Goal: Task Accomplishment & Management: Manage account settings

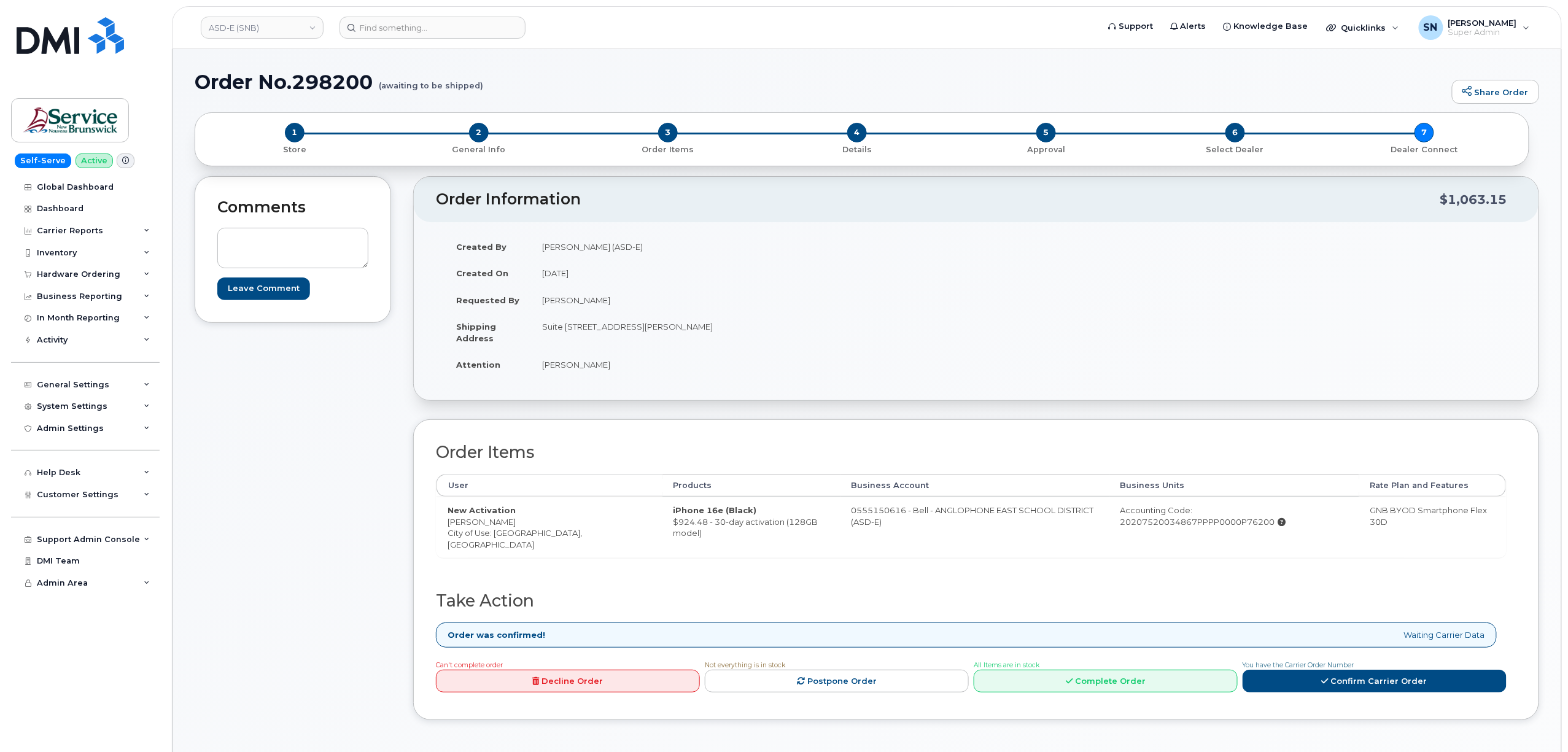
click at [423, 349] on div "Created By McEachern, Melissa (ASD-E) Created On August 14, 2025 Requested By P…" at bounding box center [976, 311] width 1125 height 178
click at [94, 277] on div "Hardware Ordering" at bounding box center [79, 274] width 84 height 9
click at [307, 27] on link "ASD-E (SNB)" at bounding box center [262, 28] width 123 height 22
type input "infl"
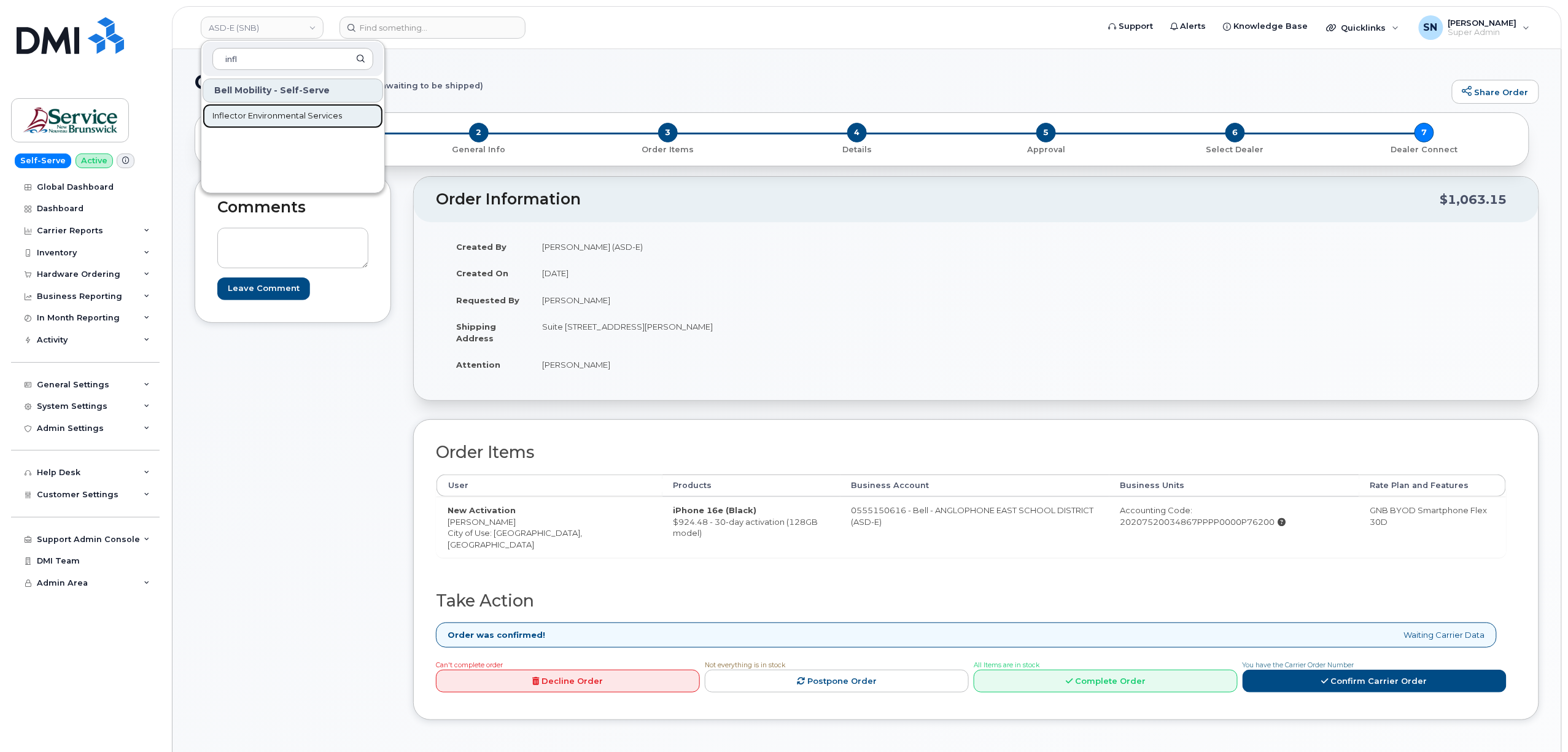
click at [296, 108] on link "Inflector Environmental Services" at bounding box center [293, 116] width 181 height 25
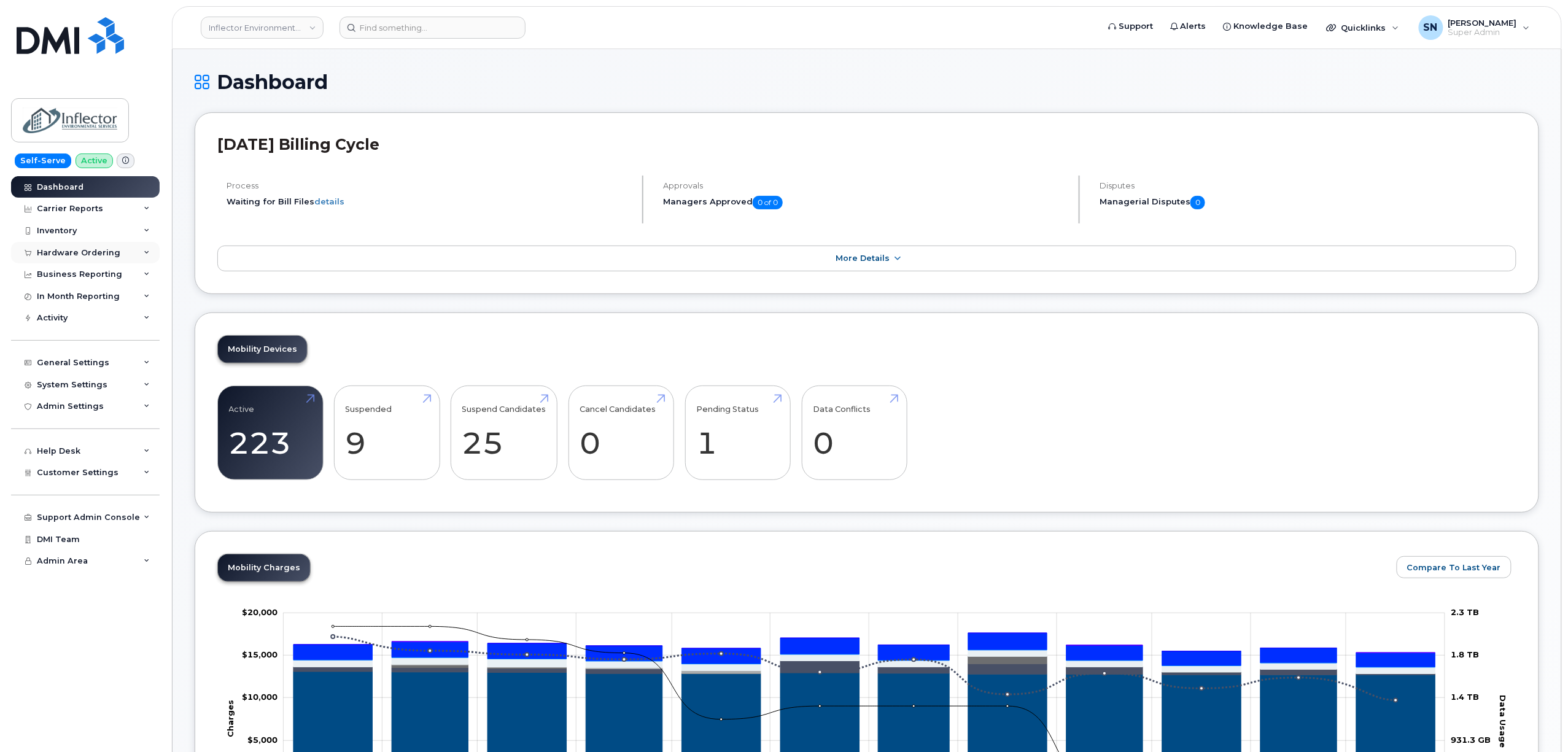
click at [107, 256] on div "Hardware Ordering" at bounding box center [79, 253] width 84 height 9
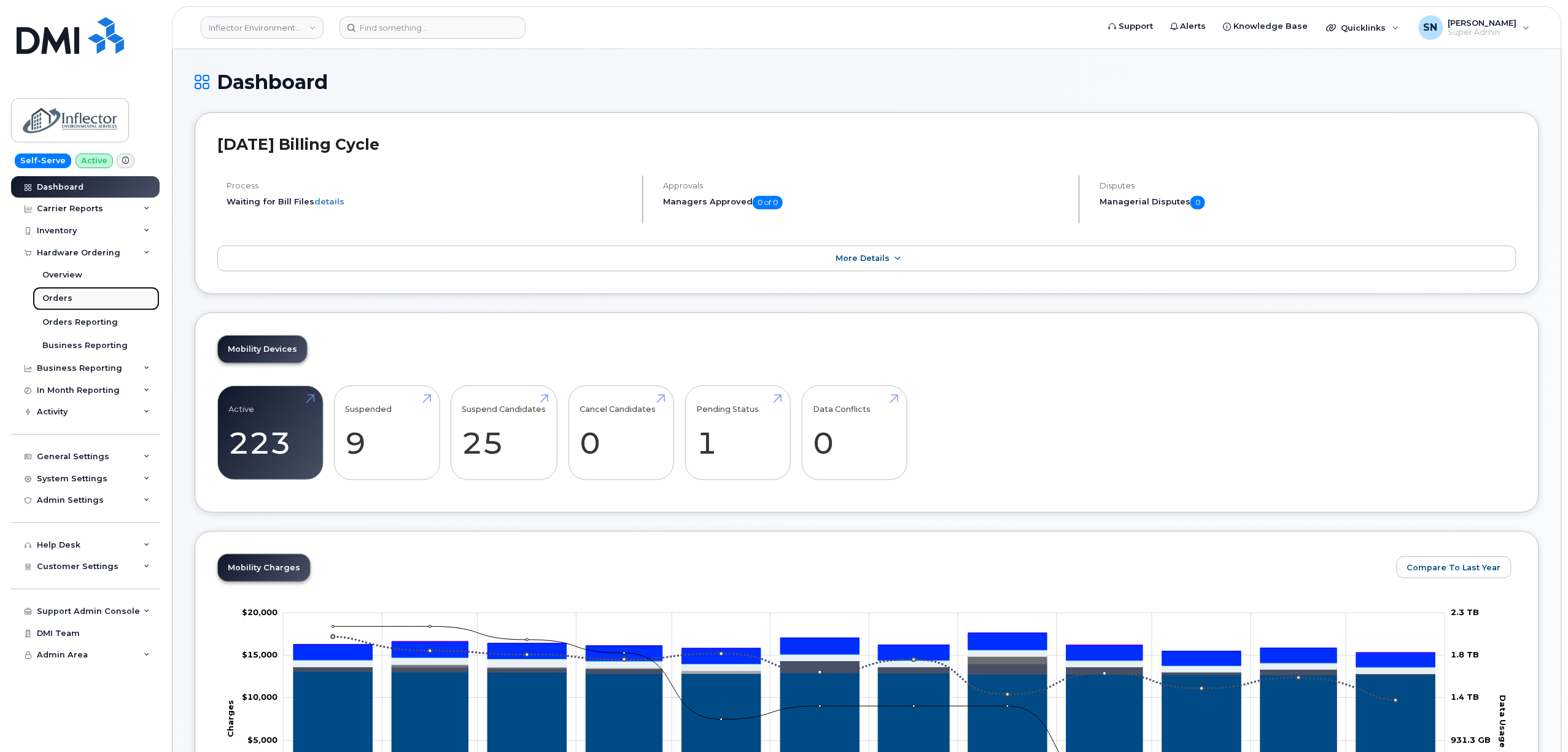
click at [76, 298] on link "Orders" at bounding box center [96, 298] width 127 height 23
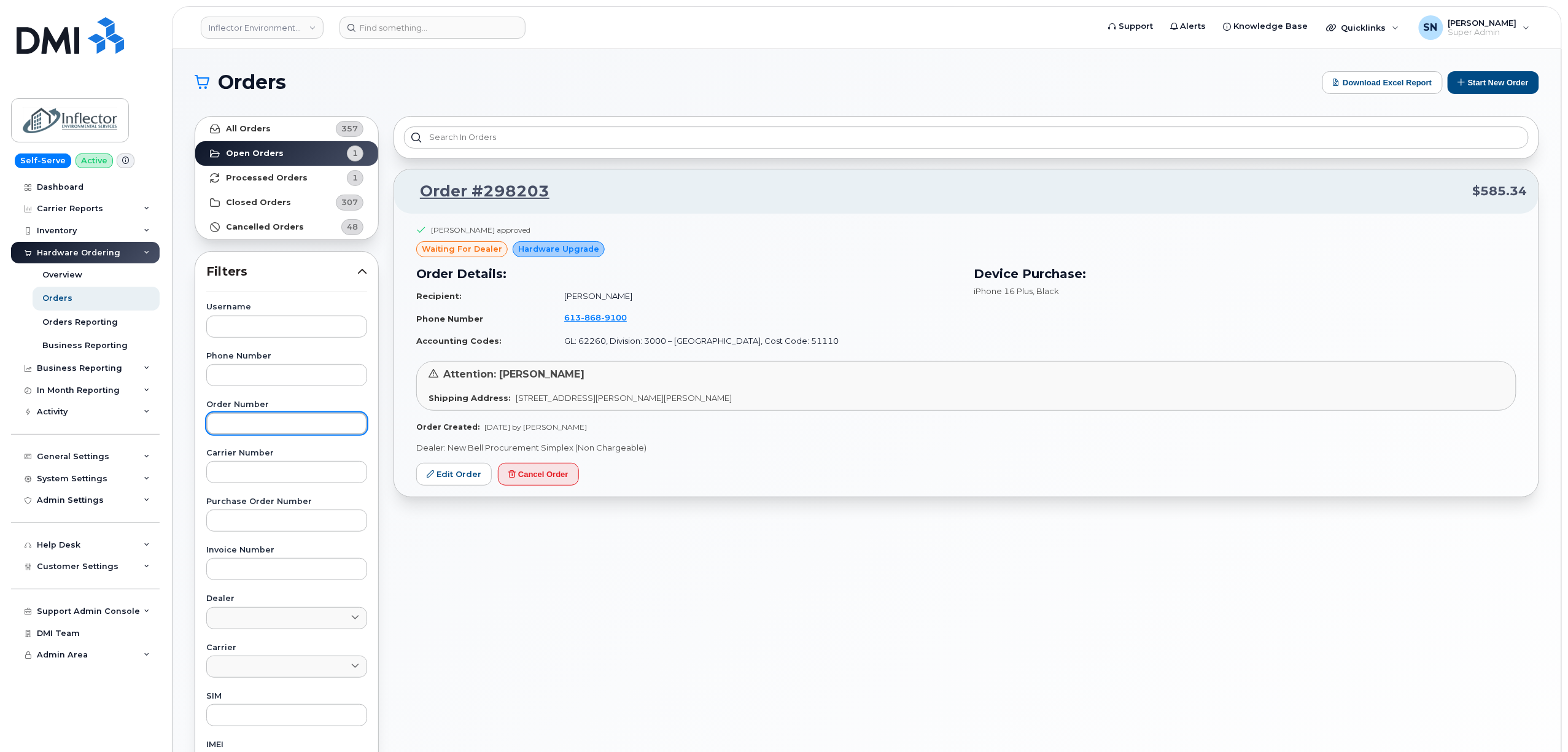
click at [288, 421] on input "text" at bounding box center [286, 424] width 161 height 22
paste input "298203"
type input "298203"
click at [264, 131] on strong "All Orders" at bounding box center [248, 128] width 45 height 9
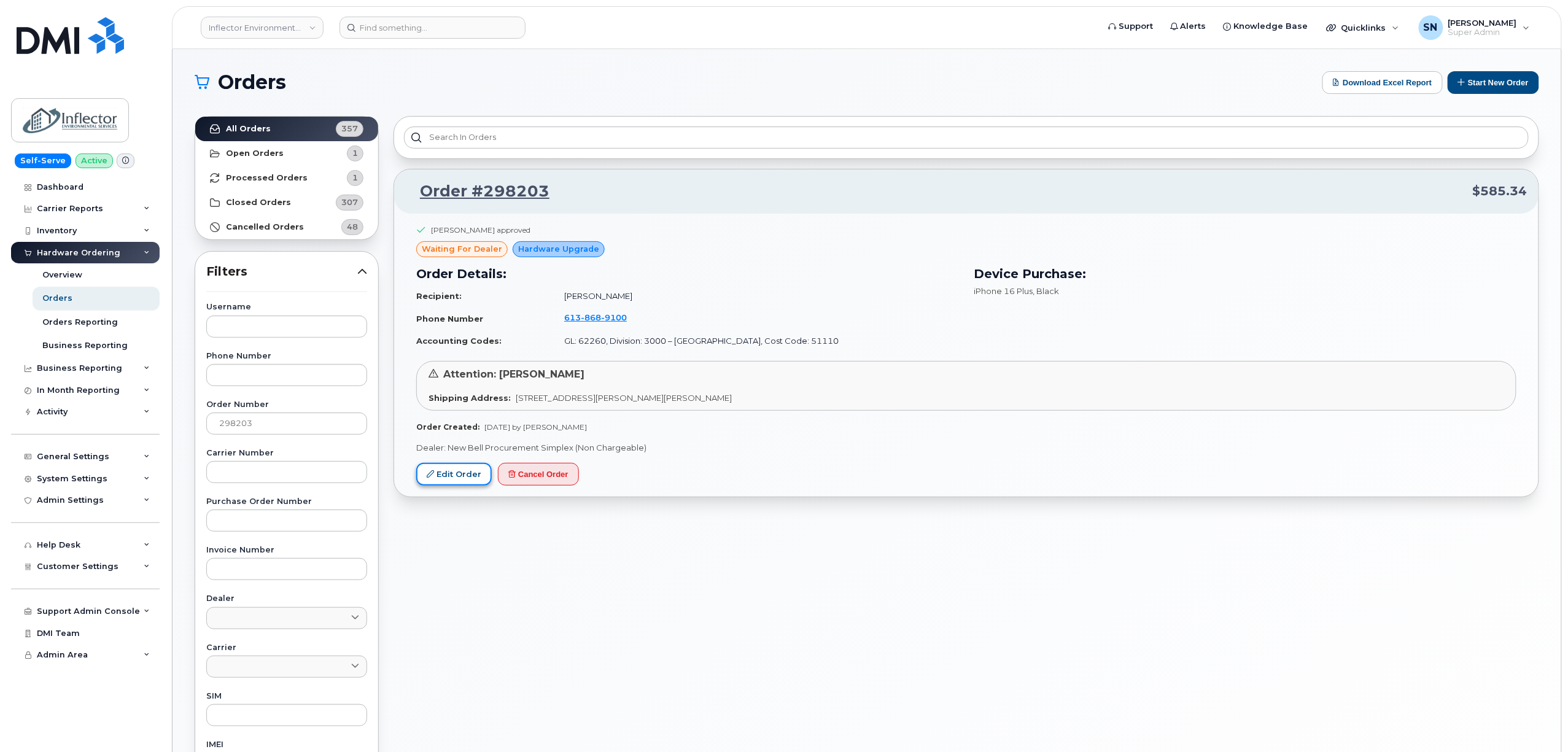
click at [464, 470] on link "Edit Order" at bounding box center [454, 474] width 76 height 23
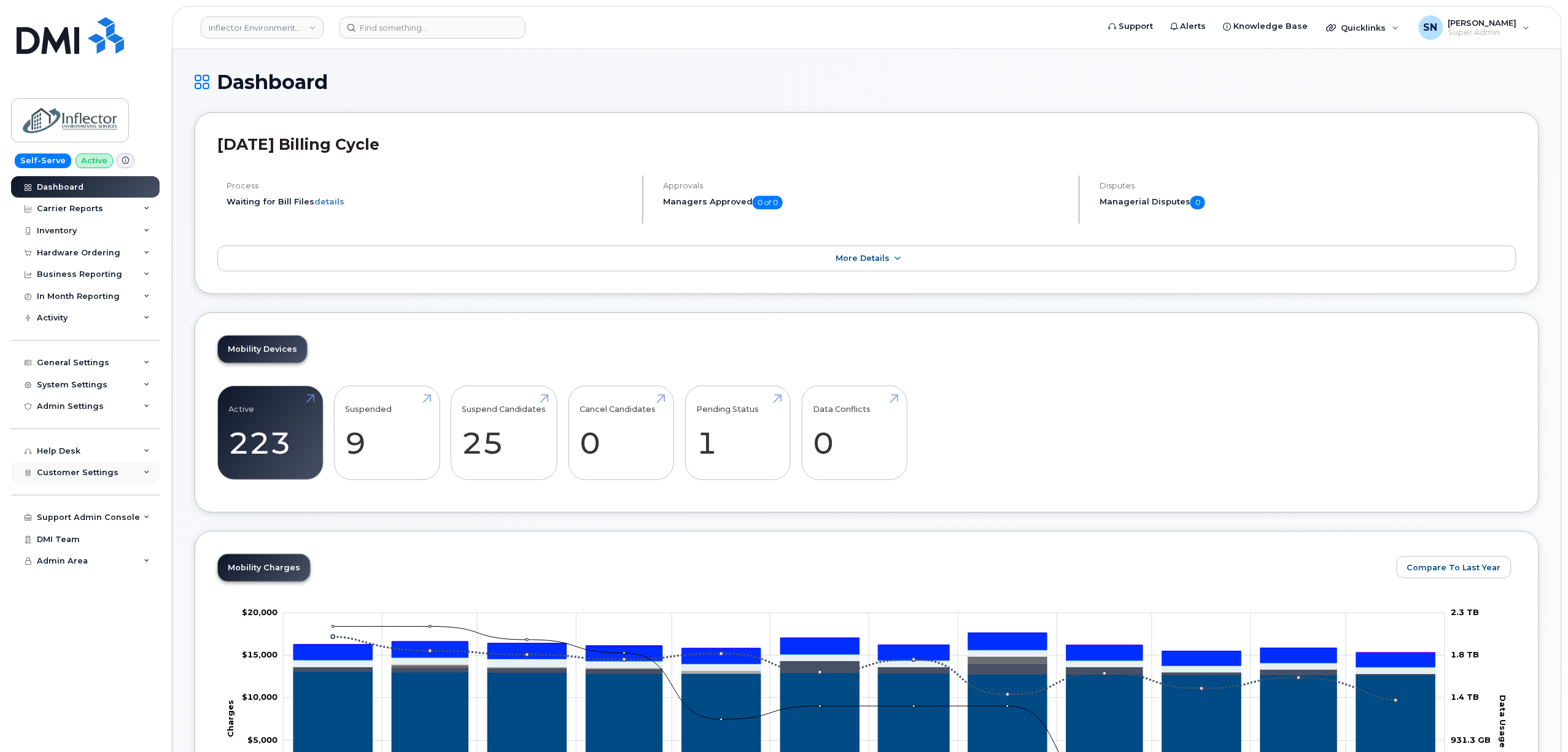
click at [98, 475] on span "Customer Settings" at bounding box center [78, 472] width 82 height 9
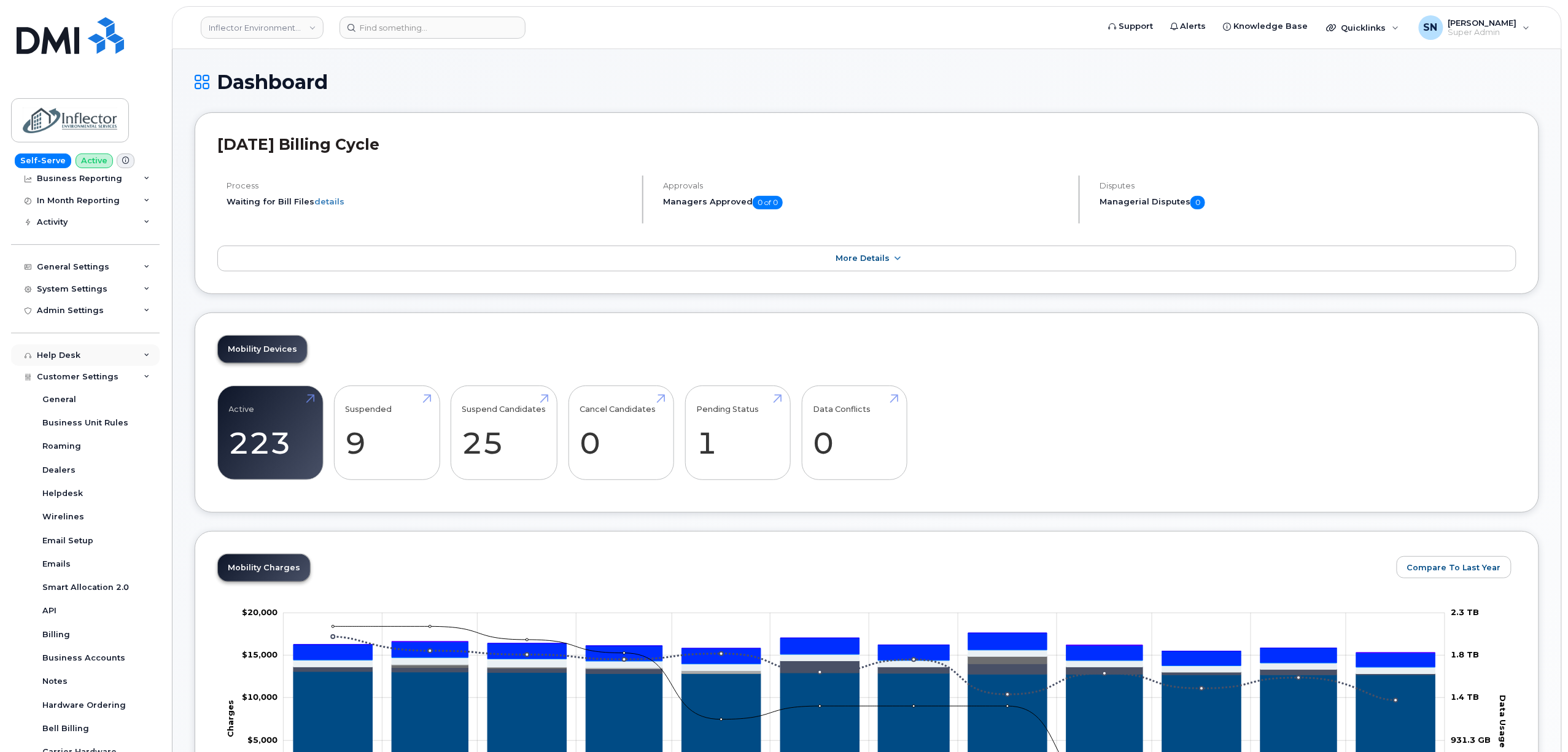
scroll to position [194, 0]
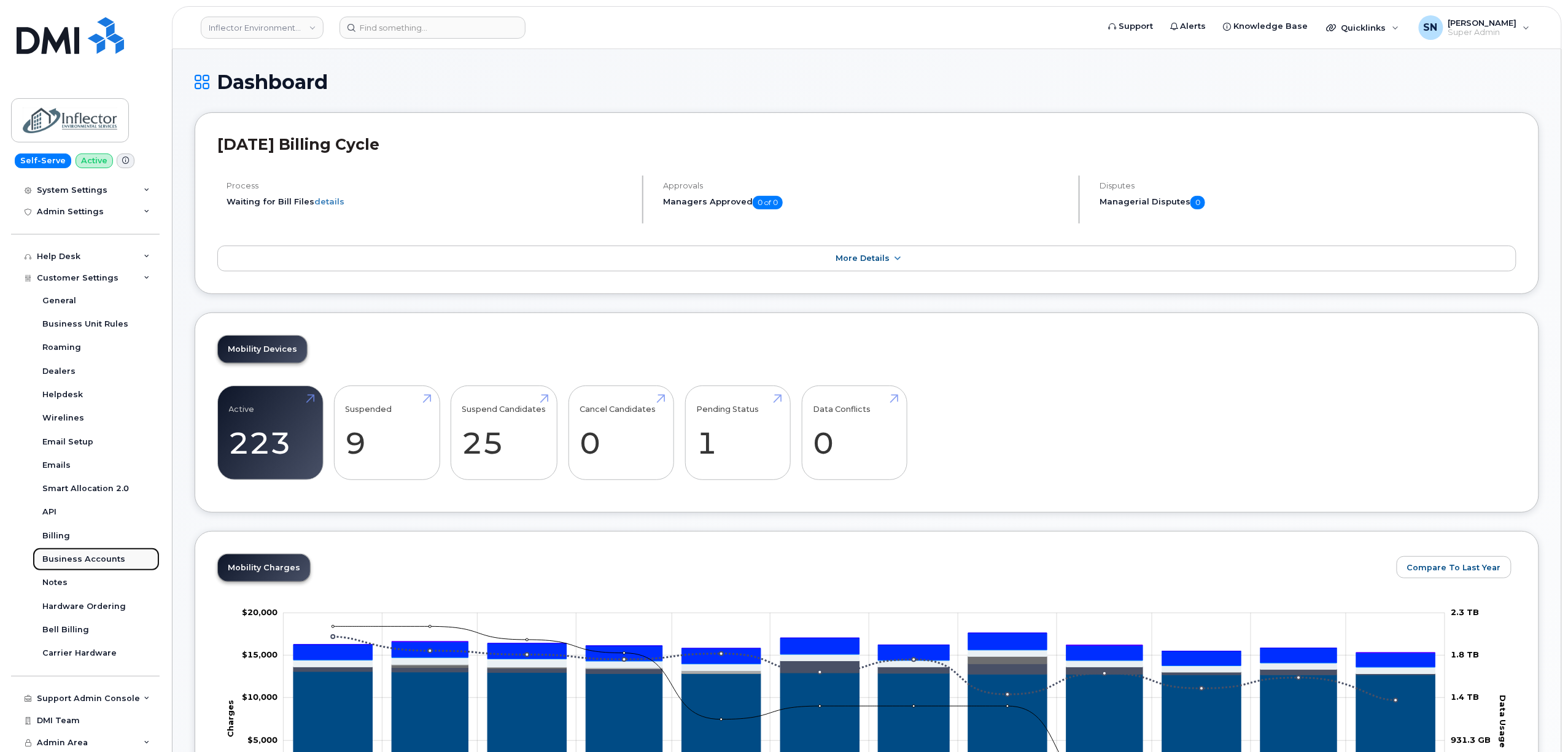
click at [101, 550] on link "Business Accounts" at bounding box center [96, 559] width 127 height 23
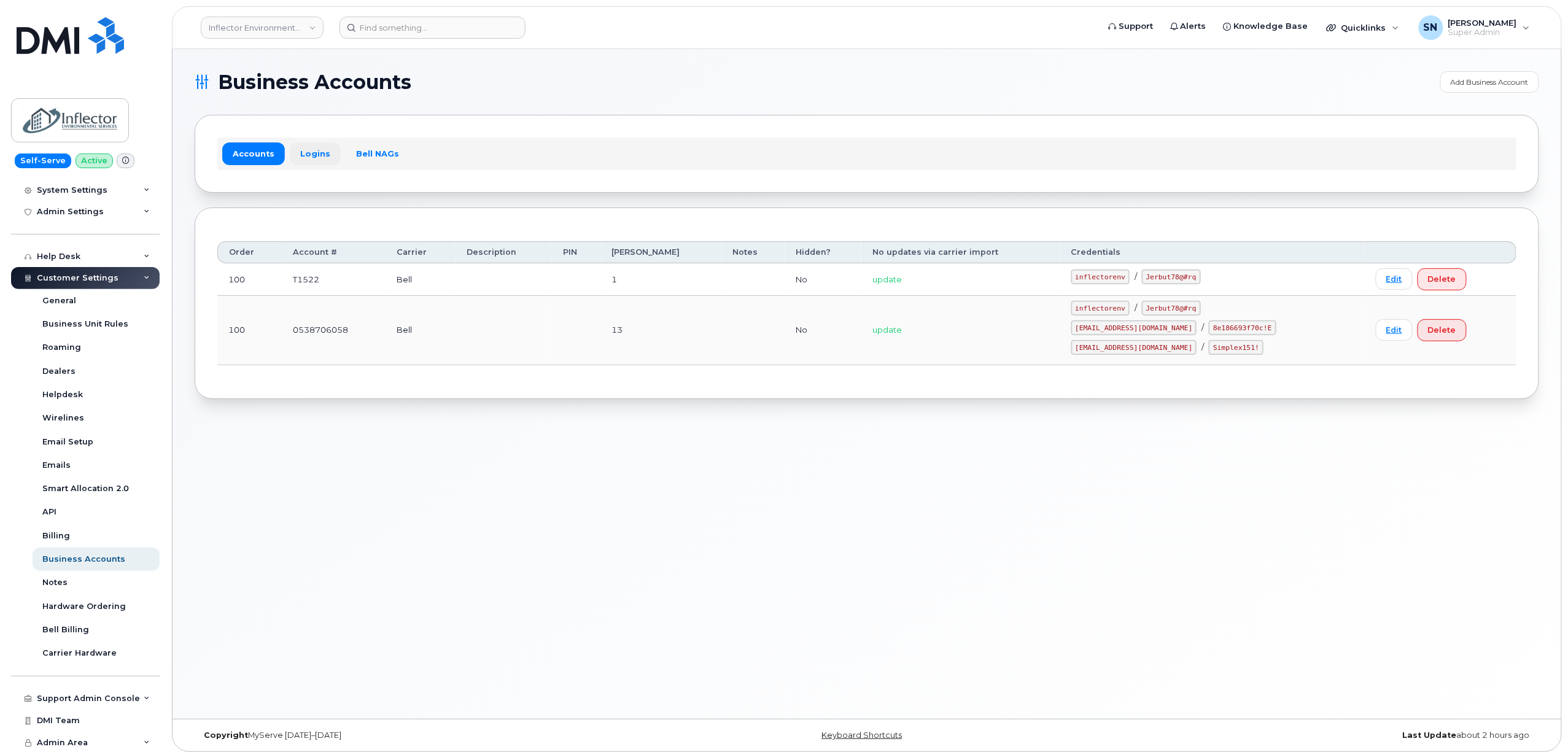
click at [304, 154] on link "Logins" at bounding box center [315, 154] width 51 height 22
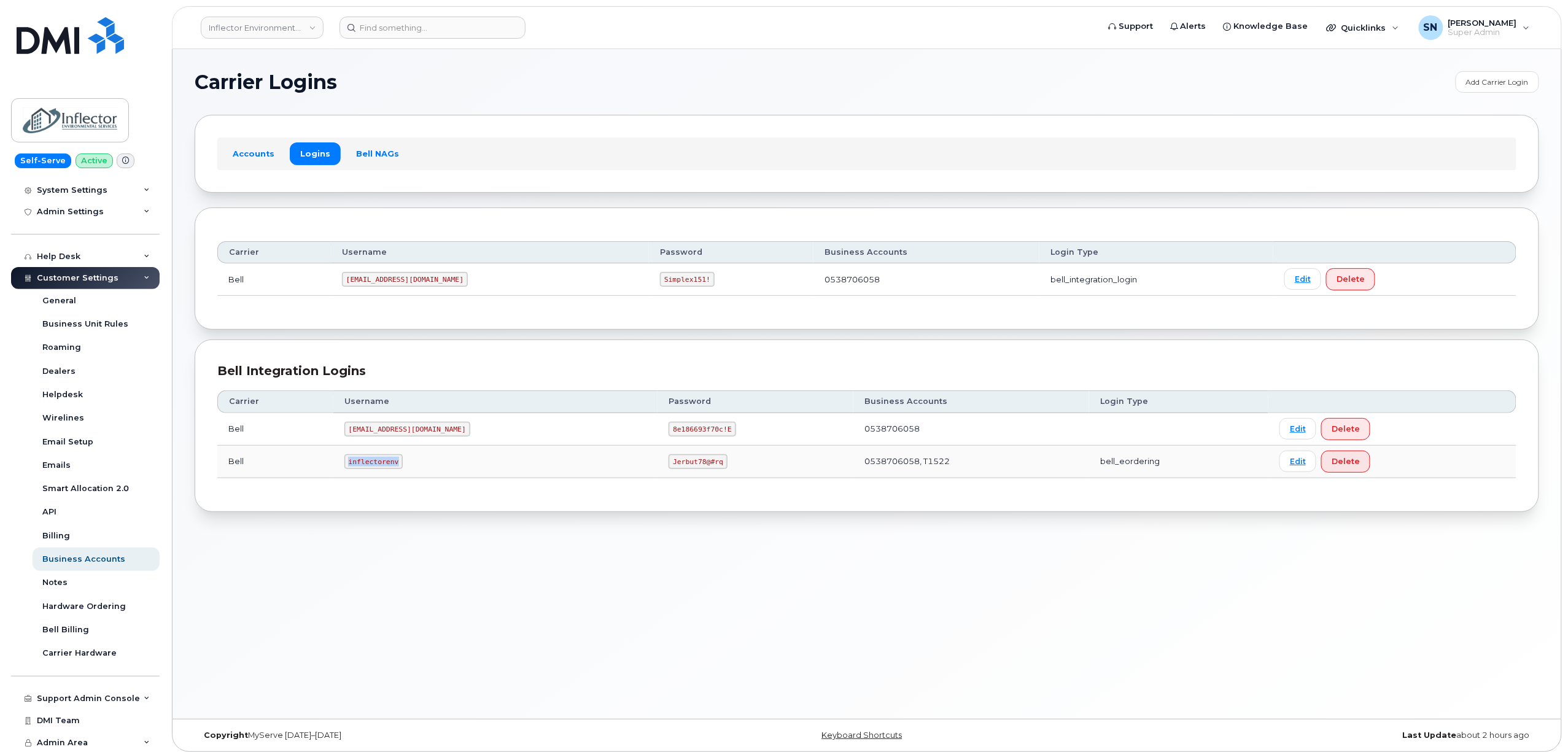
drag, startPoint x: 350, startPoint y: 463, endPoint x: 398, endPoint y: 472, distance: 48.8
click at [398, 469] on code "inflectorenv" at bounding box center [374, 462] width 58 height 15
copy code "inflectorenv"
drag, startPoint x: 639, startPoint y: 464, endPoint x: 679, endPoint y: 472, distance: 40.8
click at [679, 469] on code "Jerbut78@#rq" at bounding box center [698, 462] width 58 height 15
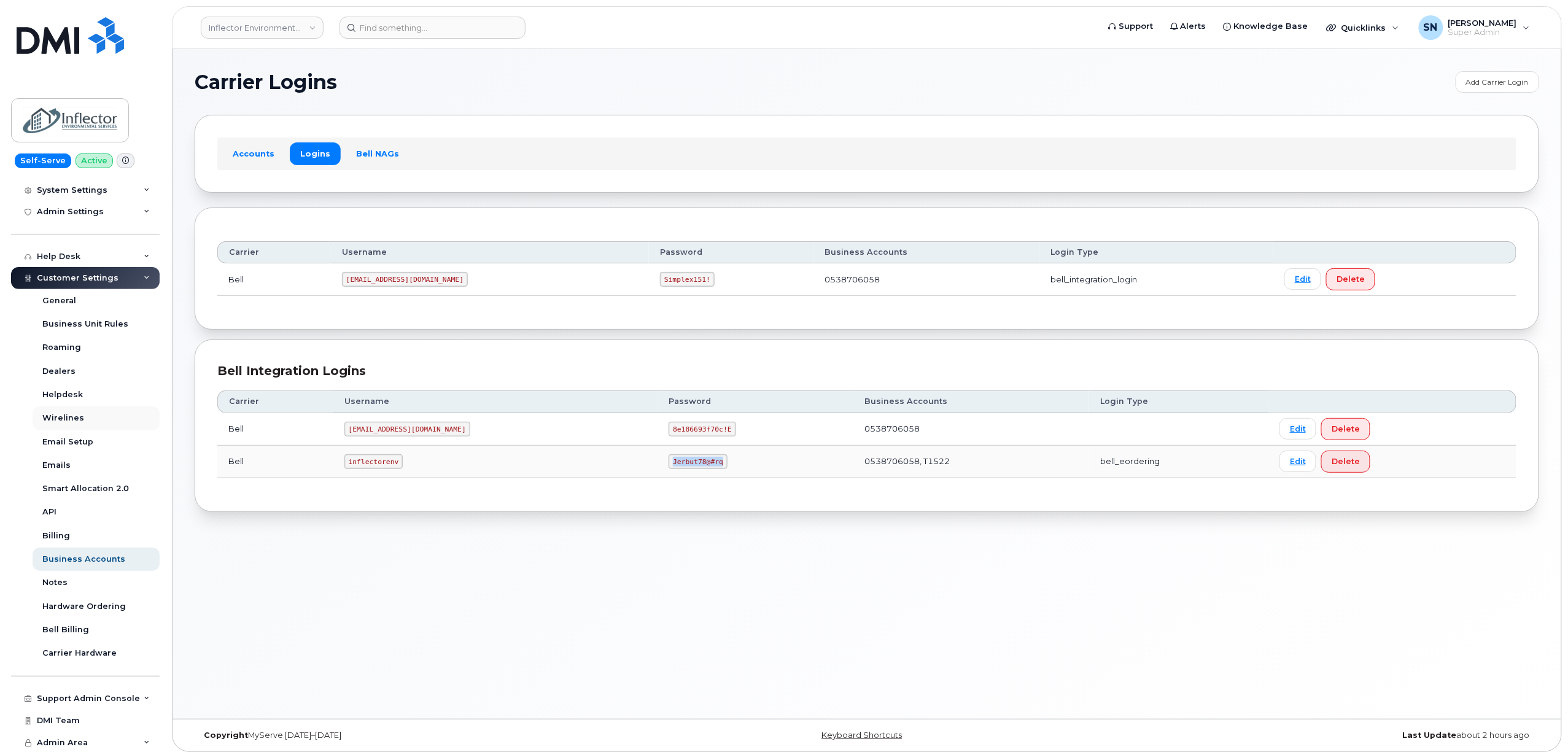
copy code "Jerbut78@#rq"
drag, startPoint x: 571, startPoint y: 595, endPoint x: 571, endPoint y: 580, distance: 15.0
click at [571, 595] on div "Carrier Logins Add Carrier Login Accounts Logins Bell NAGs Carrier Username Pas…" at bounding box center [867, 384] width 1389 height 670
drag, startPoint x: 306, startPoint y: 17, endPoint x: 311, endPoint y: 25, distance: 9.4
click at [306, 17] on link "Inflector Environmental Services" at bounding box center [262, 28] width 123 height 22
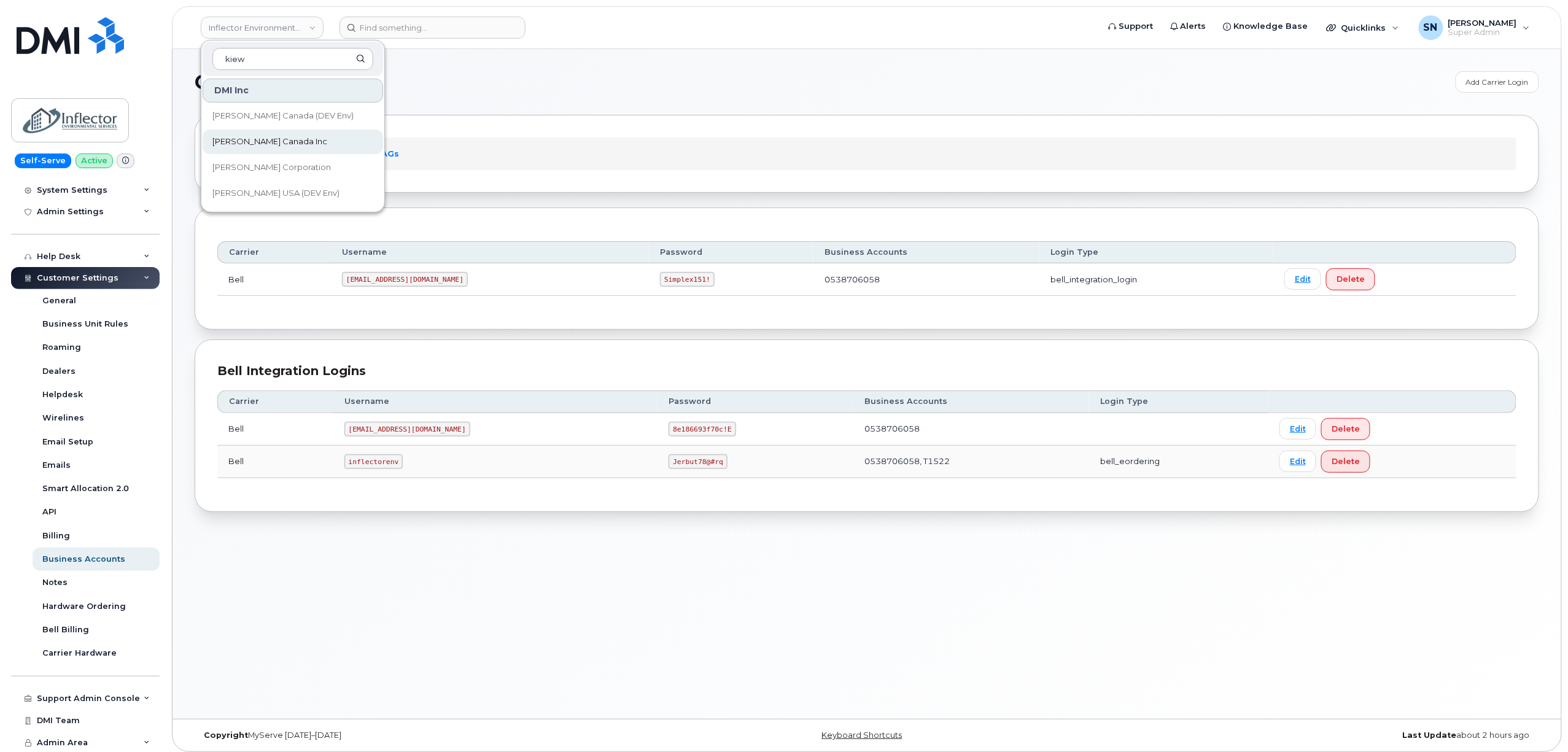
type input "kiew"
click at [270, 140] on span "Kiewit Canada Inc" at bounding box center [270, 141] width 115 height 12
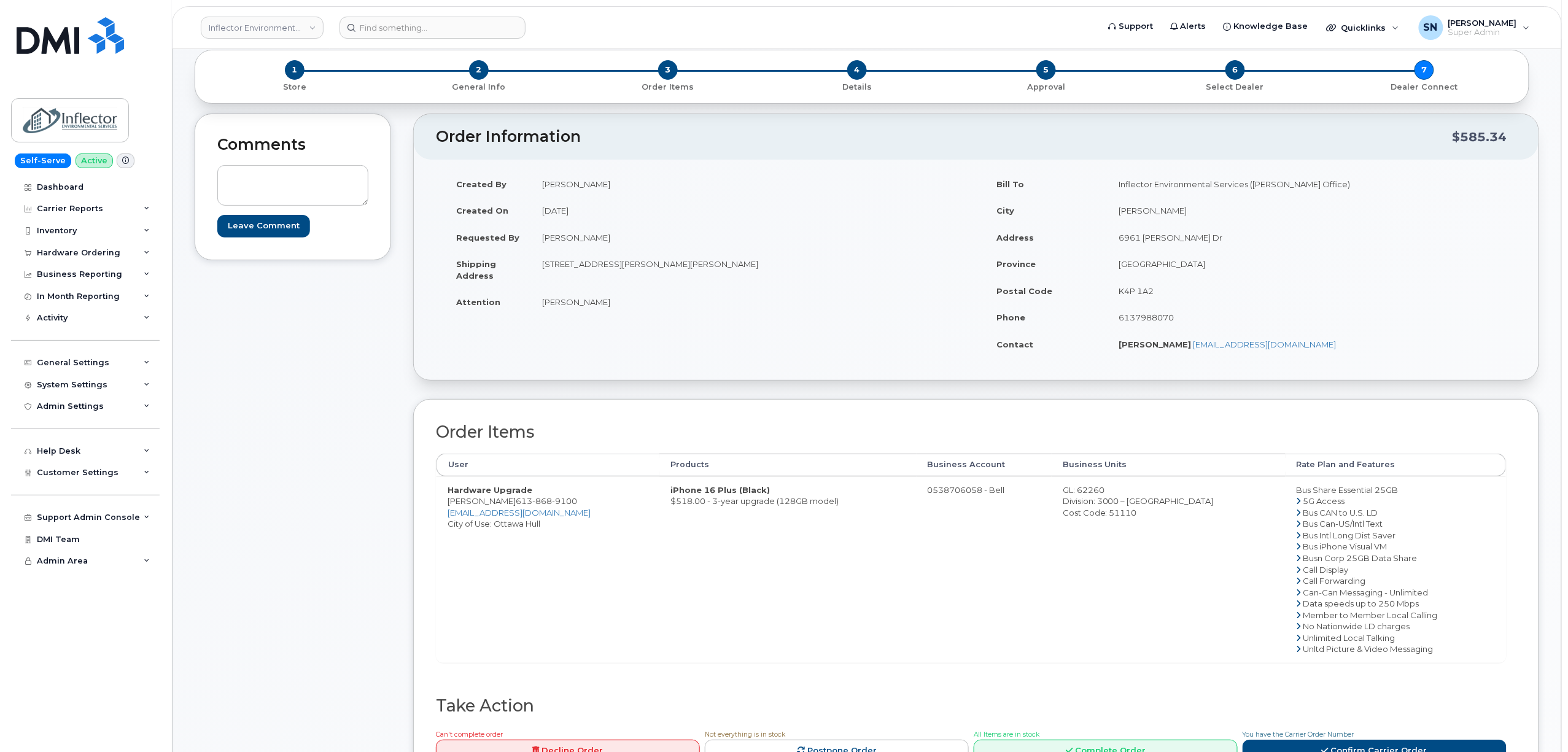
scroll to position [163, 0]
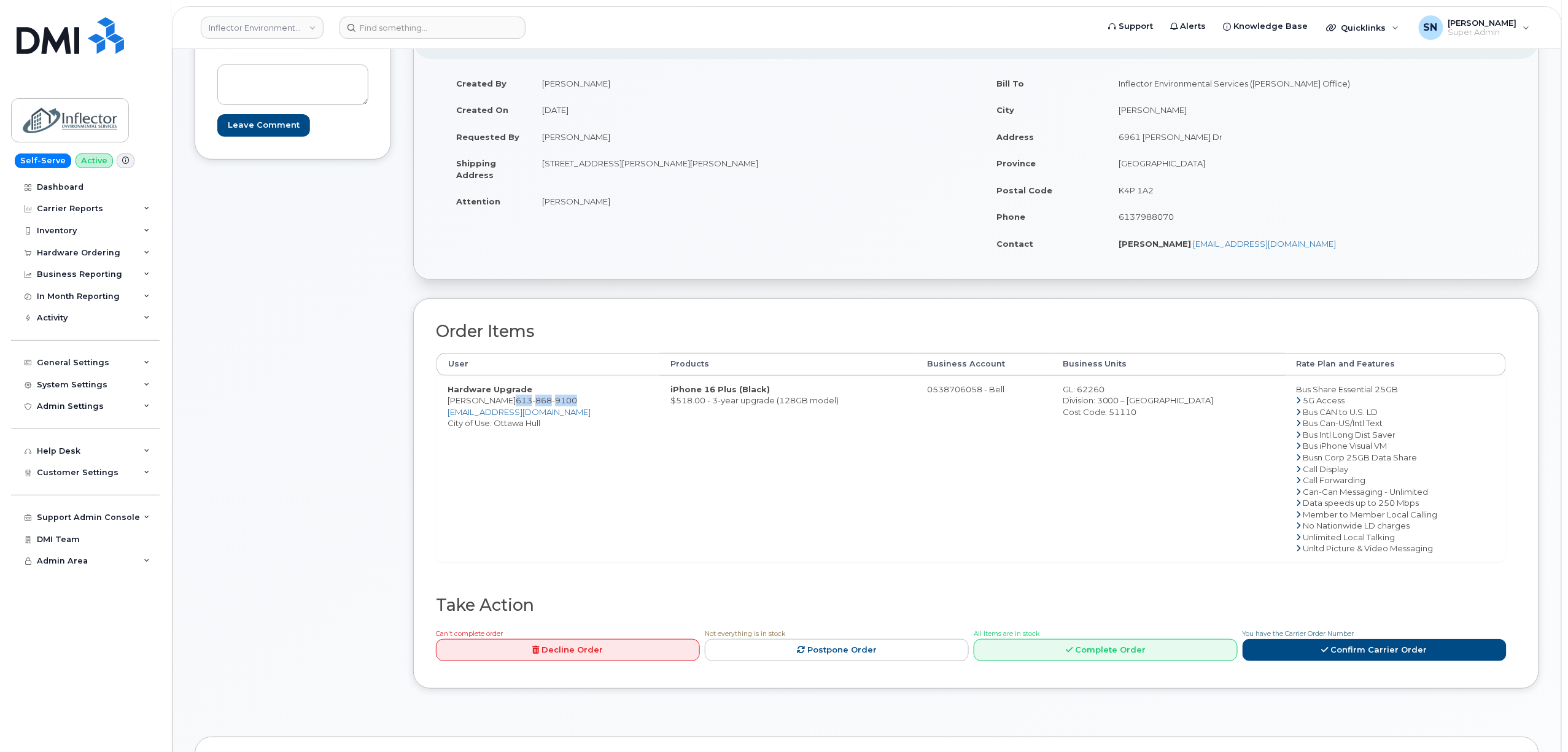
drag, startPoint x: 565, startPoint y: 406, endPoint x: 507, endPoint y: 399, distance: 58.4
click at [516, 399] on span "613 868 9100" at bounding box center [546, 400] width 61 height 9
copy span "613 868 9100"
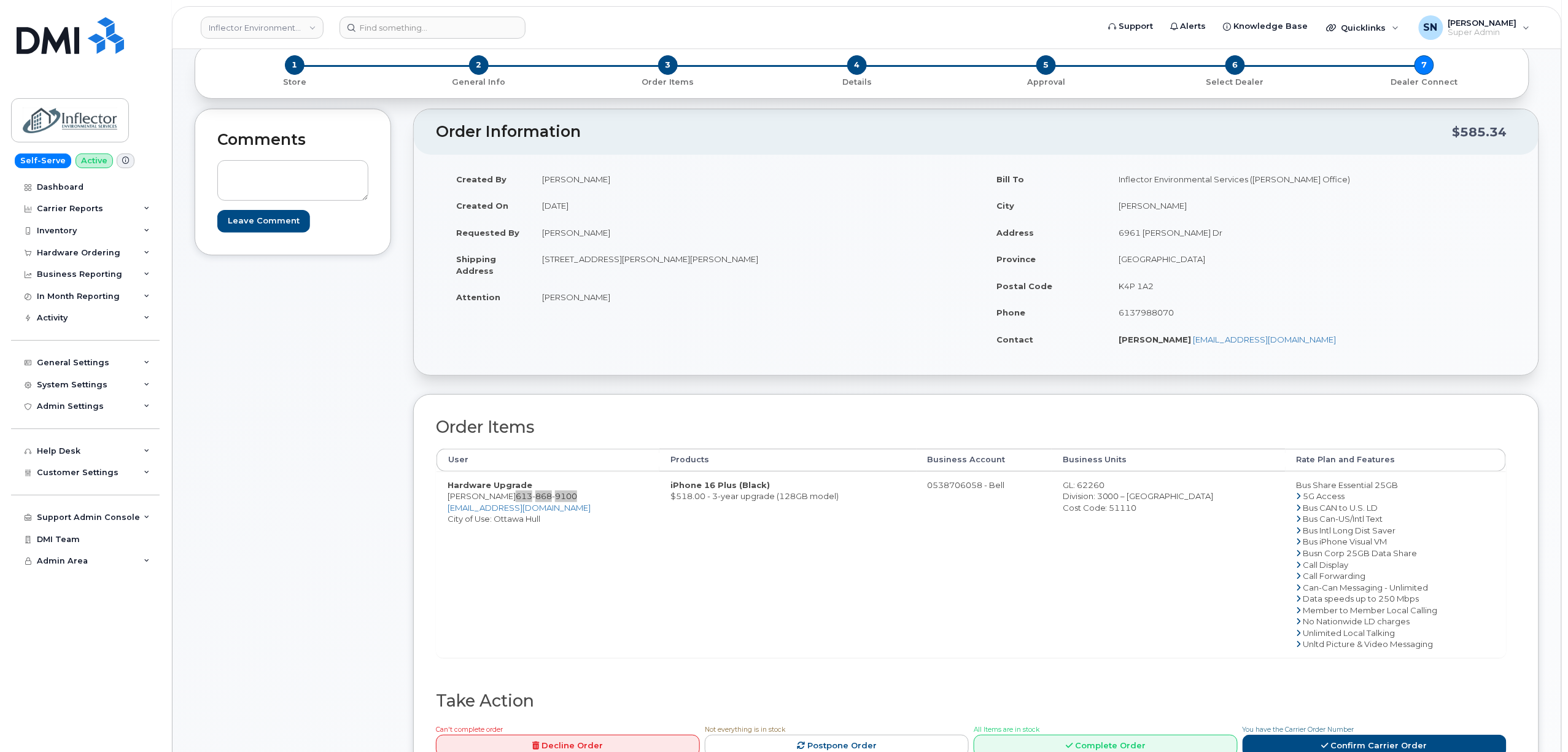
scroll to position [0, 0]
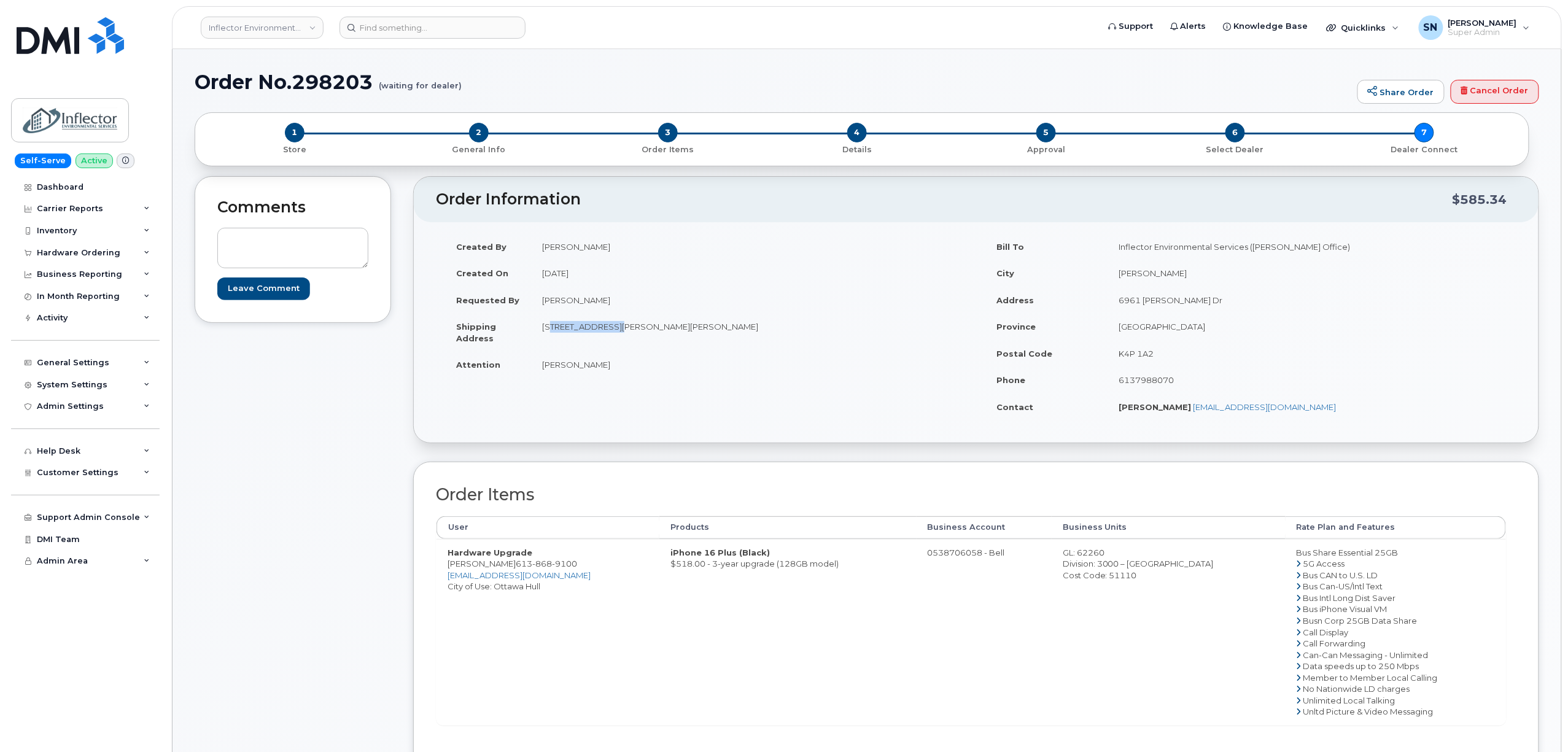
drag, startPoint x: 542, startPoint y: 328, endPoint x: 618, endPoint y: 334, distance: 76.2
click at [618, 334] on td "6961 McKeown Dr Greely Ontario K4P 1A2" at bounding box center [749, 332] width 436 height 38
copy td "6961 McKeown Dr"
click at [647, 362] on td "Luke LaFrance" at bounding box center [749, 364] width 436 height 27
drag, startPoint x: 683, startPoint y: 327, endPoint x: 715, endPoint y: 327, distance: 32.0
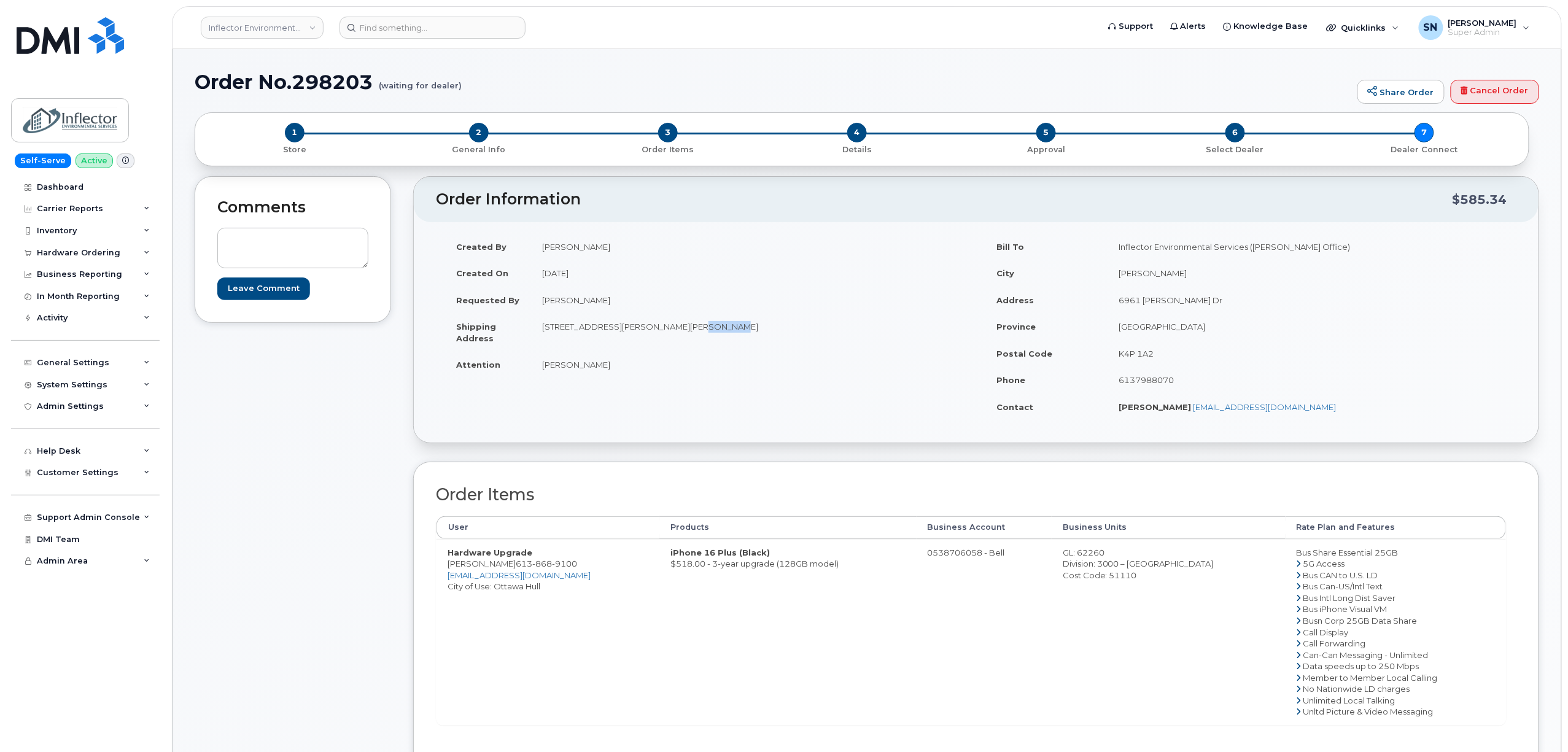
click at [715, 327] on td "6961 McKeown Dr Greely Ontario K4P 1A2" at bounding box center [749, 332] width 436 height 38
copy td "K4P 1A2"
drag, startPoint x: 538, startPoint y: 366, endPoint x: 602, endPoint y: 369, distance: 64.1
click at [602, 369] on td "Luke LaFrance" at bounding box center [749, 364] width 436 height 27
copy td "Luke LaFrance"
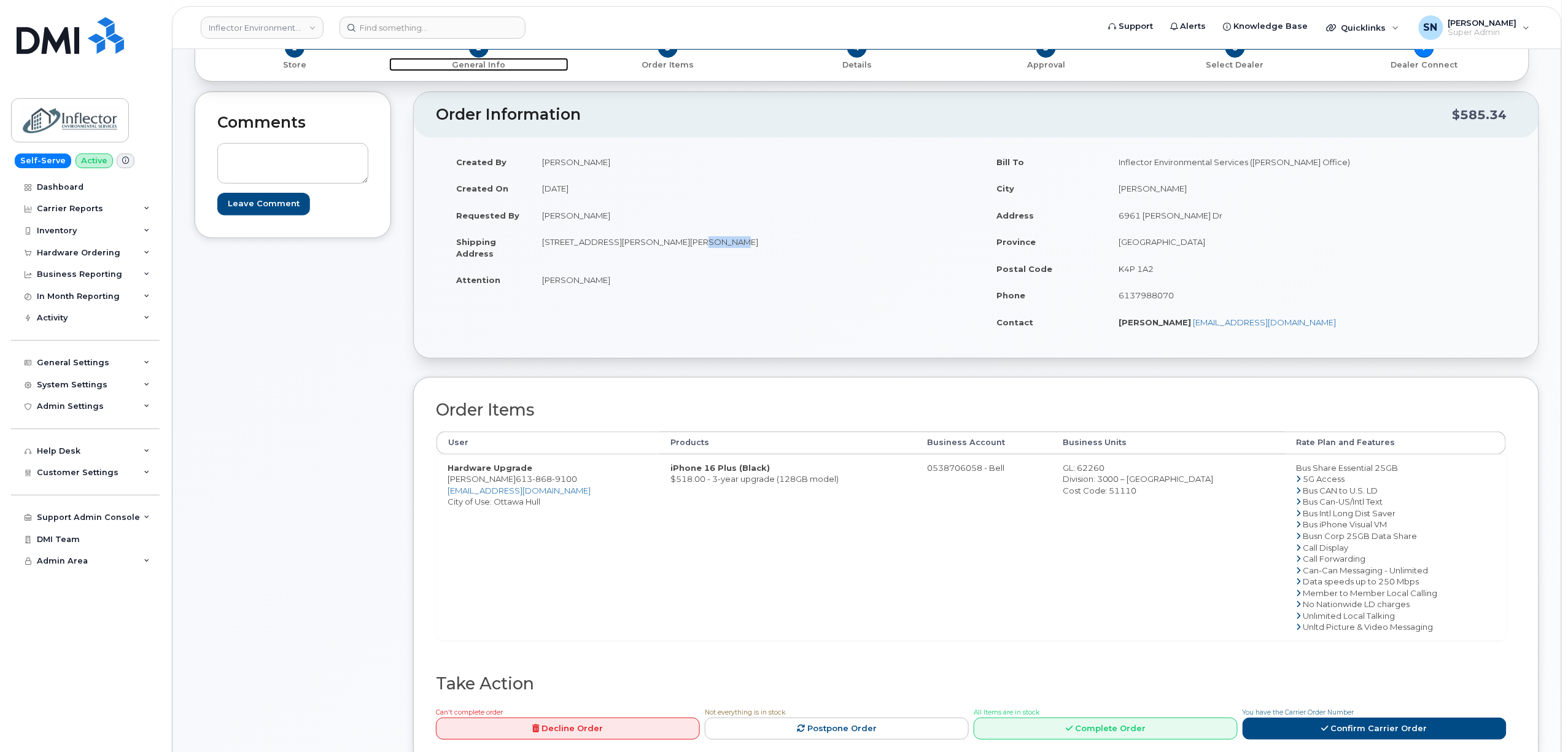
scroll to position [163, 0]
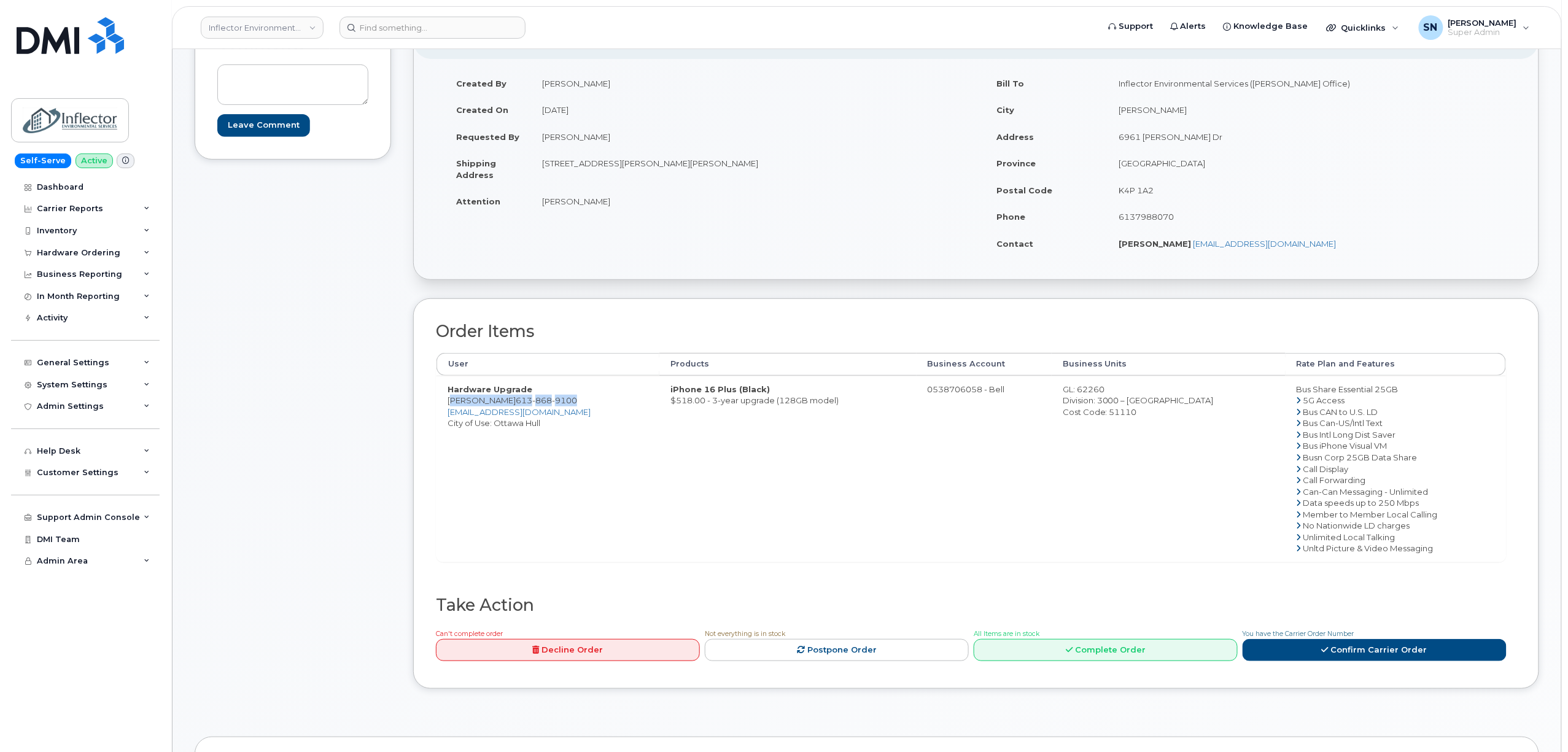
drag, startPoint x: 449, startPoint y: 404, endPoint x: 566, endPoint y: 404, distance: 117.0
click at [566, 404] on td "Hardware Upgrade Marc Chauvin 613 868 9100 marcchauvin@inflector.ca City of Use…" at bounding box center [548, 468] width 223 height 186
copy td "Marc Chauvin 613 868 9100"
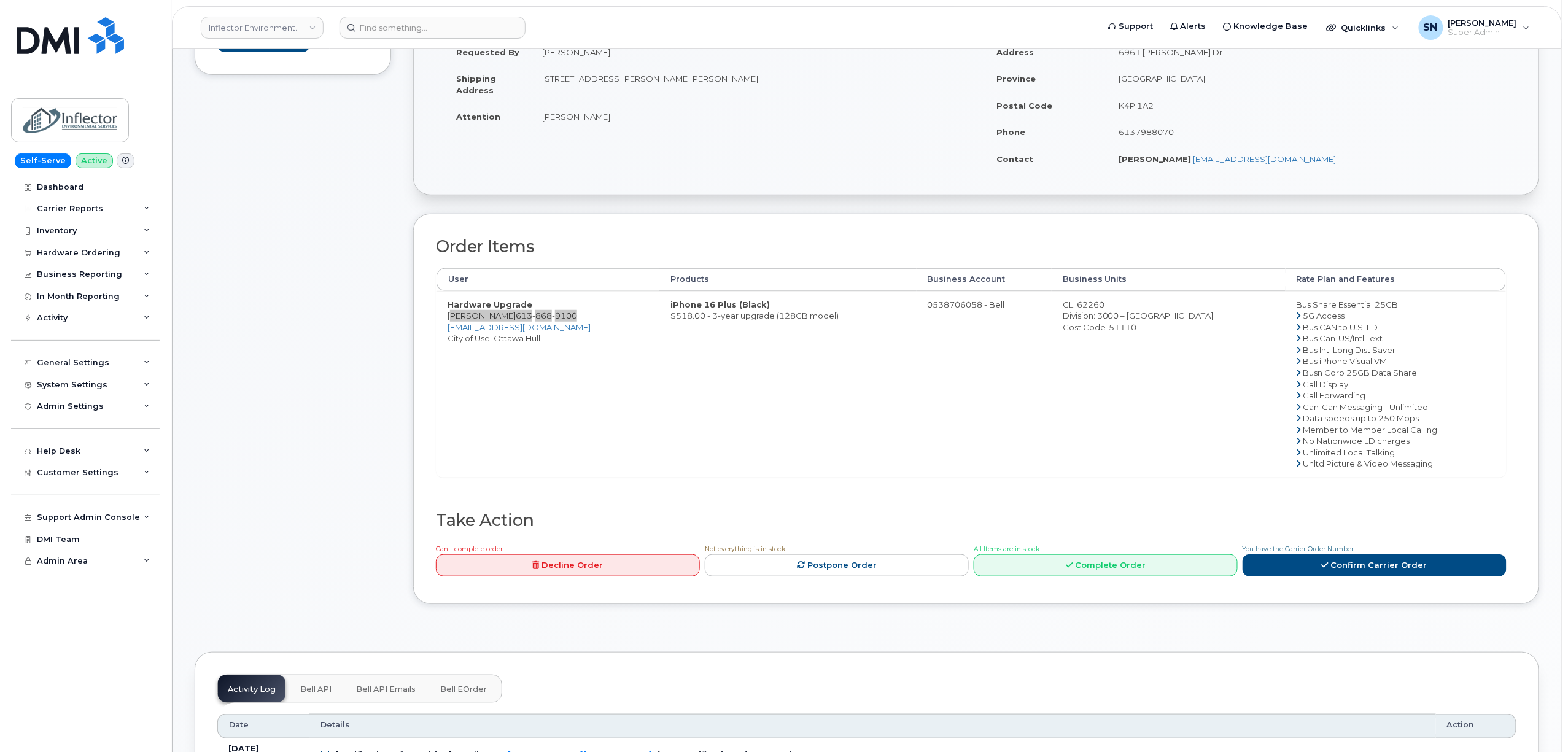
scroll to position [327, 0]
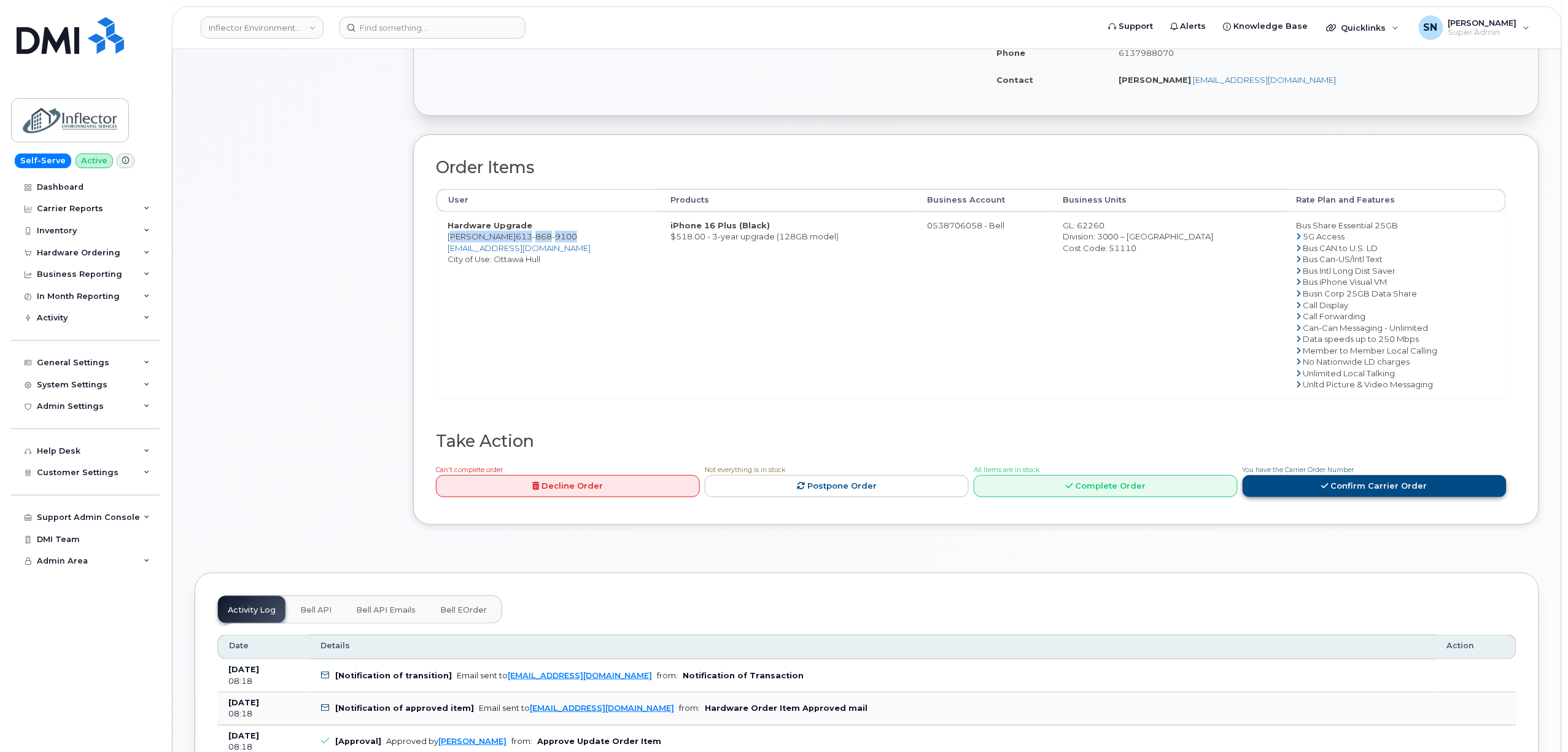
click at [1300, 494] on link "Confirm Carrier Order" at bounding box center [1375, 486] width 264 height 23
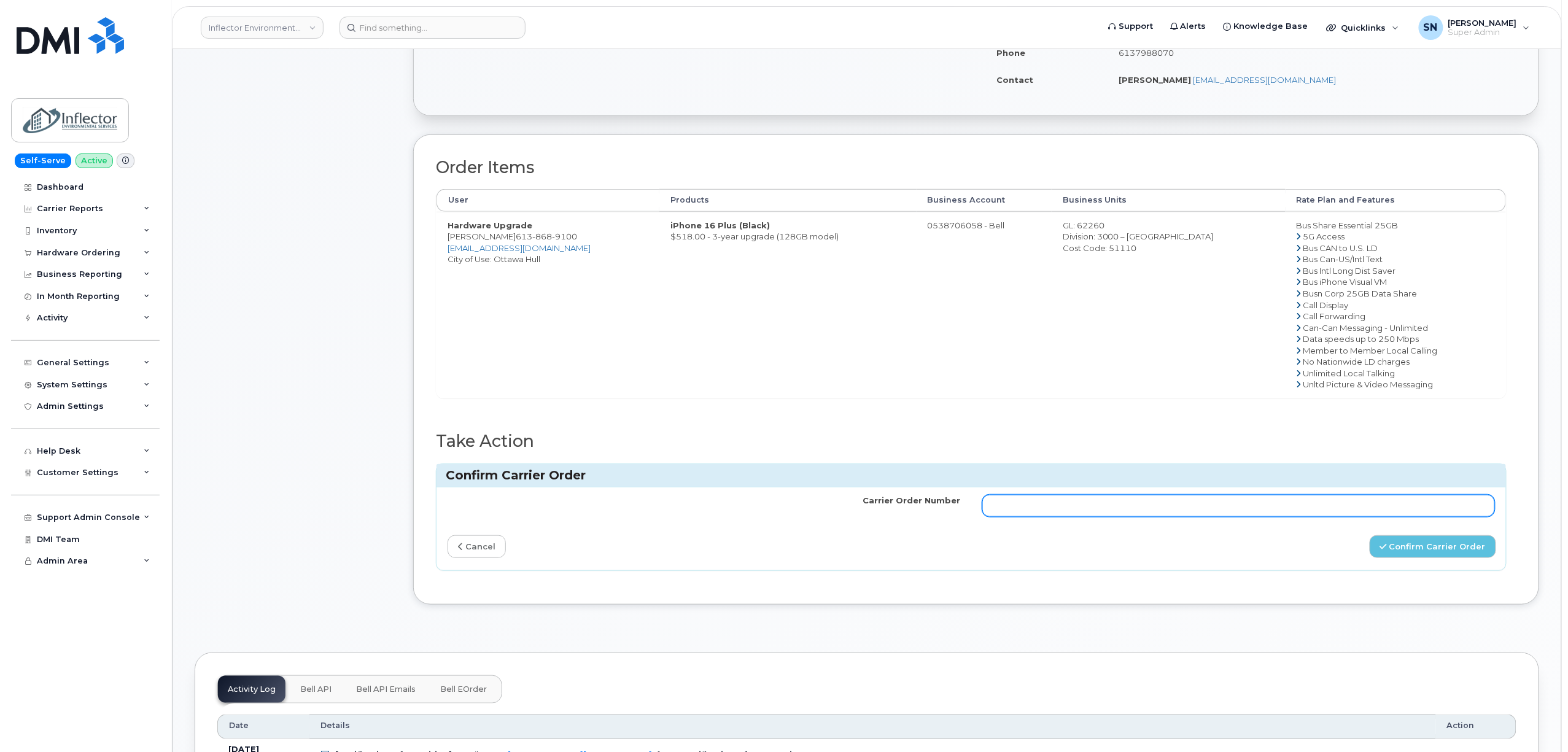
drag, startPoint x: 1278, startPoint y: 510, endPoint x: 1292, endPoint y: 516, distance: 15.2
click at [1278, 510] on input "Carrier Order Number" at bounding box center [1239, 506] width 513 height 22
paste input "3005709"
type input "3005709"
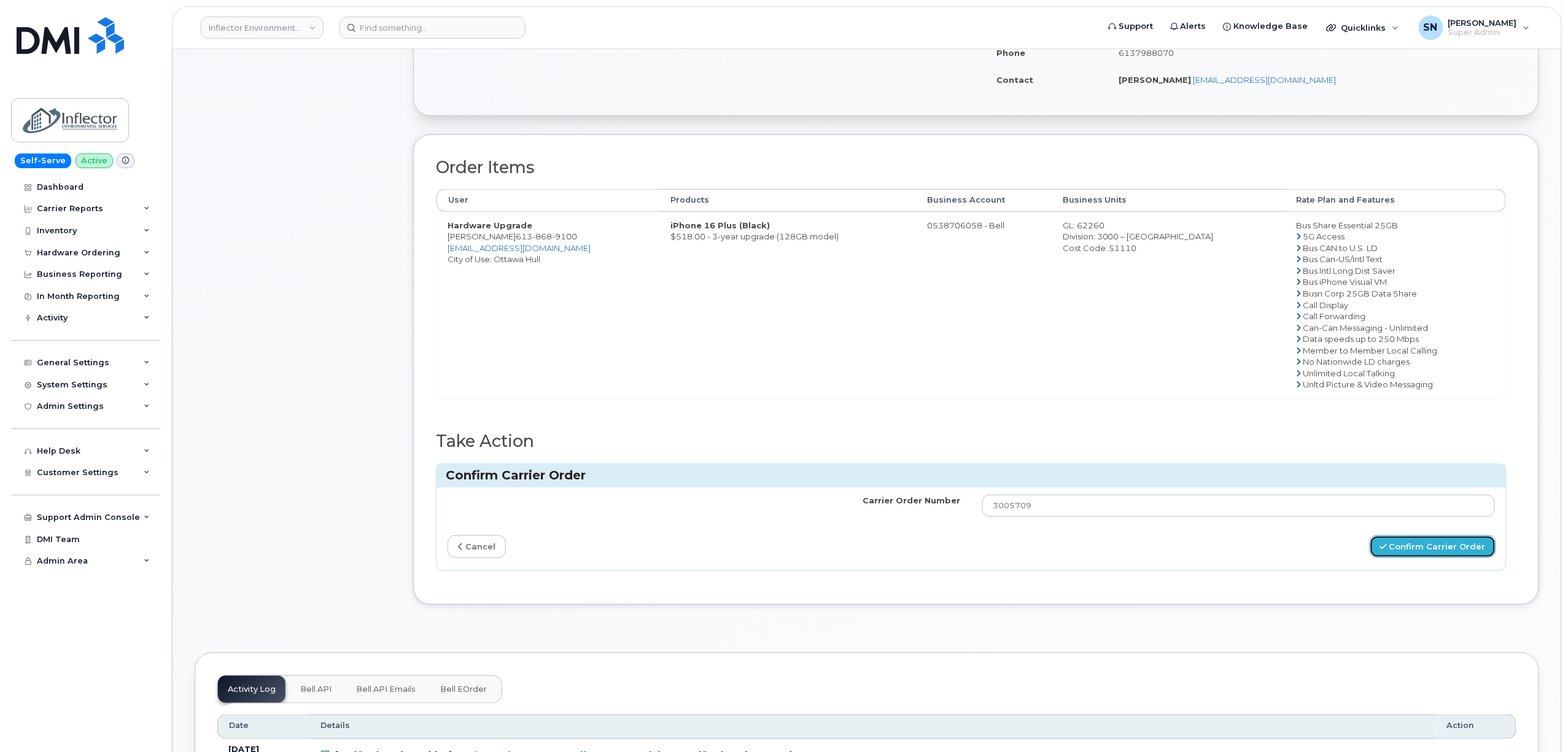
click at [1423, 558] on button "Confirm Carrier Order" at bounding box center [1433, 546] width 127 height 23
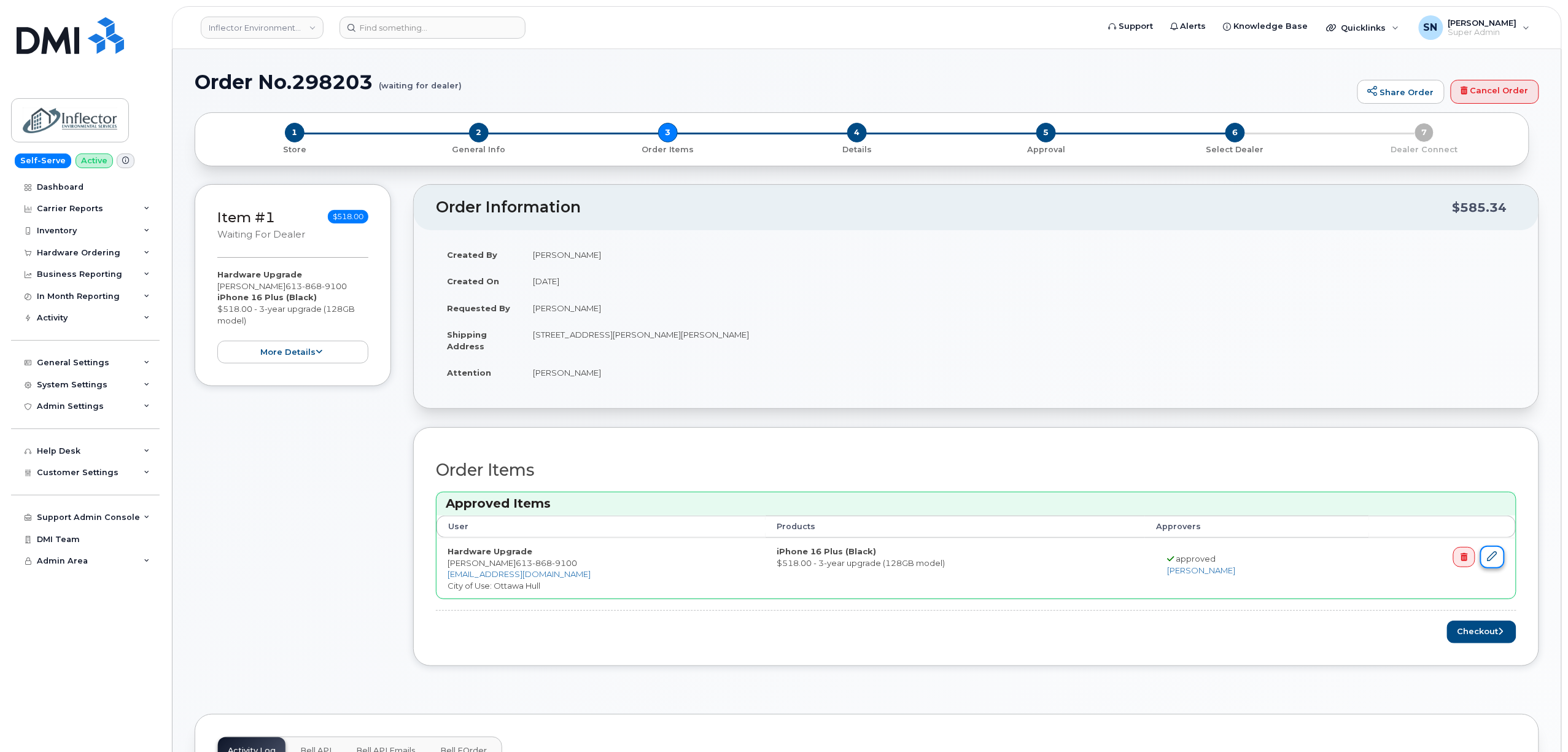
click at [1499, 563] on link at bounding box center [1493, 557] width 25 height 23
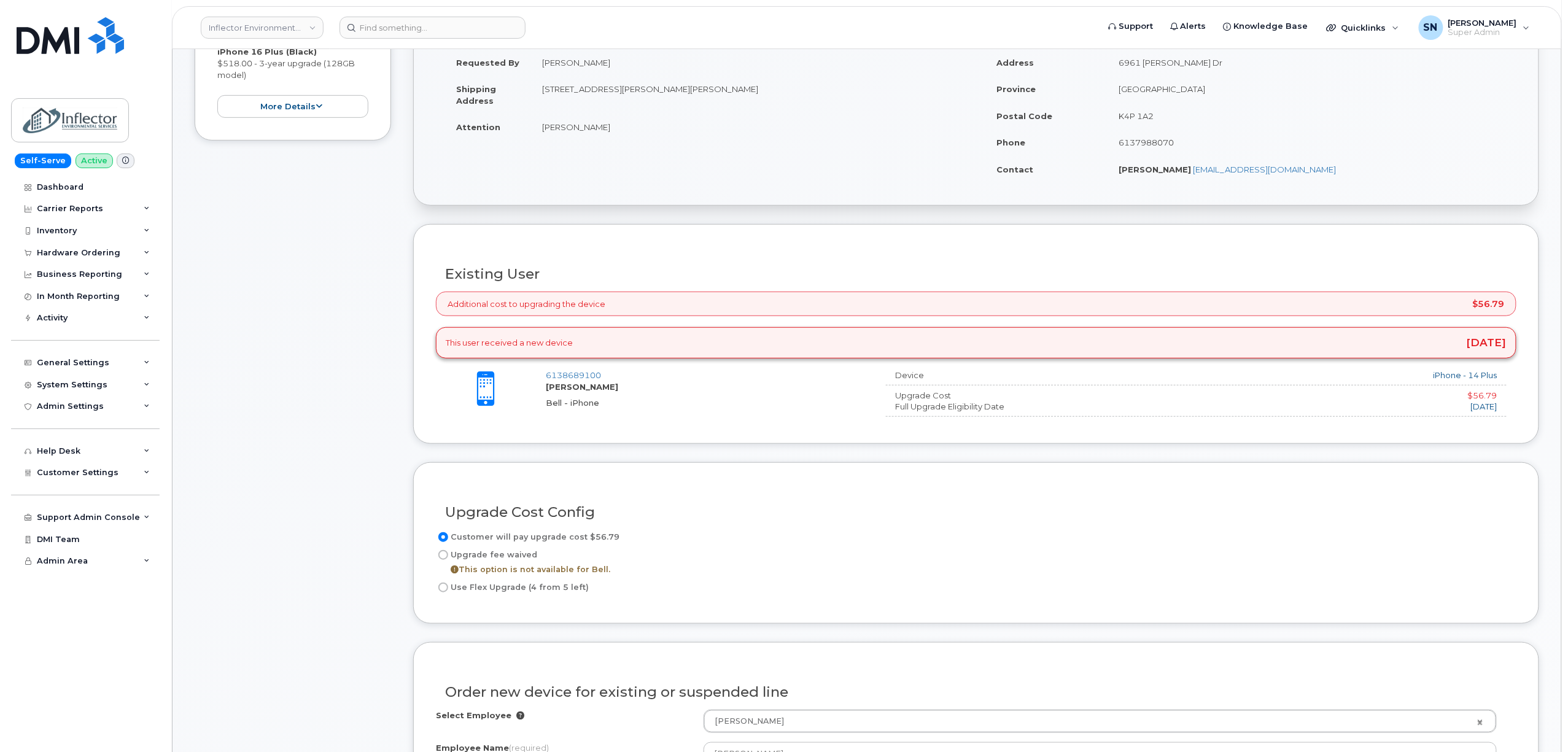
scroll to position [327, 0]
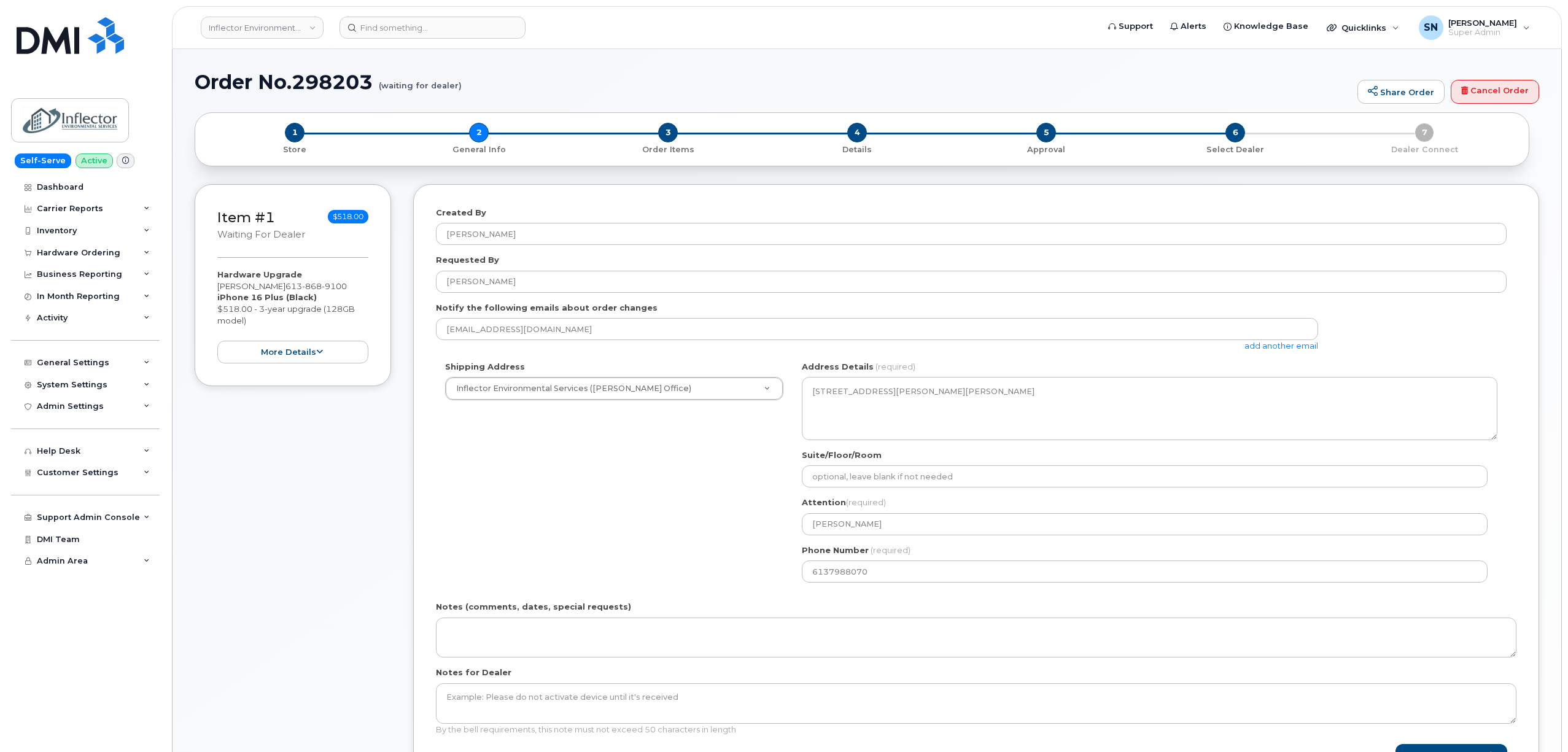
select select
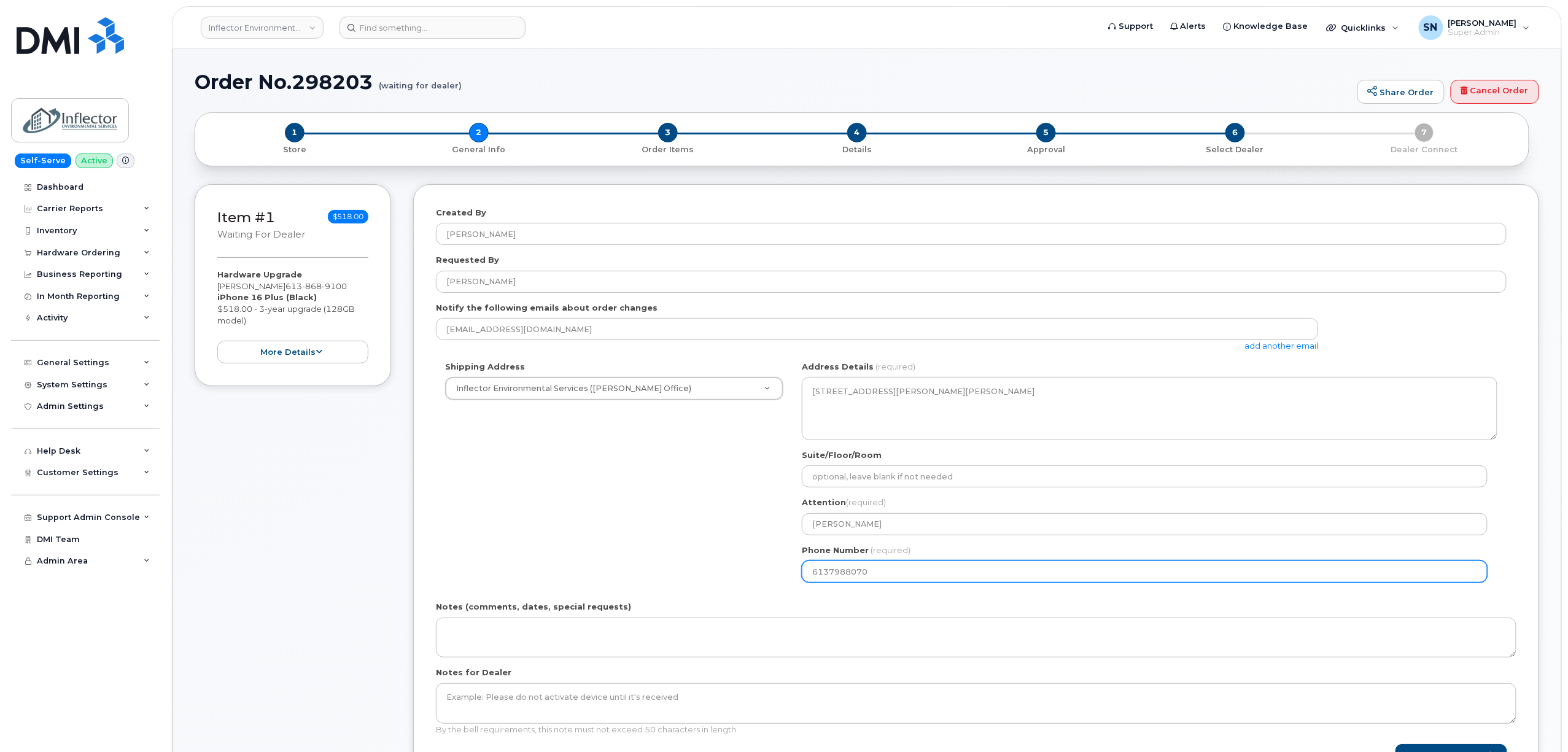
drag, startPoint x: 868, startPoint y: 572, endPoint x: 789, endPoint y: 567, distance: 79.2
click at [789, 567] on div "Shipping Address Inflector Environmental Services ([PERSON_NAME] Office) New Ad…" at bounding box center [972, 476] width 1071 height 231
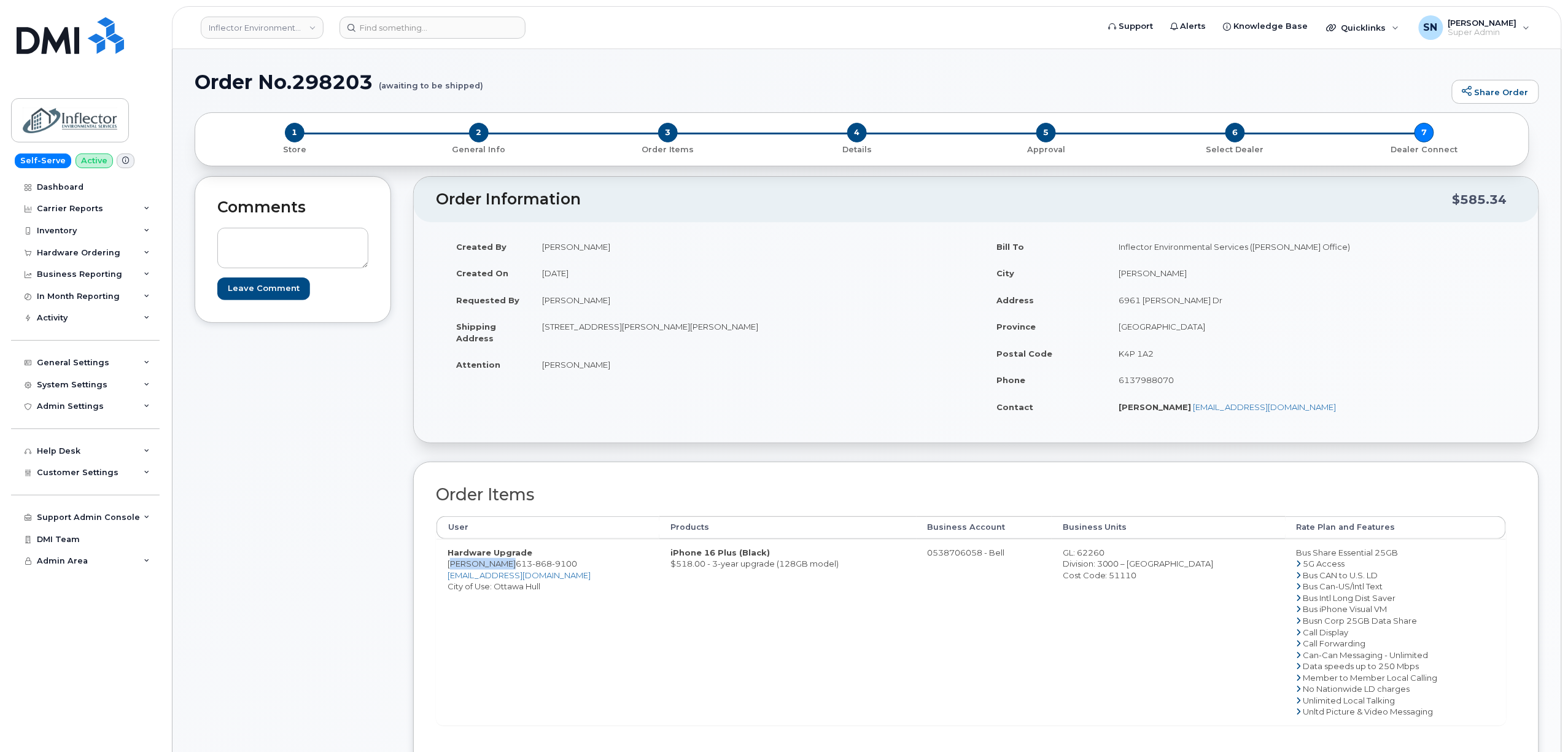
drag, startPoint x: 447, startPoint y: 570, endPoint x: 502, endPoint y: 568, distance: 55.0
click at [502, 568] on td "Hardware Upgrade Marc Chauvin 613 868 9100 marcchauvin@inflector.ca City of Use…" at bounding box center [548, 631] width 223 height 186
copy td "[PERSON_NAME]"
click at [712, 86] on h1 "Order No.298203 (awaiting to be shipped)" at bounding box center [820, 82] width 1251 height 22
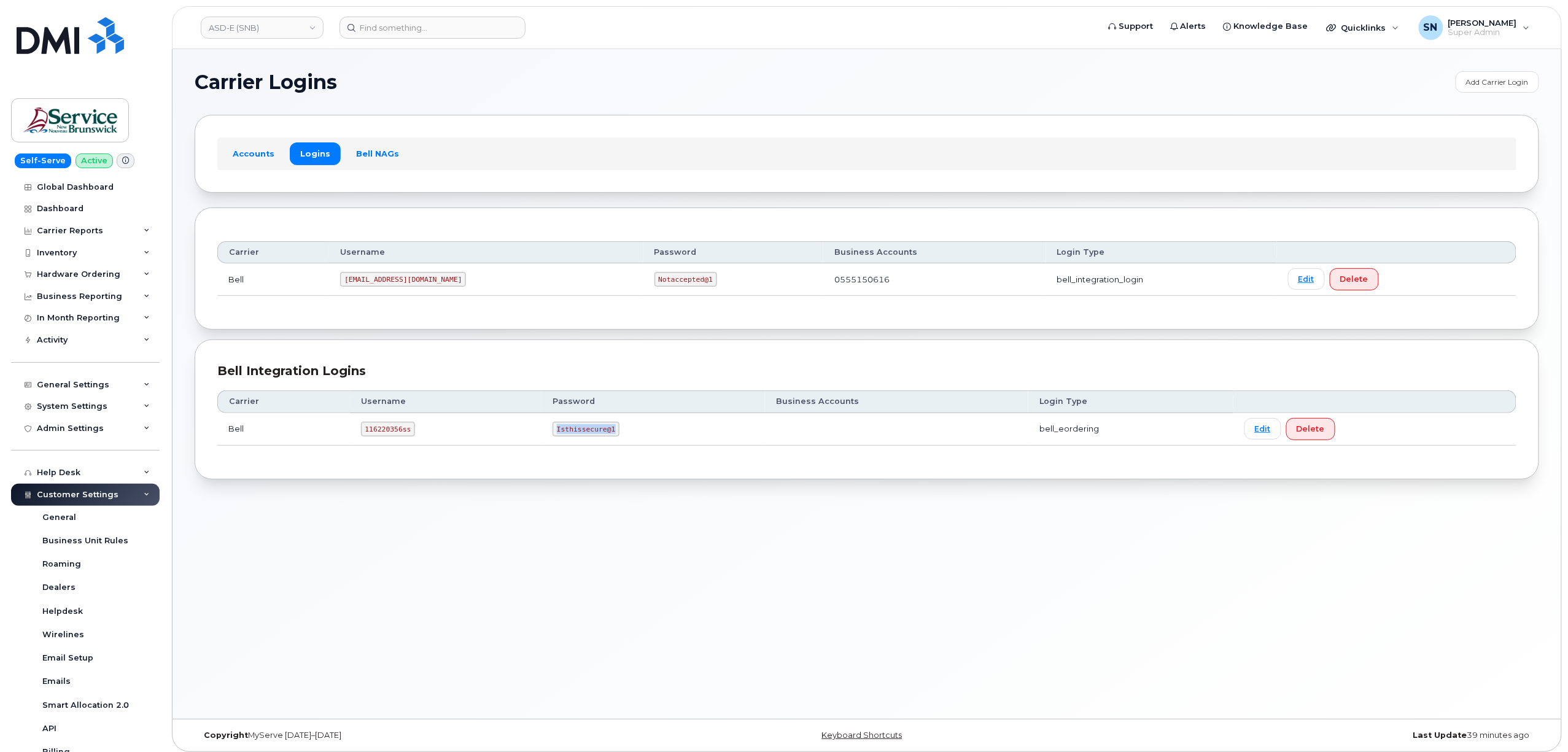
scroll to position [193, 0]
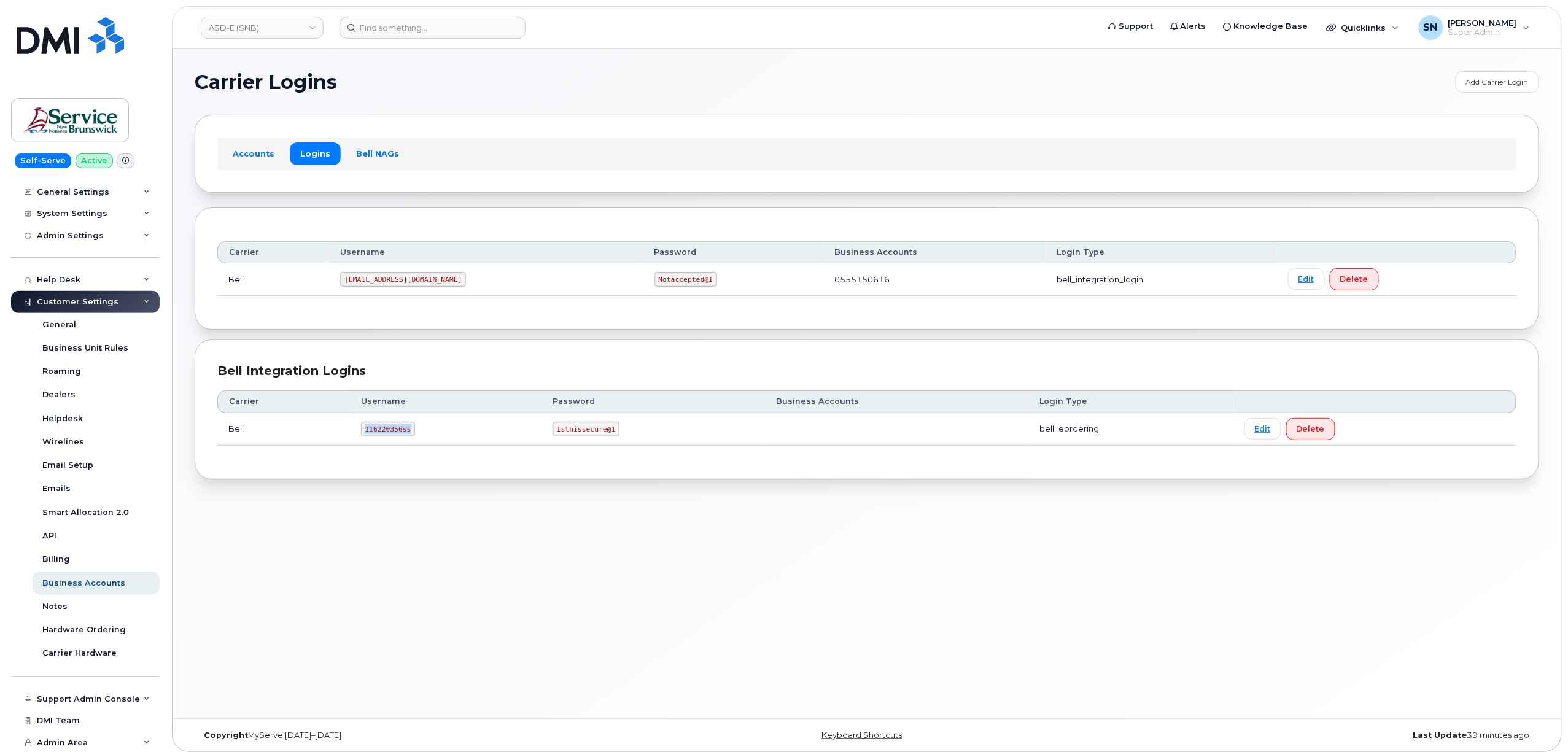
drag, startPoint x: 364, startPoint y: 430, endPoint x: 406, endPoint y: 432, distance: 42.0
click at [406, 432] on code "116220356ss" at bounding box center [388, 429] width 55 height 15
drag, startPoint x: 393, startPoint y: 423, endPoint x: 369, endPoint y: 427, distance: 24.3
click at [369, 427] on code "116220356ss" at bounding box center [388, 429] width 55 height 15
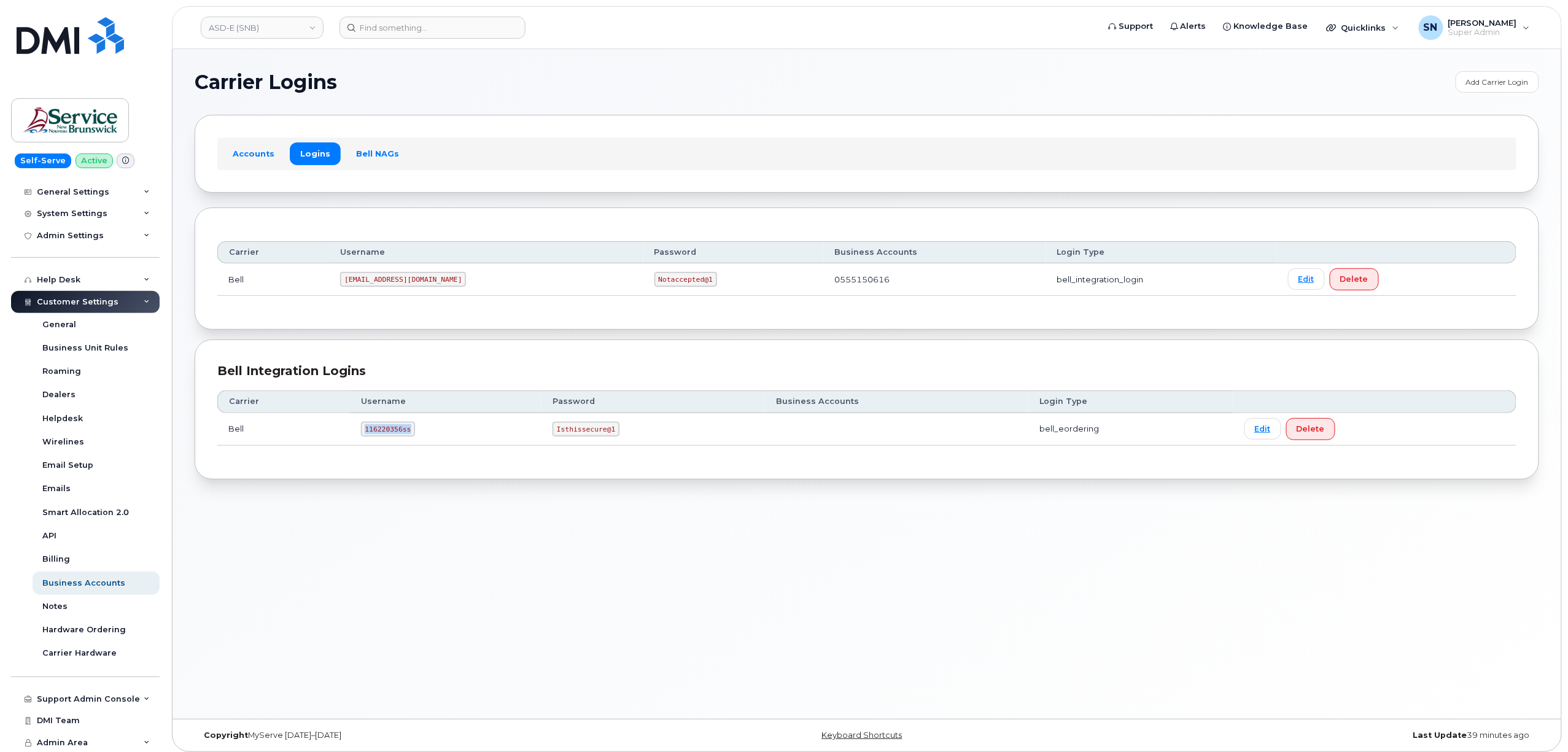
click at [369, 427] on code "116220356ss" at bounding box center [388, 429] width 55 height 15
copy code "116220356ss"
drag, startPoint x: 569, startPoint y: 459, endPoint x: 553, endPoint y: 442, distance: 23.3
click at [566, 455] on div "Carrier Username Password Business Accounts Login Type Bell 116220356ss Isthiss…" at bounding box center [867, 417] width 1299 height 76
drag, startPoint x: 562, startPoint y: 433, endPoint x: 609, endPoint y: 438, distance: 47.3
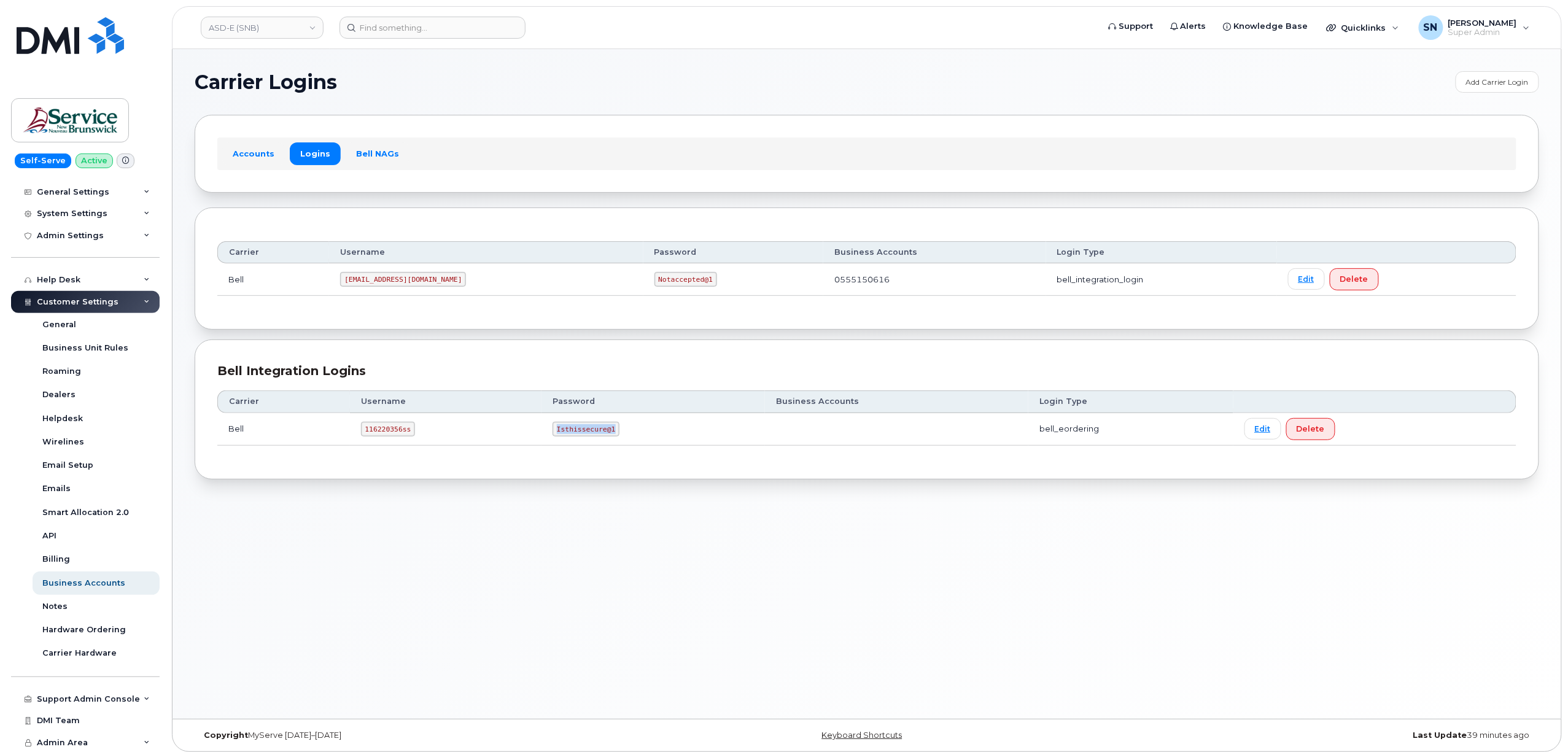
click at [609, 436] on code "Isthissecure@1" at bounding box center [586, 429] width 67 height 15
copy code "Isthissecure@1"
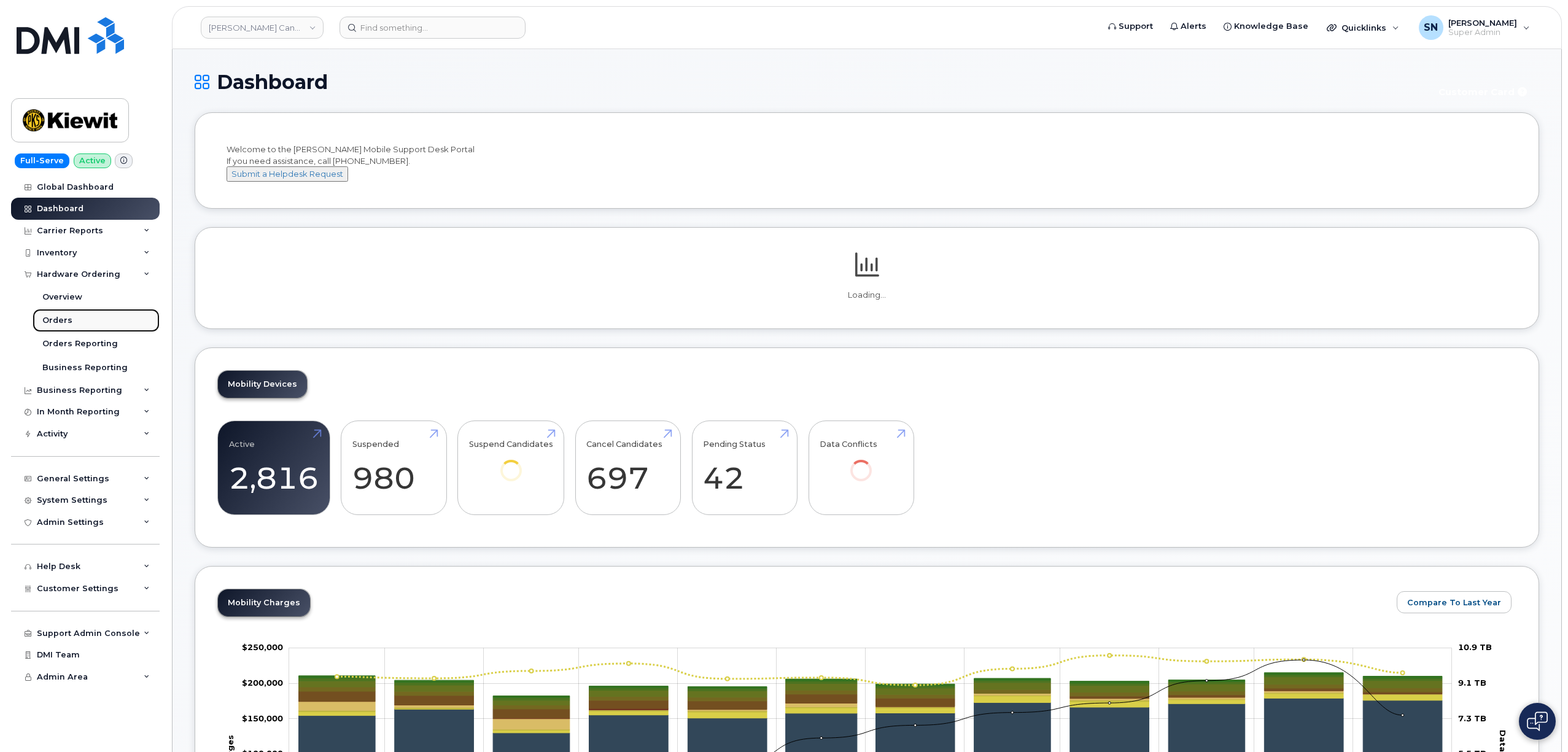
drag, startPoint x: 0, startPoint y: 0, endPoint x: 65, endPoint y: 331, distance: 337.3
click at [58, 325] on div "Orders" at bounding box center [57, 320] width 30 height 11
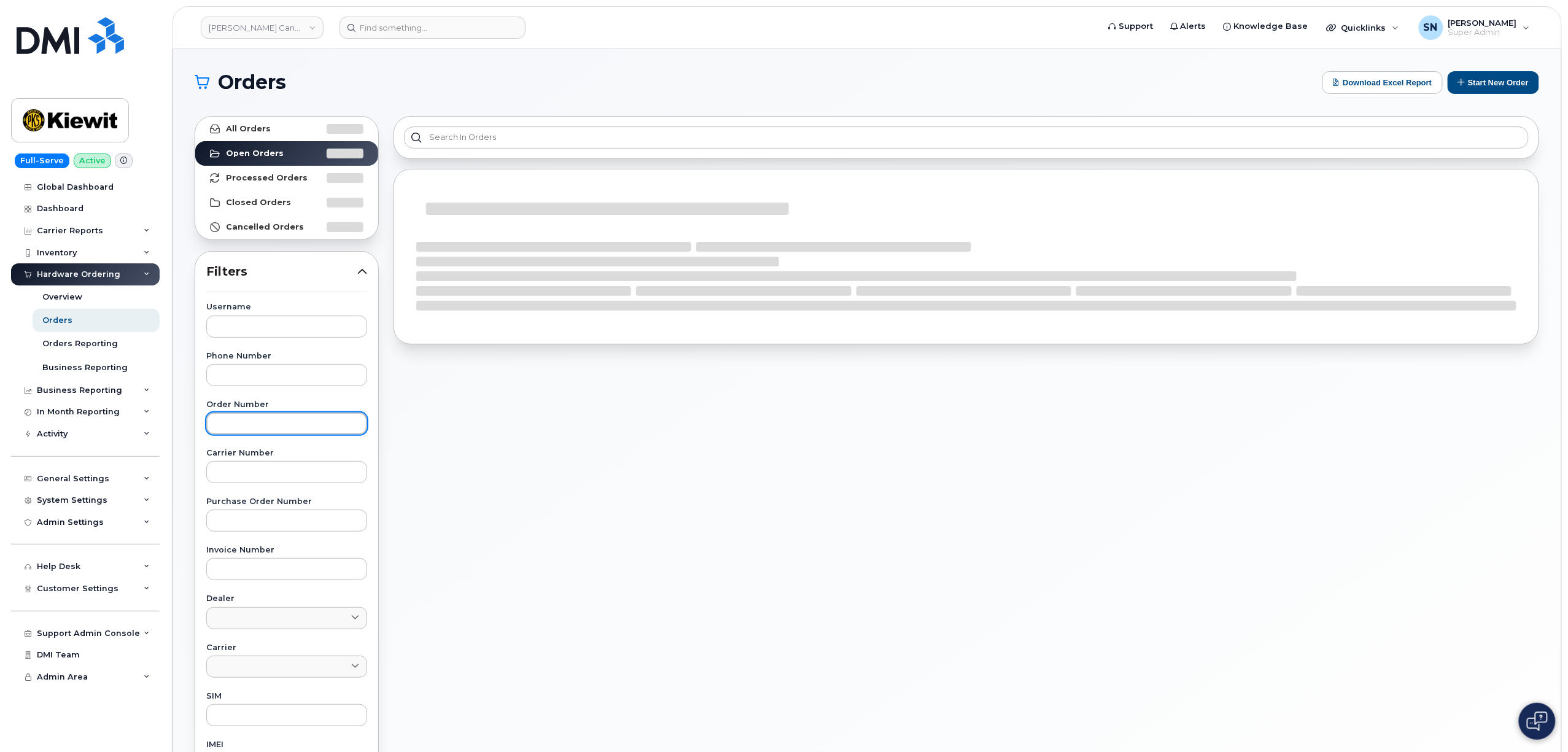
click at [296, 430] on input "text" at bounding box center [286, 424] width 161 height 22
paste input "298173"
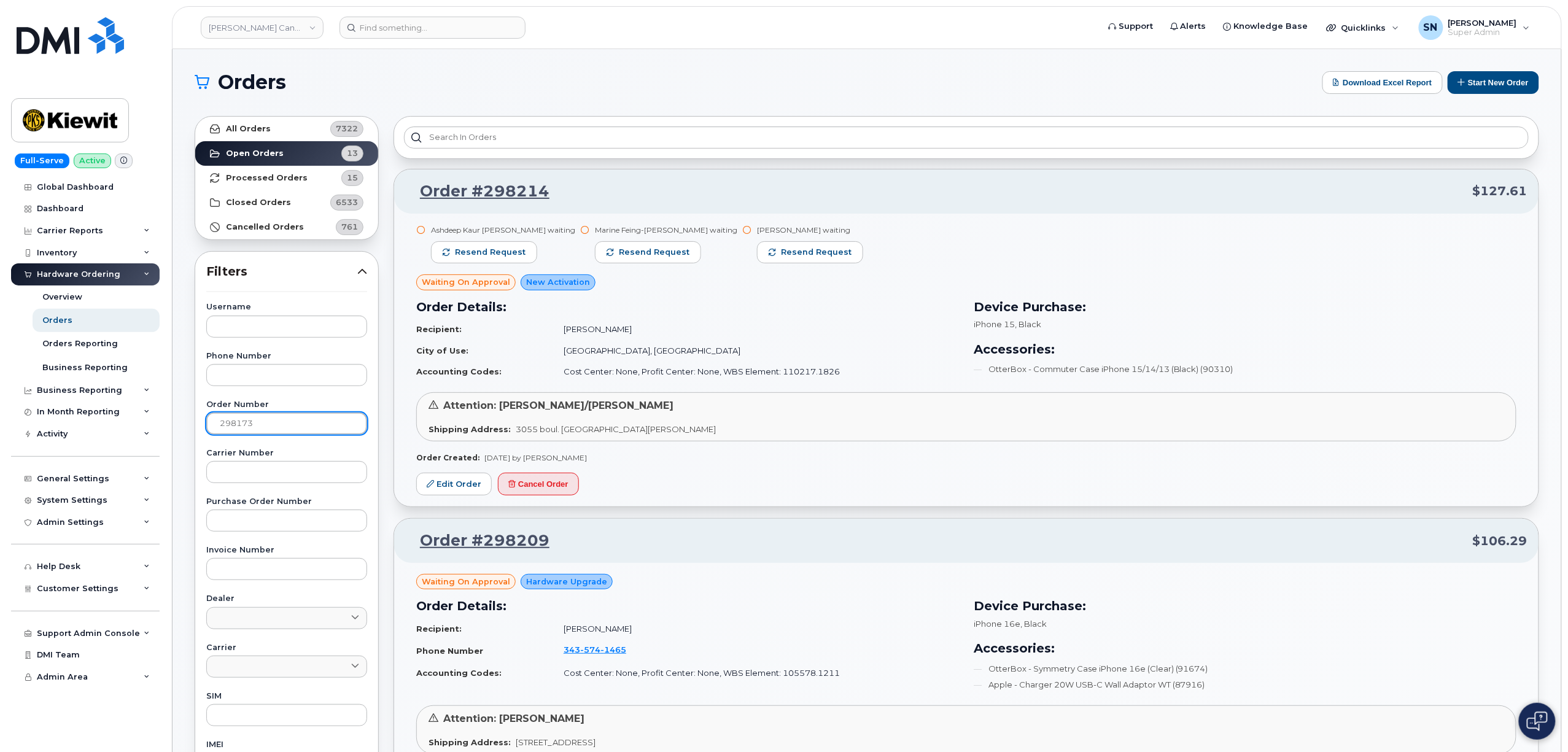
type input "298173"
click at [275, 127] on link "All Orders 7322" at bounding box center [286, 129] width 183 height 25
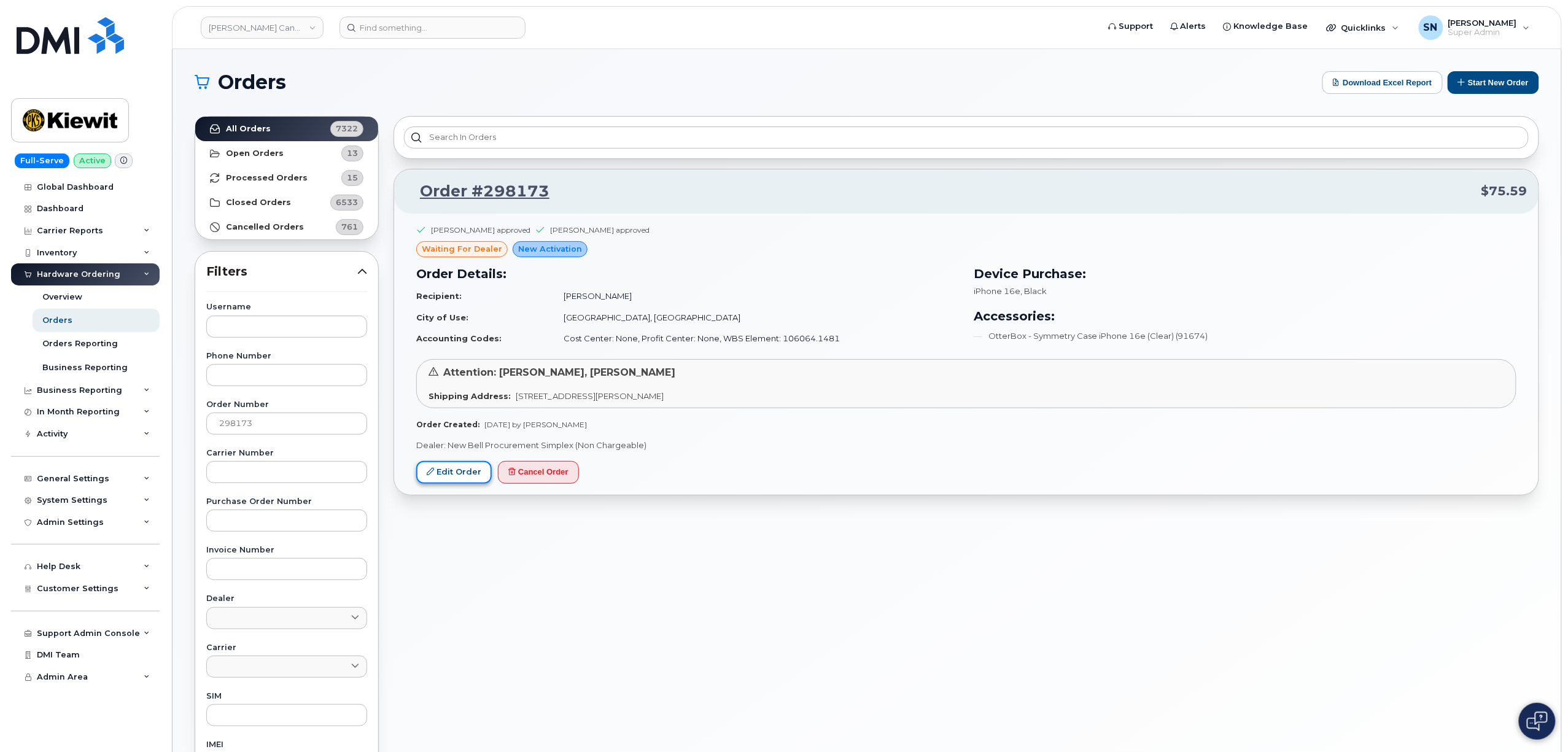
click at [460, 467] on link "Edit Order" at bounding box center [454, 472] width 76 height 23
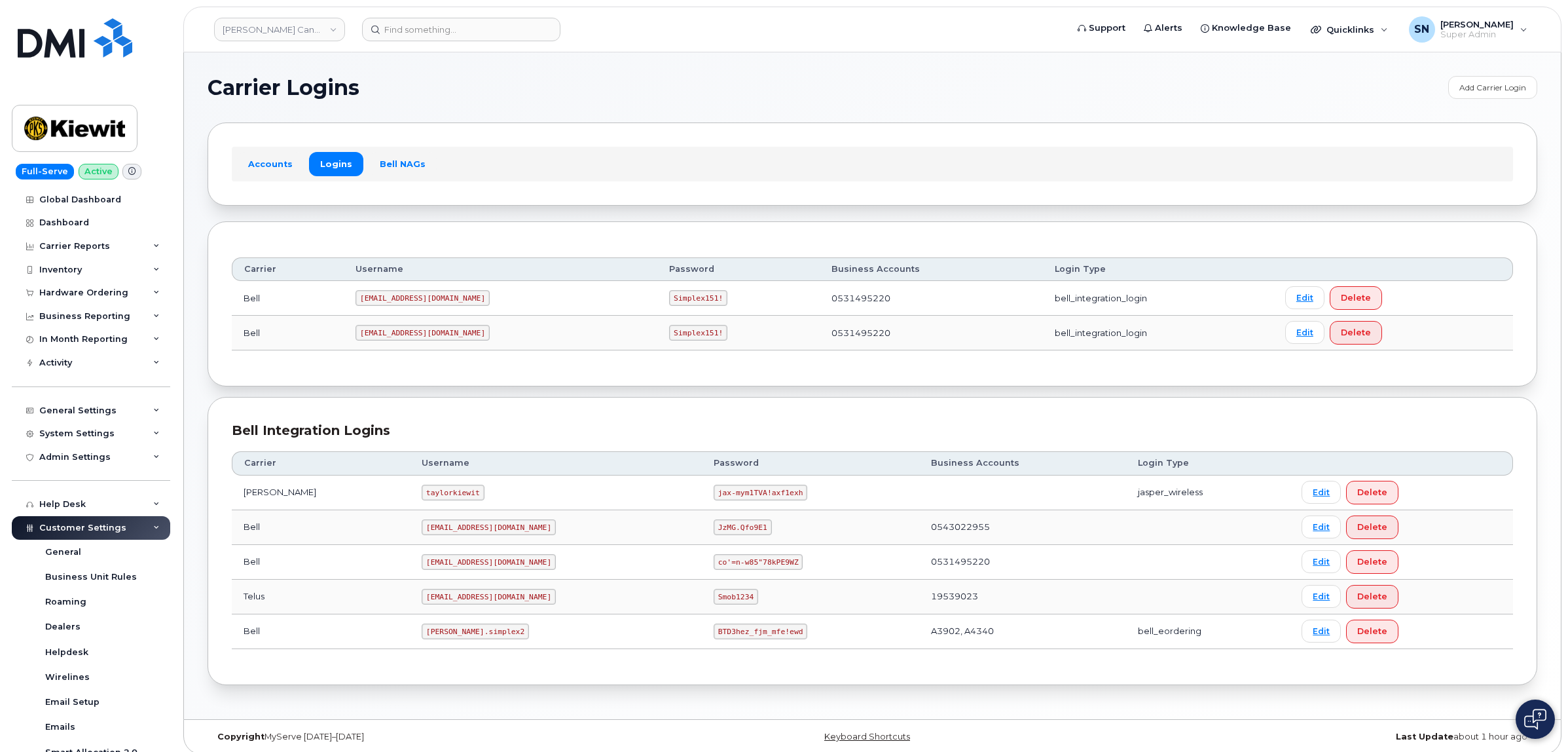
scroll to position [235, 0]
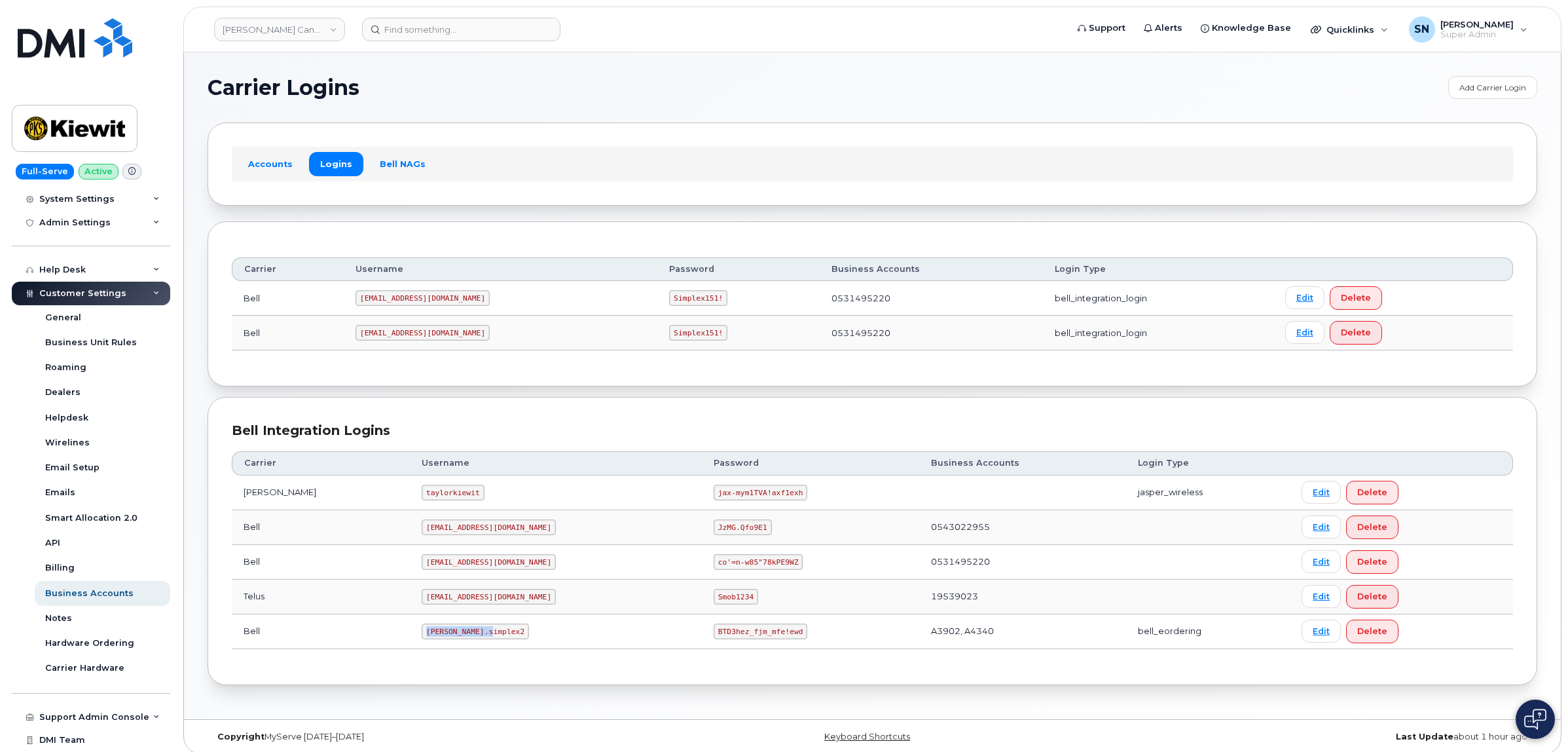
drag, startPoint x: 394, startPoint y: 632, endPoint x: 456, endPoint y: 637, distance: 62.2
click at [456, 637] on code "kiewit.simplex2" at bounding box center [475, 632] width 107 height 16
copy code "kiewit.simplex2"
drag, startPoint x: 655, startPoint y: 635, endPoint x: 738, endPoint y: 646, distance: 83.7
click at [738, 646] on td "BTD3hez_fjm_mfe!ewd" at bounding box center [811, 632] width 217 height 35
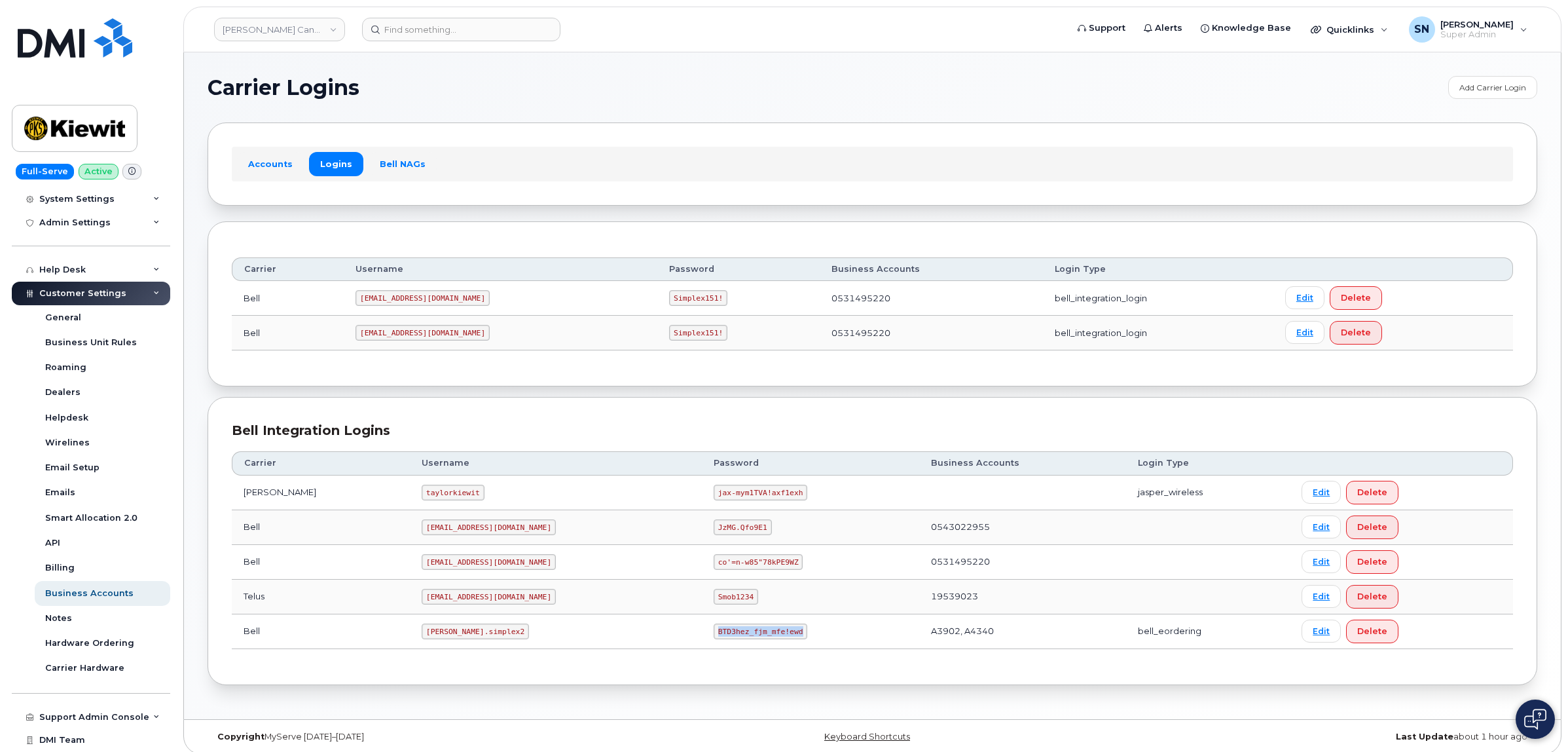
copy code "BTD3hez_fjm_mfe!ewd"
drag, startPoint x: 622, startPoint y: 229, endPoint x: 604, endPoint y: 218, distance: 21.1
click at [622, 229] on div "Carrier Username Password Business Accounts Login Type Bell 1PeterK@myserve.ca …" at bounding box center [872, 304] width 1330 height 165
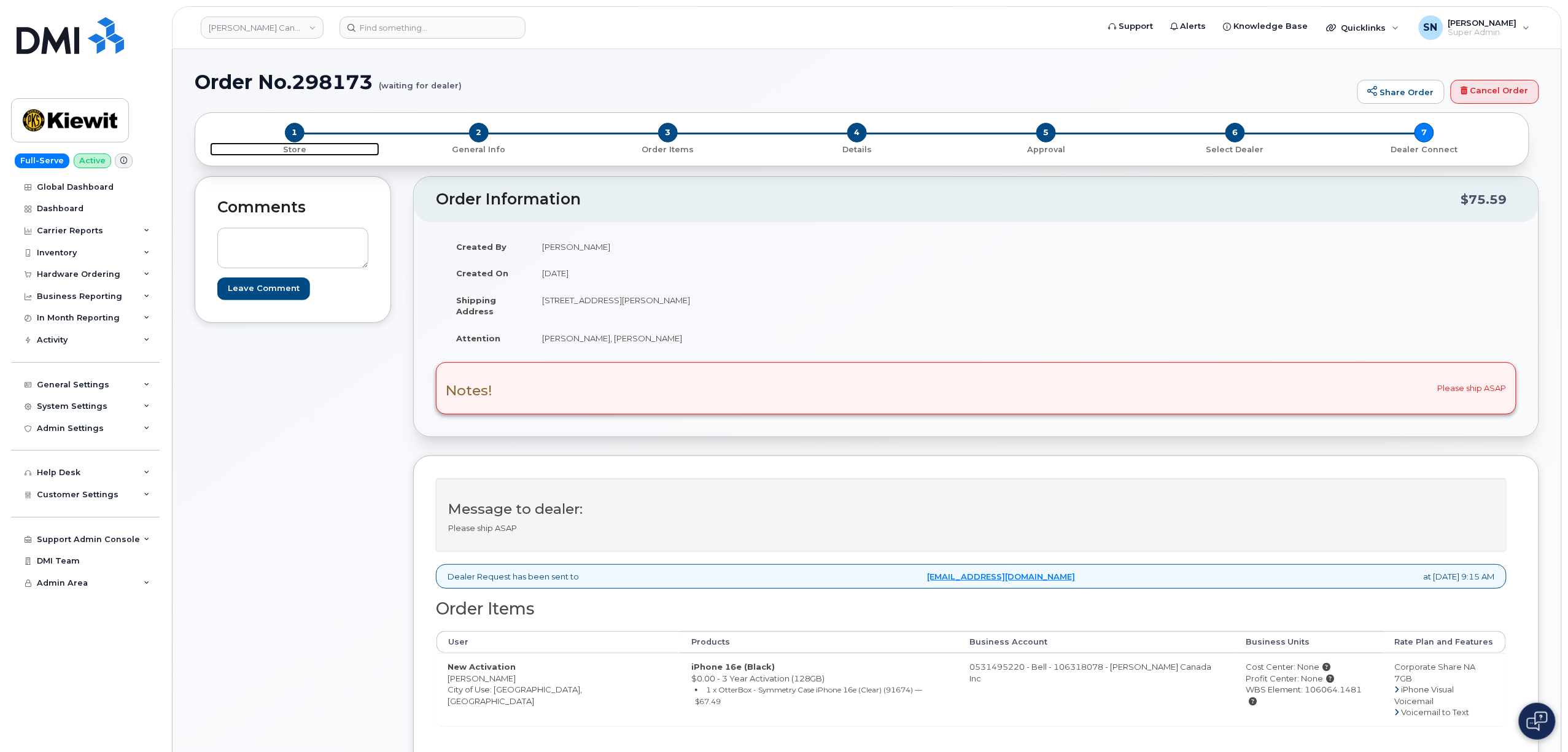
click at [293, 131] on span "1" at bounding box center [294, 132] width 20 height 20
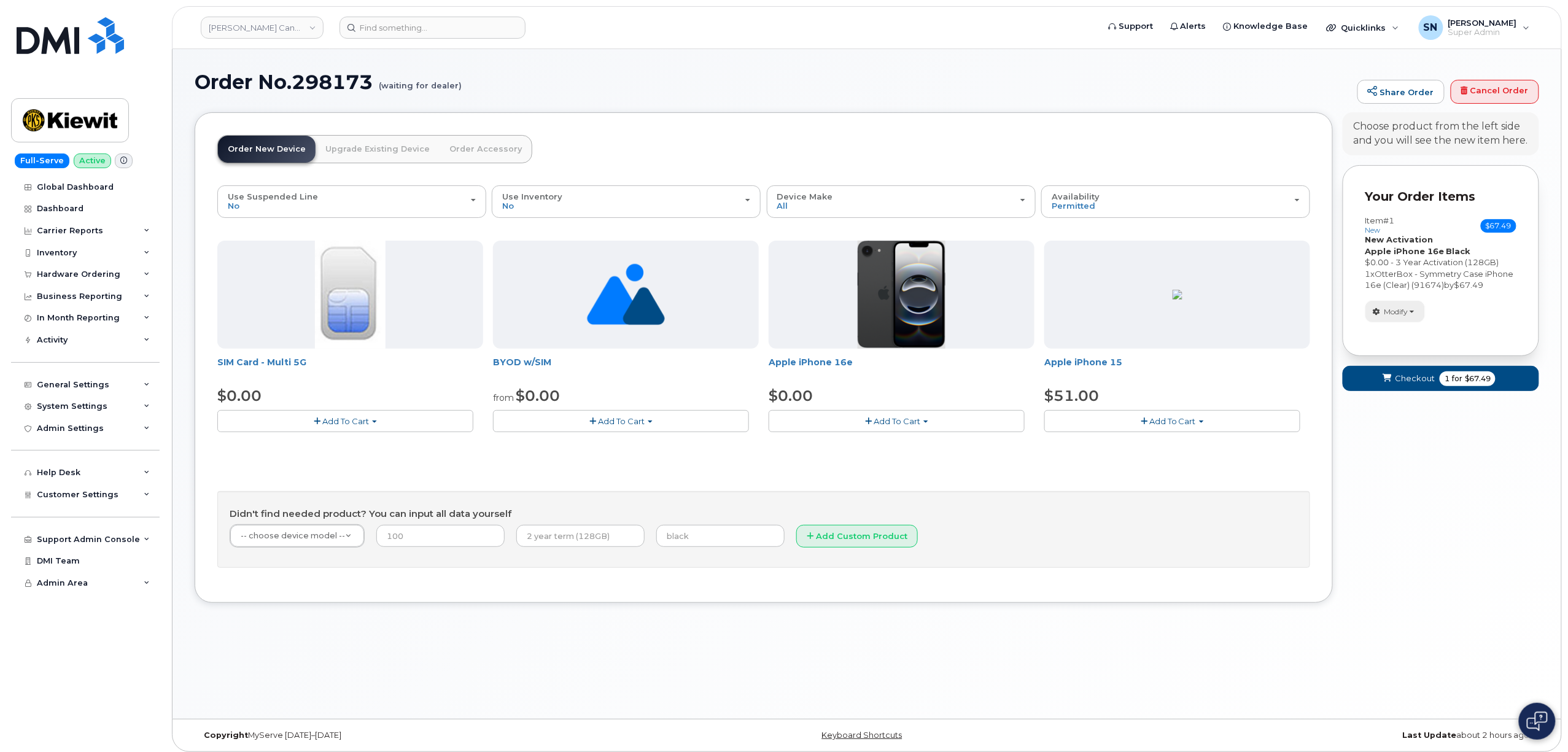
click at [1398, 317] on span "Modify" at bounding box center [1396, 312] width 24 height 11
click at [1403, 338] on link "change" at bounding box center [1425, 331] width 117 height 15
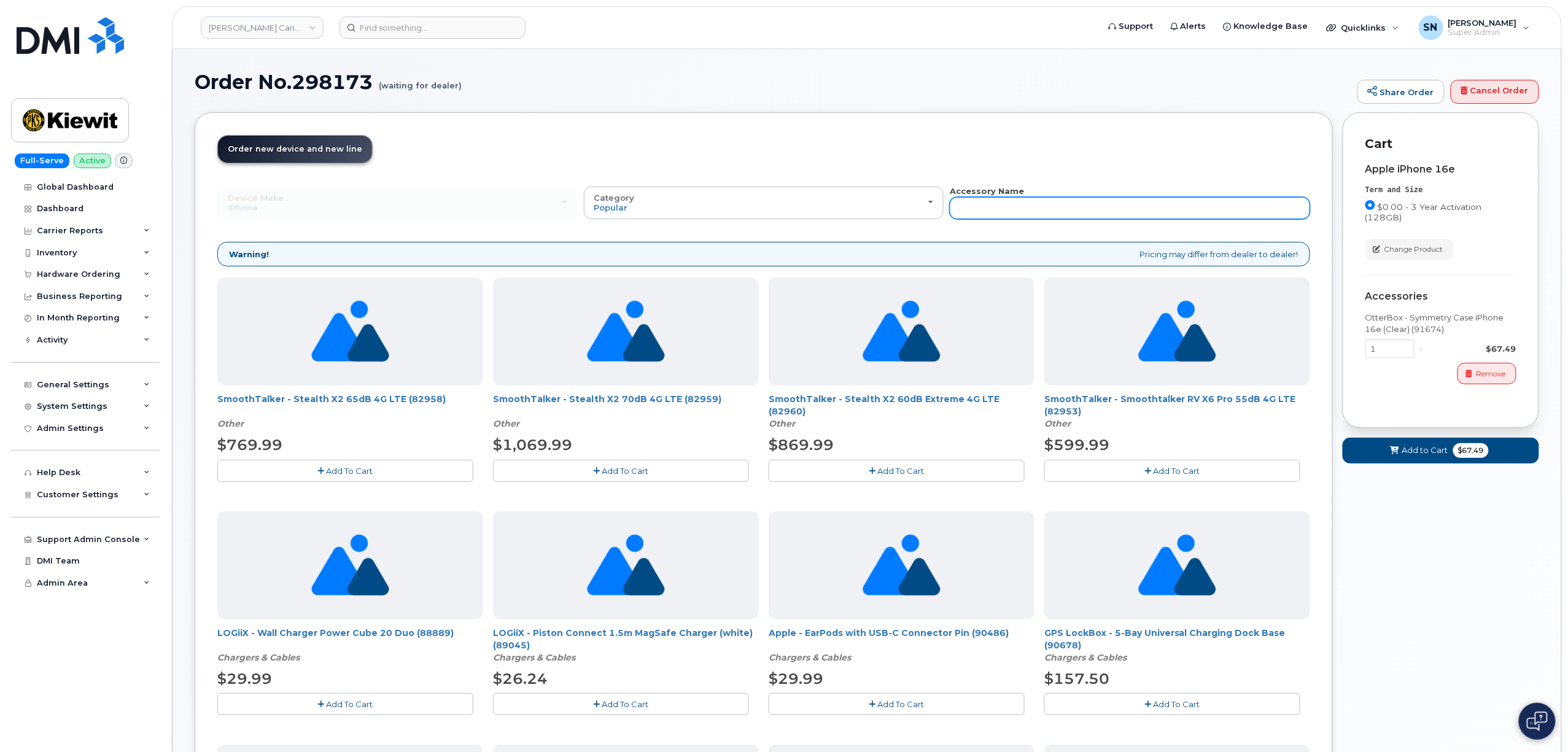
click at [1142, 210] on input "text" at bounding box center [1130, 208] width 361 height 22
type input "87916"
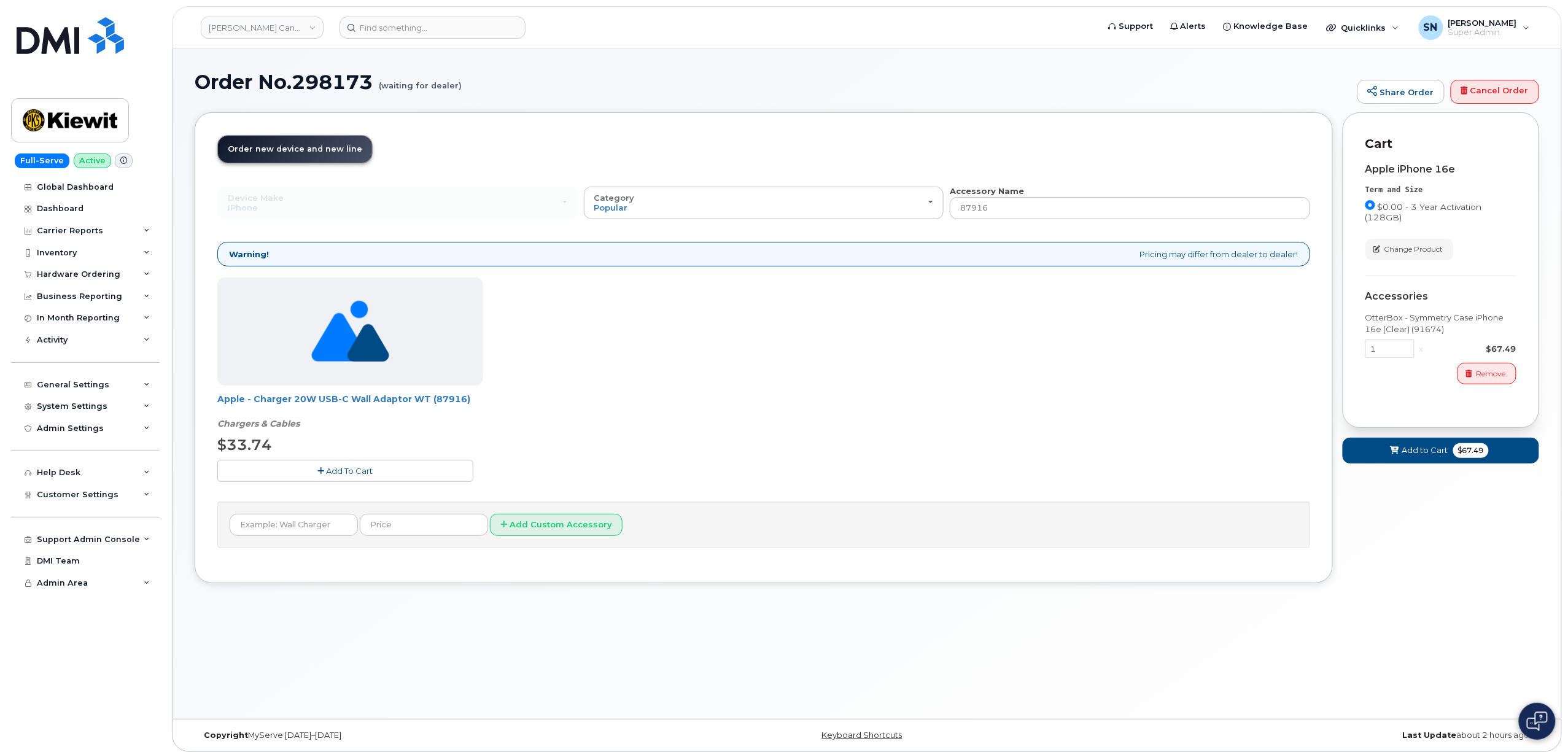
click at [326, 469] on button "Add To Cart" at bounding box center [345, 471] width 256 height 22
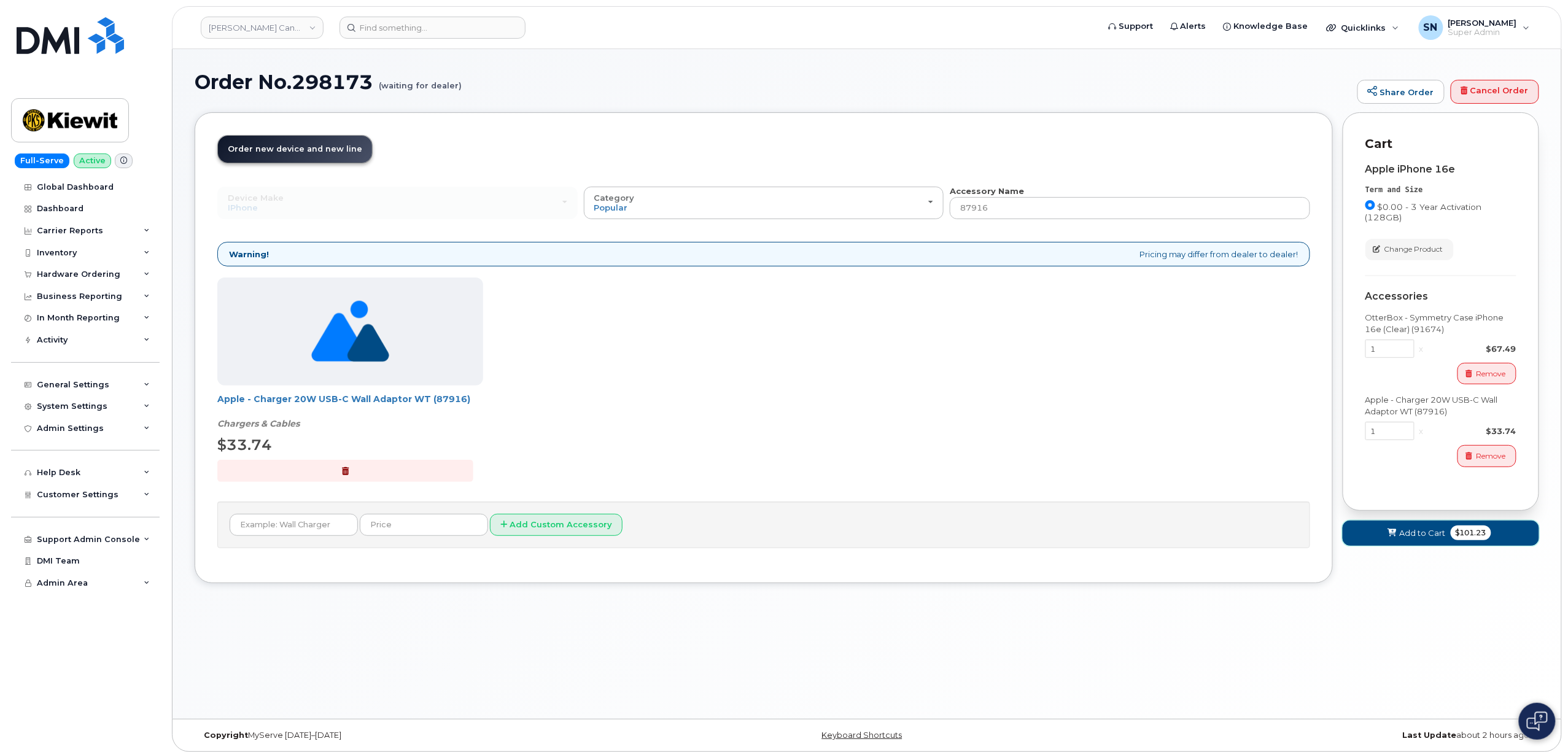
click at [1409, 536] on span "Add to Cart" at bounding box center [1422, 533] width 46 height 12
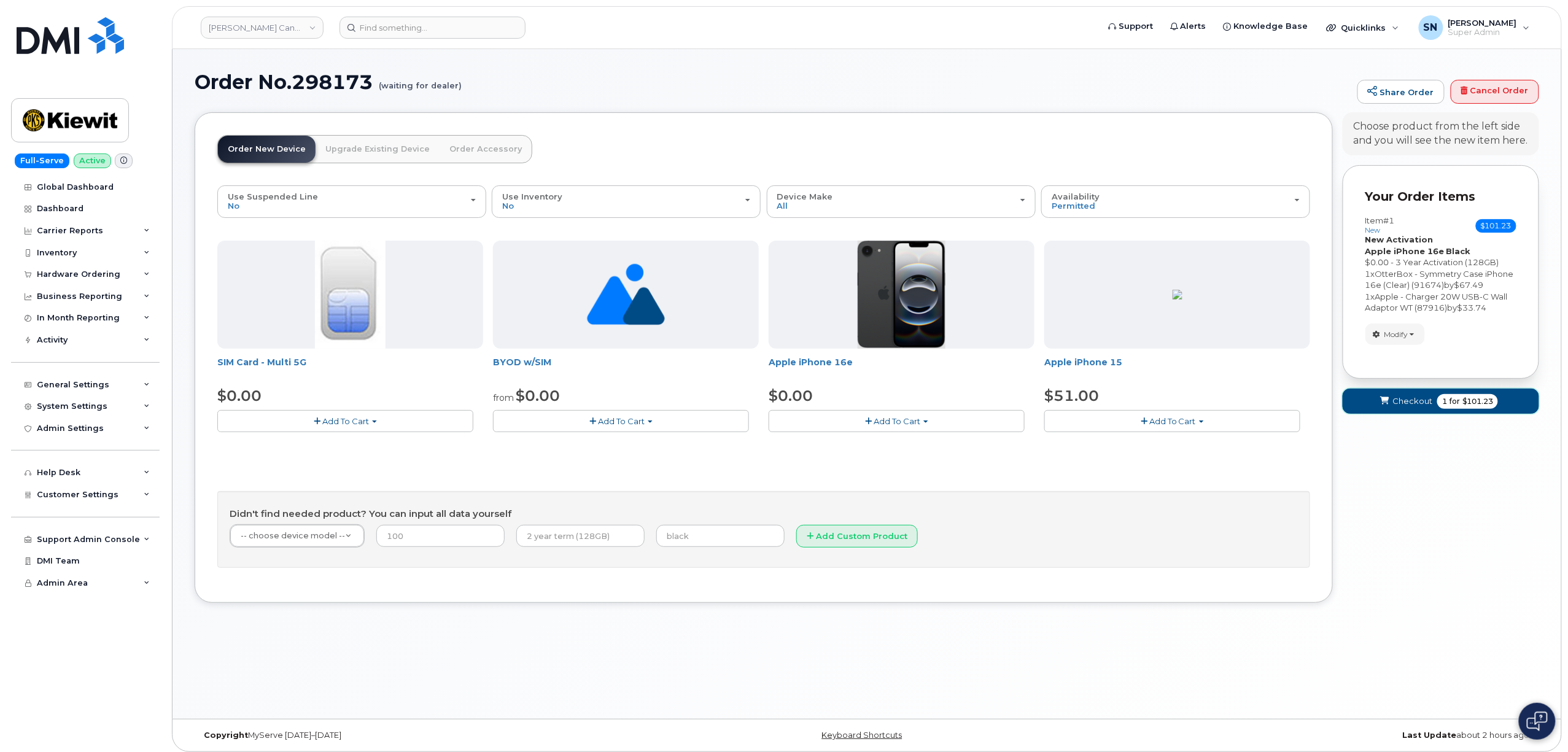
click at [1416, 407] on span "Checkout" at bounding box center [1412, 401] width 40 height 12
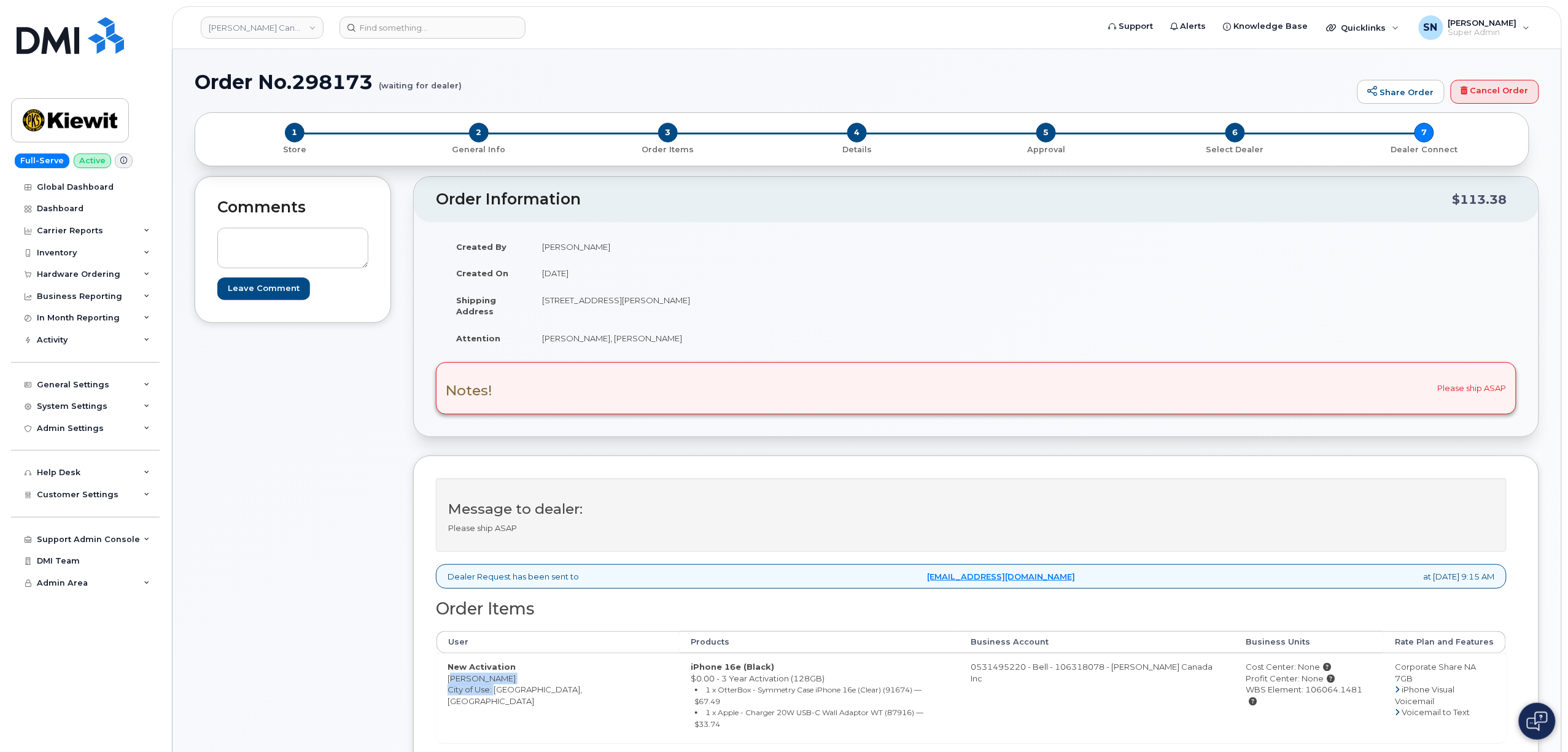
drag, startPoint x: 457, startPoint y: 681, endPoint x: 492, endPoint y: 688, distance: 35.7
click at [492, 688] on td "New Activation [PERSON_NAME] City of Use: [GEOGRAPHIC_DATA], [GEOGRAPHIC_DATA]" at bounding box center [558, 697] width 243 height 89
click at [464, 694] on td "New Activation Alex Jung City of Use: Vancouver, British Columbia" at bounding box center [558, 697] width 243 height 89
click at [444, 684] on td "New Activation Alex Jung City of Use: Vancouver, British Columbia" at bounding box center [558, 697] width 243 height 89
drag, startPoint x: 448, startPoint y: 681, endPoint x: 485, endPoint y: 681, distance: 37.0
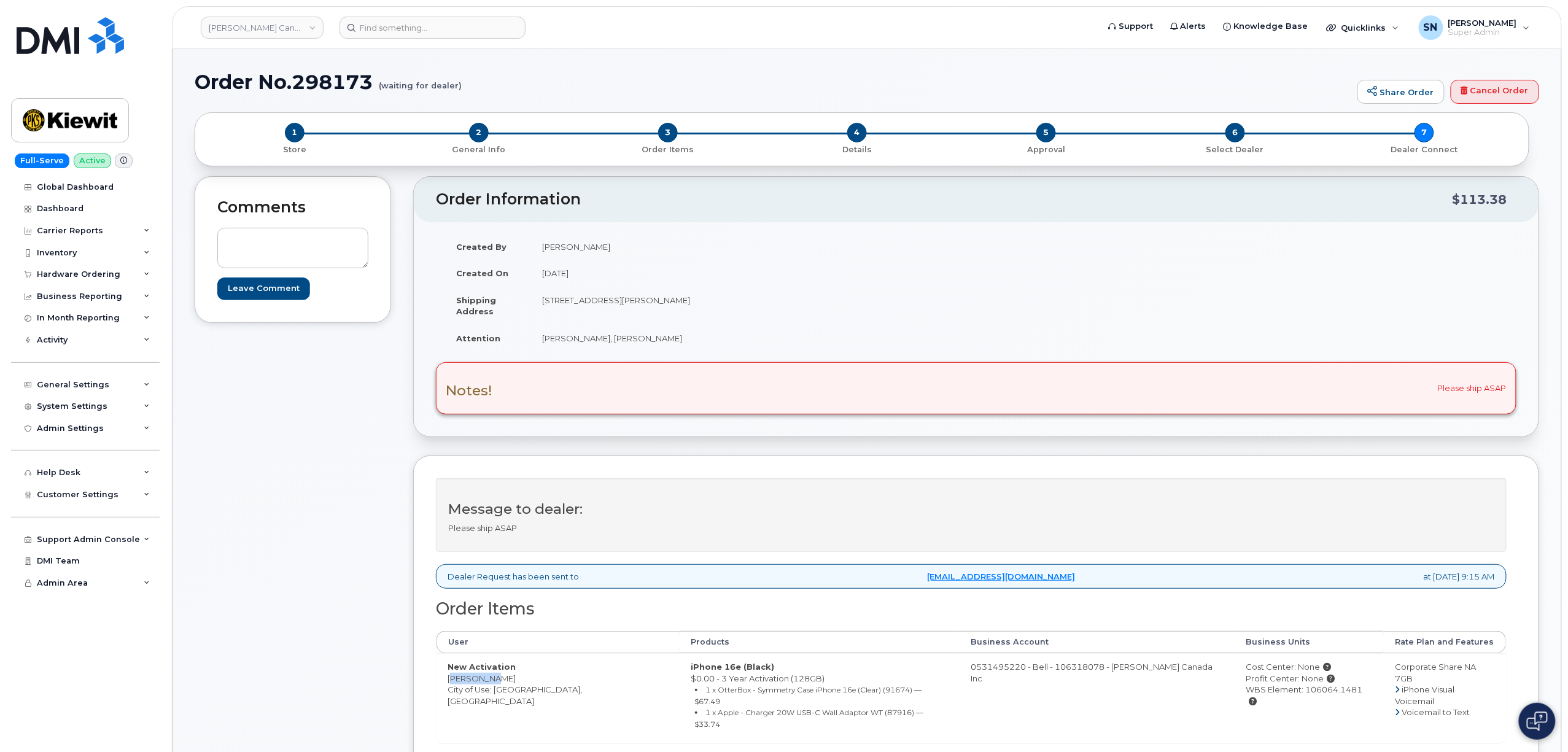
click at [485, 681] on td "New Activation Alex Jung City of Use: Vancouver, British Columbia" at bounding box center [558, 697] width 243 height 89
copy td "[PERSON_NAME]"
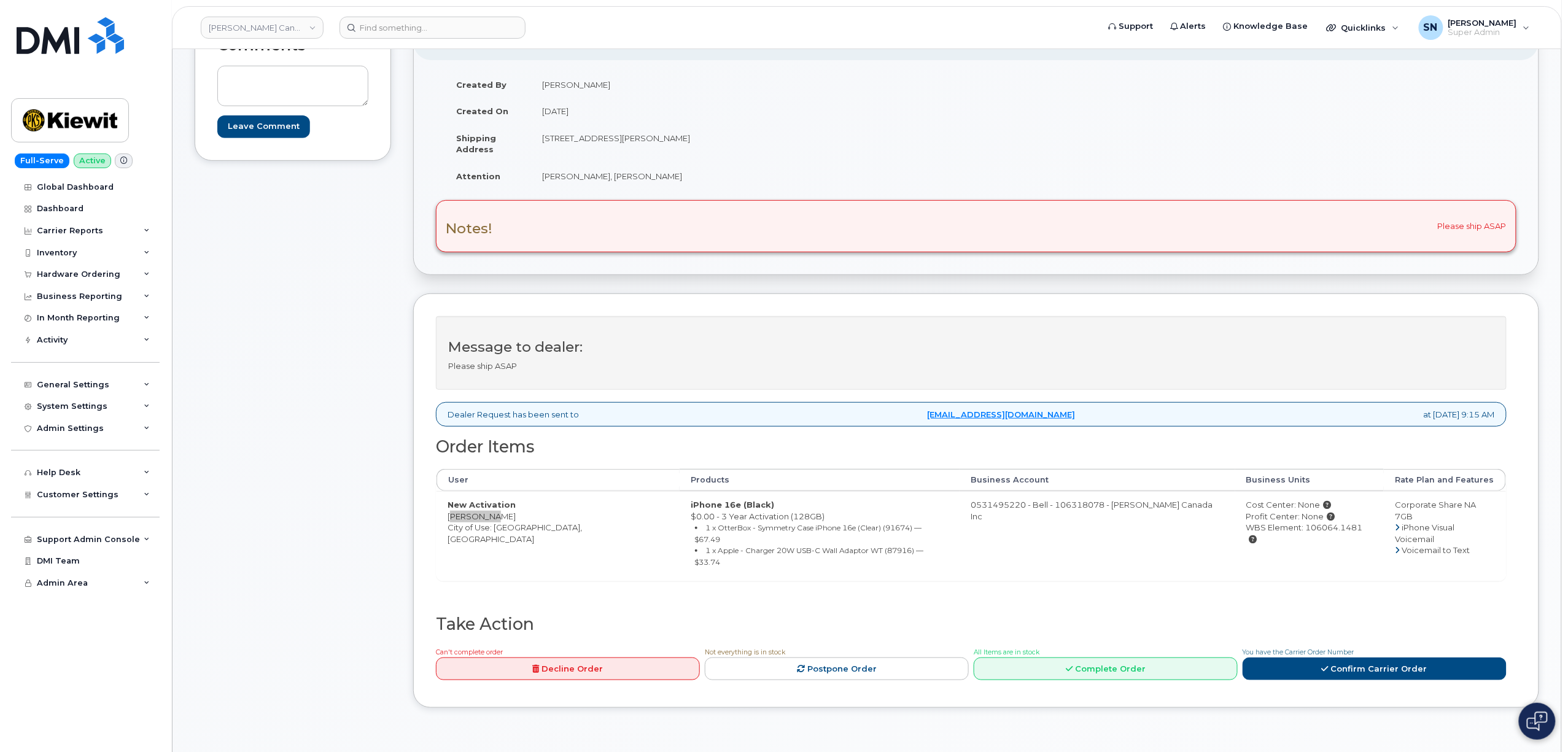
scroll to position [163, 0]
drag, startPoint x: 542, startPoint y: 139, endPoint x: 599, endPoint y: 143, distance: 57.1
click at [599, 143] on td "[STREET_ADDRESS][PERSON_NAME]" at bounding box center [749, 142] width 436 height 38
copy td "[STREET_ADDRESS]"
drag, startPoint x: 649, startPoint y: 138, endPoint x: 691, endPoint y: 143, distance: 42.3
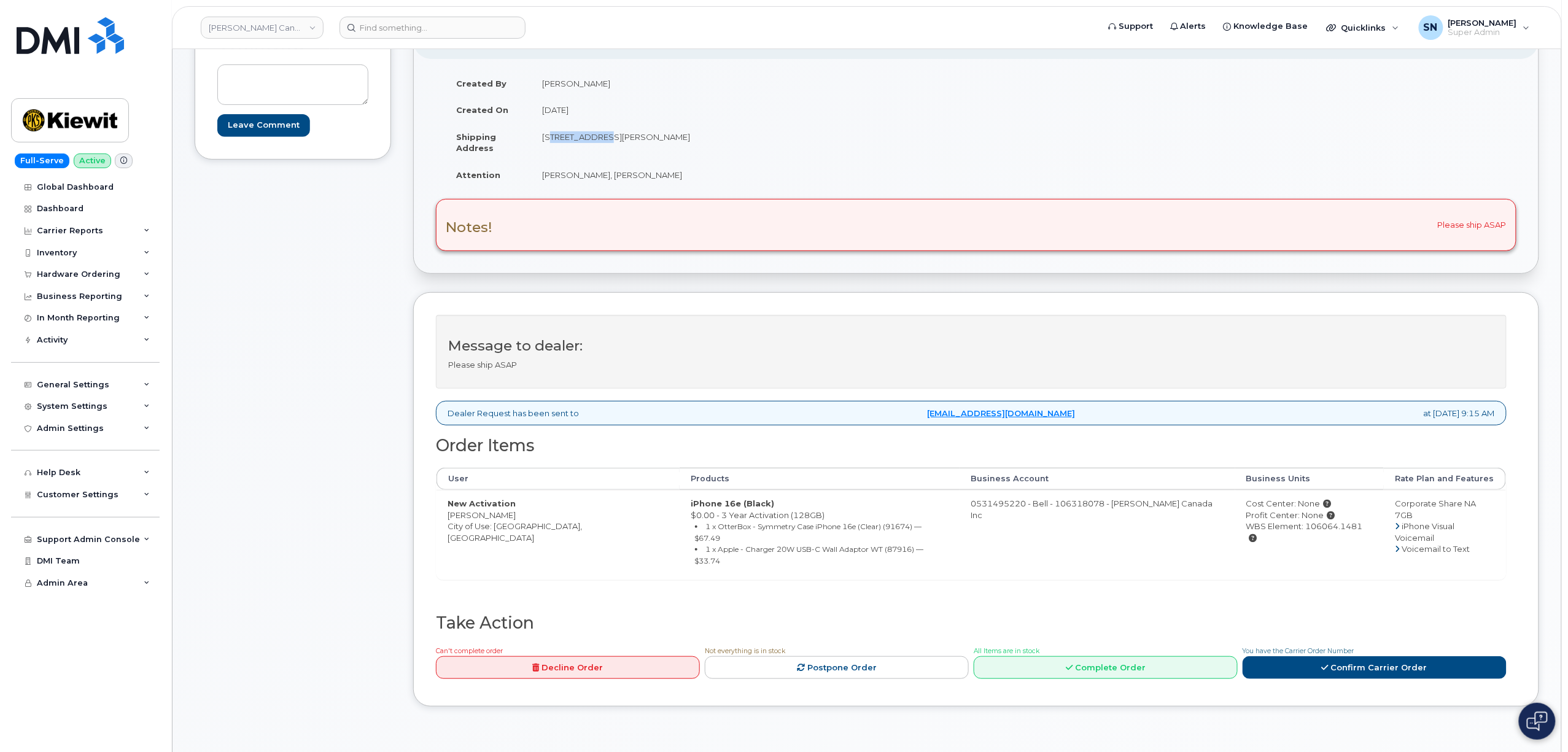
click at [691, 143] on td "[STREET_ADDRESS][PERSON_NAME]" at bounding box center [749, 142] width 436 height 38
copy td "V4W 3M9"
drag, startPoint x: 543, startPoint y: 178, endPoint x: 632, endPoint y: 182, distance: 89.1
click at [632, 182] on td "[PERSON_NAME], [PERSON_NAME]" at bounding box center [749, 175] width 436 height 27
copy td "[PERSON_NAME], [PERSON_NAME]"
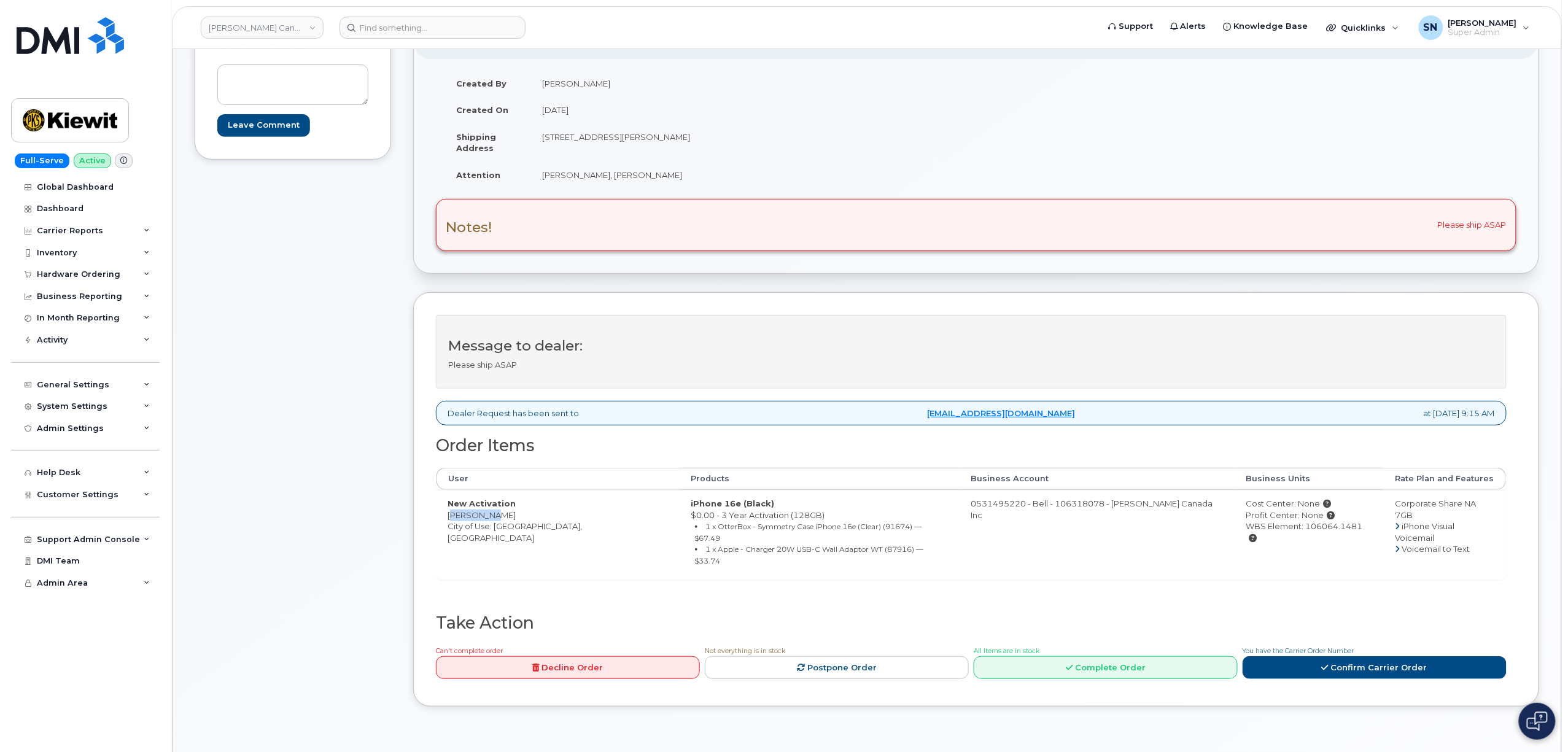
drag, startPoint x: 449, startPoint y: 521, endPoint x: 489, endPoint y: 523, distance: 40.0
click at [489, 523] on td "New Activation Alex Jung City of Use: Vancouver, British Columbia" at bounding box center [558, 534] width 243 height 89
copy td "[PERSON_NAME]"
drag, startPoint x: 1330, startPoint y: 534, endPoint x: 1283, endPoint y: 535, distance: 47.0
click at [1283, 535] on div "WBS Element: 106064.1481" at bounding box center [1310, 531] width 127 height 23
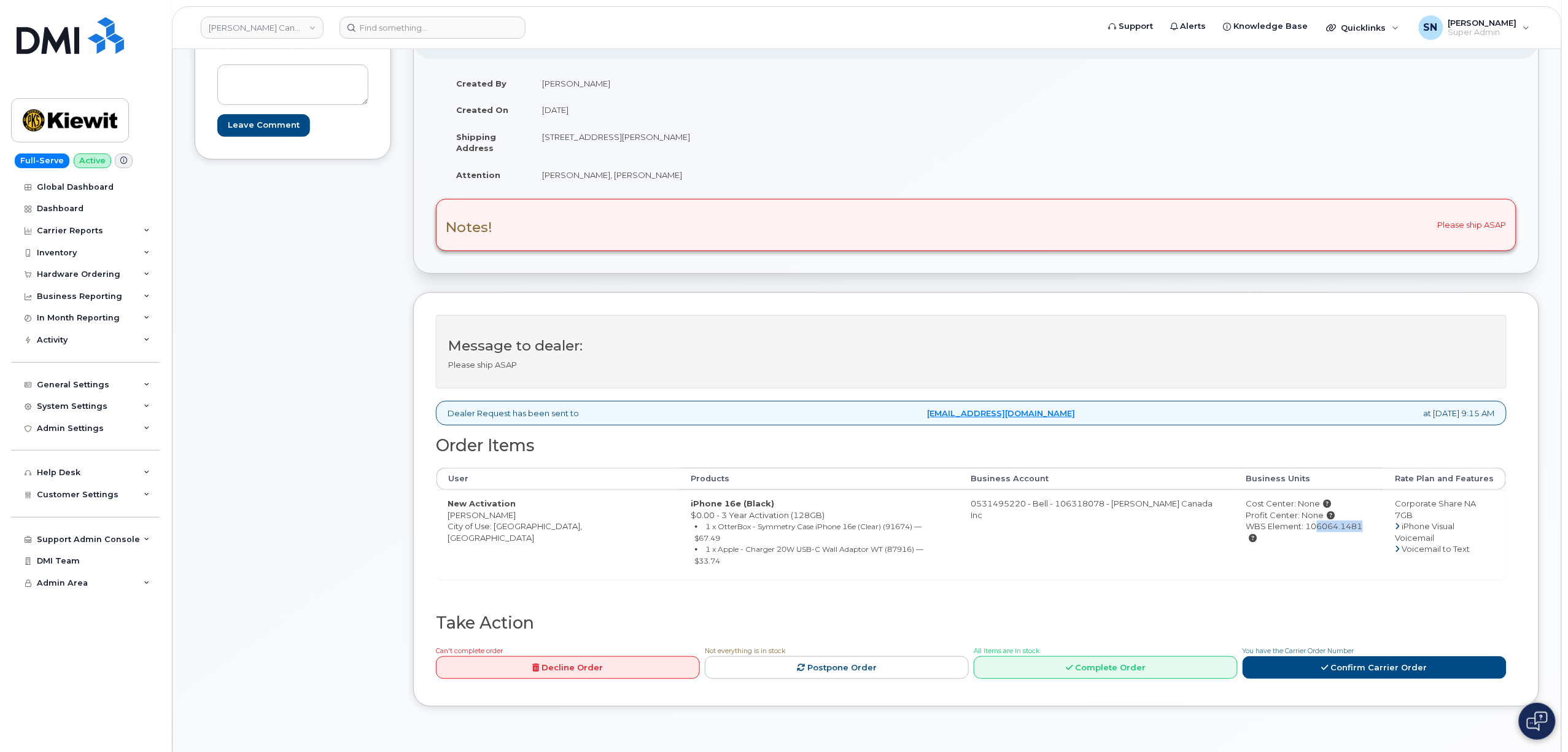
click at [1327, 540] on td "Cost Center: None Profit Center: None WBS Element: 106064.1481" at bounding box center [1309, 534] width 149 height 89
drag, startPoint x: 1302, startPoint y: 545, endPoint x: 1323, endPoint y: 529, distance: 26.4
click at [1302, 545] on td "Cost Center: None Profit Center: None WBS Element: 106064.1481" at bounding box center [1309, 534] width 149 height 89
click at [1313, 526] on div "WBS Element: 106064.1481" at bounding box center [1310, 531] width 127 height 23
click at [1334, 489] on th "Business Units" at bounding box center [1309, 478] width 149 height 22
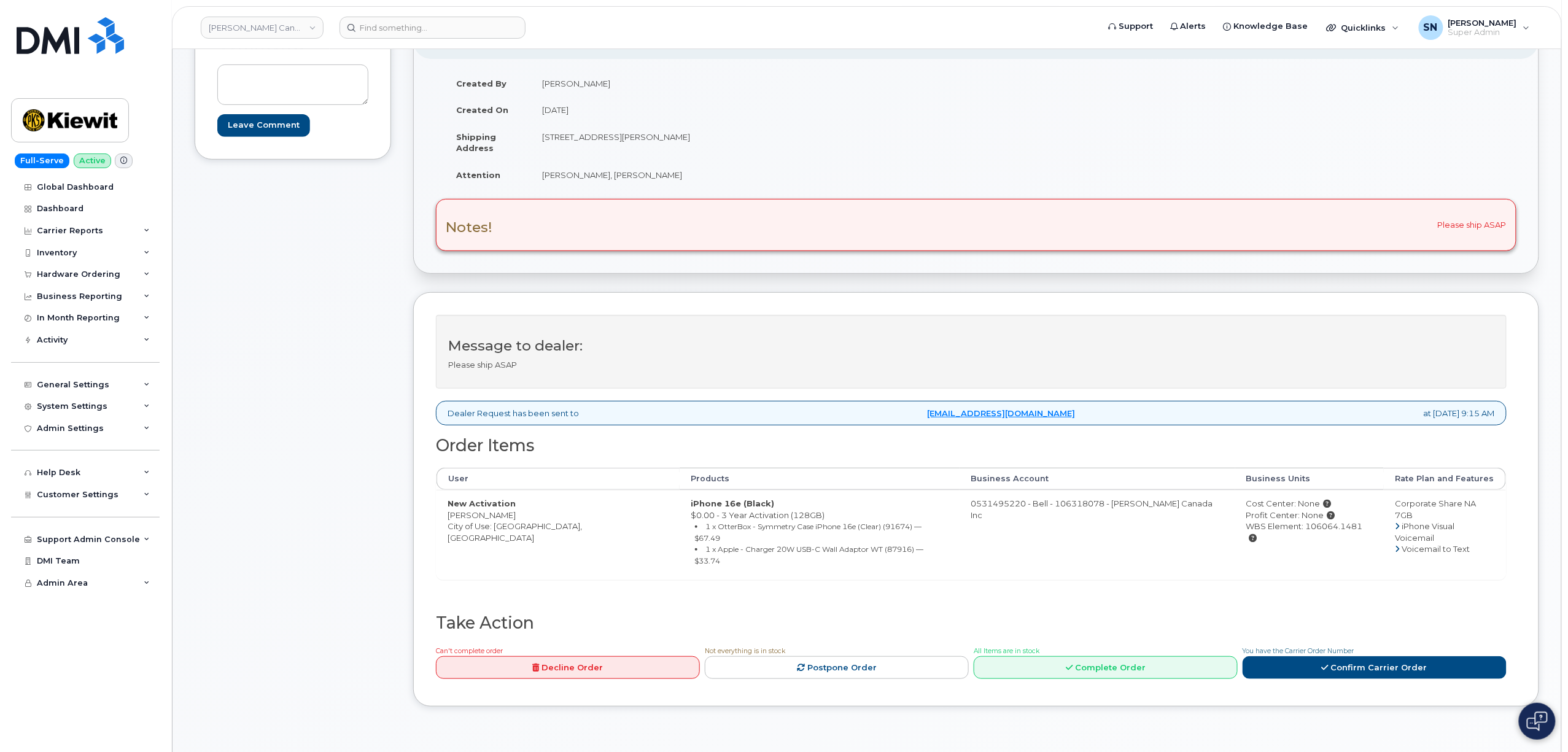
copy div "106064.1481"
drag, startPoint x: 1334, startPoint y: 533, endPoint x: 1276, endPoint y: 534, distance: 58.0
click at [1276, 534] on div "WBS Element: 106064.1481" at bounding box center [1310, 531] width 127 height 23
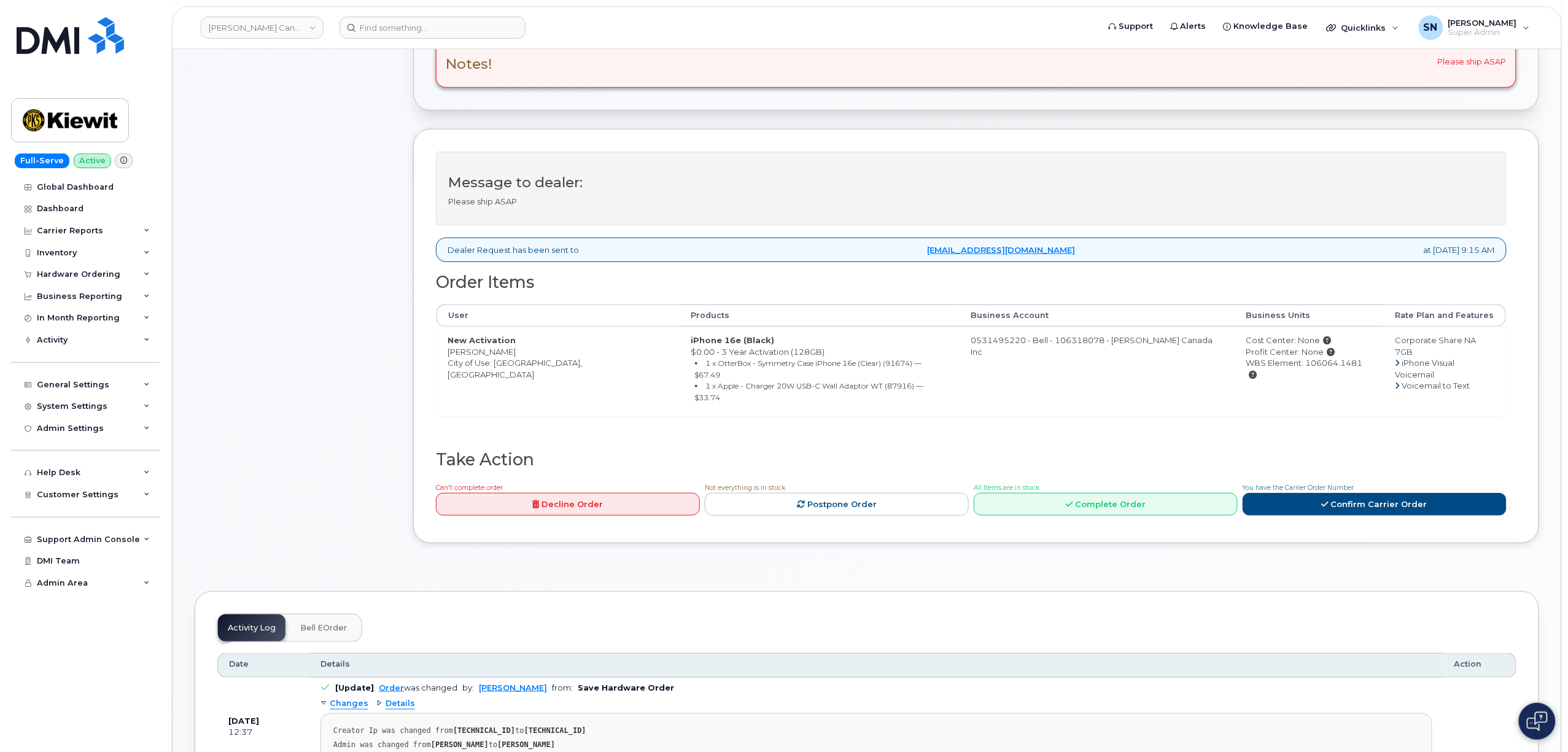
scroll to position [327, 0]
drag, startPoint x: 1369, startPoint y: 470, endPoint x: 1360, endPoint y: 482, distance: 15.0
click at [1368, 480] on div "You have the Carrier Order Number Confirm Carrier Order" at bounding box center [1375, 497] width 264 height 34
click at [1359, 492] on link "Confirm Carrier Order" at bounding box center [1375, 503] width 264 height 23
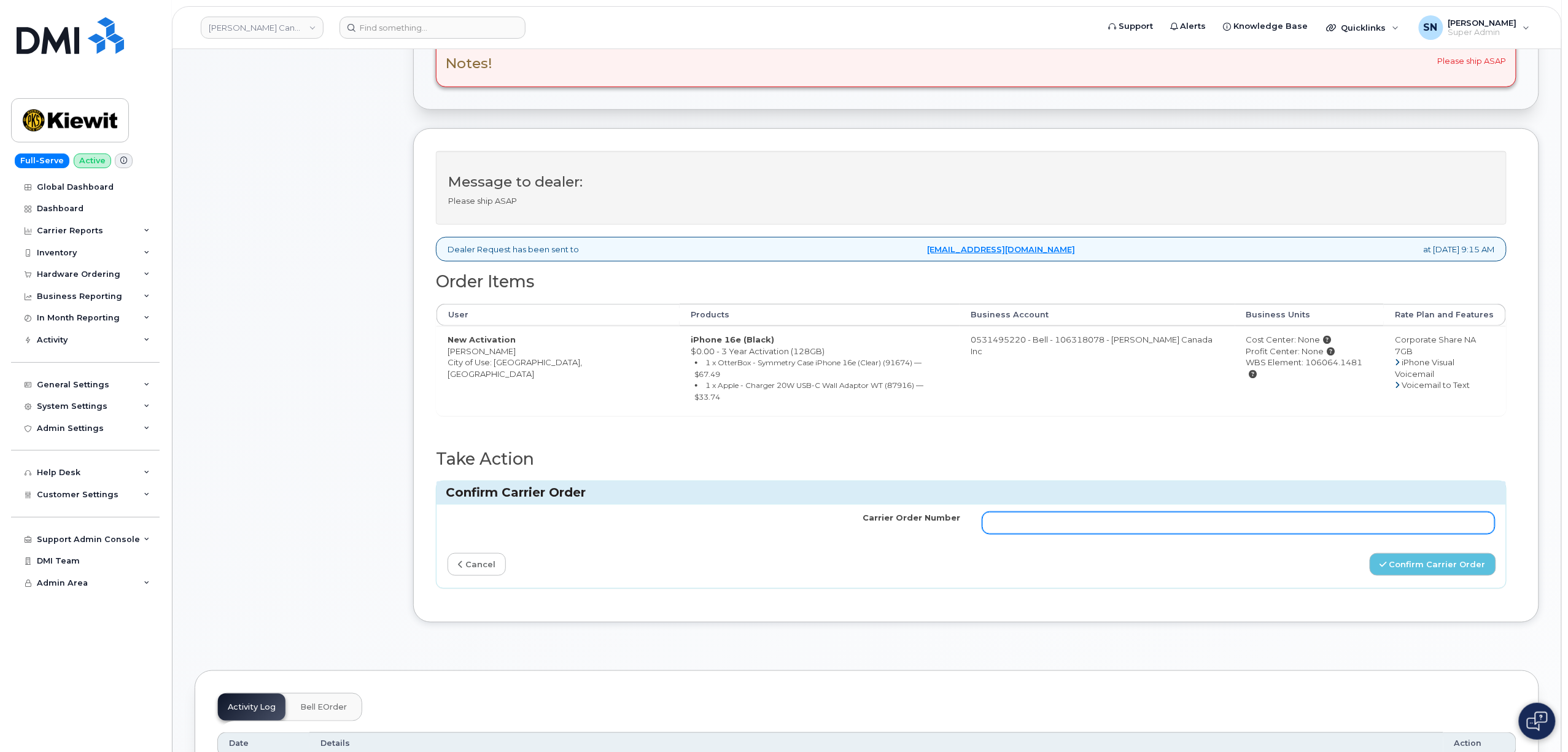
click at [1263, 512] on input "Carrier Order Number" at bounding box center [1239, 523] width 513 height 22
paste input "3005732"
type input "3005732"
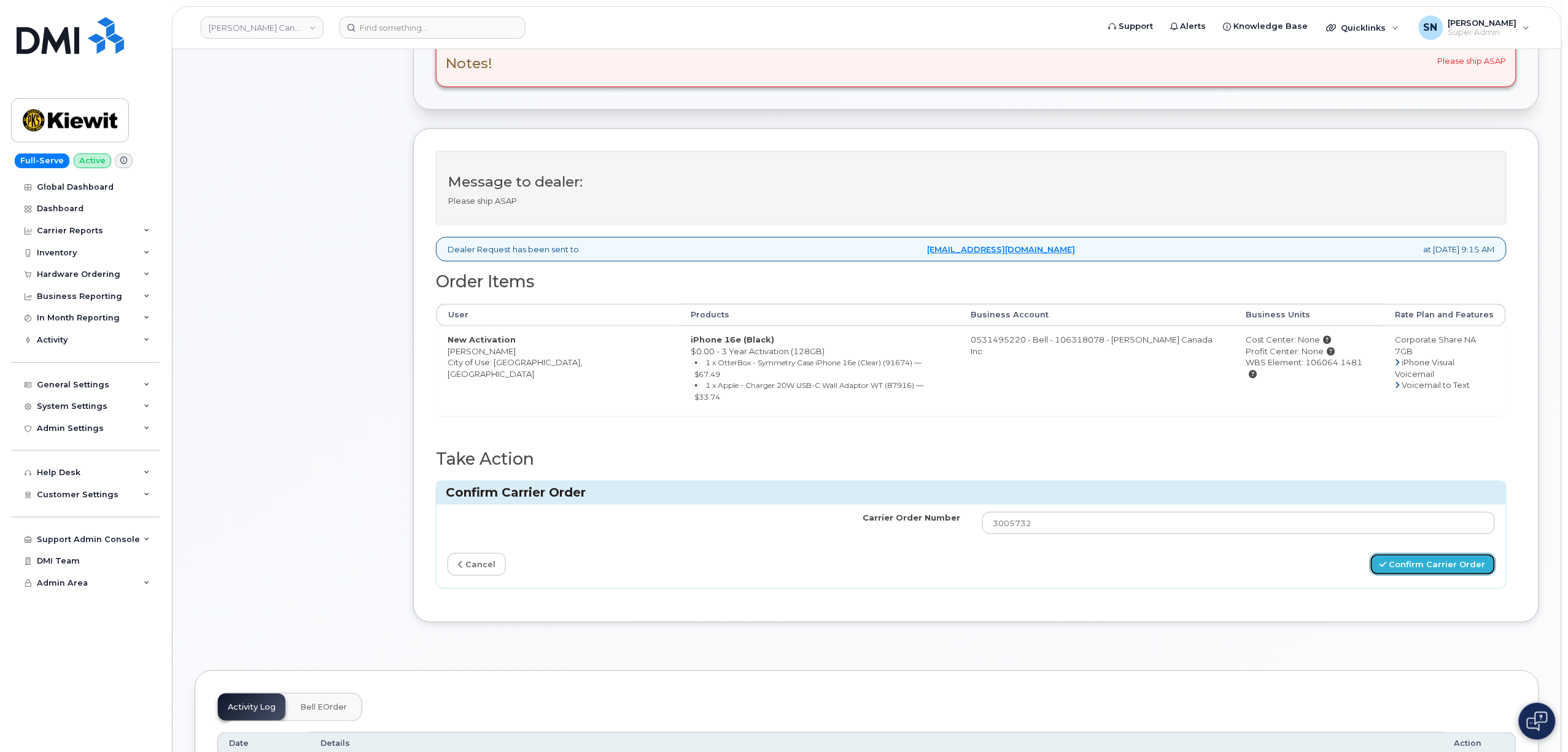
click at [1408, 553] on button "Confirm Carrier Order" at bounding box center [1433, 564] width 127 height 23
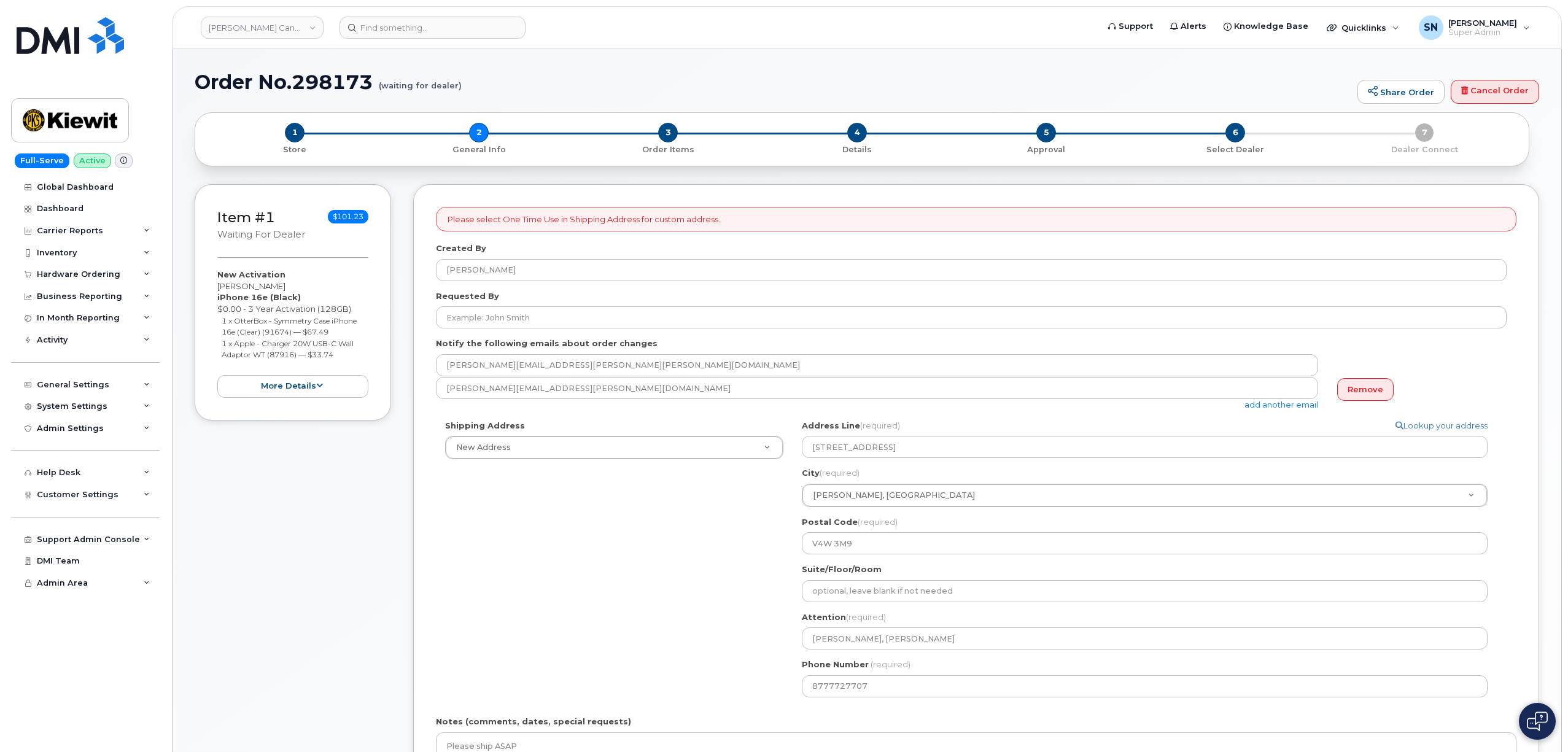
select select
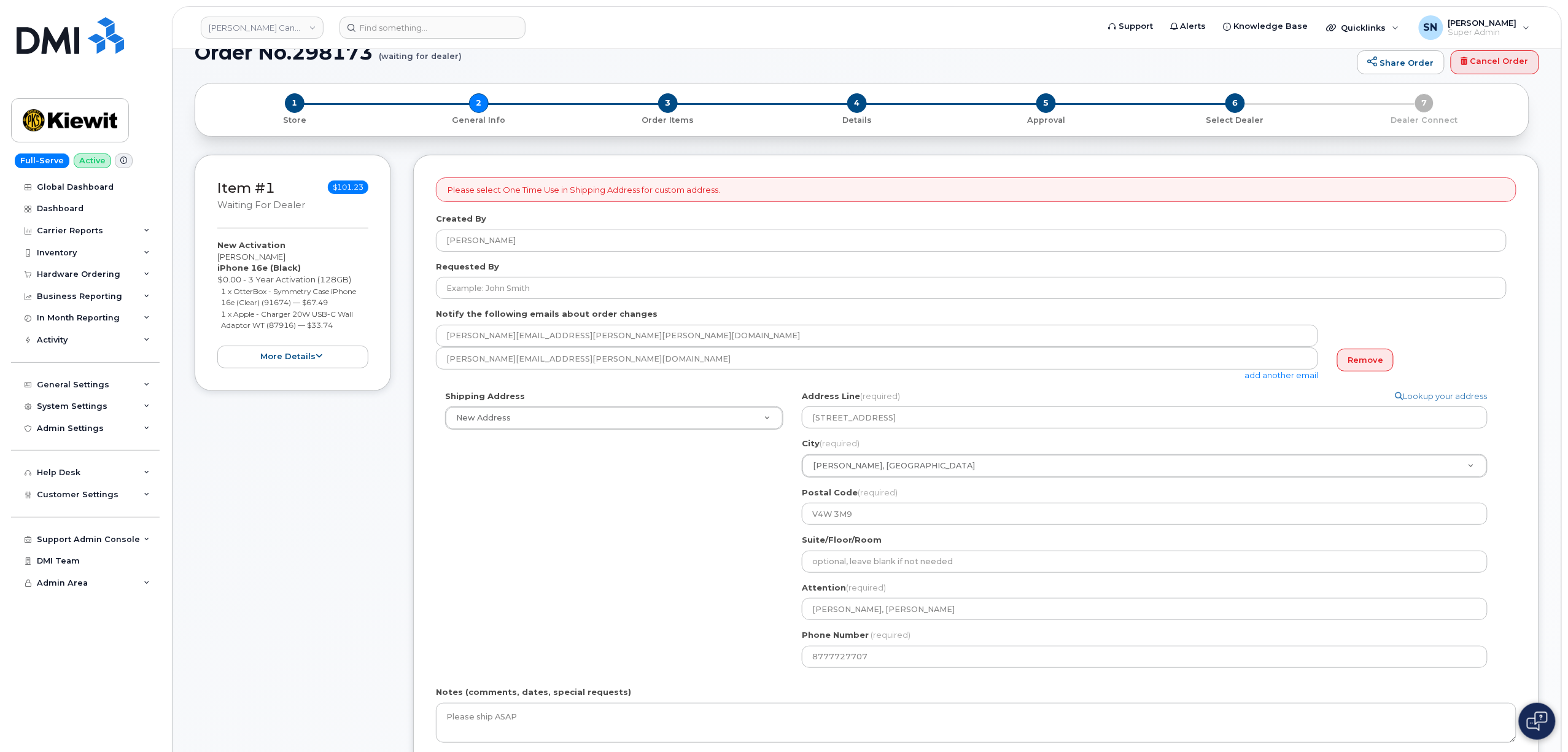
scroll to position [82, 0]
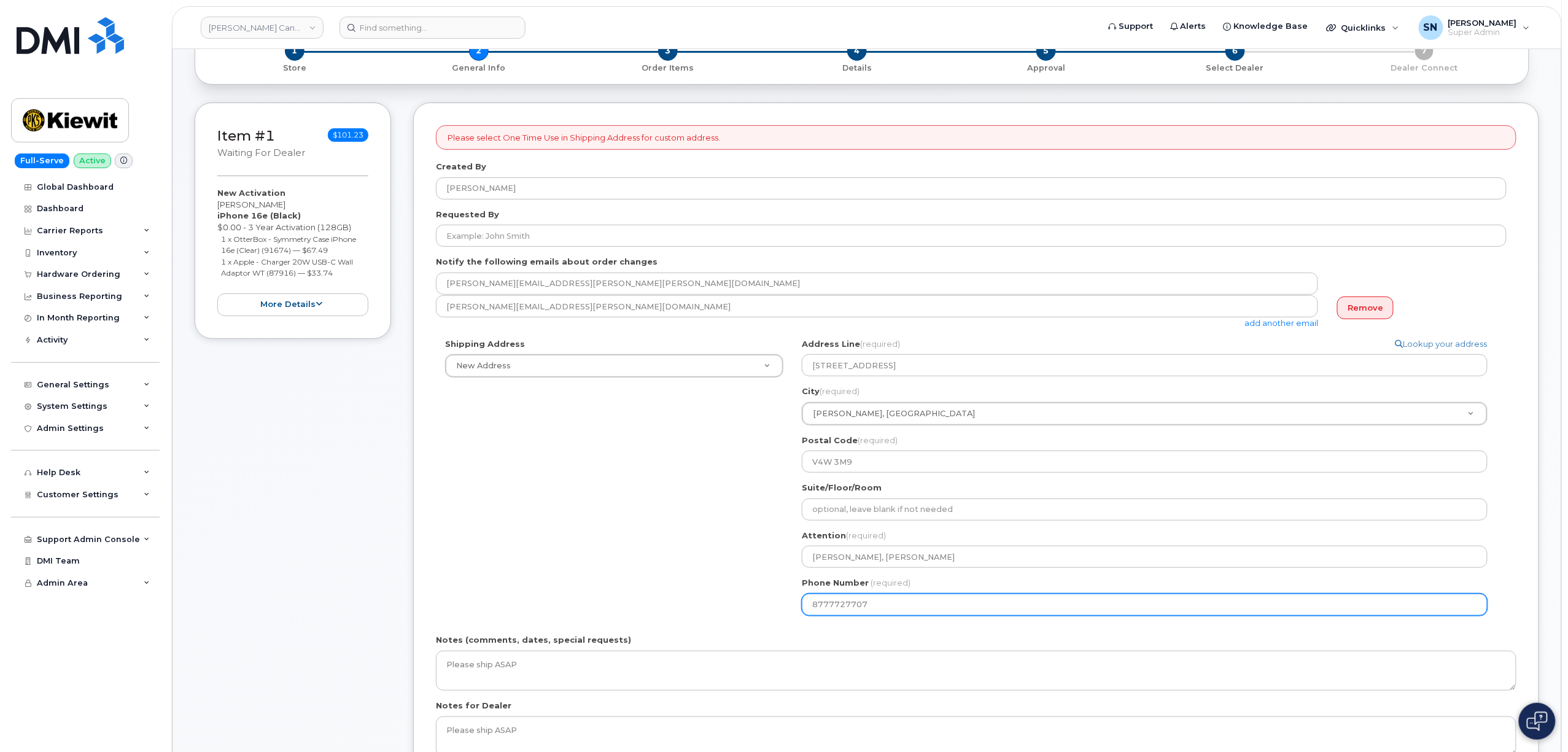
drag, startPoint x: 887, startPoint y: 607, endPoint x: 727, endPoint y: 609, distance: 160.0
click at [738, 609] on div "Shipping Address New Address New Address [GEOGRAPHIC_DATA][PERSON_NAME] Marine …" at bounding box center [972, 482] width 1071 height 287
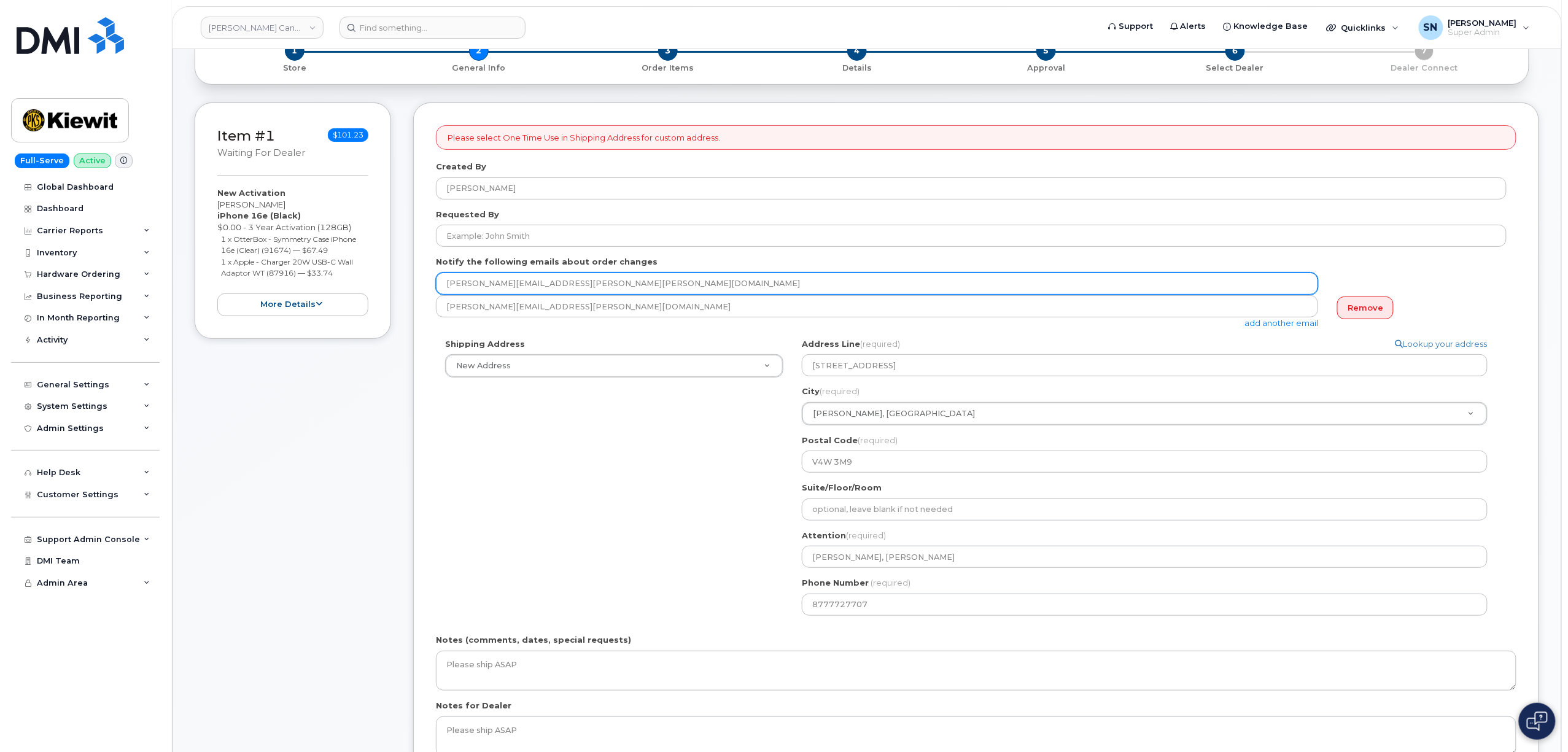
drag, startPoint x: 447, startPoint y: 284, endPoint x: 570, endPoint y: 280, distance: 123.1
click at [570, 280] on input "[PERSON_NAME][EMAIL_ADDRESS][PERSON_NAME][PERSON_NAME][DOMAIN_NAME]" at bounding box center [878, 283] width 883 height 22
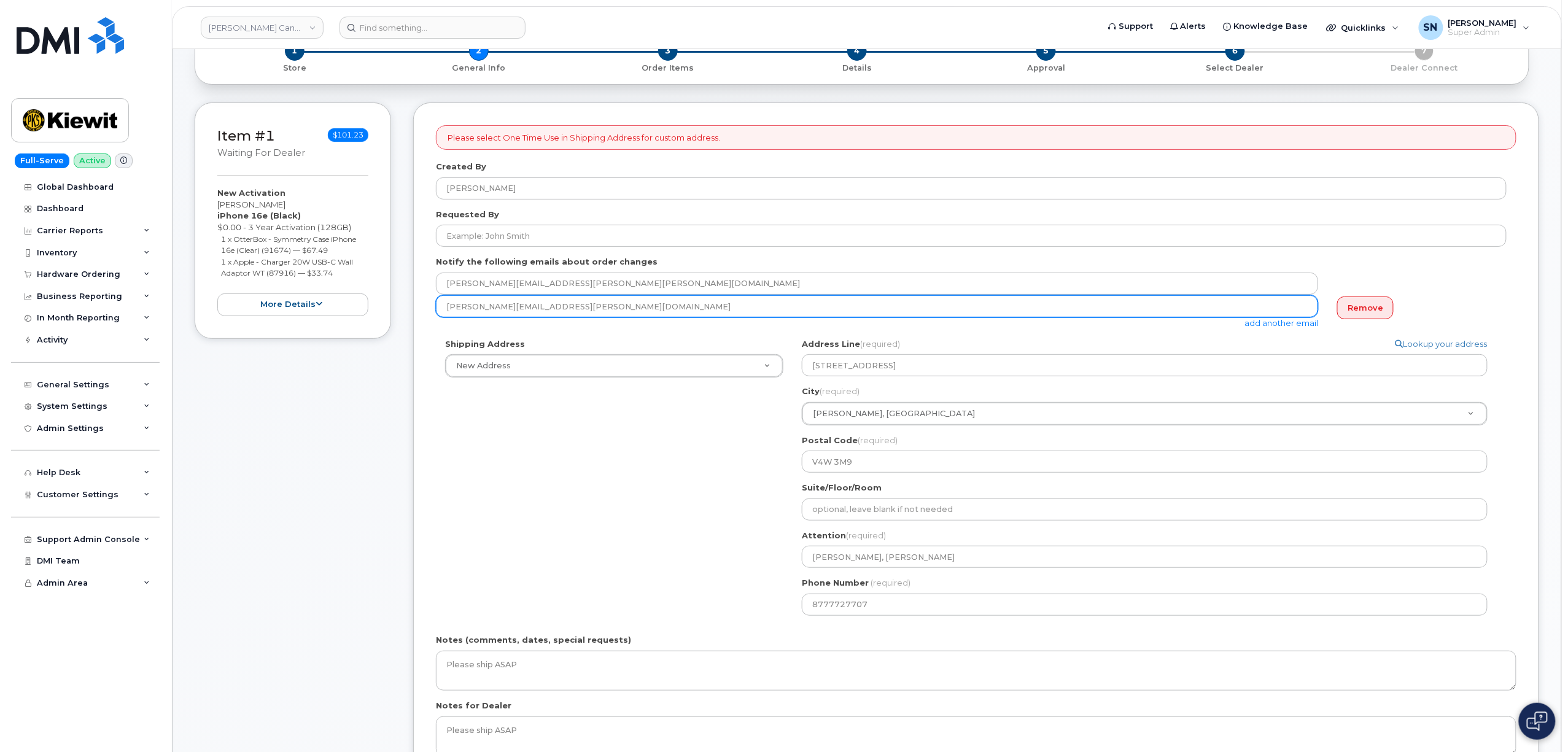
drag, startPoint x: 548, startPoint y: 307, endPoint x: 424, endPoint y: 304, distance: 124.0
click at [424, 304] on div "Please select One Time Use in Shipping Address for custom address. Created By […" at bounding box center [976, 456] width 1126 height 708
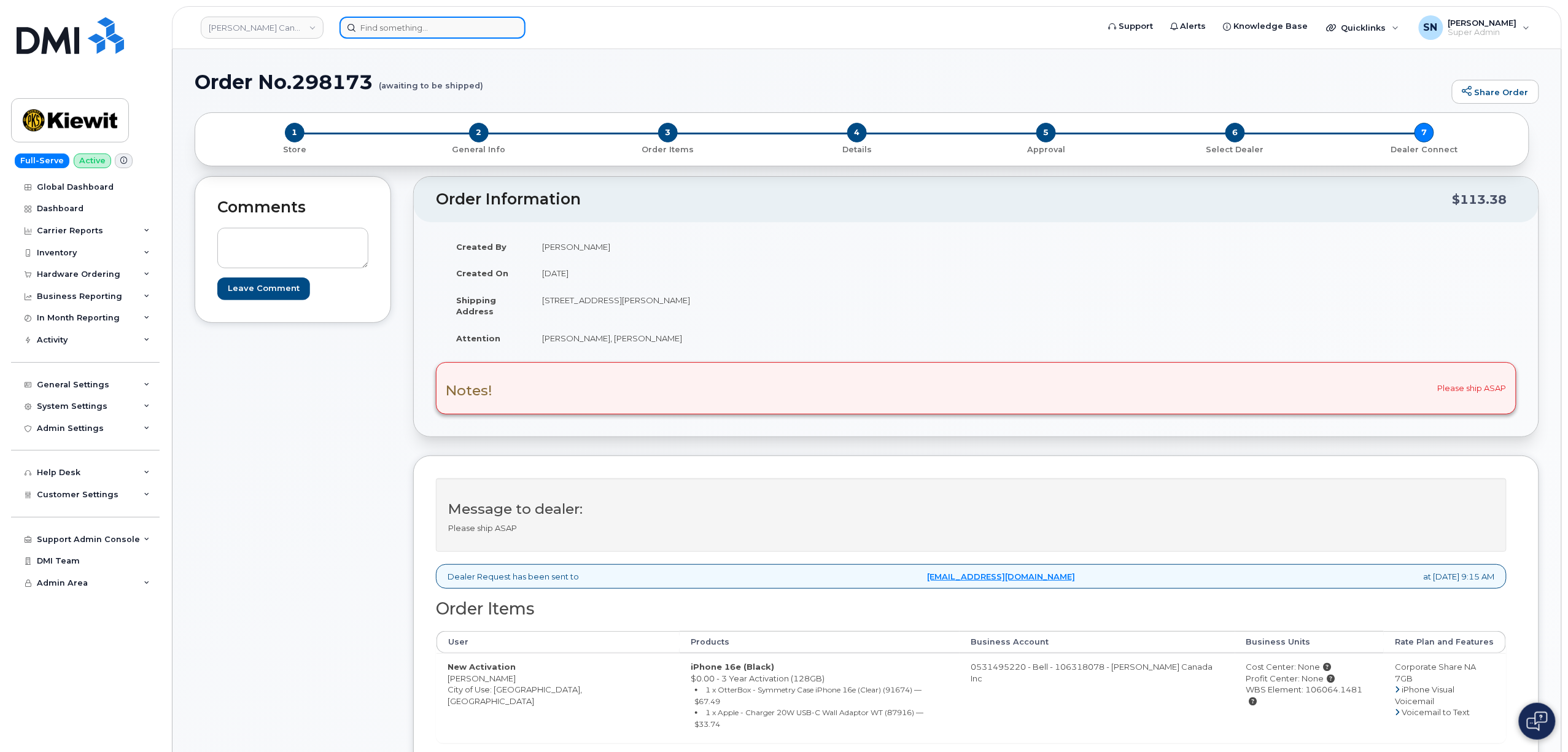
click at [436, 21] on input at bounding box center [432, 28] width 186 height 22
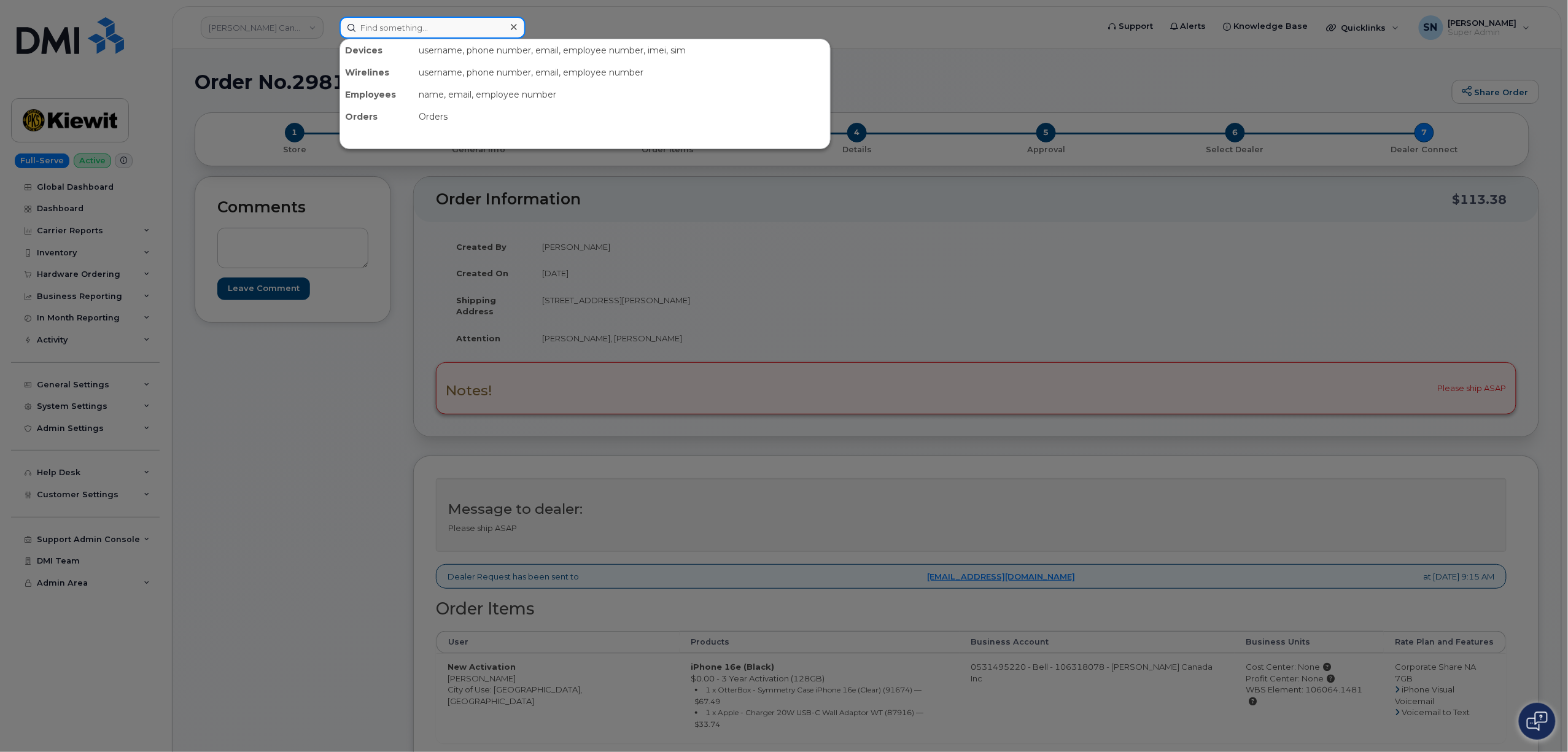
paste input "5878790542"
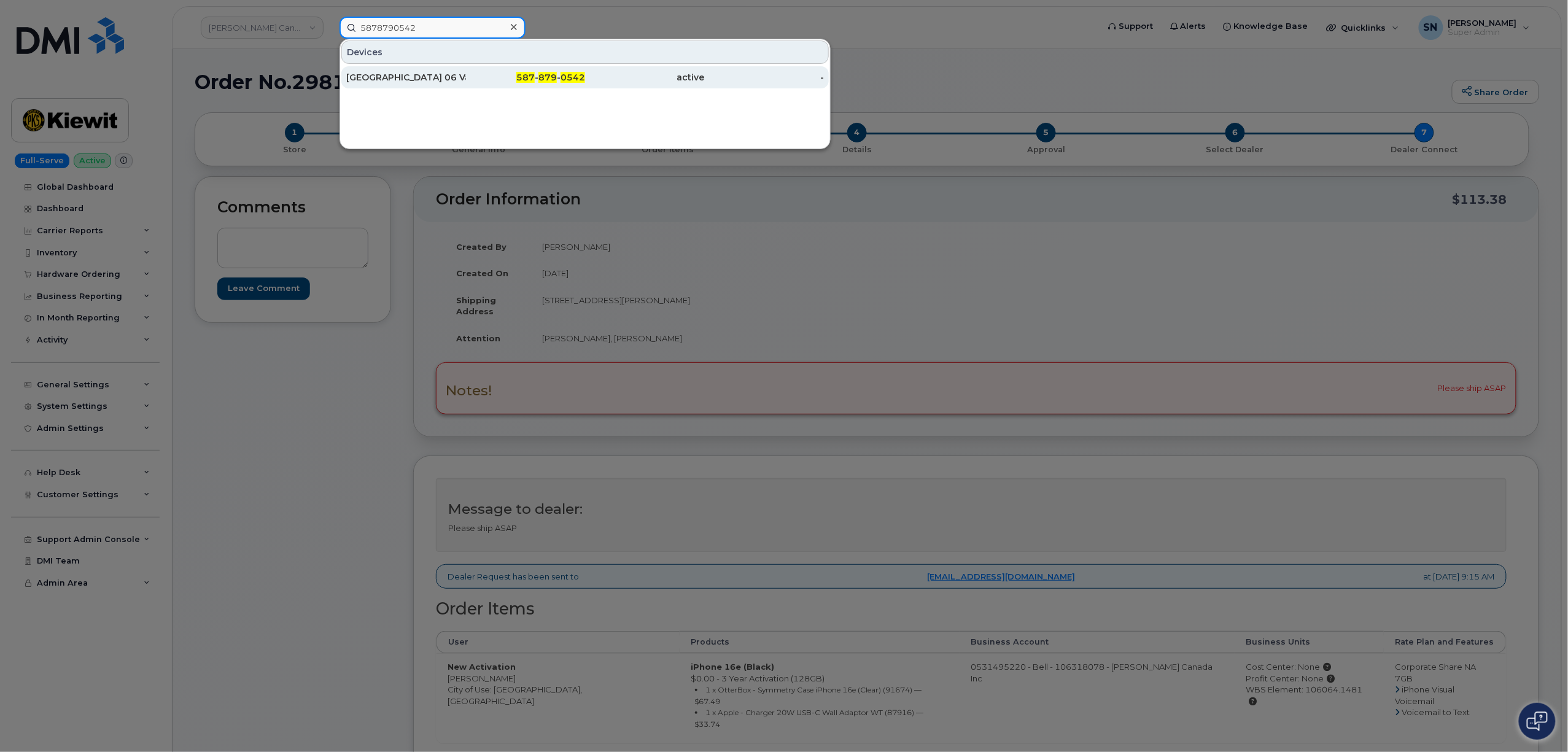
type input "5878790542"
click at [350, 72] on div "DS Park Plaza 06 Vacant" at bounding box center [406, 77] width 119 height 12
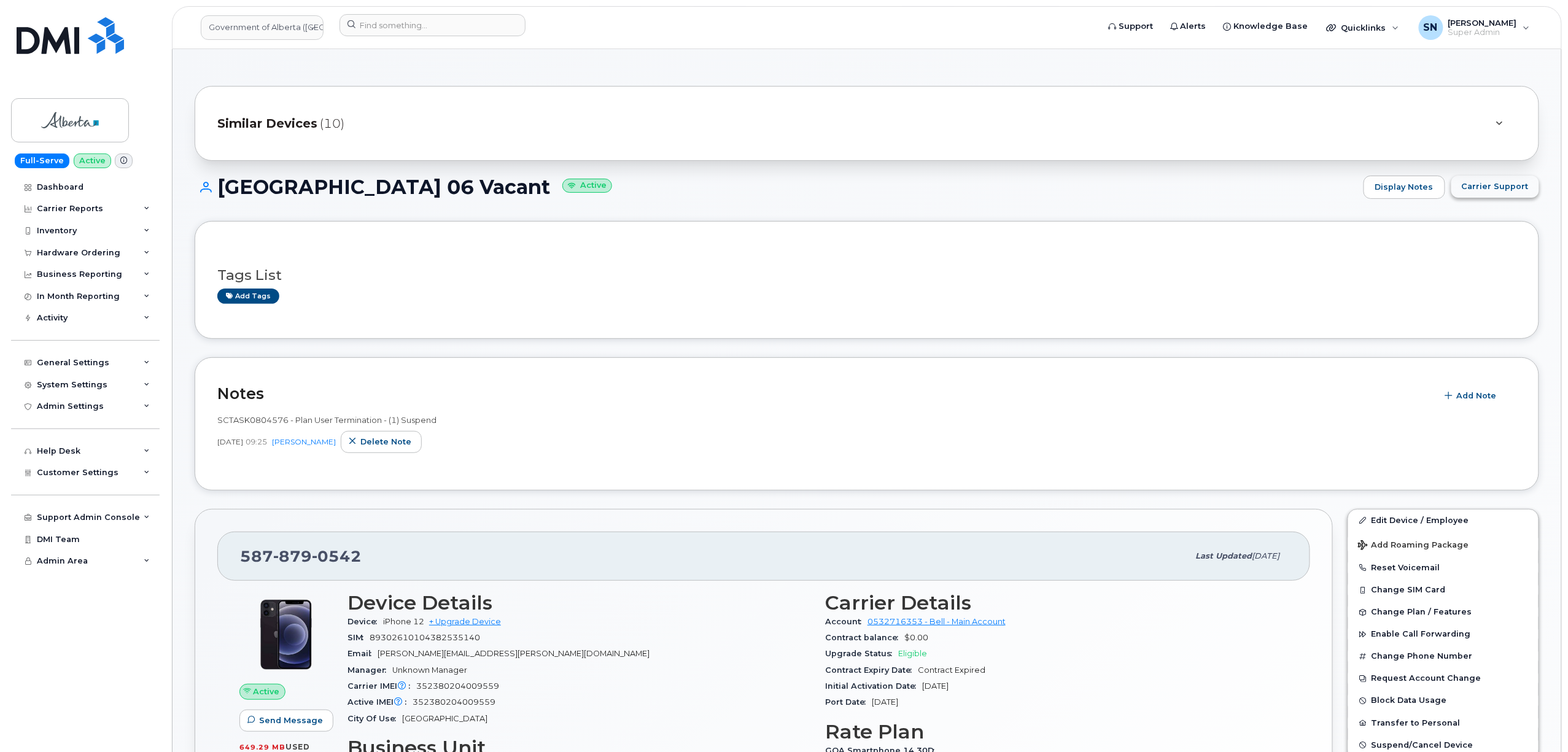
click at [1513, 182] on span "Carrier Support" at bounding box center [1496, 186] width 67 height 12
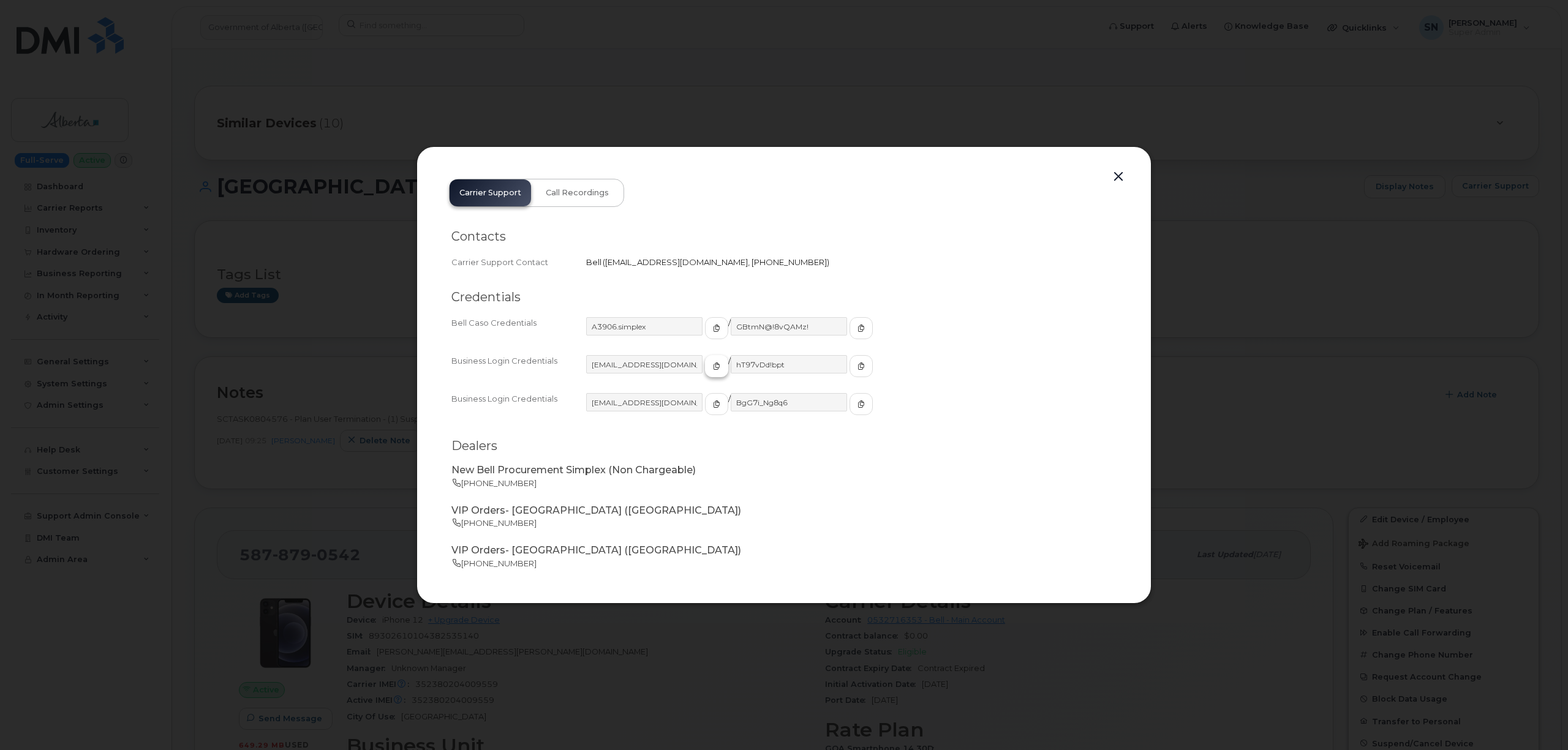
click at [711, 366] on span "button" at bounding box center [716, 366] width 11 height 11
click at [857, 362] on icon "button" at bounding box center [861, 366] width 7 height 7
click at [1118, 166] on div "Carrier Support Call Recordings Contacts Carrier Support Contact Bell   [EMAIL_…" at bounding box center [784, 375] width 735 height 458
click at [1123, 180] on button "button" at bounding box center [1118, 177] width 18 height 17
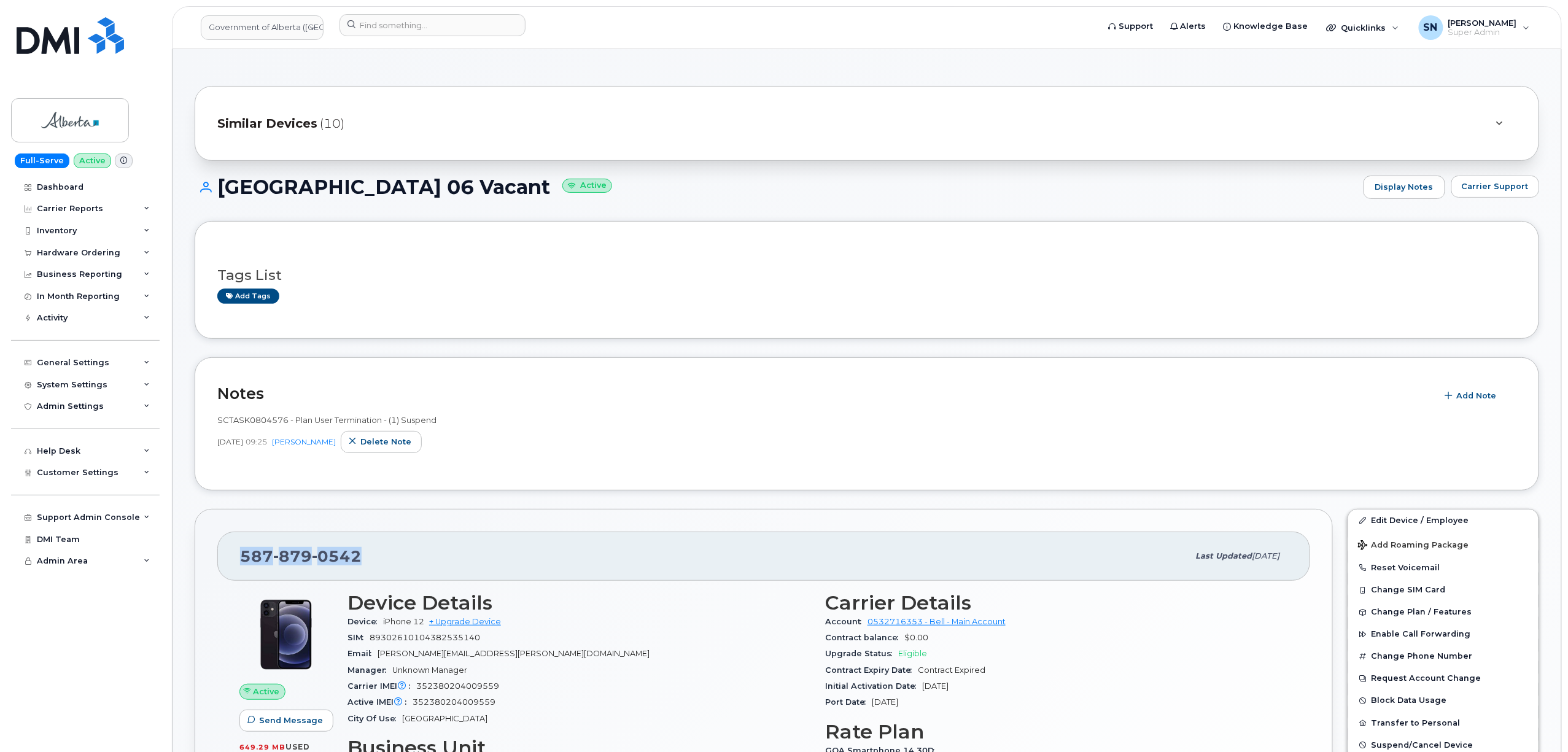
drag, startPoint x: 245, startPoint y: 556, endPoint x: 366, endPoint y: 562, distance: 121.1
click at [366, 562] on div "[PHONE_NUMBER]" at bounding box center [714, 555] width 949 height 25
copy span "[PHONE_NUMBER]"
click at [1484, 186] on span "Carrier Support" at bounding box center [1496, 186] width 67 height 12
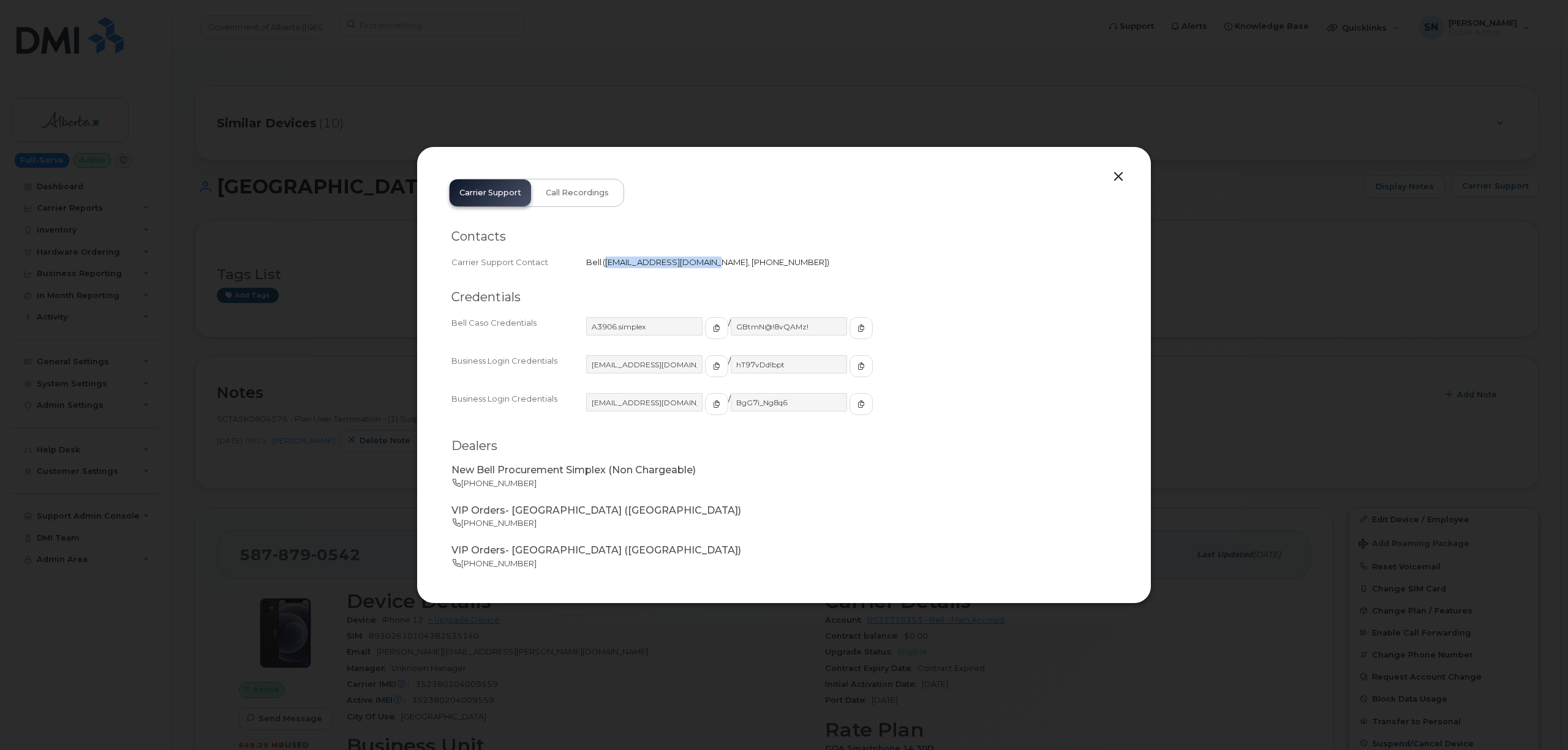
copy span "[EMAIL_ADDRESS][DOMAIN_NAME]"
drag, startPoint x: 606, startPoint y: 260, endPoint x: 705, endPoint y: 267, distance: 99.2
click at [705, 267] on div "Bell   wirelessbbmcare@bell.ca 604-678-3157" at bounding box center [851, 262] width 530 height 12
click at [1121, 174] on button "button" at bounding box center [1118, 177] width 18 height 17
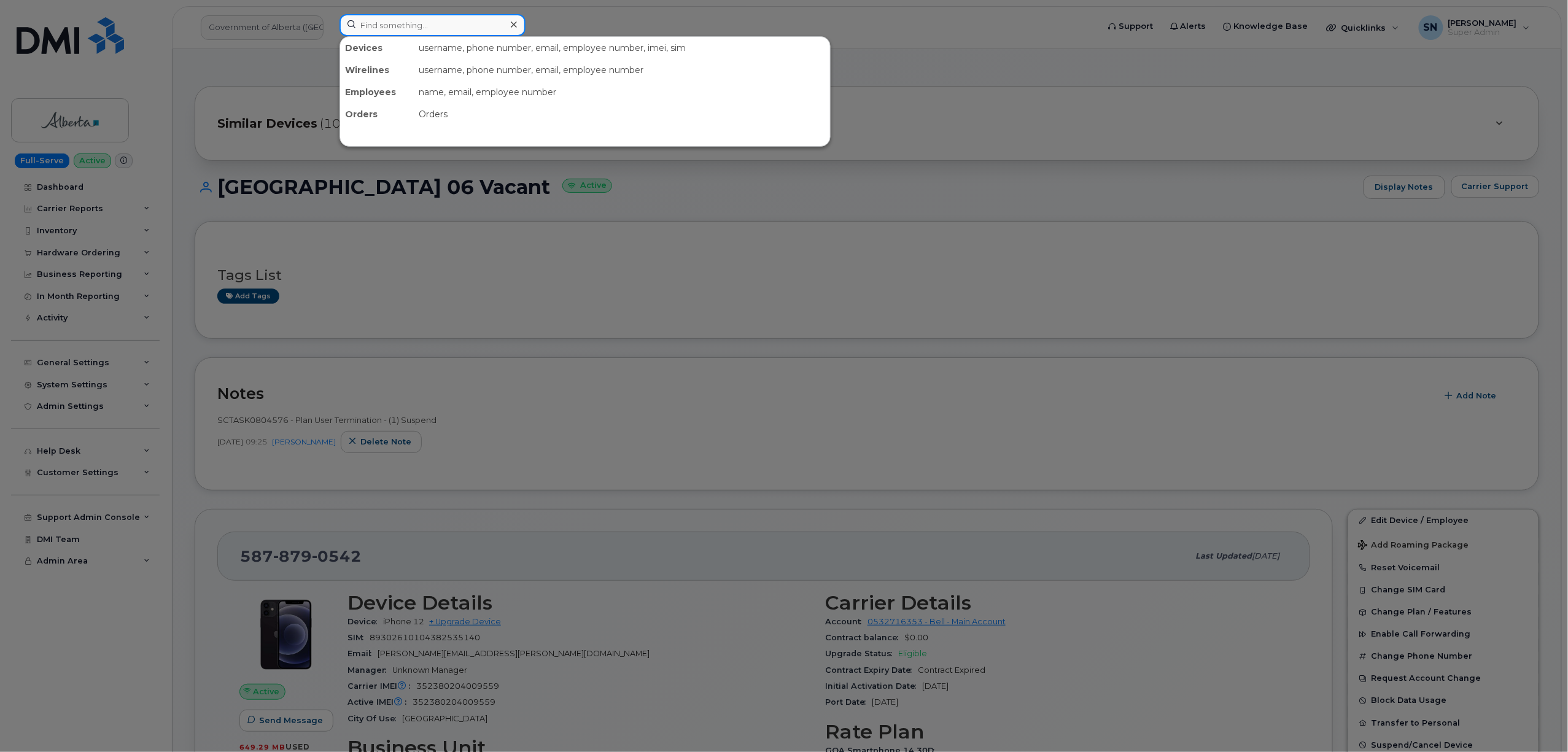
click at [385, 33] on input at bounding box center [432, 25] width 186 height 22
paste input "5197780676"
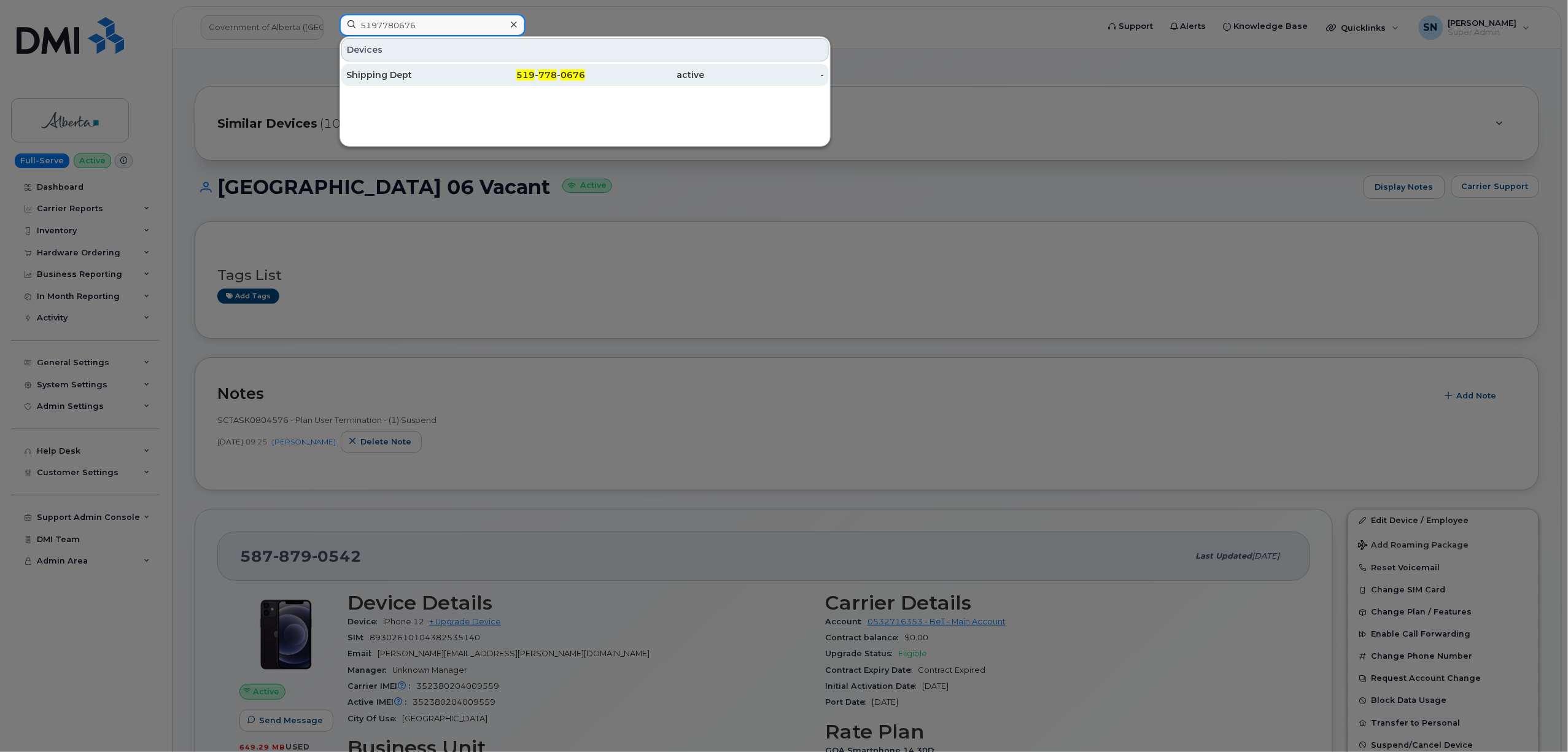
type input "5197780676"
click at [423, 79] on div "Shipping Dept" at bounding box center [406, 74] width 119 height 12
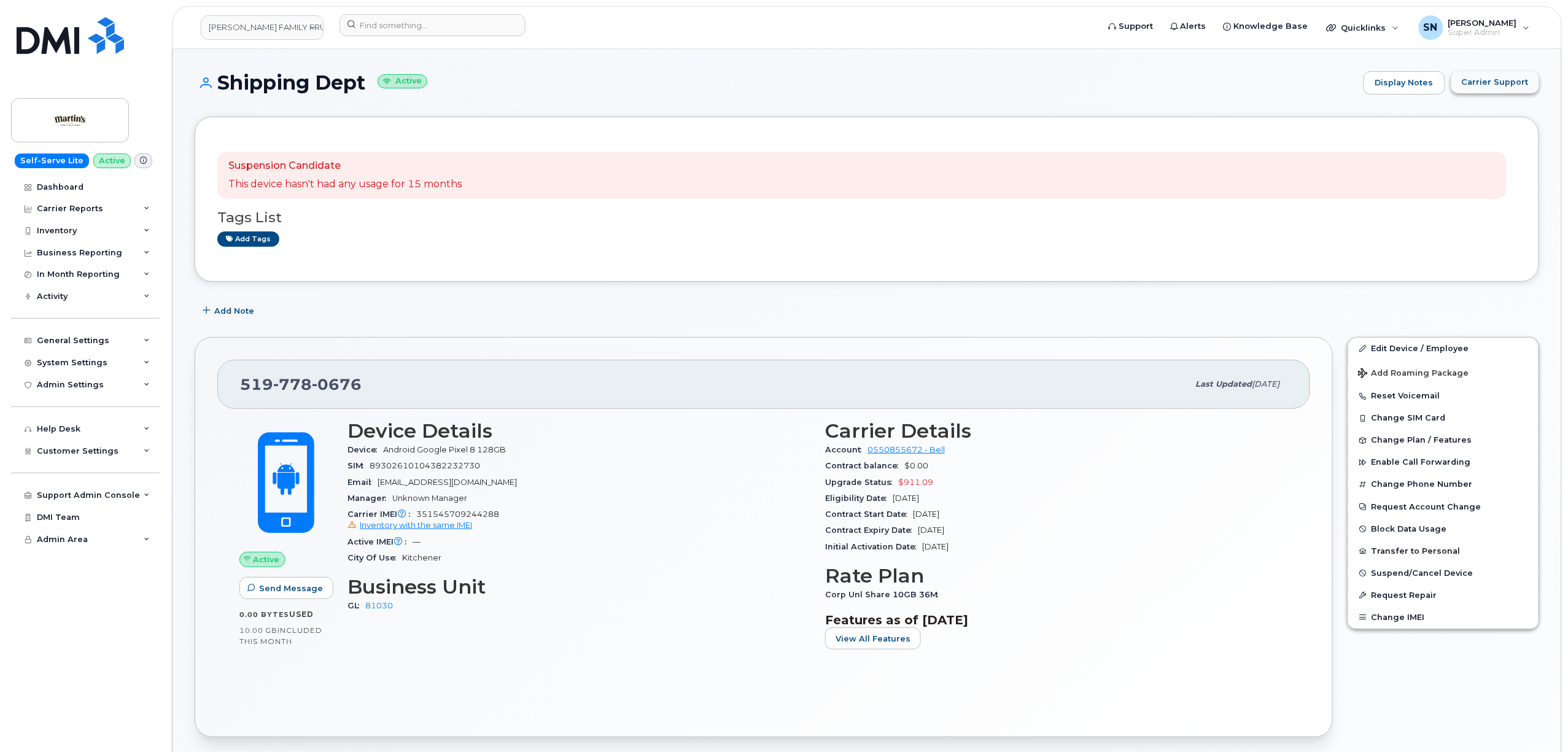
click at [1476, 87] on span "Carrier Support" at bounding box center [1496, 82] width 67 height 12
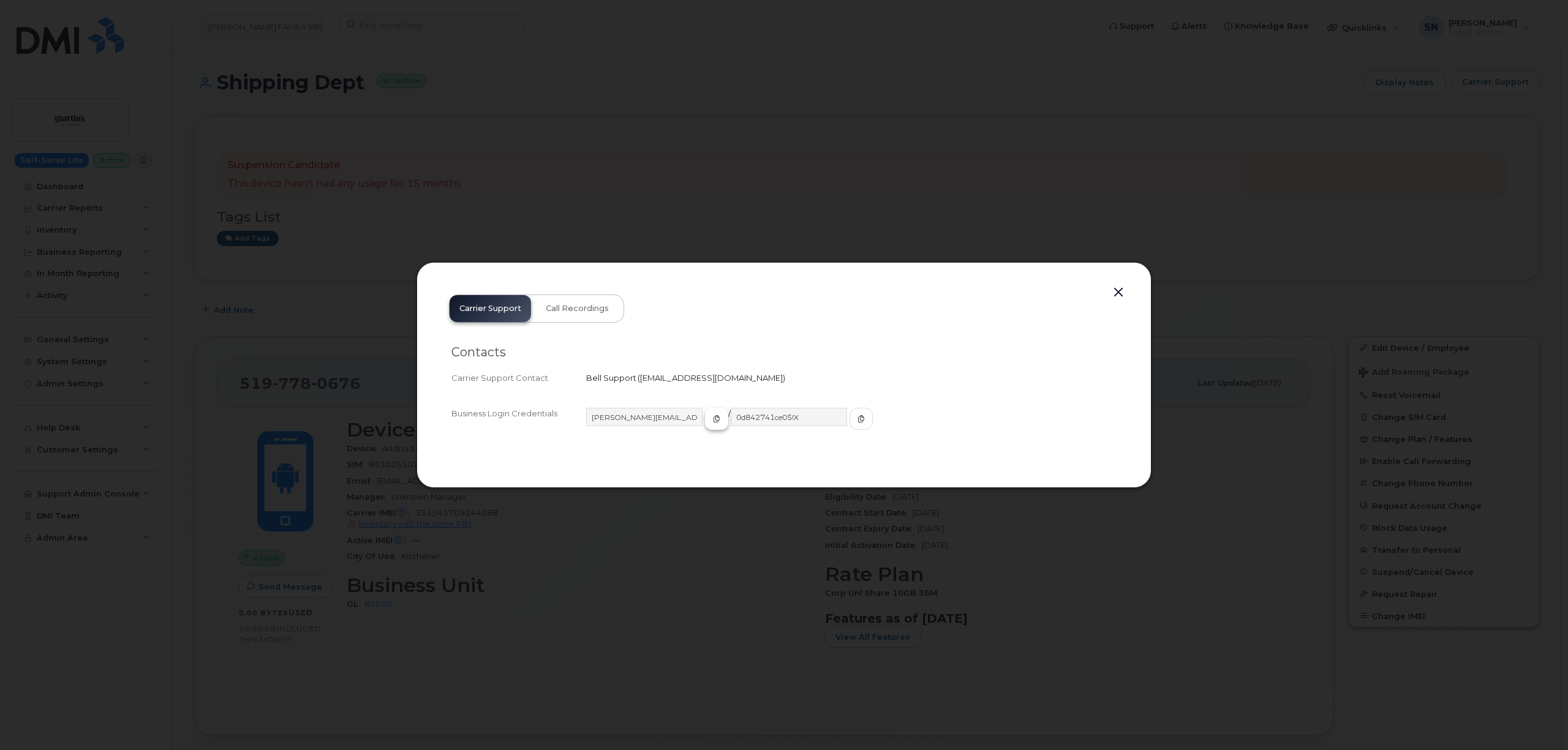
click at [711, 423] on span "button" at bounding box center [716, 418] width 11 height 11
click at [857, 422] on icon "button" at bounding box center [861, 419] width 7 height 7
click at [1115, 294] on button "button" at bounding box center [1118, 293] width 18 height 17
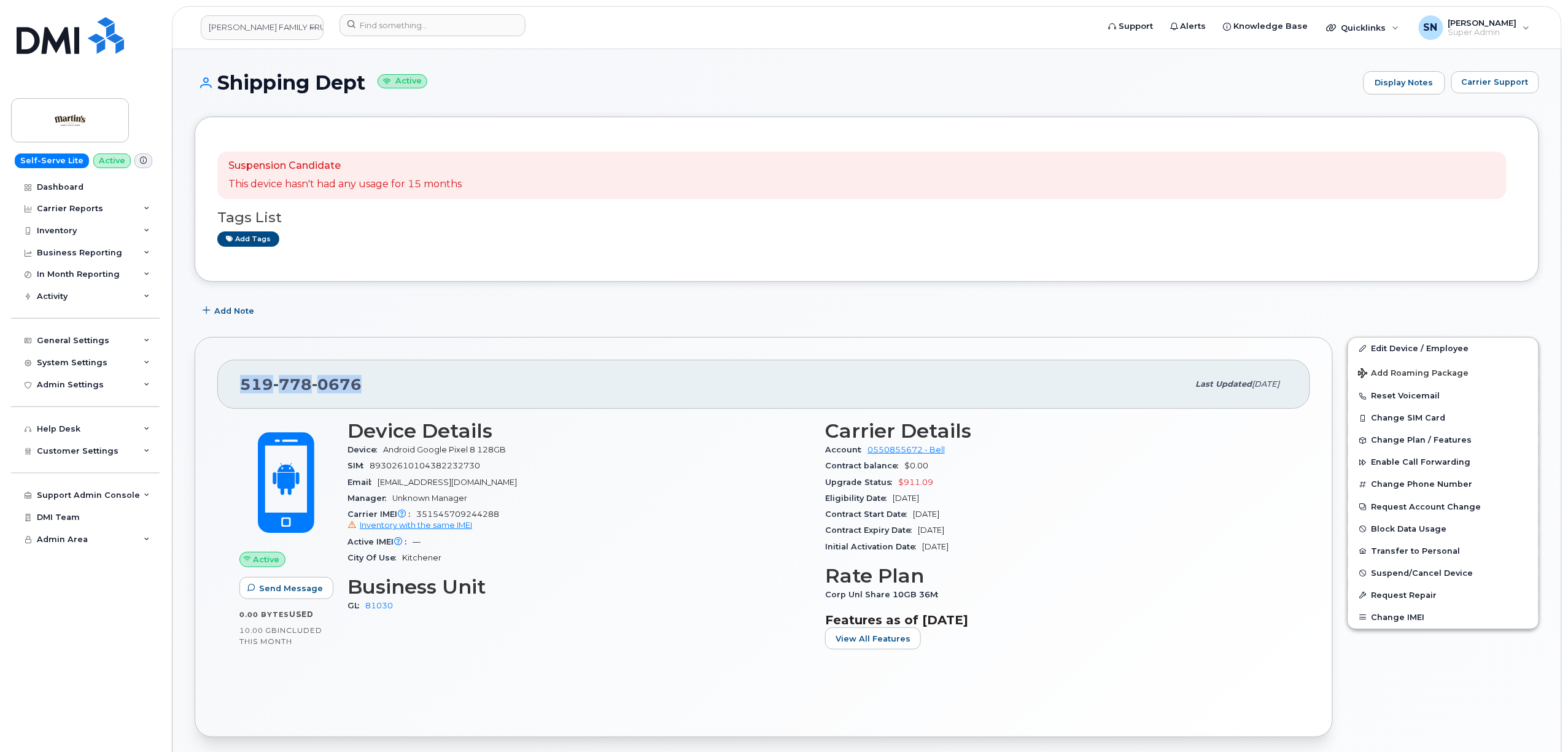
drag, startPoint x: 240, startPoint y: 381, endPoint x: 359, endPoint y: 393, distance: 119.6
click at [359, 393] on div "519 778 0676 Last updated Aug 14, 2025" at bounding box center [763, 384] width 1093 height 49
copy span "519 778 0676"
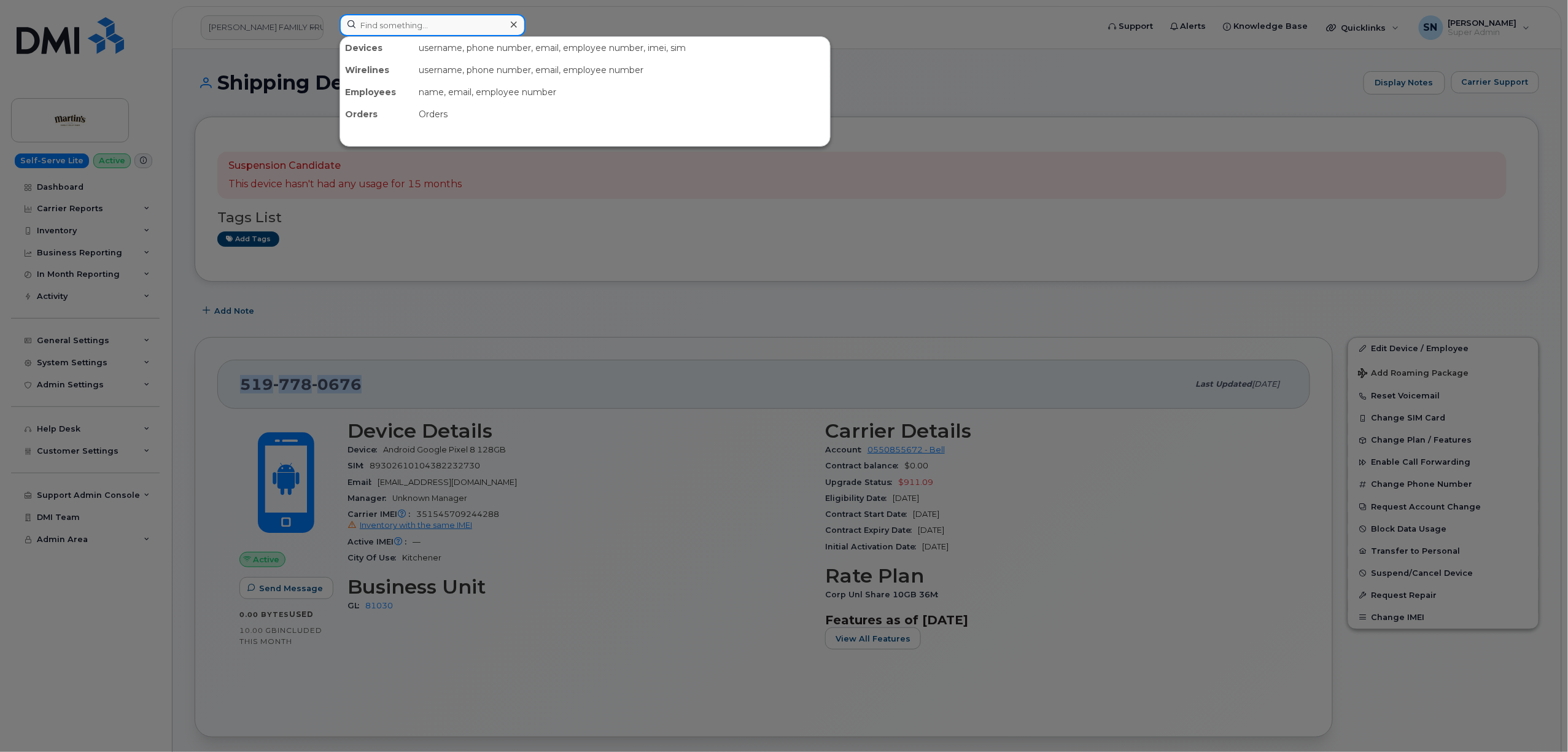
click at [441, 25] on input at bounding box center [432, 25] width 186 height 22
paste input "9022130628"
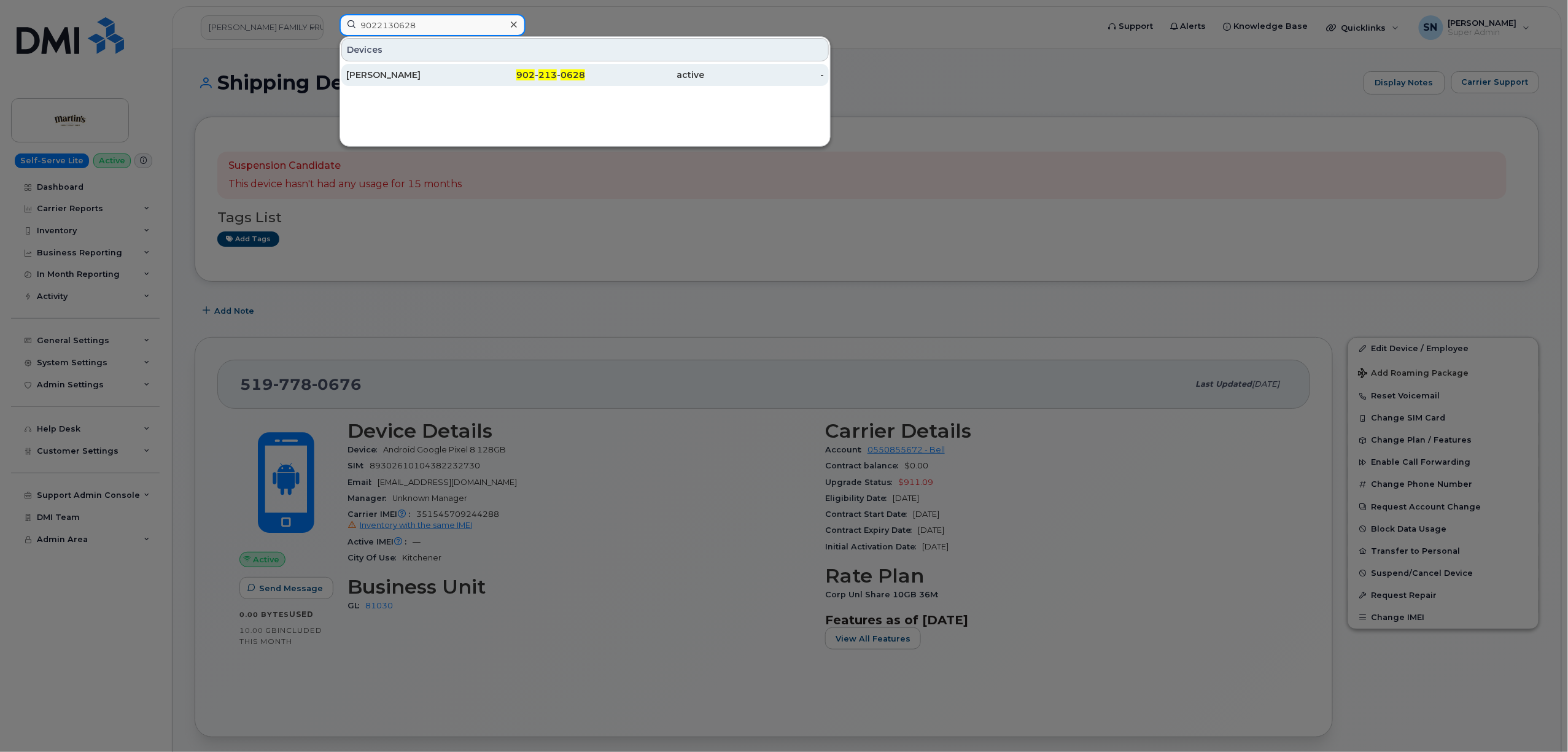
type input "9022130628"
click at [519, 74] on span "902" at bounding box center [525, 74] width 18 height 11
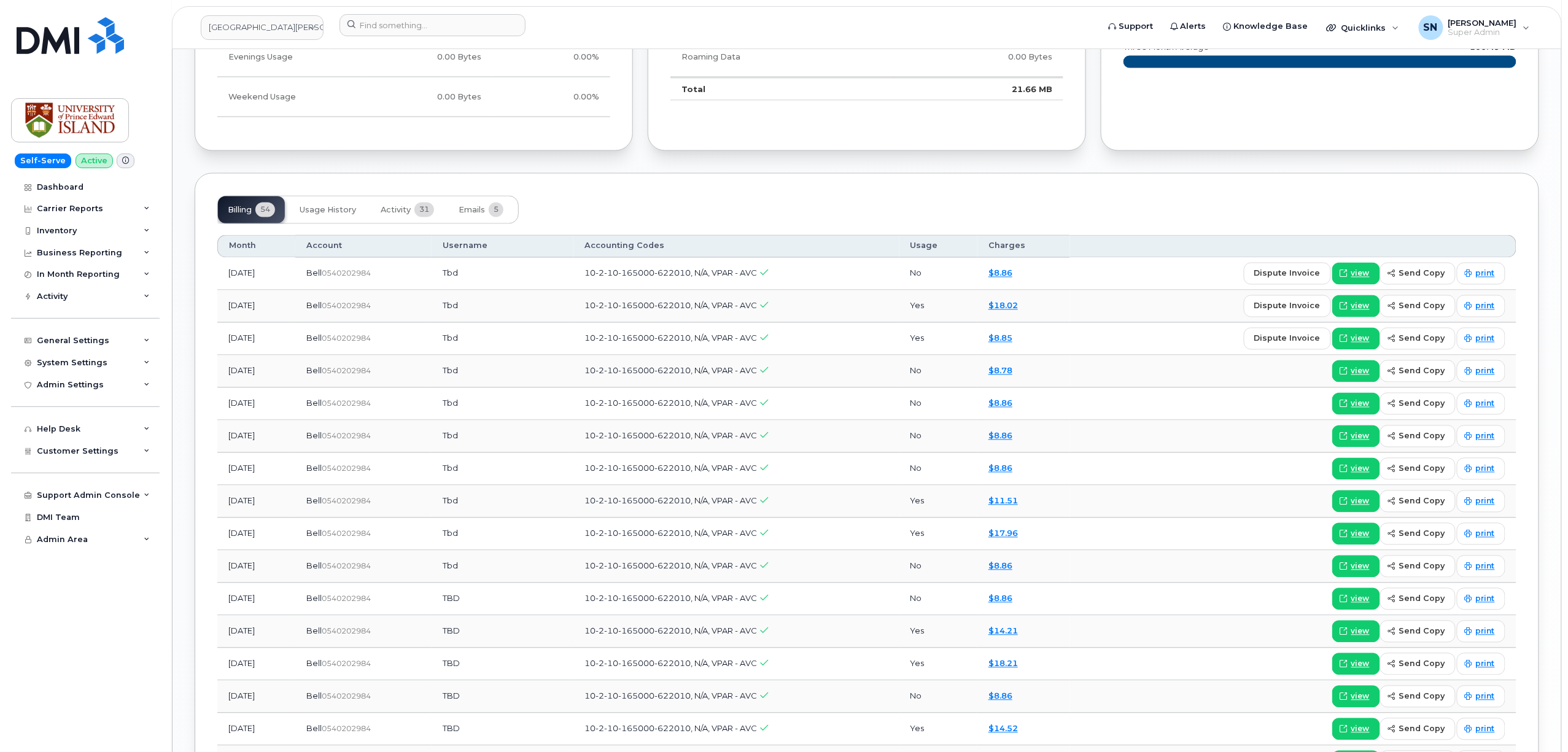
scroll to position [1064, 0]
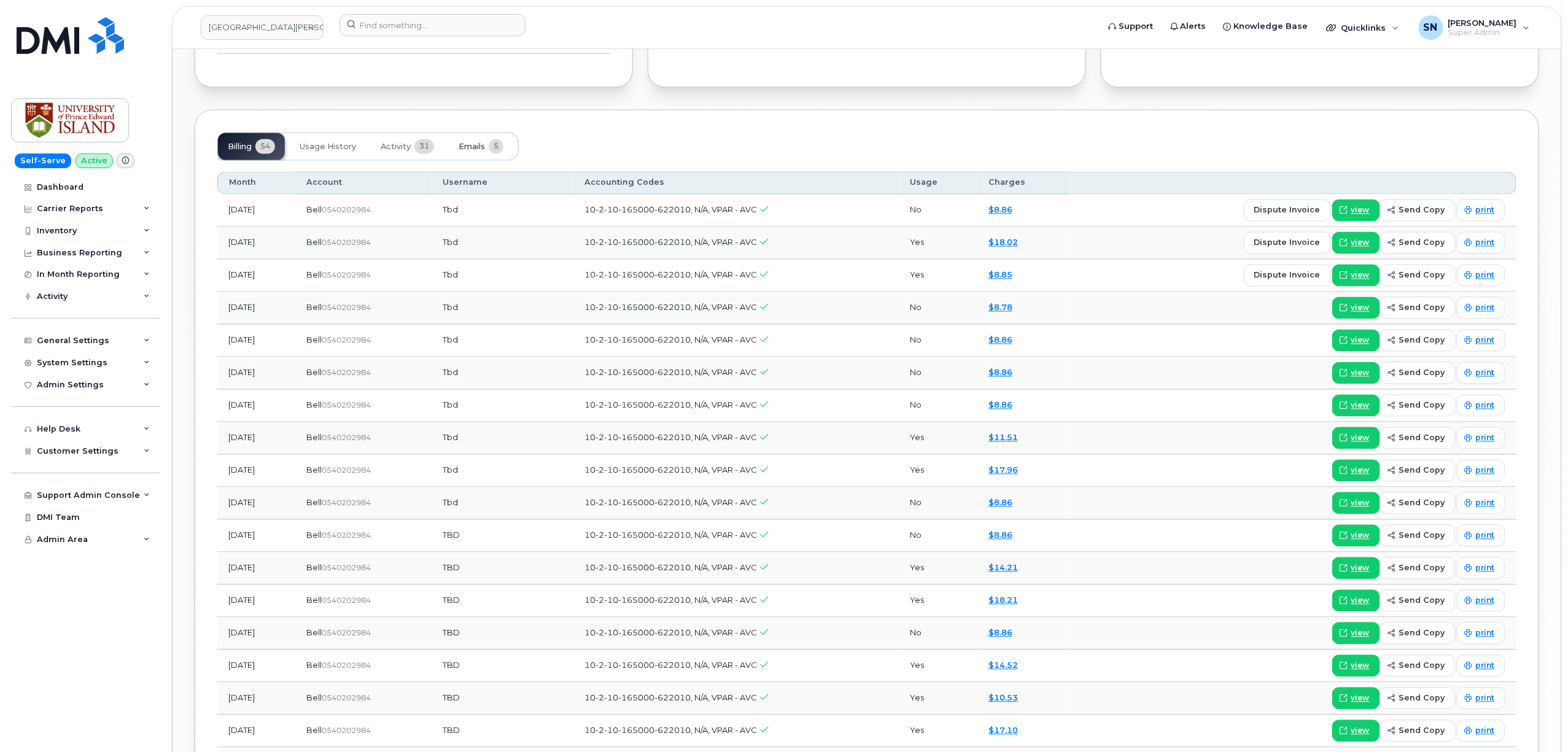
click at [469, 147] on span "Emails" at bounding box center [472, 147] width 26 height 9
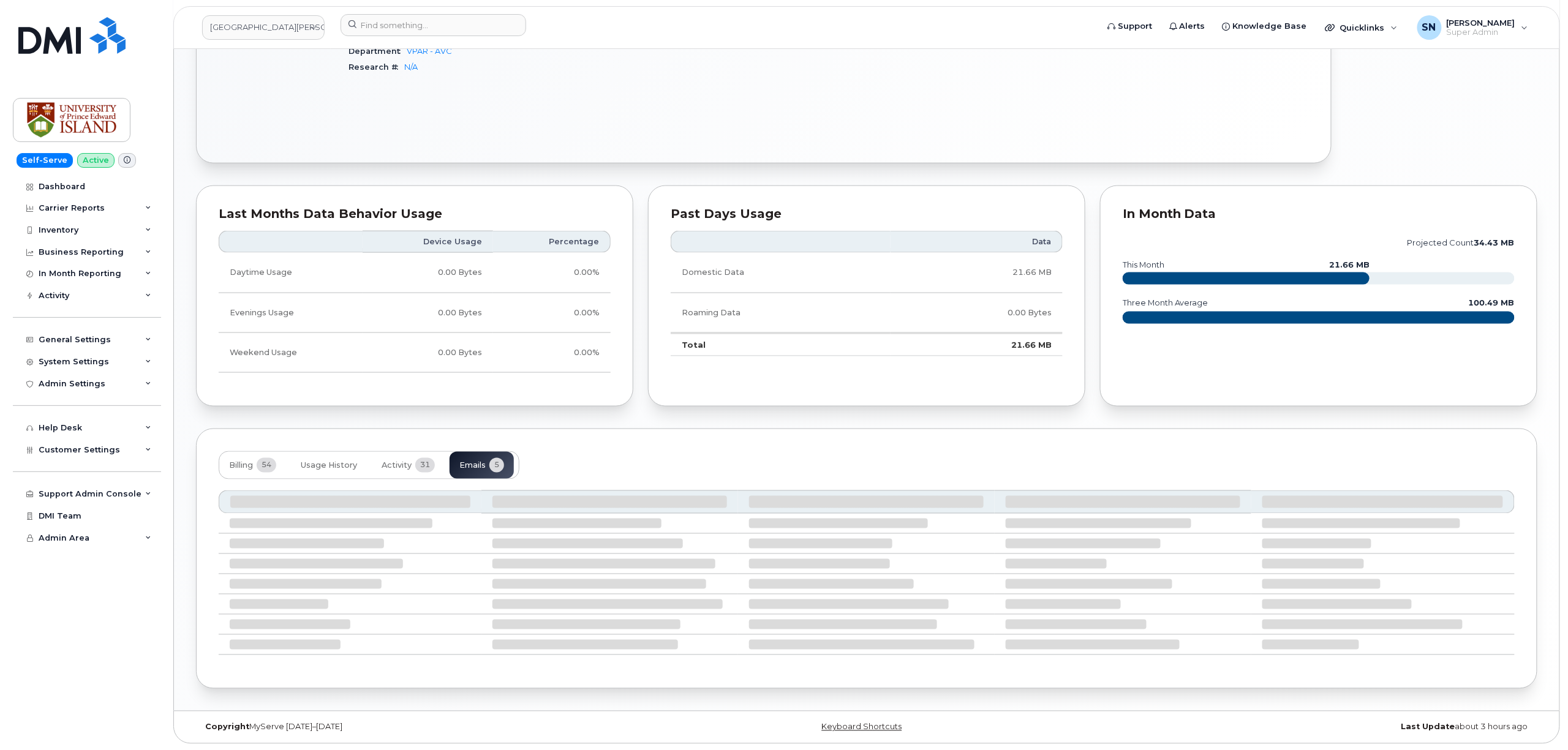
scroll to position [715, 0]
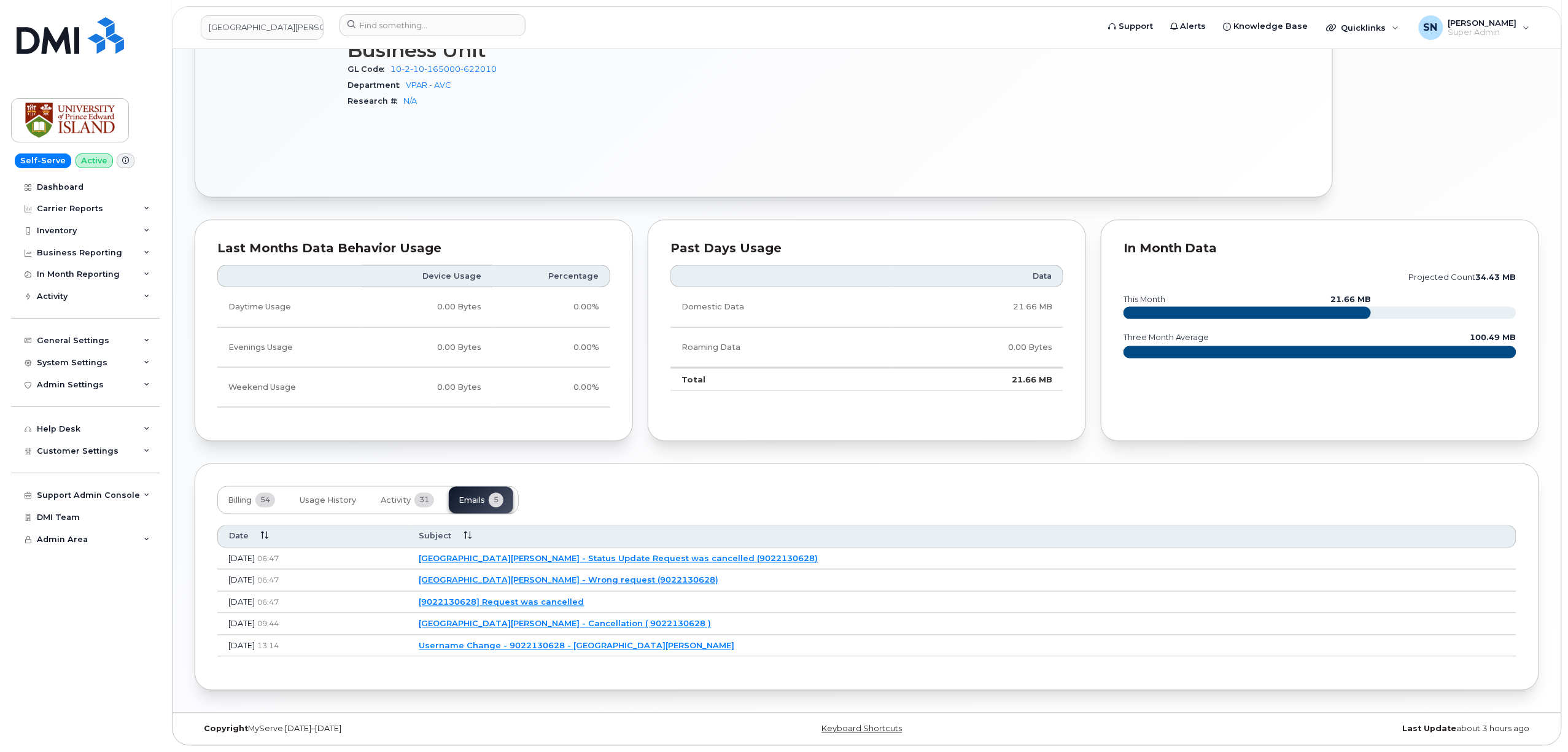
click at [565, 602] on link "[9022130628] Request was cancelled" at bounding box center [502, 601] width 165 height 9
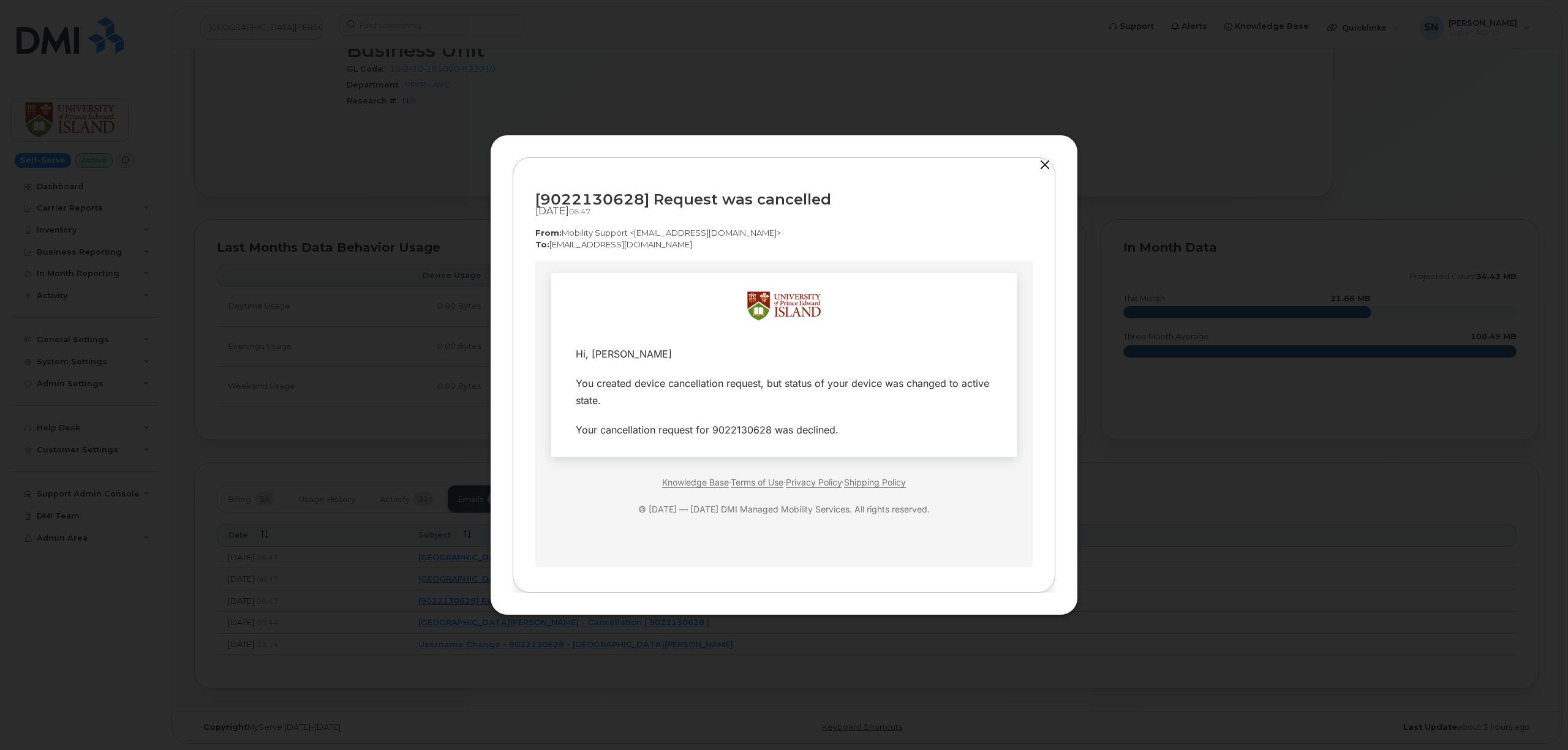
scroll to position [0, 0]
click at [1044, 165] on button "button" at bounding box center [1044, 166] width 18 height 17
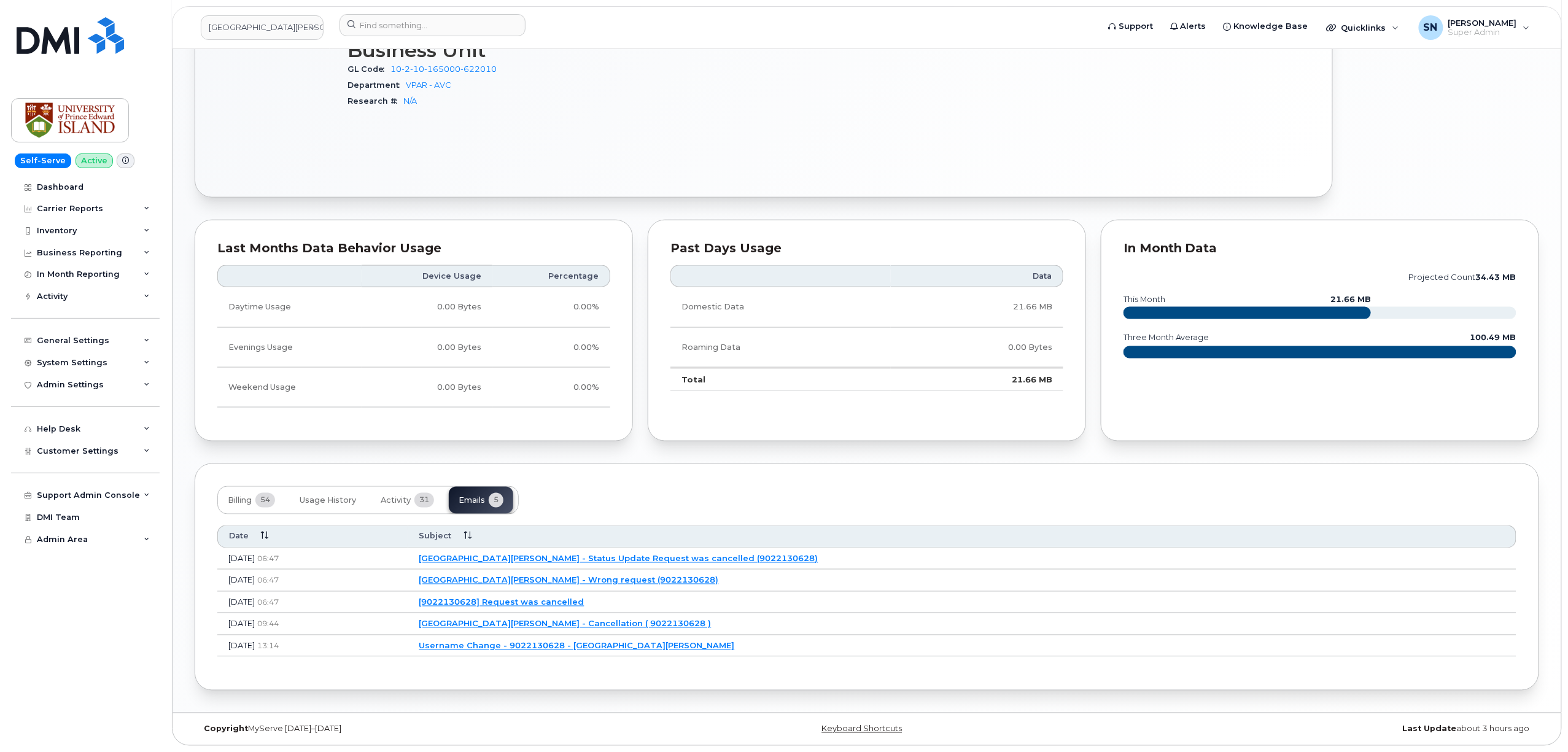
click at [559, 580] on link "University of Prince Edward Island - Wrong request (9022130628)" at bounding box center [569, 579] width 299 height 9
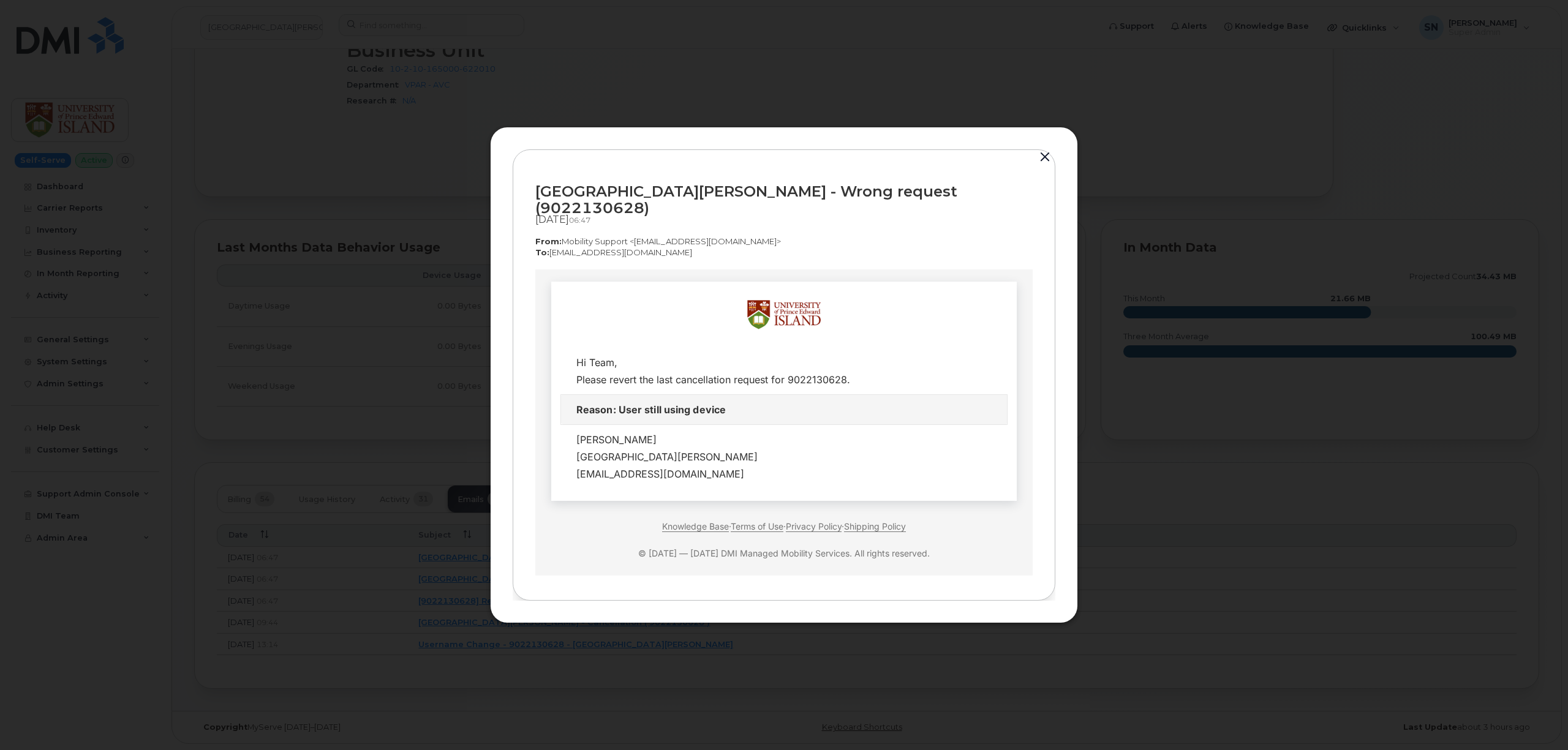
click at [1046, 160] on button "button" at bounding box center [1044, 158] width 18 height 17
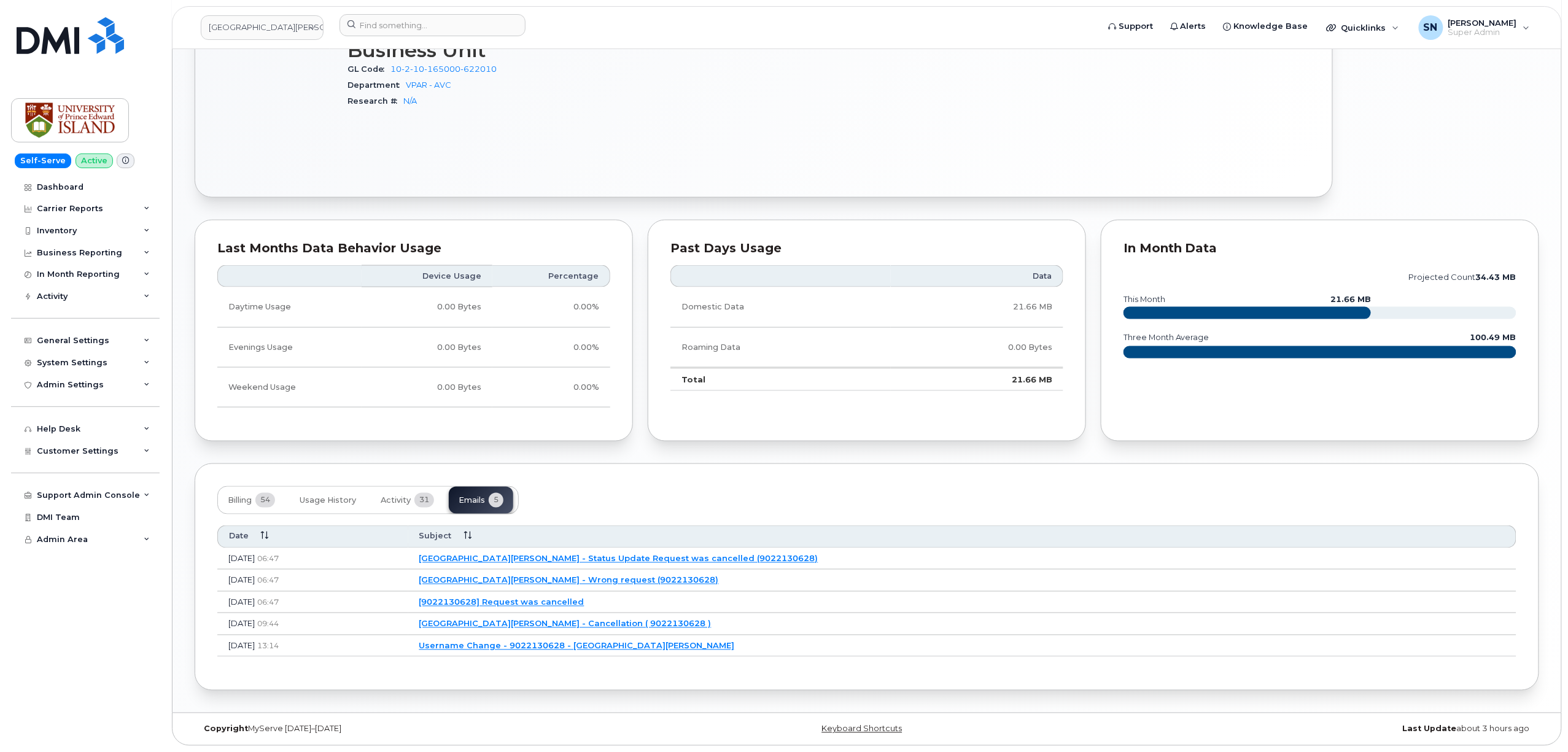
click at [629, 555] on link "University of Prince Edward Island - Status Update Request was cancelled (90221…" at bounding box center [619, 558] width 399 height 9
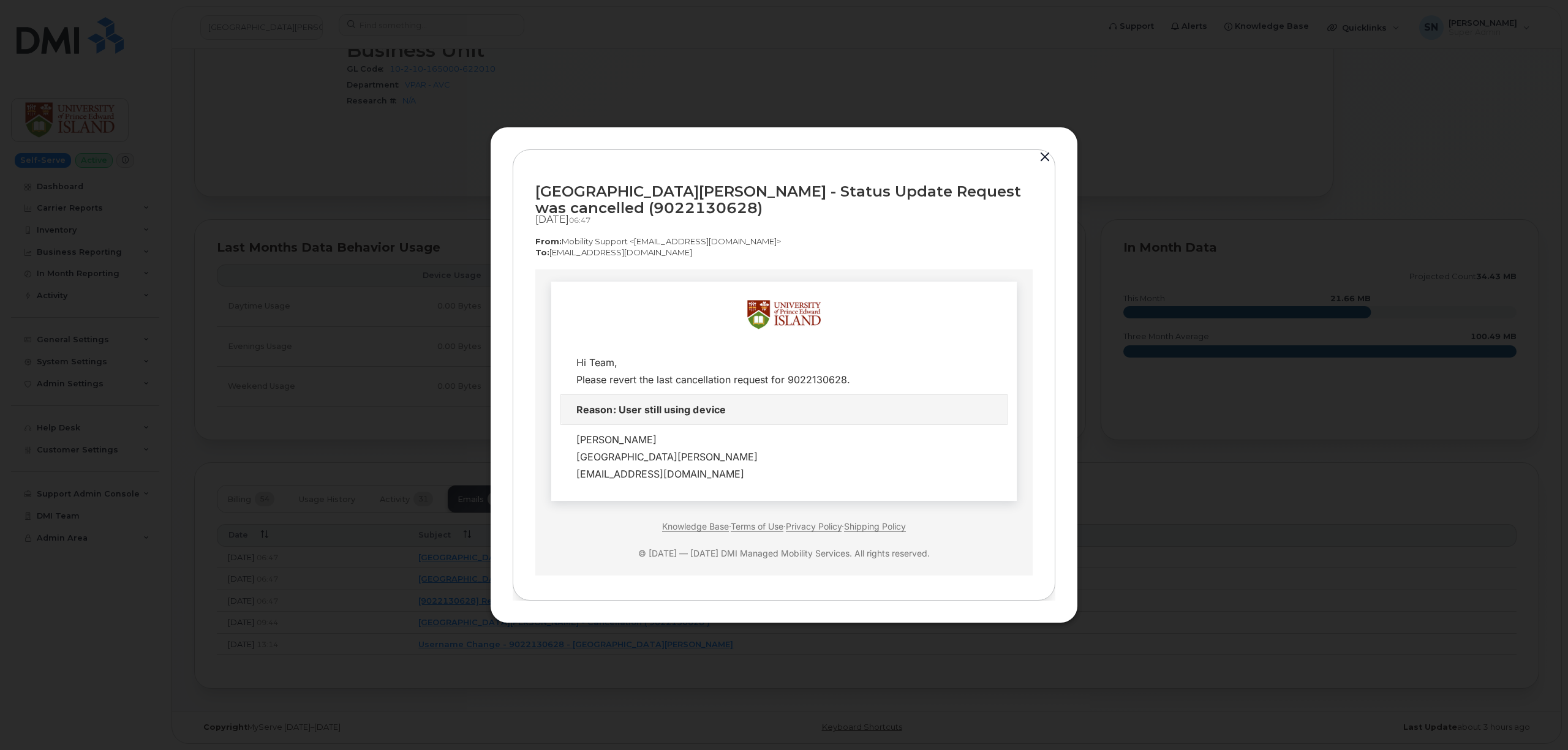
click at [1041, 155] on button "button" at bounding box center [1044, 158] width 18 height 17
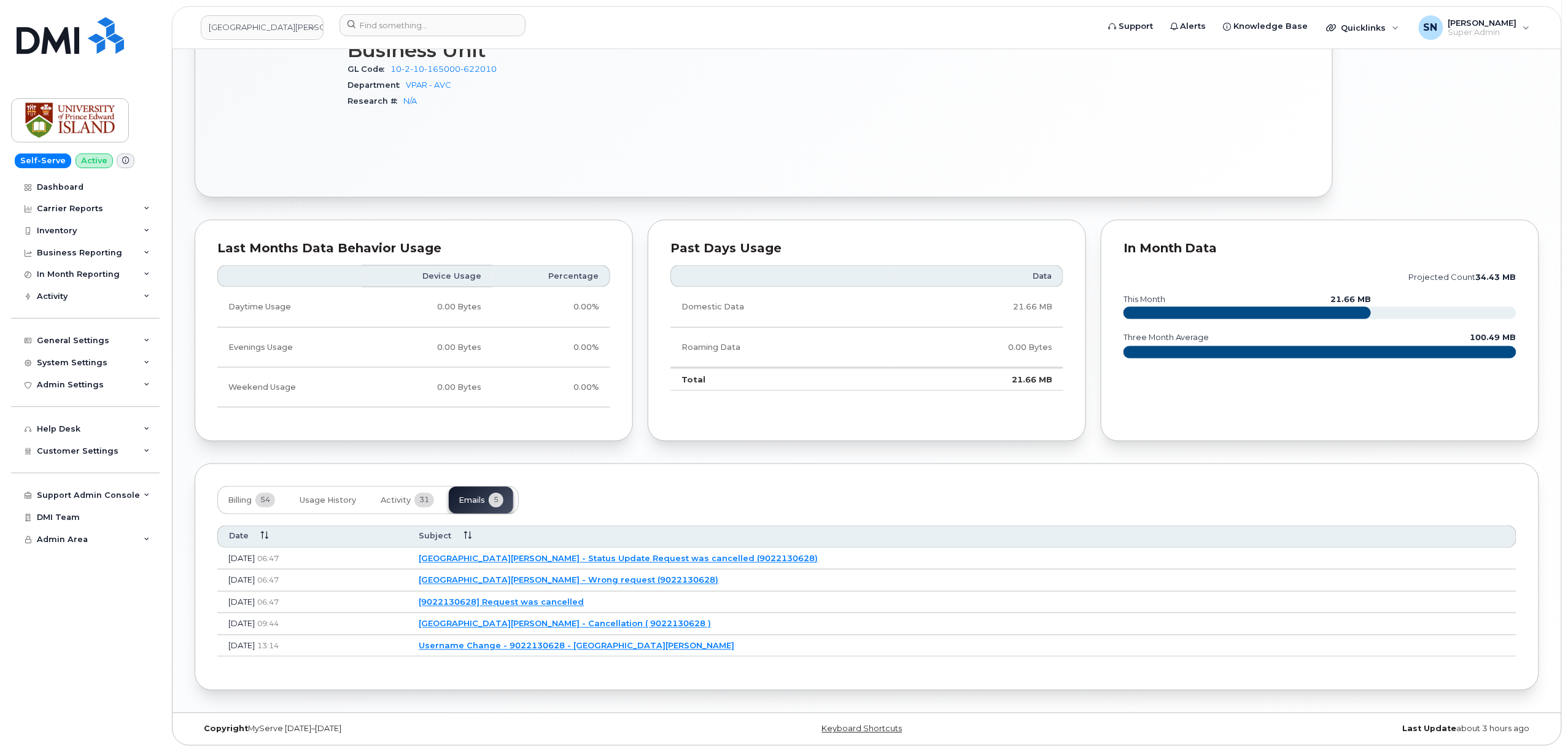
click at [529, 582] on link "University of Prince Edward Island - Wrong request (9022130628)" at bounding box center [569, 579] width 299 height 9
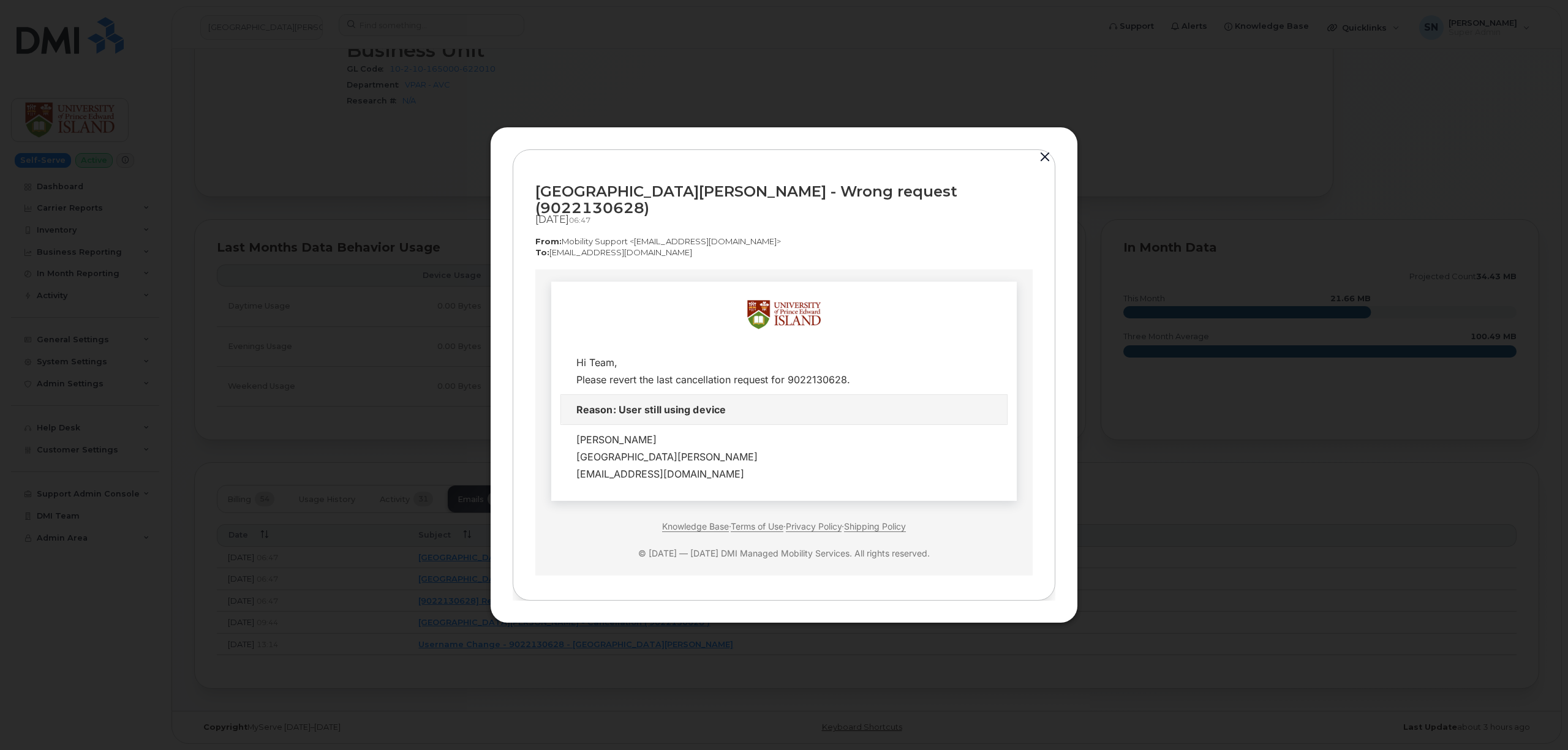
click at [1042, 155] on button "button" at bounding box center [1044, 158] width 18 height 17
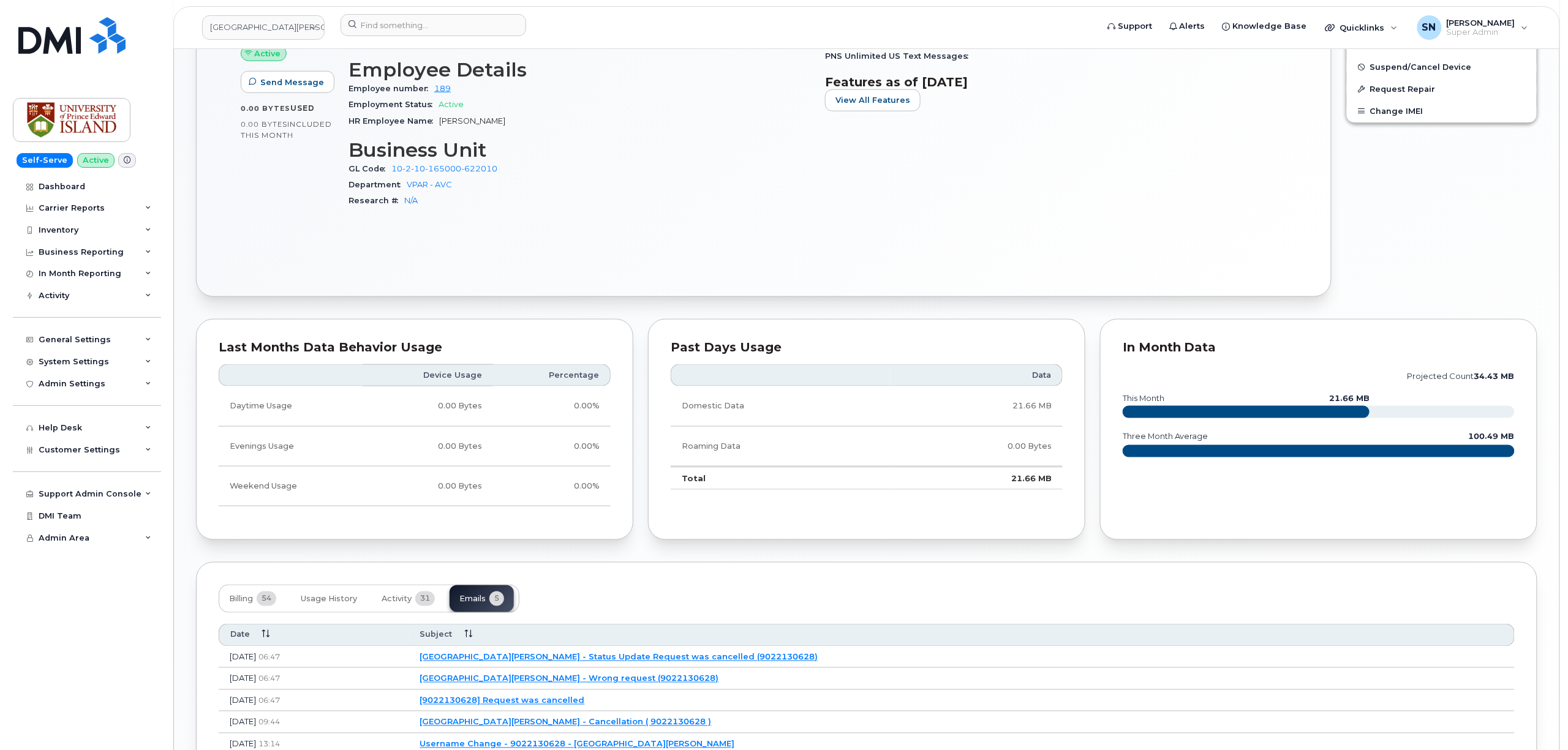
scroll to position [715, 0]
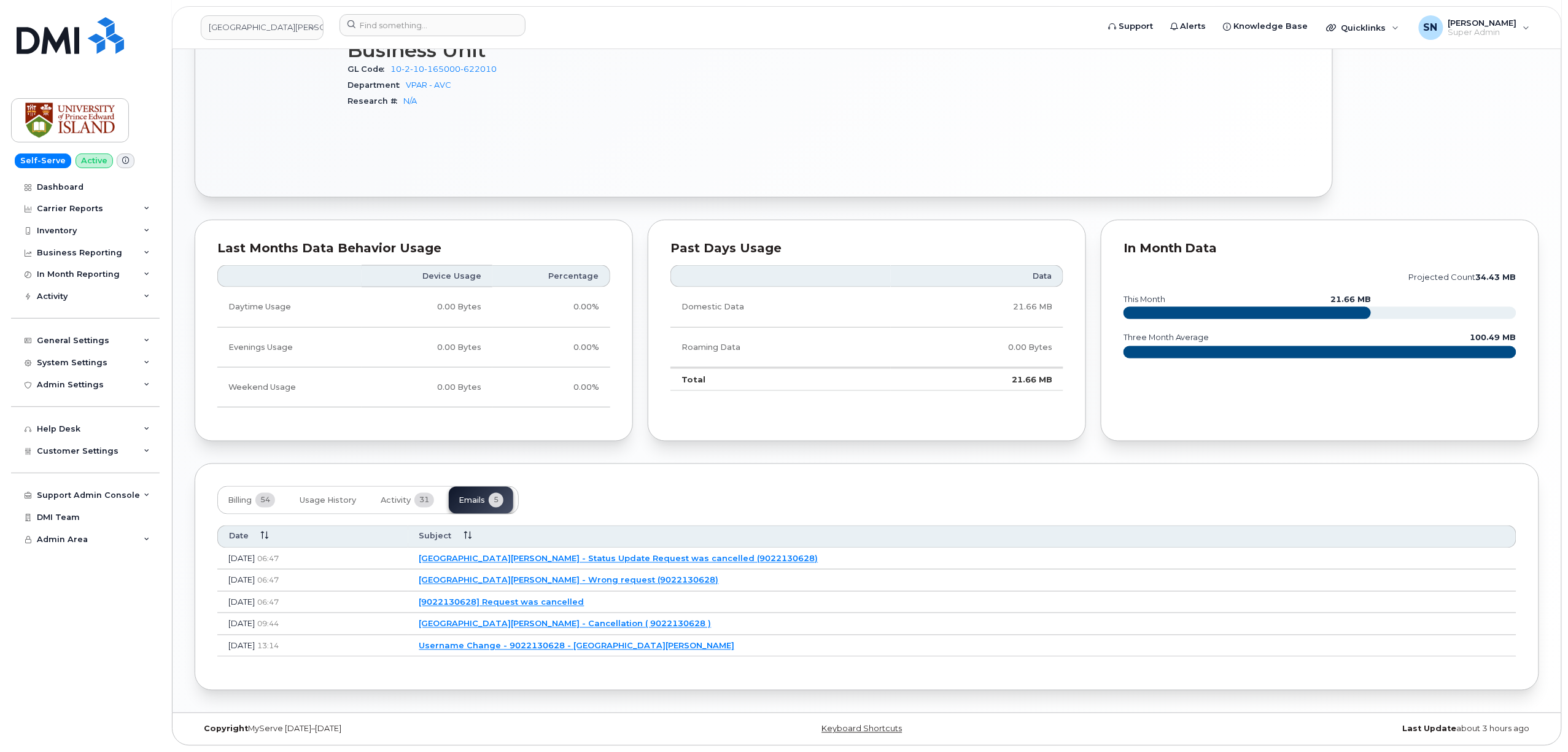
click at [629, 621] on link "University of Prince Edward Island - Cancellation ( 9022130628 )" at bounding box center [565, 623] width 292 height 9
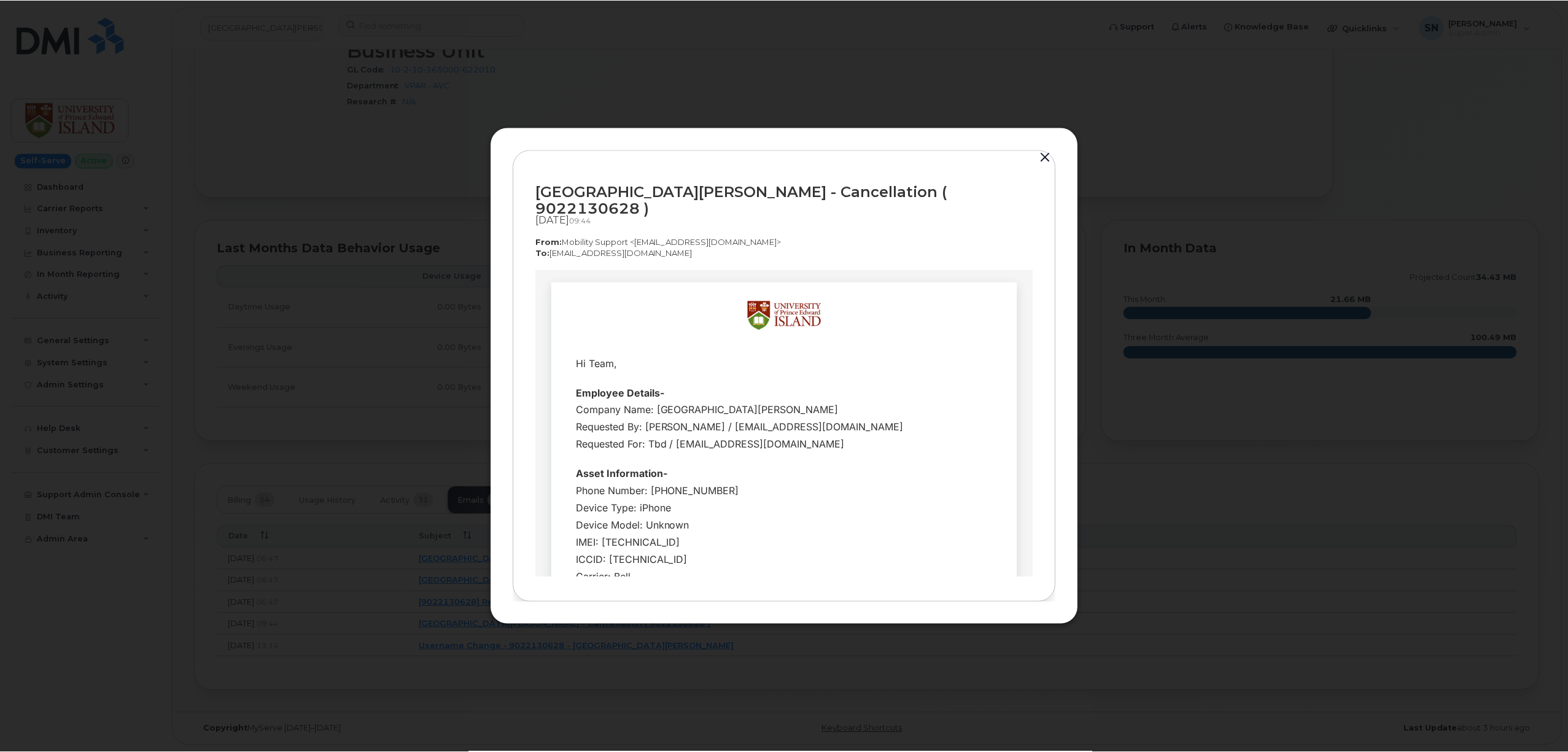
scroll to position [0, 0]
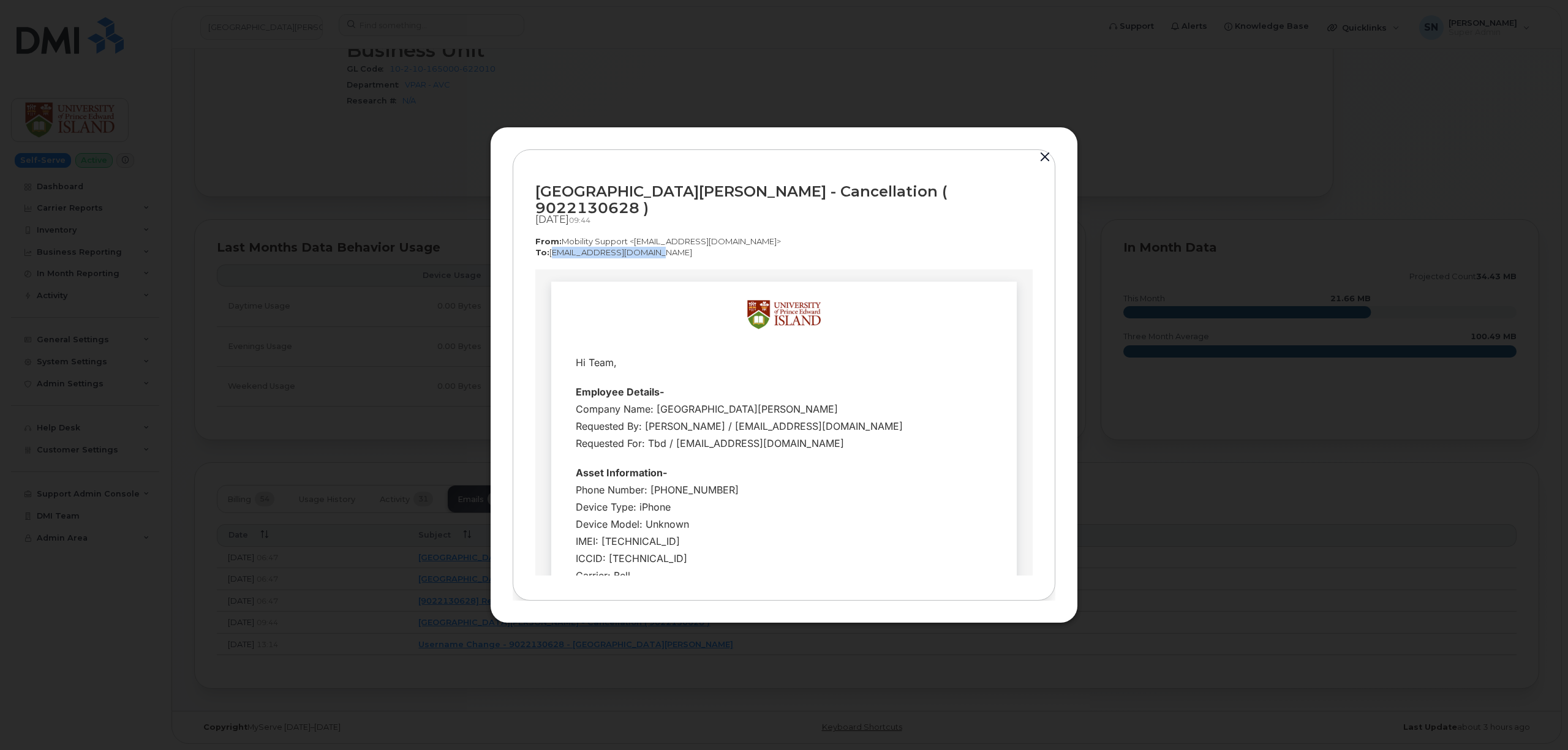
copy p "corpclientcare@bell.ca"
drag, startPoint x: 549, startPoint y: 245, endPoint x: 949, endPoint y: 176, distance: 405.9
click at [642, 251] on div "University of Prince Edward Island - Cancellation ( 9022130628 ) Aug 06, 2025  …" at bounding box center [784, 221] width 497 height 97
click at [1044, 164] on button "button" at bounding box center [1044, 158] width 18 height 17
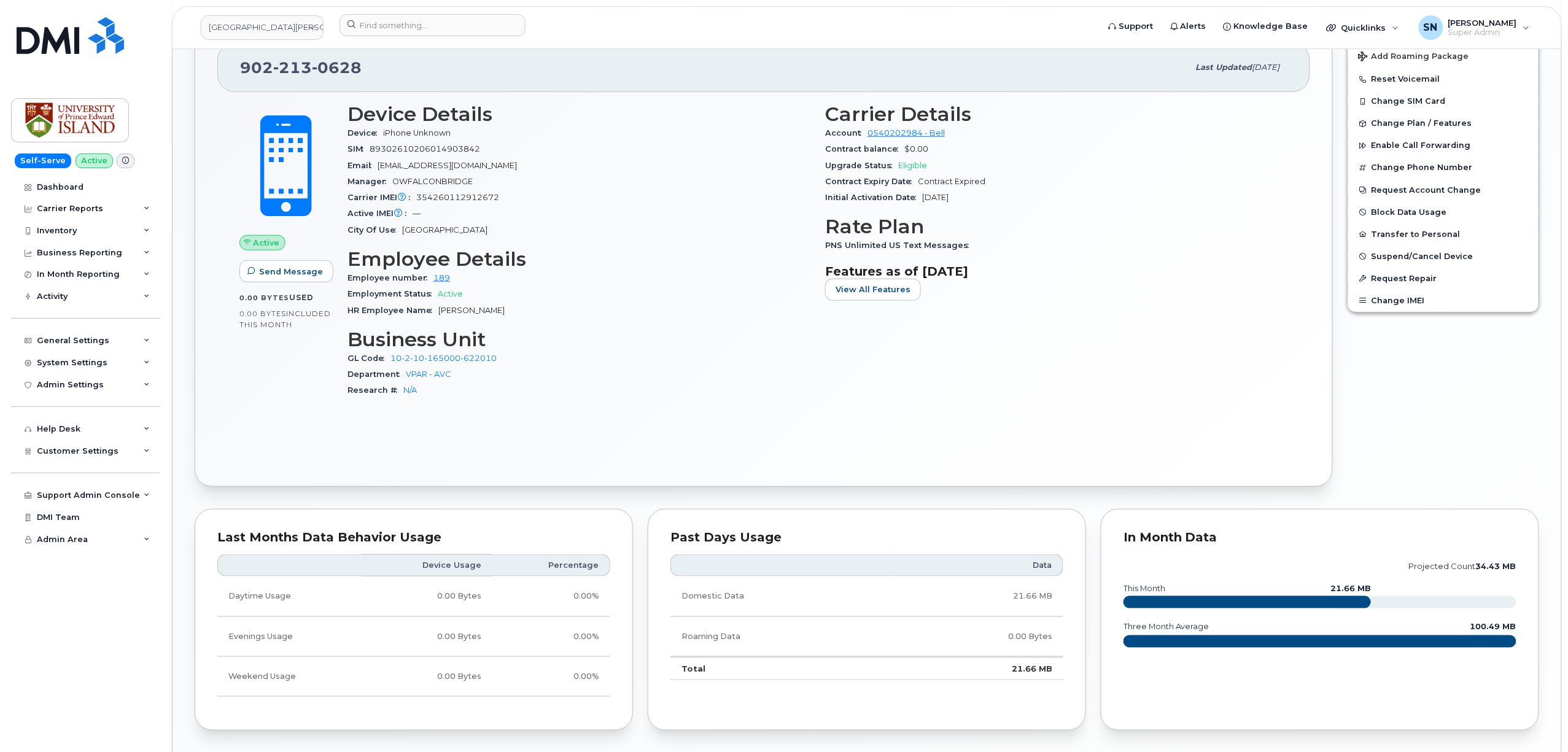
scroll to position [389, 0]
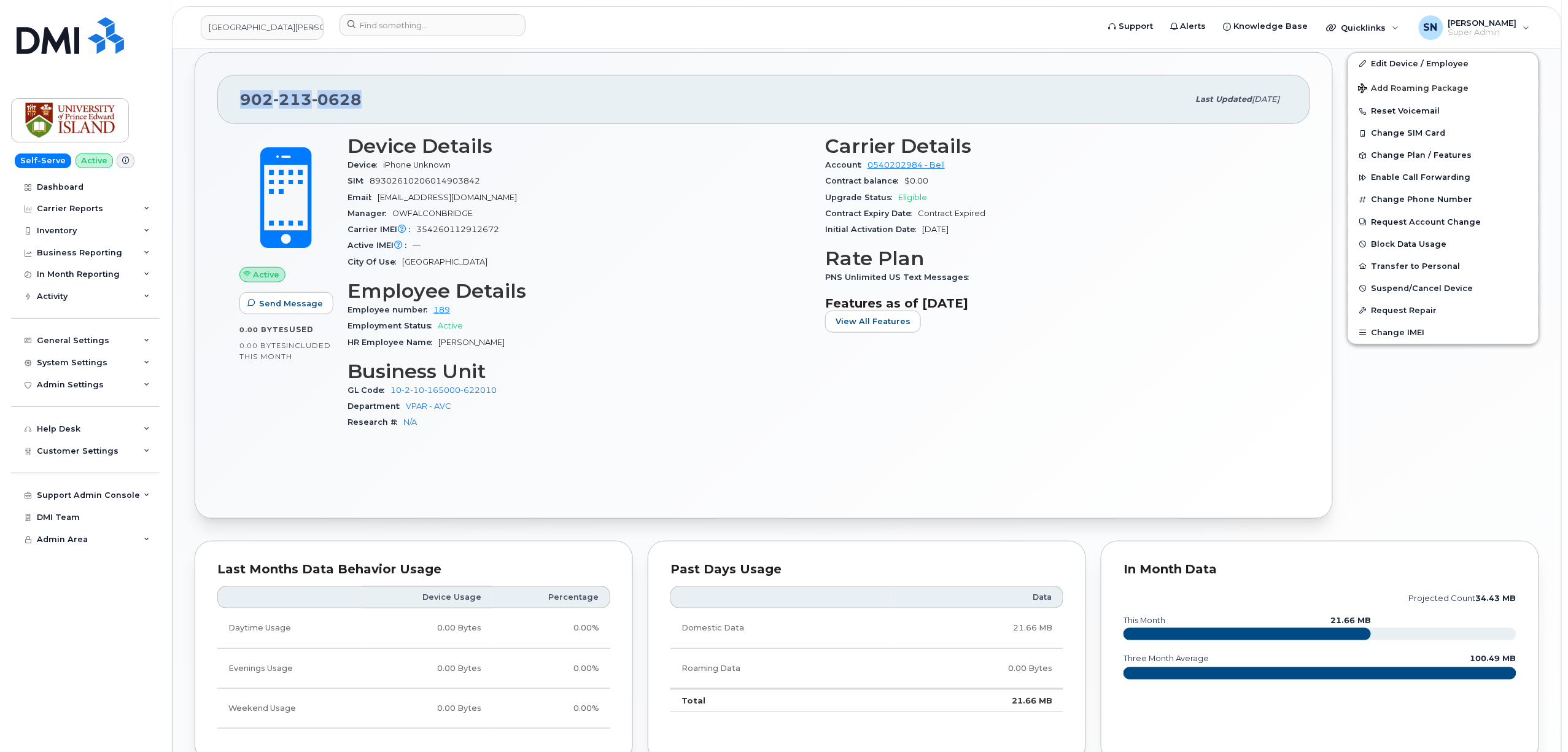
drag, startPoint x: 242, startPoint y: 100, endPoint x: 366, endPoint y: 100, distance: 124.0
click at [366, 100] on div "902 213 0628" at bounding box center [714, 99] width 949 height 25
copy span "902 213 0628"
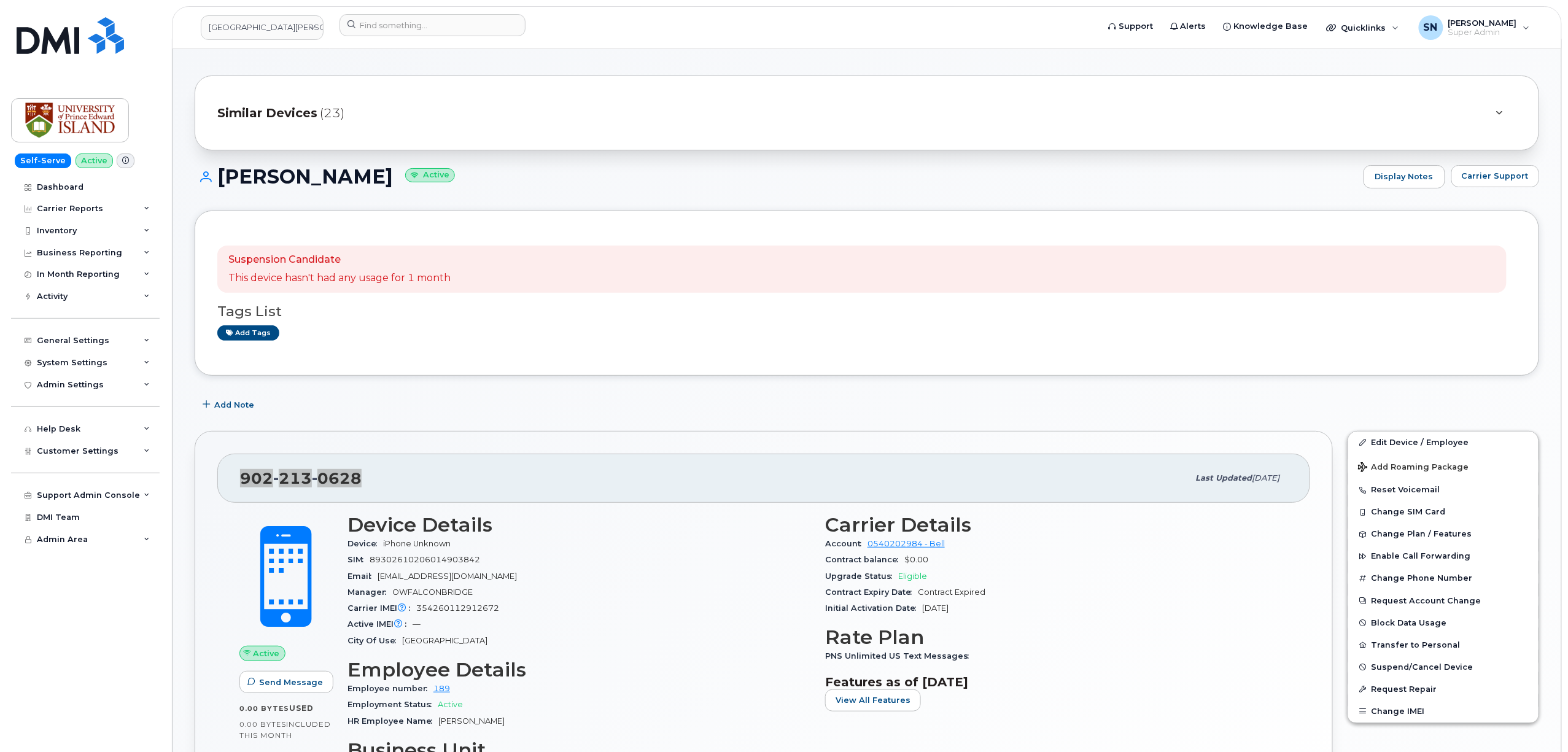
scroll to position [0, 0]
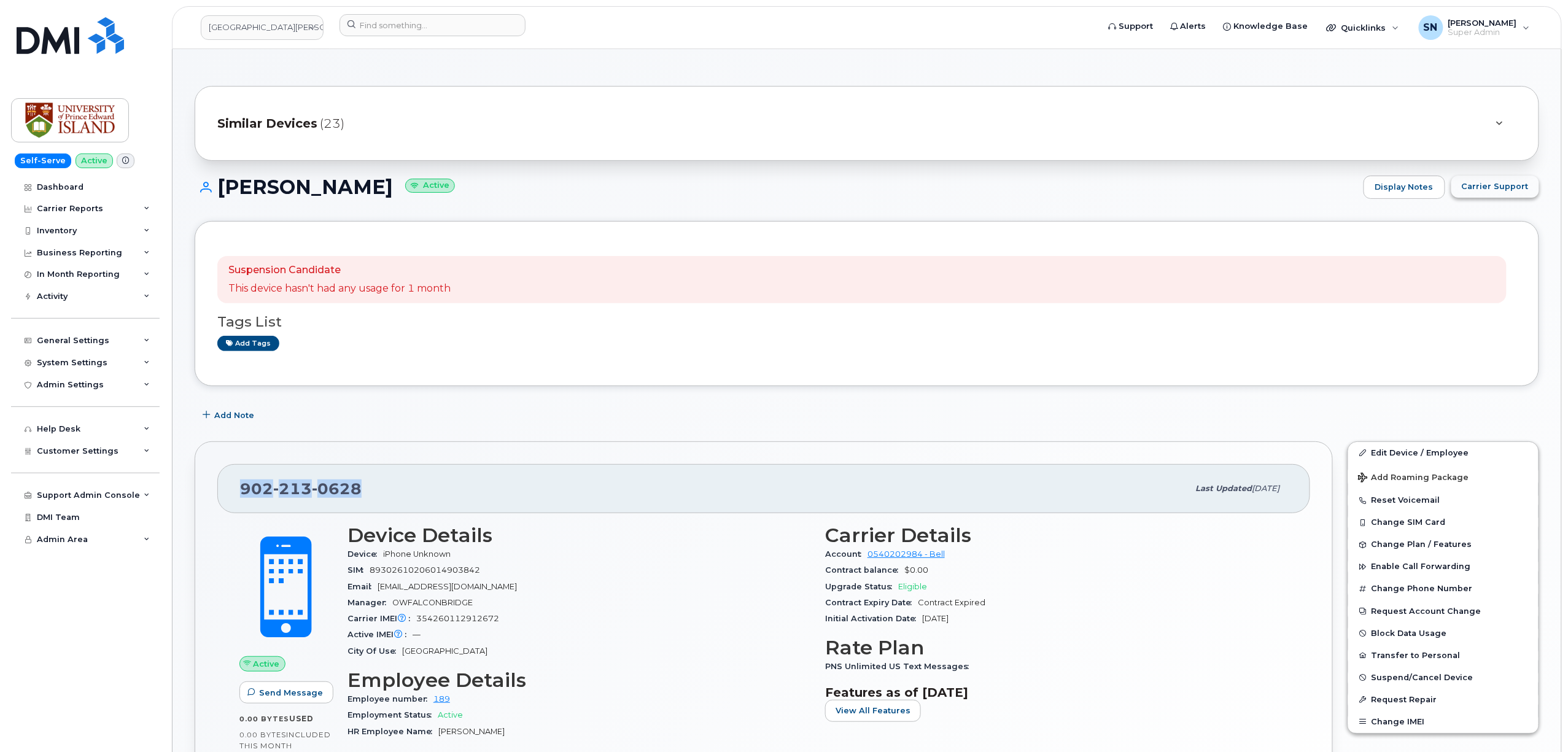
click at [1484, 185] on span "Carrier Support" at bounding box center [1496, 186] width 67 height 12
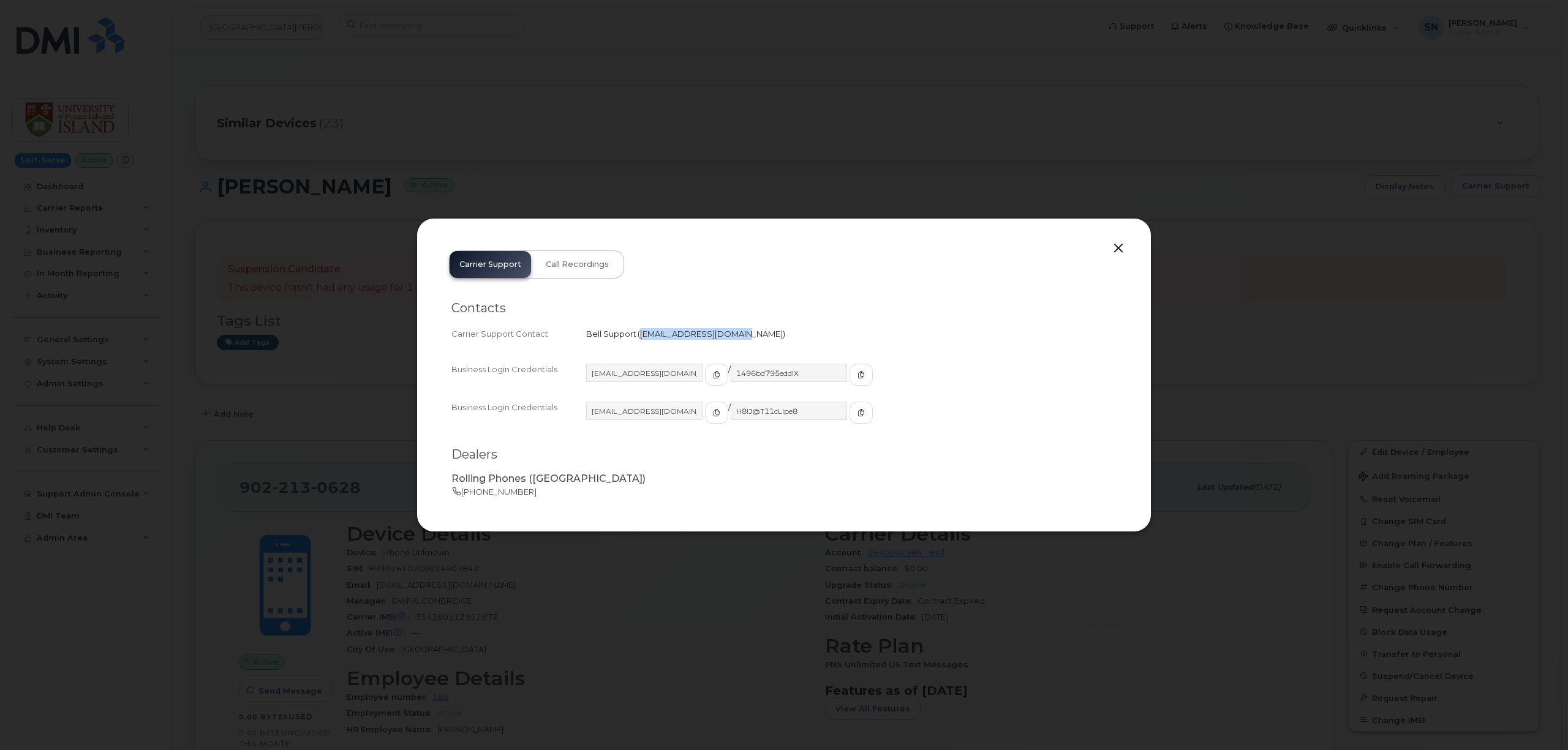
drag, startPoint x: 639, startPoint y: 334, endPoint x: 732, endPoint y: 341, distance: 93.3
click at [732, 341] on div "Contacts Carrier Support Contact Bell Support   corpclientcare@bell.ca" at bounding box center [784, 322] width 665 height 61
copy span "corpclientcare@bell.ca"
click at [1118, 245] on button "button" at bounding box center [1118, 249] width 18 height 17
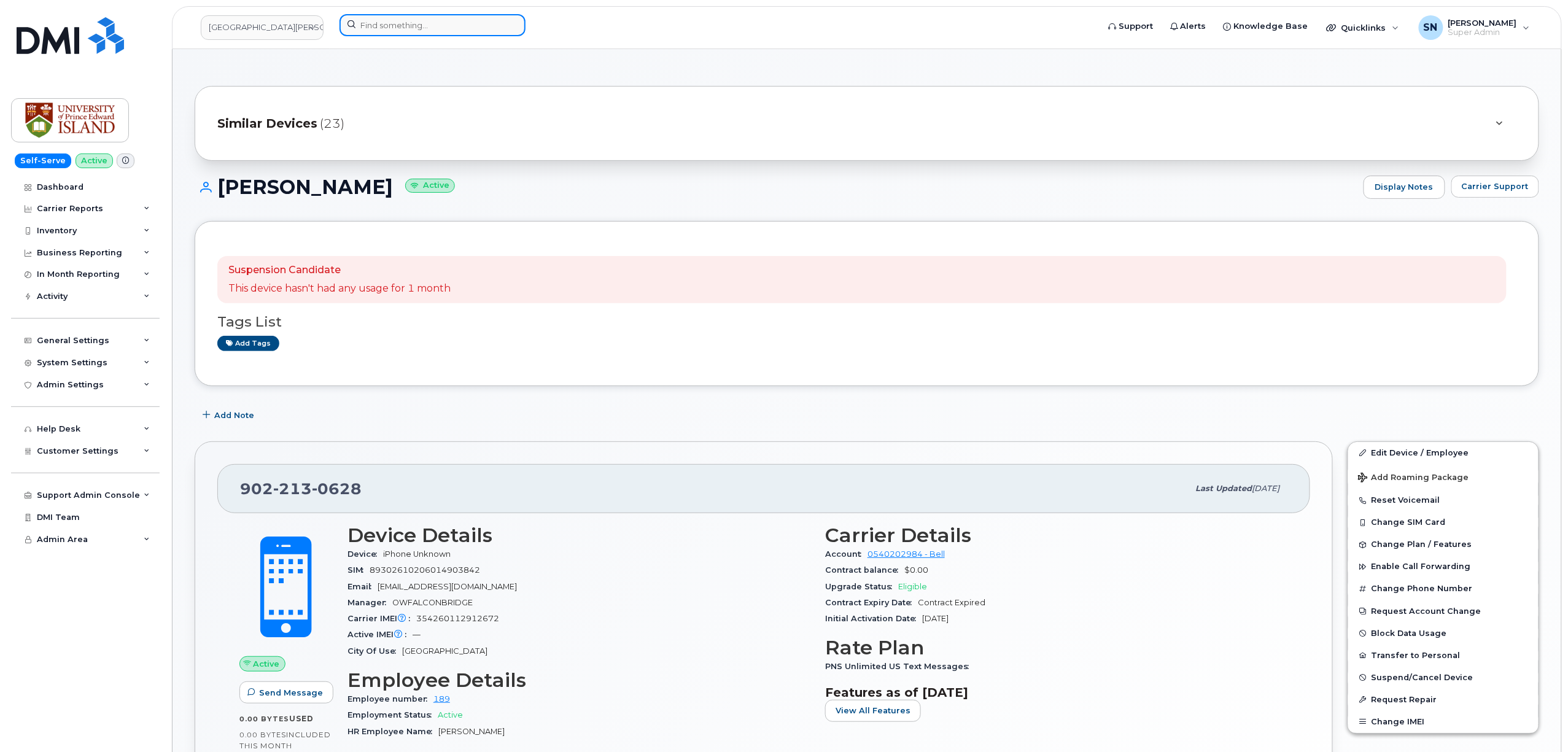
click at [467, 23] on input at bounding box center [432, 25] width 186 height 22
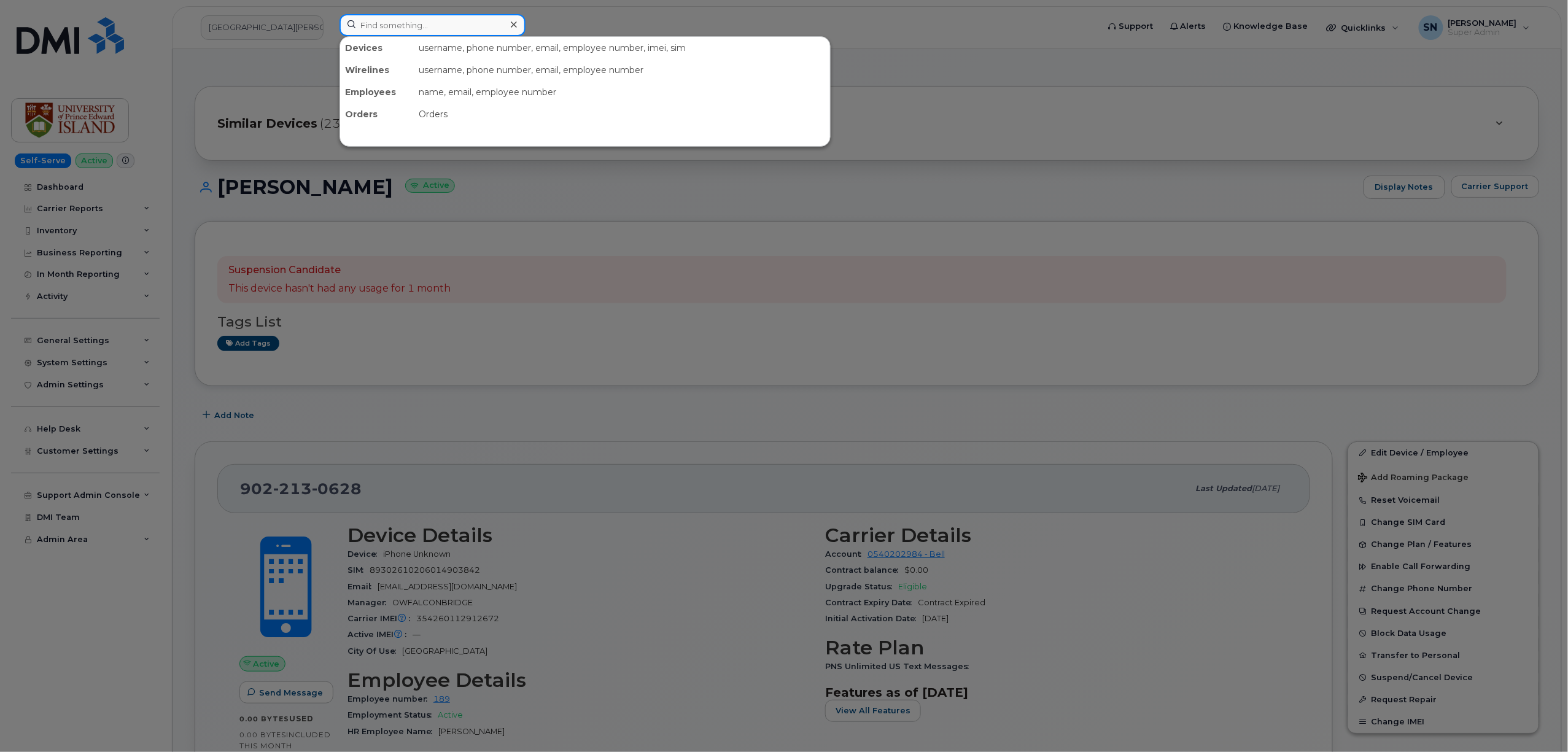
paste input "5063804807"
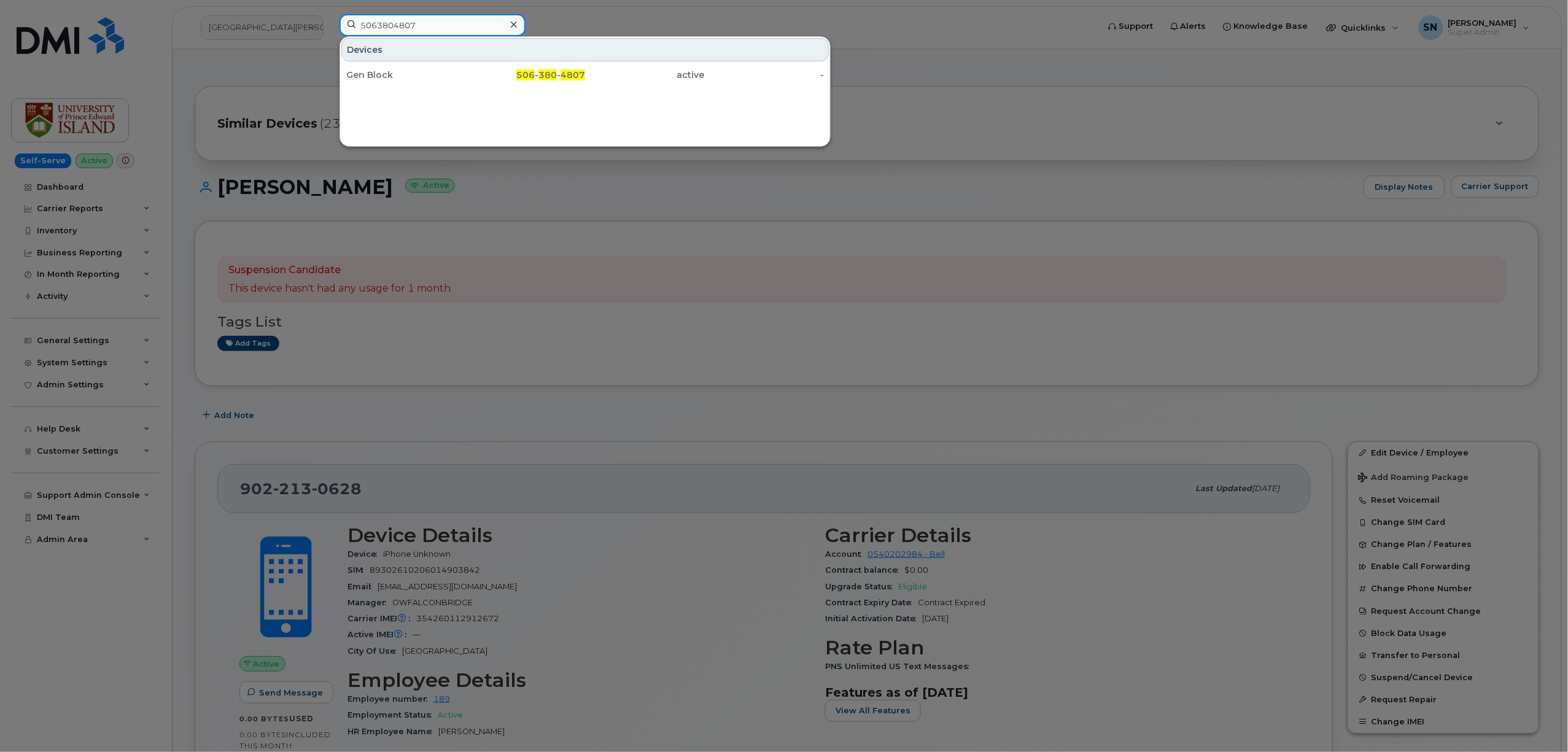
type input "5063804807"
click at [490, 75] on div "506 - 380 - 4807" at bounding box center [526, 74] width 119 height 12
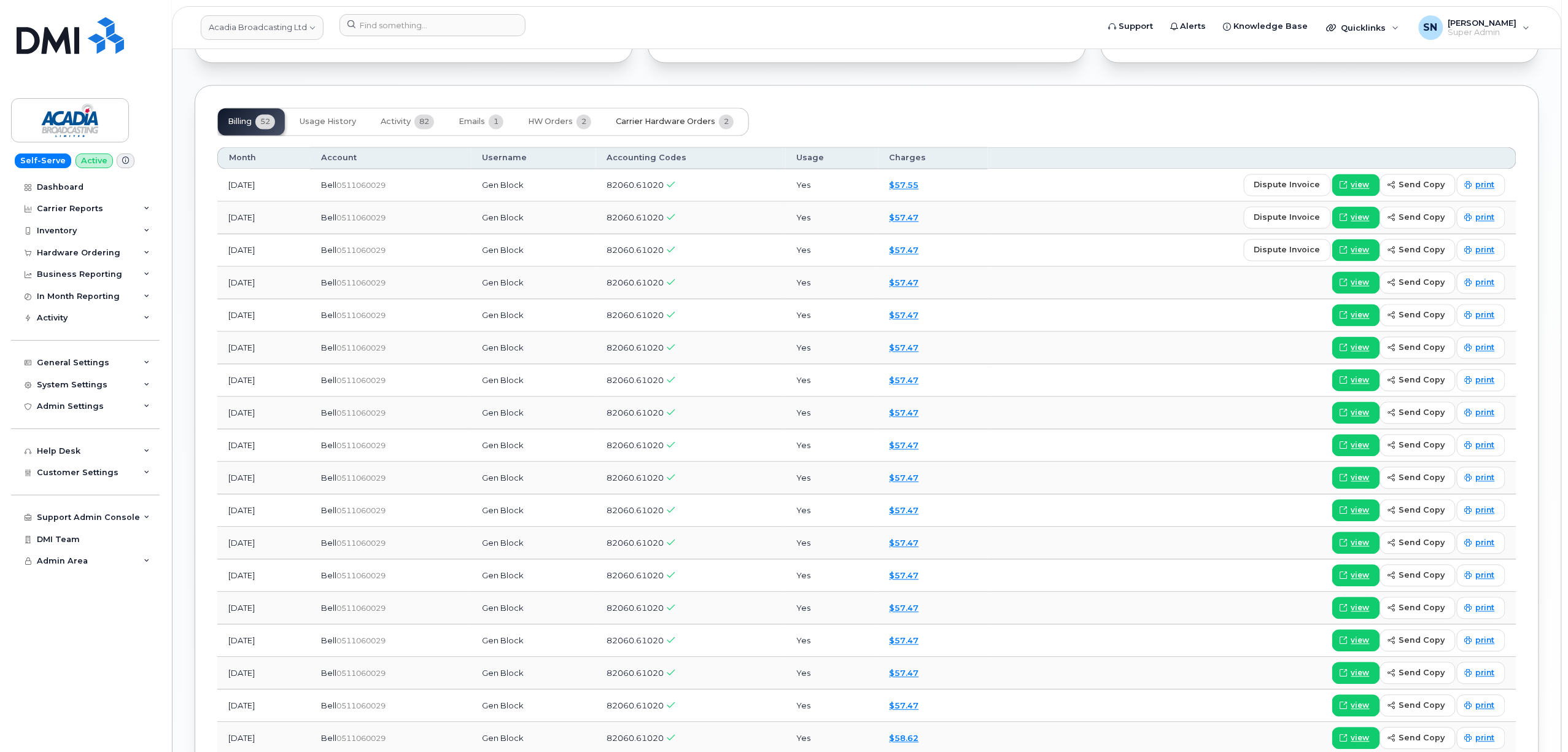
click at [661, 118] on button "Carrier Hardware Orders 2" at bounding box center [674, 122] width 138 height 27
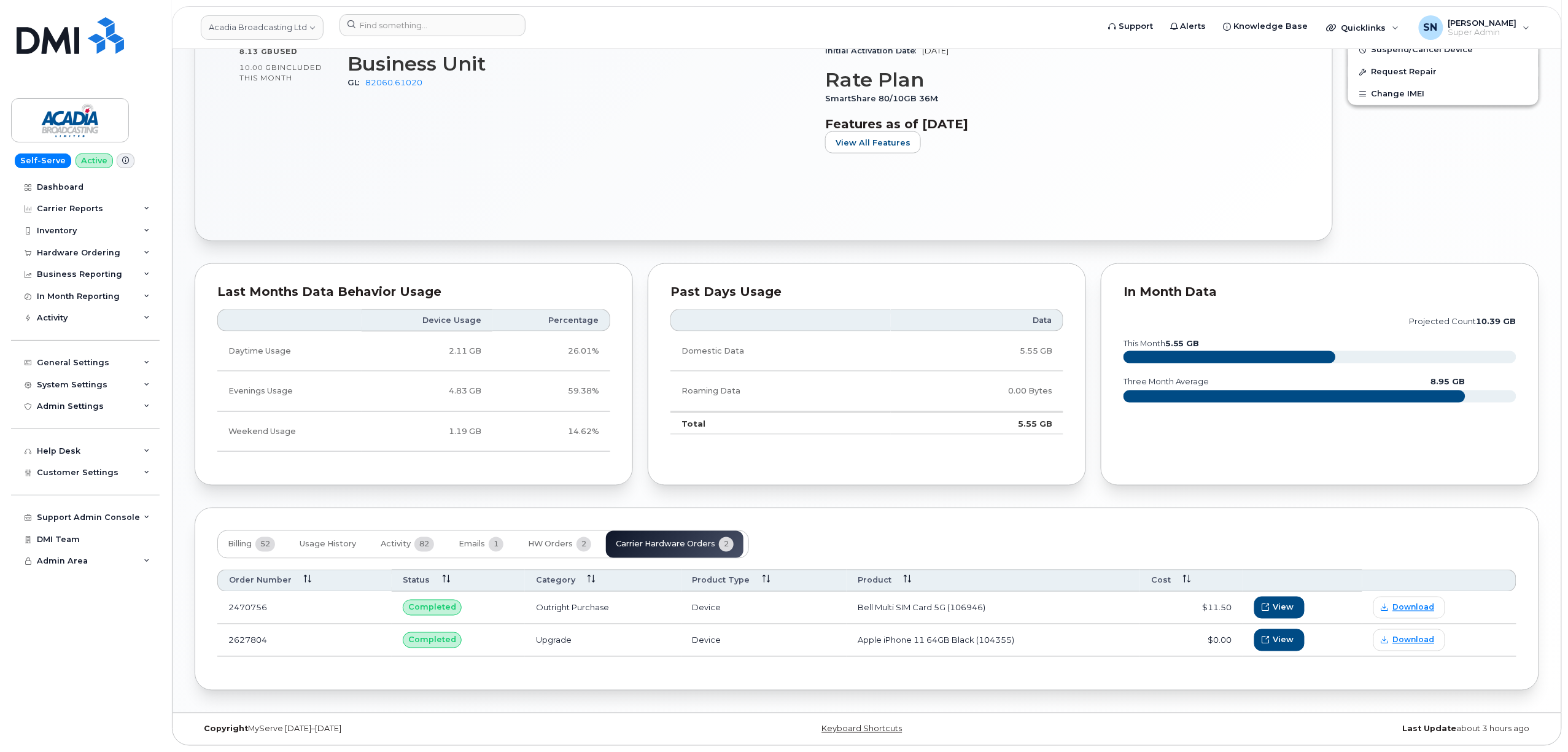
scroll to position [648, 0]
click at [485, 546] on span "Emails" at bounding box center [472, 544] width 26 height 9
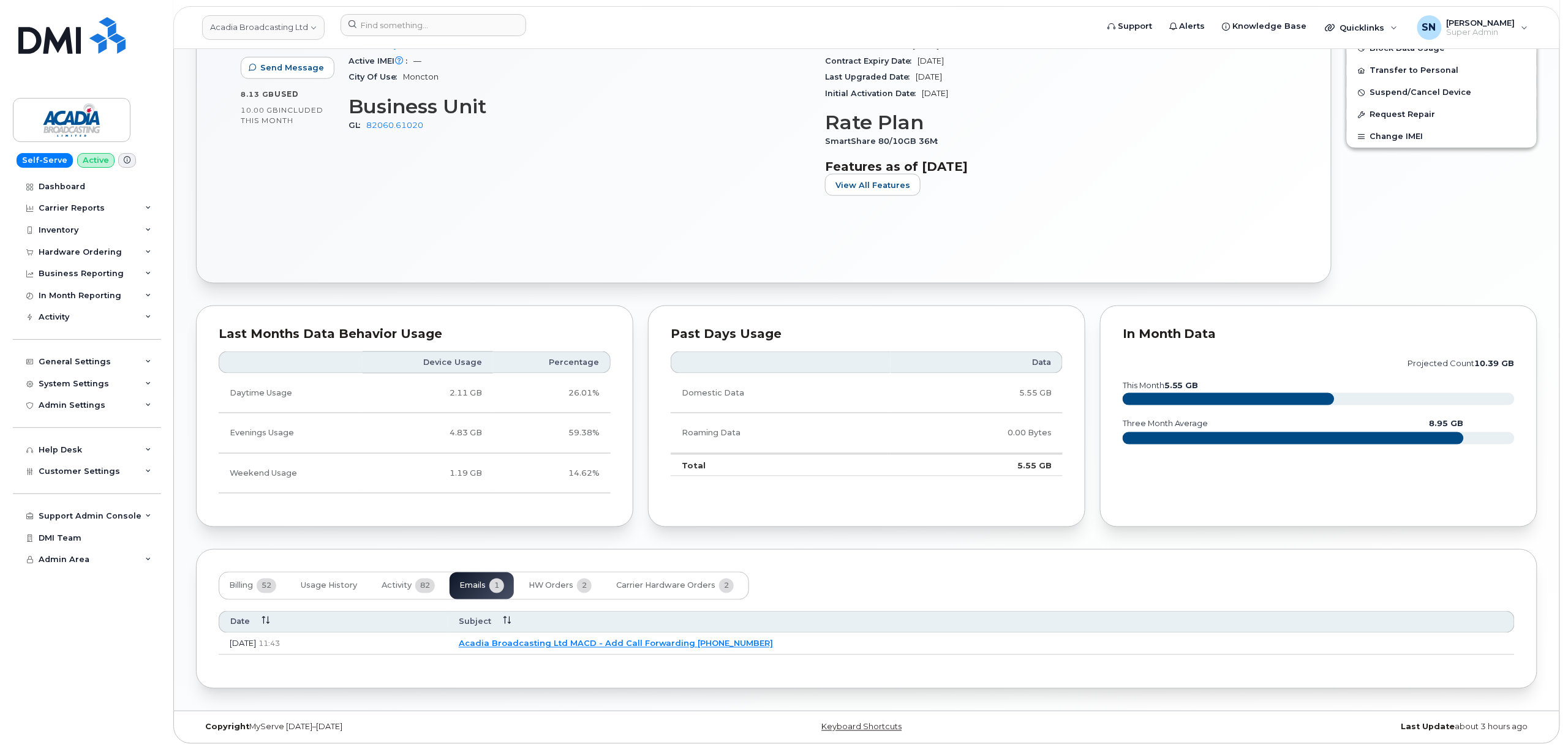
scroll to position [603, 0]
click at [598, 637] on td "Acadia Broadcasting Ltd MACD - Add Call Forwarding 5063804807" at bounding box center [979, 644] width 1067 height 22
click at [605, 643] on link "Acadia Broadcasting Ltd MACD - Add Call Forwarding 5063804807" at bounding box center [614, 643] width 314 height 9
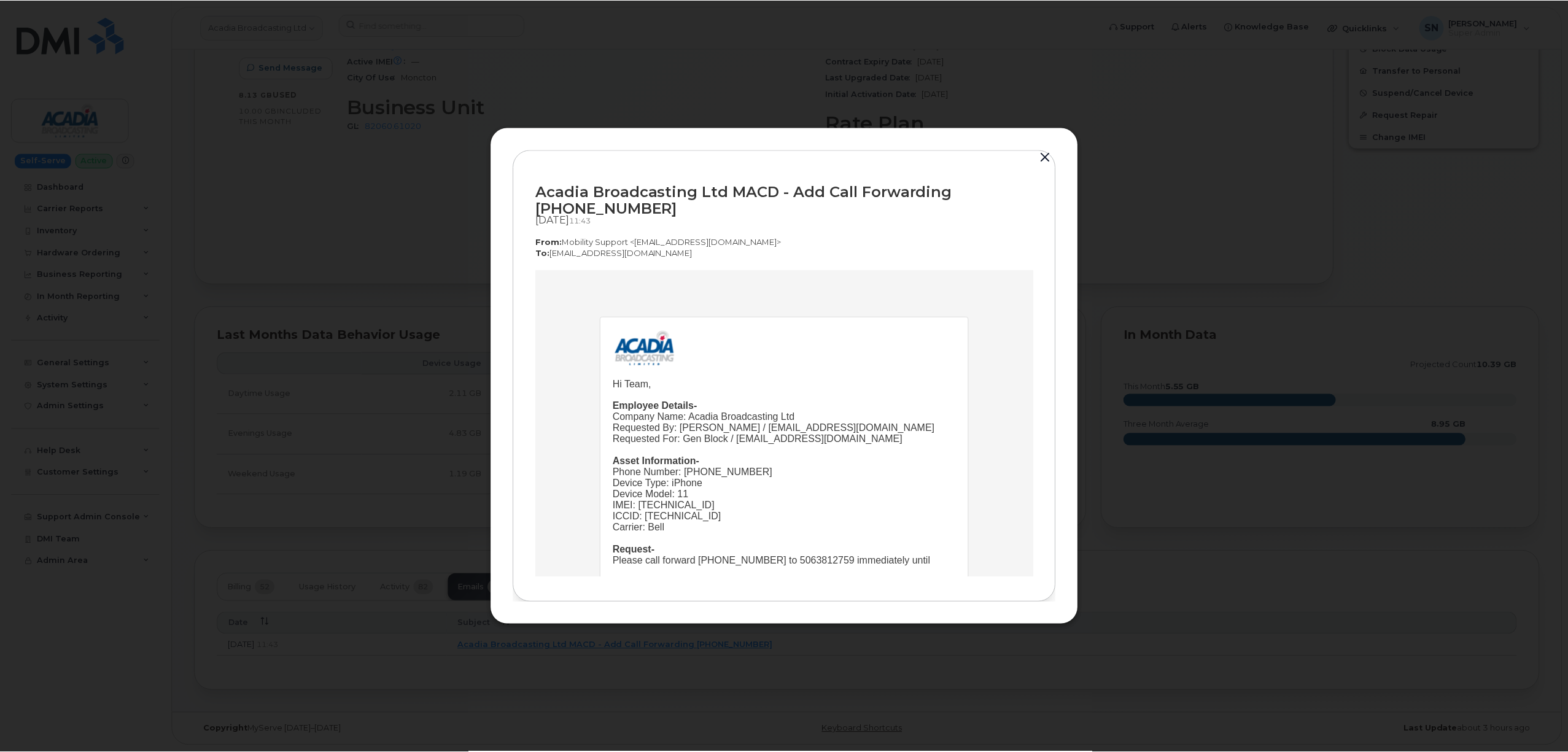
scroll to position [0, 0]
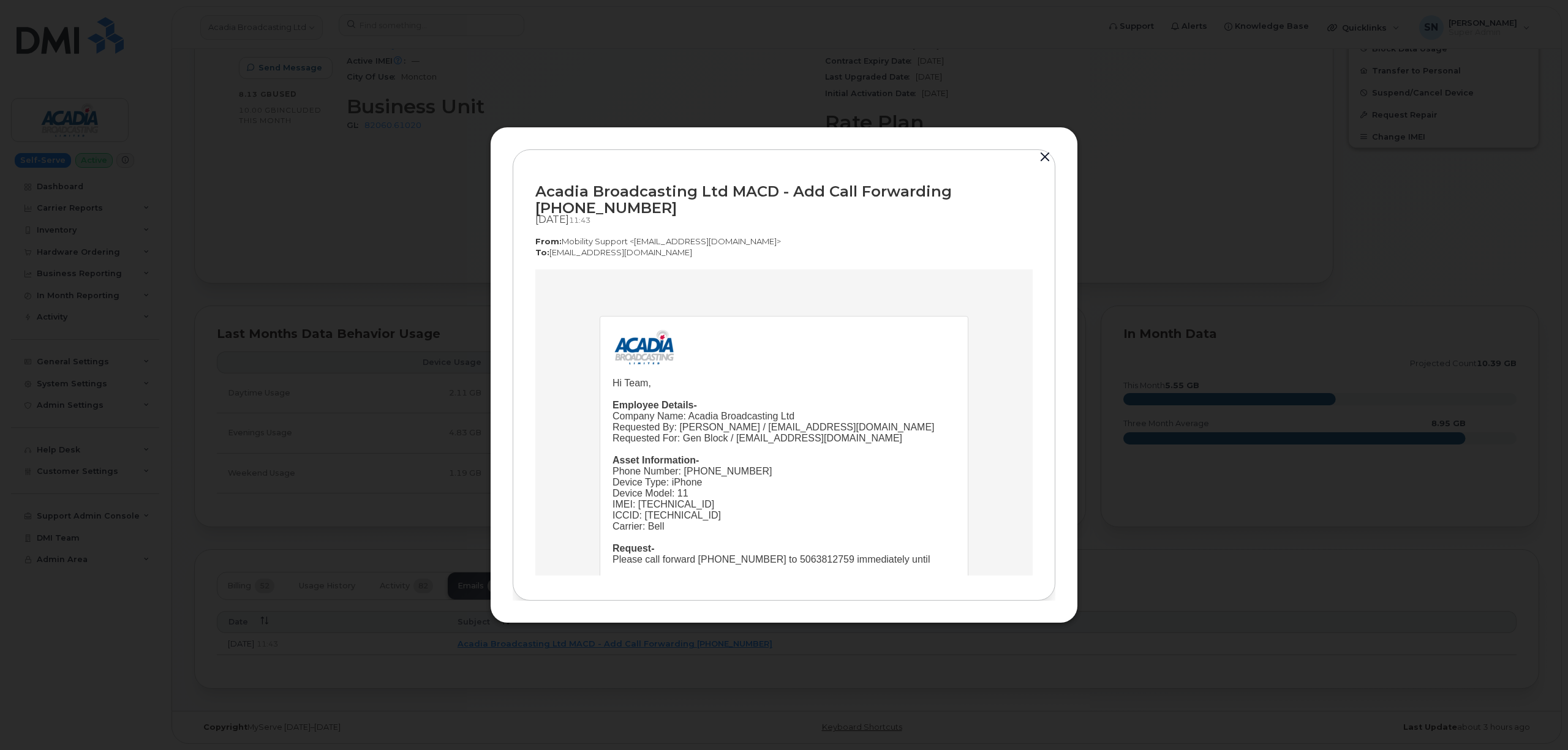
click at [1044, 157] on button "button" at bounding box center [1044, 158] width 18 height 17
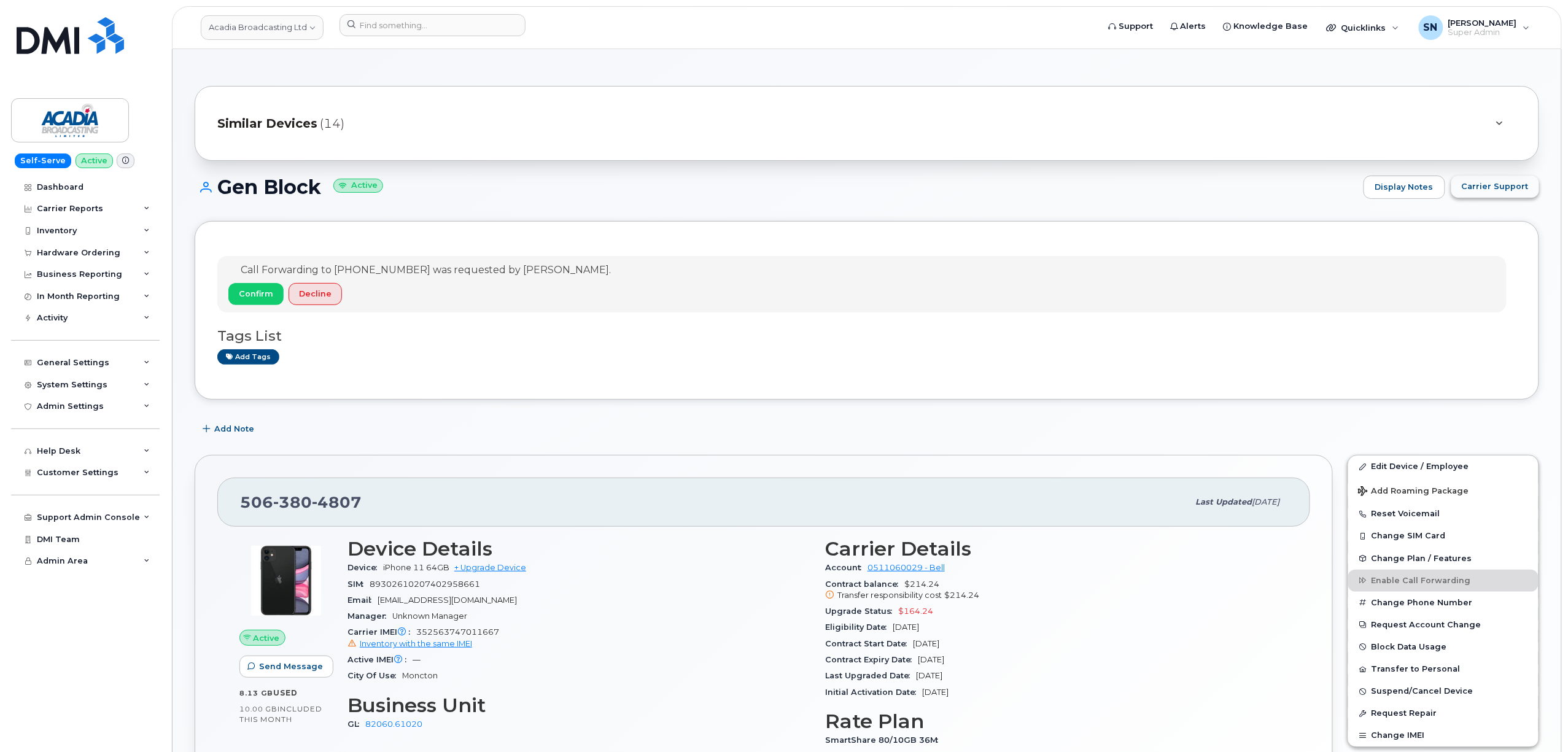
click at [1494, 190] on span "Carrier Support" at bounding box center [1496, 186] width 67 height 12
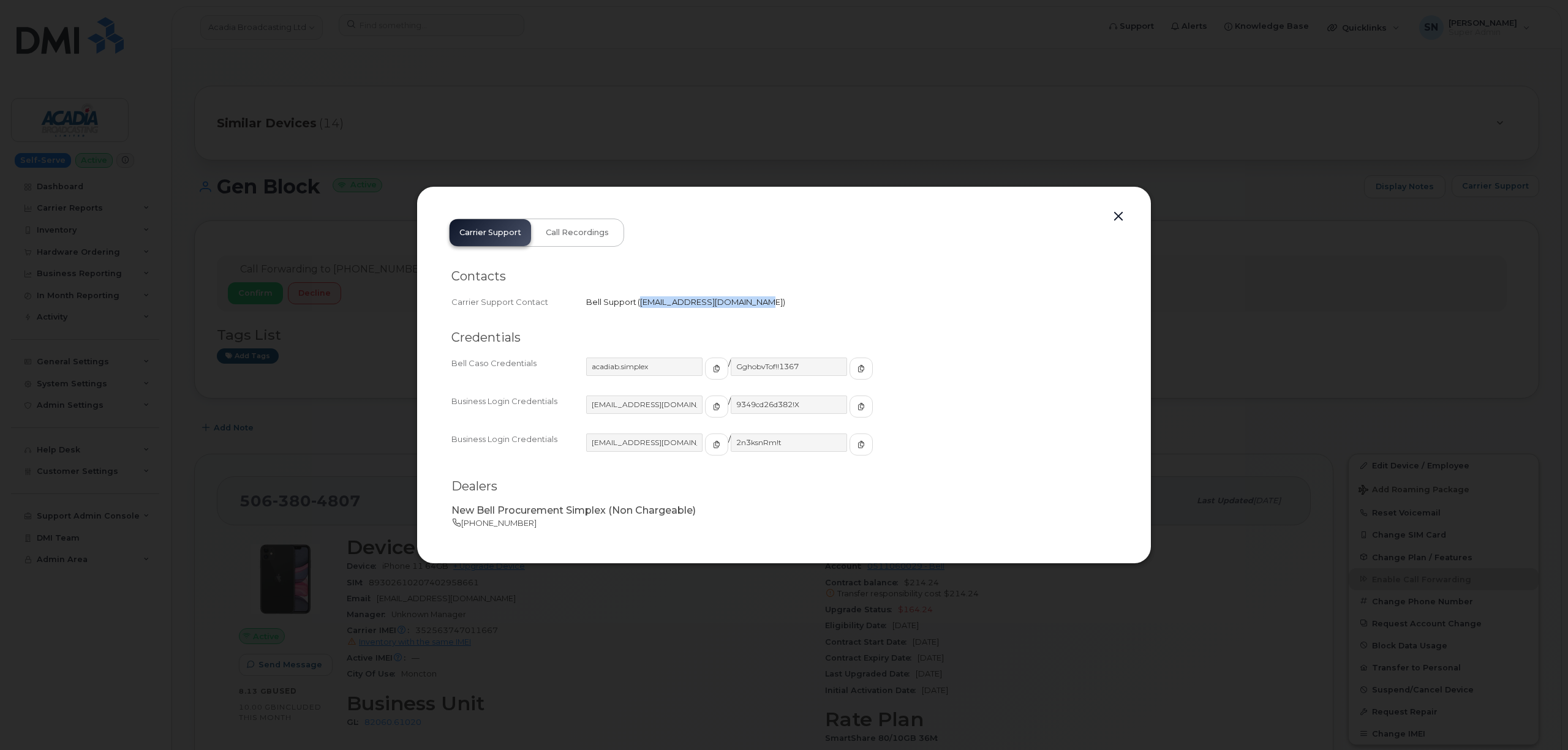
drag, startPoint x: 639, startPoint y: 303, endPoint x: 744, endPoint y: 311, distance: 105.3
click at [744, 320] on div "Contacts Carrier Support Contact Bell Support   wirelessclientcare@bell.ca" at bounding box center [784, 399] width 665 height 158
copy span "wirelessclientcare@bell.ca"
click at [1116, 211] on button "button" at bounding box center [1118, 217] width 18 height 17
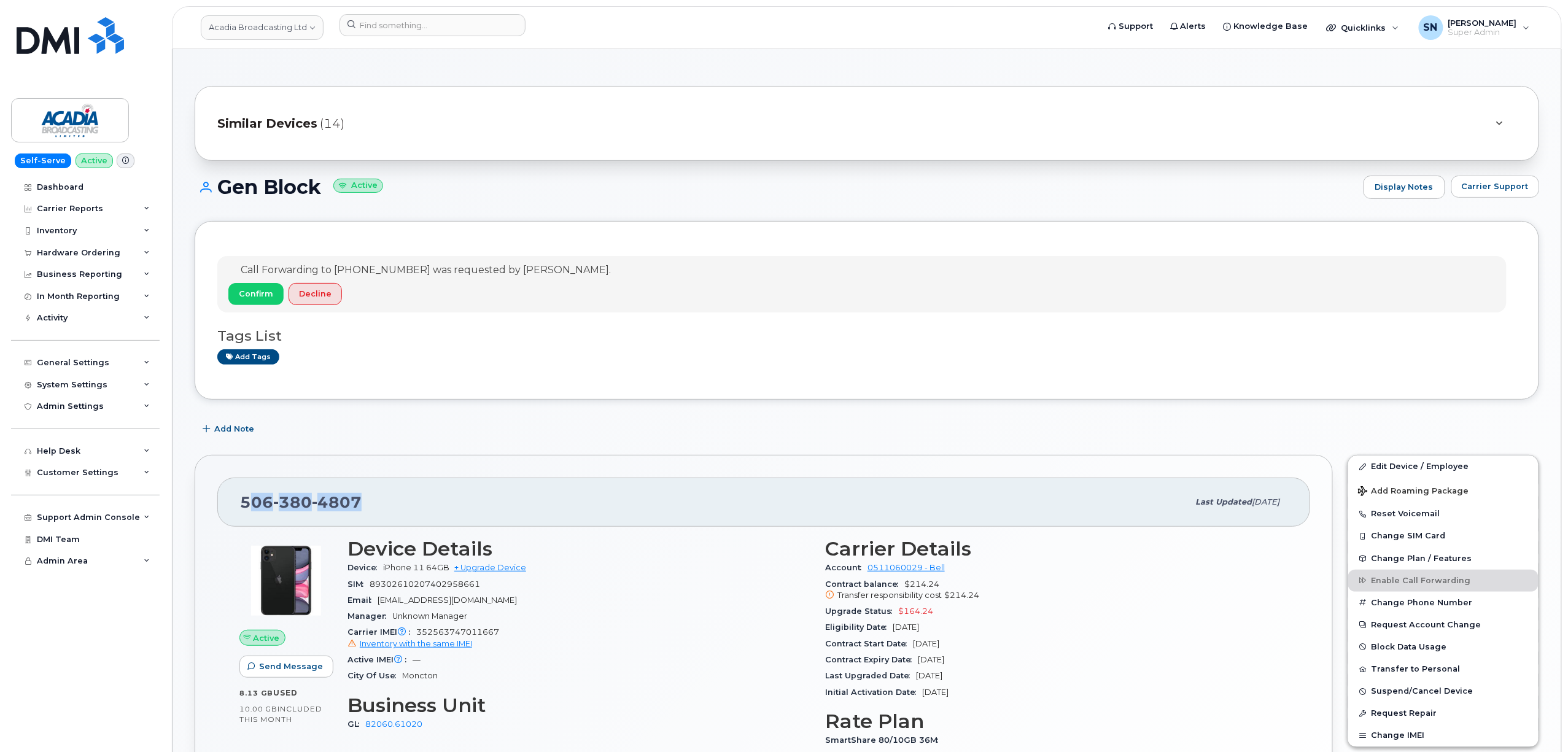
drag, startPoint x: 246, startPoint y: 509, endPoint x: 273, endPoint y: 515, distance: 27.7
click at [358, 509] on span "506 380 4807" at bounding box center [301, 502] width 122 height 18
click at [246, 496] on span "506 380 4807" at bounding box center [301, 502] width 122 height 18
drag, startPoint x: 242, startPoint y: 496, endPoint x: 366, endPoint y: 504, distance: 124.3
click at [366, 504] on div "506 380 4807" at bounding box center [714, 502] width 949 height 25
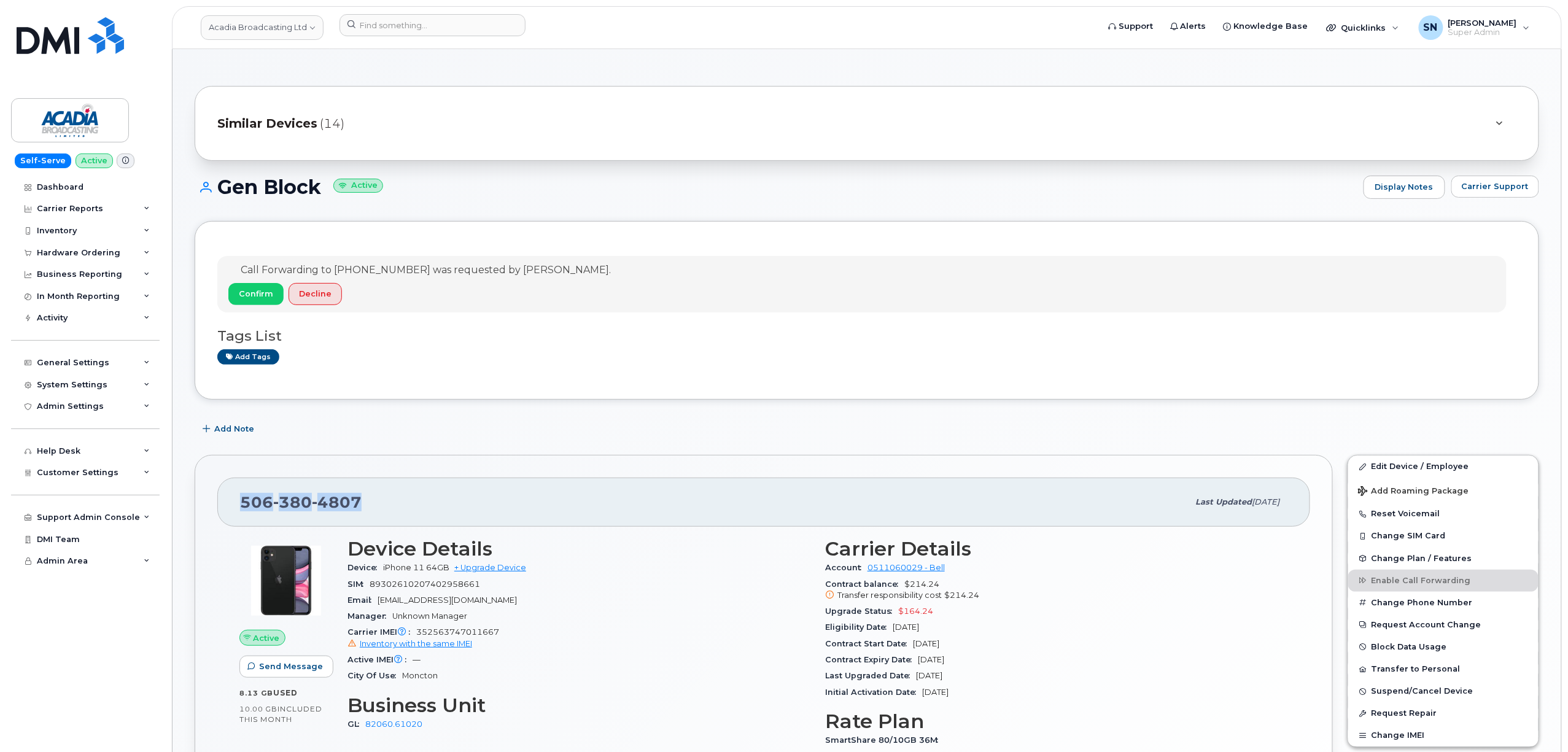
copy span "506 380 4807"
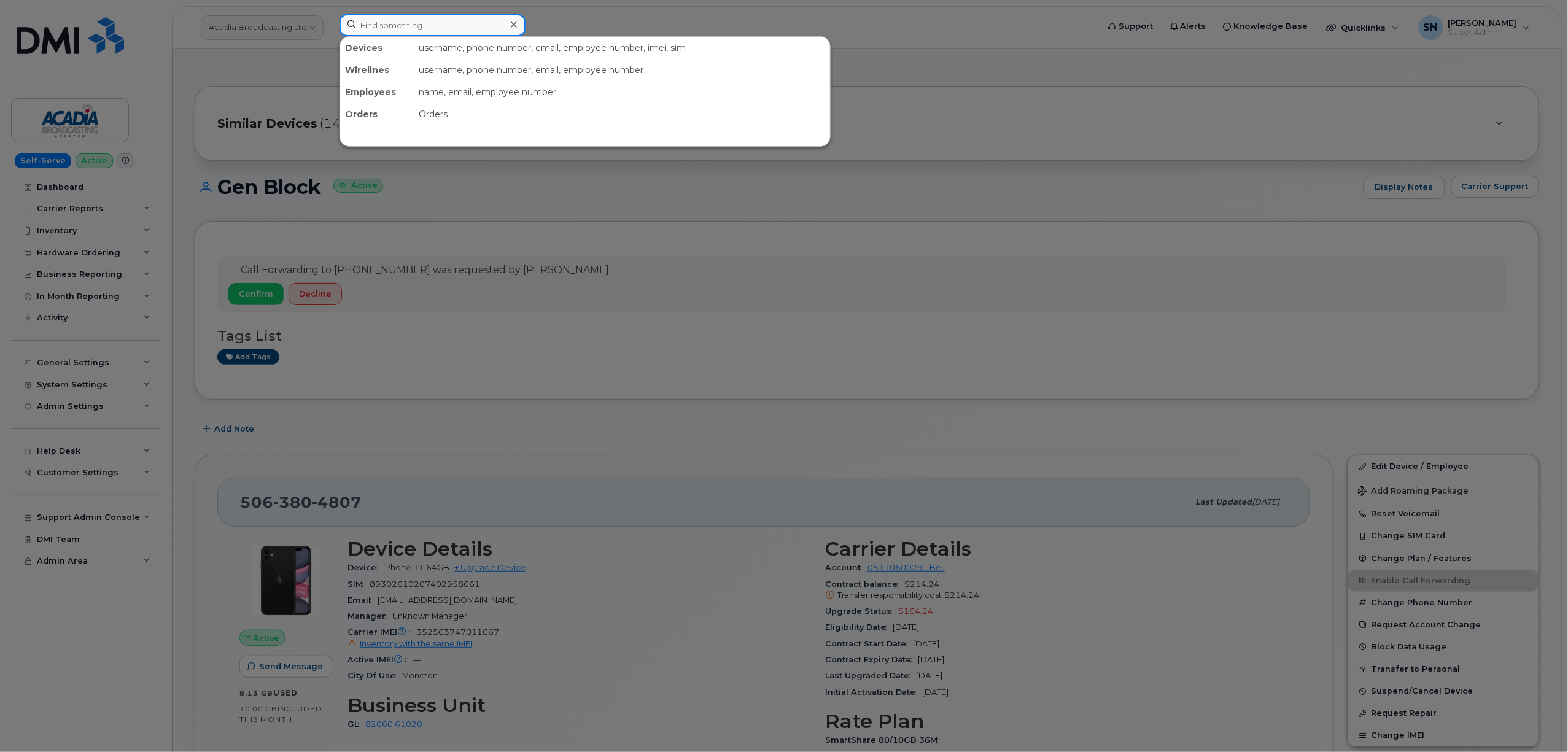
click at [470, 30] on input at bounding box center [432, 25] width 186 height 22
paste input "5064700963"
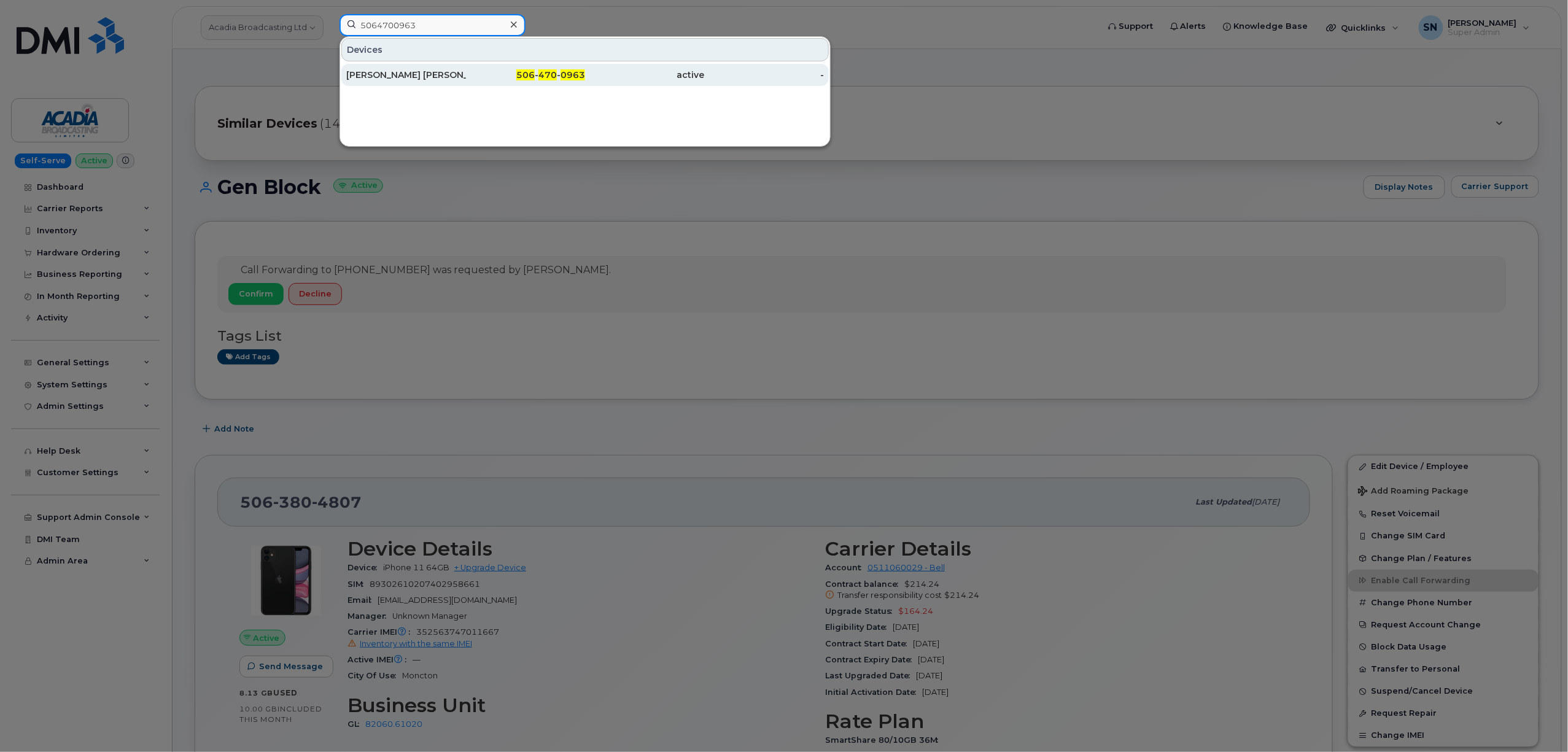
type input "5064700963"
click at [414, 76] on div "Christine Gilbert Estabrooks" at bounding box center [406, 74] width 119 height 12
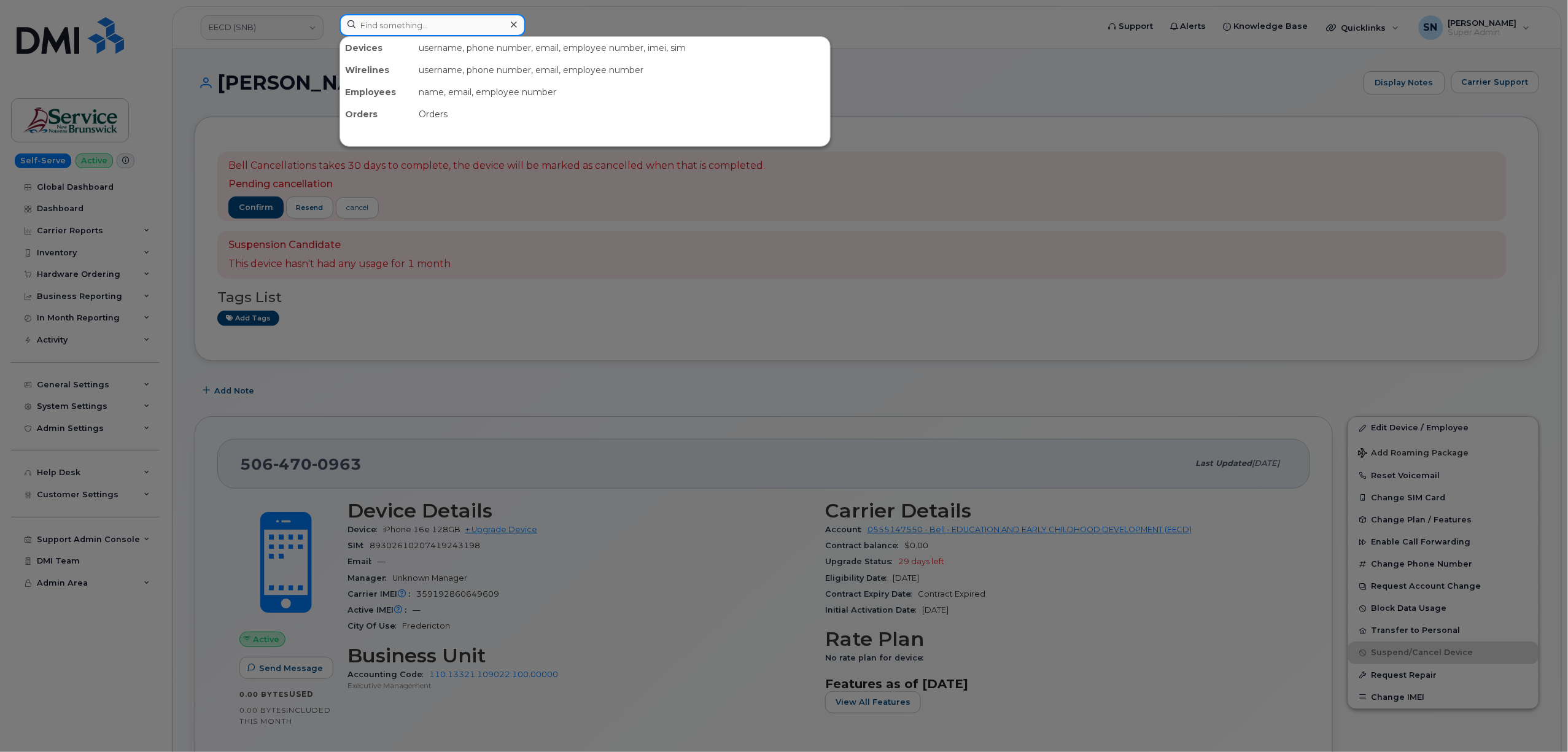
click at [405, 25] on input at bounding box center [432, 25] width 186 height 22
paste input "[PHONE_NUMBER]"
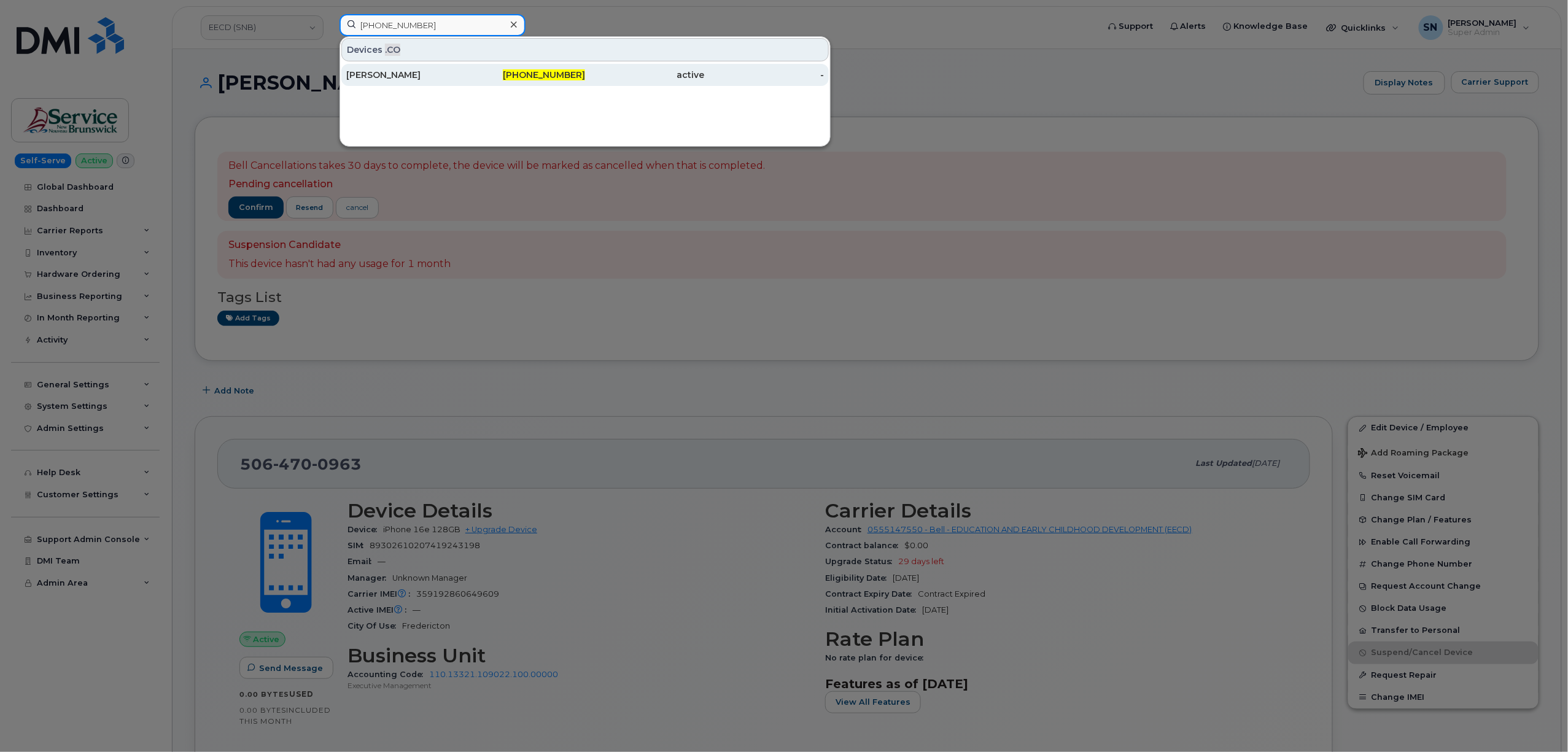
type input "[PHONE_NUMBER]"
click at [564, 23] on div at bounding box center [784, 376] width 1568 height 752
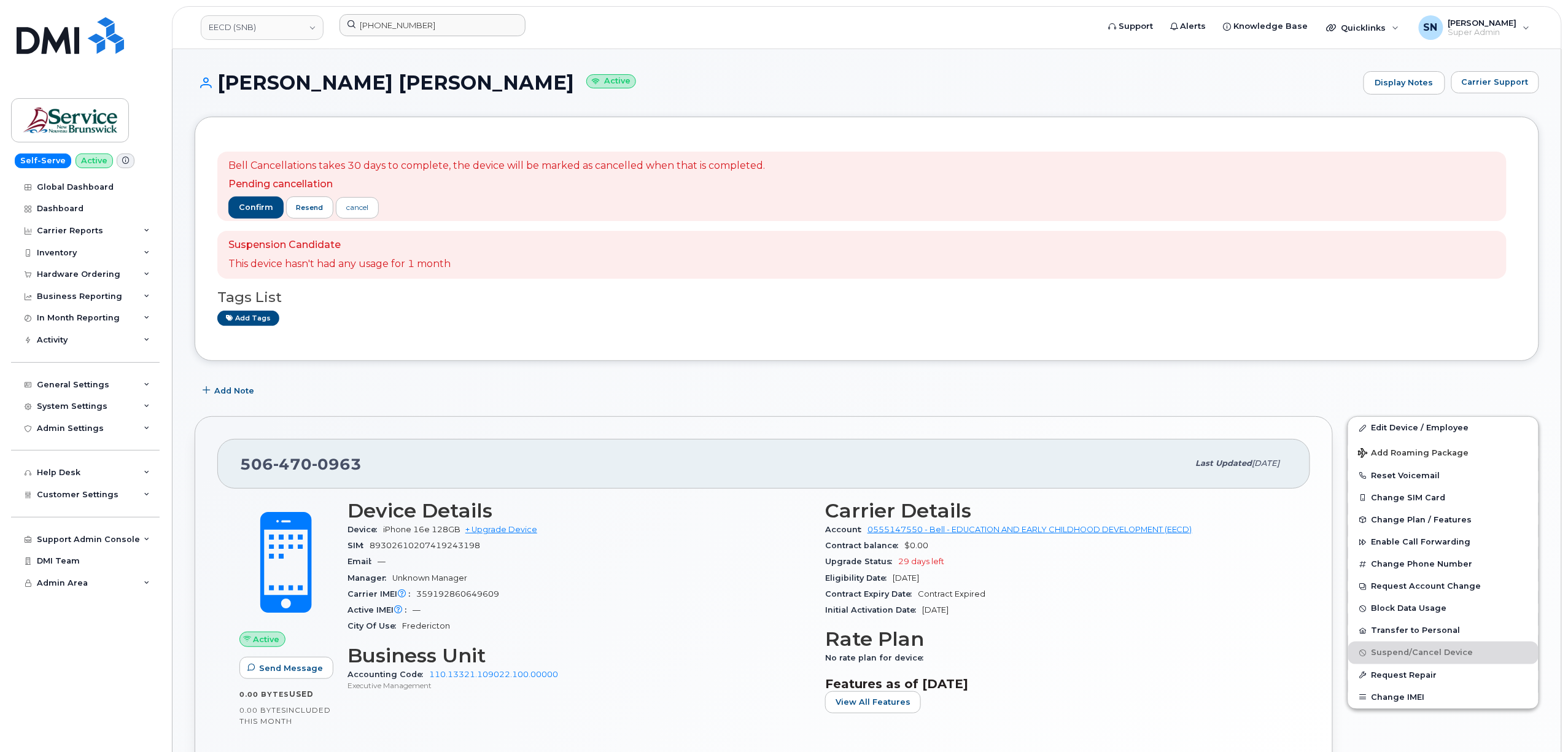
click at [278, 23] on link "EECD (SNB)" at bounding box center [262, 28] width 123 height 25
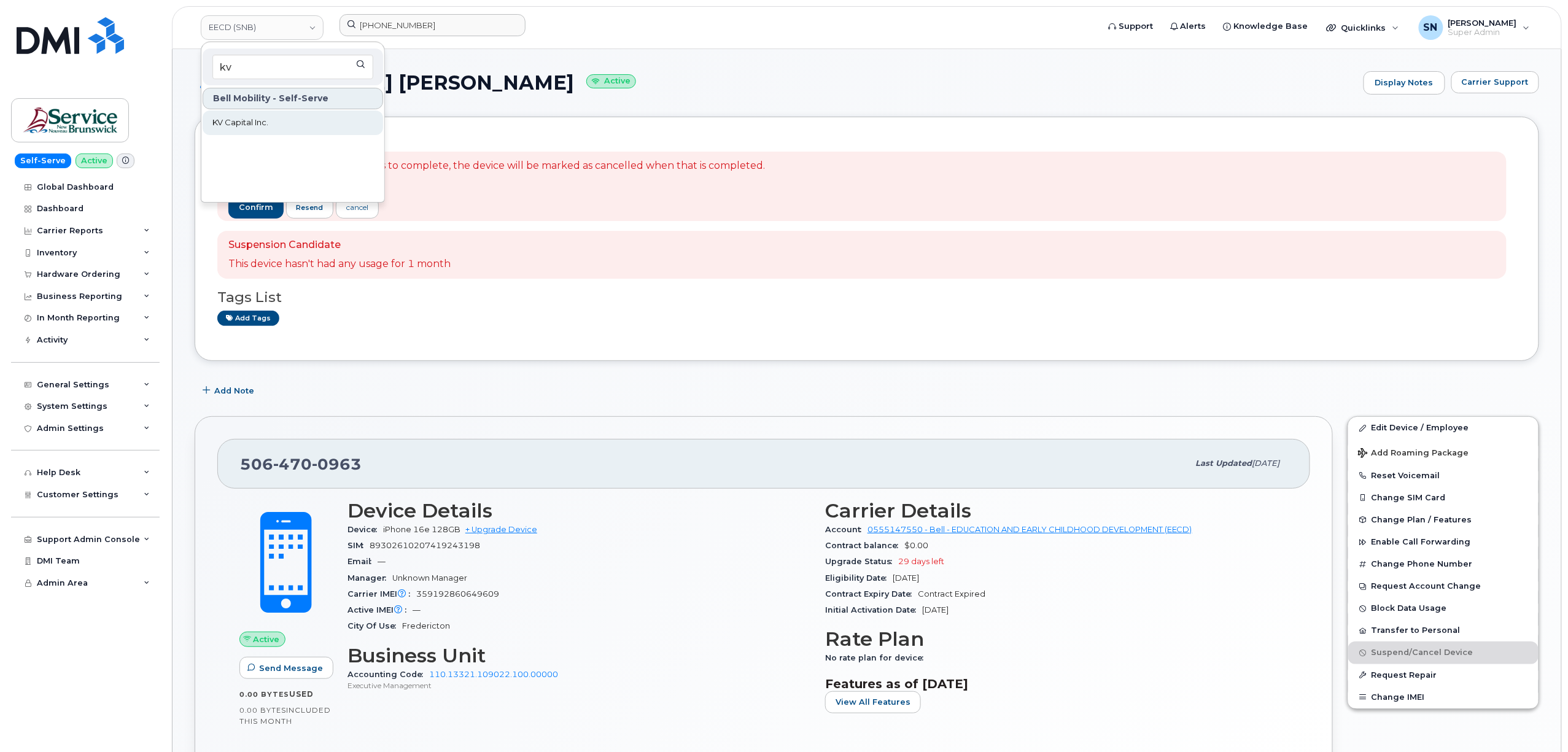
type input "kv"
click at [296, 122] on link "KV Capital Inc." at bounding box center [293, 123] width 181 height 25
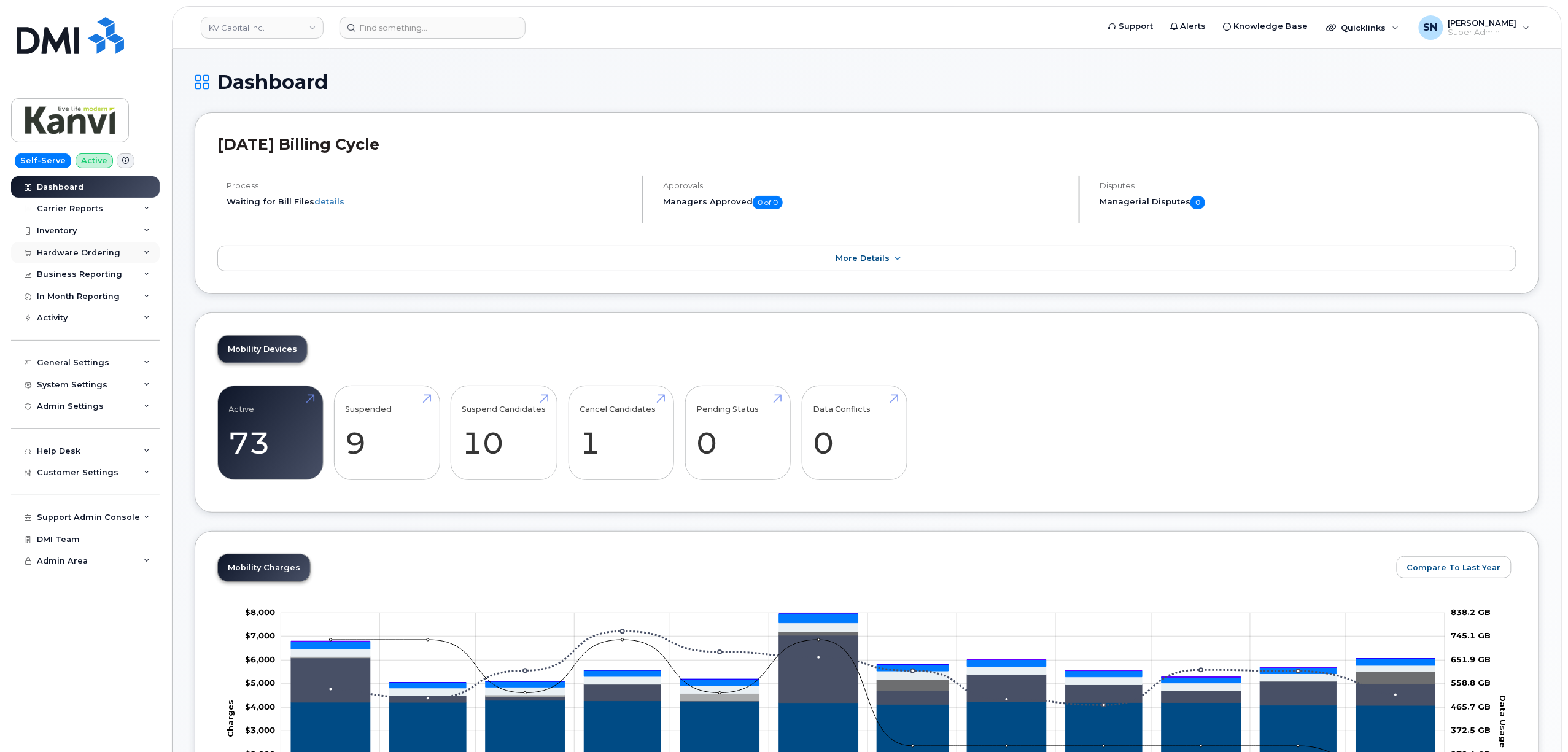
click at [84, 256] on div "Hardware Ordering" at bounding box center [79, 253] width 84 height 9
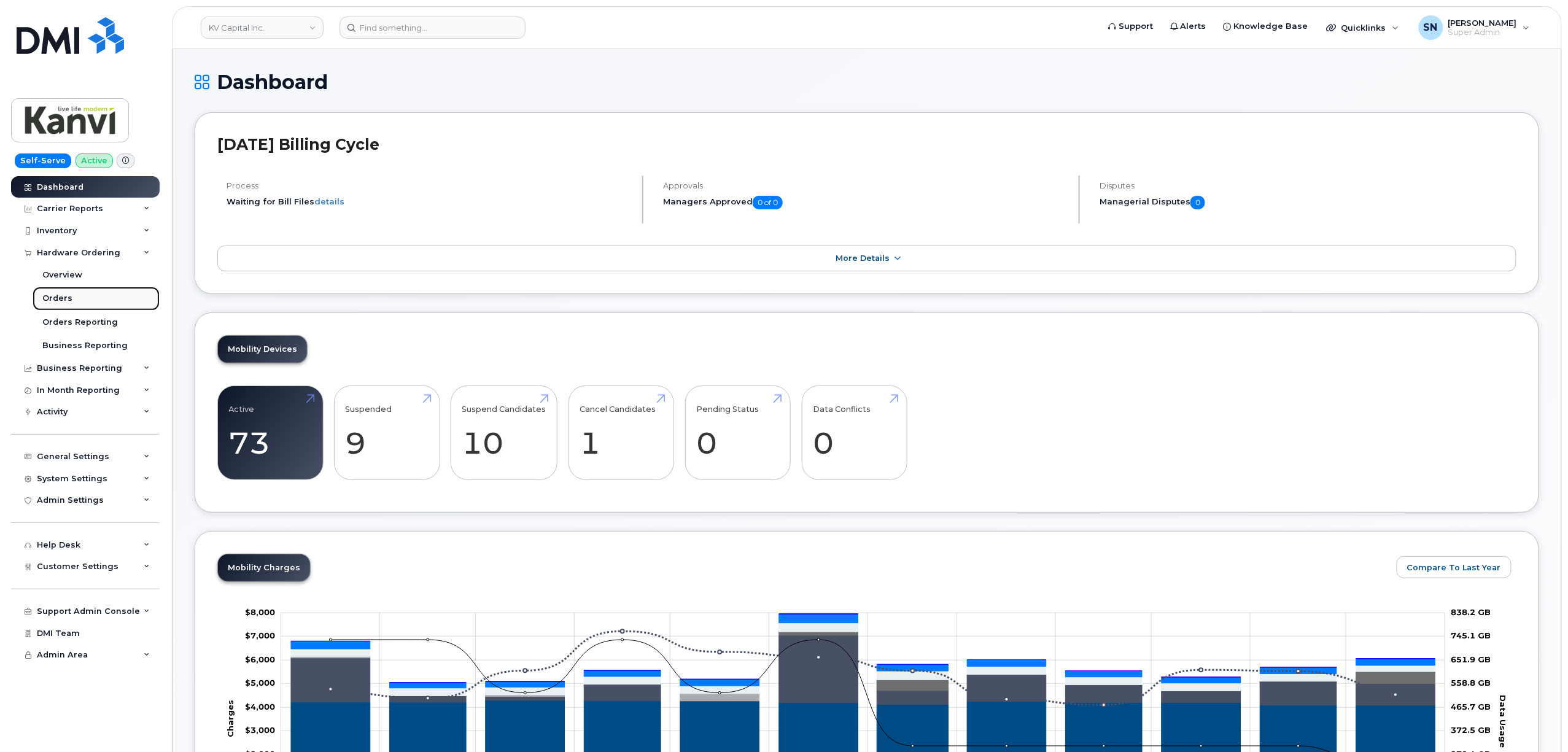
click at [74, 296] on link "Orders" at bounding box center [96, 298] width 127 height 23
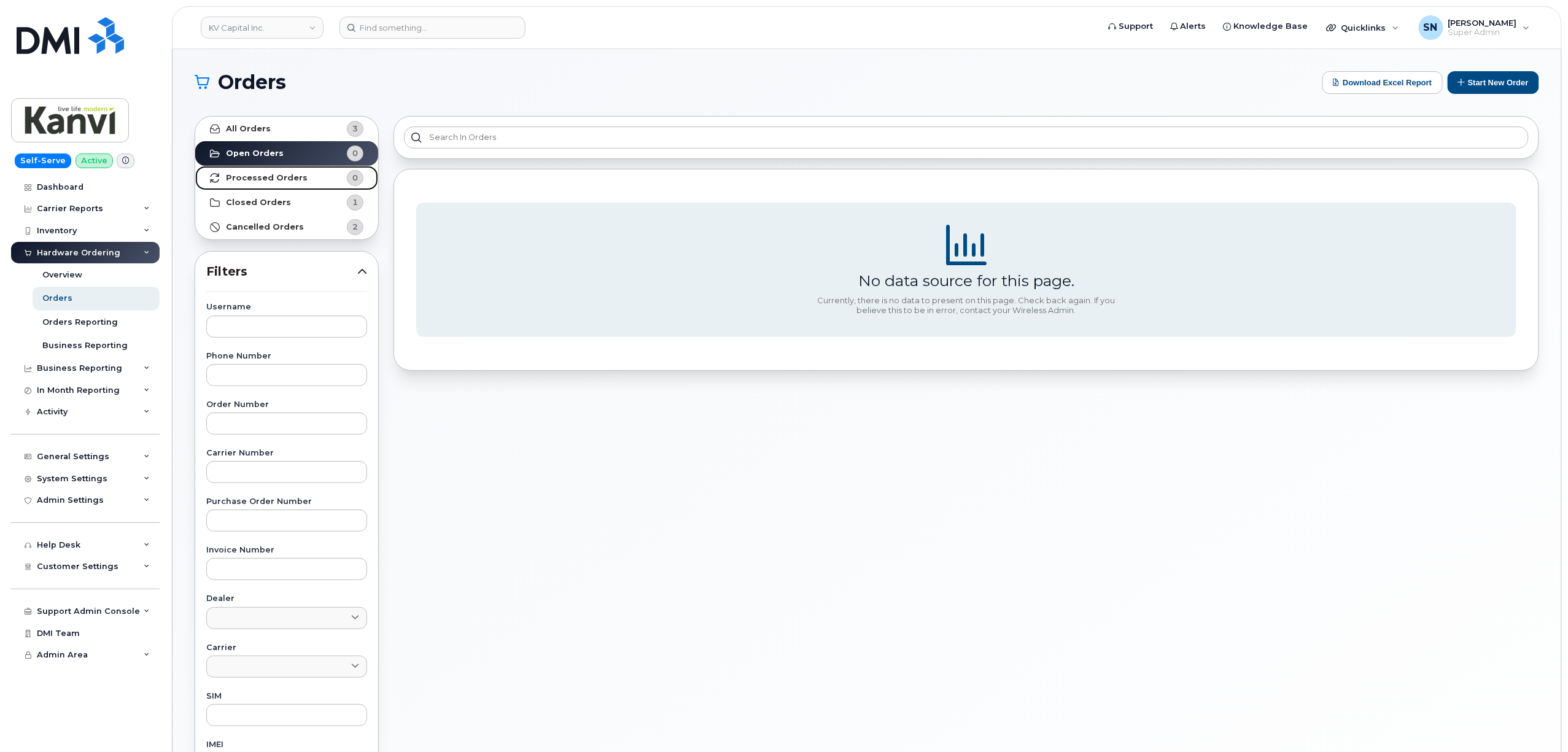
click at [272, 174] on strong "Processed Orders" at bounding box center [267, 178] width 82 height 9
click at [271, 197] on link "Closed Orders 1" at bounding box center [286, 202] width 183 height 25
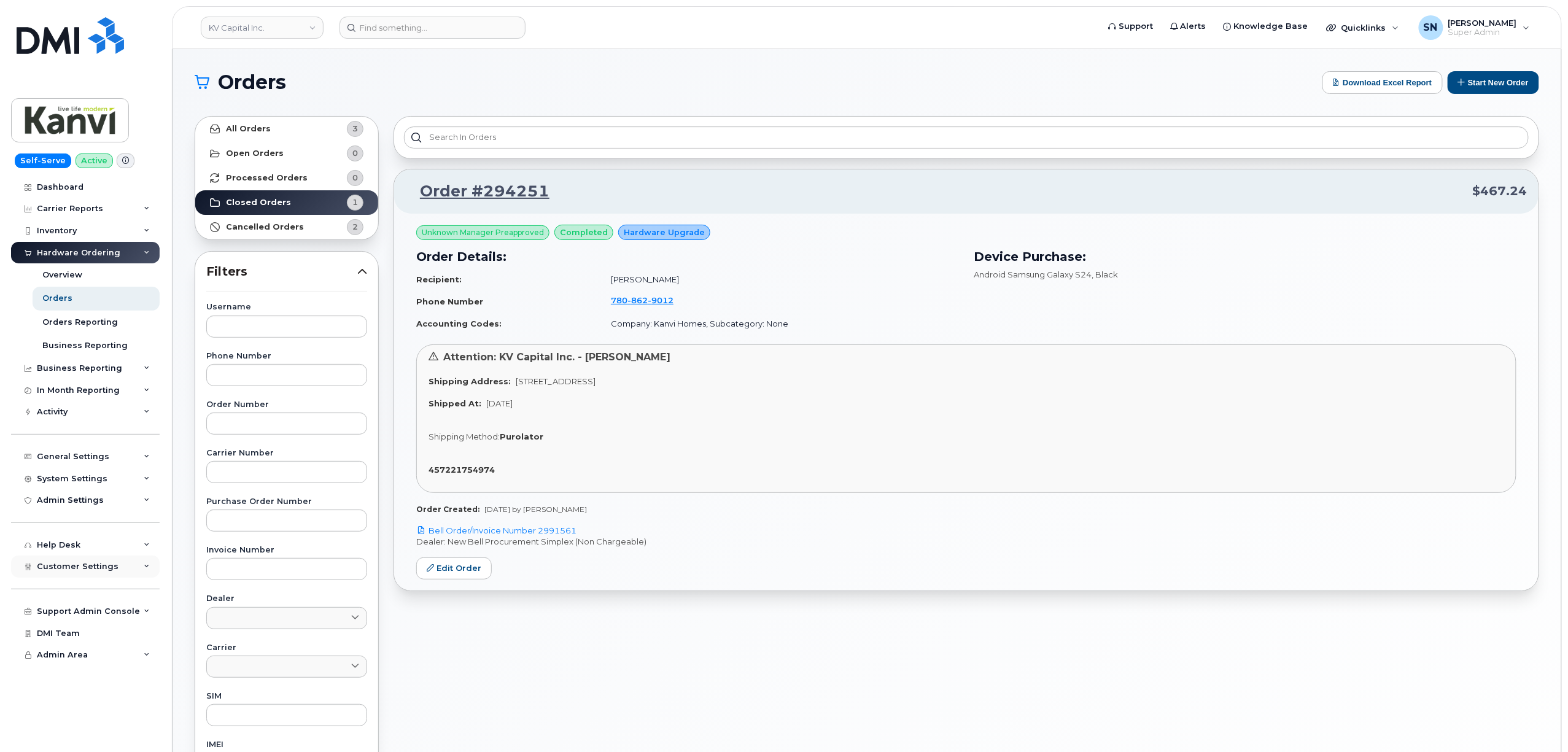
click at [95, 566] on span "Customer Settings" at bounding box center [78, 566] width 82 height 9
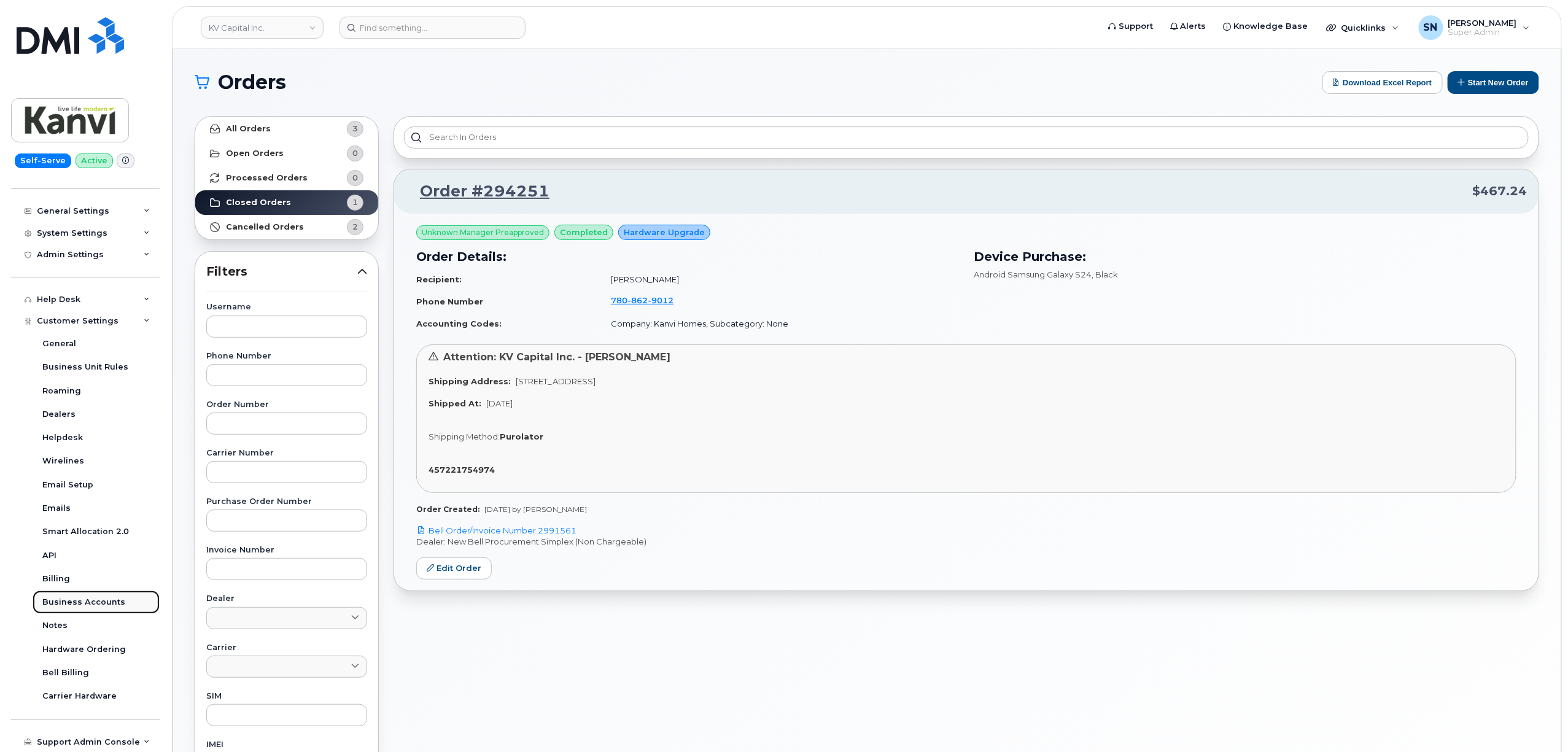
click at [111, 608] on div "Business Accounts" at bounding box center [84, 602] width 83 height 11
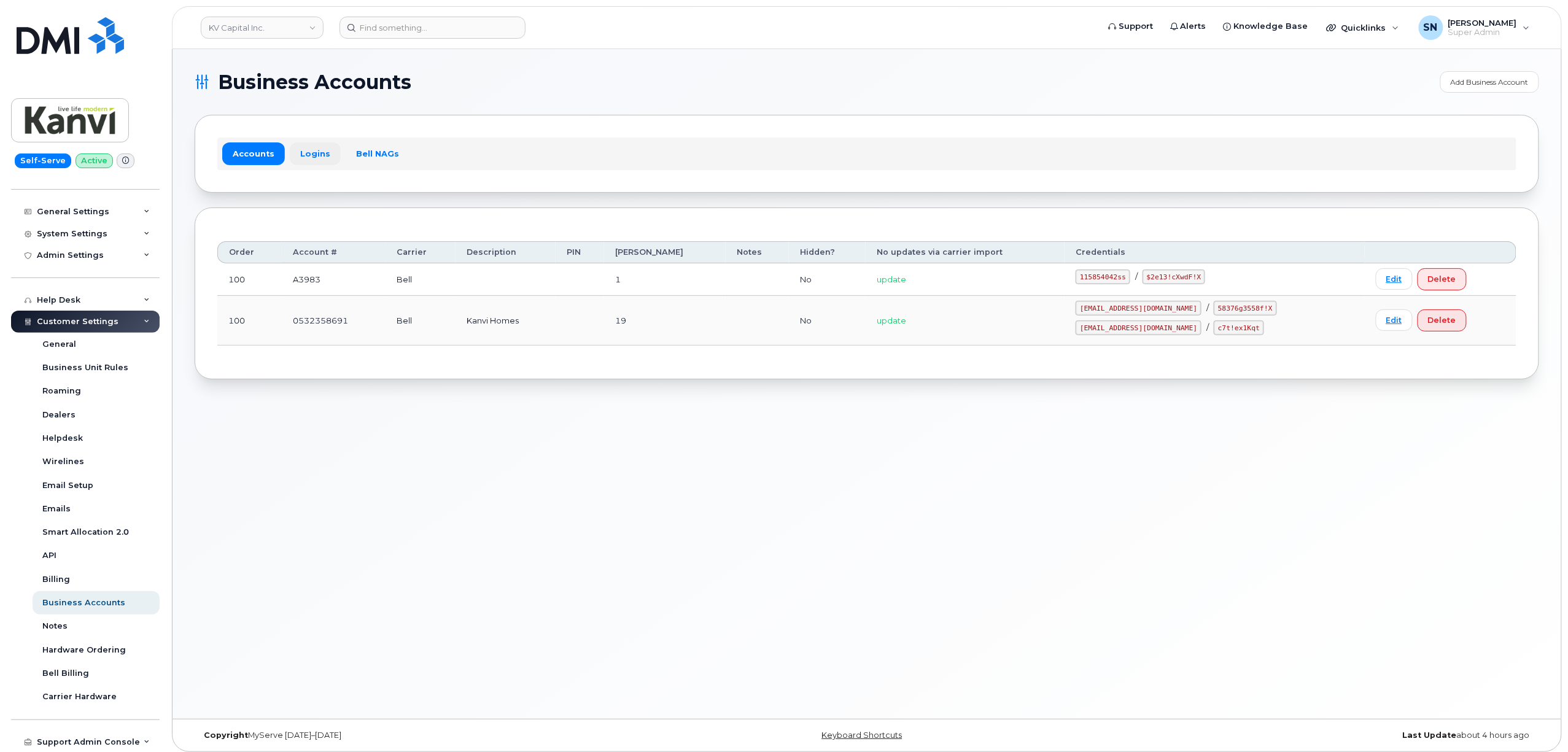
click at [327, 153] on link "Logins" at bounding box center [315, 154] width 51 height 22
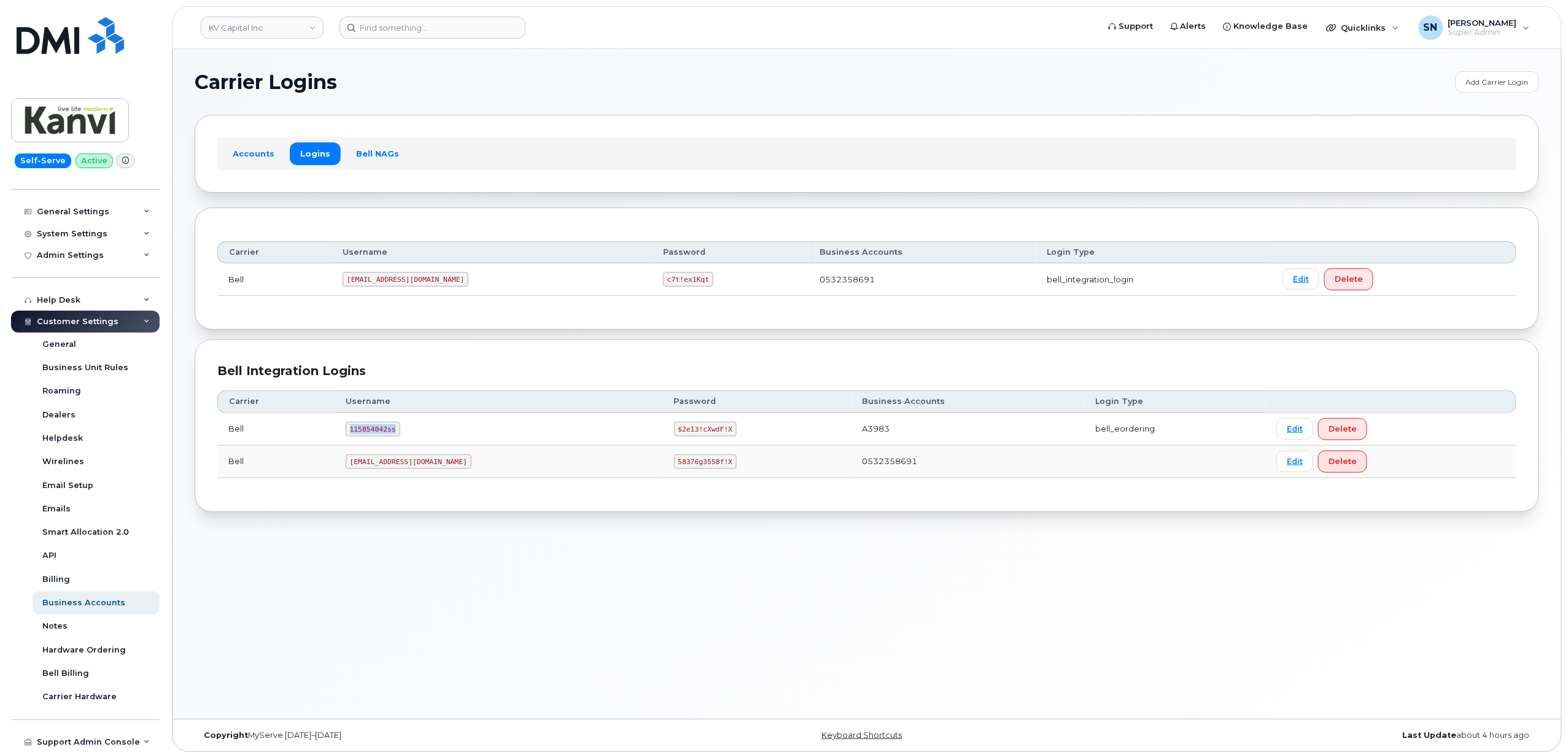
drag, startPoint x: 360, startPoint y: 433, endPoint x: 406, endPoint y: 433, distance: 46.0
click at [401, 433] on code "115854042ss" at bounding box center [373, 429] width 55 height 15
copy code "115854042ss"
drag, startPoint x: 592, startPoint y: 430, endPoint x: 658, endPoint y: 432, distance: 66.0
click at [663, 432] on td "$2e13!cXwdF!X" at bounding box center [757, 429] width 189 height 33
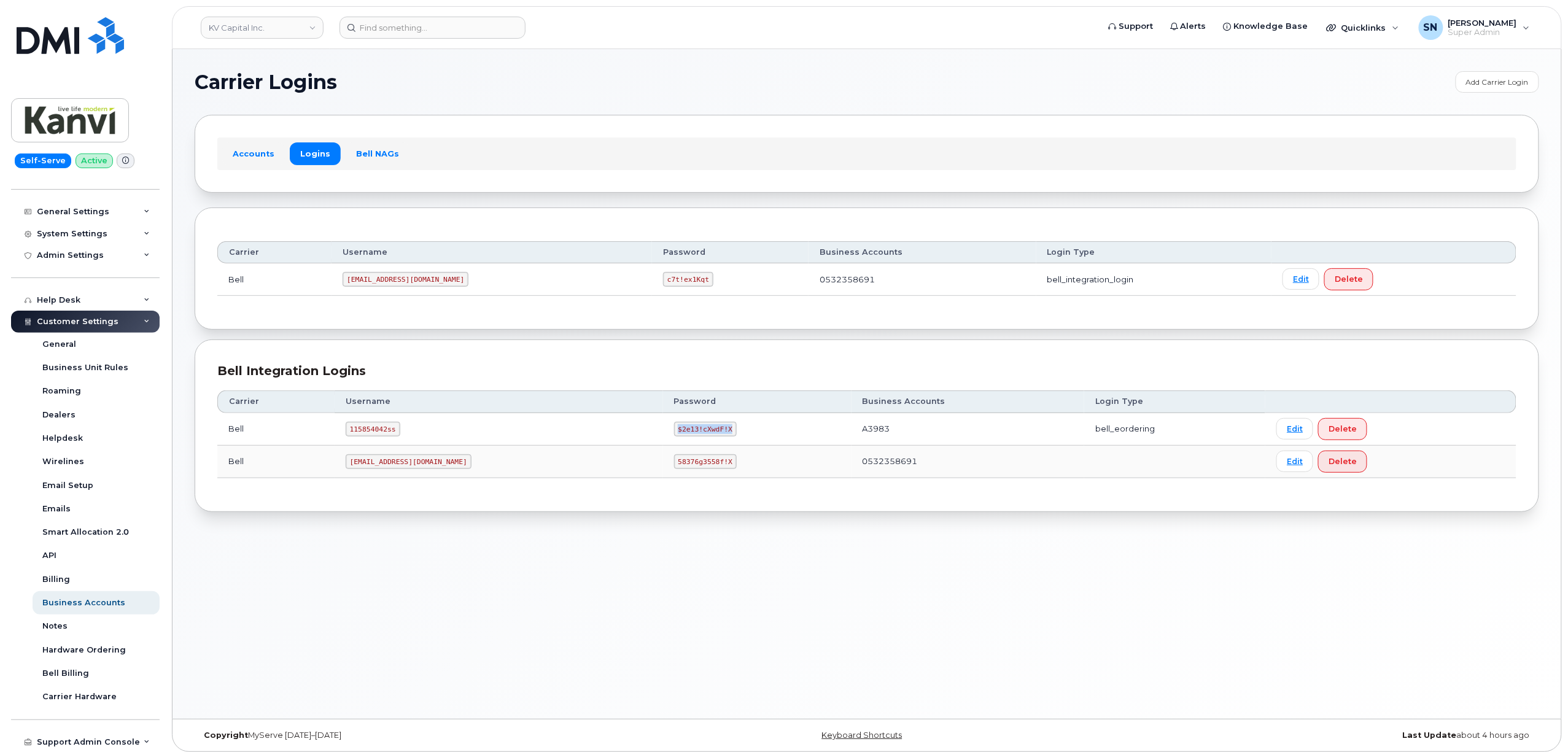
copy code "$2e13!cXwdF!X"
click at [290, 28] on link "KV Capital Inc." at bounding box center [262, 28] width 123 height 22
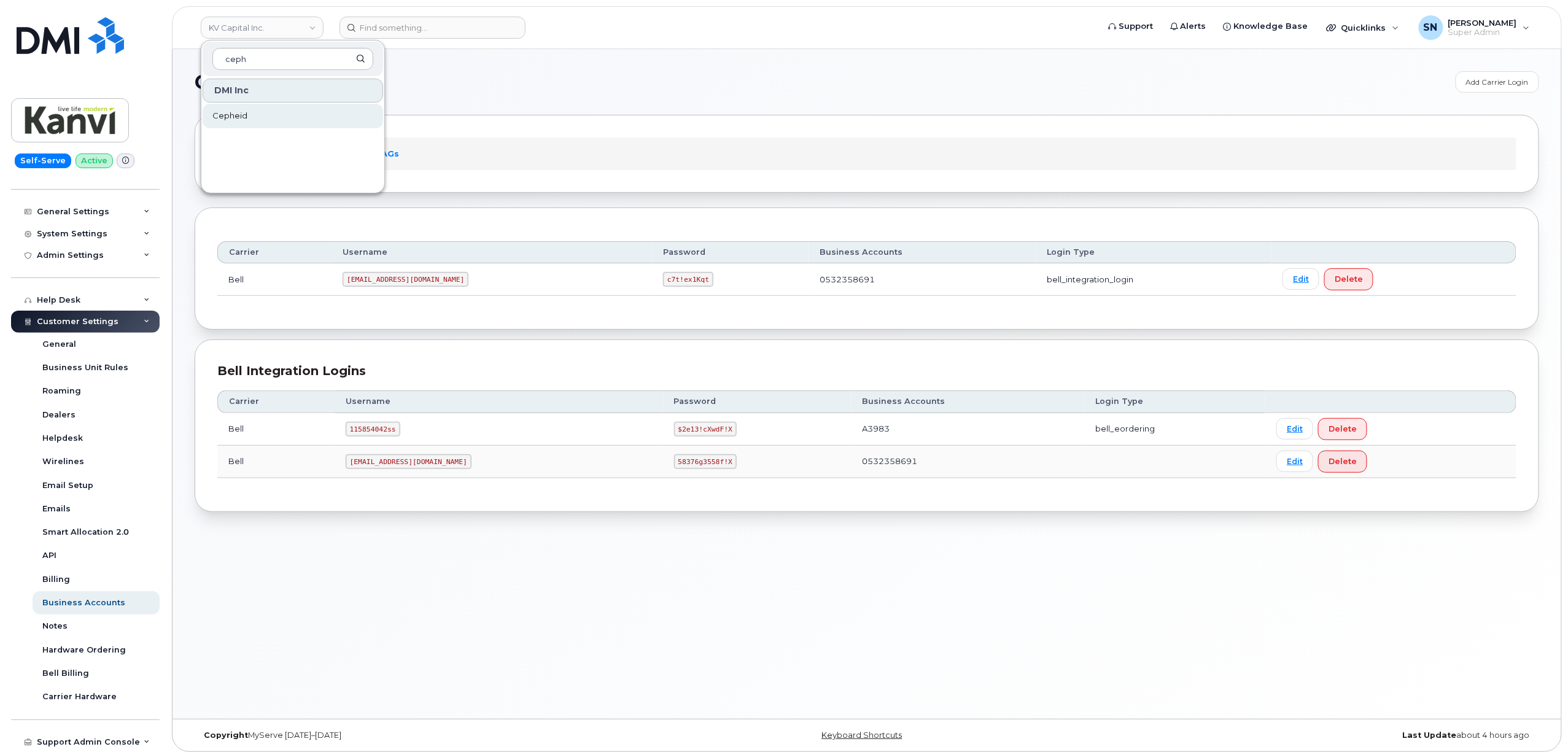
type input "ceph"
click at [331, 119] on link "Cepheid" at bounding box center [293, 116] width 181 height 25
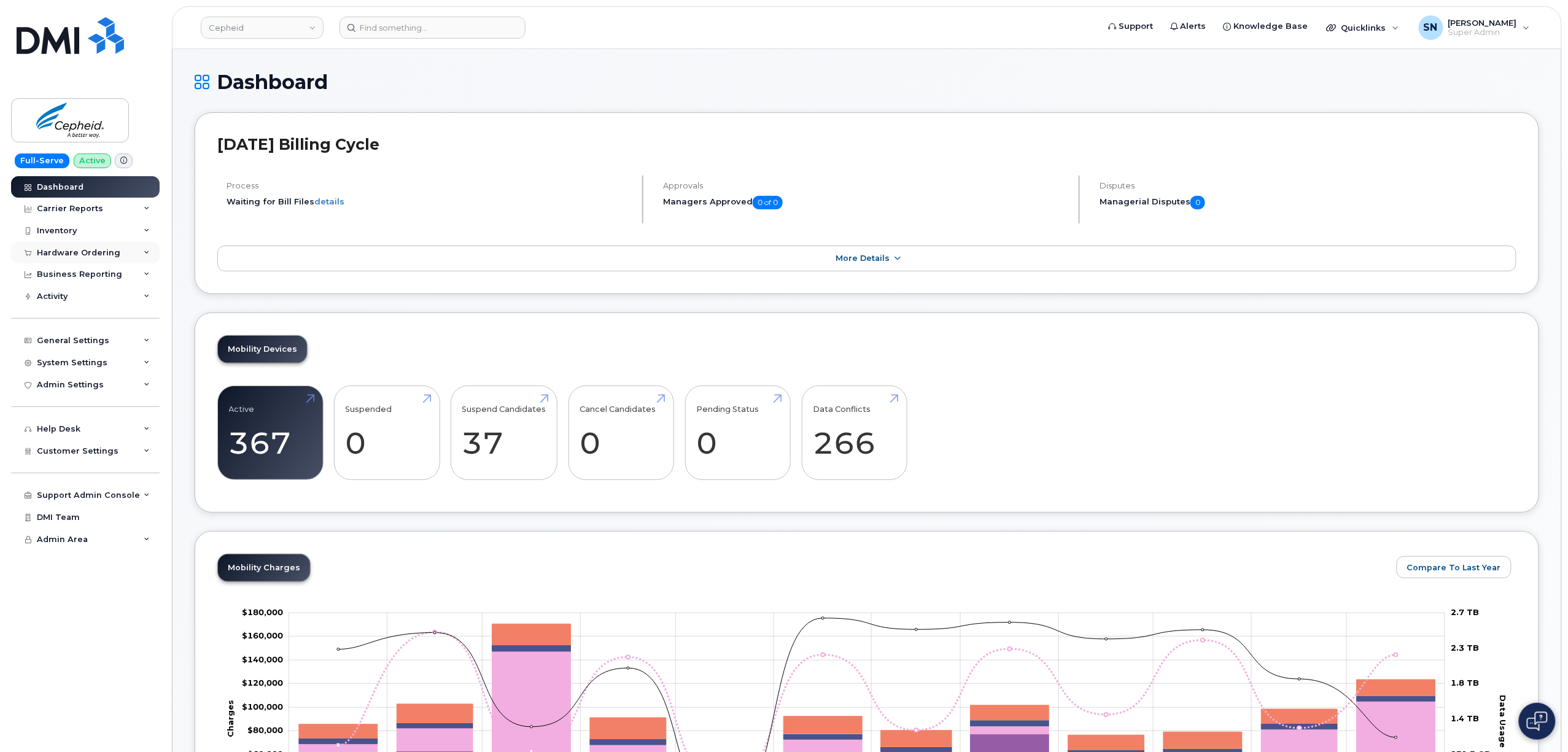
click at [96, 250] on div "Hardware Ordering" at bounding box center [79, 253] width 84 height 9
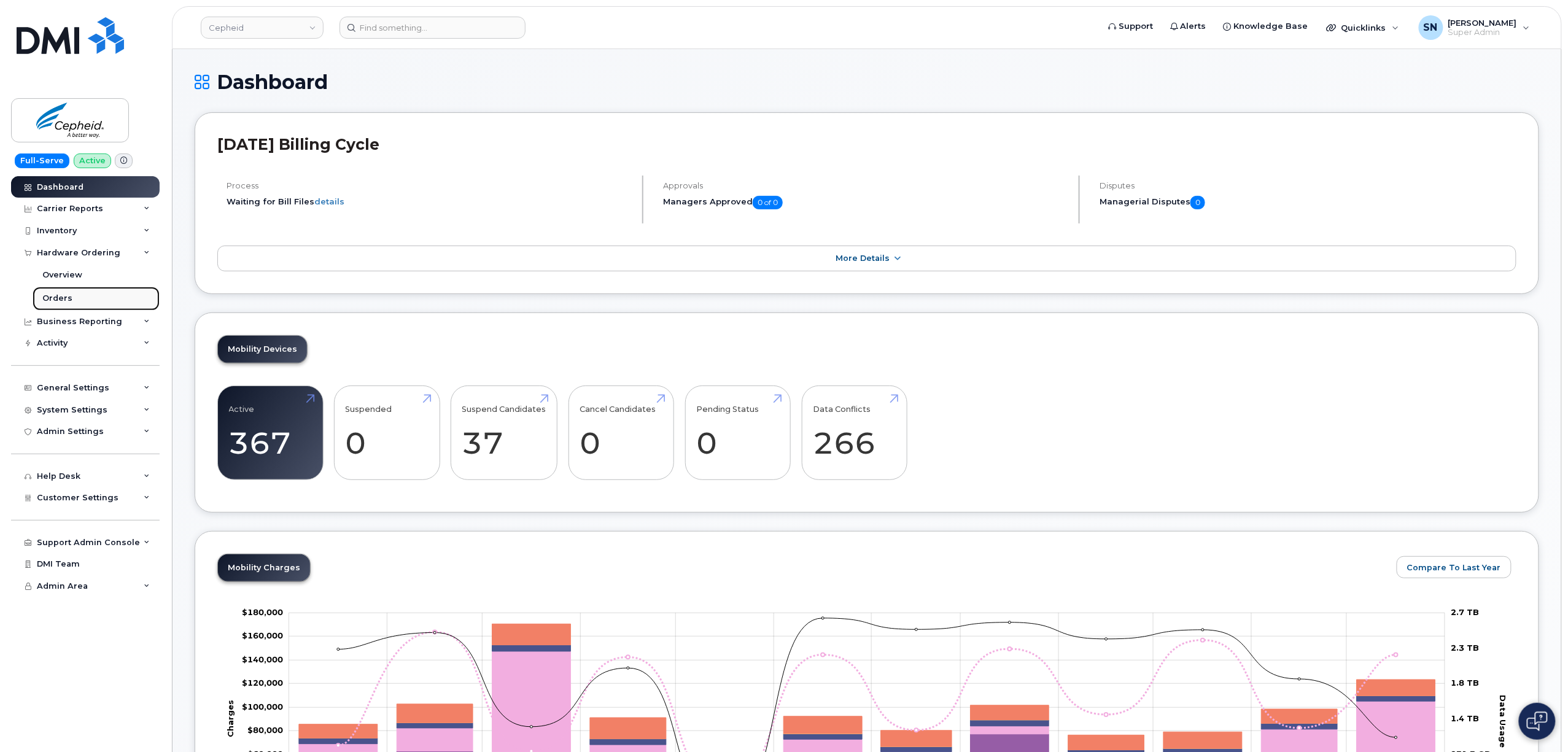
click at [64, 292] on link "Orders" at bounding box center [96, 298] width 127 height 23
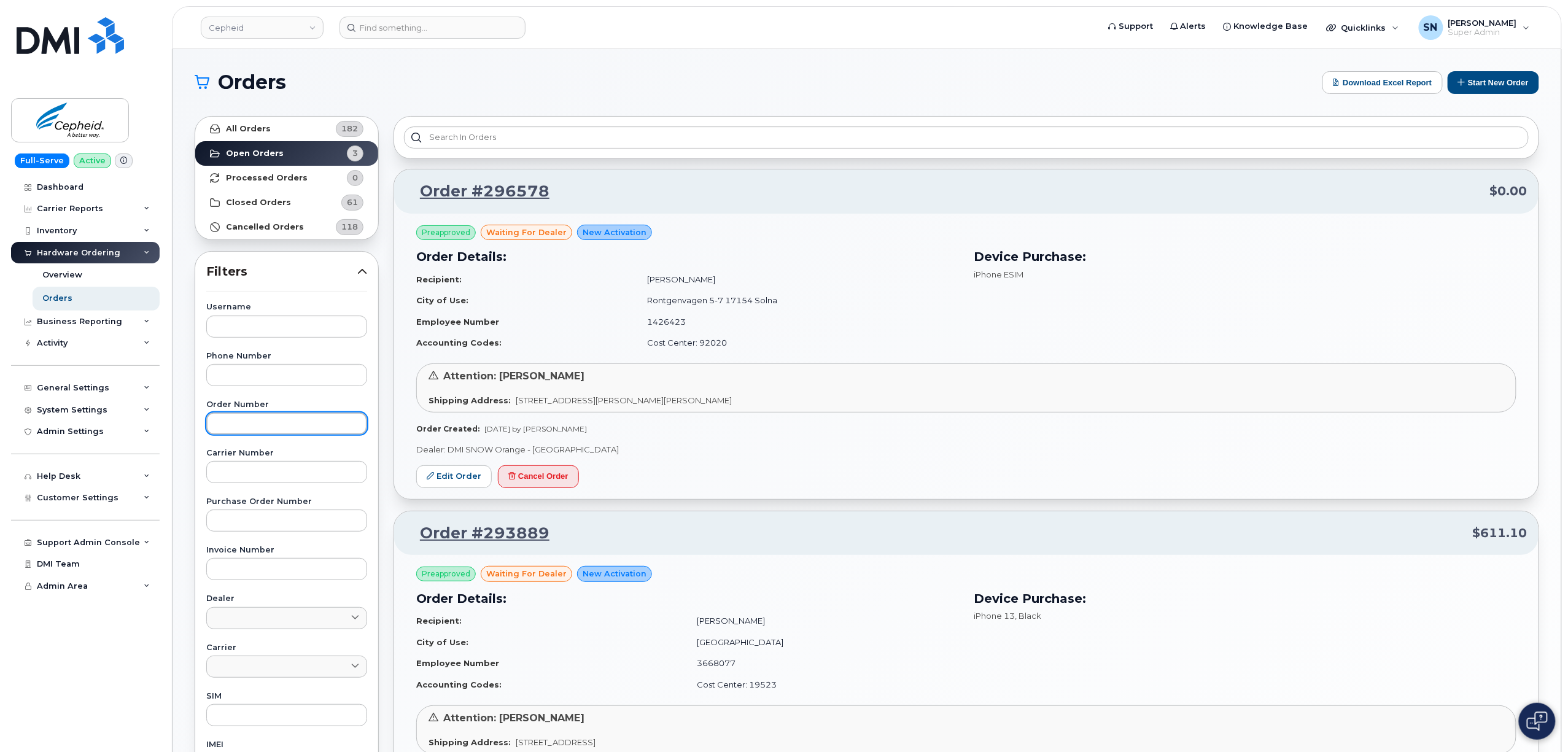
click at [295, 426] on input "text" at bounding box center [286, 424] width 161 height 22
paste input "293889"
type input "293889"
click at [288, 120] on link "All Orders 182" at bounding box center [286, 129] width 183 height 25
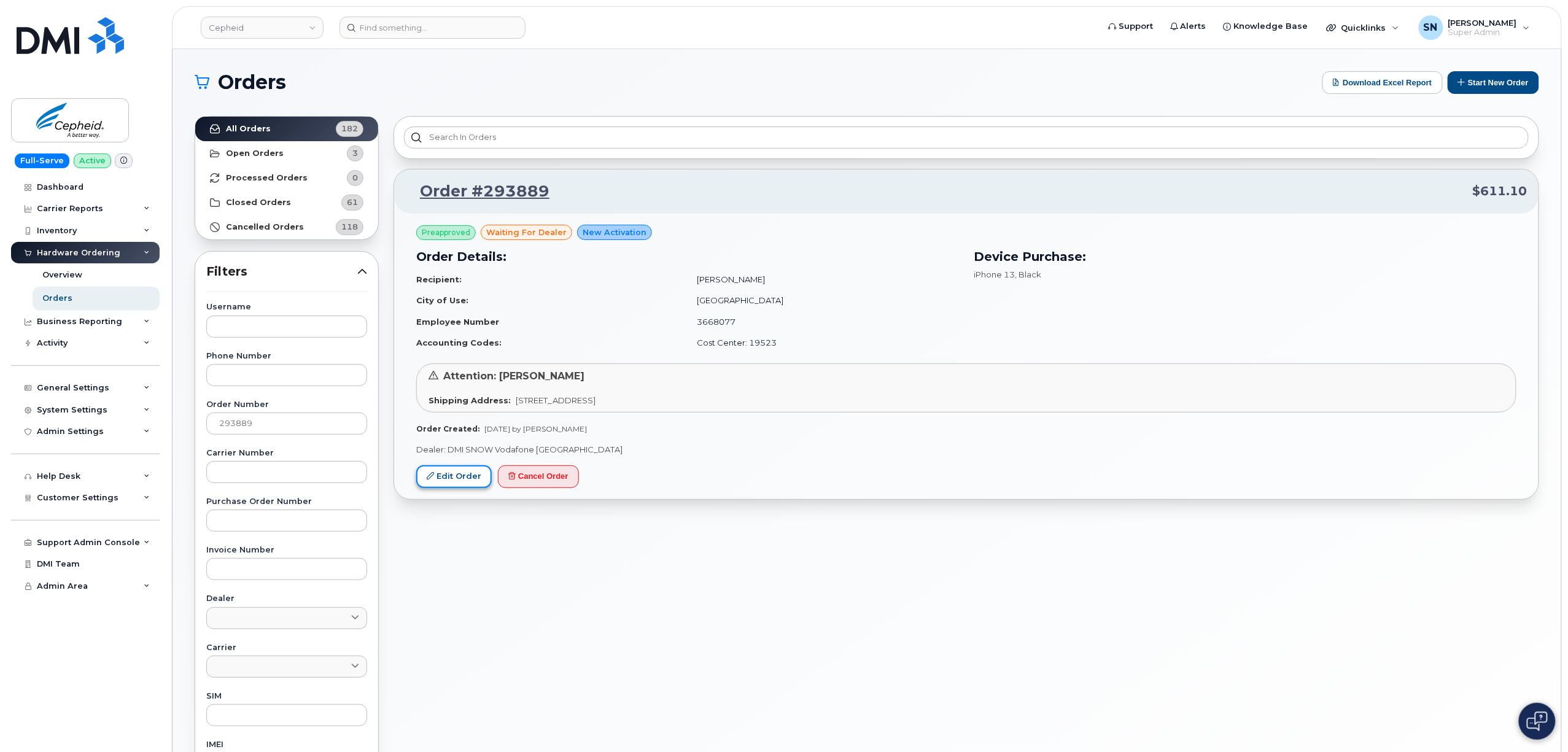
click at [469, 478] on link "Edit Order" at bounding box center [454, 476] width 76 height 23
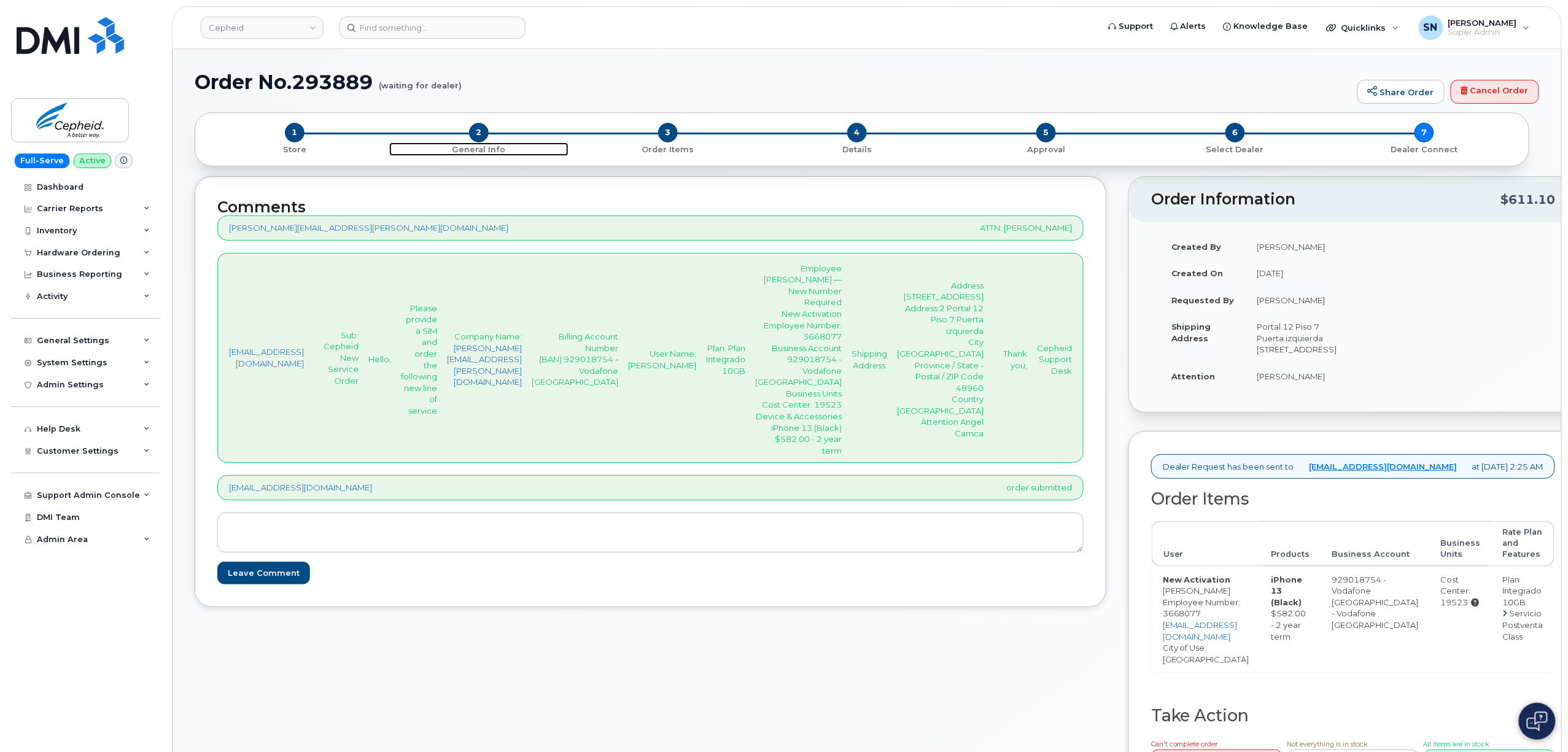
click at [477, 126] on span "2" at bounding box center [478, 132] width 20 height 20
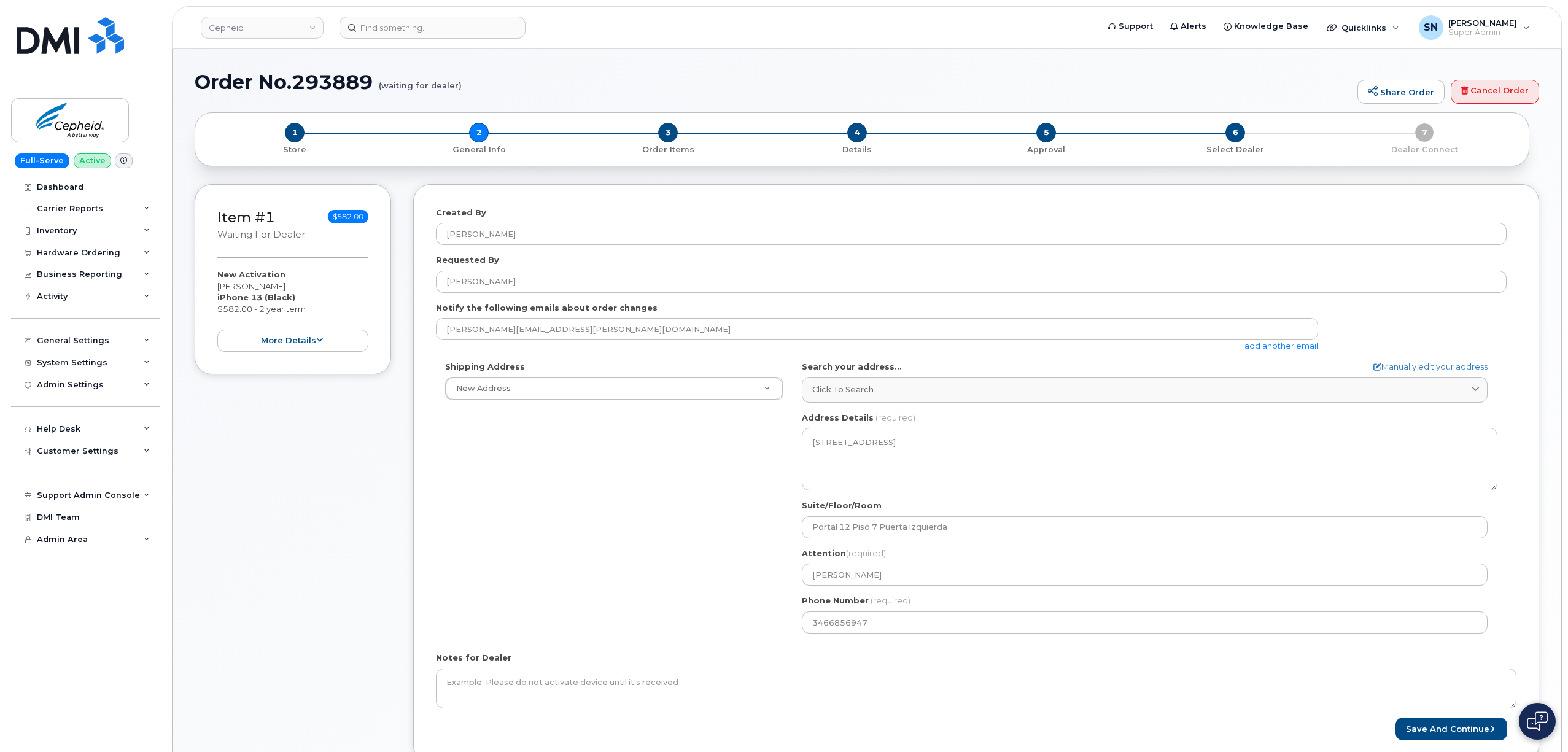
select select
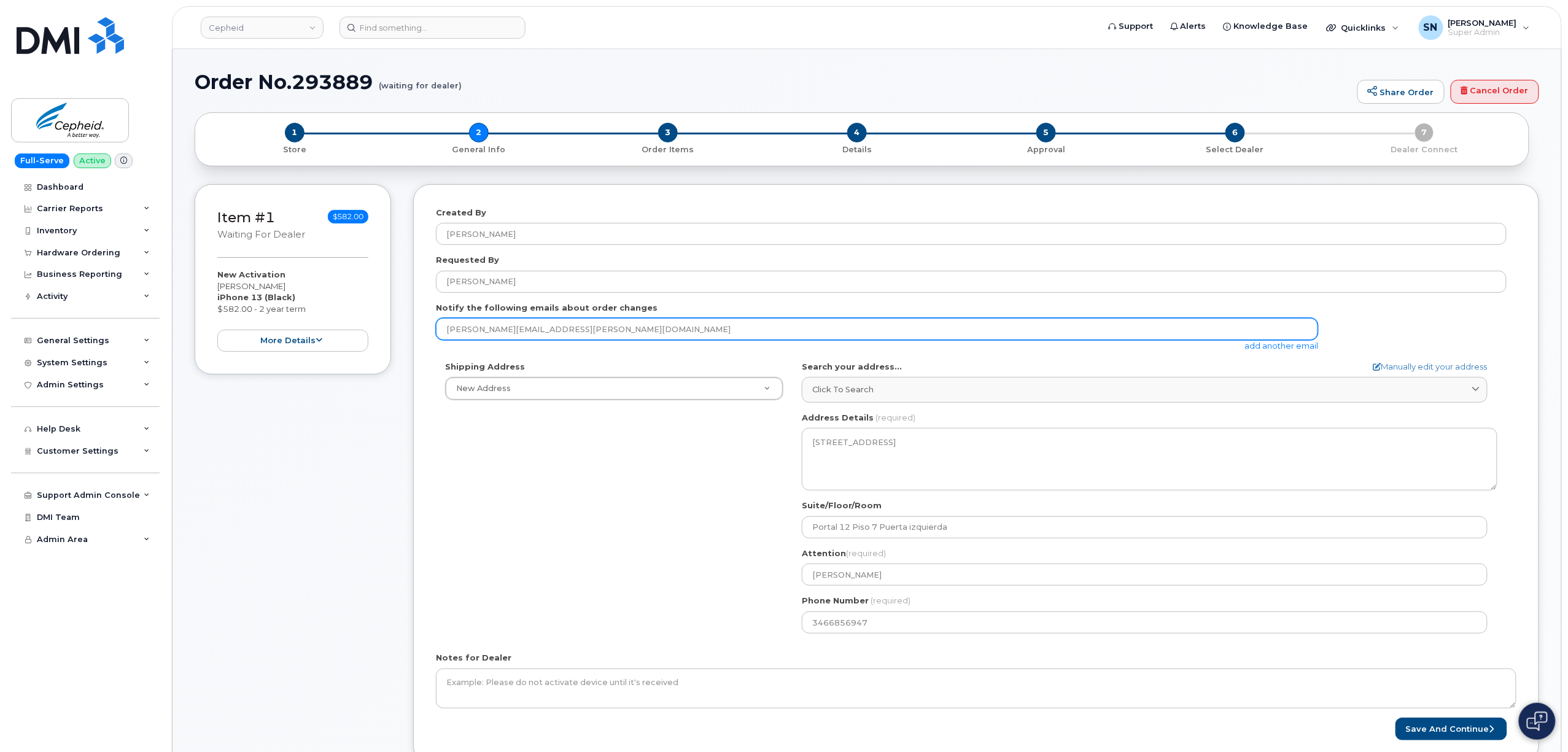
drag, startPoint x: 558, startPoint y: 331, endPoint x: 436, endPoint y: 315, distance: 123.0
click at [436, 315] on div "Created By Roger Requested By Stephane Gerlot Notify the following emails about…" at bounding box center [976, 473] width 1126 height 579
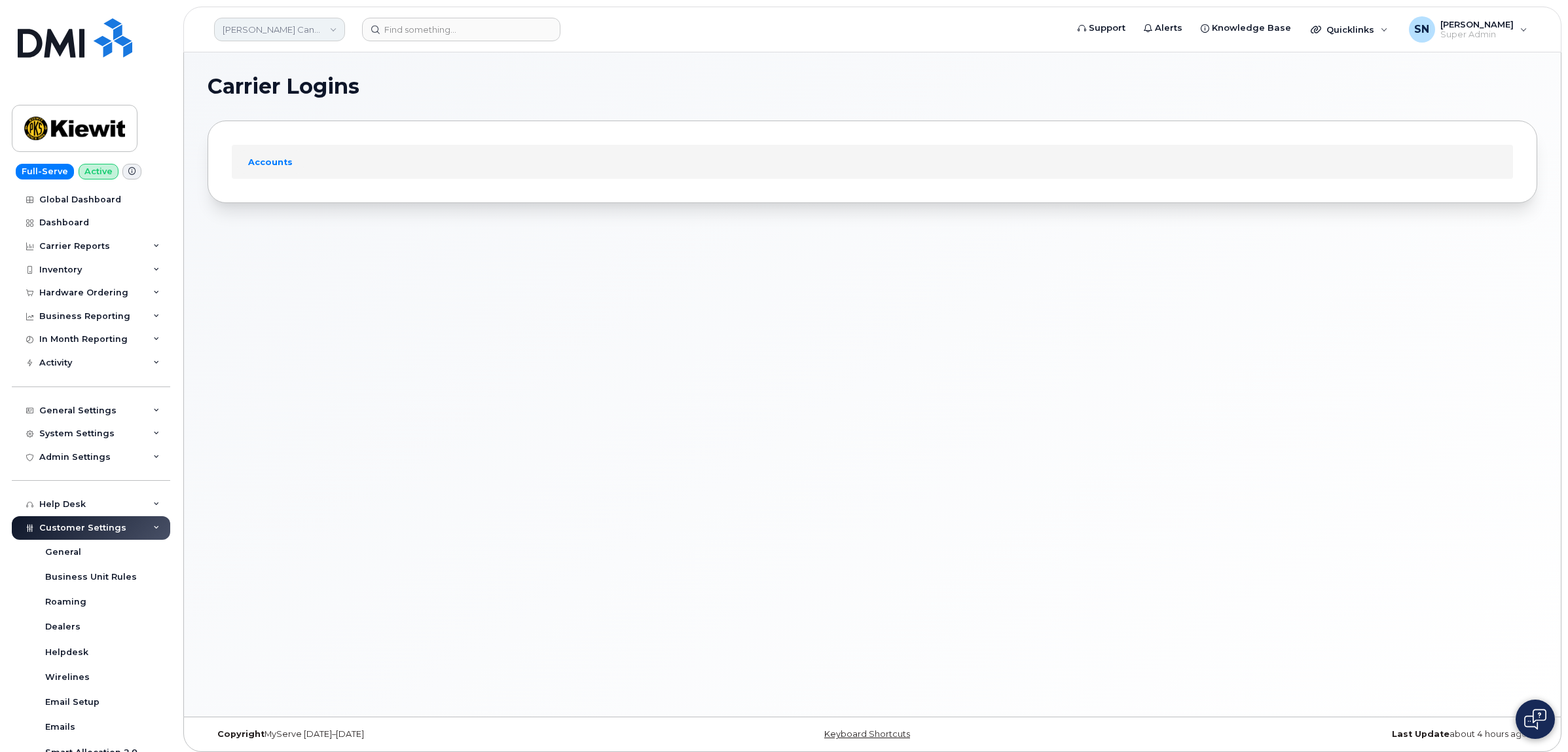
click at [309, 28] on link "[PERSON_NAME] Canada Inc" at bounding box center [280, 30] width 131 height 23
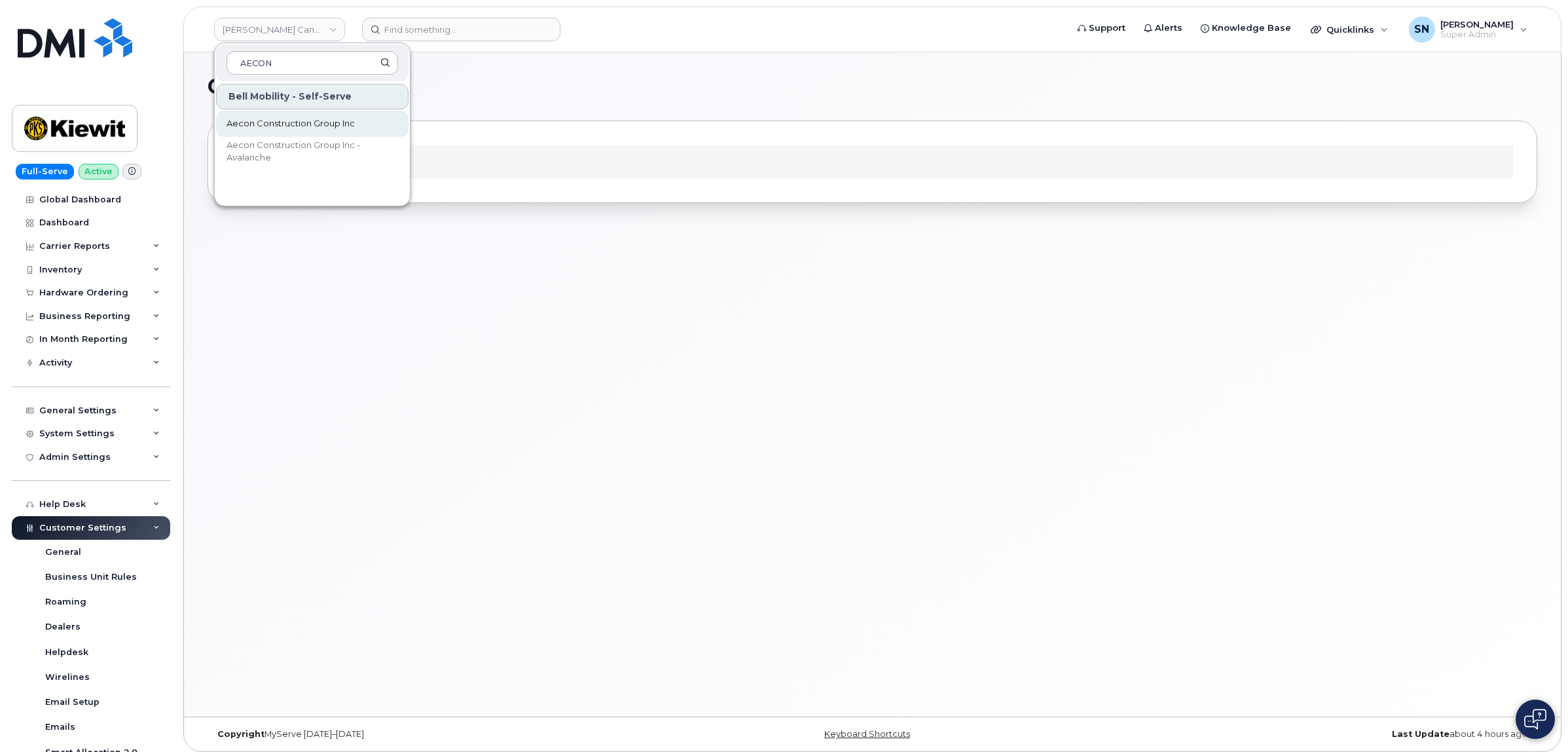
type input "AECON"
click at [322, 120] on span "Aecon Construction Group Inc" at bounding box center [290, 124] width 128 height 13
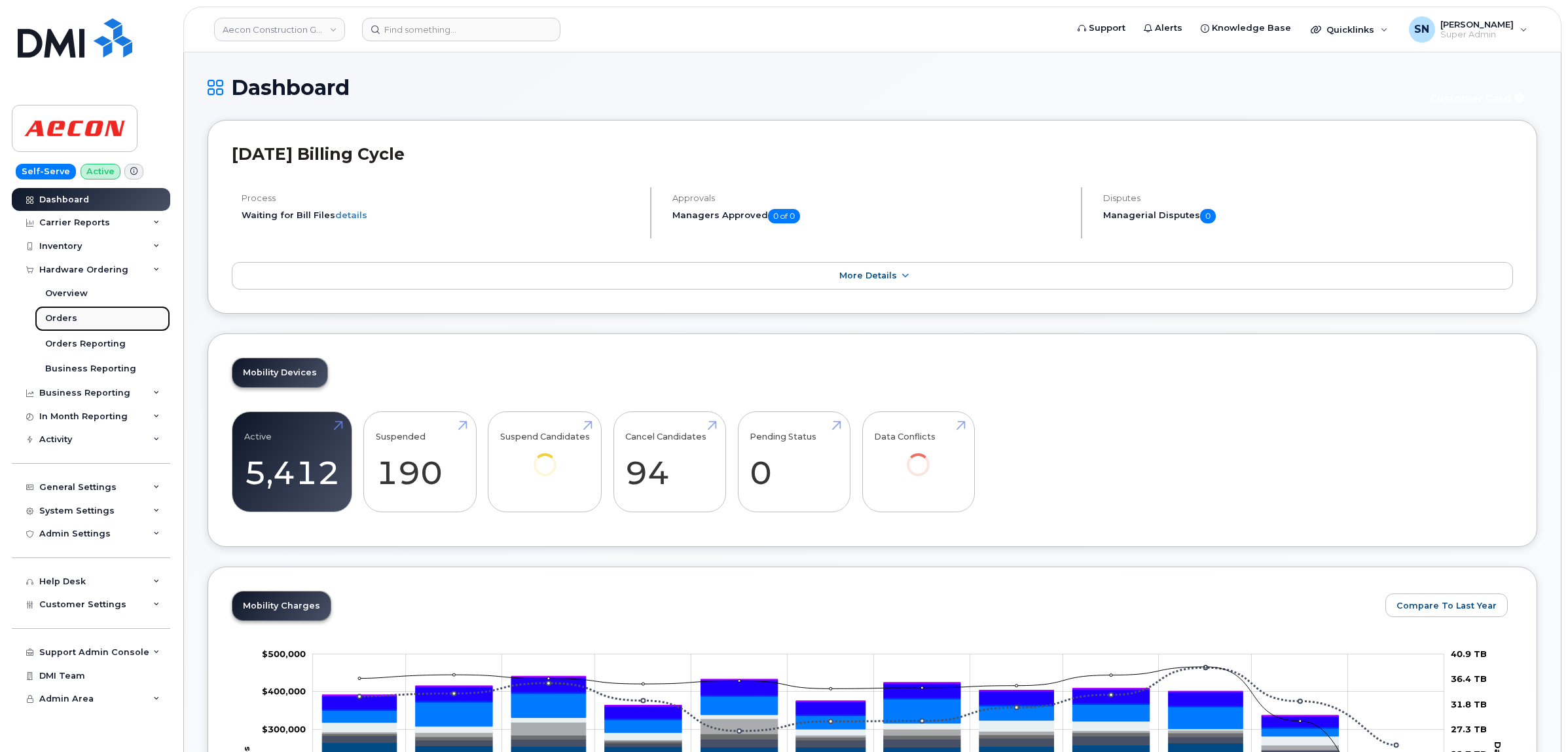
click at [66, 315] on div "Orders" at bounding box center [61, 318] width 32 height 12
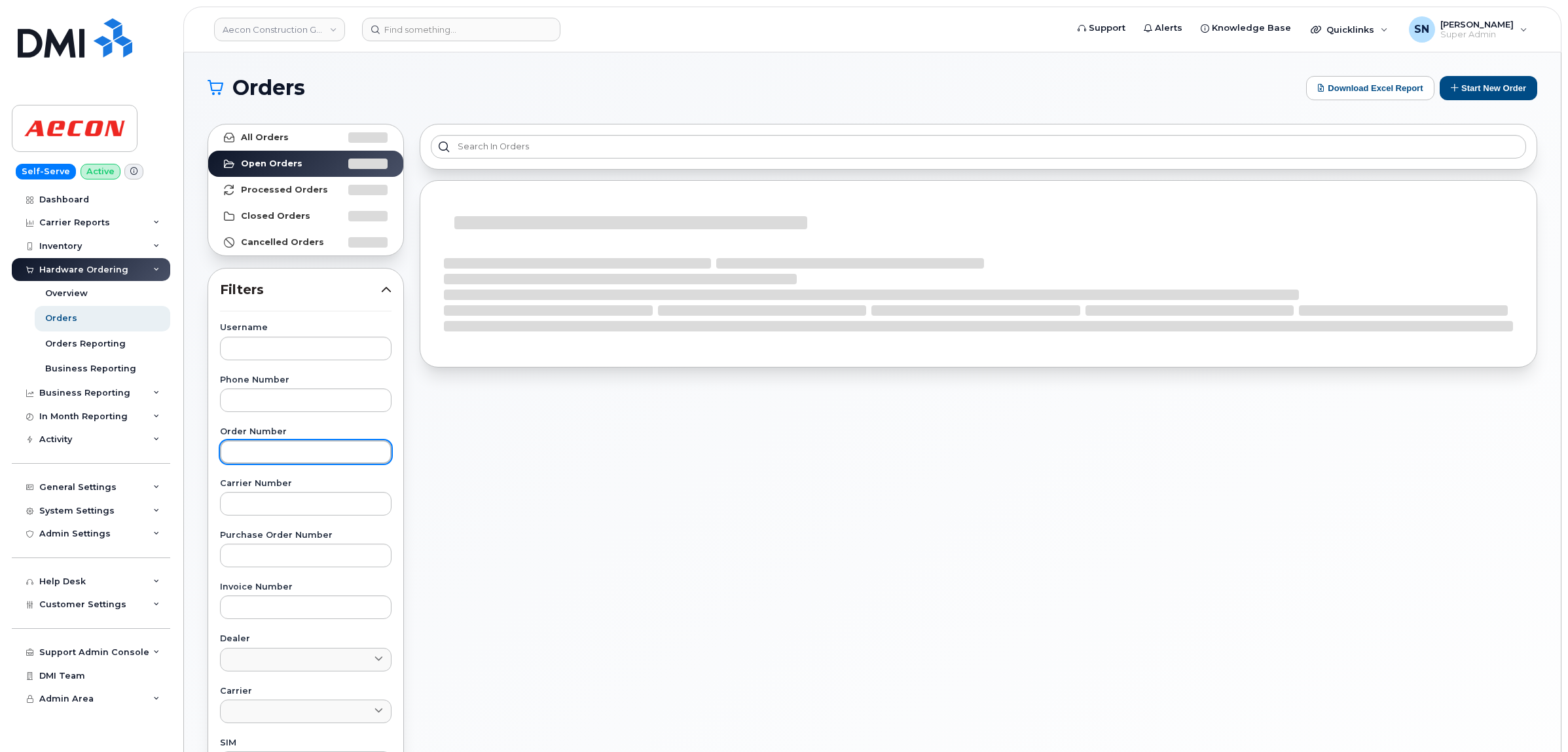
click at [318, 456] on input "text" at bounding box center [305, 452] width 172 height 23
paste input "297413"
type input "297413"
click at [305, 138] on link "All Orders" at bounding box center [305, 138] width 195 height 26
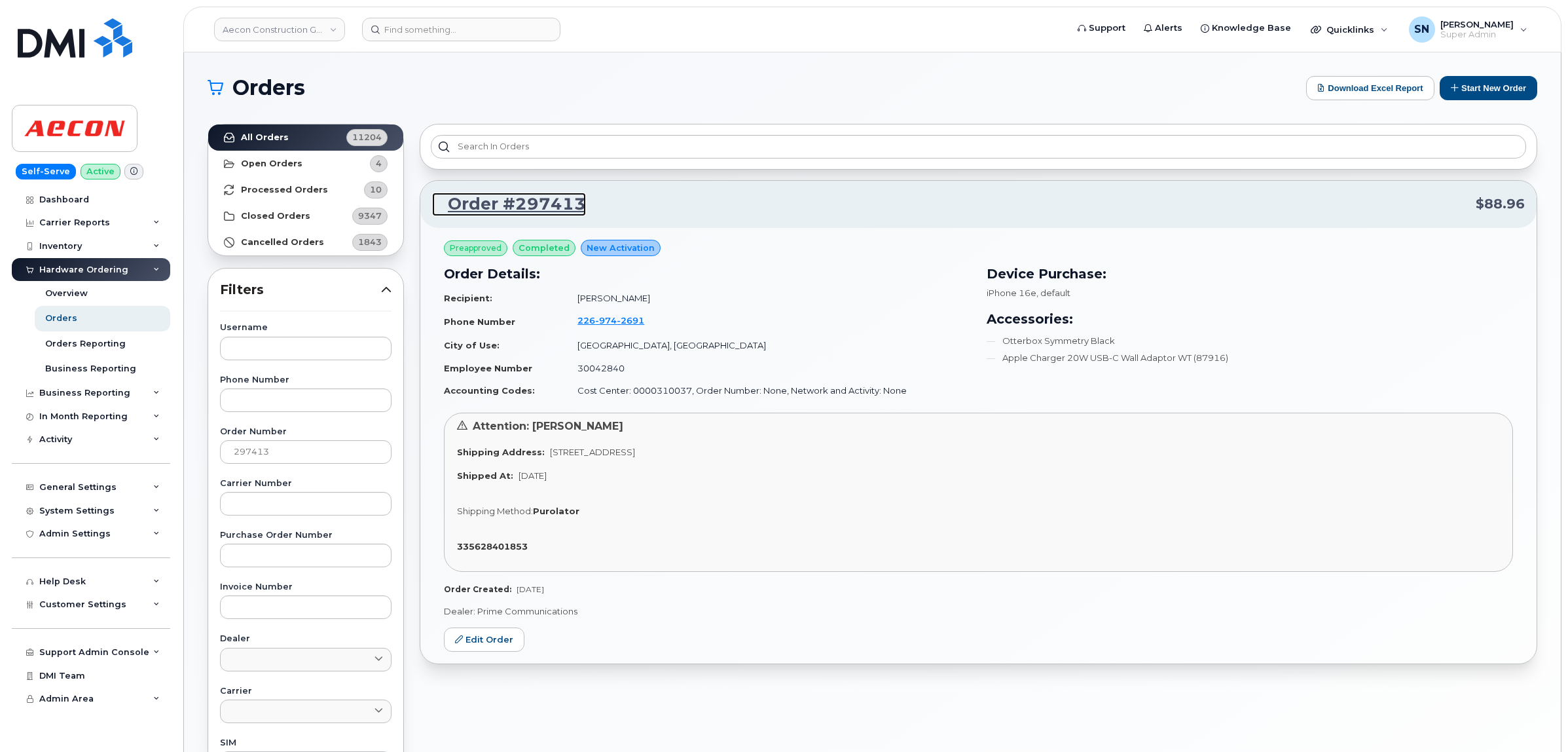
click at [548, 205] on link "Order #297413" at bounding box center [509, 204] width 154 height 23
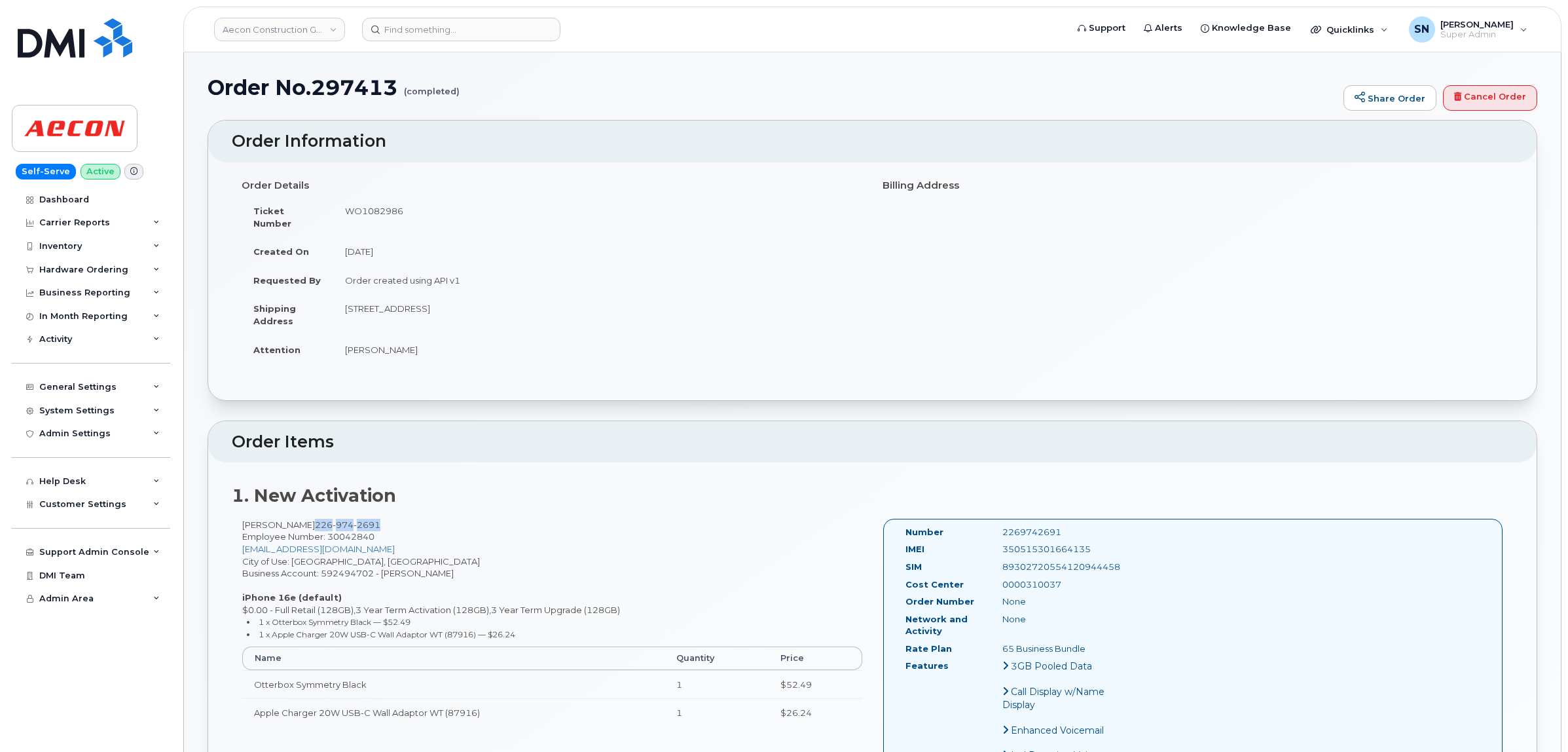
drag, startPoint x: 308, startPoint y: 512, endPoint x: 371, endPoint y: 513, distance: 63.0
click at [371, 520] on span "[PHONE_NUMBER]" at bounding box center [348, 524] width 65 height 10
copy span "[PHONE_NUMBER]"
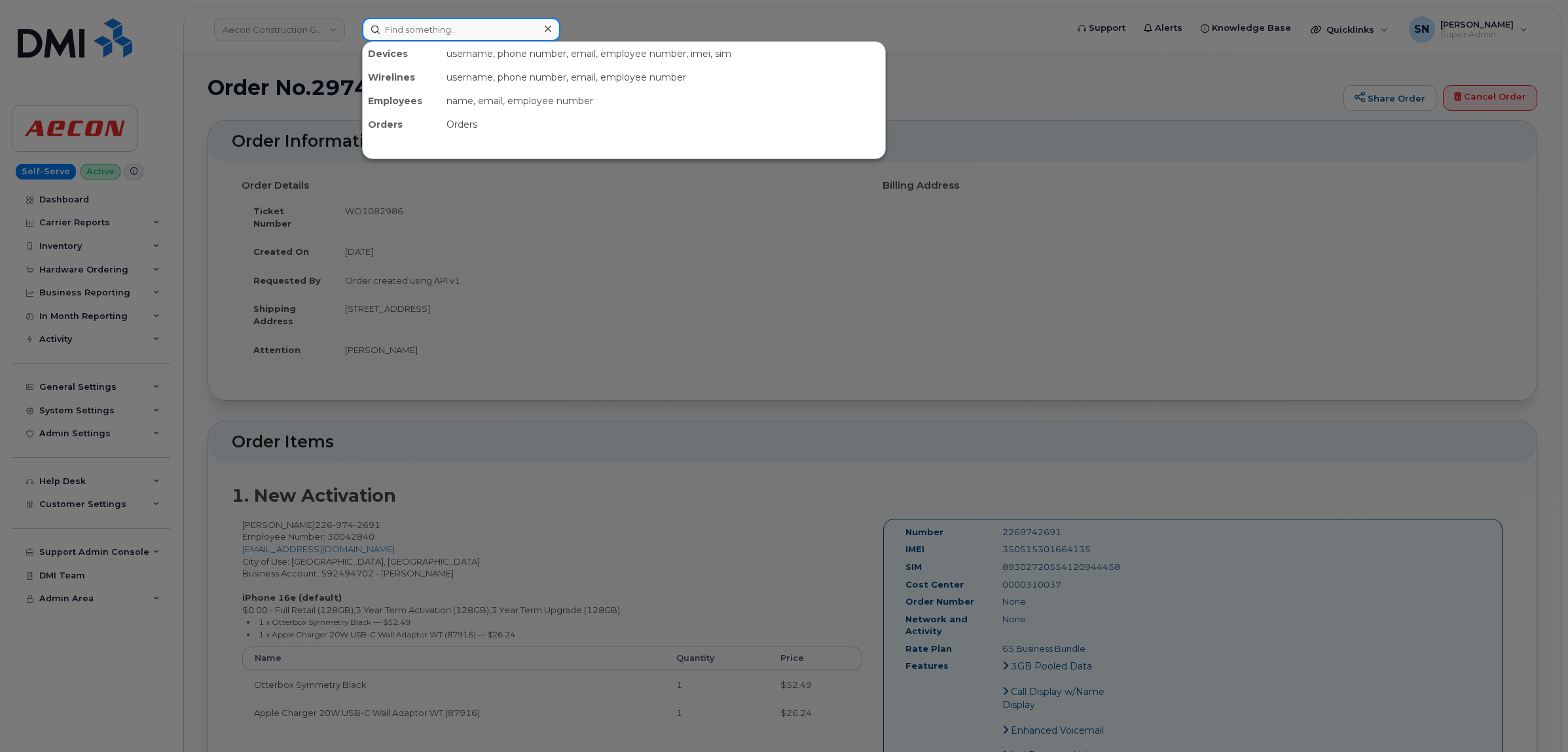
click at [485, 33] on input at bounding box center [461, 30] width 198 height 23
paste input "2269742691"
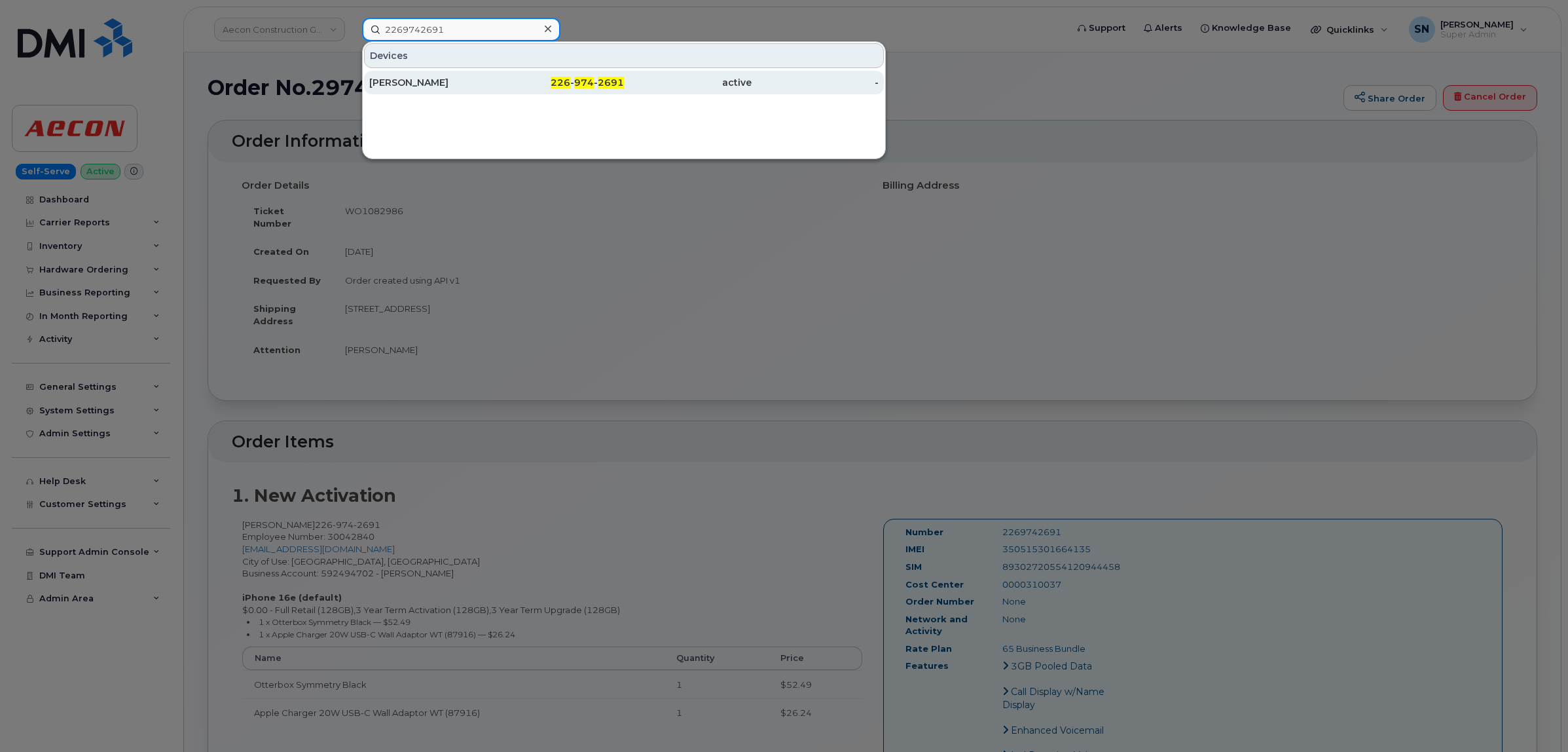
type input "2269742691"
click at [445, 79] on div "[PERSON_NAME]" at bounding box center [433, 82] width 127 height 13
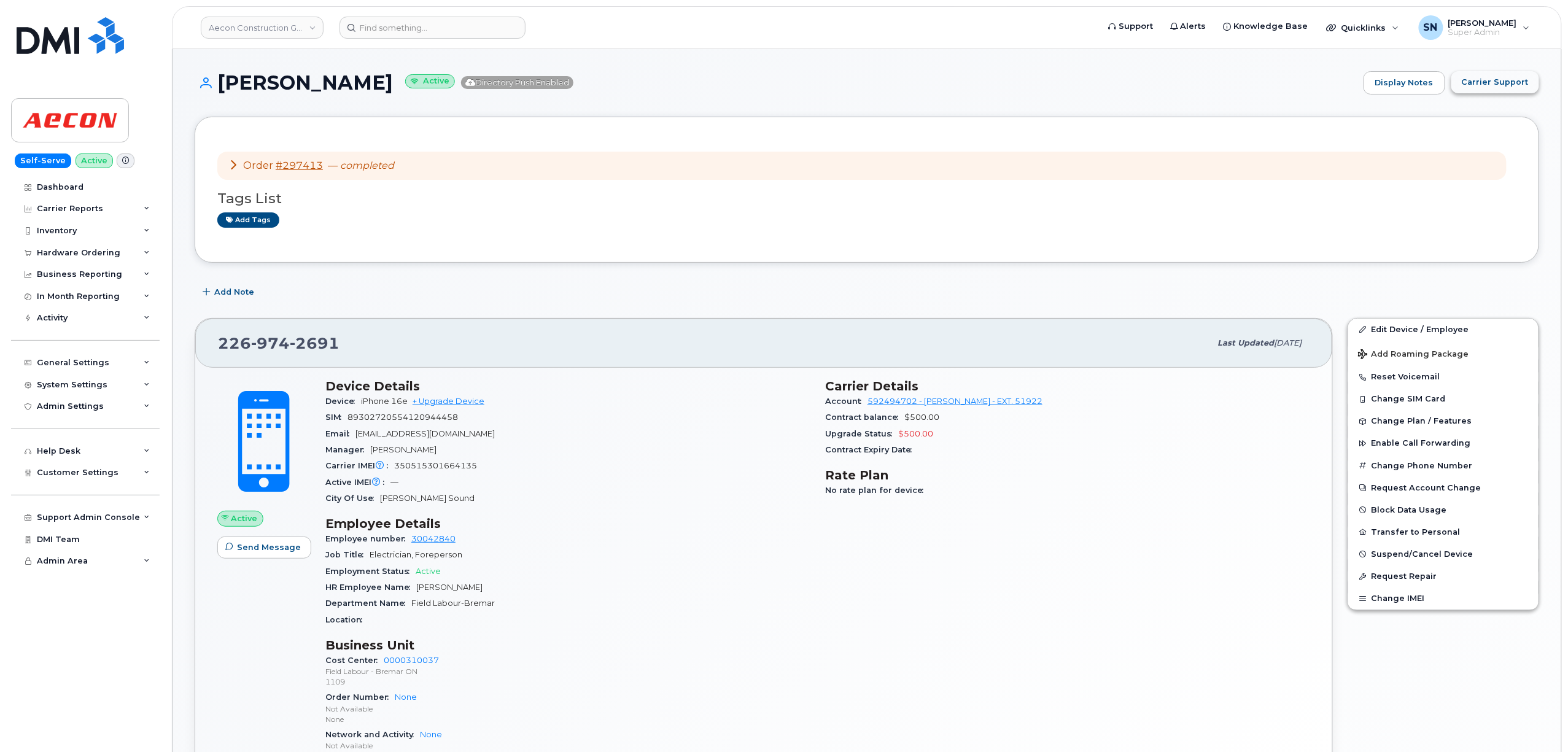
click at [1499, 79] on span "Carrier Support" at bounding box center [1496, 82] width 67 height 12
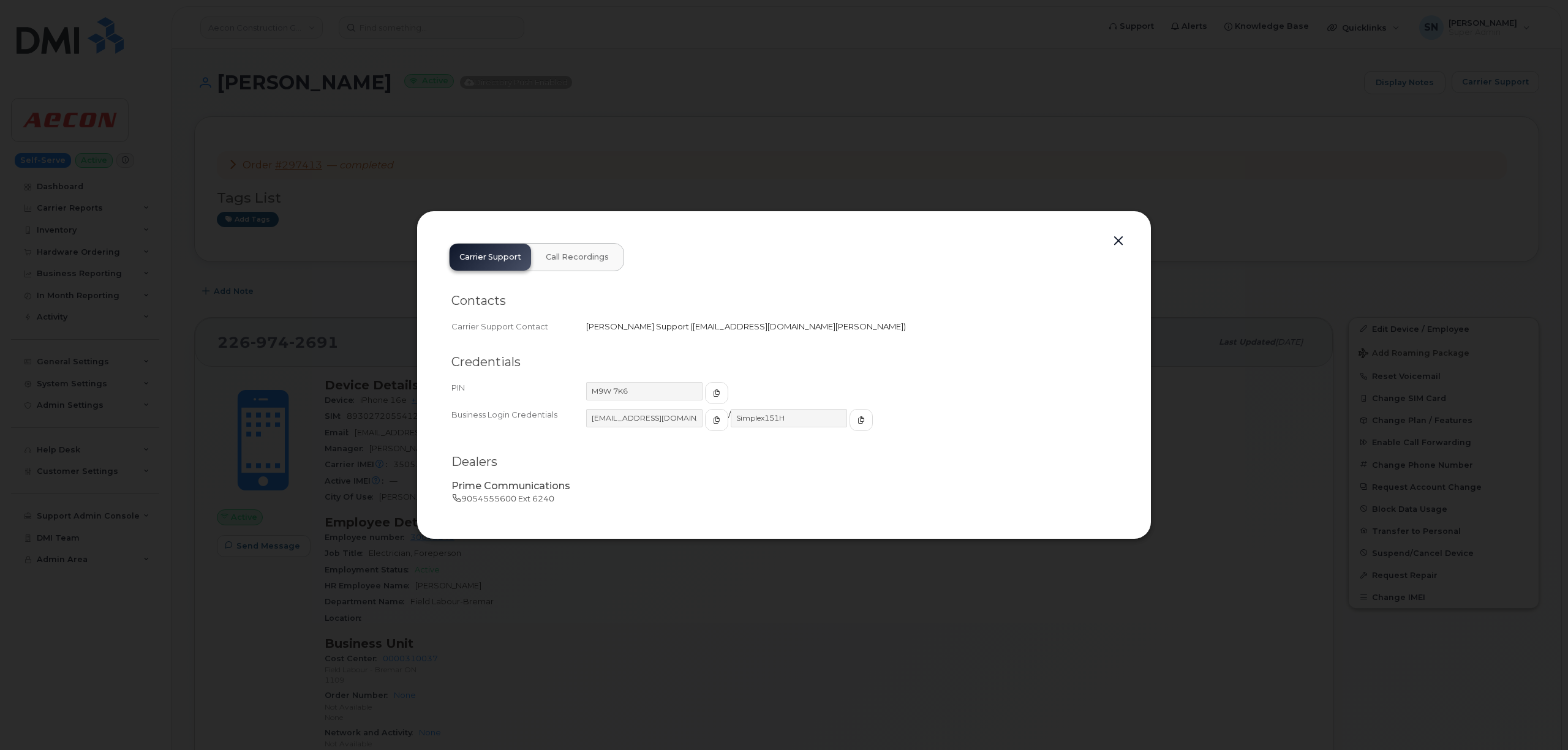
click at [1123, 242] on button "button" at bounding box center [1118, 241] width 18 height 17
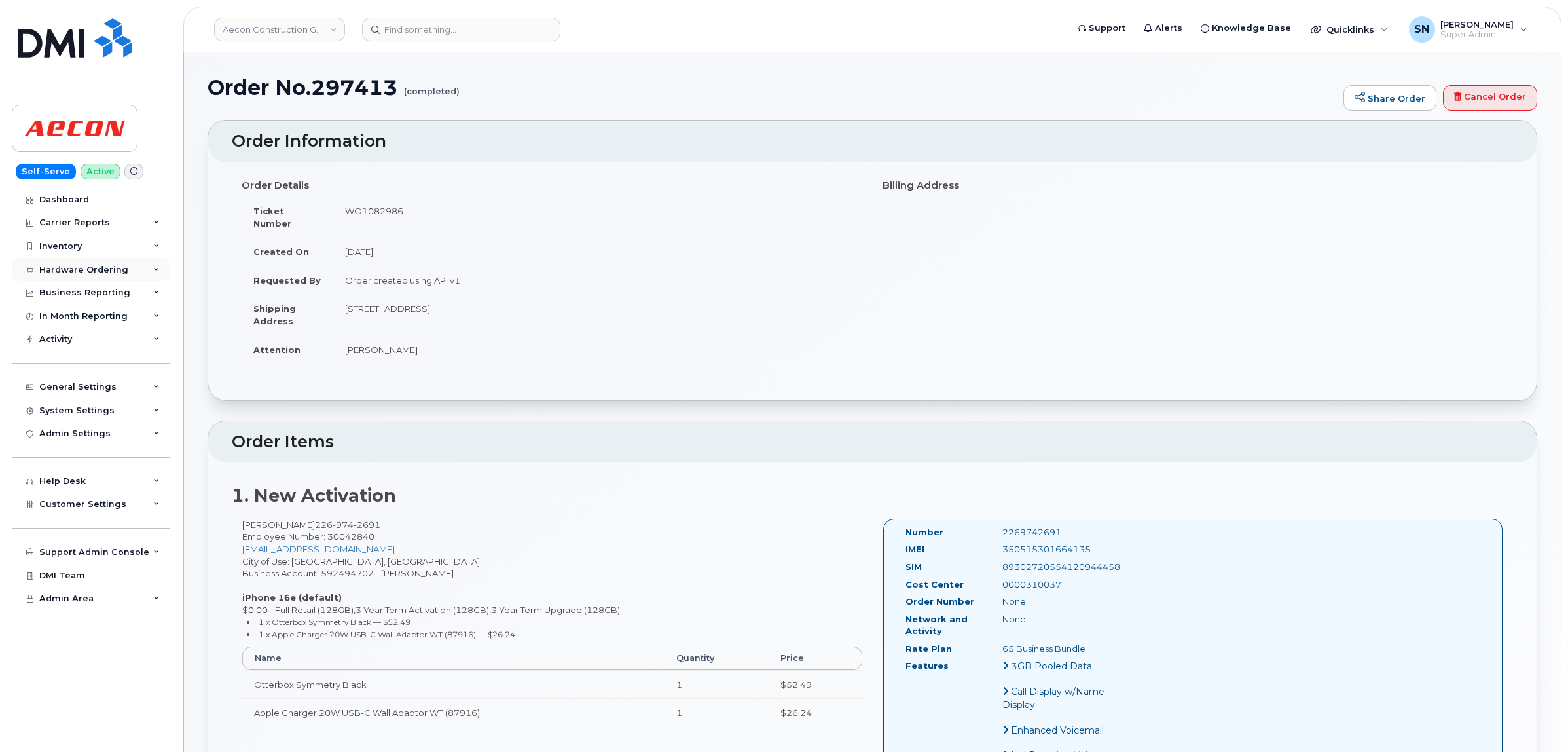
click at [82, 270] on div "Hardware Ordering" at bounding box center [84, 270] width 89 height 10
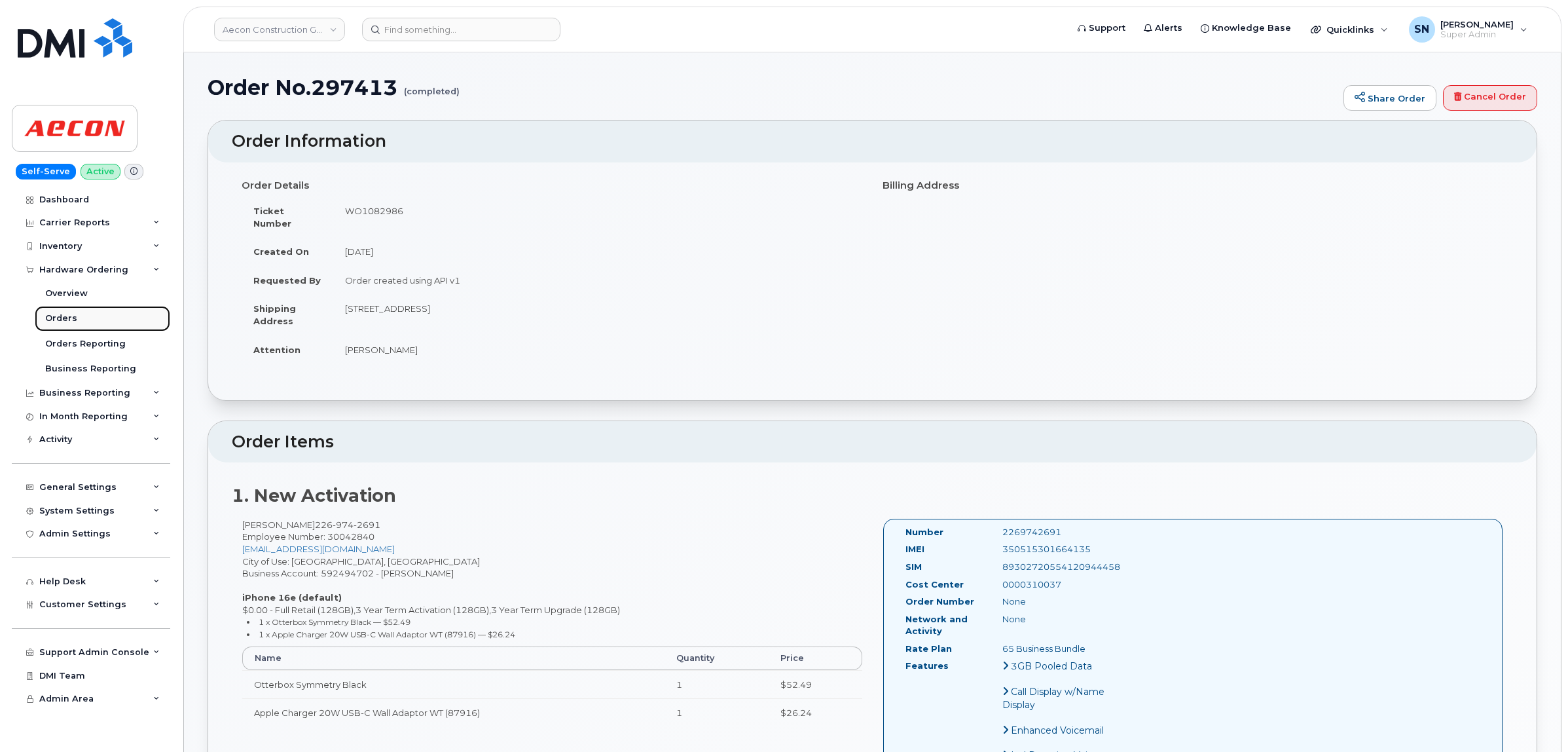
click at [61, 312] on link "Orders" at bounding box center [103, 319] width 136 height 25
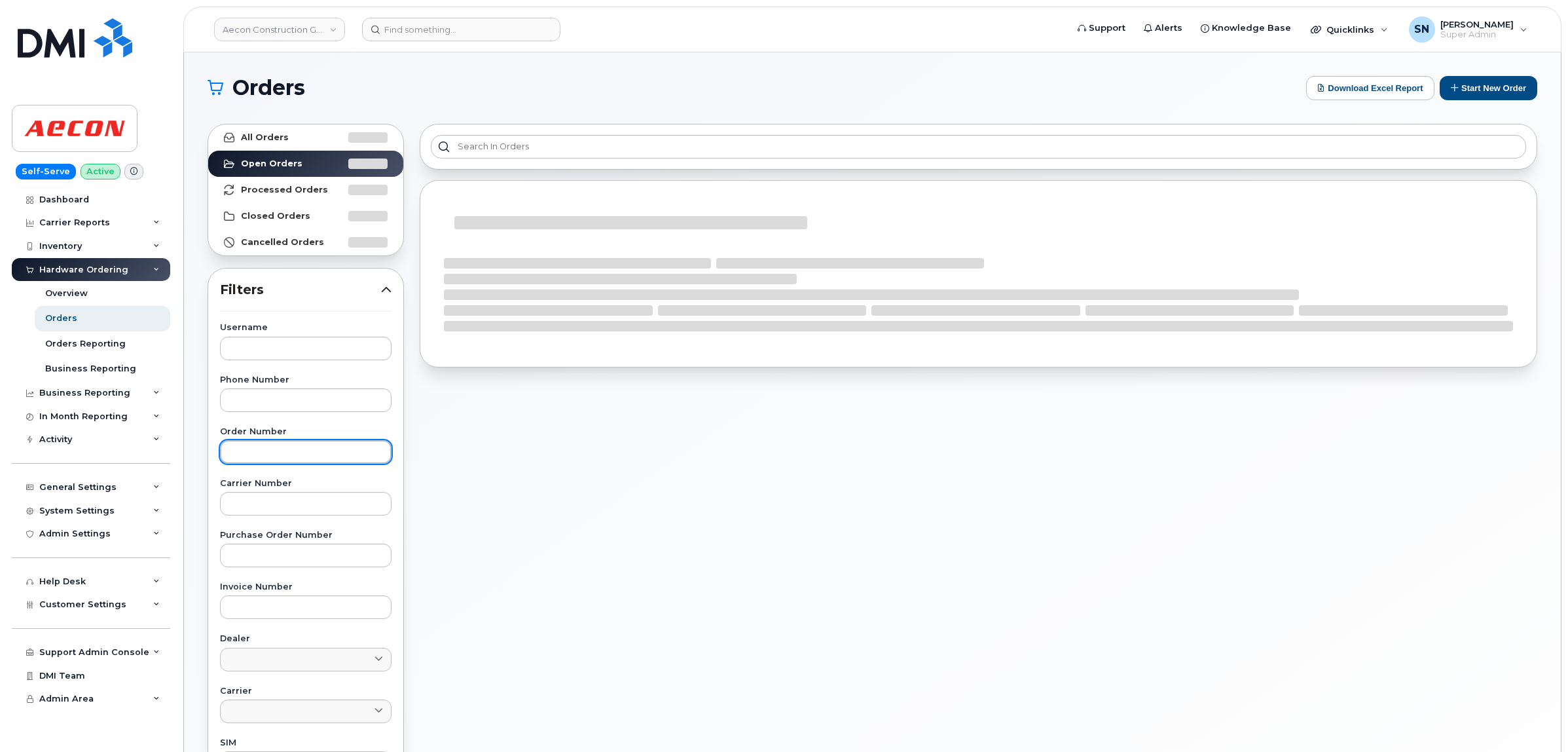
click at [311, 453] on input "text" at bounding box center [305, 452] width 172 height 23
paste input "297159"
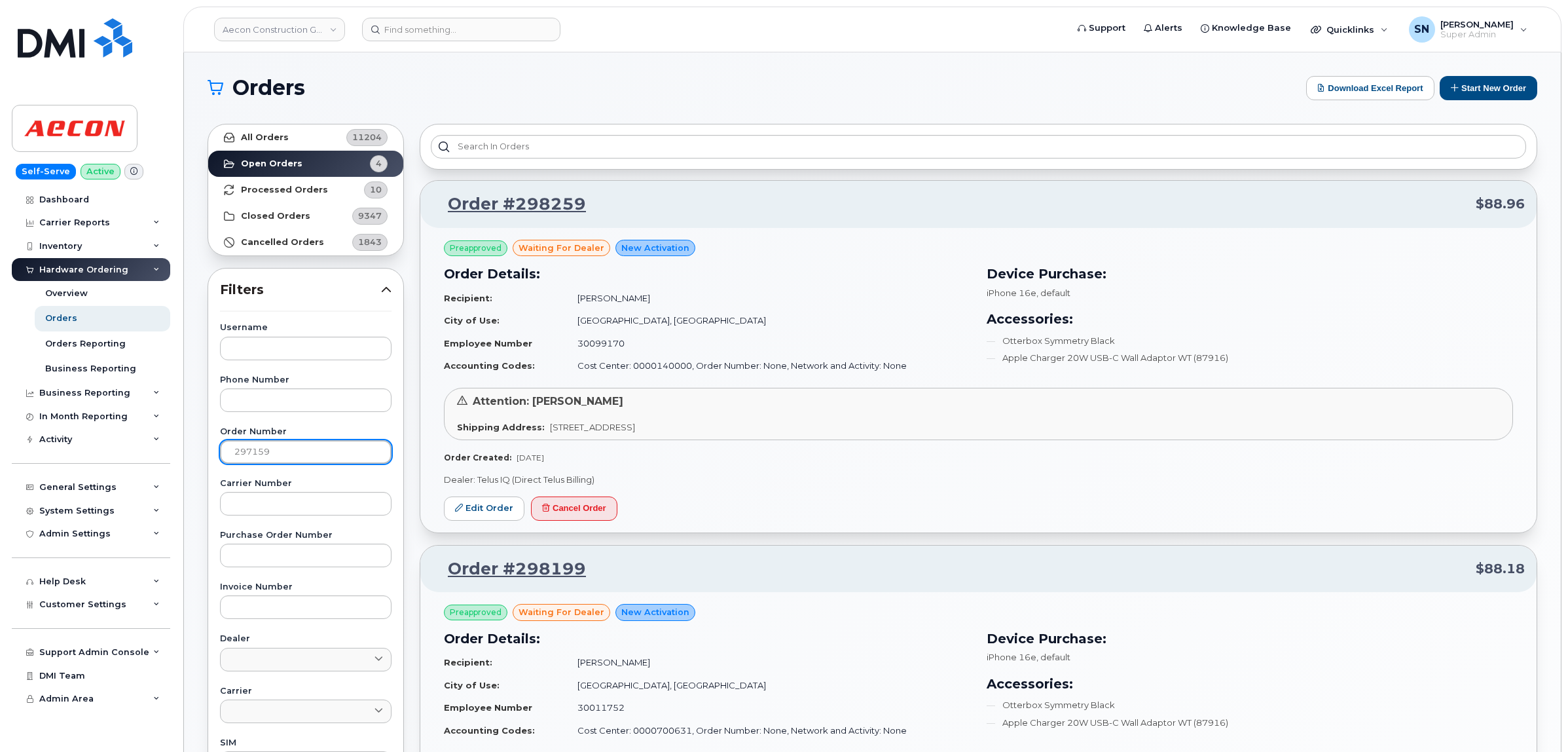
type input "297159"
click at [301, 148] on link "All Orders 11204" at bounding box center [305, 138] width 195 height 26
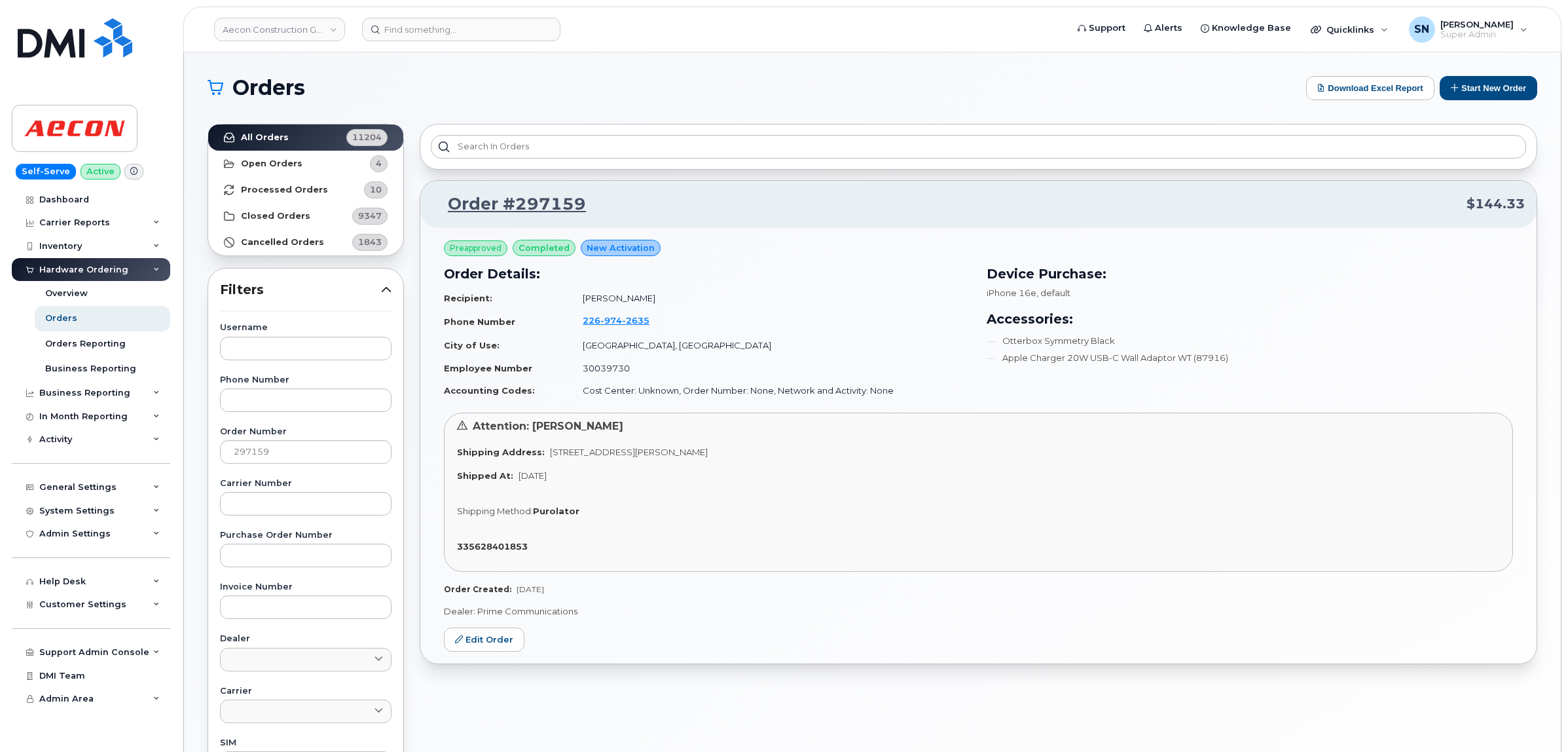
click at [851, 186] on div "Order #297159 $144.33" at bounding box center [979, 204] width 1117 height 47
click at [563, 202] on link "Order #297159" at bounding box center [509, 204] width 154 height 23
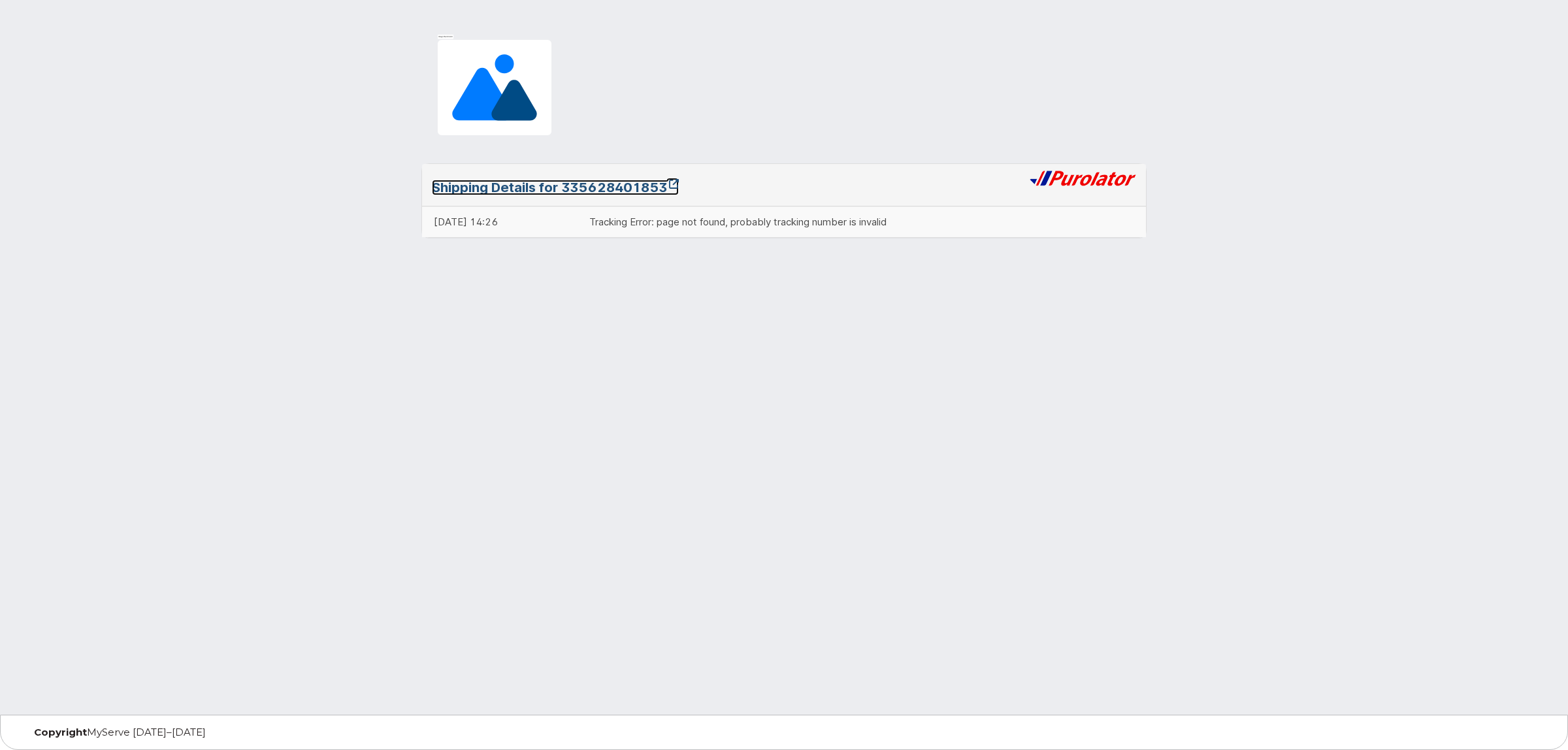
click at [573, 193] on link "Shipping Details for 335628401853" at bounding box center [555, 188] width 247 height 15
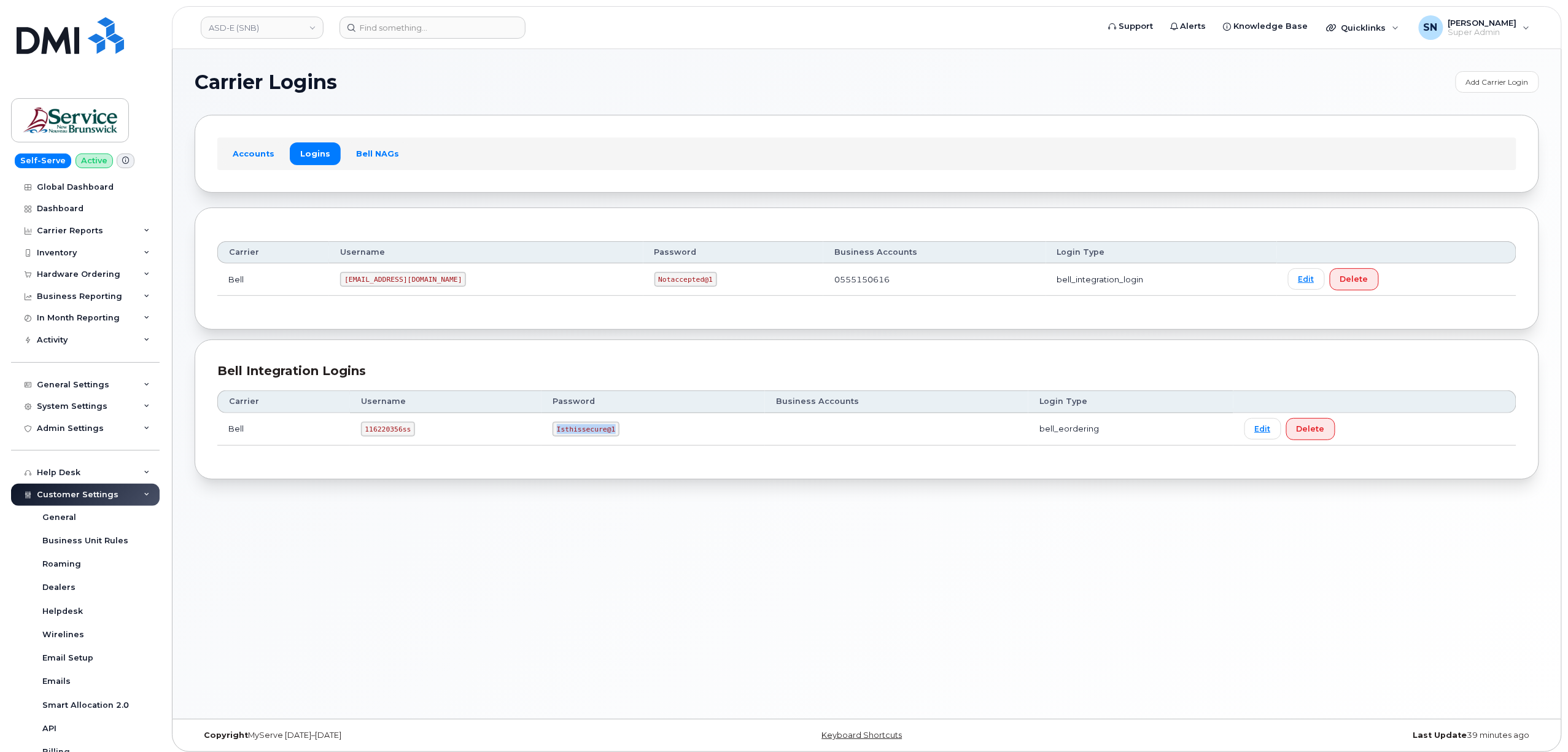
scroll to position [193, 0]
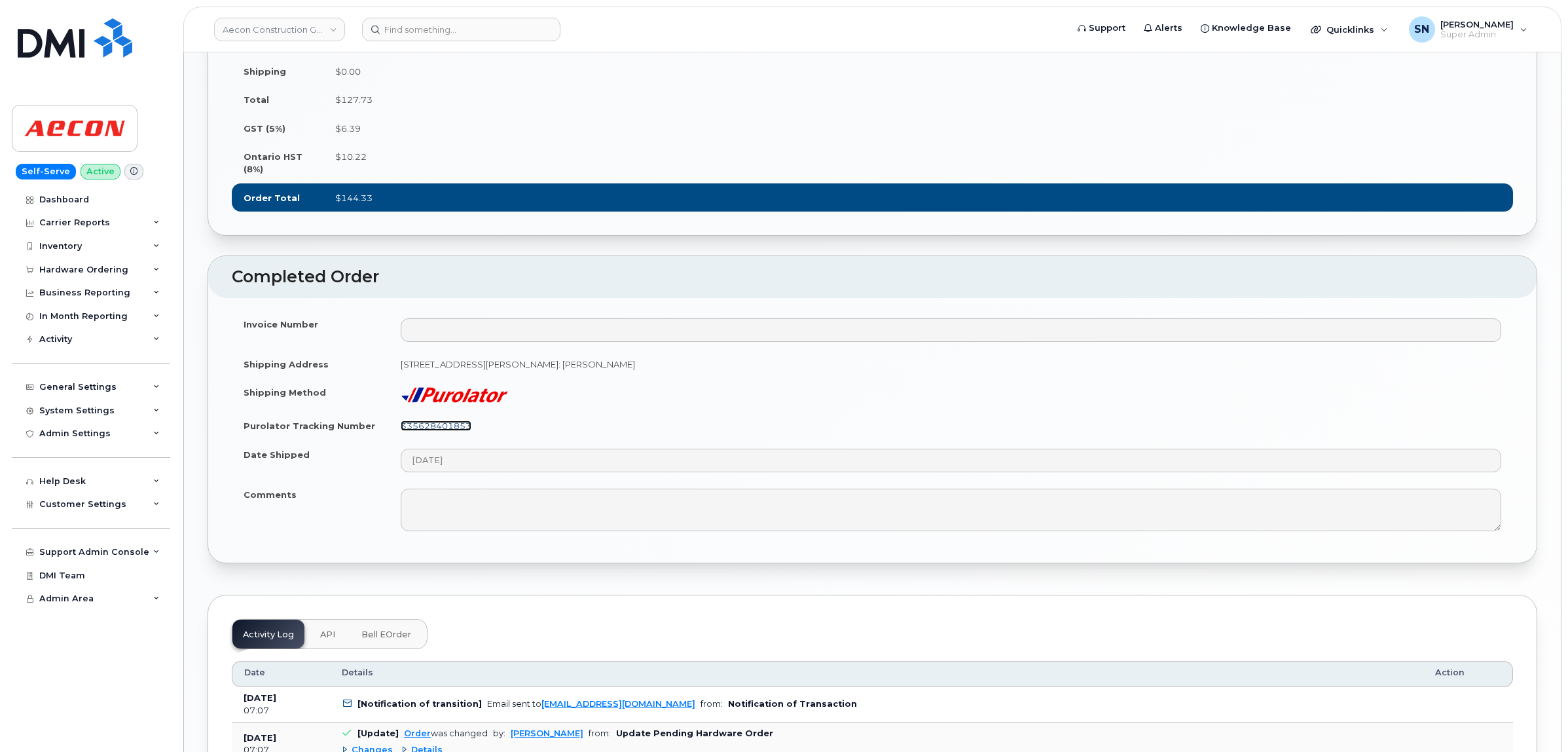
scroll to position [1147, 0]
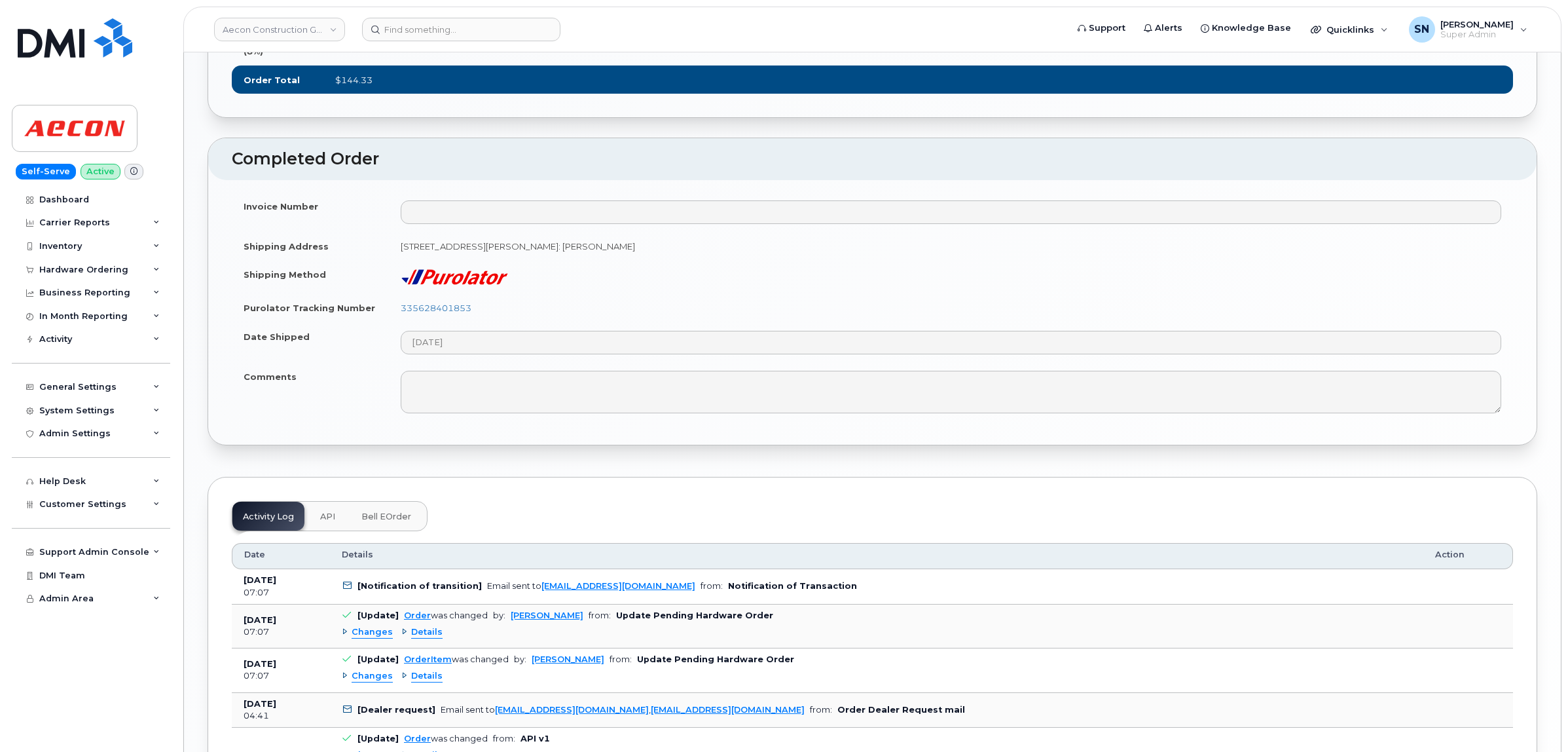
click at [544, 117] on div "Shipping $0.00 Total $127.73 GST (5%) $6.39 Ontario HST (8%) $10.22 Order Total…" at bounding box center [872, 22] width 1329 height 190
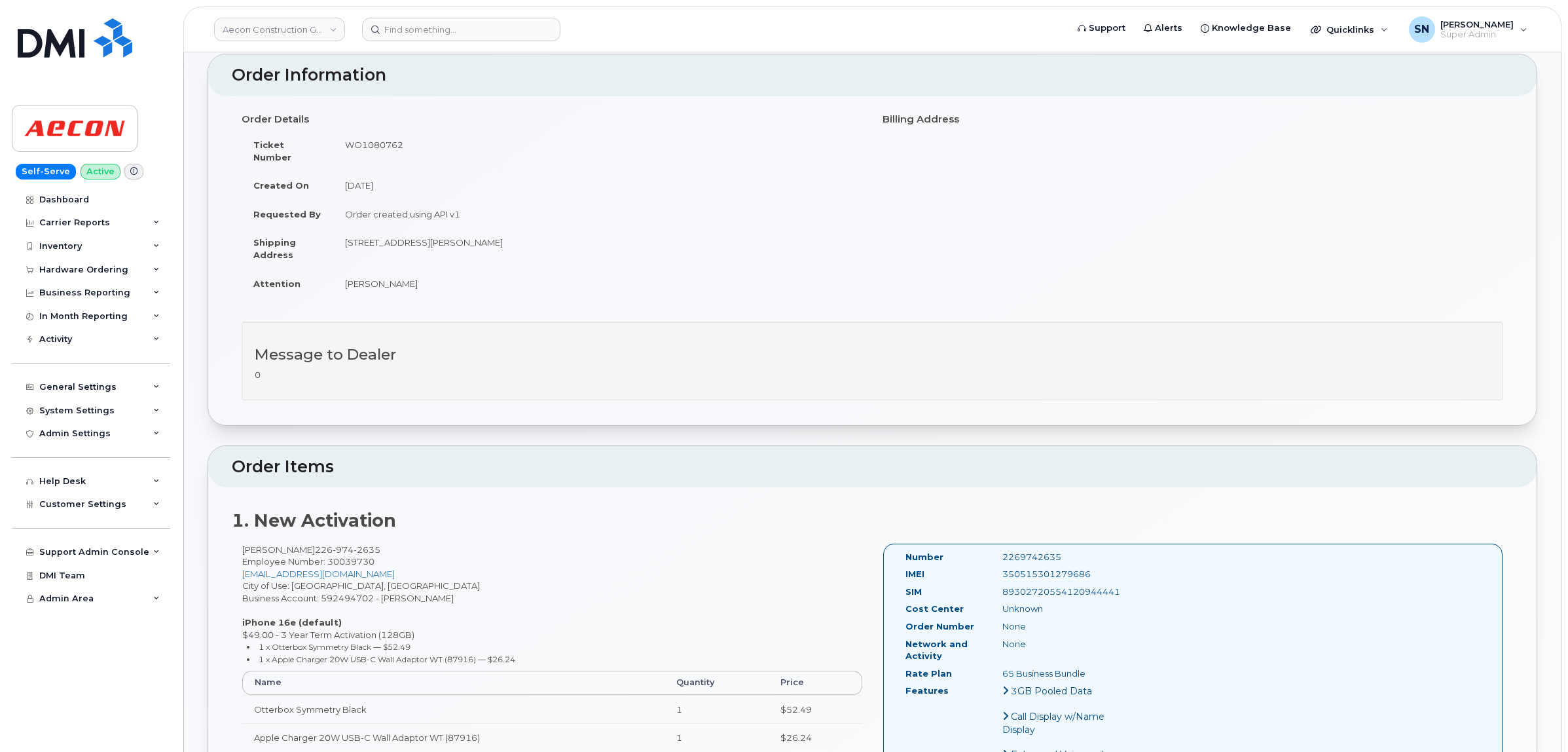
scroll to position [0, 0]
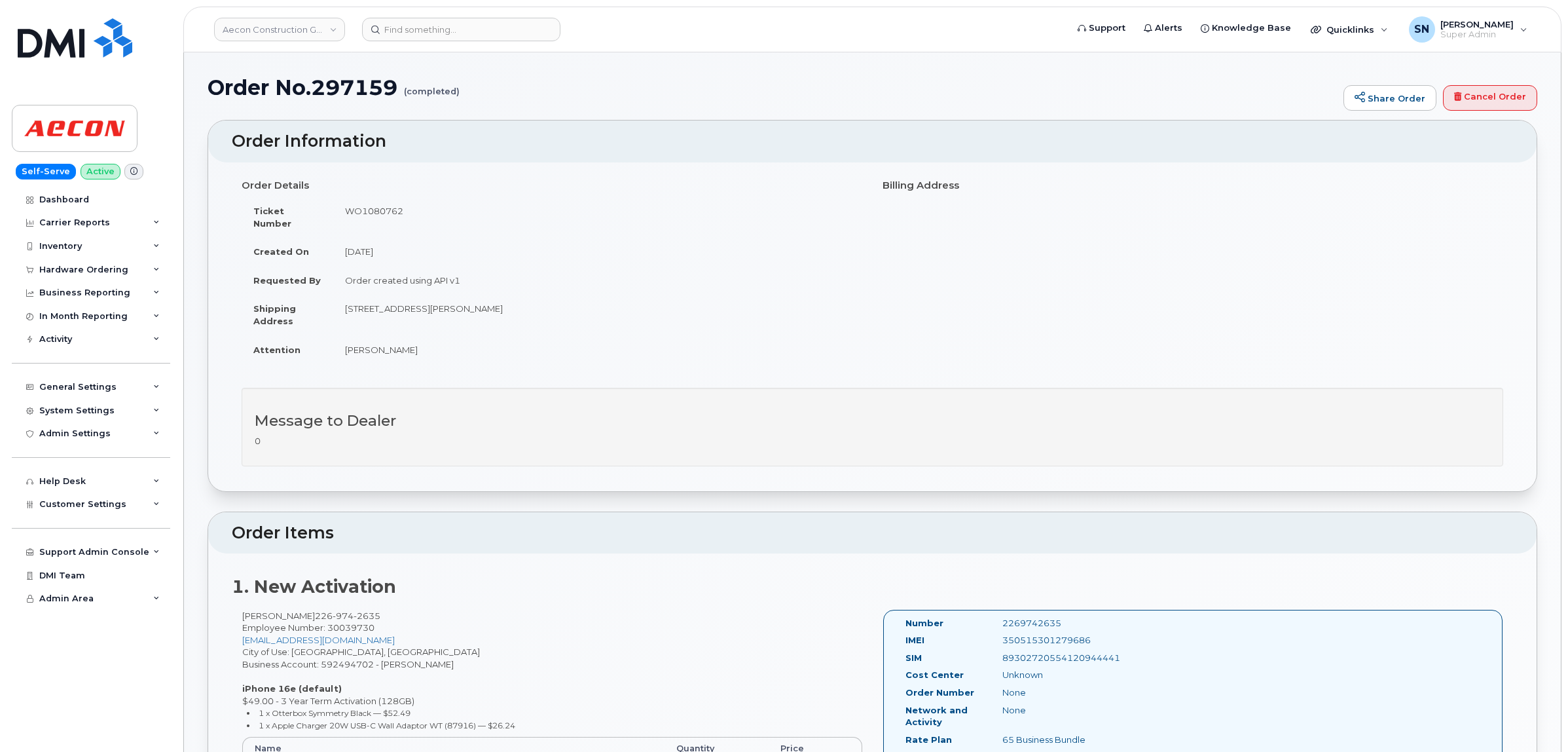
click at [552, 244] on td "July 31, 2025" at bounding box center [598, 251] width 530 height 29
click at [550, 413] on h3 "Message to Dealer" at bounding box center [872, 420] width 1236 height 16
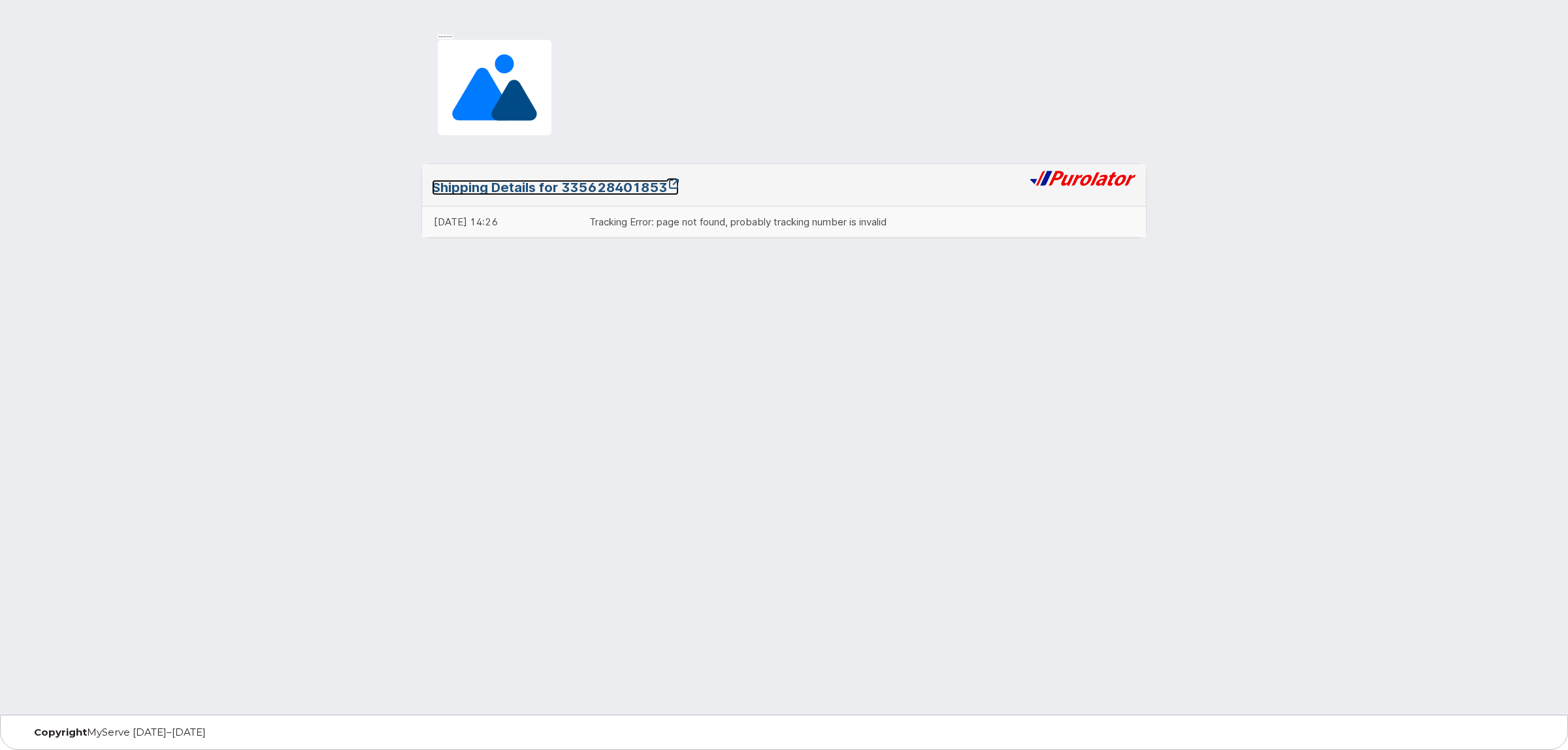
click at [647, 181] on link "Shipping Details for 335628401853" at bounding box center [555, 188] width 247 height 15
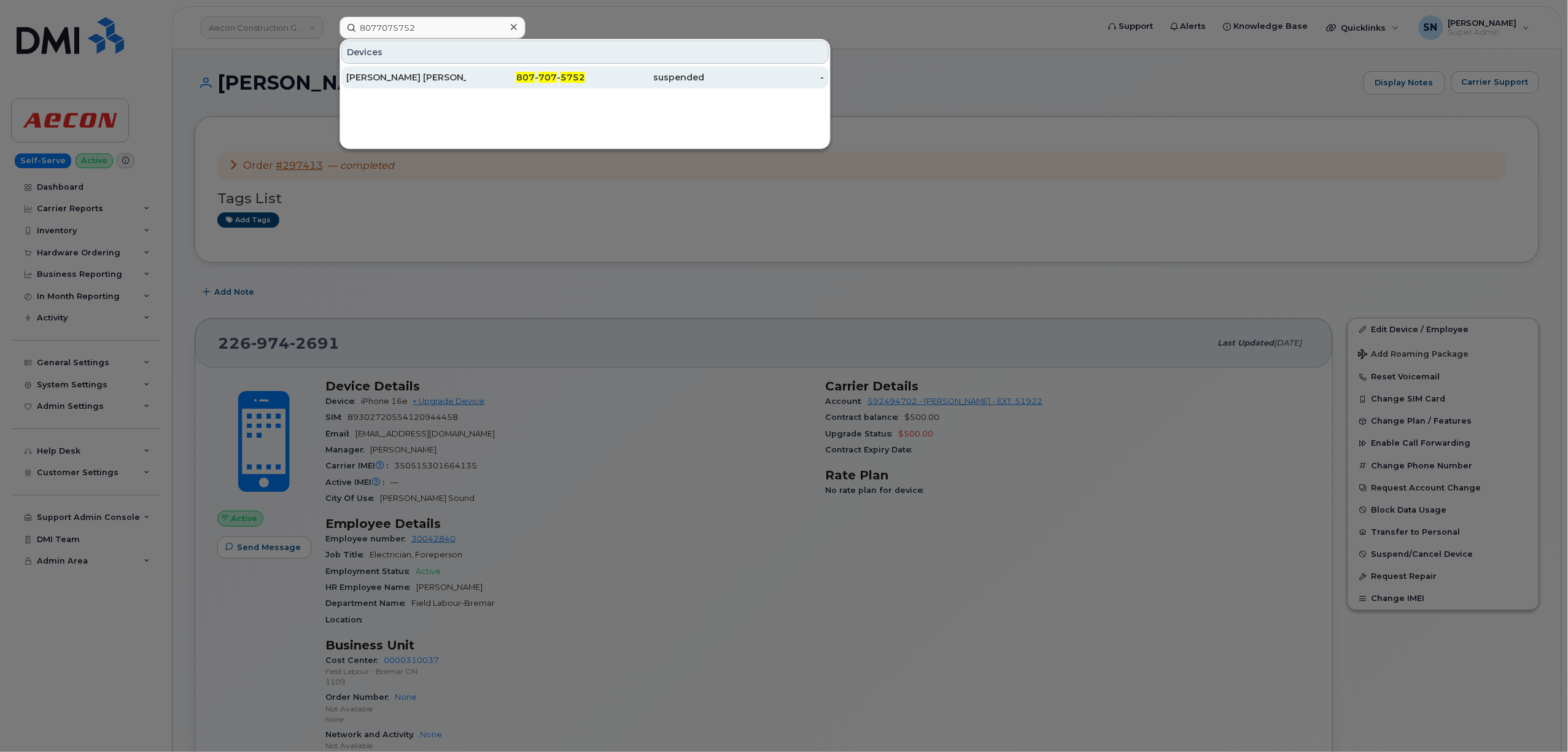
type input "8077075752"
click at [466, 84] on div "[PERSON_NAME] [PERSON_NAME]" at bounding box center [526, 77] width 119 height 22
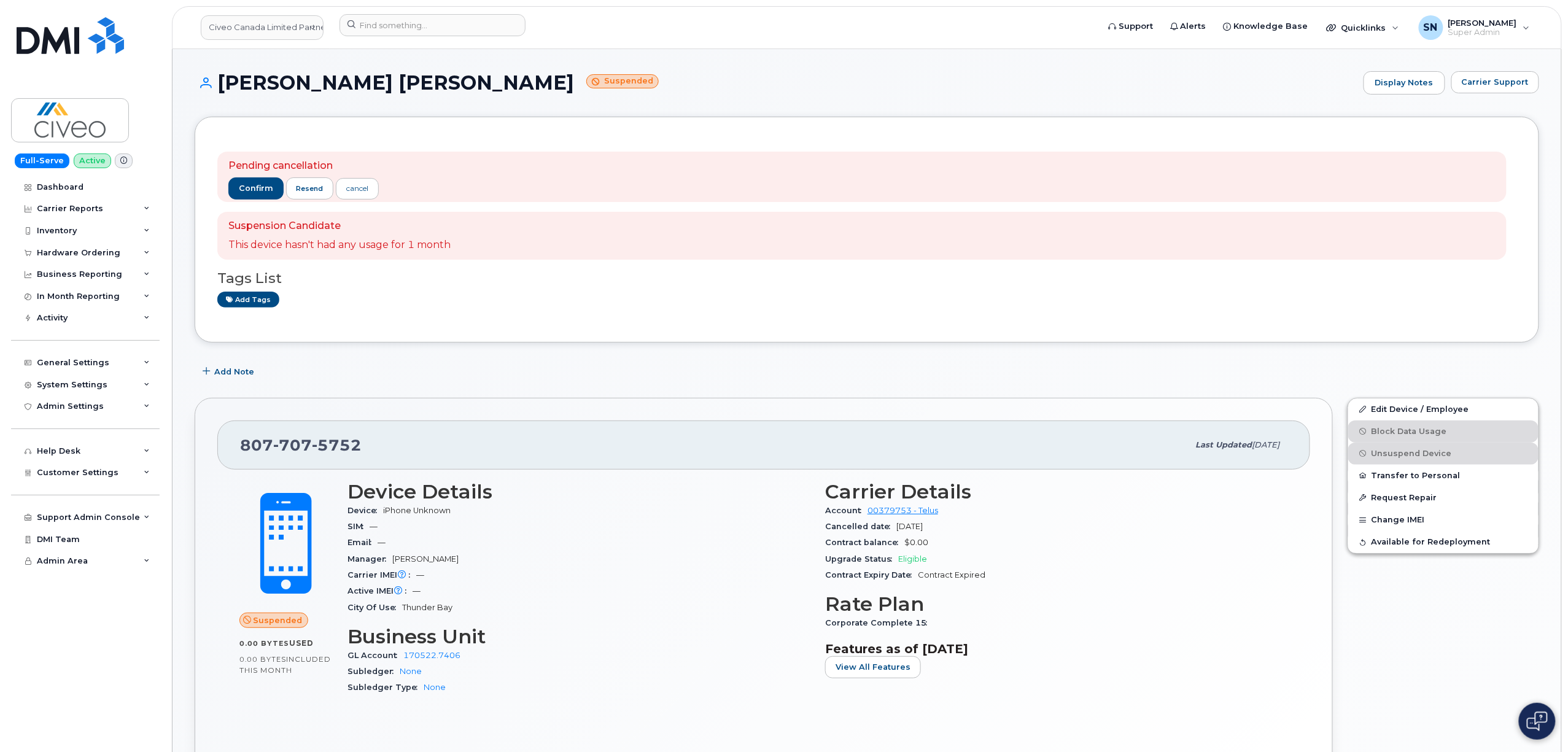
click at [1503, 93] on div "Carrier Support" at bounding box center [1495, 83] width 88 height 23
click at [1502, 87] on span "Carrier Support" at bounding box center [1496, 82] width 67 height 12
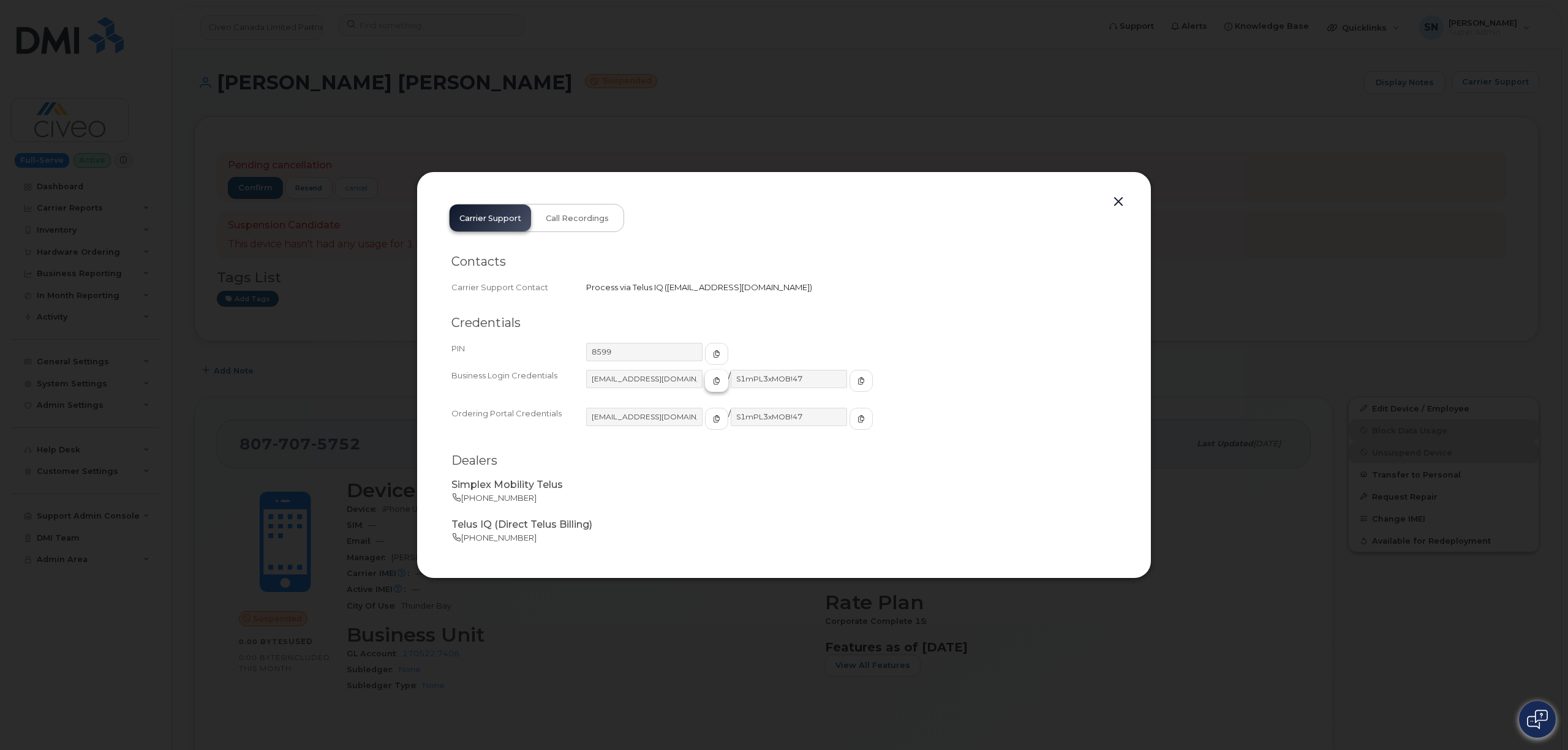
click at [704, 375] on button "button" at bounding box center [716, 380] width 23 height 22
click at [856, 382] on span "button" at bounding box center [861, 380] width 11 height 11
drag, startPoint x: 643, startPoint y: 353, endPoint x: 579, endPoint y: 343, distance: 64.8
click at [579, 343] on div "PIN 8599" at bounding box center [784, 354] width 665 height 27
click at [1125, 200] on button "button" at bounding box center [1118, 202] width 18 height 17
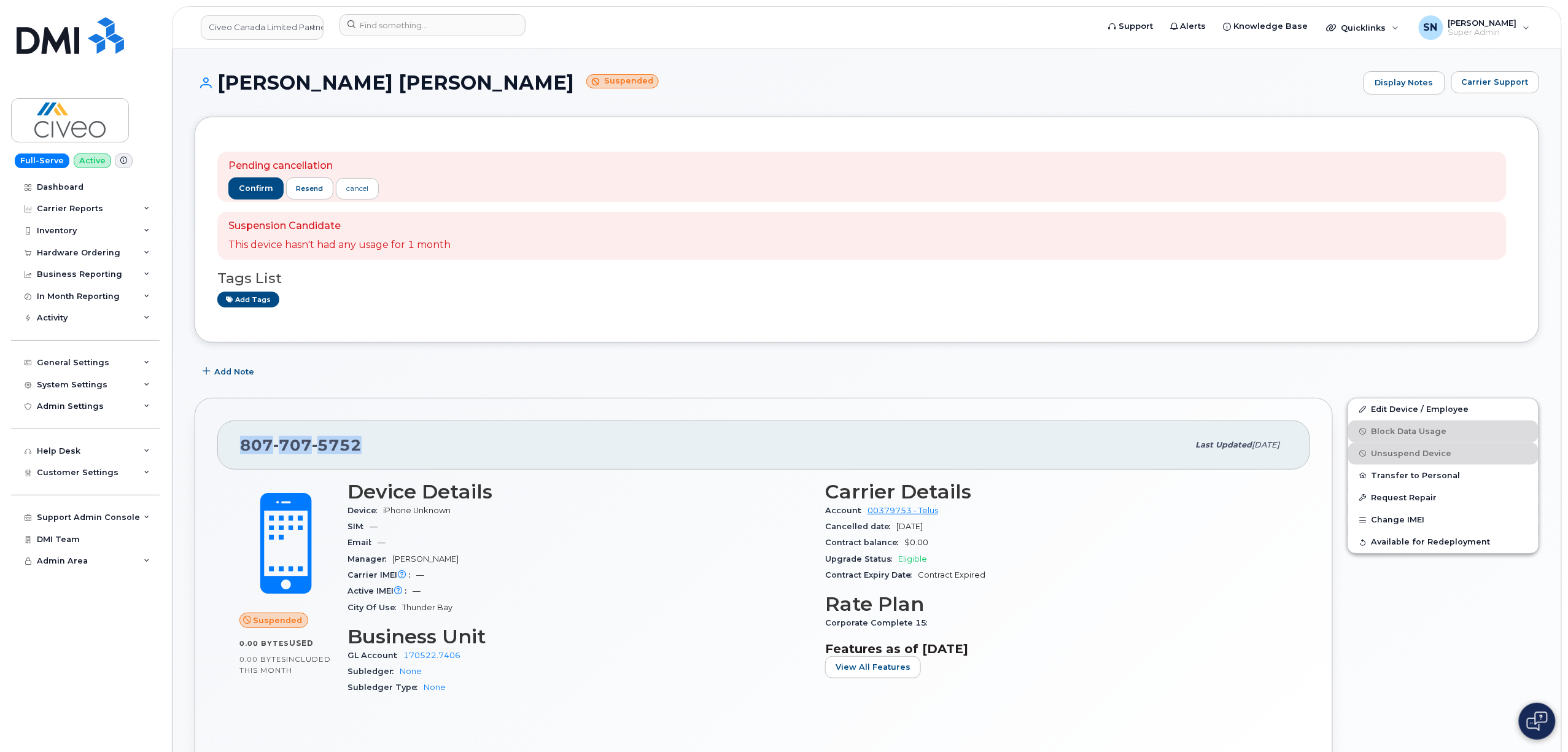
drag, startPoint x: 232, startPoint y: 445, endPoint x: 358, endPoint y: 455, distance: 126.4
click at [358, 455] on div "807 707 5752 Last updated Jul 14, 2025" at bounding box center [763, 445] width 1093 height 49
copy span "807 707 5752"
click at [1470, 76] on span "Carrier Support" at bounding box center [1496, 82] width 67 height 12
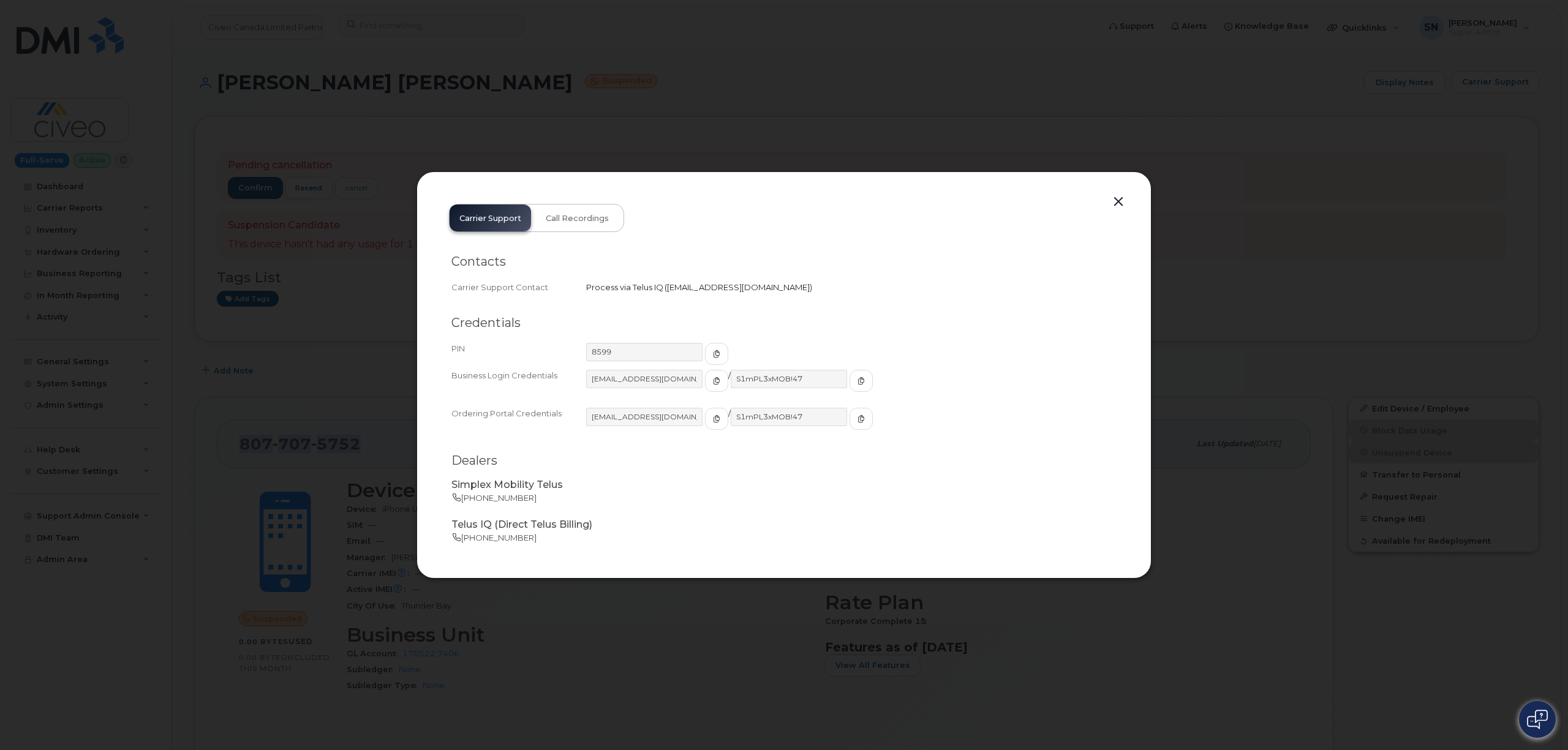
click at [1118, 203] on button "button" at bounding box center [1118, 202] width 18 height 17
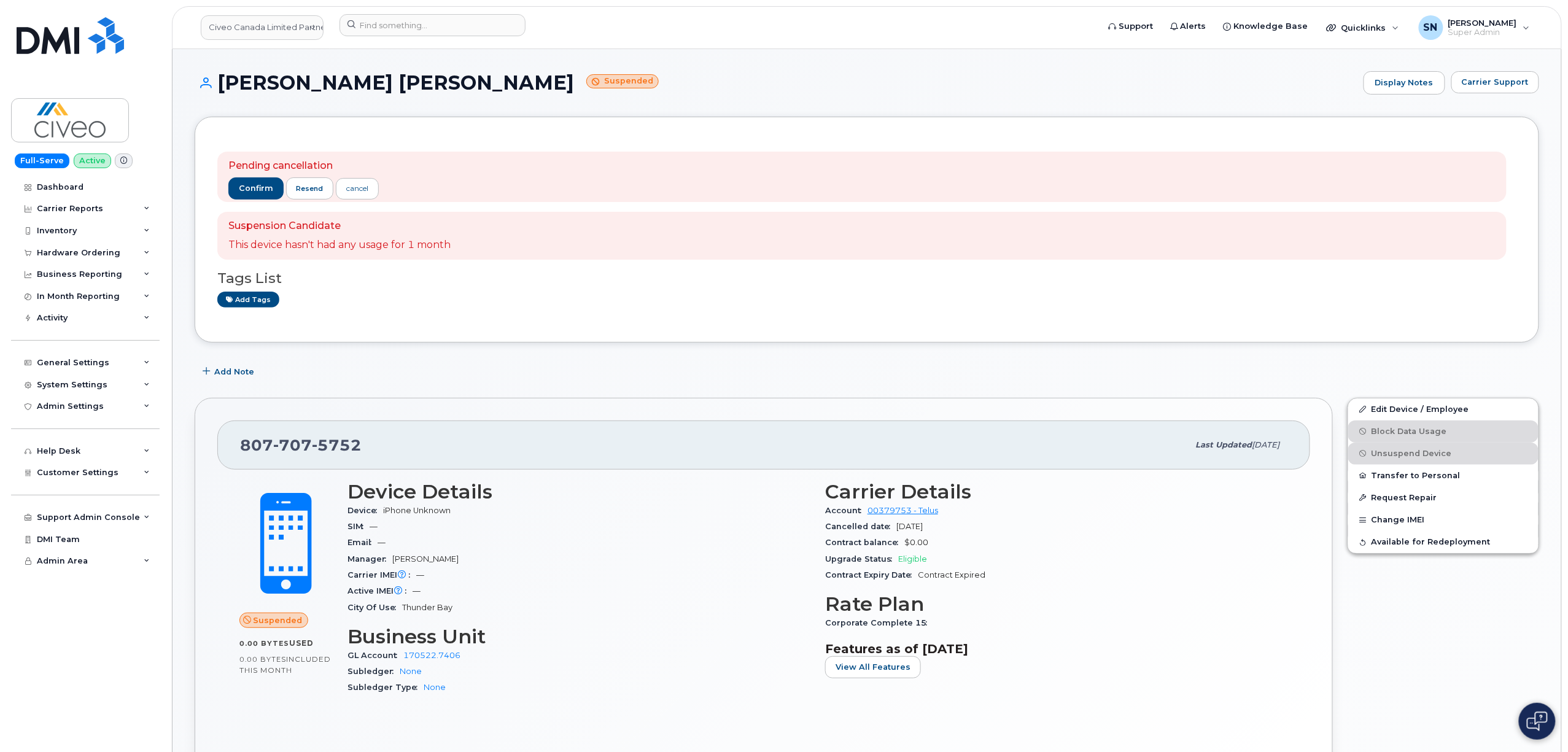
click at [583, 86] on h1 "Erik Charlie Suspended" at bounding box center [776, 83] width 1163 height 22
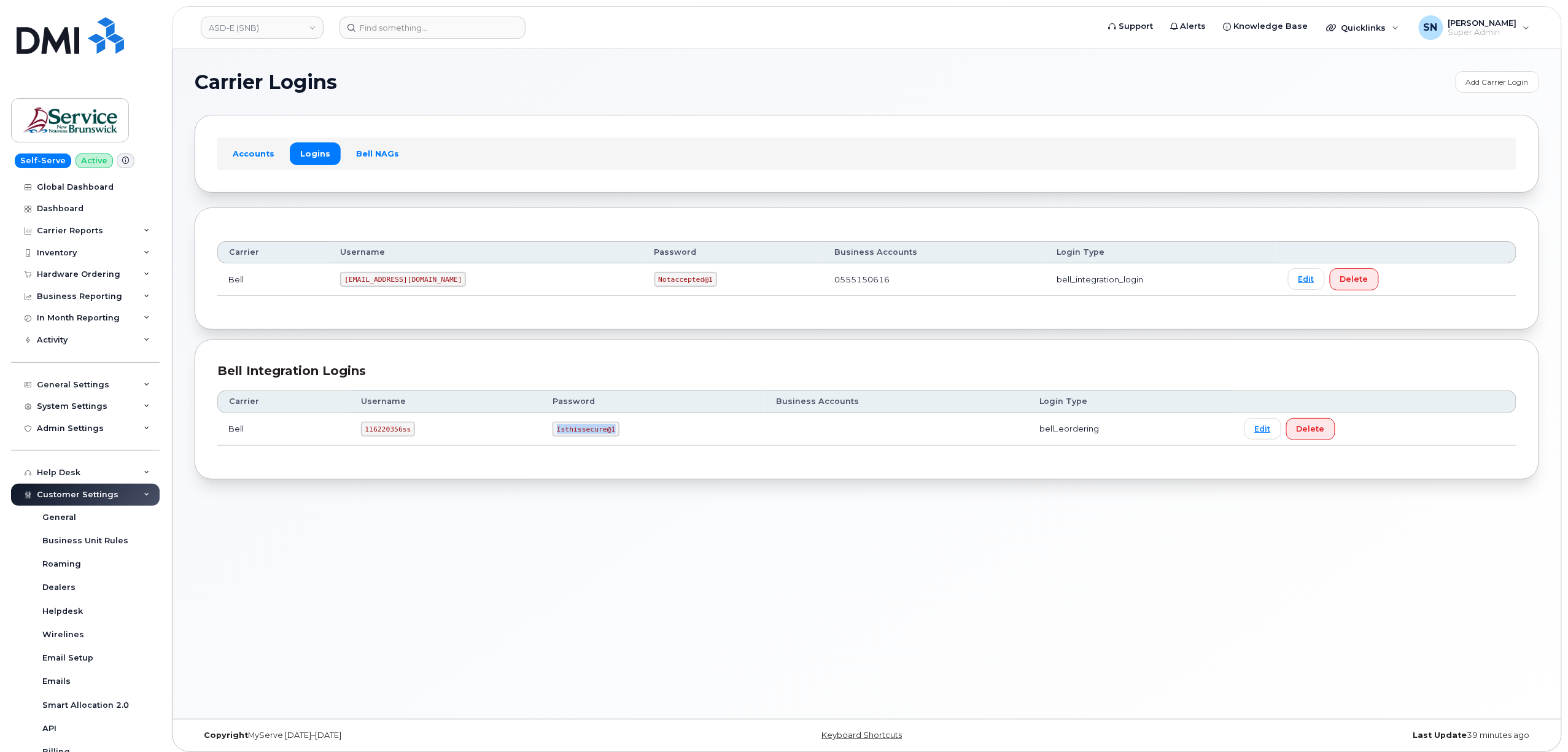
scroll to position [193, 0]
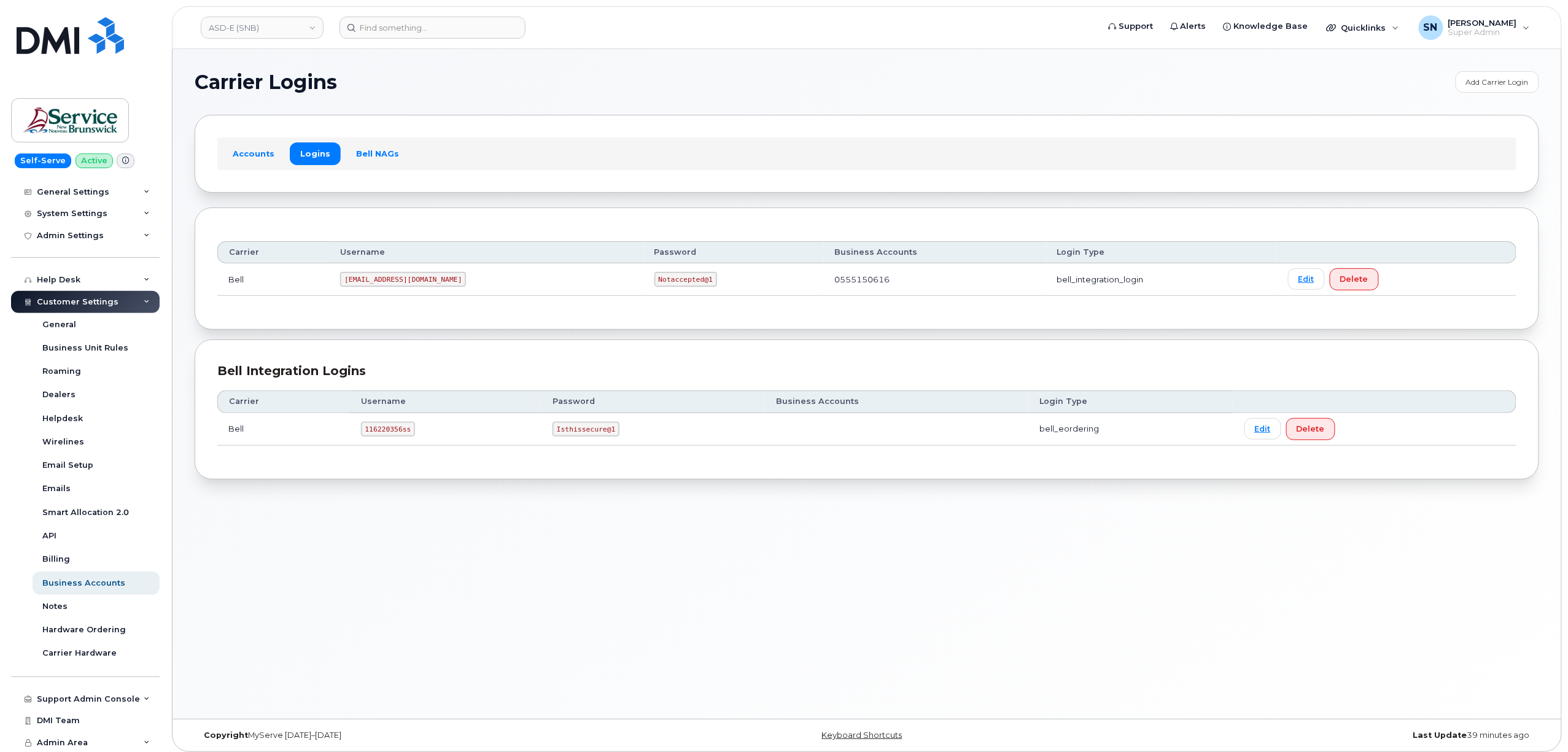
click at [548, 211] on div "Carrier Username Password Business Accounts Login Type Bell ms-snb@dminc.com No…" at bounding box center [867, 269] width 1345 height 122
drag, startPoint x: 360, startPoint y: 426, endPoint x: 419, endPoint y: 440, distance: 60.6
click at [419, 440] on td "116220356ss" at bounding box center [446, 429] width 192 height 33
copy code "116220356ss"
drag, startPoint x: 551, startPoint y: 431, endPoint x: 612, endPoint y: 435, distance: 61.1
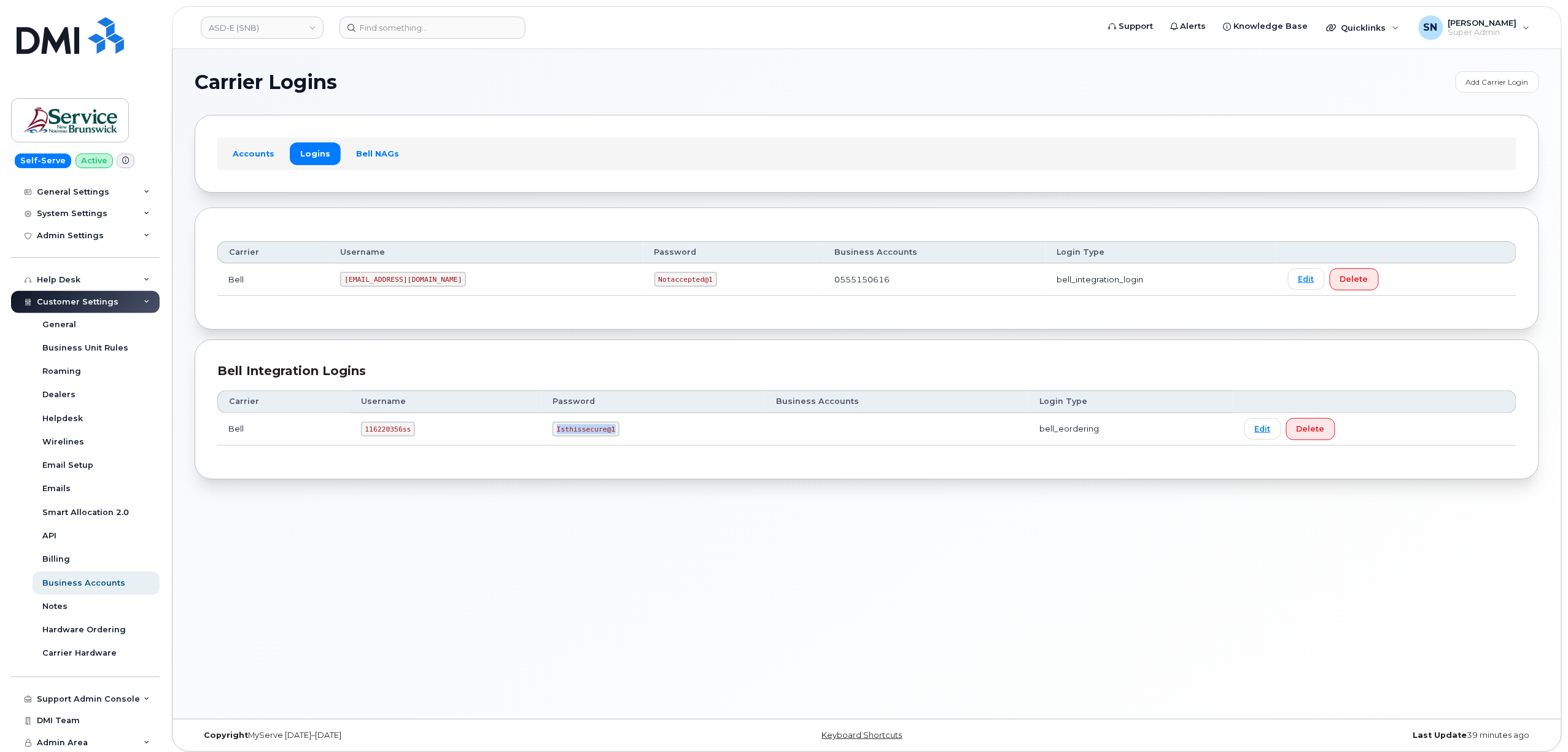
click at [612, 435] on code "Isthissecure@1" at bounding box center [586, 429] width 67 height 15
copy code "Isthissecure@1"
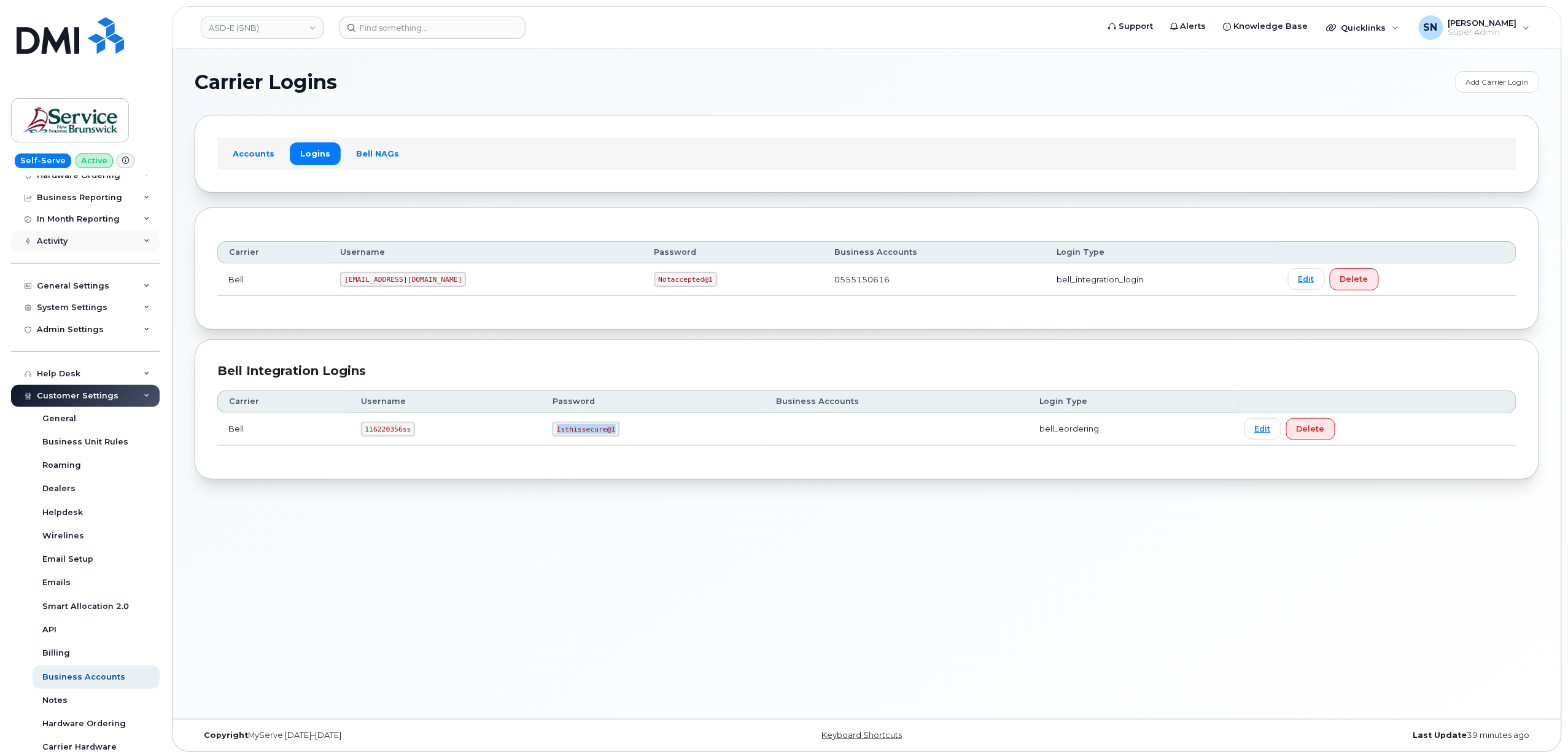
scroll to position [0, 0]
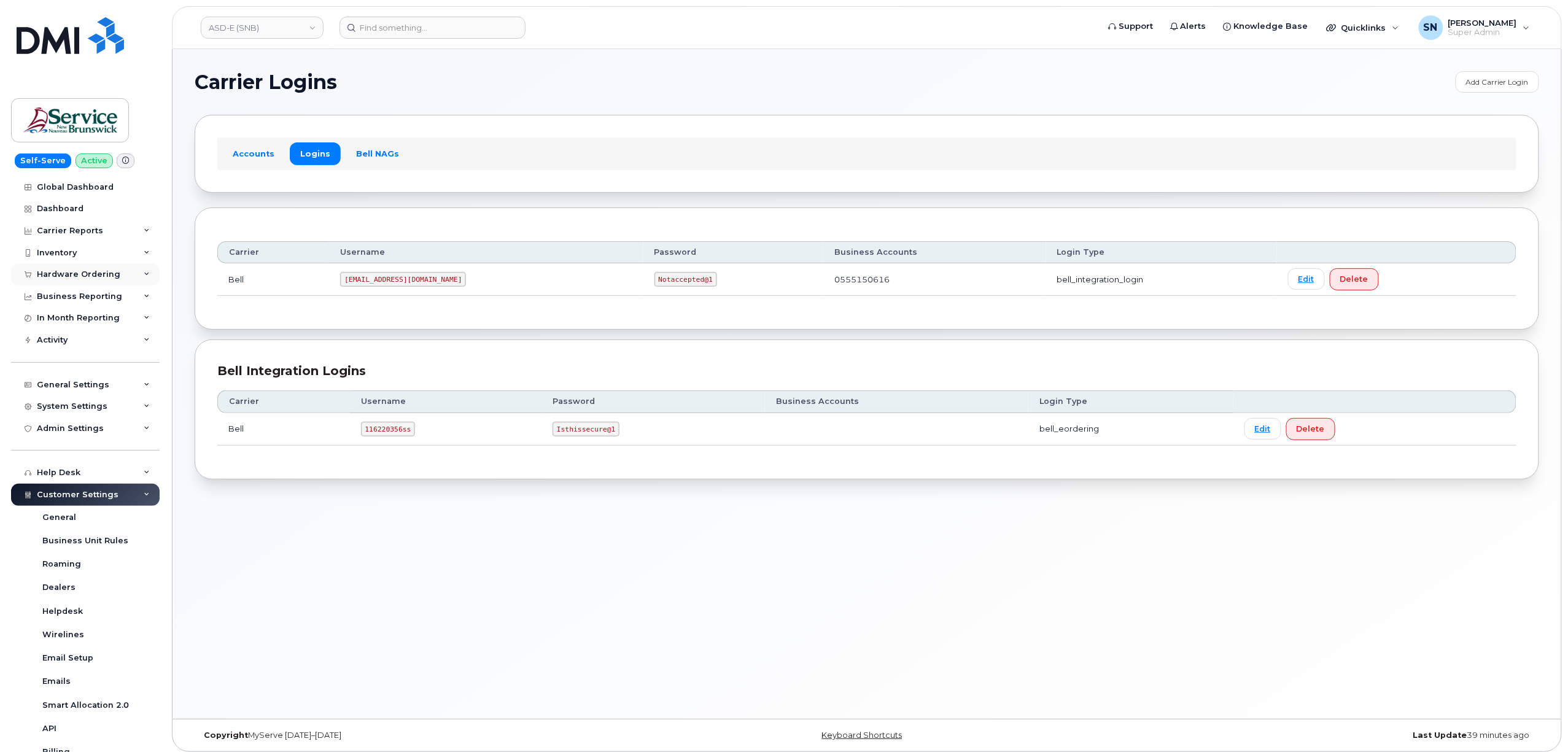
click at [95, 284] on div "Hardware Ordering" at bounding box center [85, 274] width 149 height 22
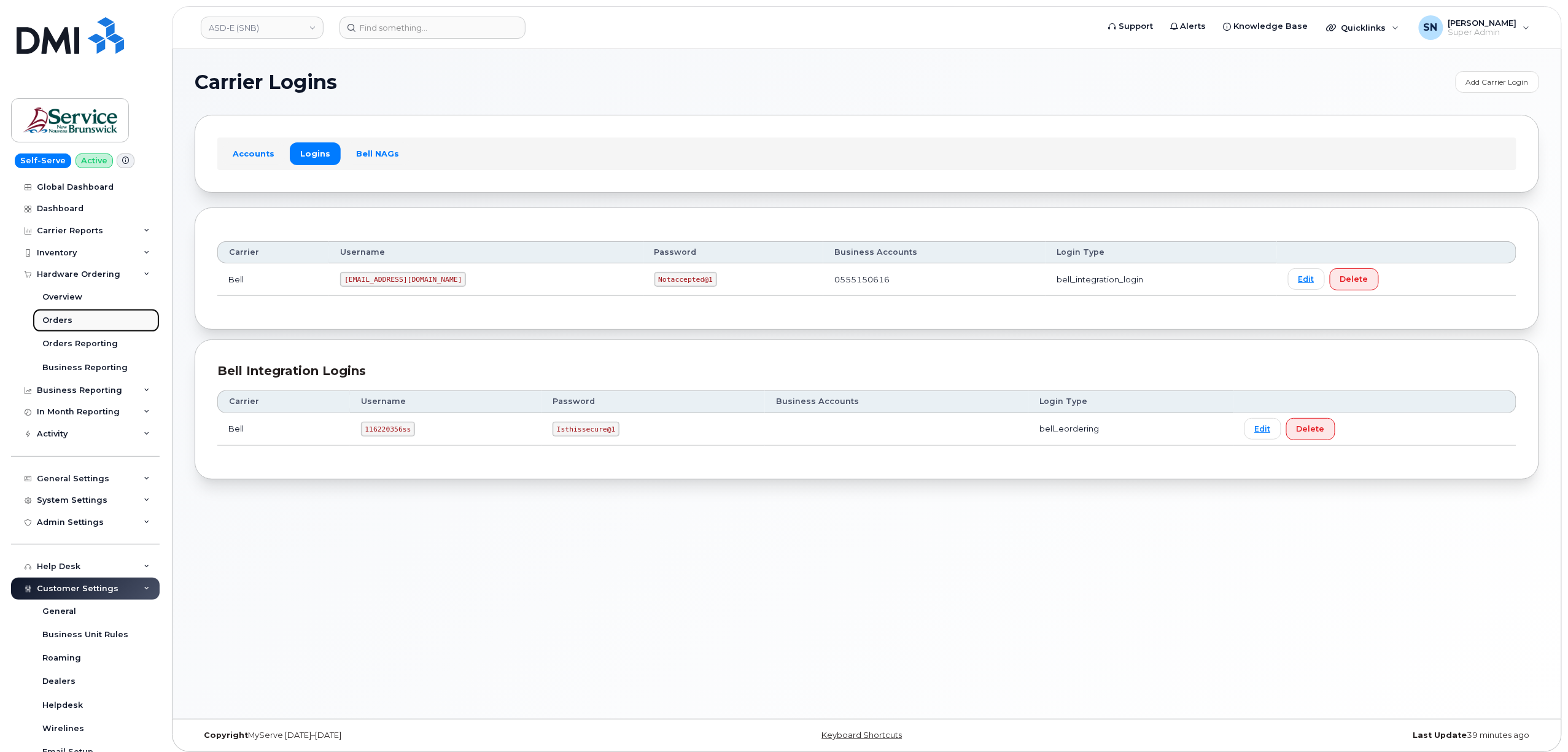
click at [76, 315] on link "Orders" at bounding box center [96, 320] width 127 height 23
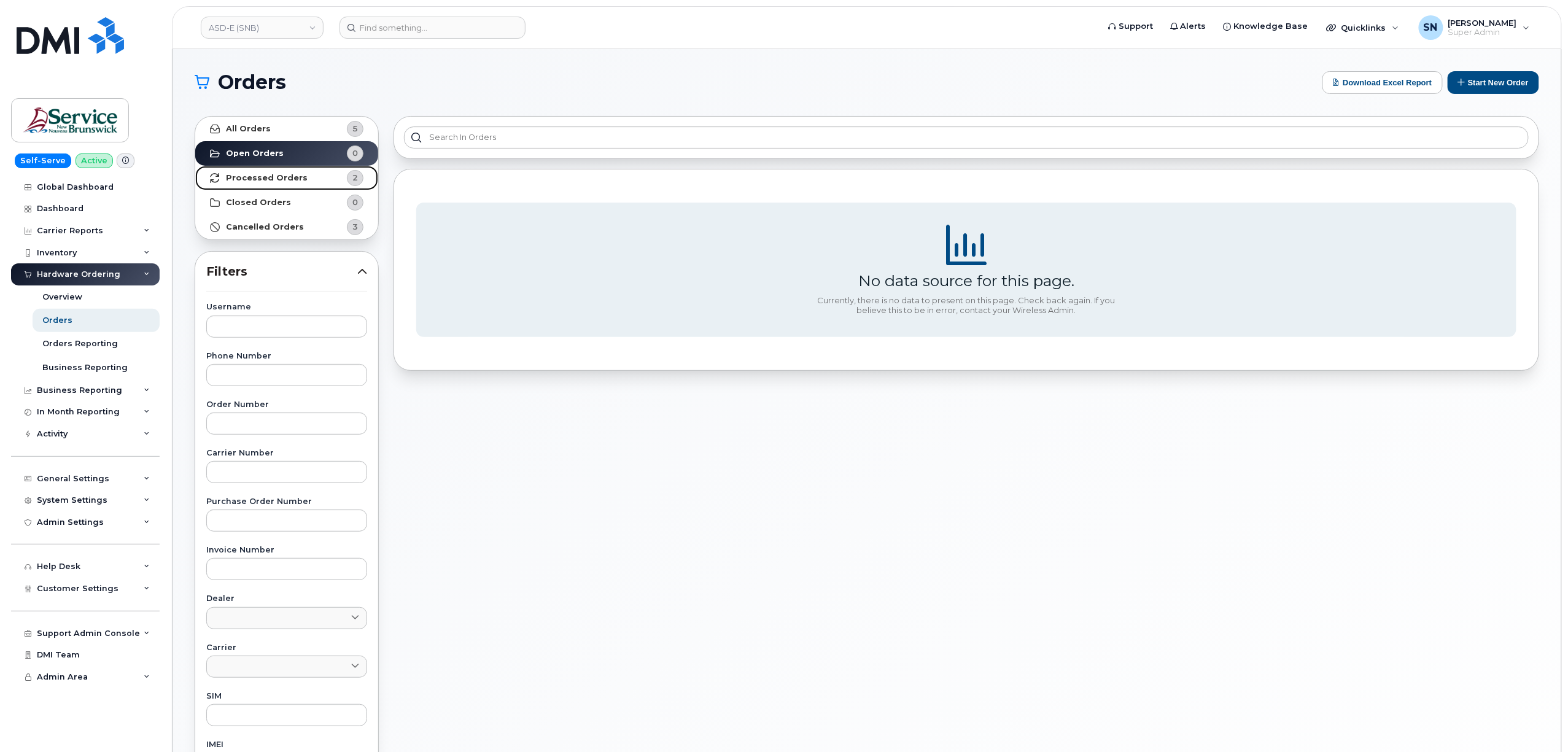
click at [288, 178] on strong "Processed Orders" at bounding box center [267, 178] width 82 height 9
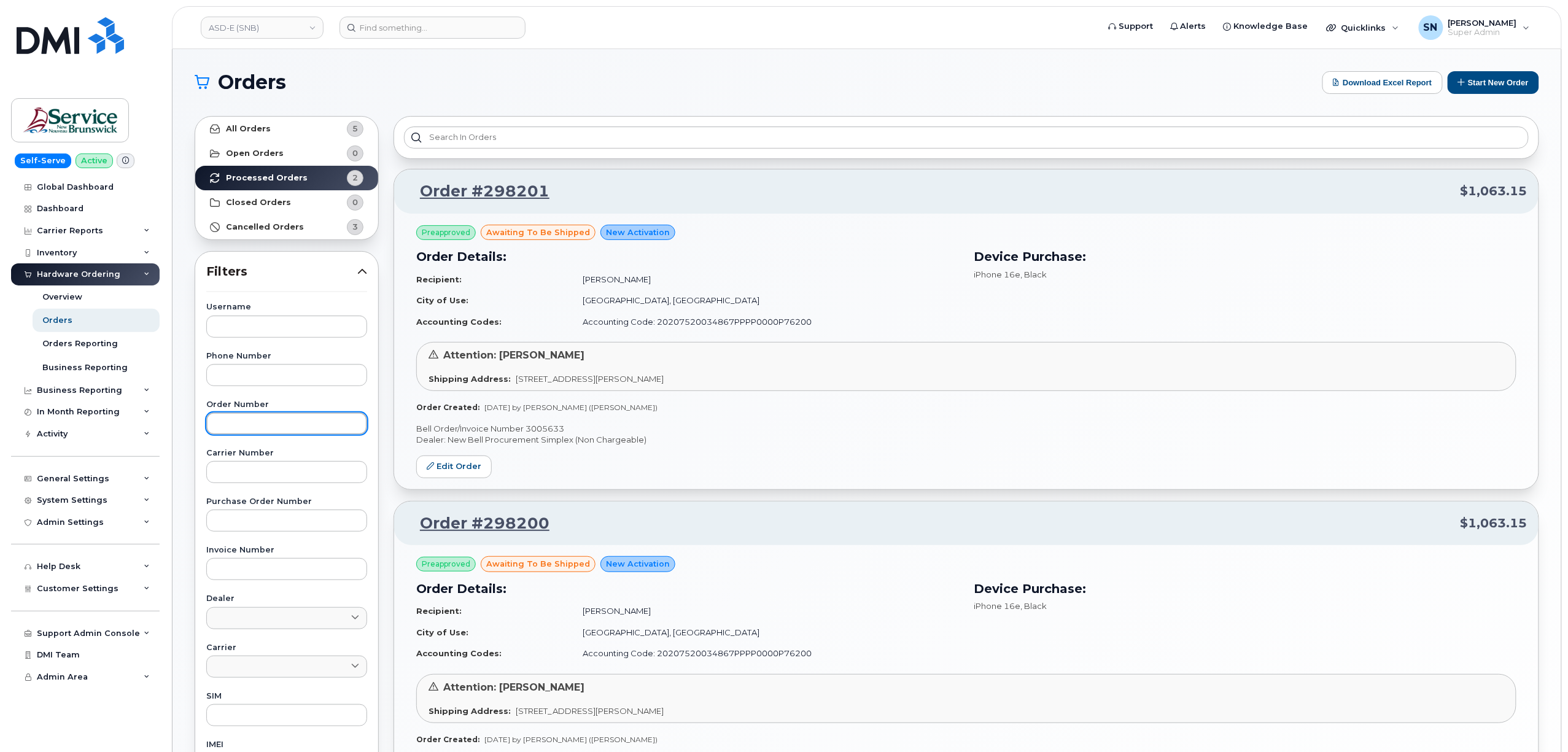
click at [296, 428] on input "text" at bounding box center [286, 424] width 161 height 22
paste input "297635"
click at [293, 119] on link "All Orders 5" at bounding box center [286, 129] width 183 height 25
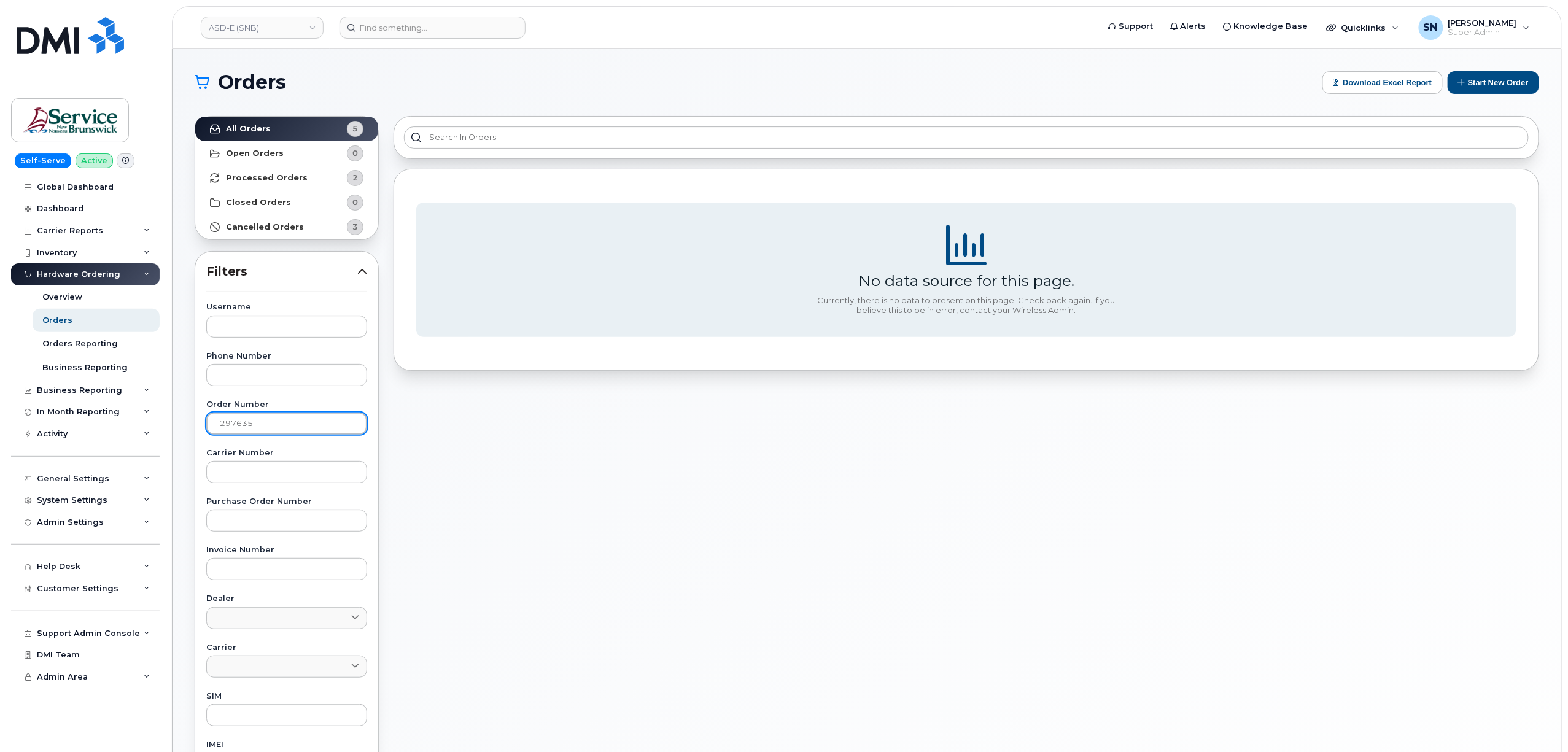
click at [280, 432] on input "297635" at bounding box center [286, 424] width 161 height 22
type input "29763"
click at [288, 20] on link "ASD-E (SNB)" at bounding box center [262, 28] width 123 height 22
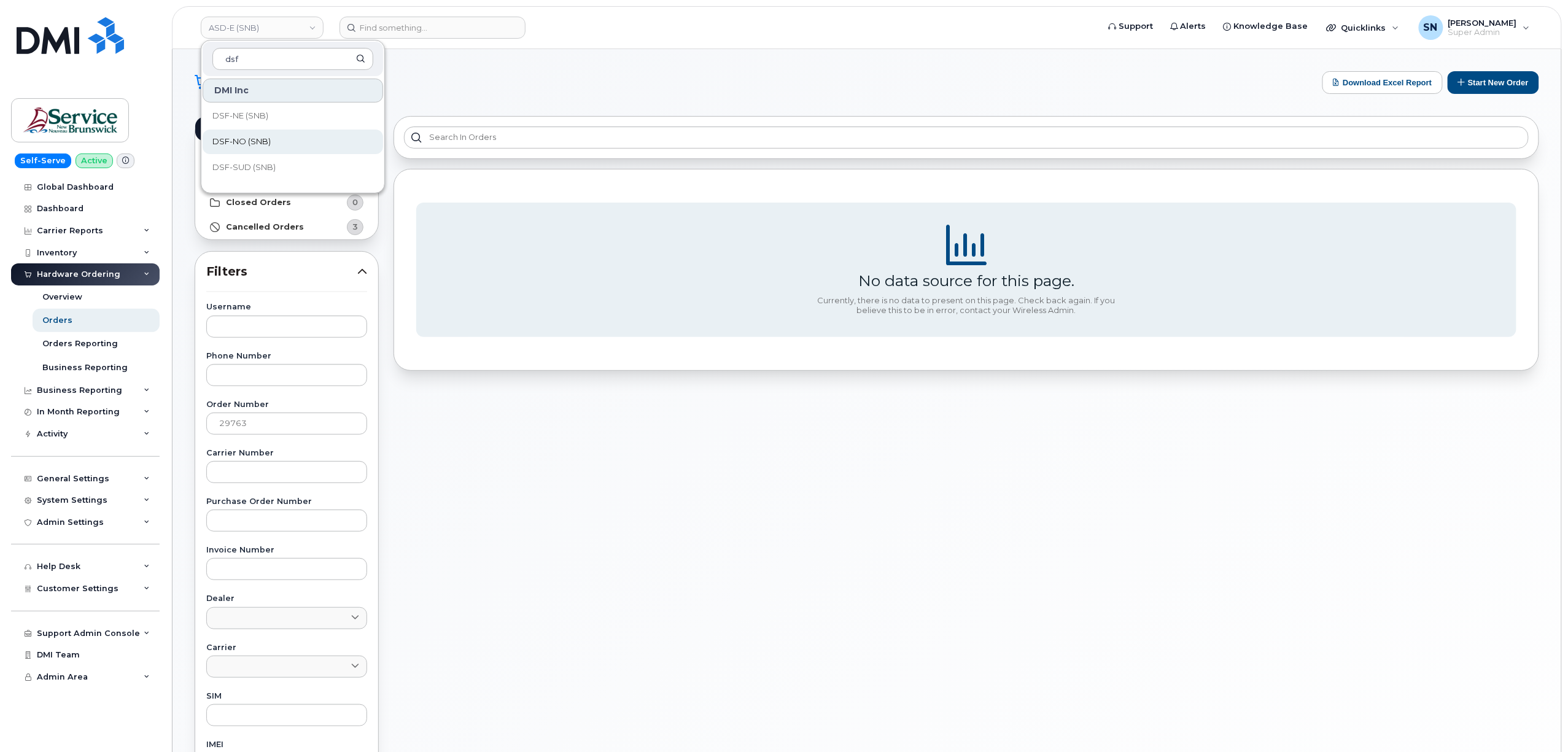
type input "dsf"
click at [279, 146] on link "DSF-NO (SNB)" at bounding box center [293, 142] width 181 height 25
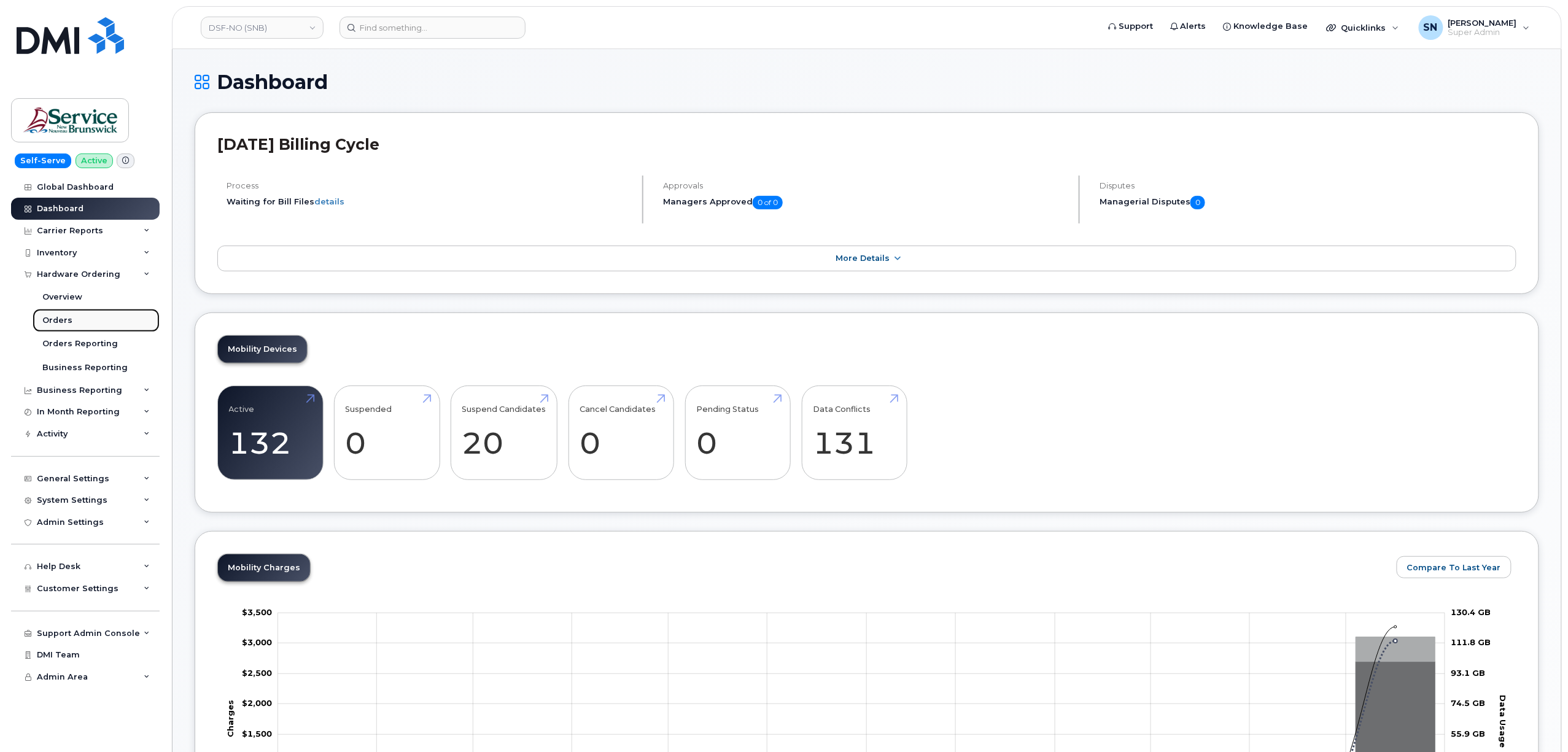
click at [82, 322] on link "Orders" at bounding box center [96, 320] width 127 height 23
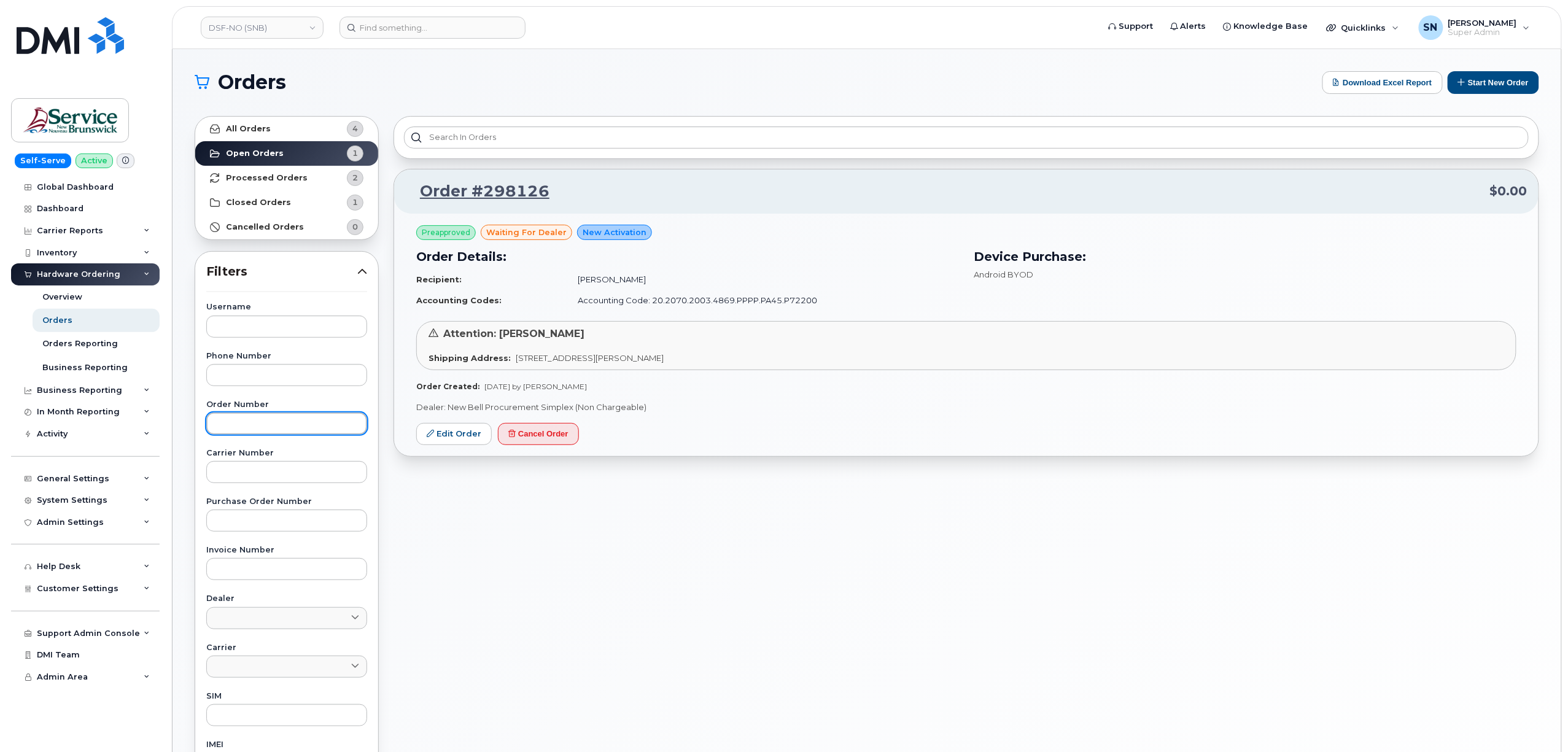
click at [276, 416] on input "text" at bounding box center [286, 424] width 161 height 22
paste input "297635"
type input "297635"
click at [303, 134] on link "All Orders 4" at bounding box center [286, 129] width 183 height 25
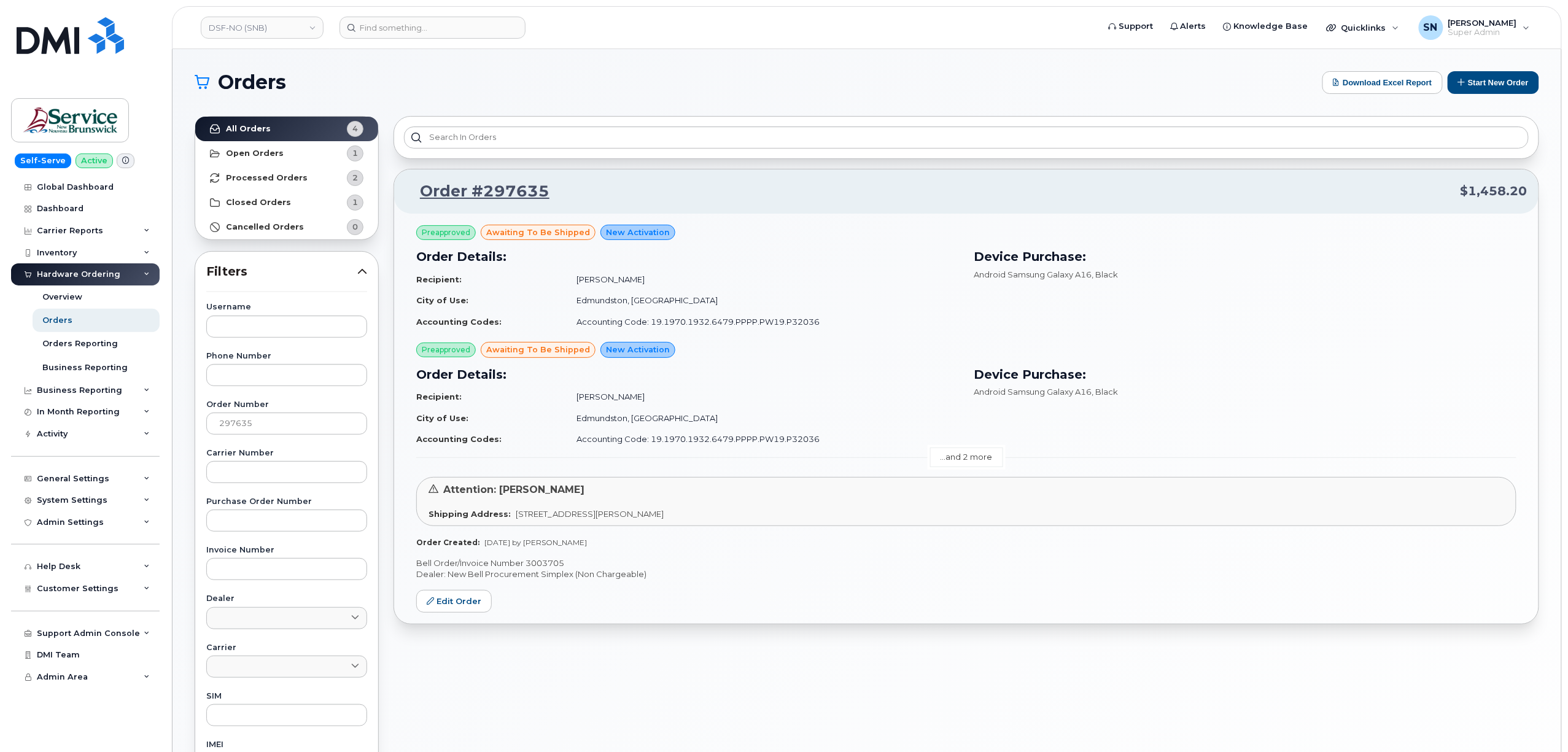
click at [944, 456] on link "...and 2 more" at bounding box center [966, 457] width 73 height 19
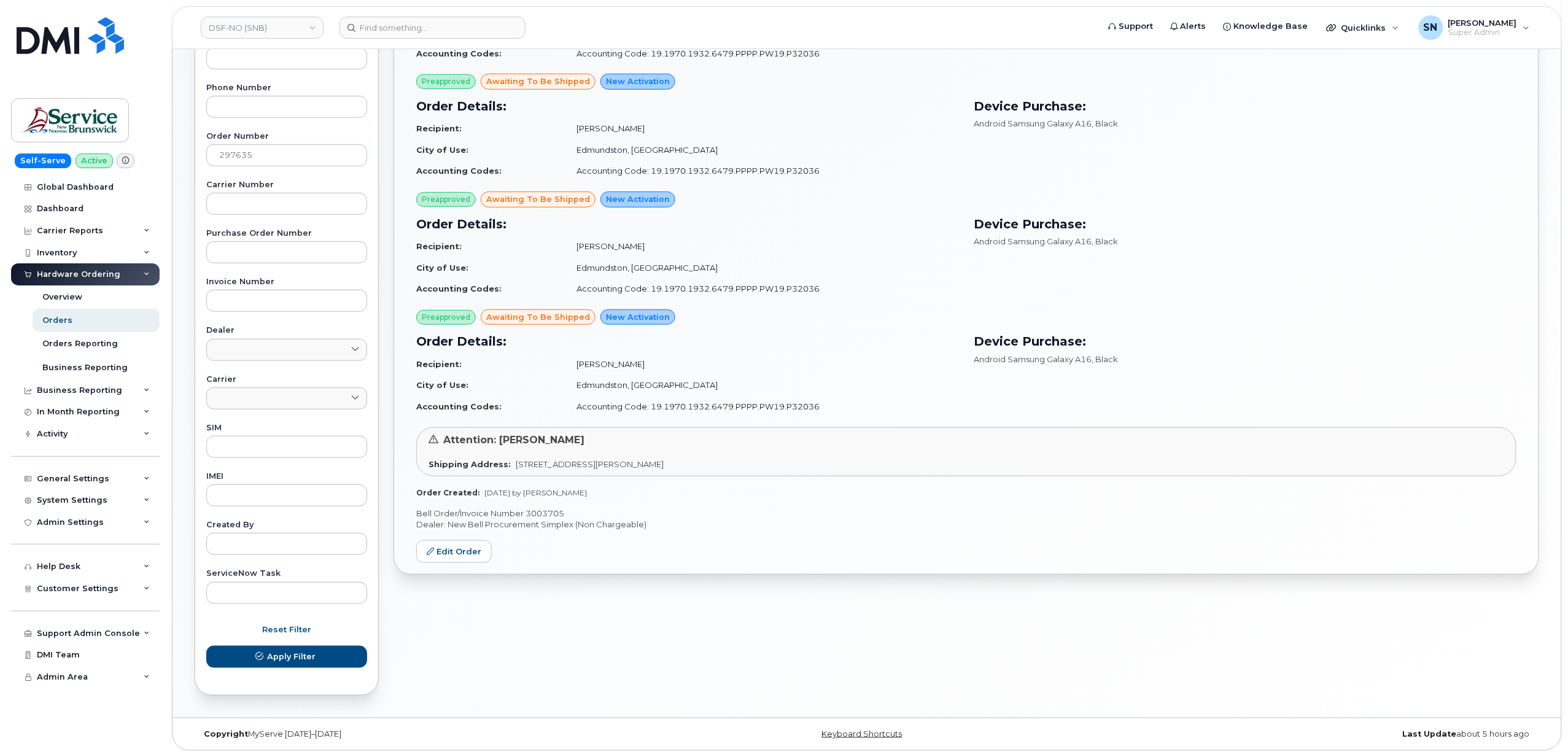
scroll to position [274, 0]
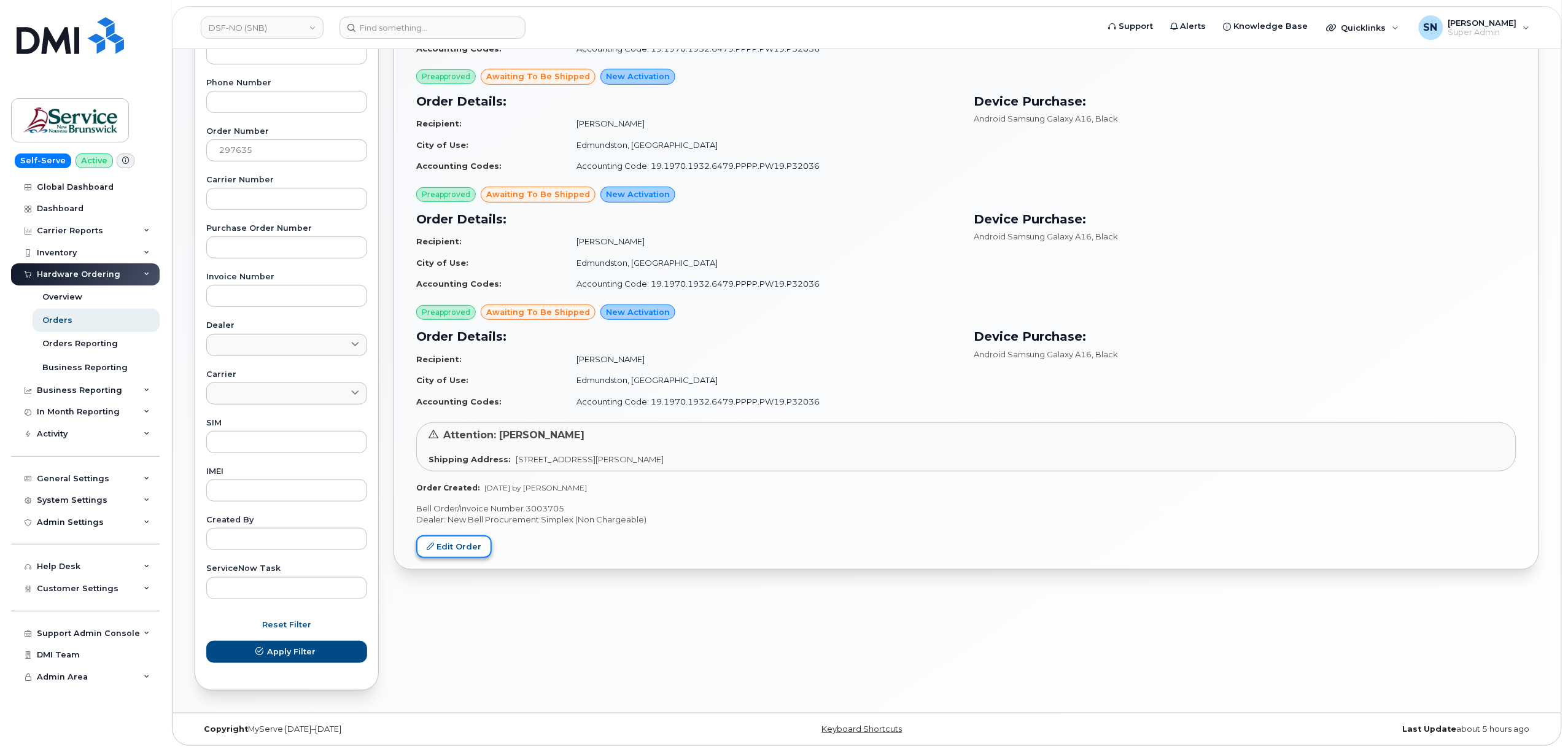
click at [468, 549] on link "Edit Order" at bounding box center [454, 546] width 76 height 23
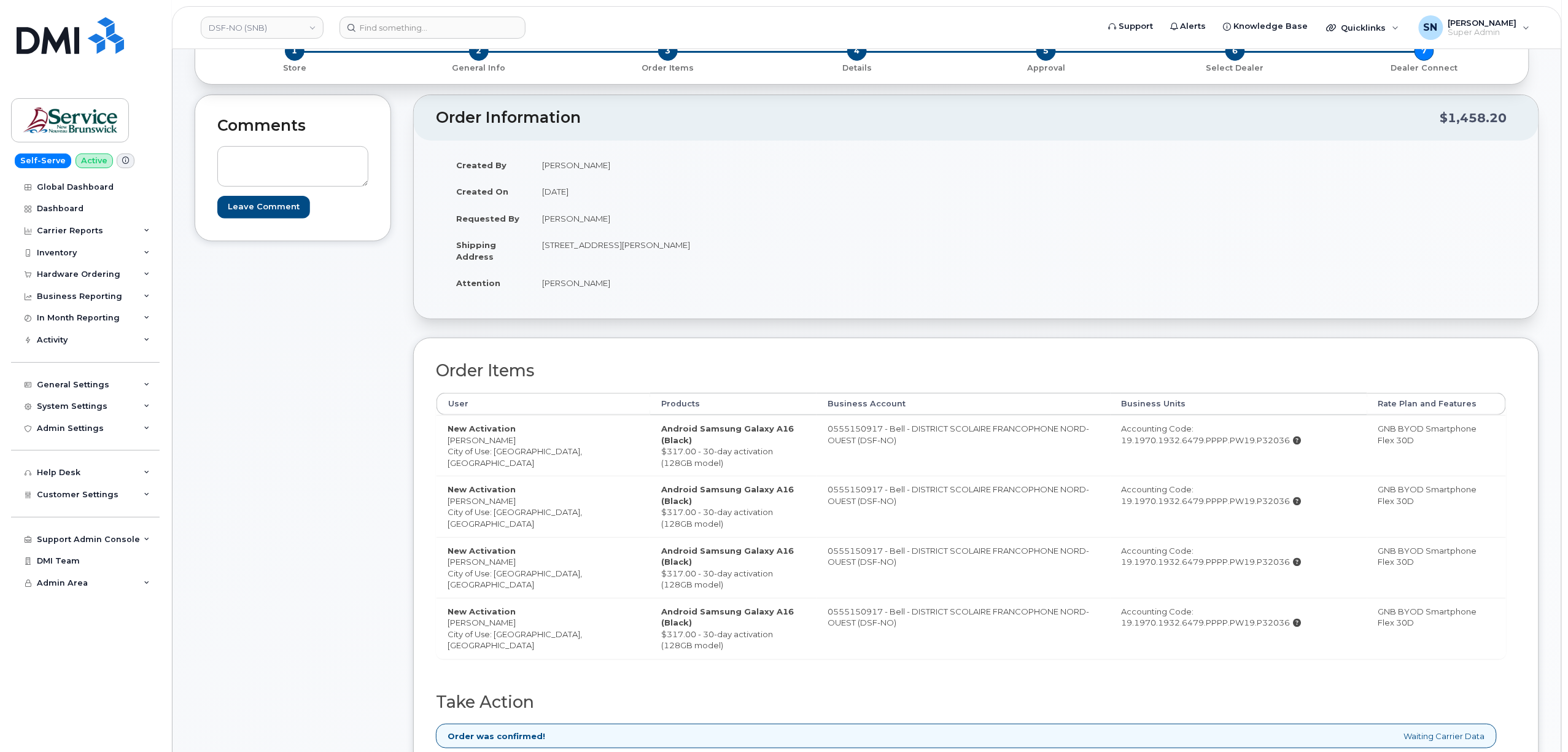
scroll to position [245, 0]
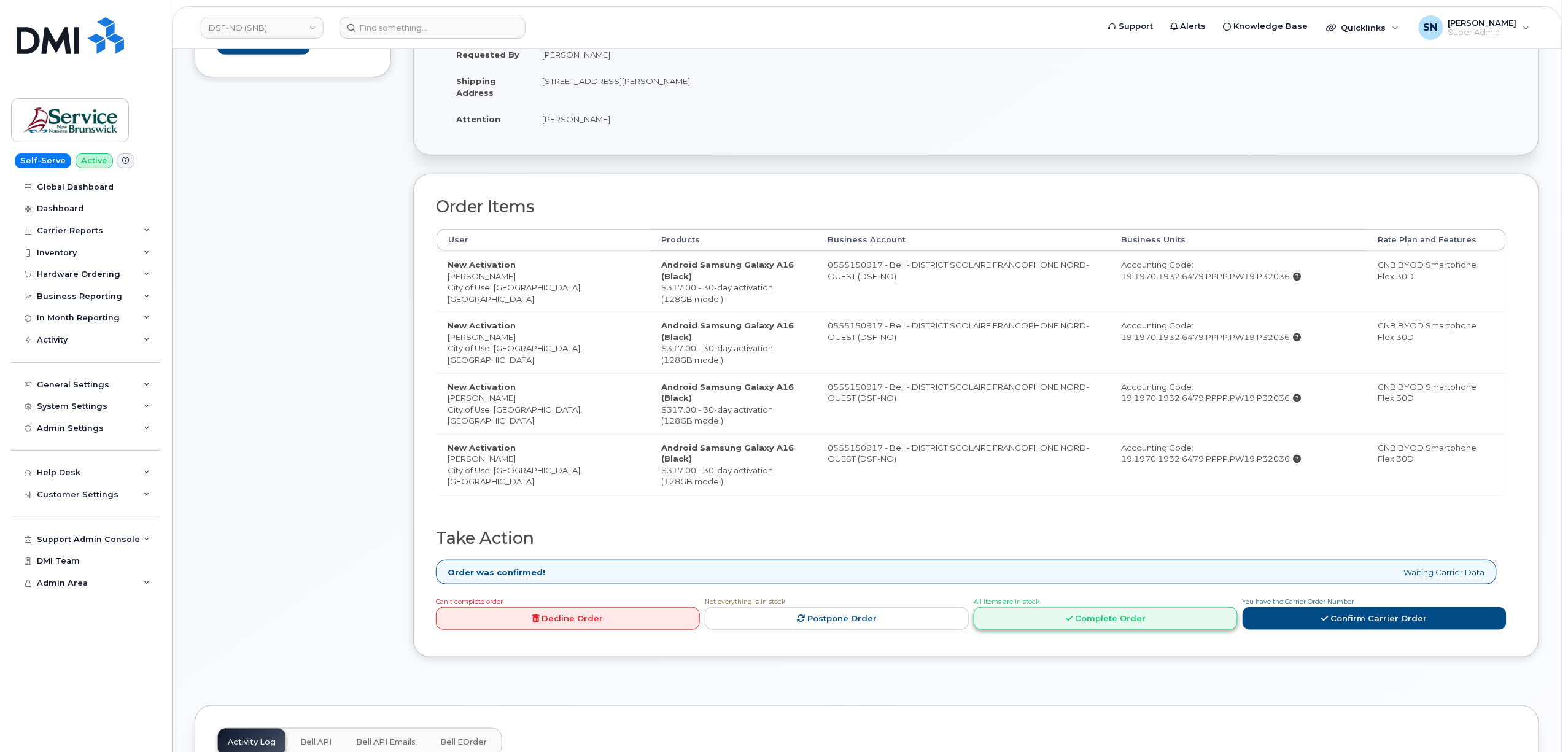
click at [1072, 630] on link "Complete Order" at bounding box center [1106, 618] width 264 height 23
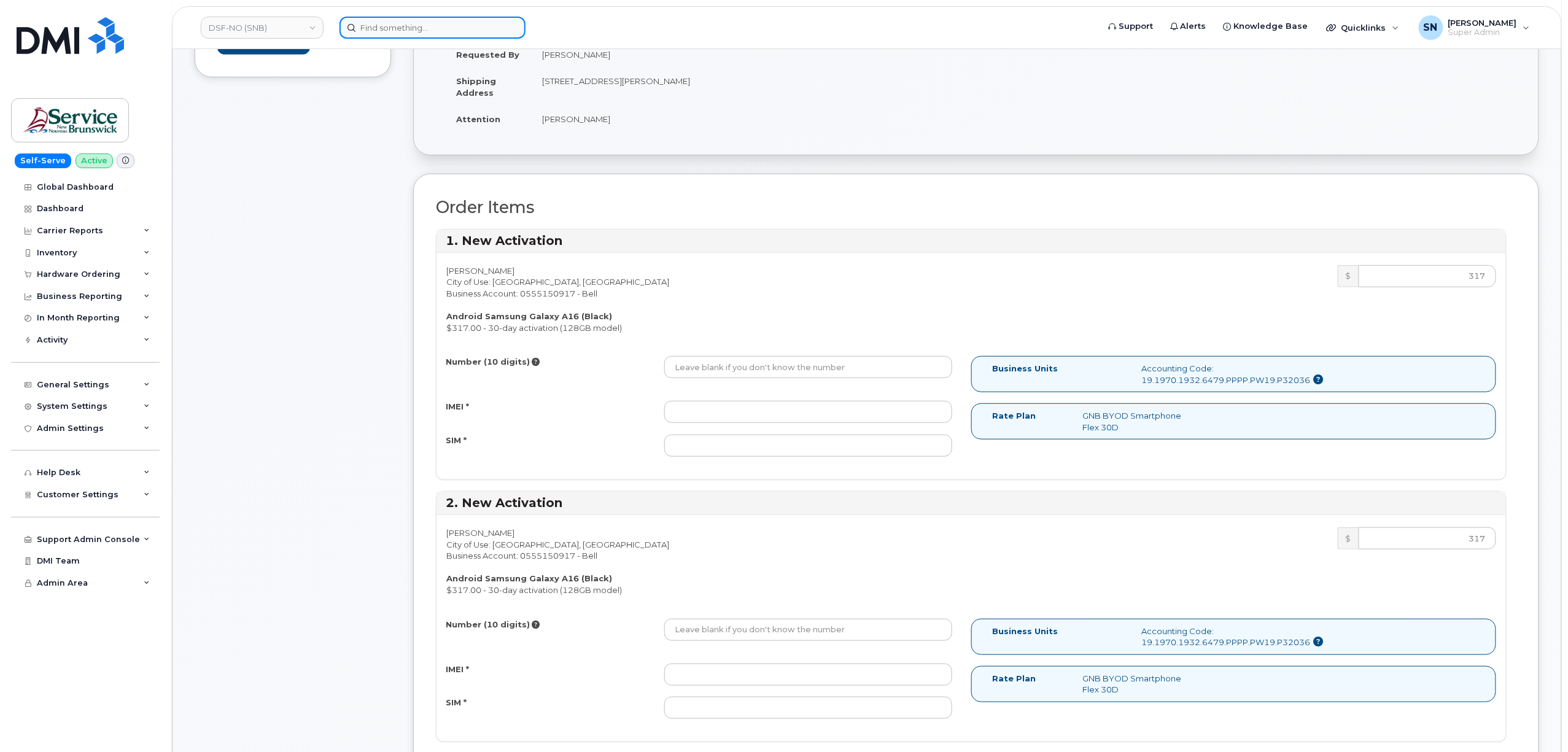
click at [433, 32] on input at bounding box center [432, 28] width 186 height 22
paste input "5068383344"
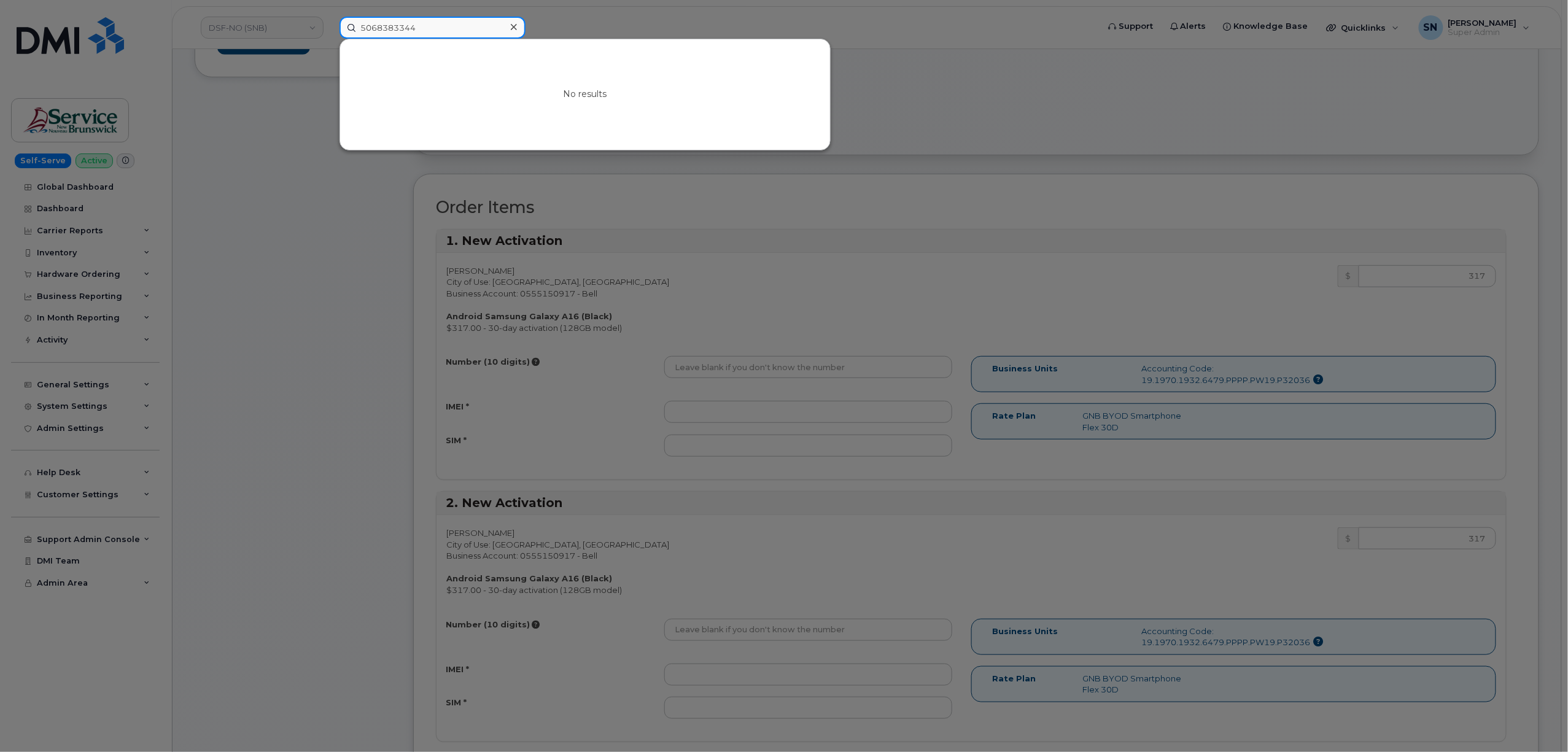
type input "5068383344"
click at [355, 222] on div at bounding box center [784, 376] width 1568 height 752
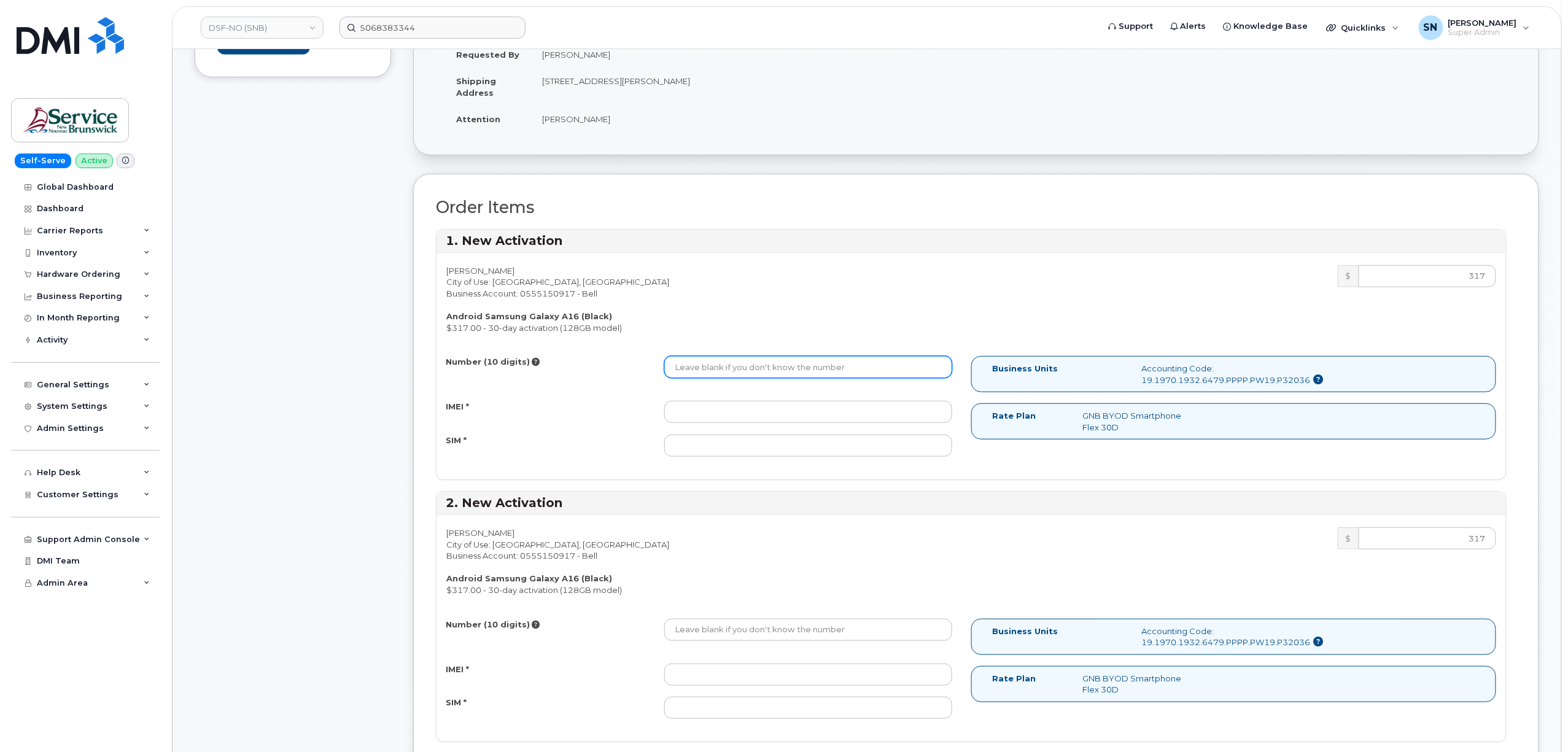
click at [742, 371] on input "Number (10 digits)" at bounding box center [808, 367] width 288 height 22
paste input "5068383344"
type input "5068383344"
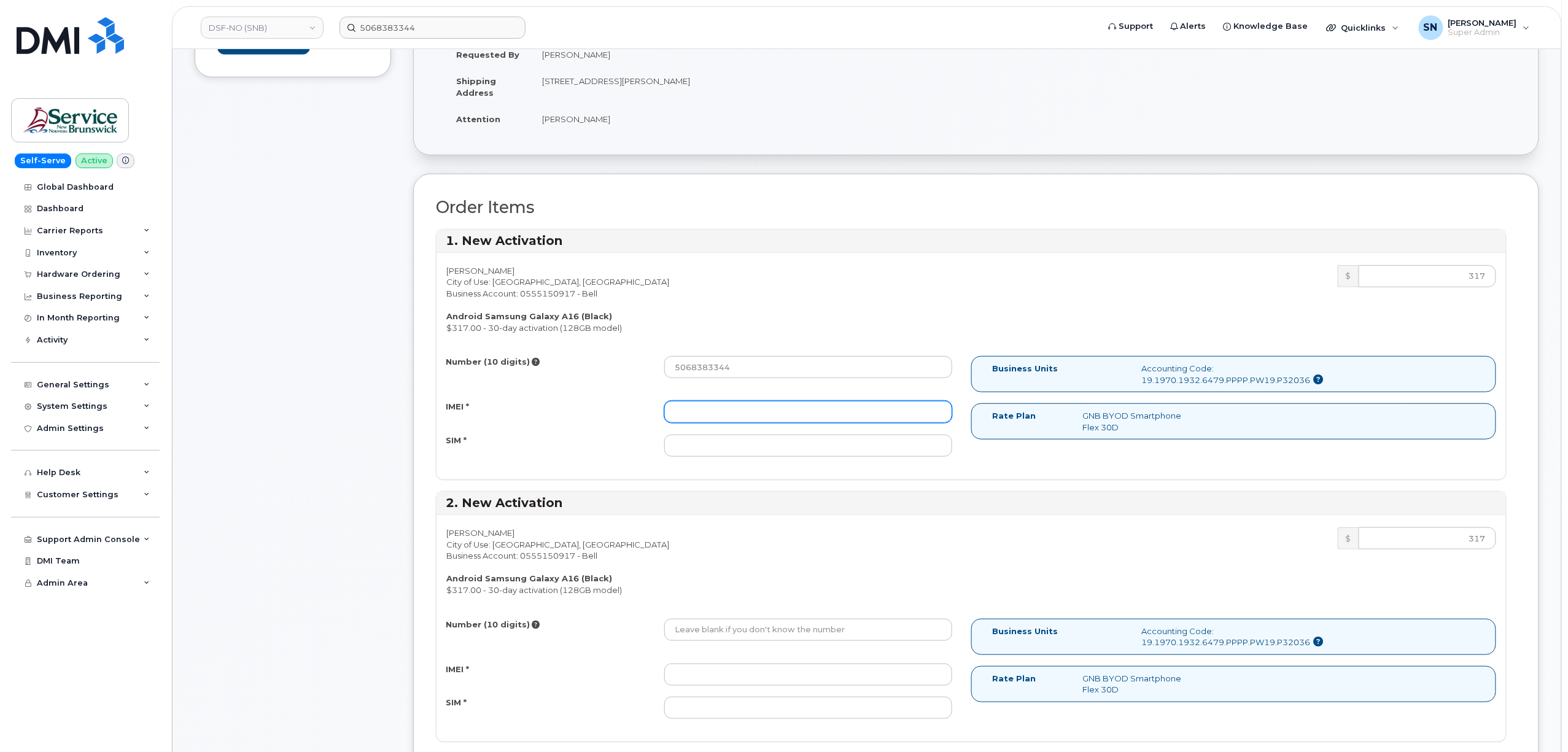
click at [730, 417] on input "IMEI *" at bounding box center [808, 412] width 288 height 22
paste input "350109212553312"
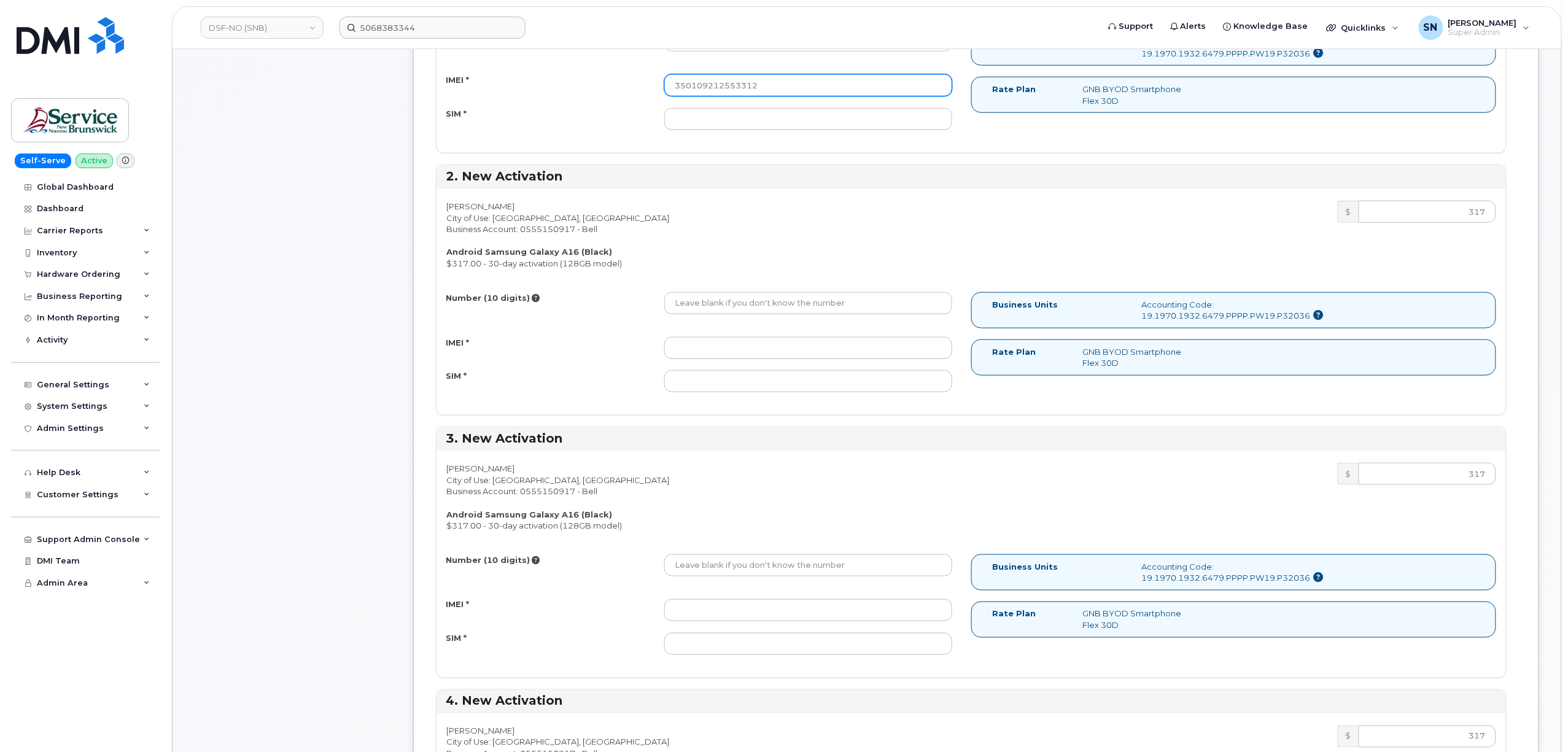
scroll to position [573, 0]
type input "350109212553312"
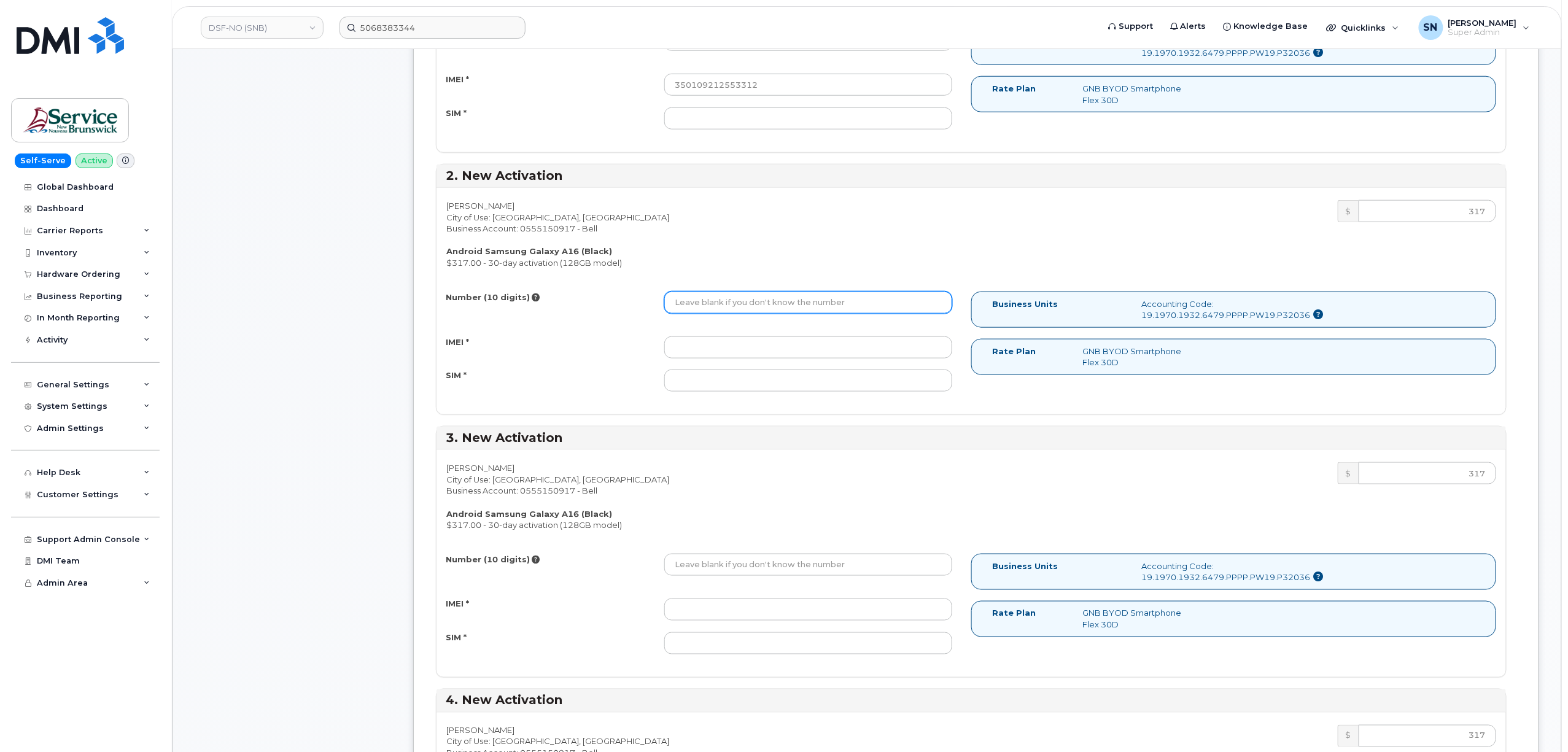
click at [760, 307] on input "Number (10 digits)" at bounding box center [808, 303] width 288 height 22
paste input "5068385693"
type input "5068385693"
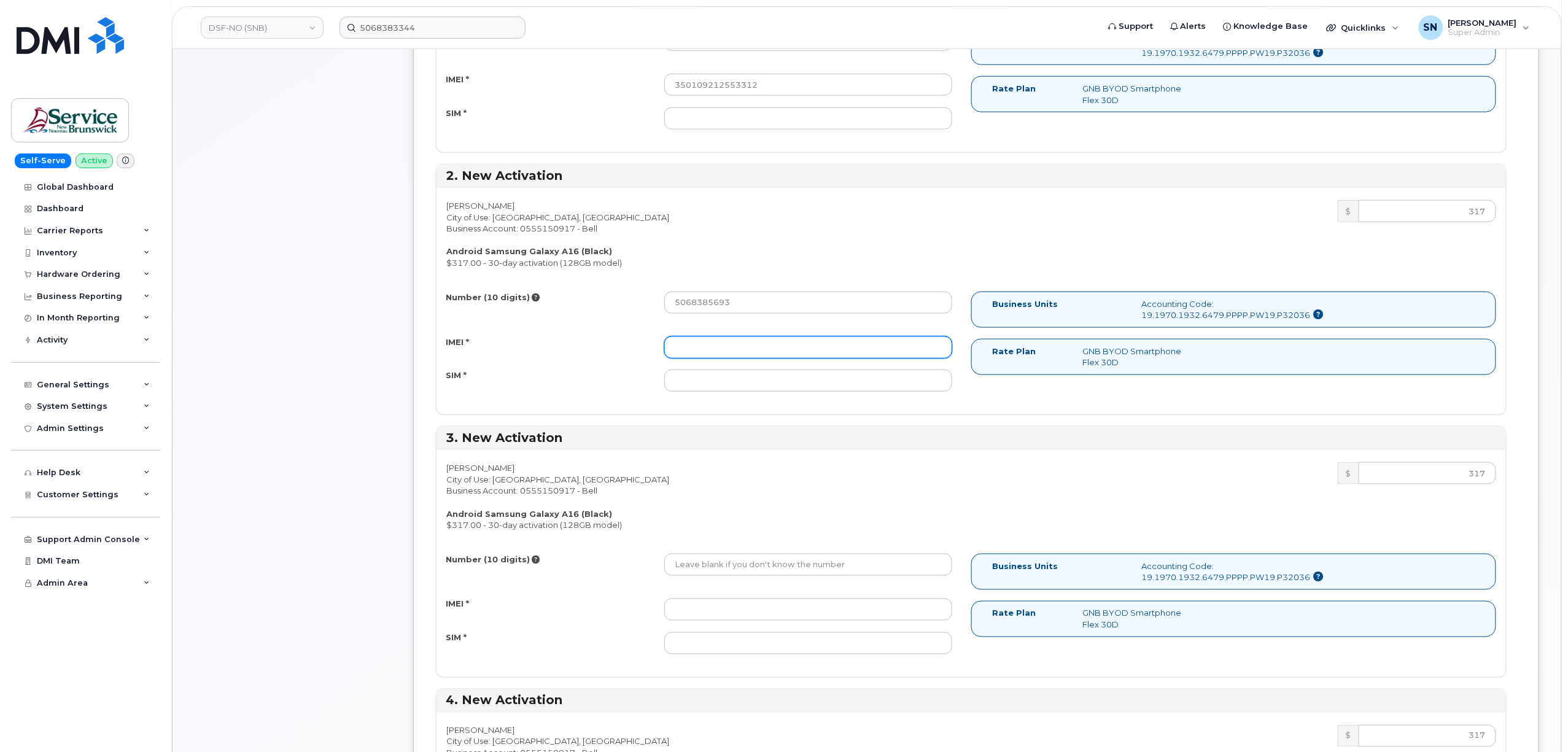
click at [696, 355] on input "IMEI *" at bounding box center [808, 347] width 288 height 22
paste input "350109212546795"
type input "350109212546795"
click at [739, 561] on input "Number (10 digits)" at bounding box center [808, 565] width 288 height 22
paste input "5068385696"
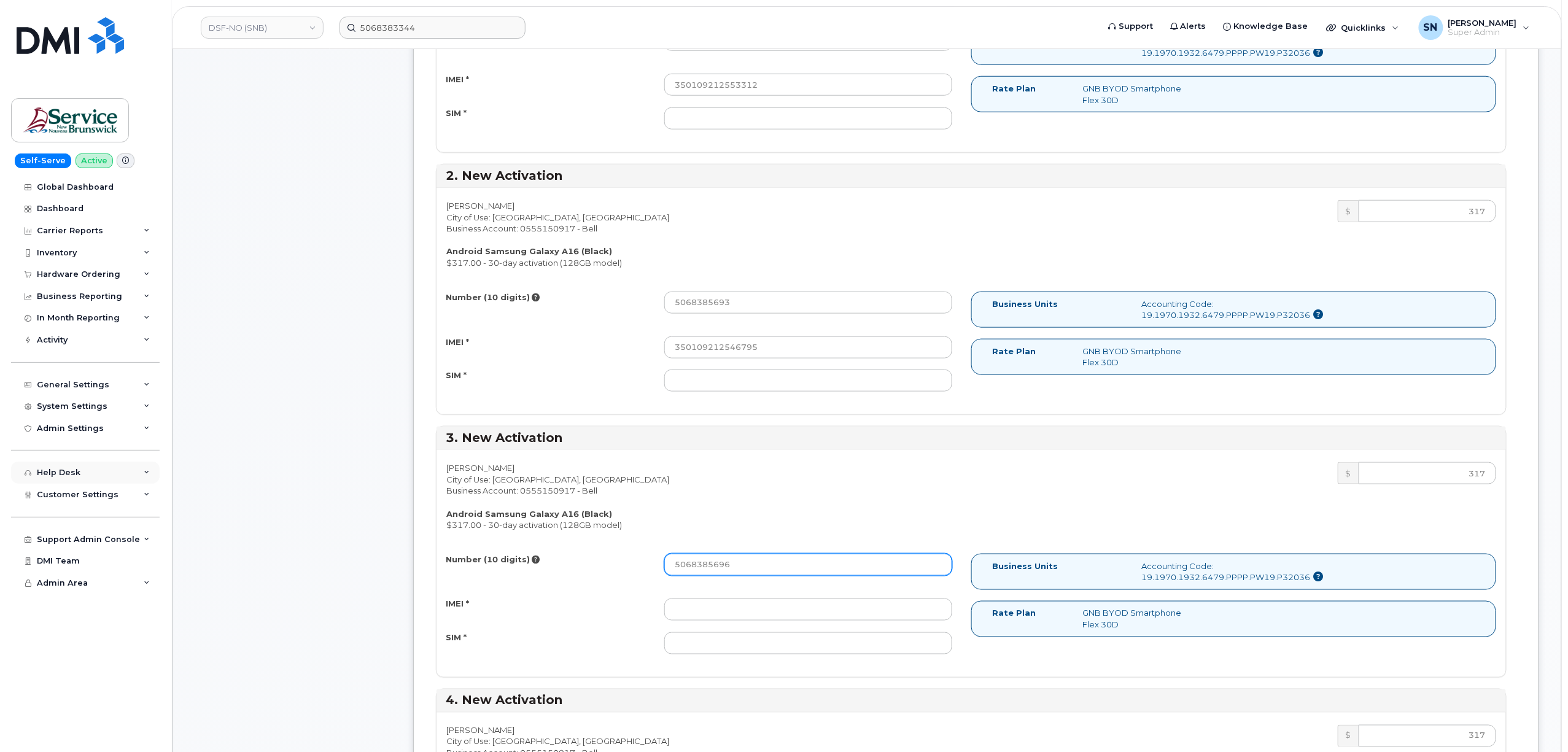
type input "5068385696"
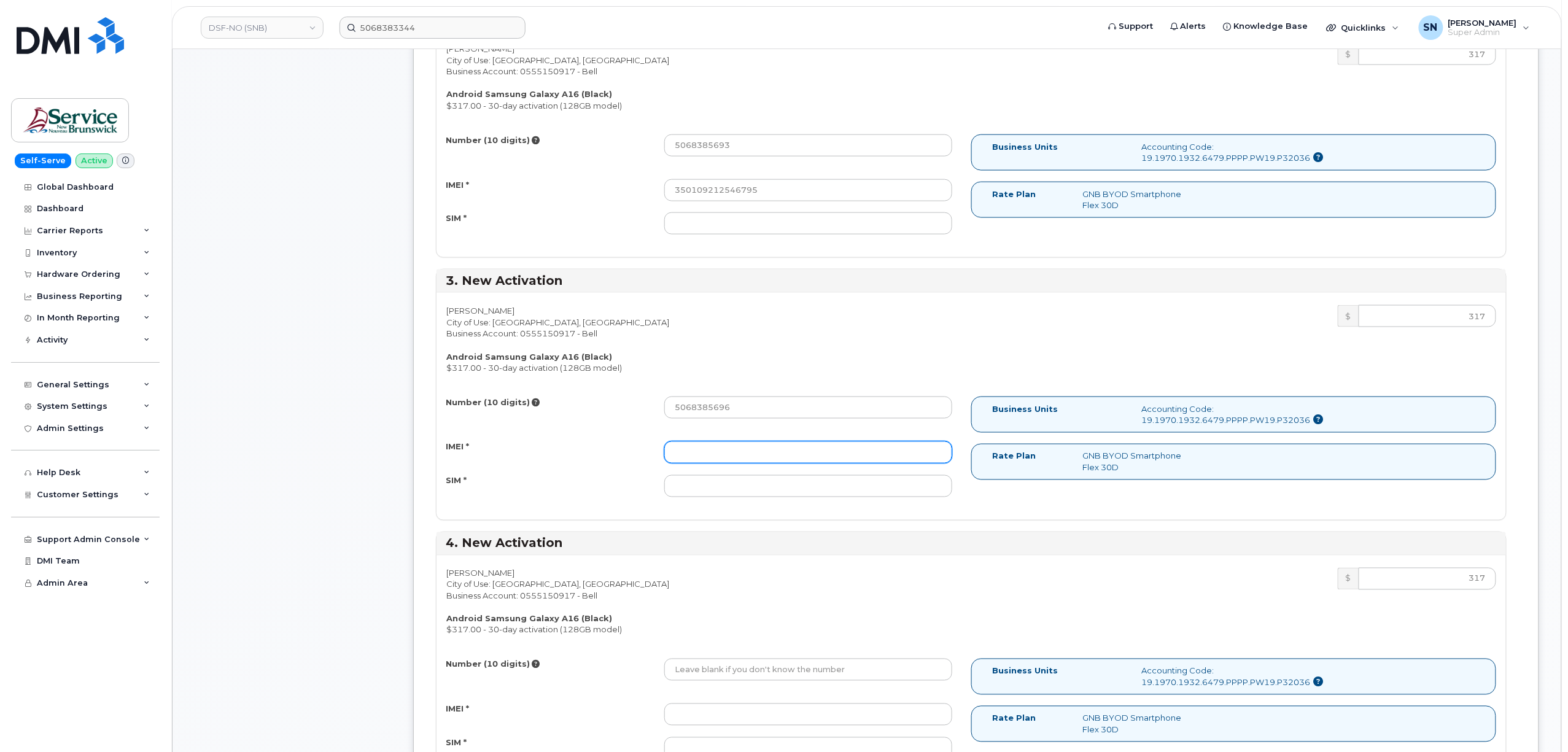
scroll to position [737, 0]
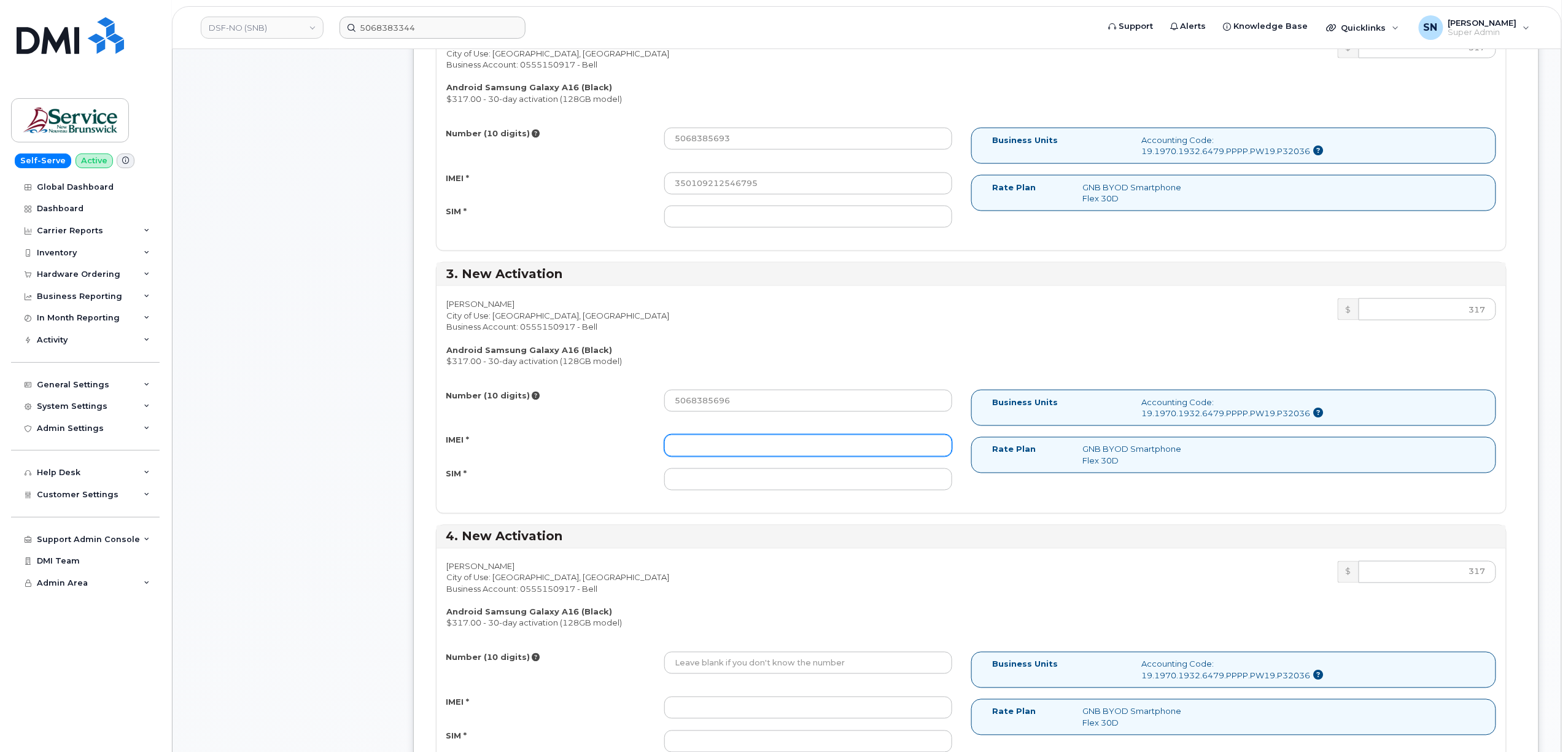
click at [715, 452] on input "IMEI *" at bounding box center [808, 446] width 288 height 22
paste input "350109212598689"
type input "350109212598689"
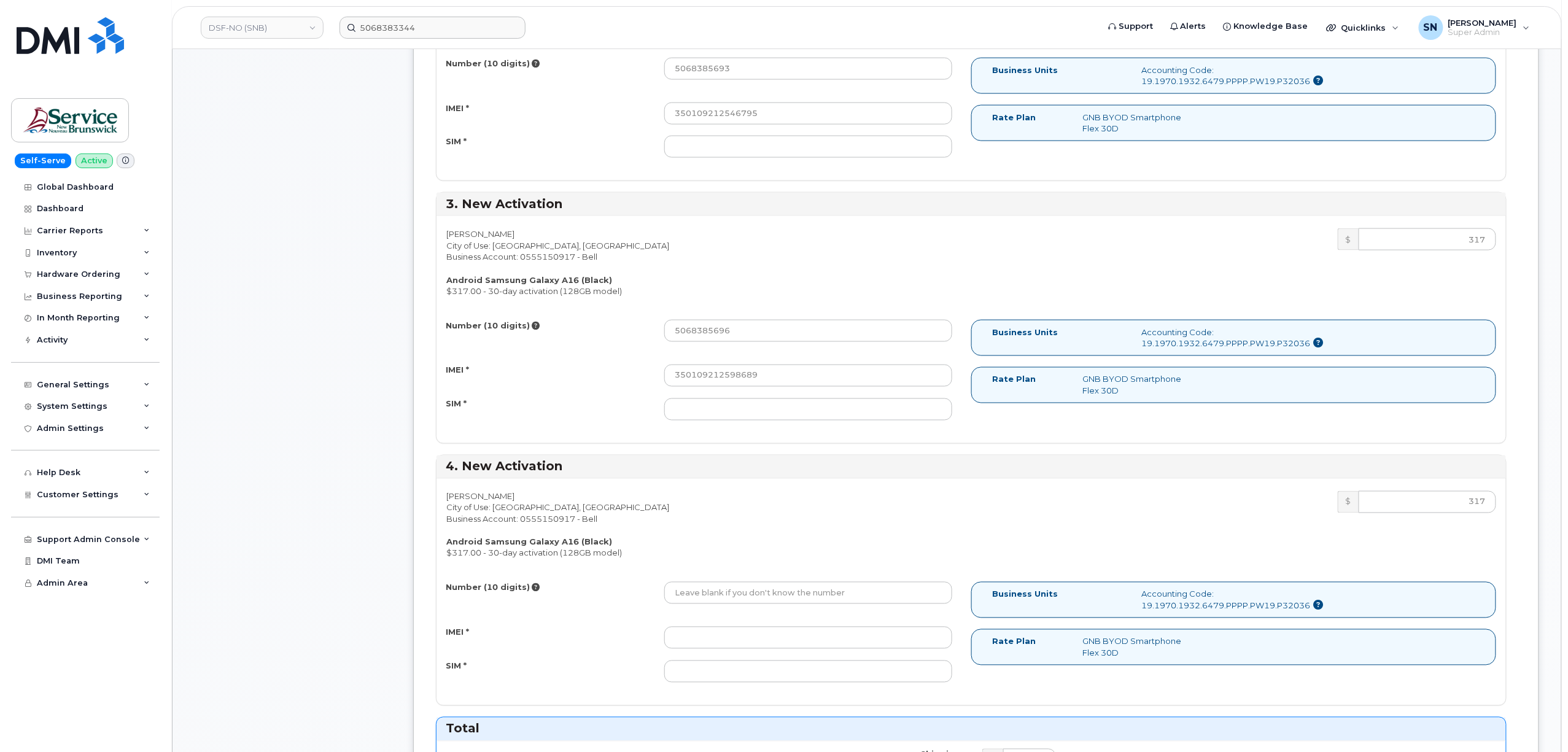
scroll to position [900, 0]
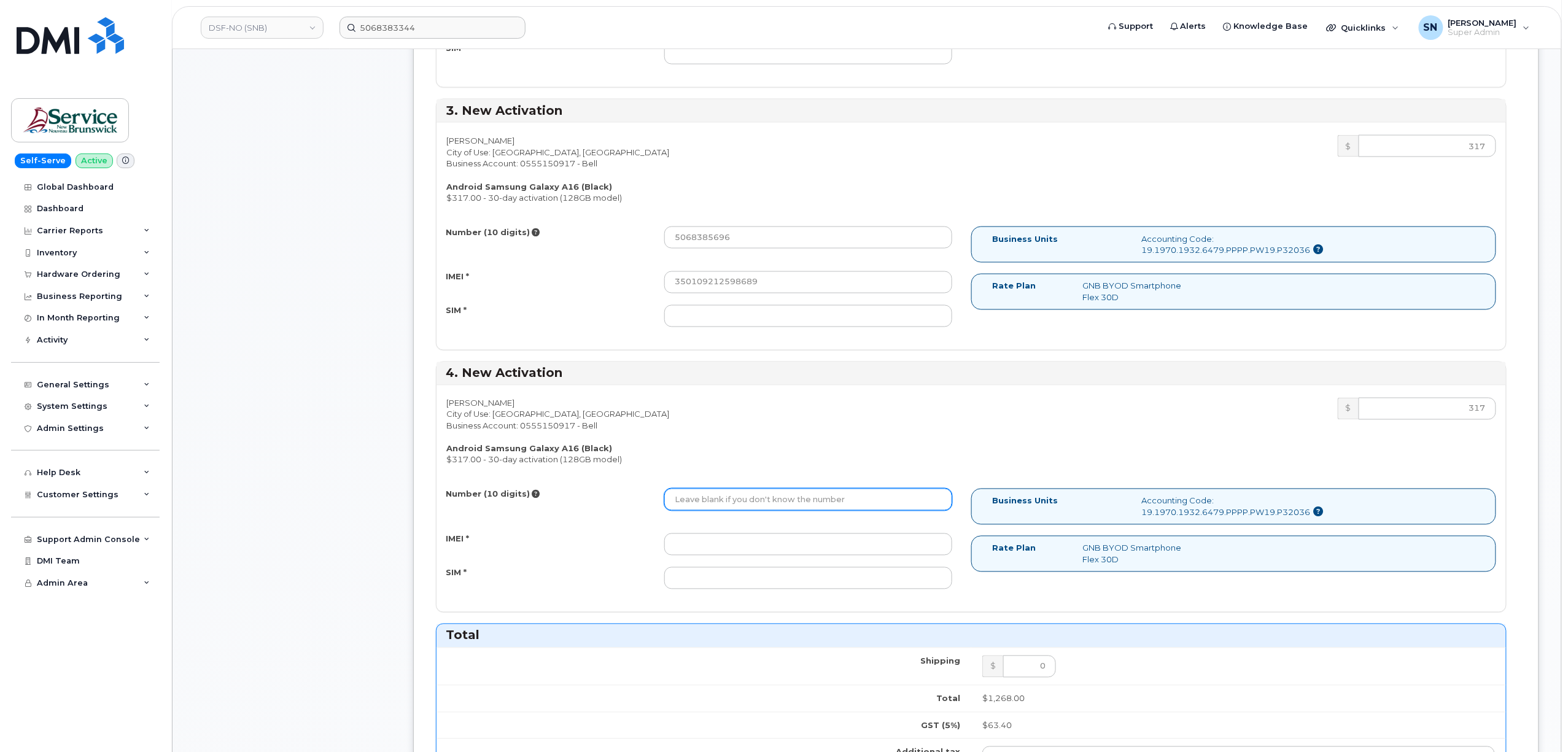
click at [734, 495] on input "Number (10 digits)" at bounding box center [808, 499] width 288 height 22
paste input "5068385697"
type input "5068385697"
click at [730, 555] on input "IMEI *" at bounding box center [808, 545] width 288 height 22
paste input "350109212507441"
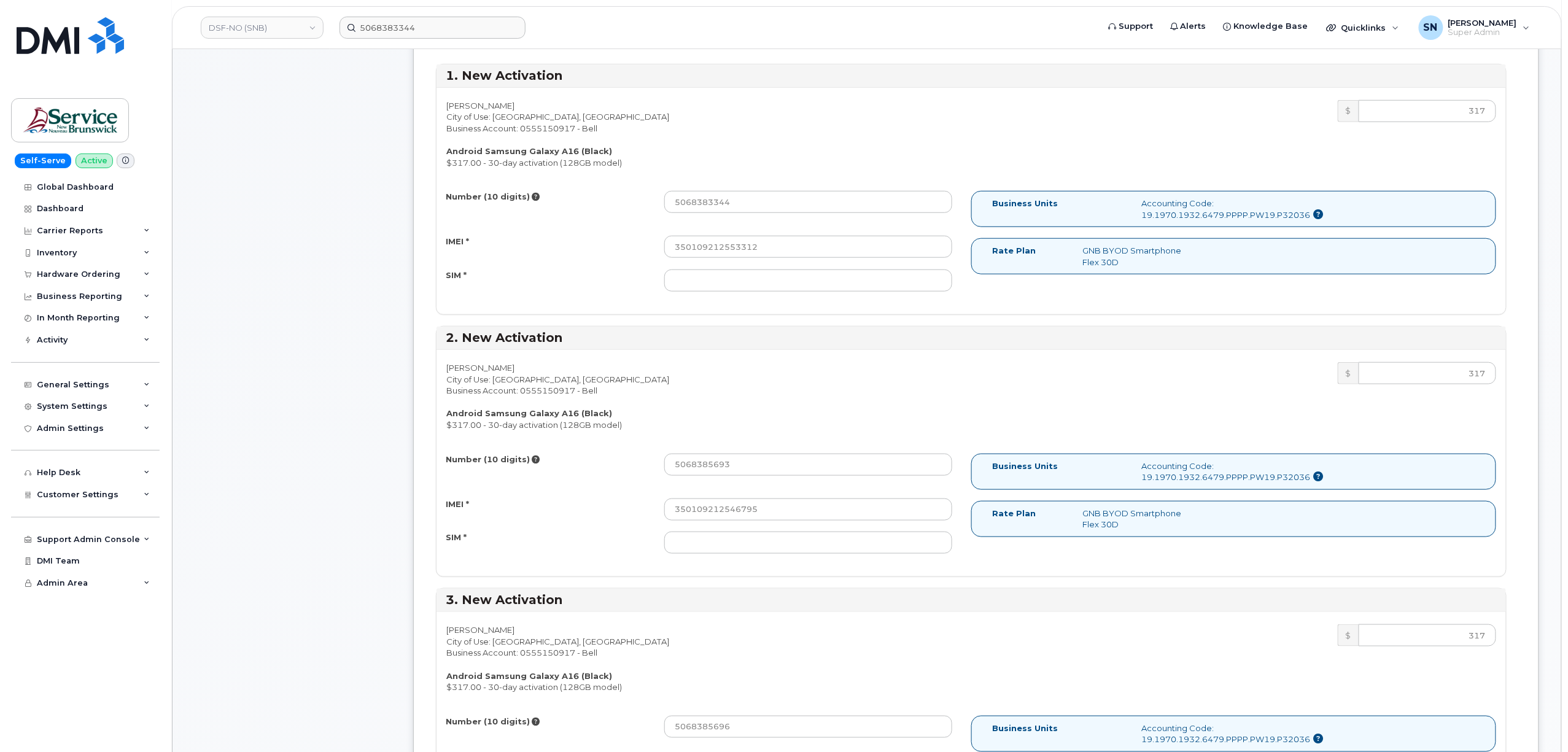
scroll to position [409, 0]
type input "350109212507441"
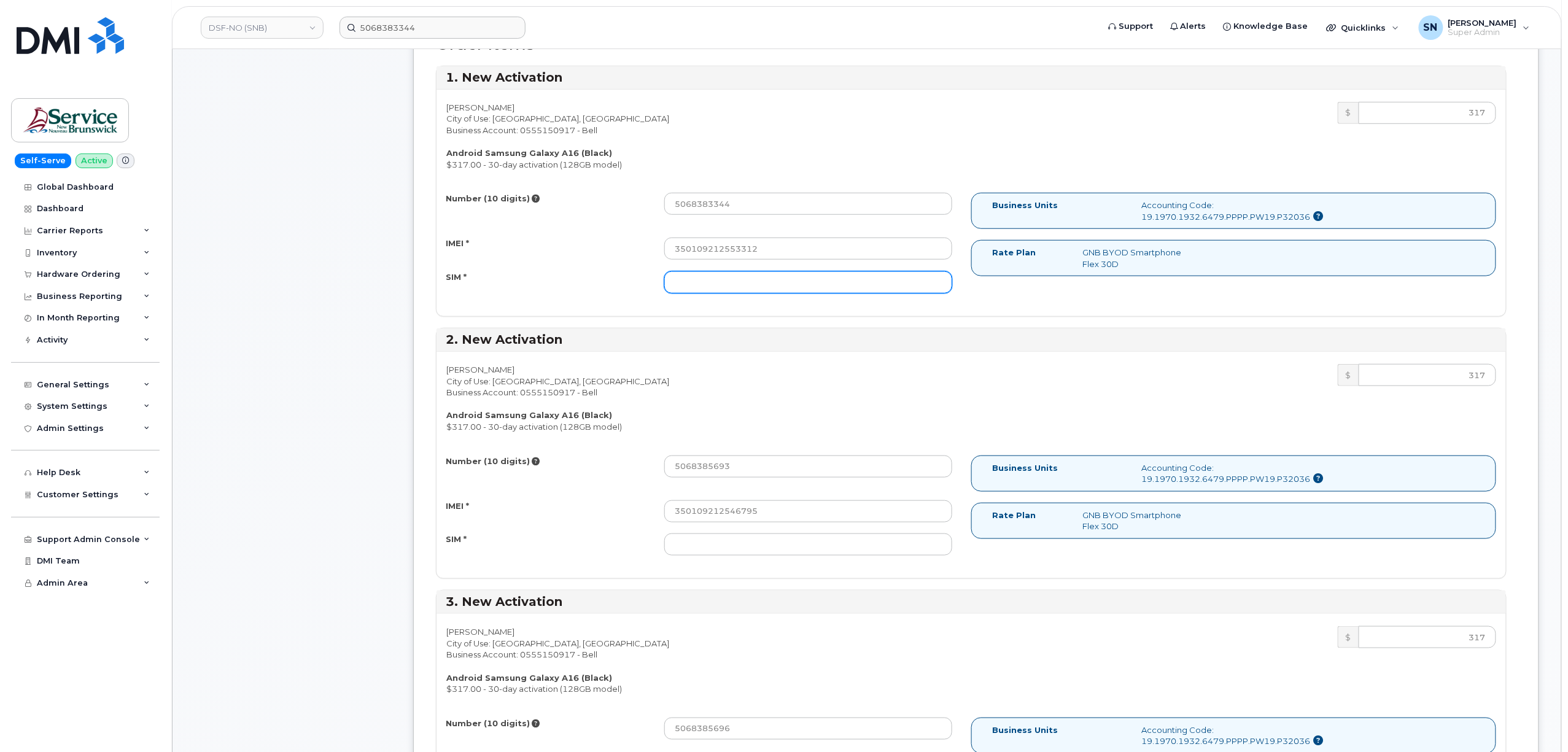
paste input "89302610207416760434"
click at [732, 280] on input "SIM *" at bounding box center [808, 282] width 288 height 22
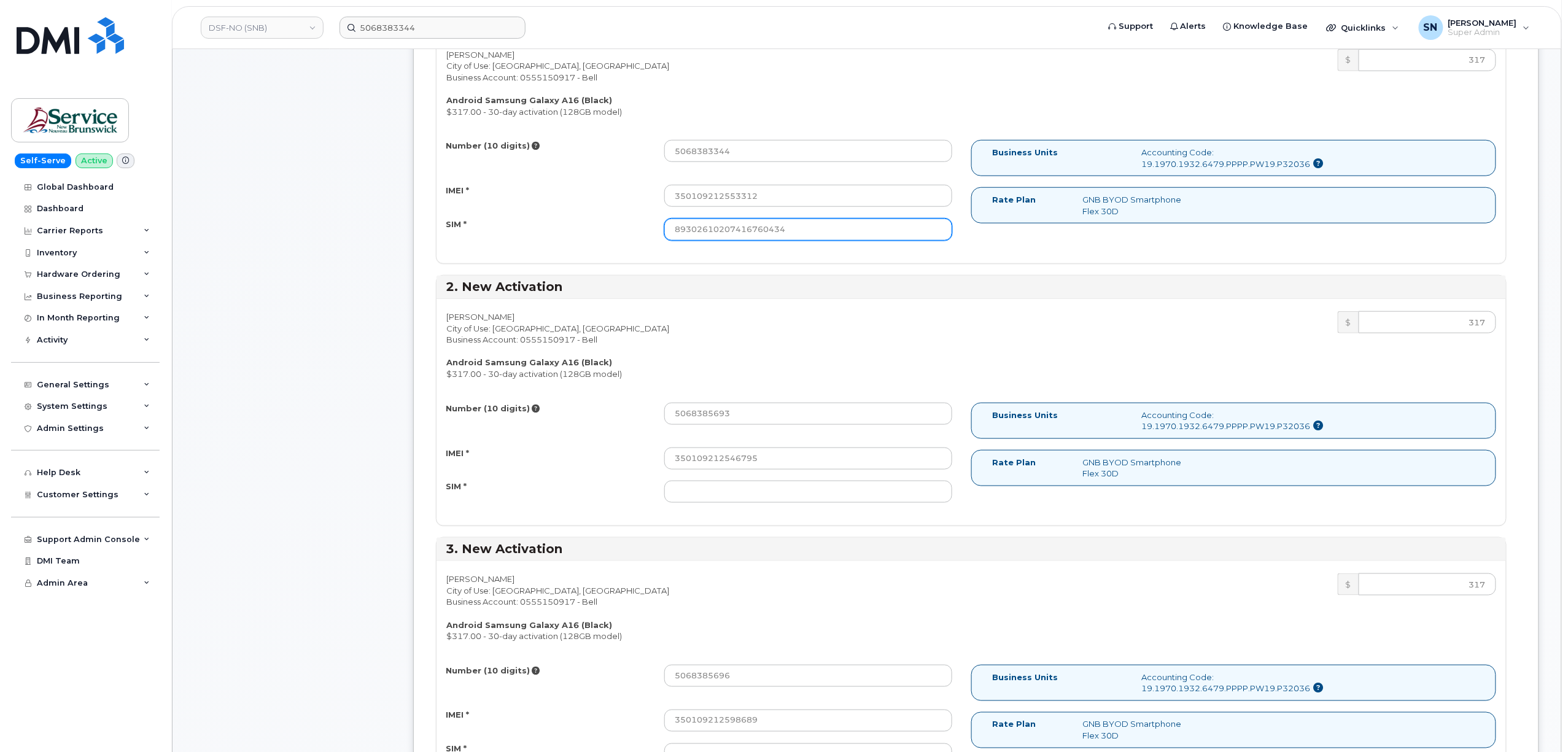
scroll to position [491, 0]
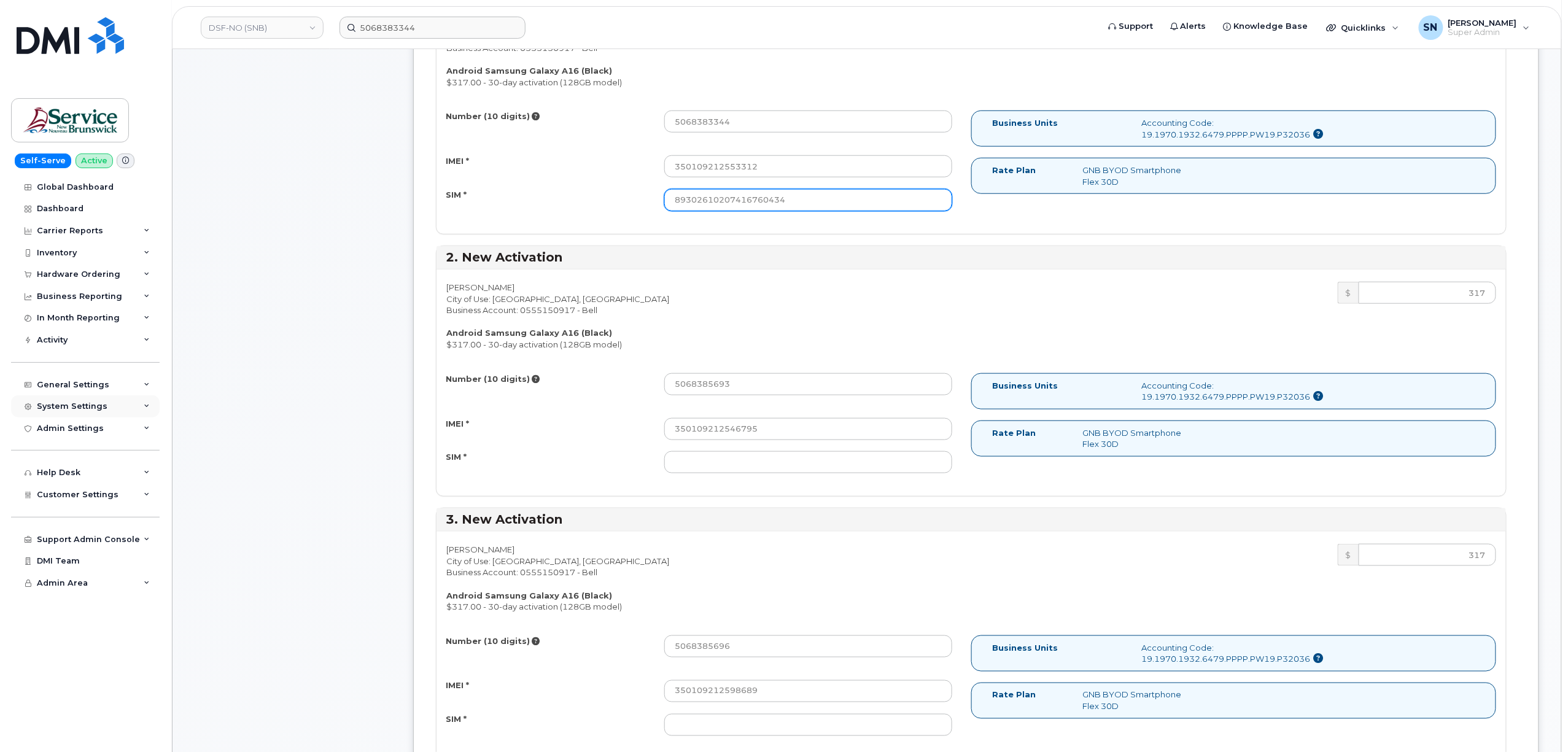
type input "89302610207416760434"
click at [714, 460] on input "SIM *" at bounding box center [808, 462] width 288 height 22
paste input "89302610207416760418"
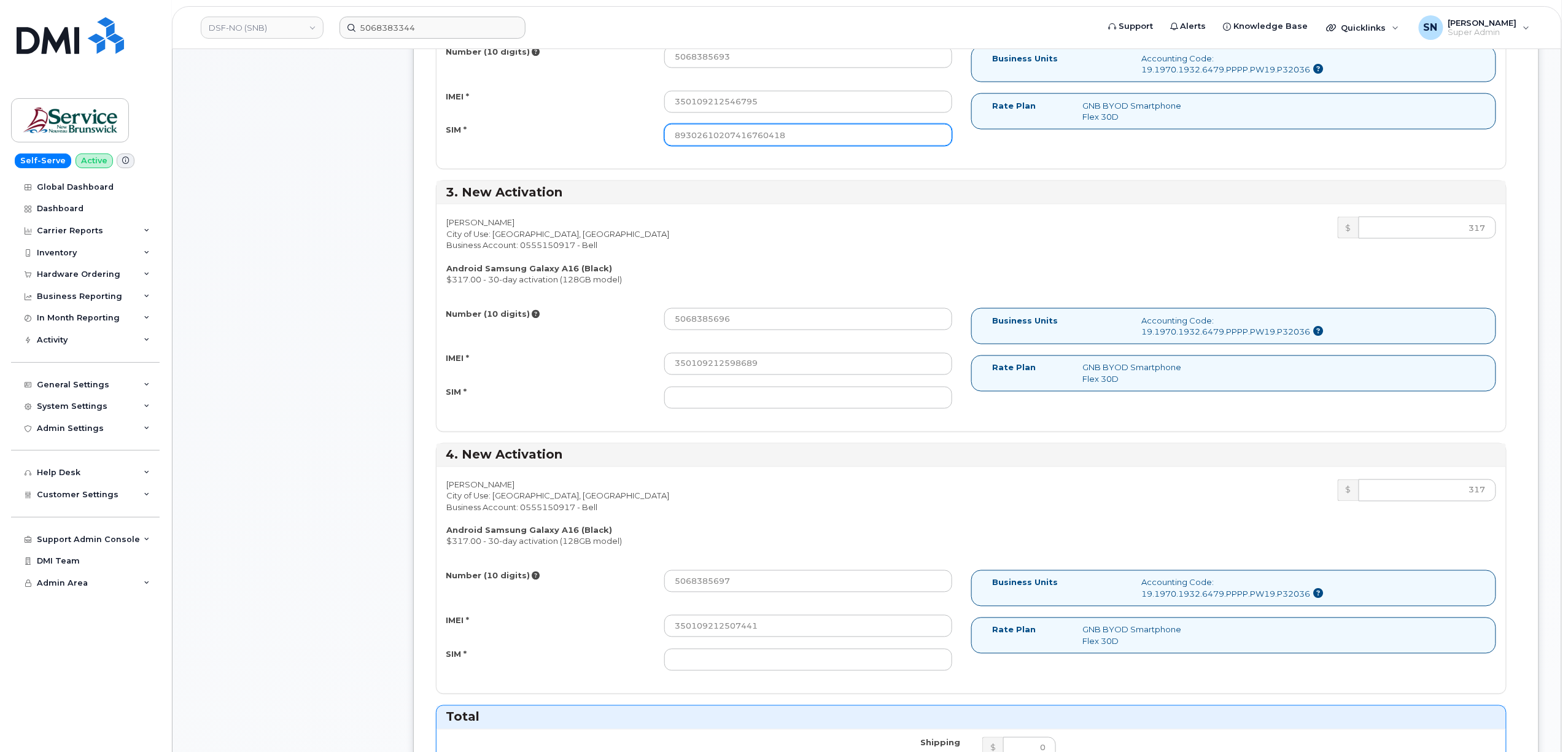
scroll to position [900, 0]
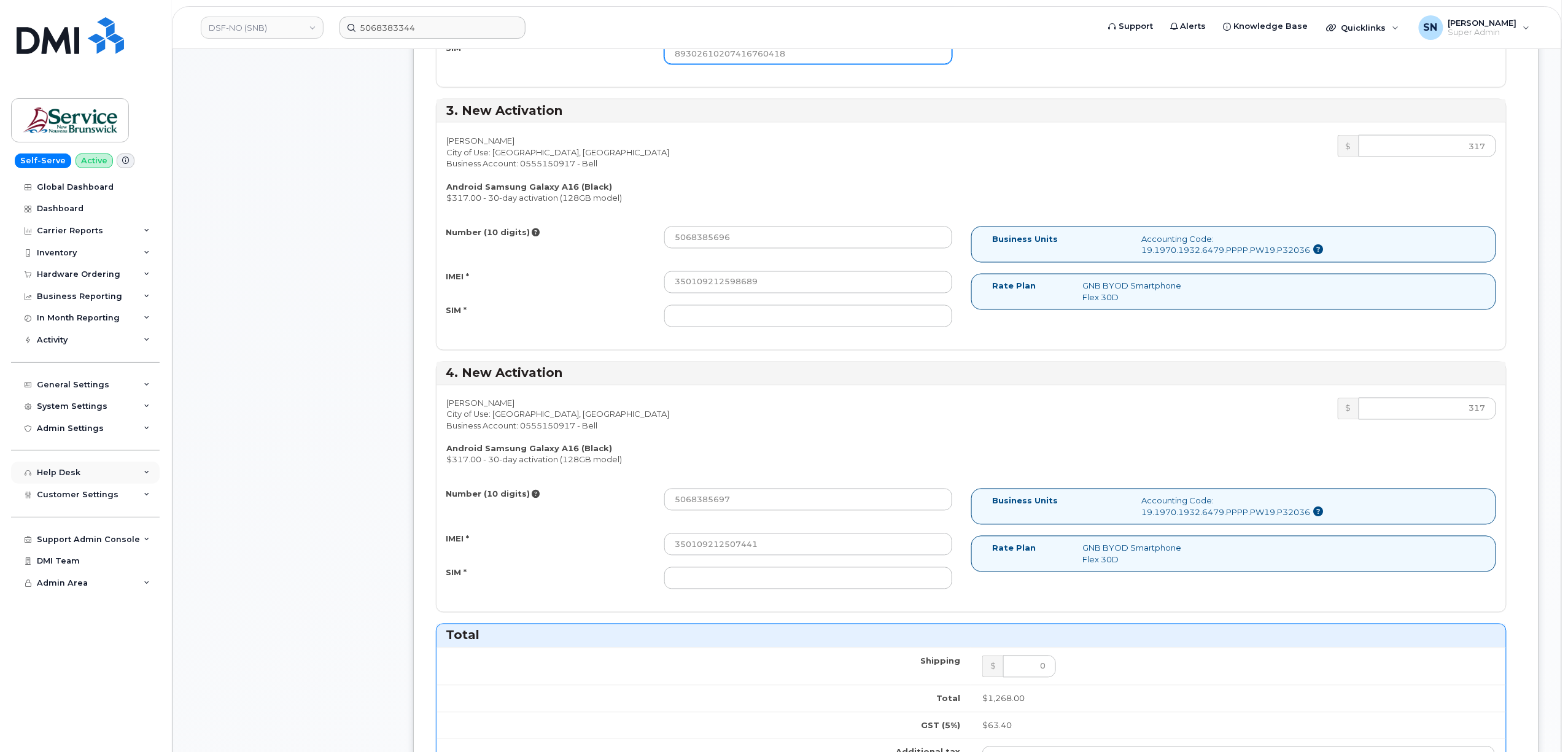
type input "89302610207416760418"
click at [760, 322] on input "SIM *" at bounding box center [808, 316] width 288 height 22
paste input "89302610207416760442"
type input "89302610207416760442"
click at [772, 574] on input "SIM *" at bounding box center [808, 578] width 288 height 22
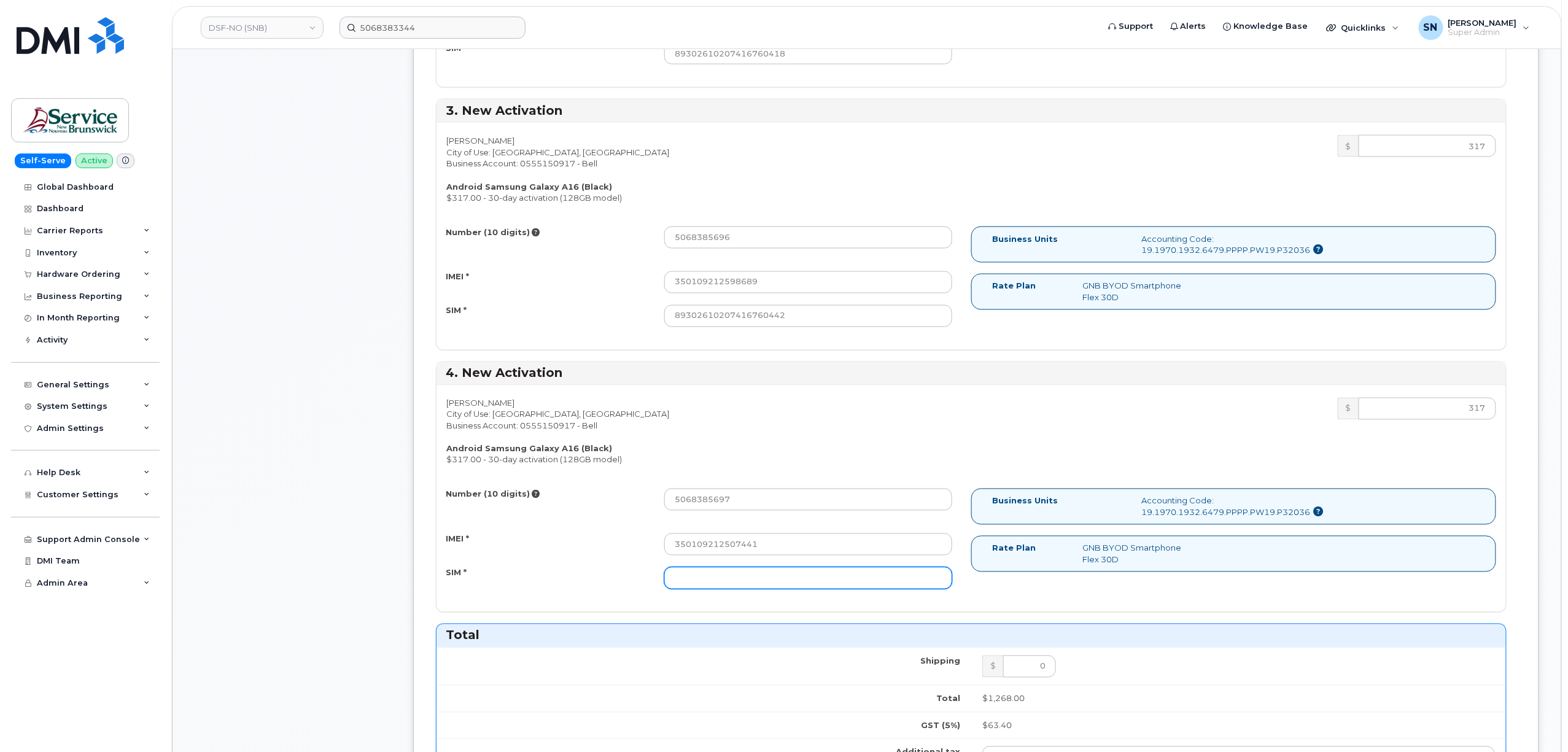
paste input "89302610207416760426"
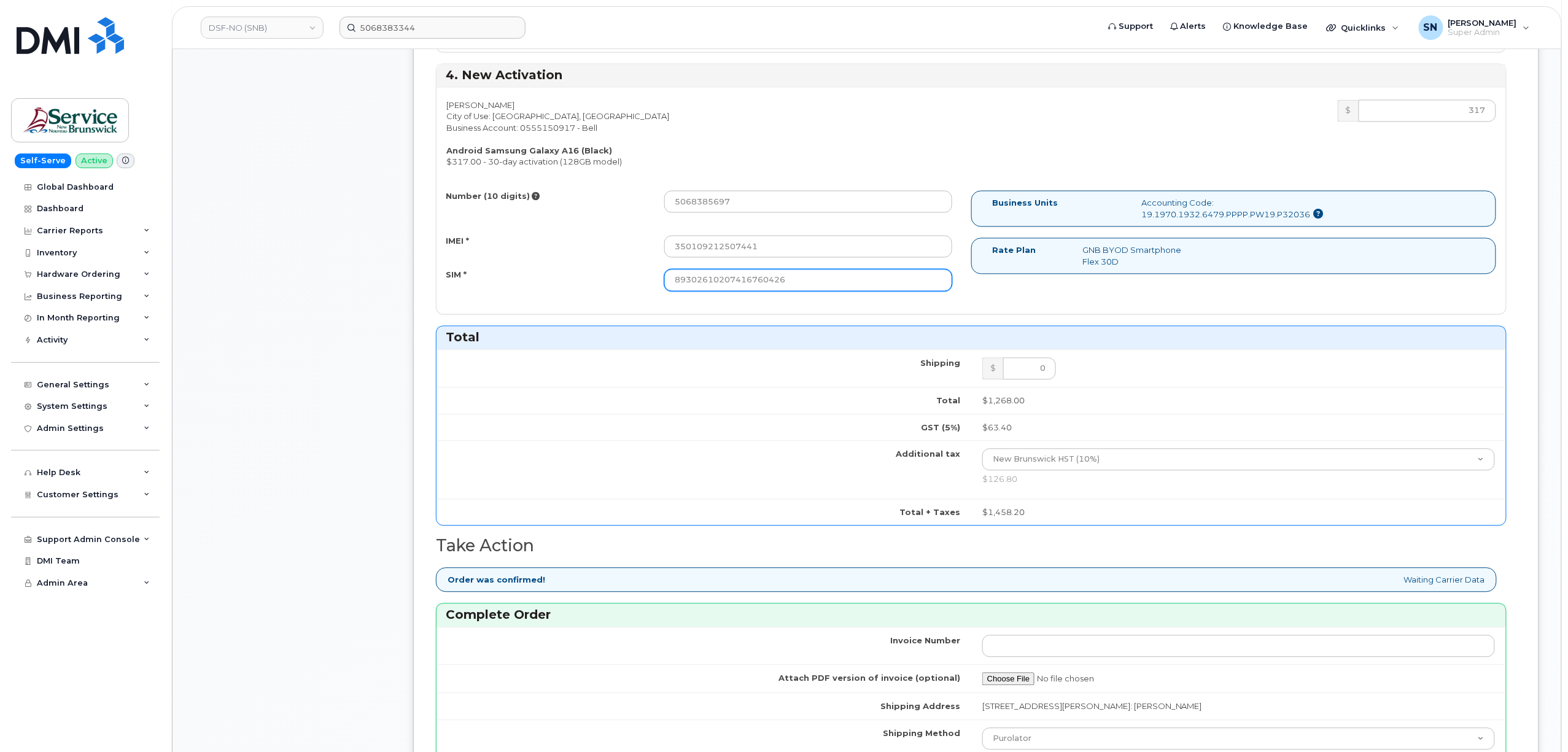
scroll to position [1227, 0]
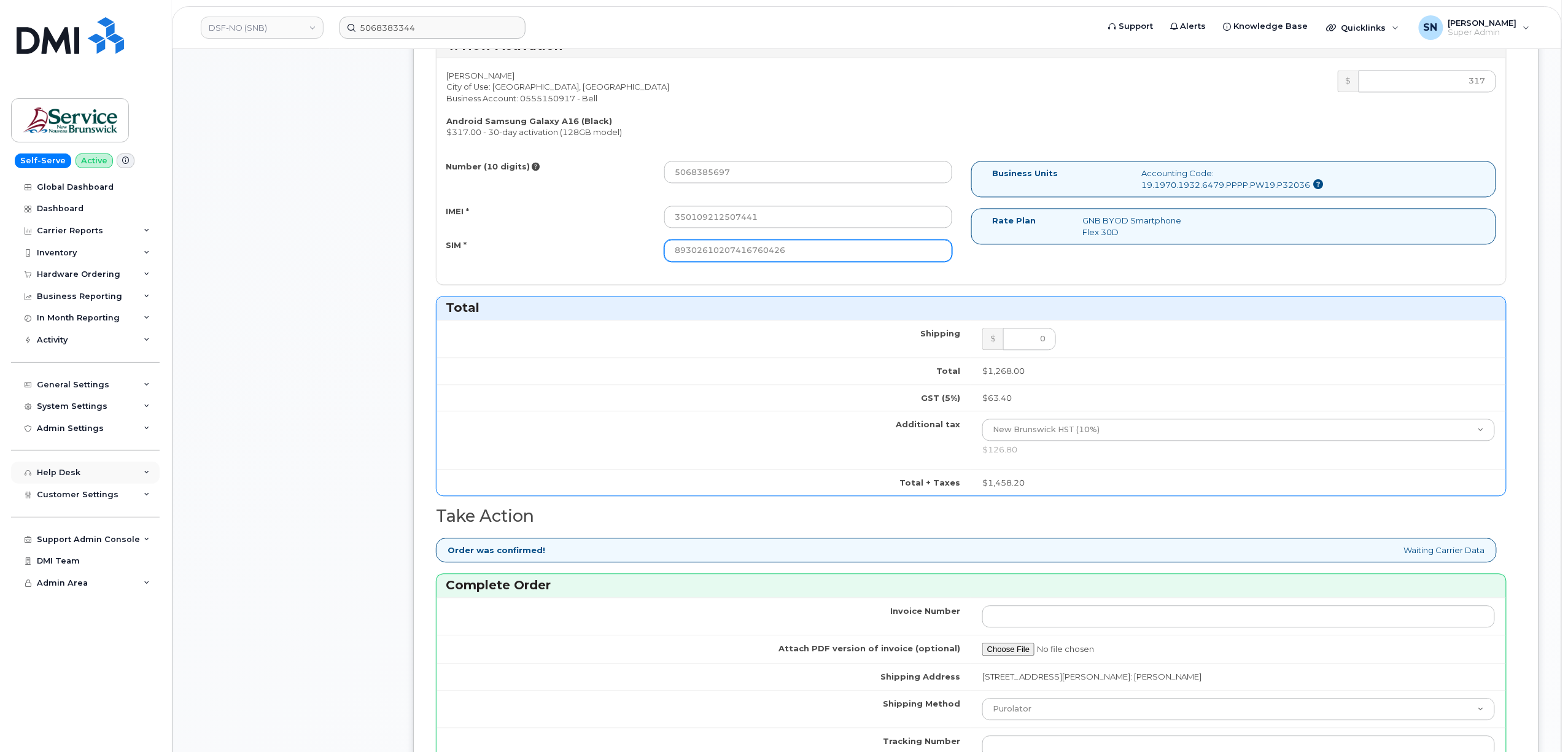
type input "89302610207416760426"
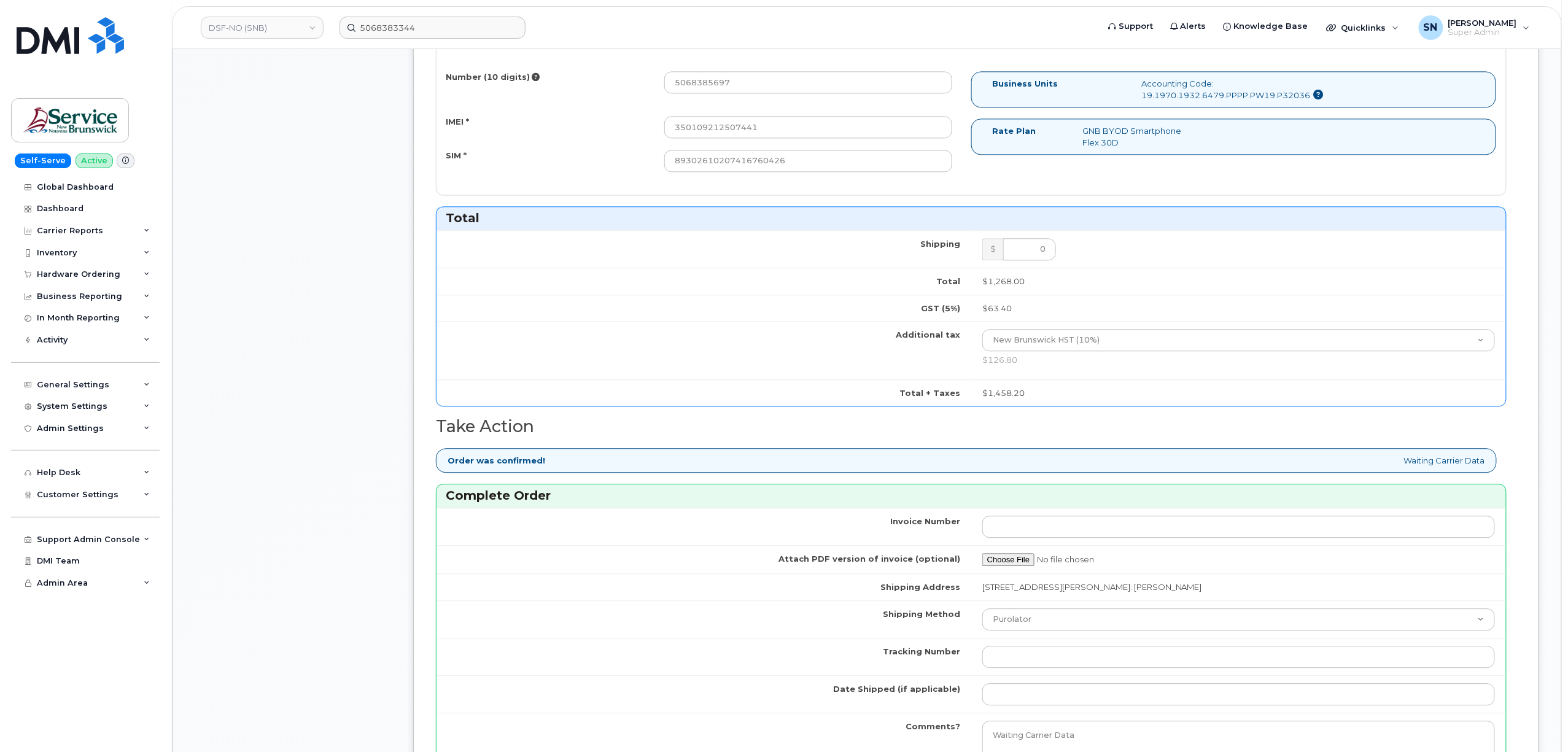
scroll to position [1473, 0]
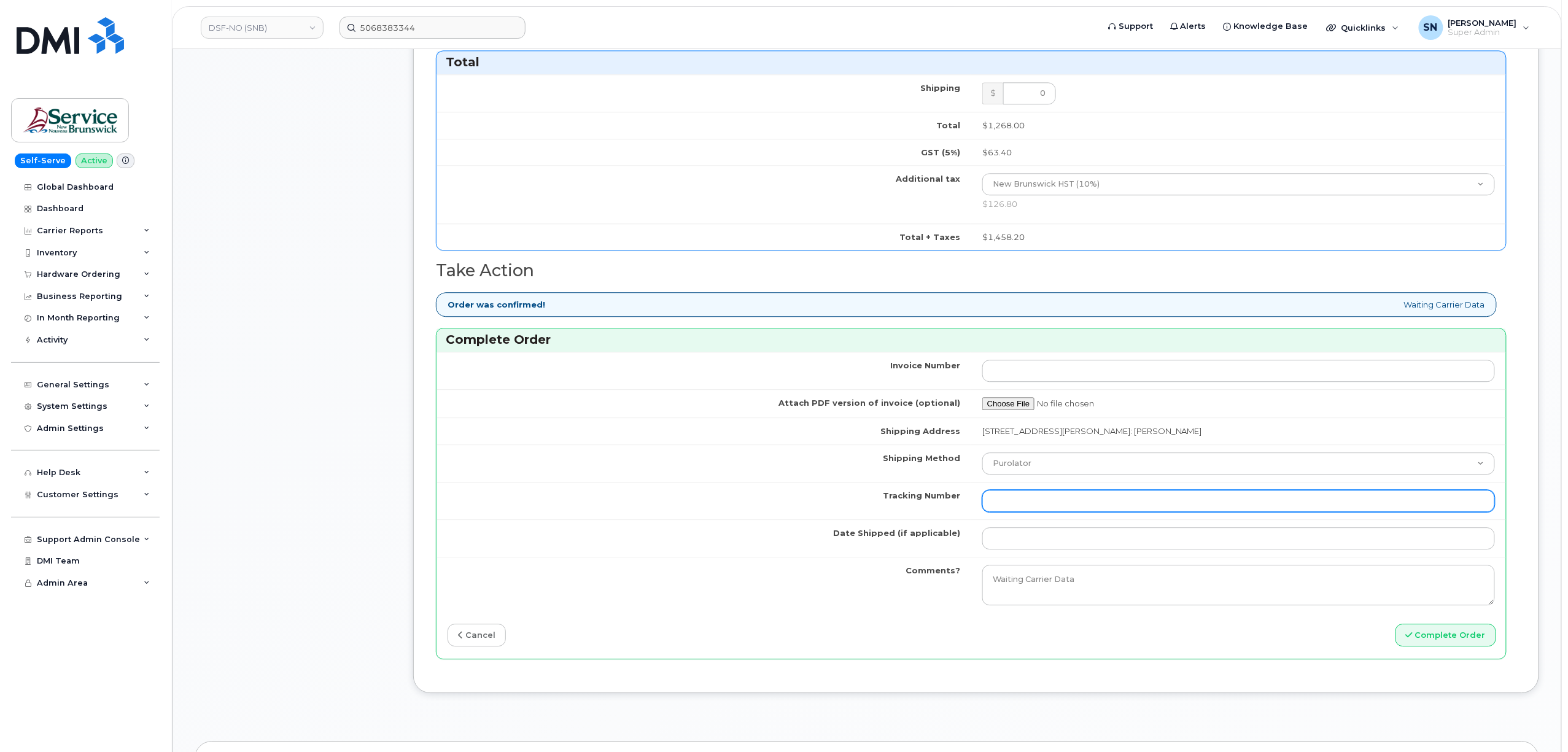
click at [1023, 507] on input "Tracking Number" at bounding box center [1239, 501] width 513 height 22
paste input "466379559929"
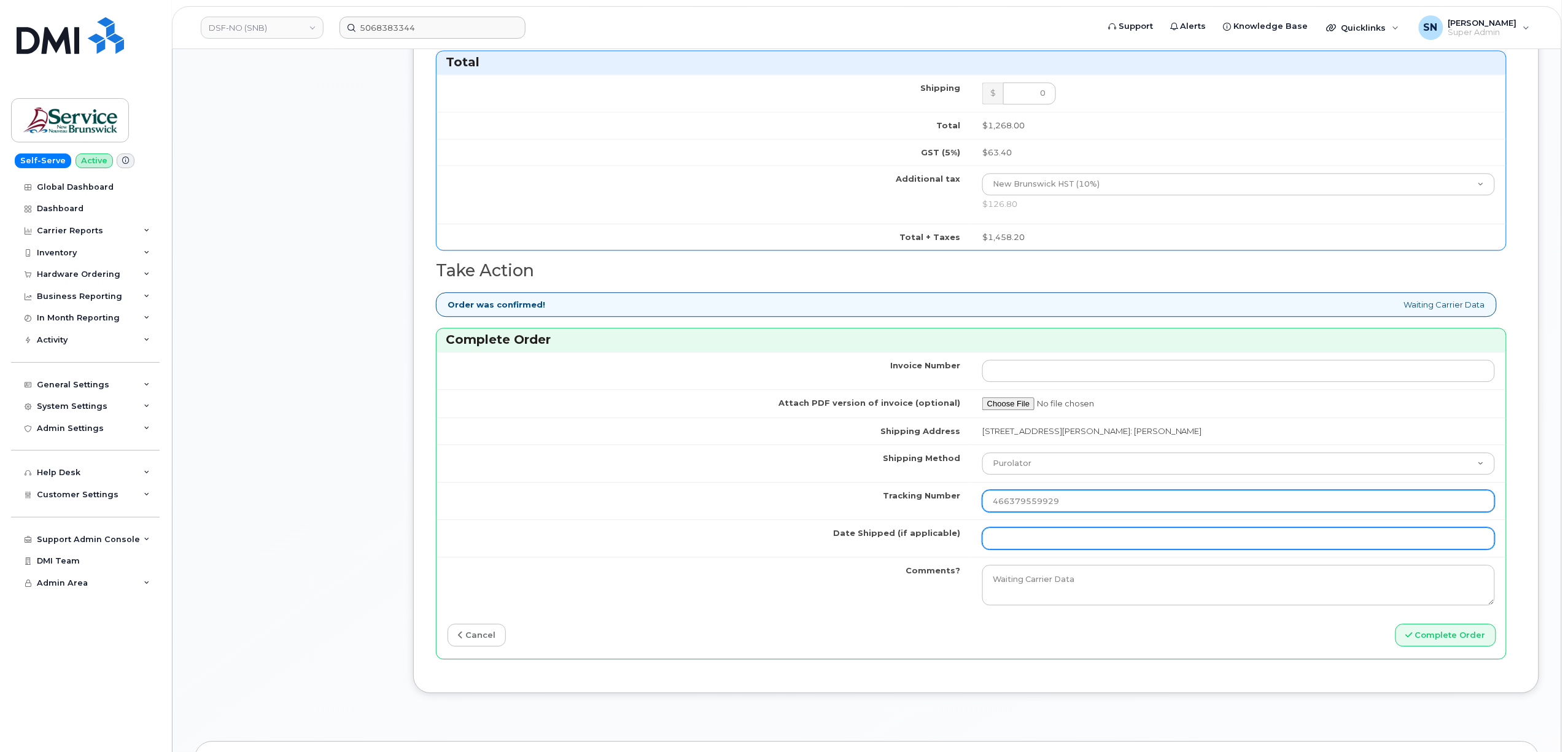
type input "466379559929"
click at [1029, 544] on input "Date Shipped (if applicable)" at bounding box center [1239, 538] width 513 height 22
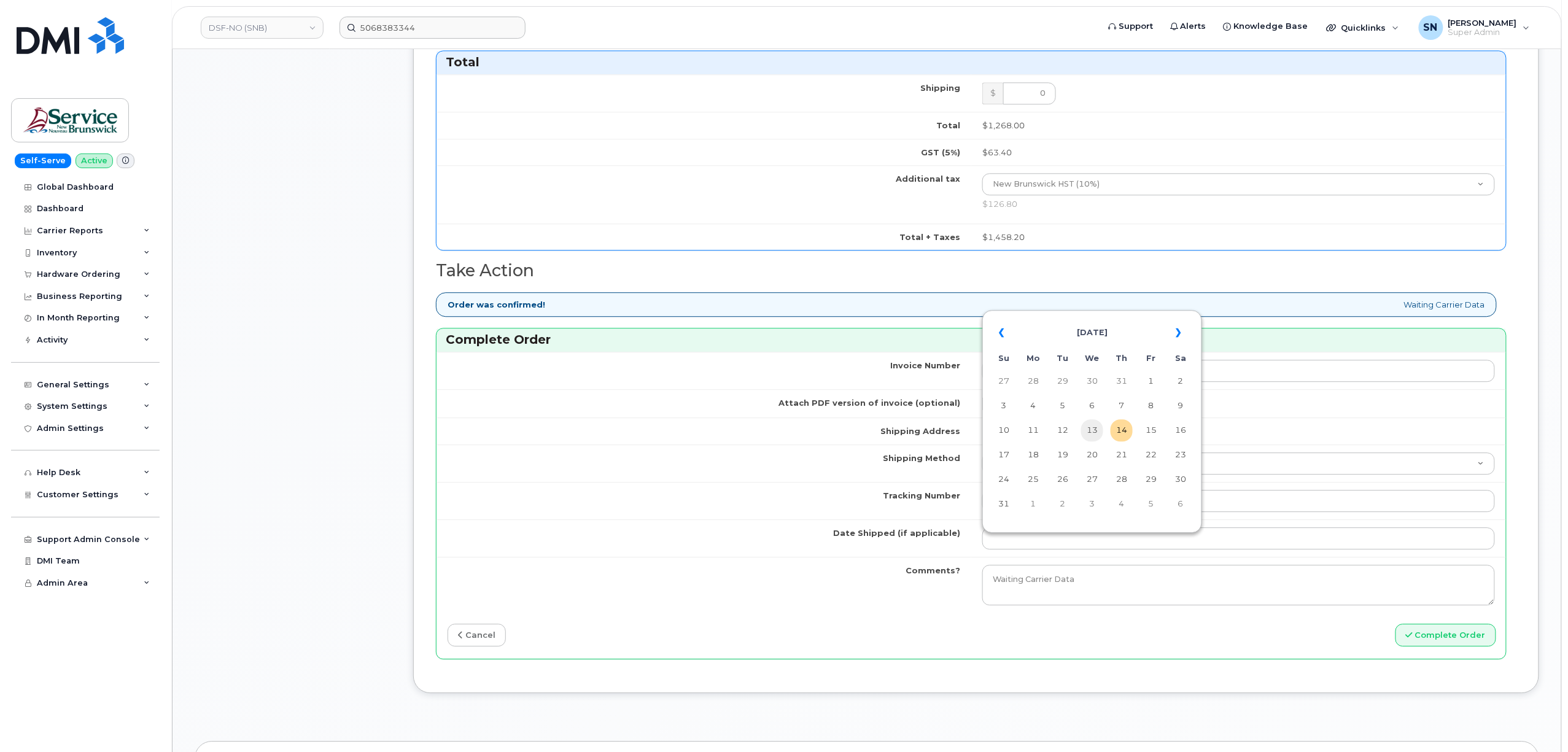
click at [1093, 432] on td "13" at bounding box center [1092, 430] width 22 height 22
type input "[DATE]"
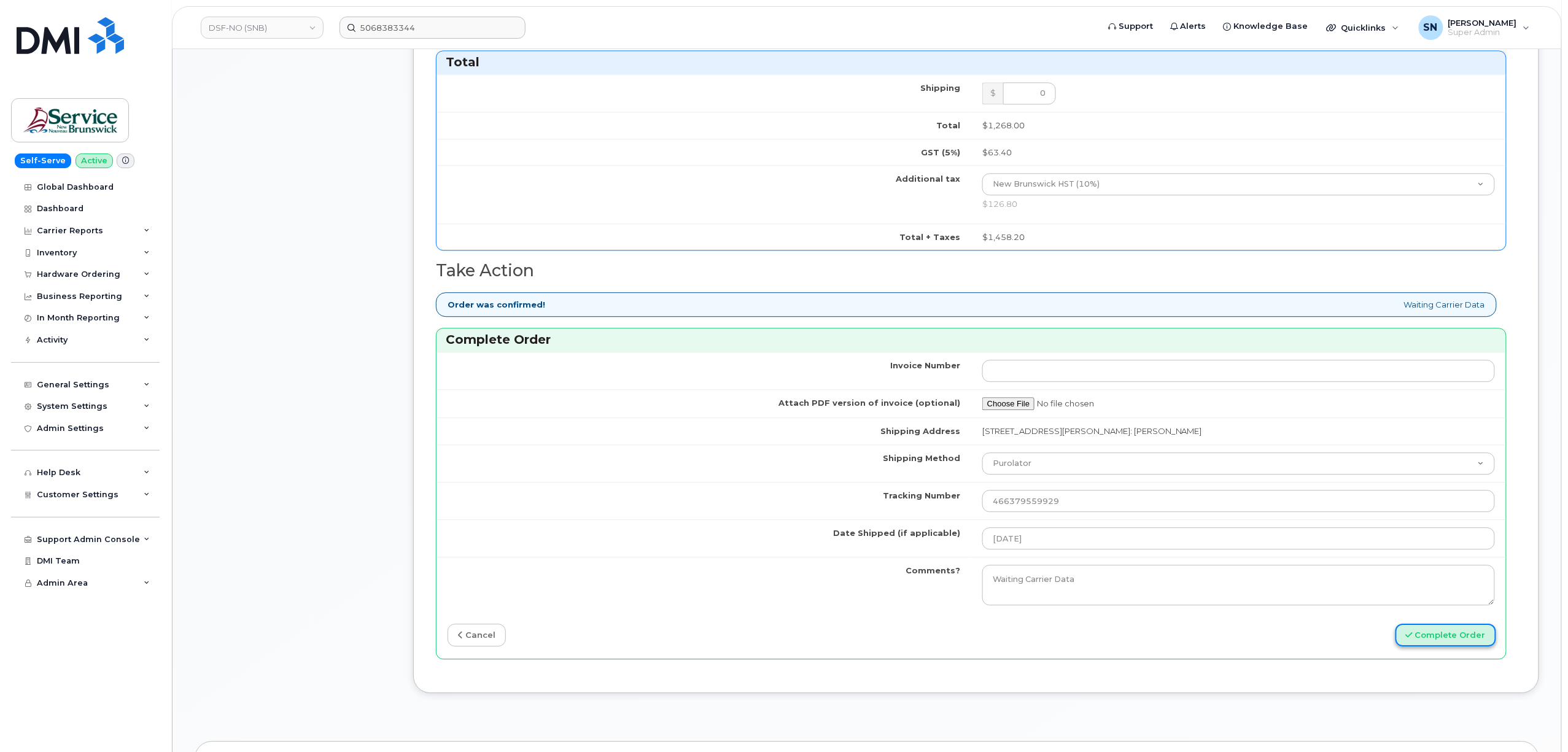
click at [1421, 644] on button "Complete Order" at bounding box center [1446, 635] width 101 height 23
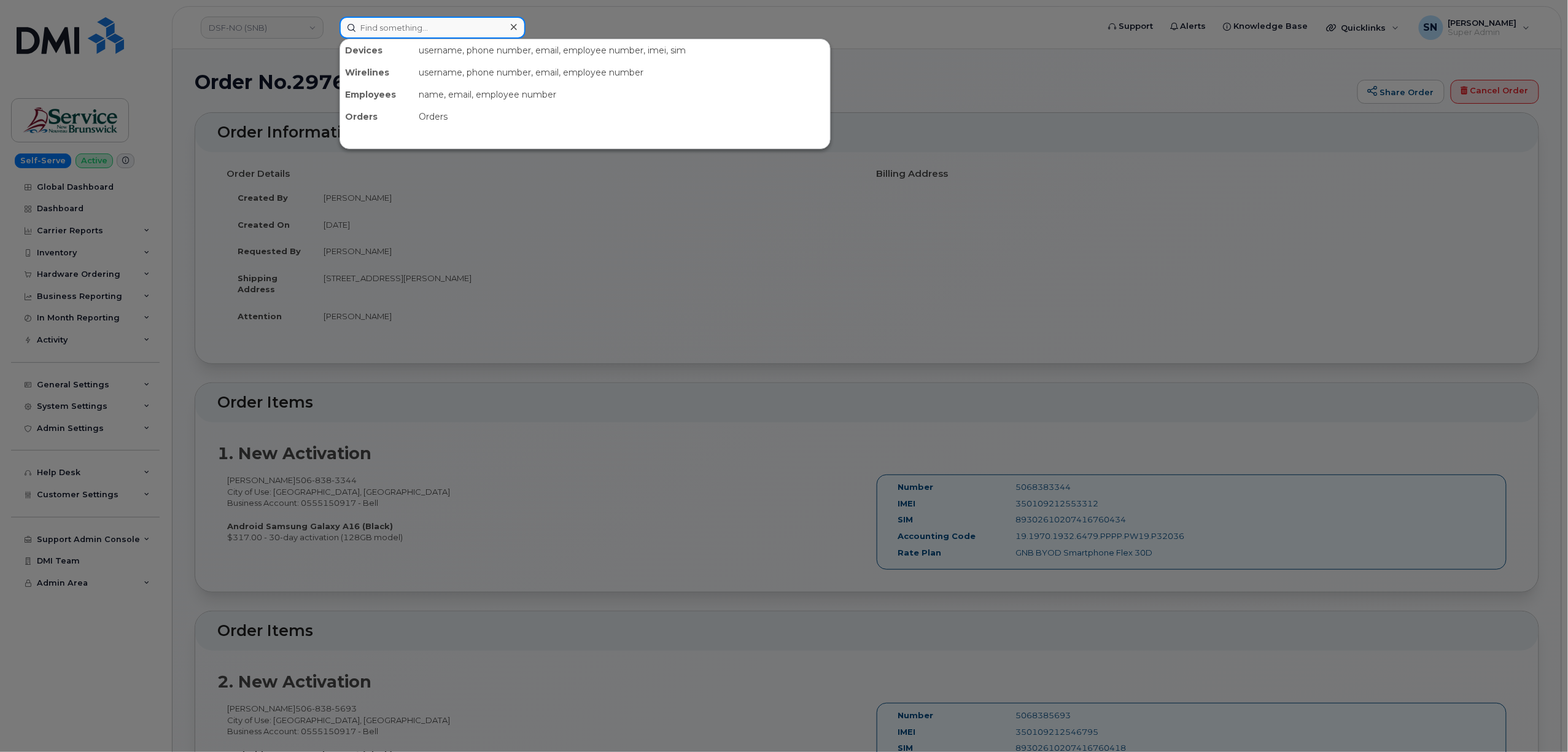
click at [425, 30] on input at bounding box center [432, 28] width 186 height 22
paste input "9022252368"
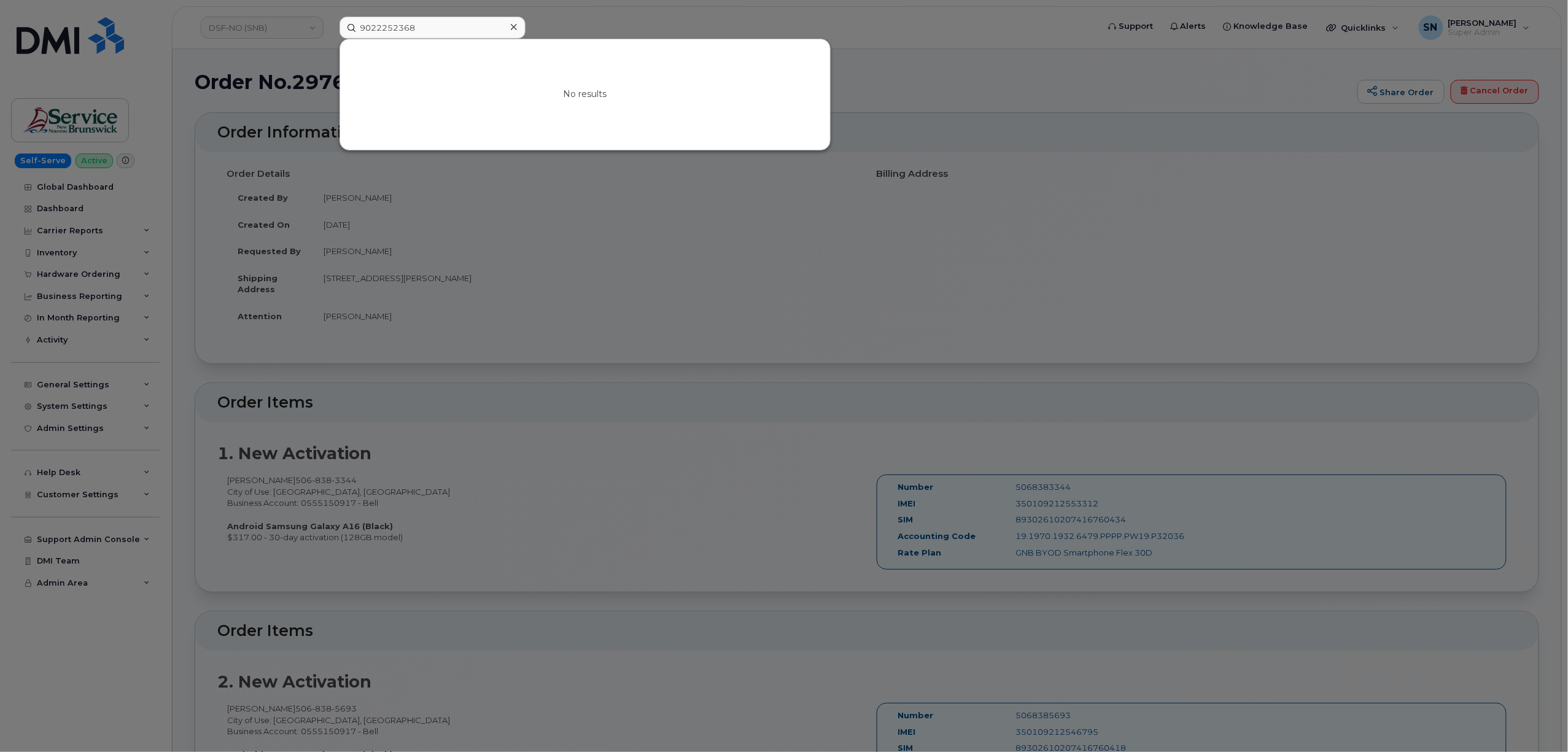
click at [674, 34] on div at bounding box center [784, 376] width 1568 height 752
drag, startPoint x: 433, startPoint y: 20, endPoint x: 327, endPoint y: 15, distance: 106.1
click at [330, 17] on div "9022252368 No results" at bounding box center [714, 28] width 770 height 22
paste input "5064612692"
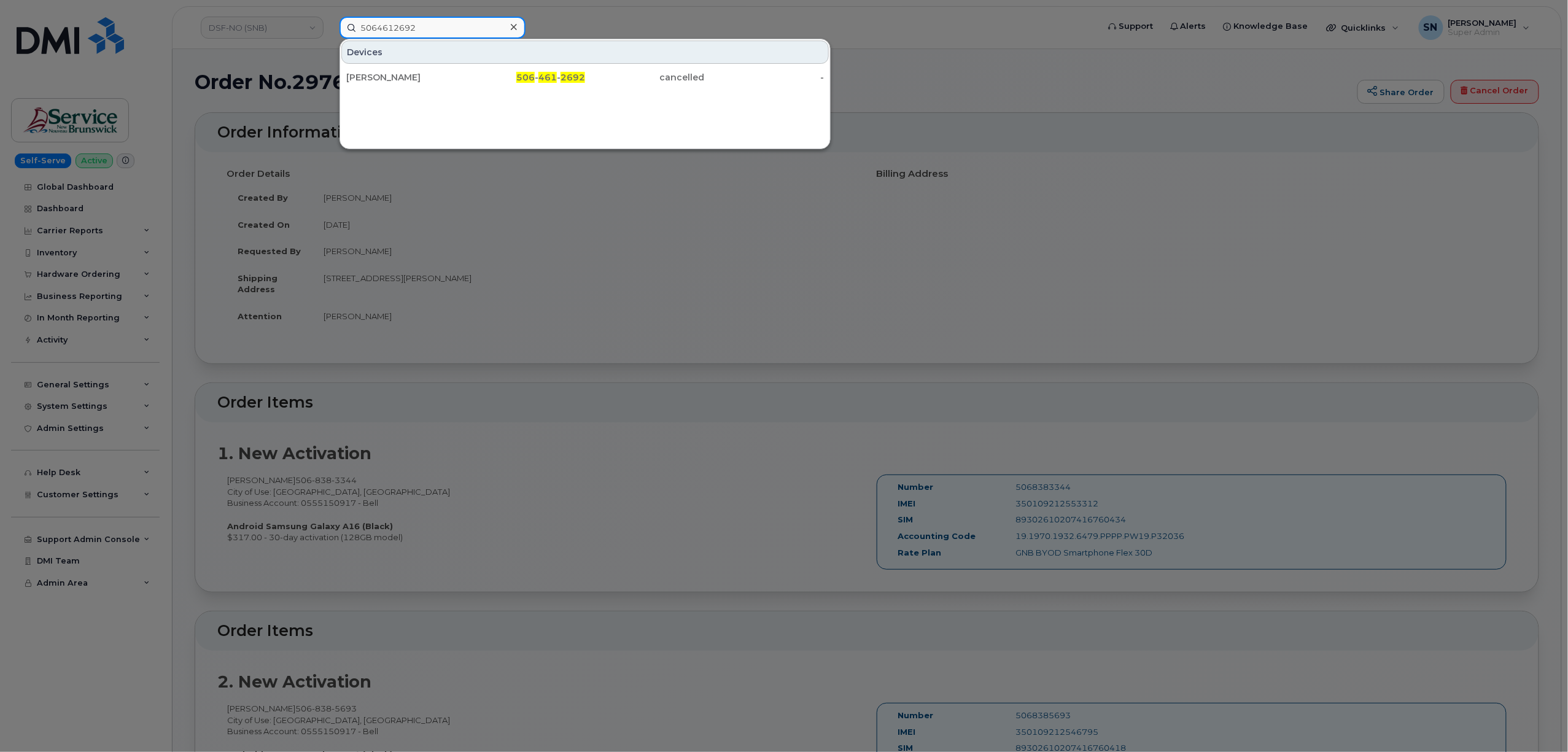
type input "5064612692"
click at [403, 20] on input "5064612692" at bounding box center [432, 28] width 186 height 22
click at [303, 22] on div at bounding box center [784, 376] width 1568 height 752
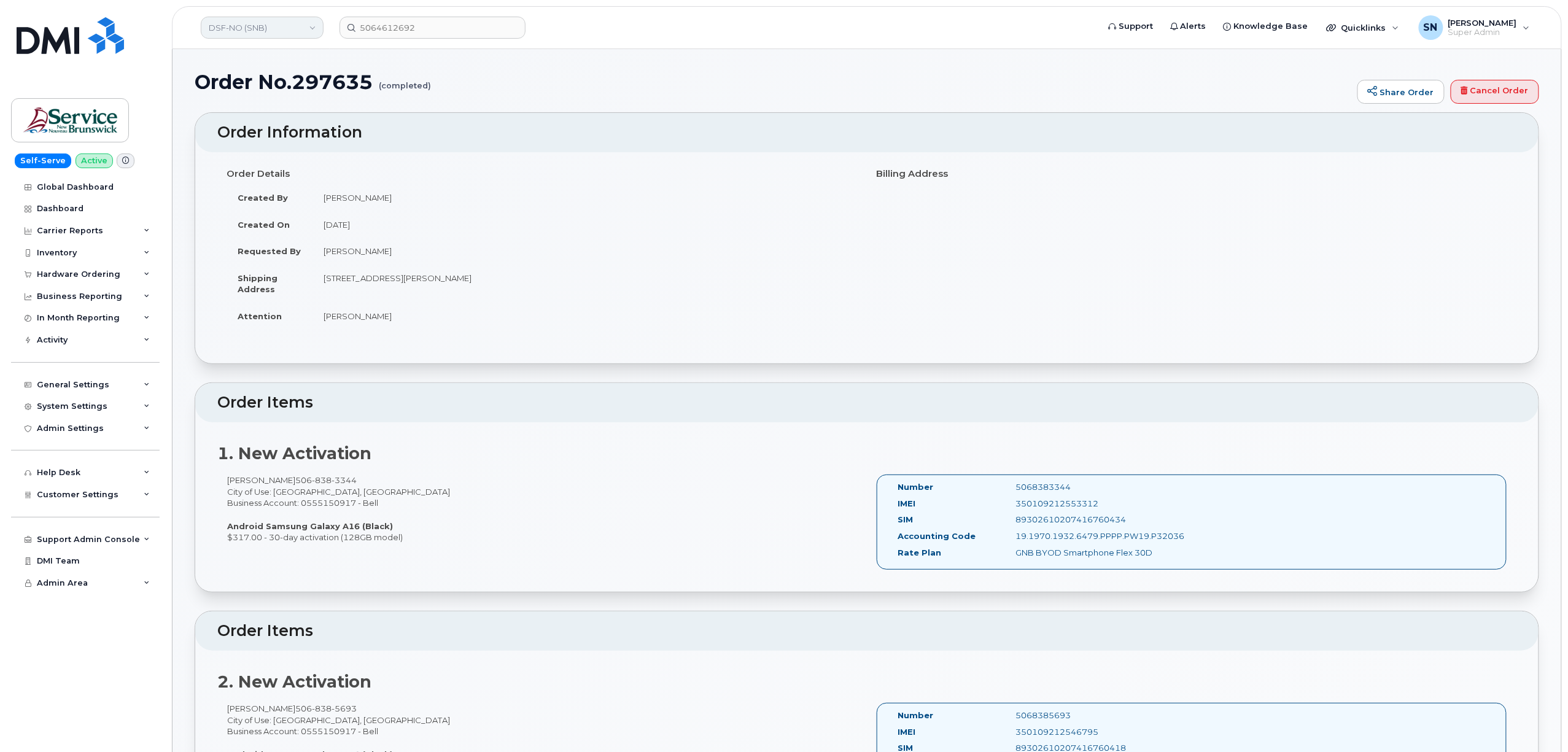
click at [303, 22] on link "DSF-NO (SNB)" at bounding box center [262, 28] width 123 height 22
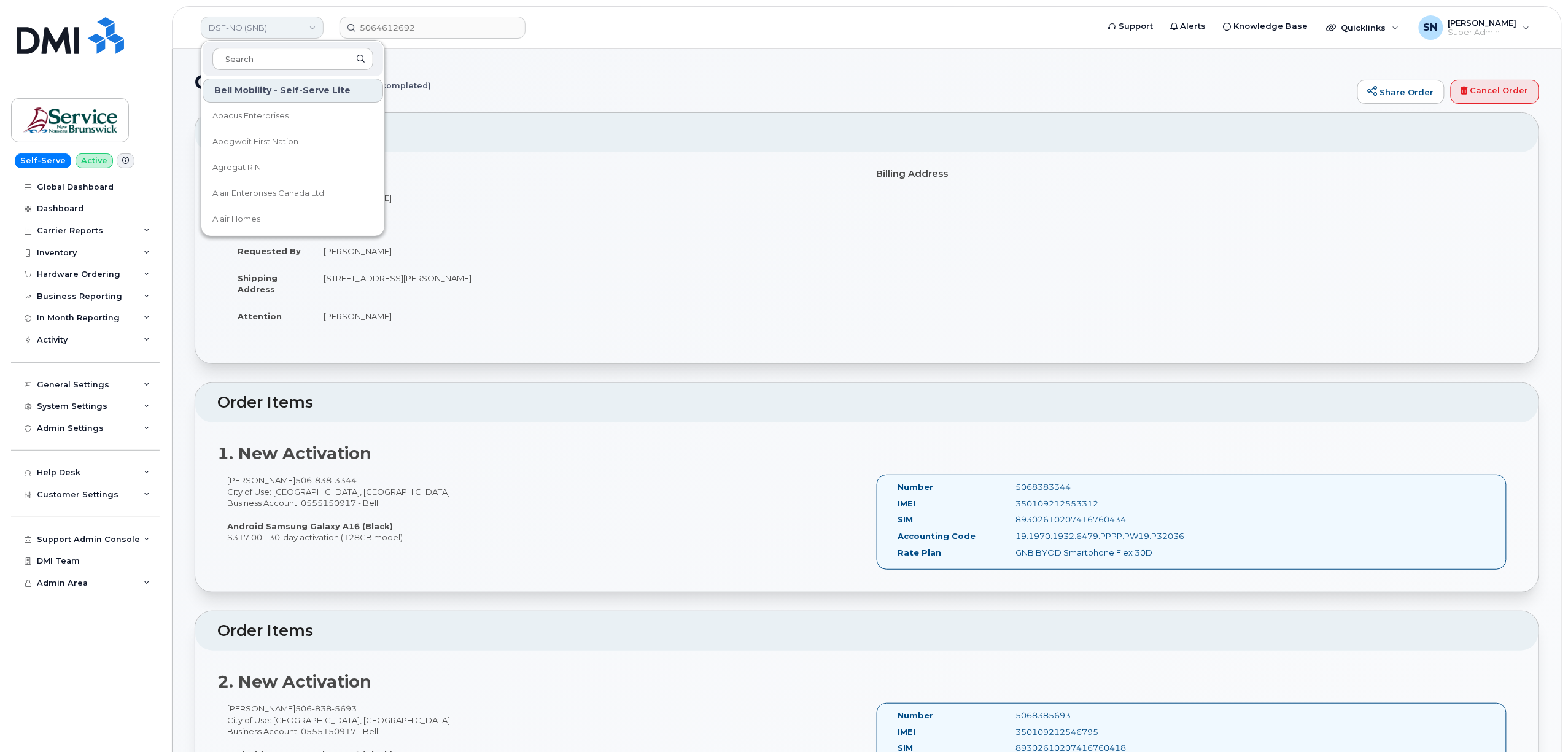
type input "e"
type input "sd"
drag, startPoint x: 253, startPoint y: 166, endPoint x: 240, endPoint y: 212, distance: 47.8
click at [240, 212] on link "SD (SNB)" at bounding box center [293, 219] width 181 height 25
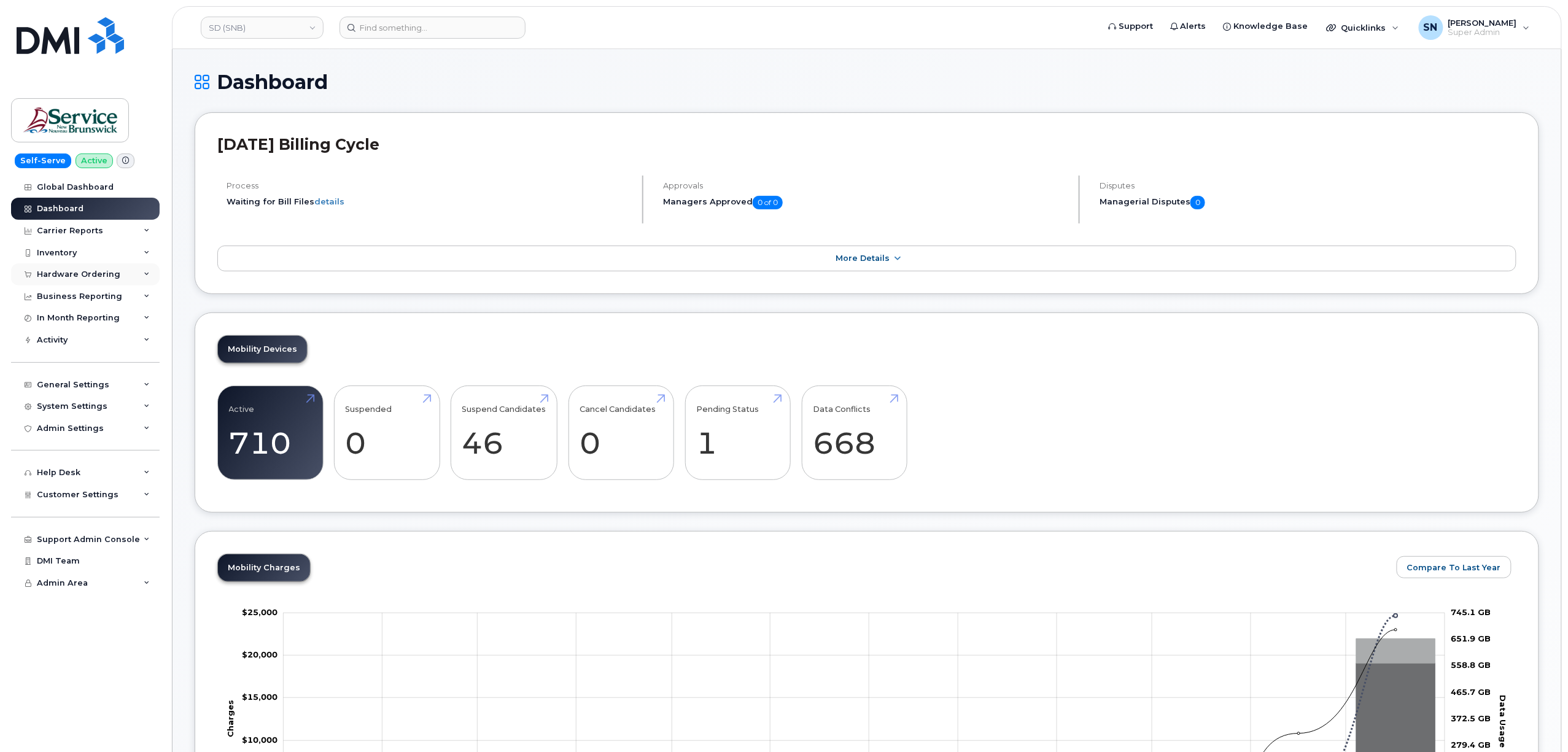
click at [84, 266] on div "Hardware Ordering" at bounding box center [85, 274] width 149 height 22
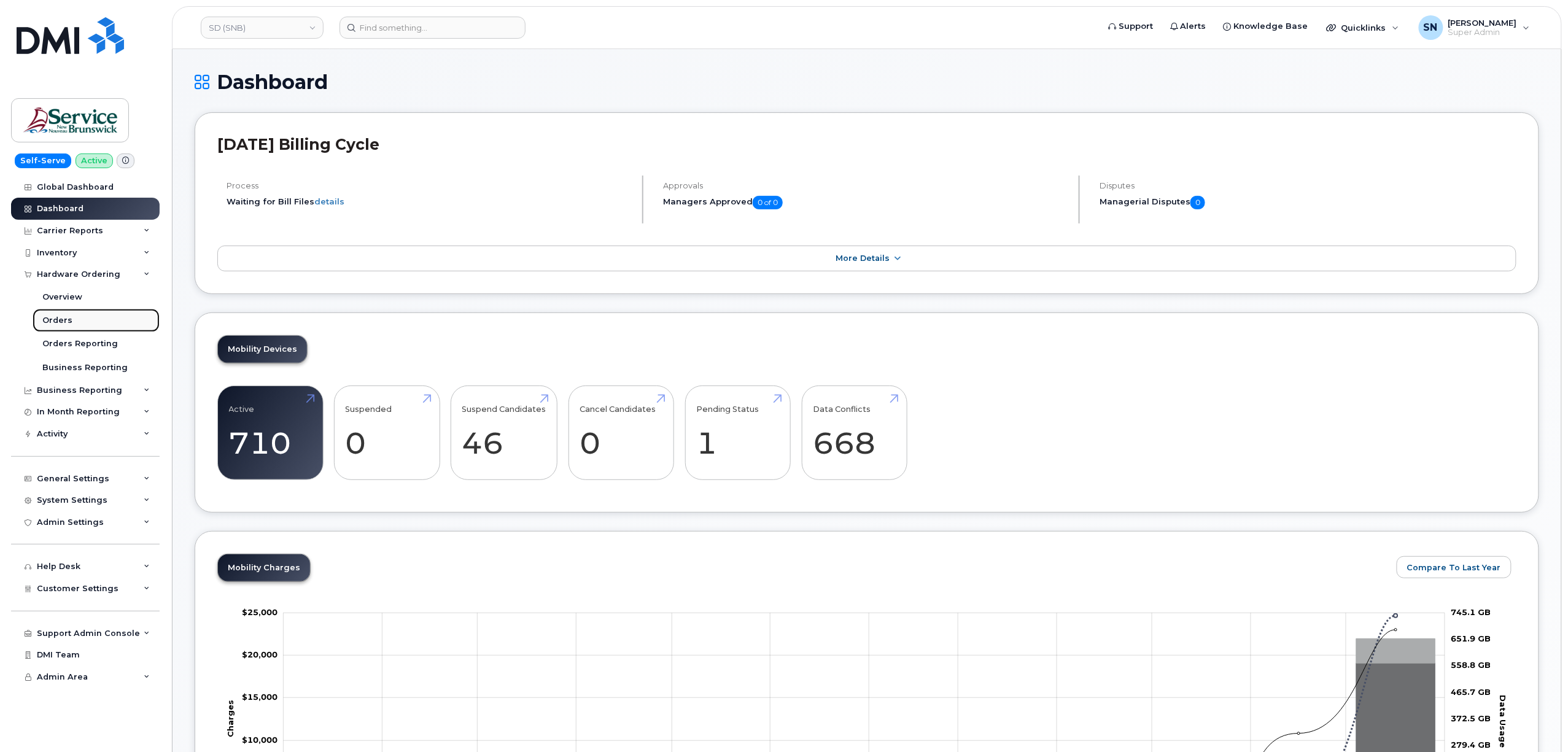
click at [59, 319] on div "Orders" at bounding box center [57, 320] width 30 height 11
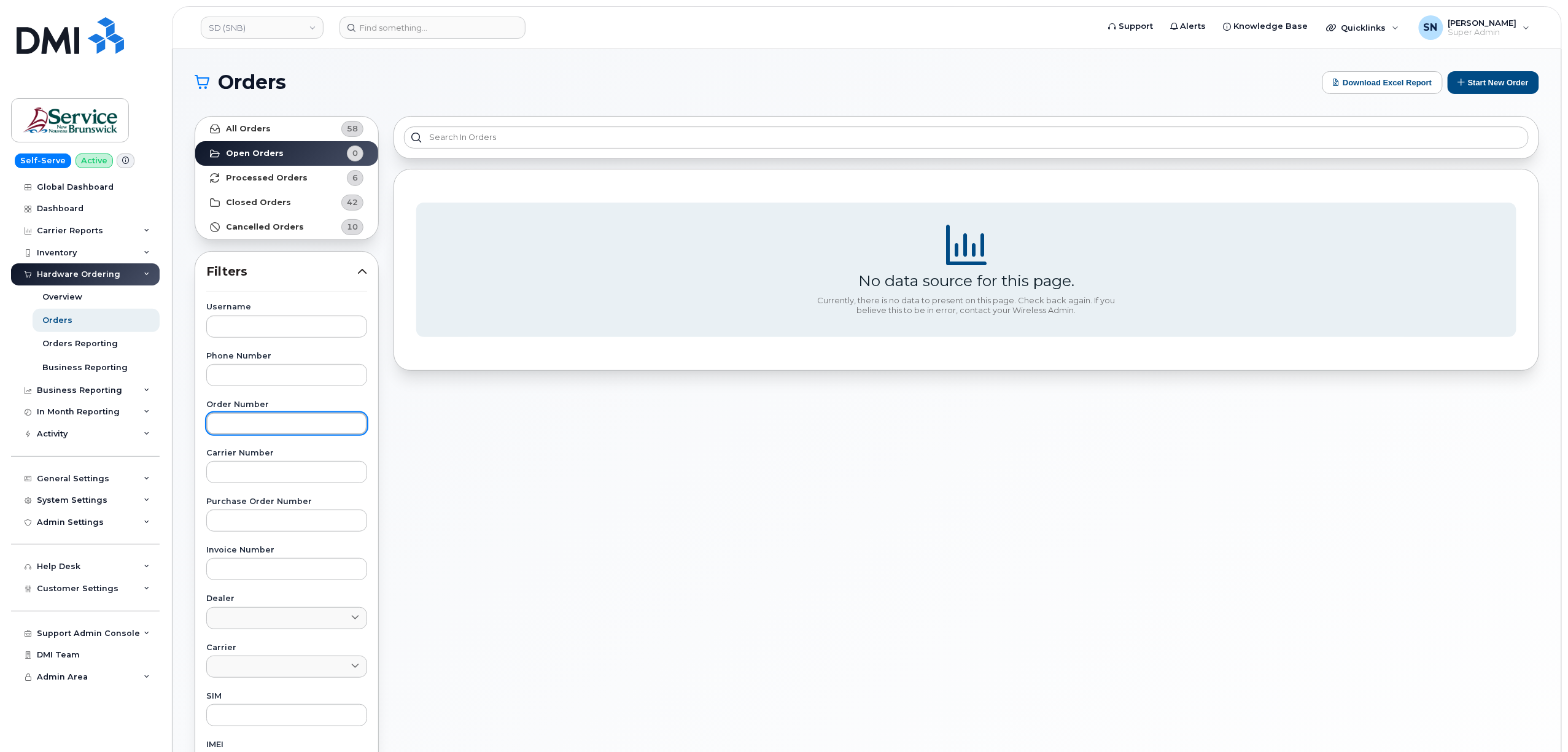
paste input "296548"
click at [246, 424] on input "296548" at bounding box center [286, 424] width 161 height 22
type input "296548"
click at [267, 123] on link "All Orders 58" at bounding box center [286, 129] width 183 height 25
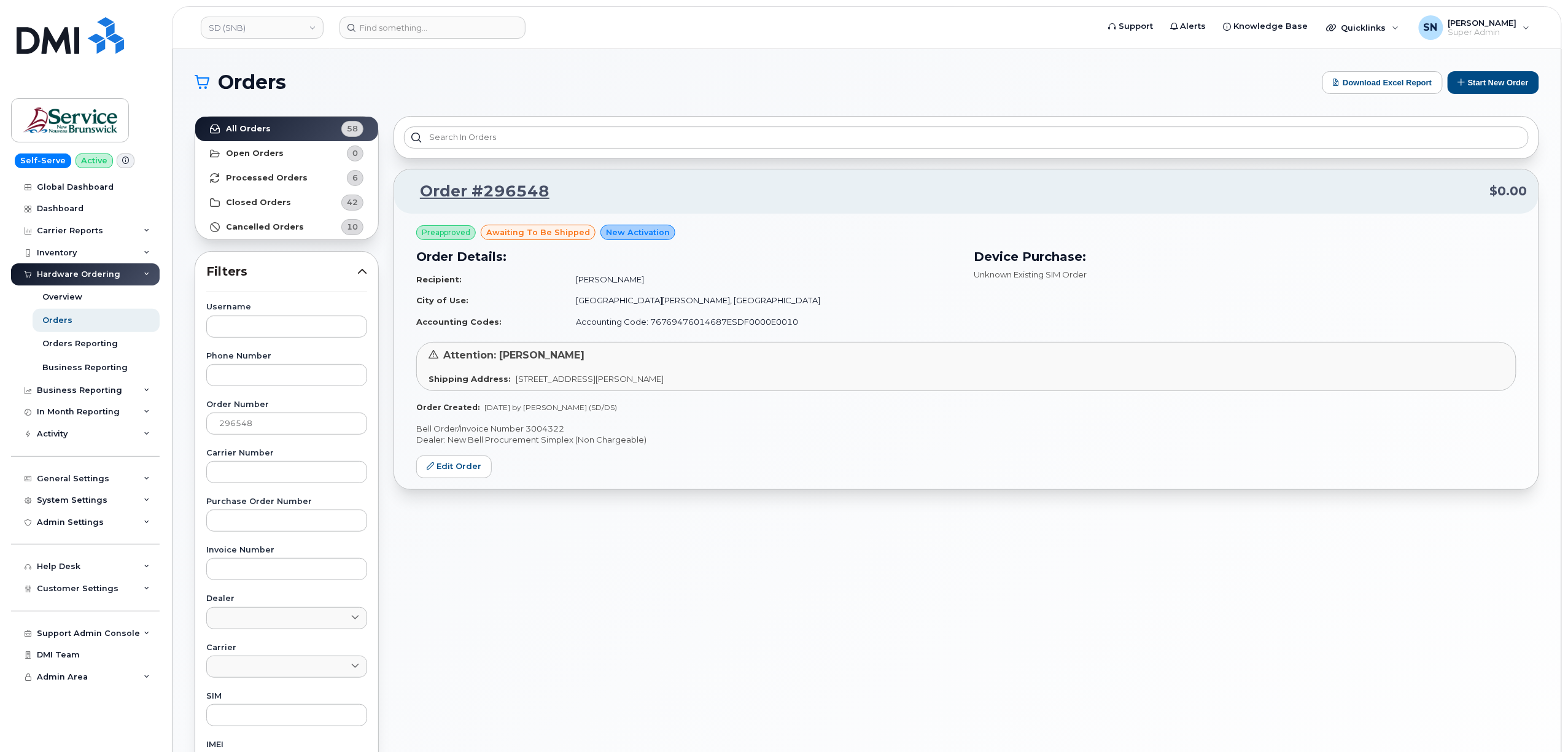
click at [546, 429] on p "Bell Order/Invoice Number 3004322" at bounding box center [966, 429] width 1100 height 12
copy p "3004322"
click at [468, 472] on link "Edit Order" at bounding box center [454, 467] width 76 height 23
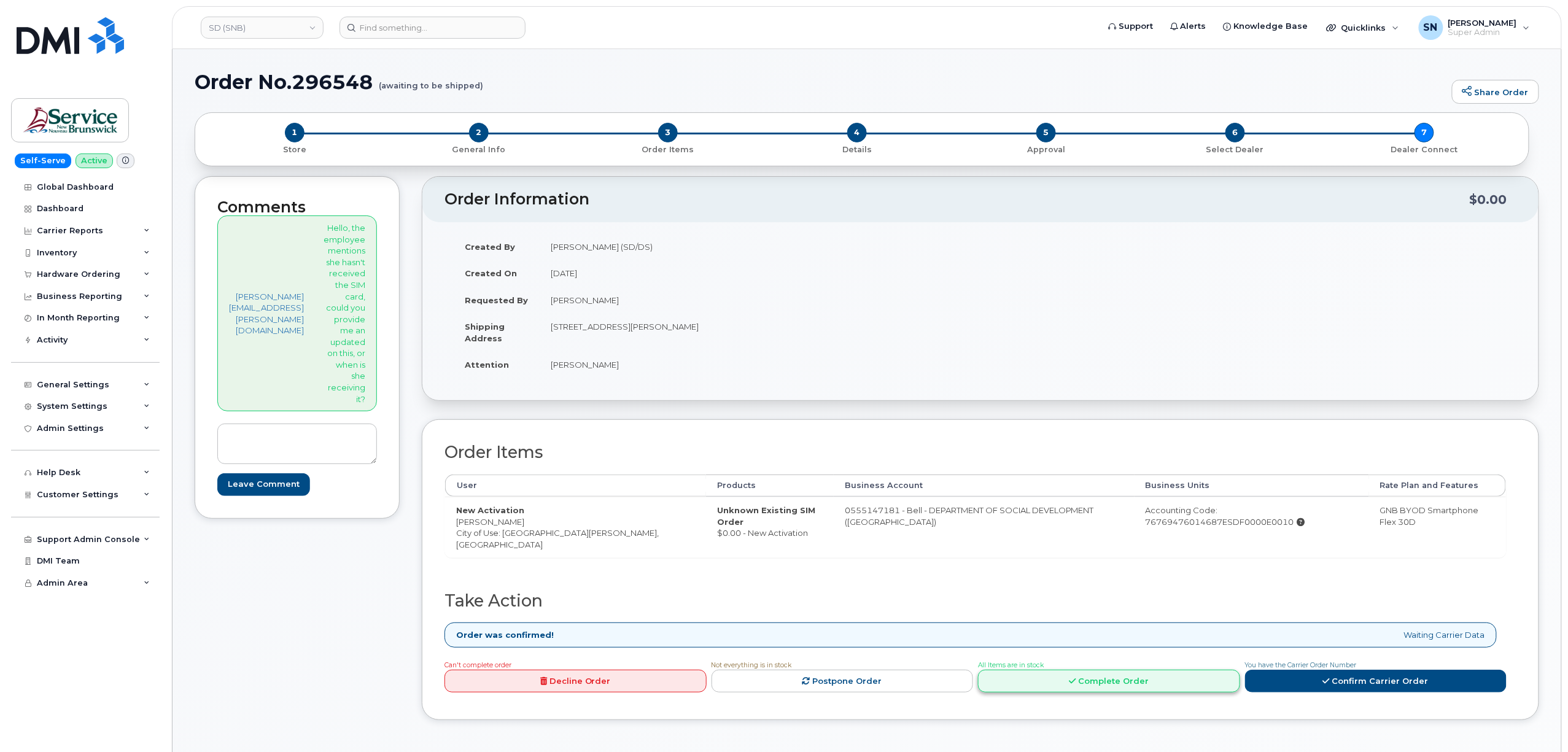
click at [1146, 676] on link "Complete Order" at bounding box center [1109, 681] width 262 height 23
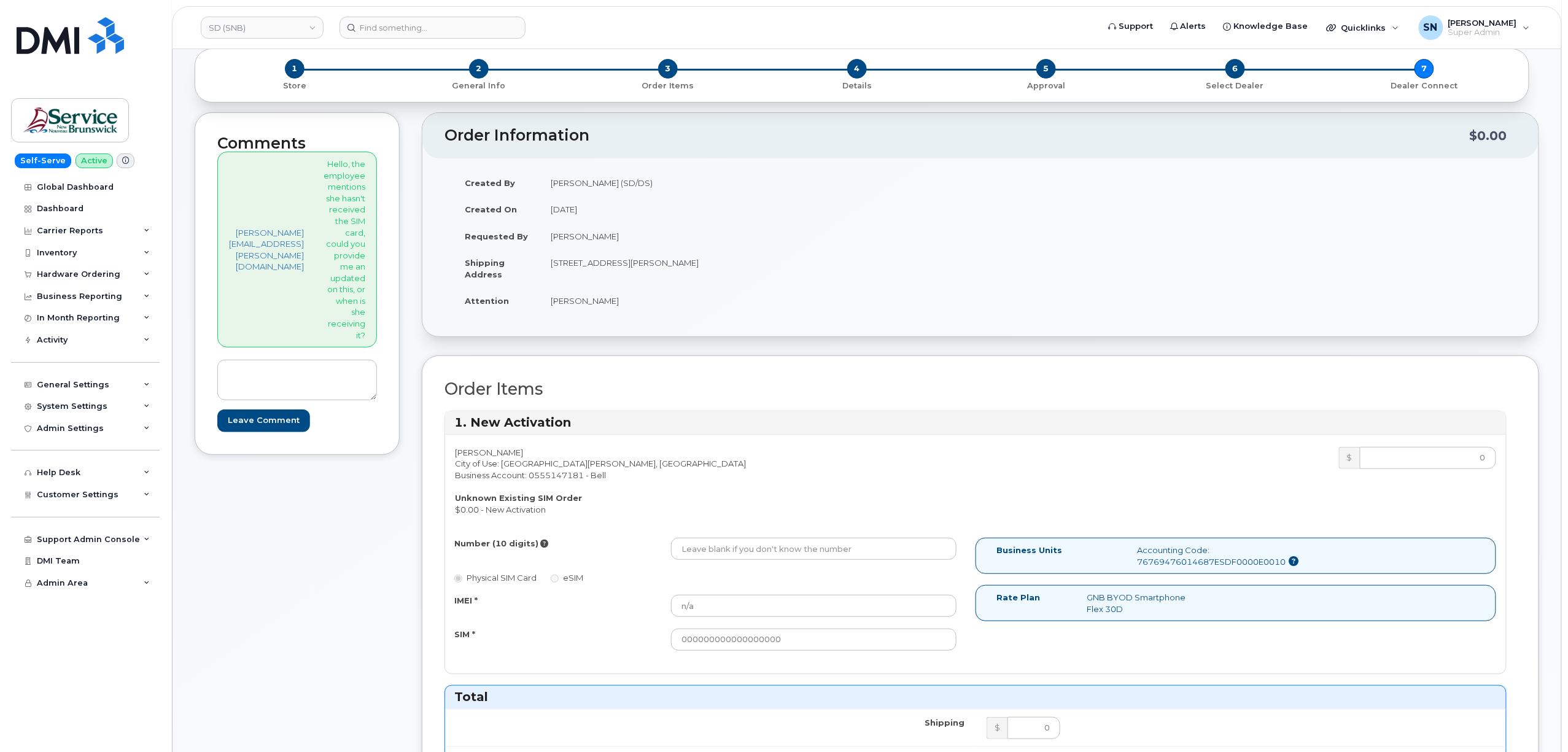
scroll to position [163, 0]
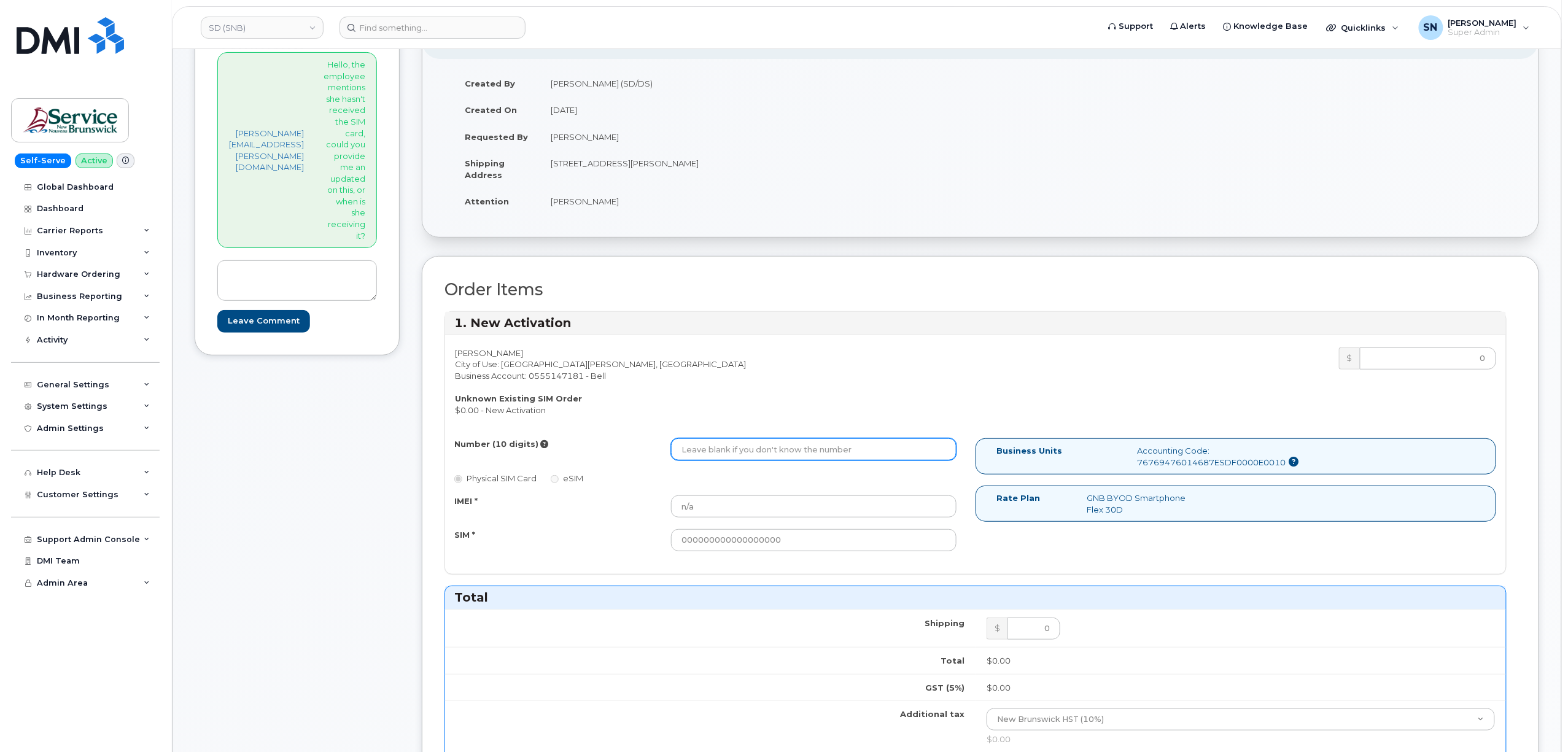
click at [733, 452] on input "Number (10 digits)" at bounding box center [814, 449] width 285 height 22
paste input "5063131398"
type input "5063131398"
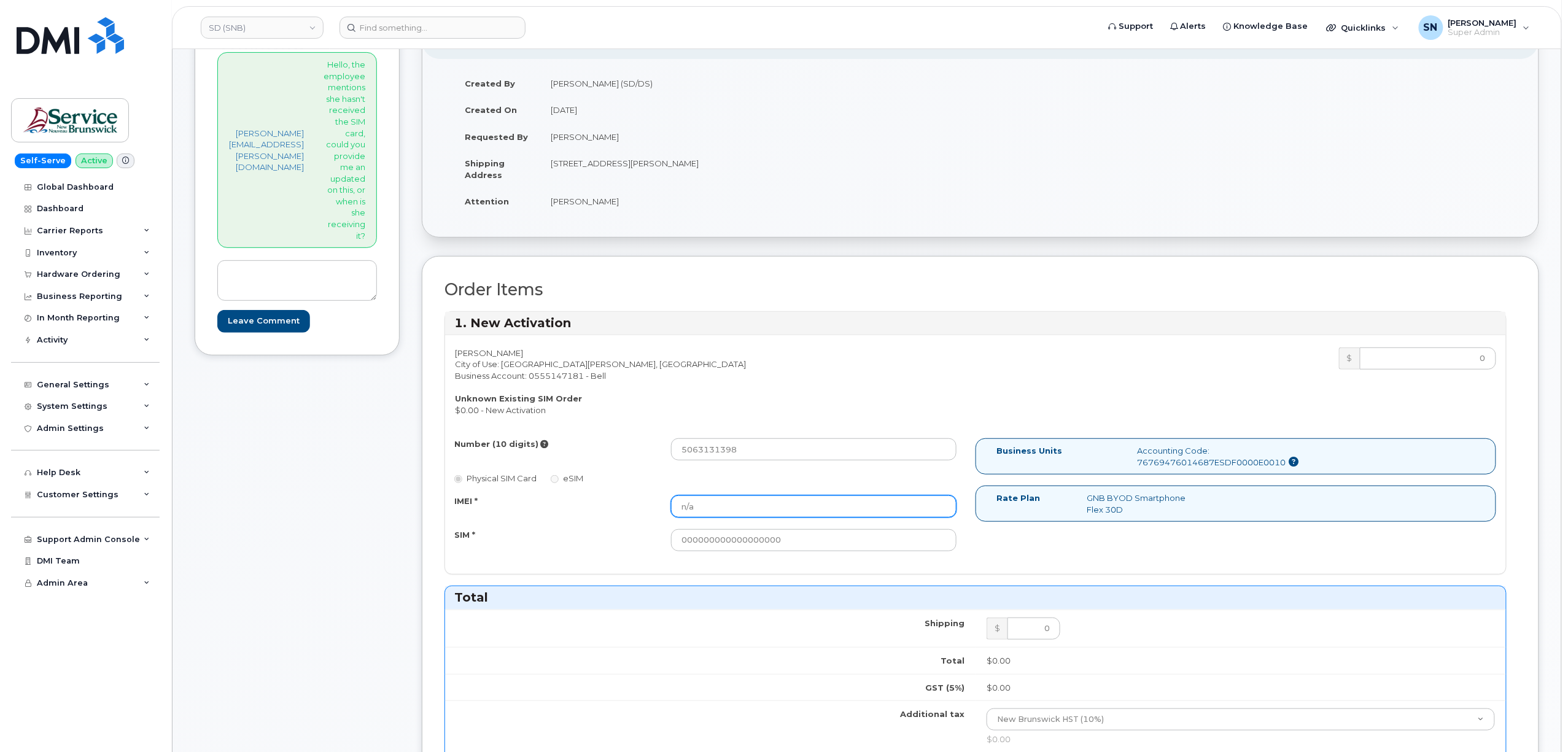
drag, startPoint x: 674, startPoint y: 506, endPoint x: 637, endPoint y: 506, distance: 37.0
click at [637, 506] on div "IMEI * n/a" at bounding box center [705, 506] width 521 height 22
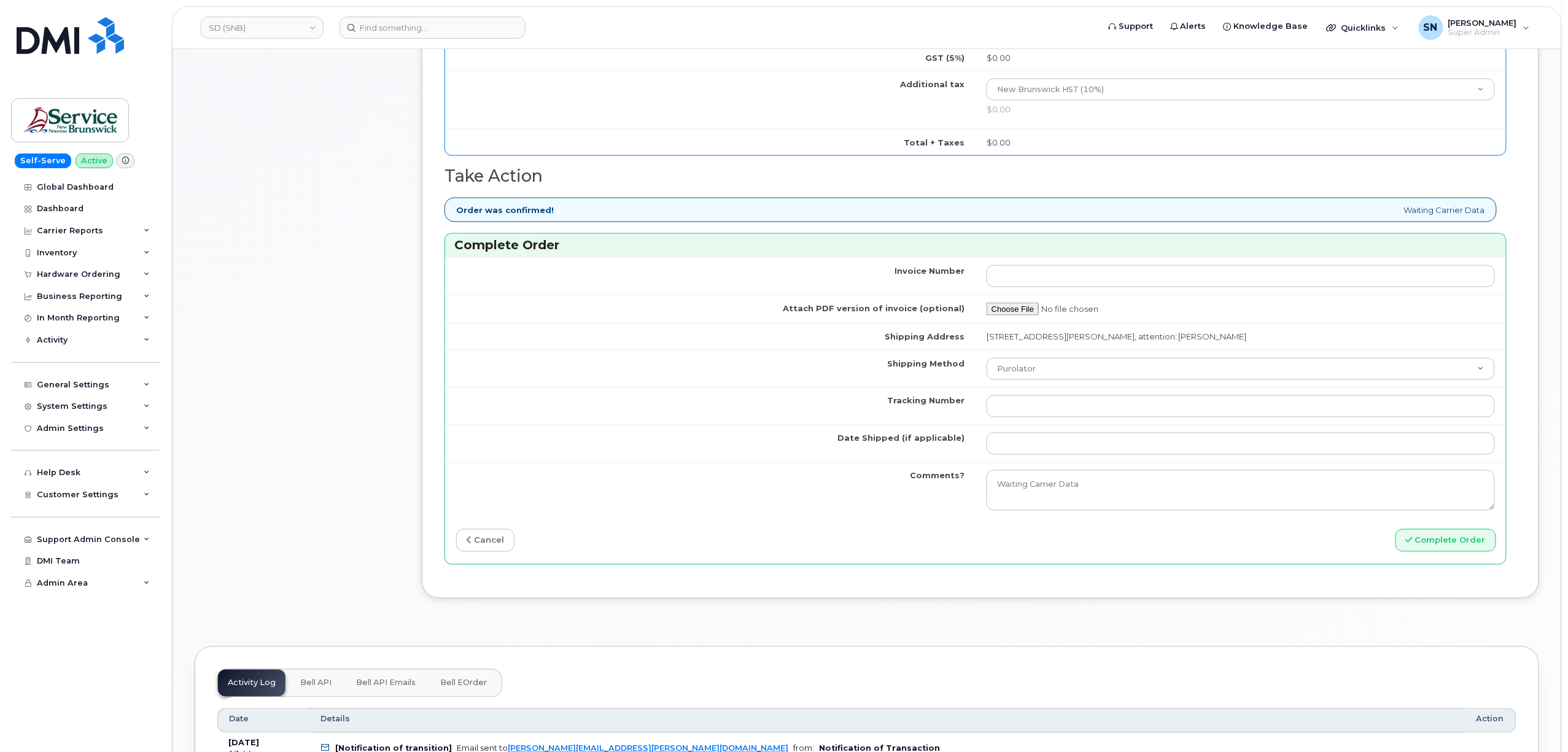
scroll to position [818, 0]
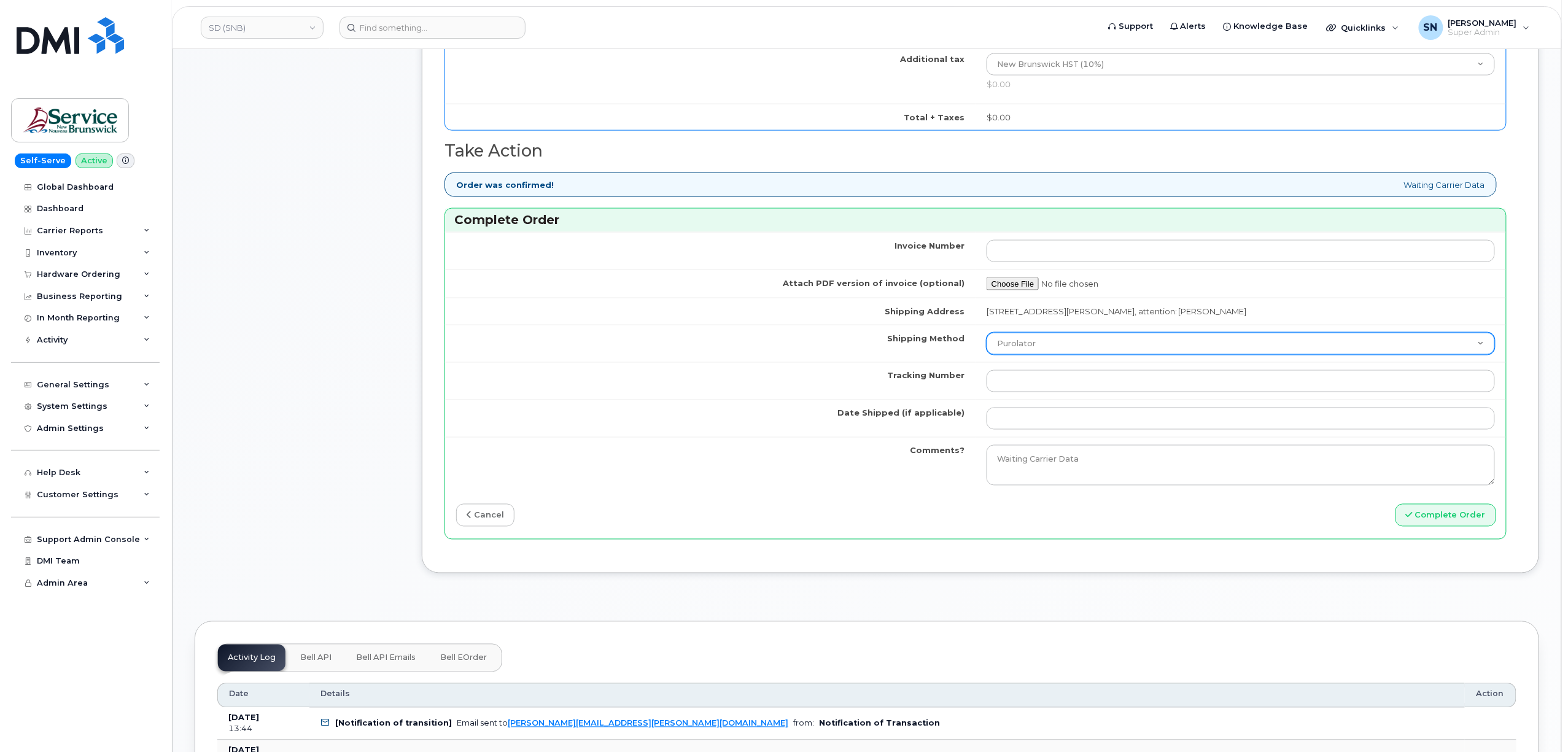
type input "[CREDIT_CARD_NUMBER]"
click at [1042, 352] on select "Purolator UPS FedEx Canada Post Courier Other Drop Off Pick Up" at bounding box center [1241, 344] width 508 height 22
select select "FedEx"
click at [987, 337] on select "Purolator UPS FedEx Canada Post Courier Other Drop Off Pick Up" at bounding box center [1241, 344] width 508 height 22
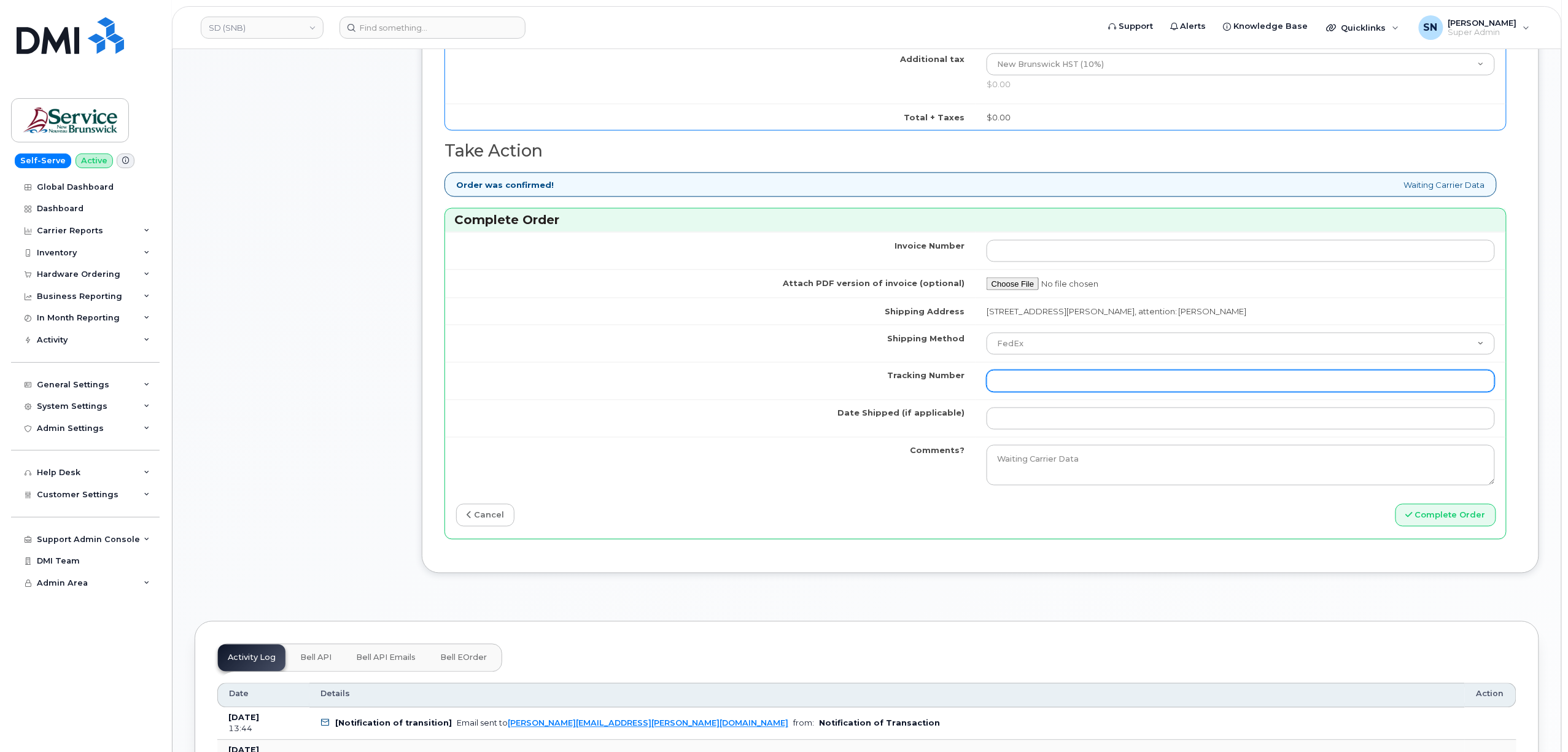
click at [1031, 392] on input "Tracking Number" at bounding box center [1241, 381] width 508 height 22
click at [998, 381] on input "Tracking Number" at bounding box center [1241, 381] width 508 height 22
paste input "466379562362"
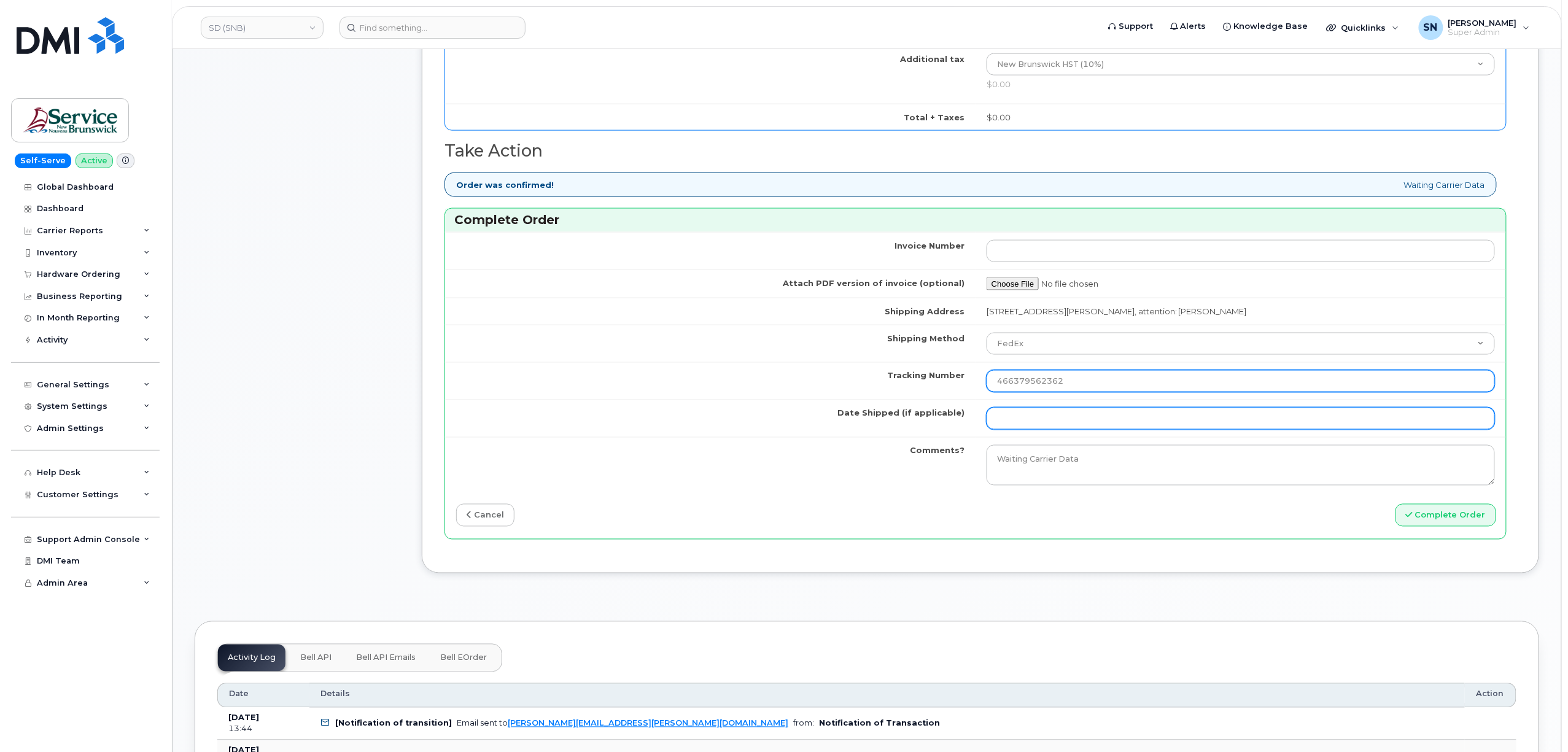
type input "466379562362"
click at [1012, 428] on input "Date Shipped (if applicable)" at bounding box center [1241, 419] width 508 height 22
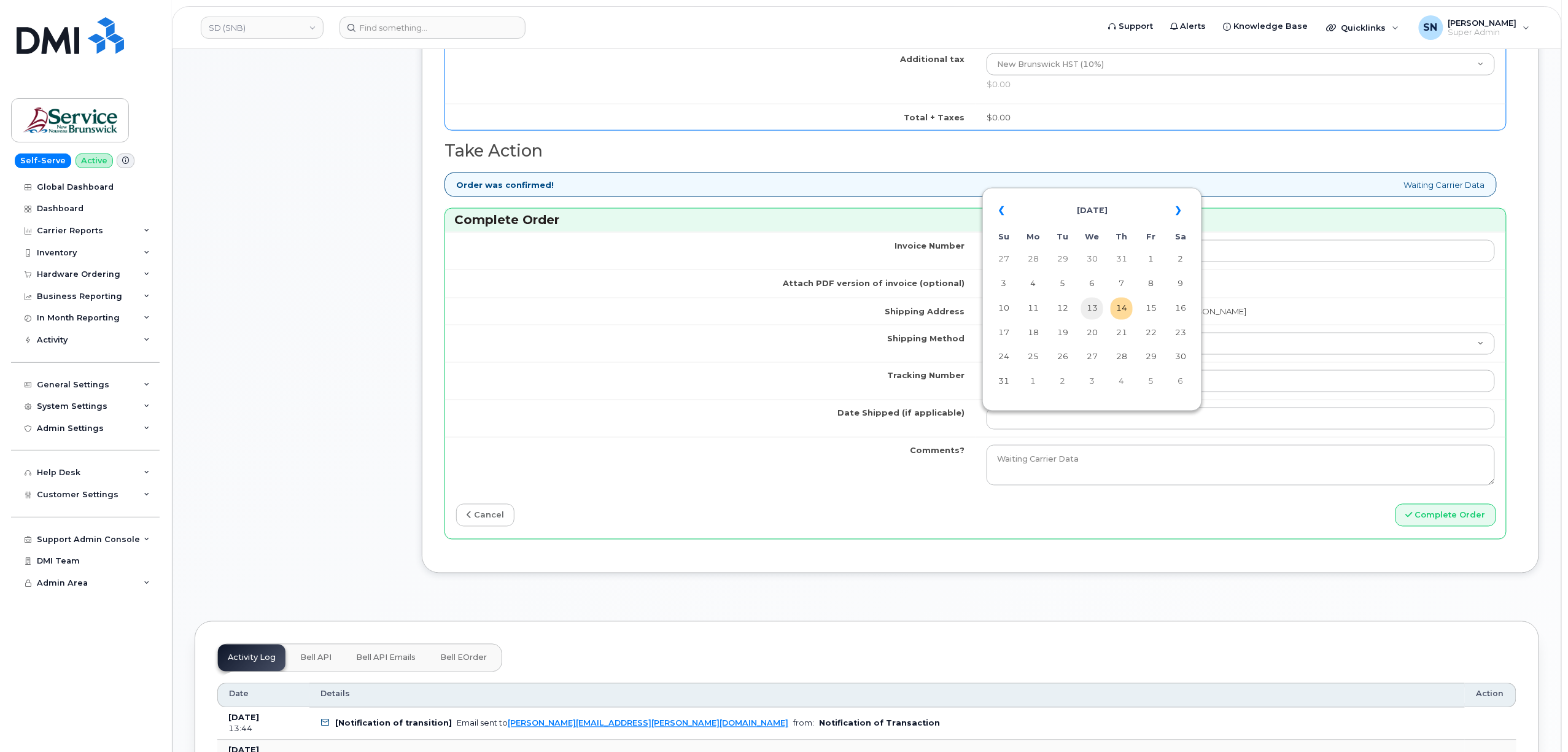
click at [1093, 315] on td "13" at bounding box center [1092, 309] width 22 height 22
type input "[DATE]"
click at [1422, 524] on button "Complete Order" at bounding box center [1446, 515] width 101 height 23
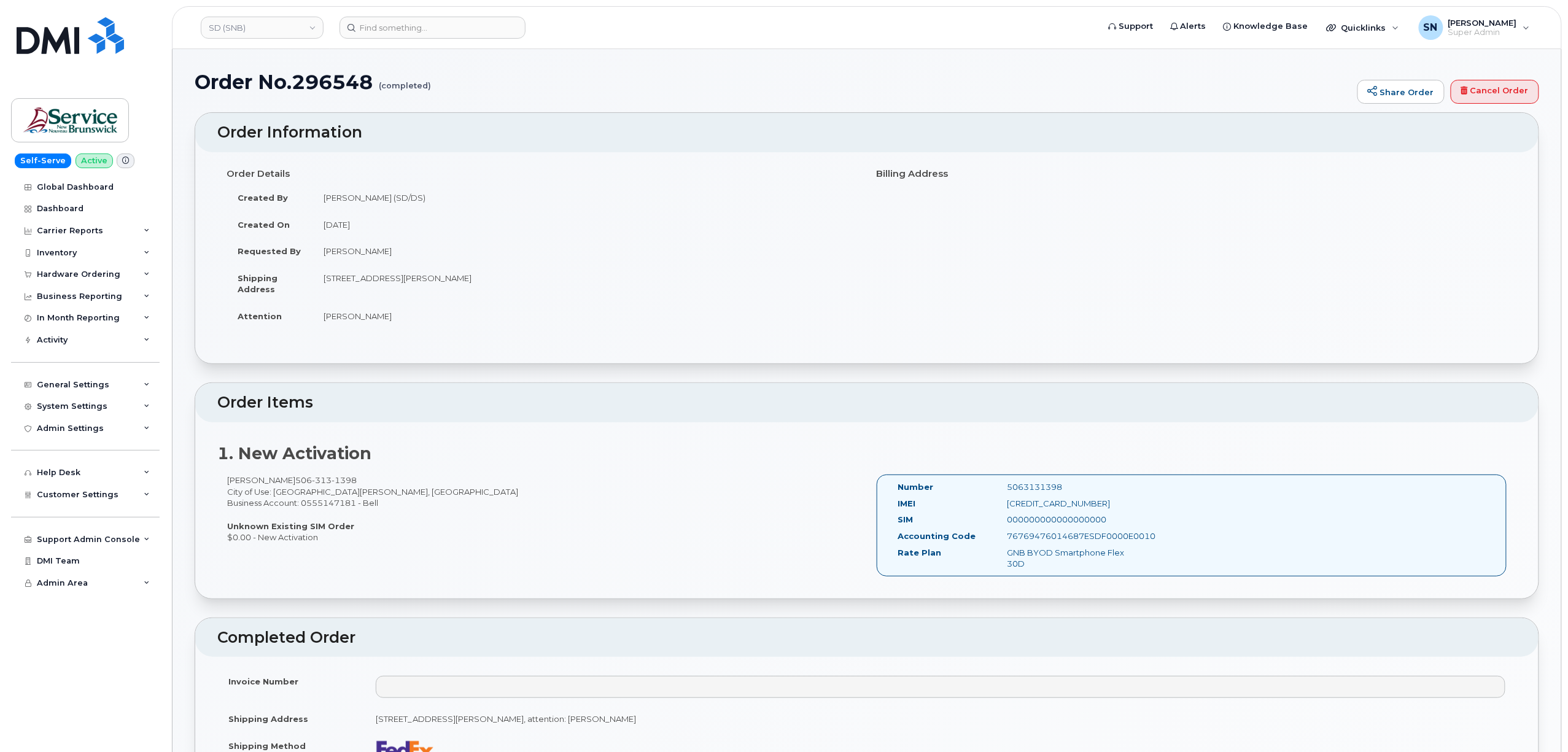
click at [387, 194] on td "[PERSON_NAME] (SD/DS)" at bounding box center [585, 197] width 545 height 27
copy td "[PERSON_NAME]"
drag, startPoint x: 226, startPoint y: 483, endPoint x: 288, endPoint y: 485, distance: 62.0
click at [288, 485] on div "[PERSON_NAME] [PHONE_NUMBER] City of Use: [GEOGRAPHIC_DATA][PERSON_NAME], [GEOG…" at bounding box center [542, 509] width 650 height 68
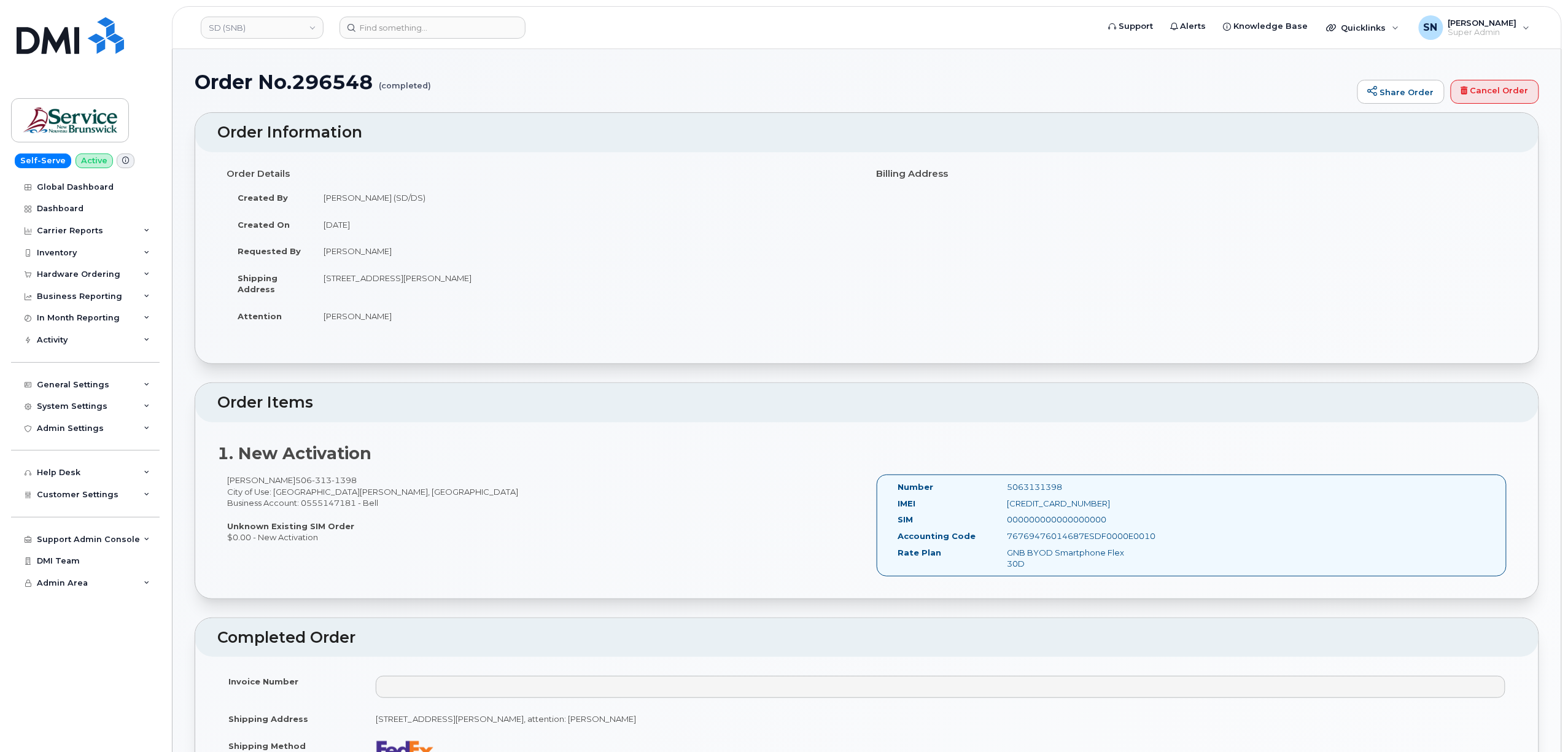
copy div "[PERSON_NAME]"
click at [405, 33] on input at bounding box center [432, 28] width 186 height 22
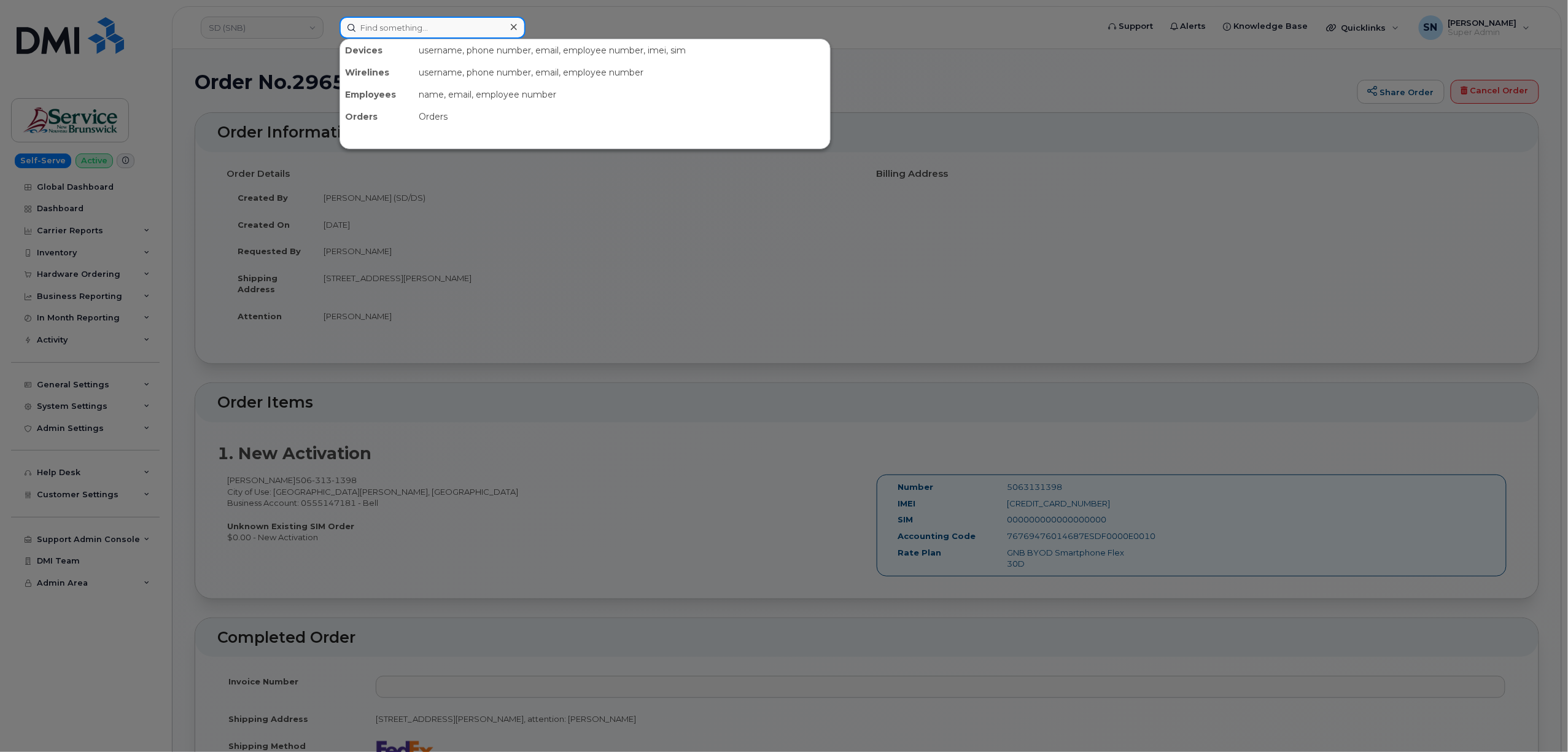
paste input "5068385143"
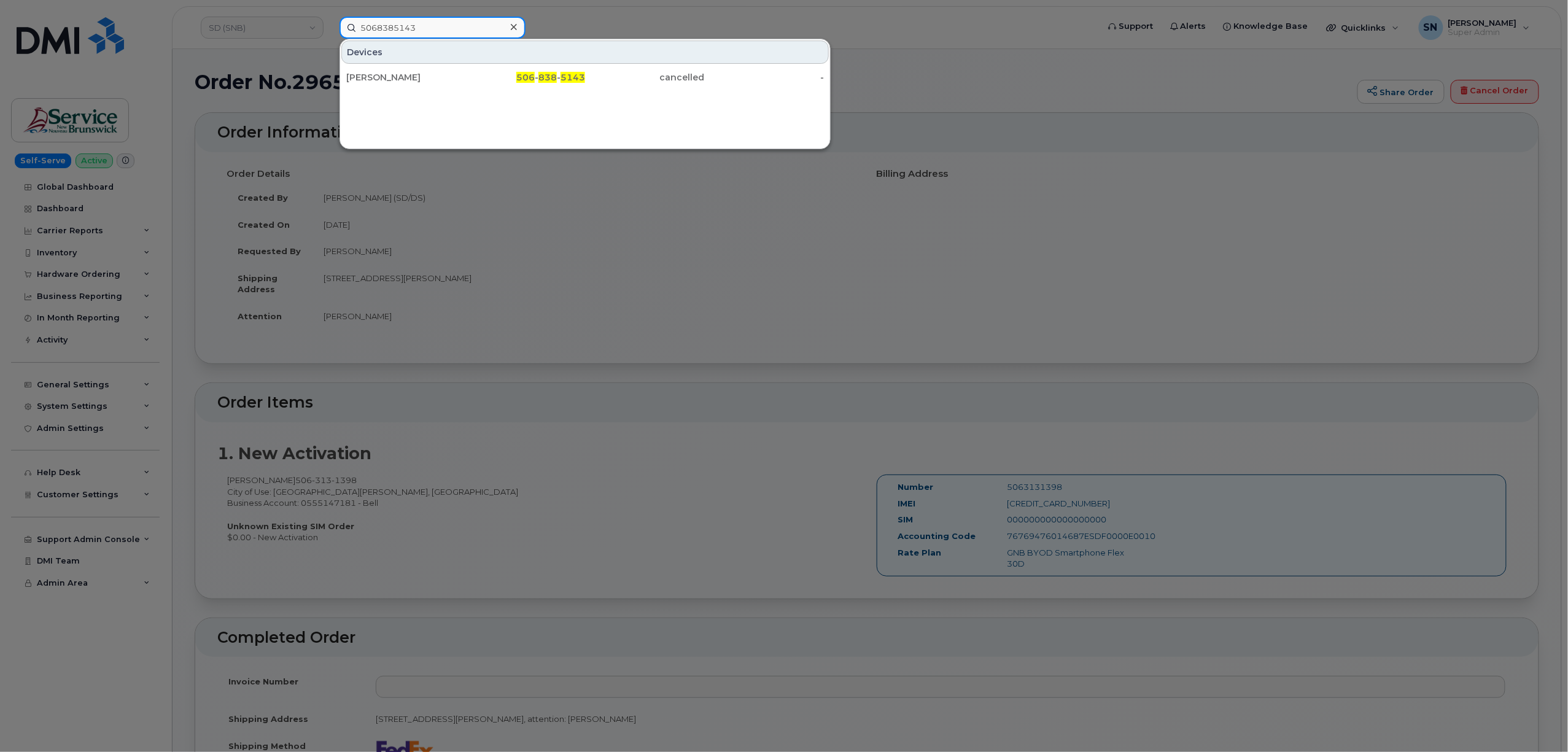
type input "5068385143"
click at [529, 214] on div at bounding box center [784, 376] width 1568 height 752
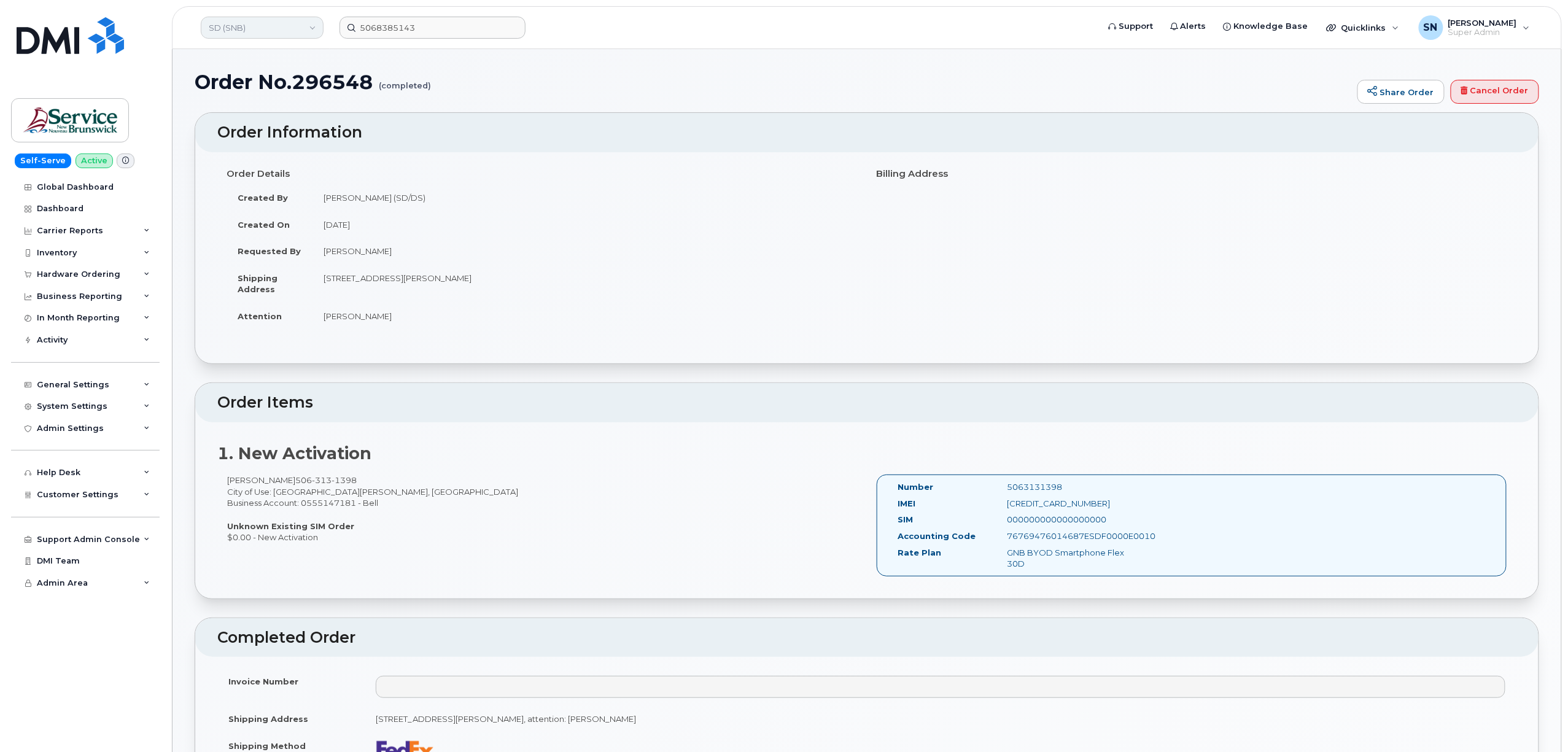
drag, startPoint x: 242, startPoint y: 33, endPoint x: 236, endPoint y: 34, distance: 6.1
click at [242, 33] on link "SD (SNB)" at bounding box center [262, 28] width 123 height 22
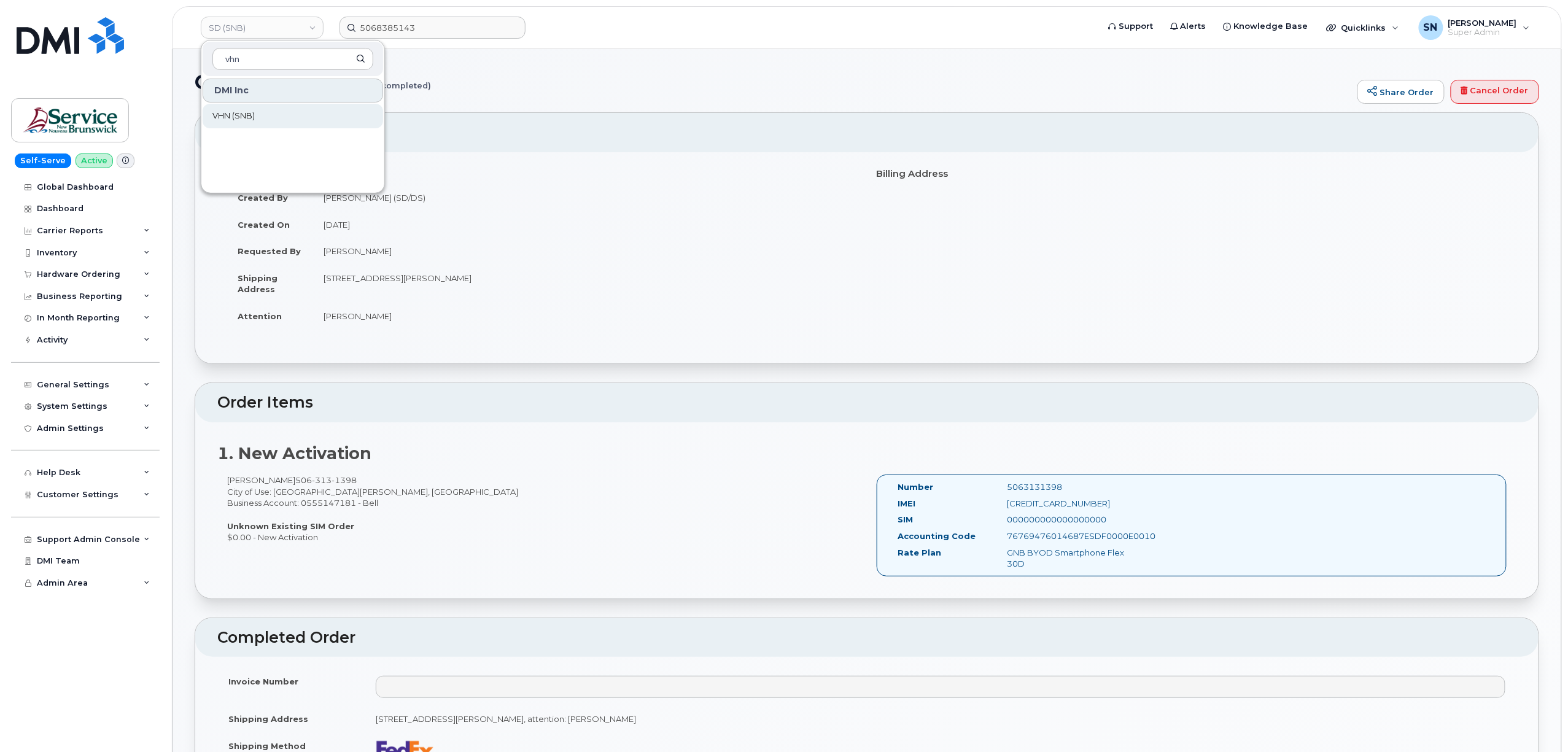
type input "vhn"
click at [279, 111] on link "VHN (SNB)" at bounding box center [293, 116] width 181 height 25
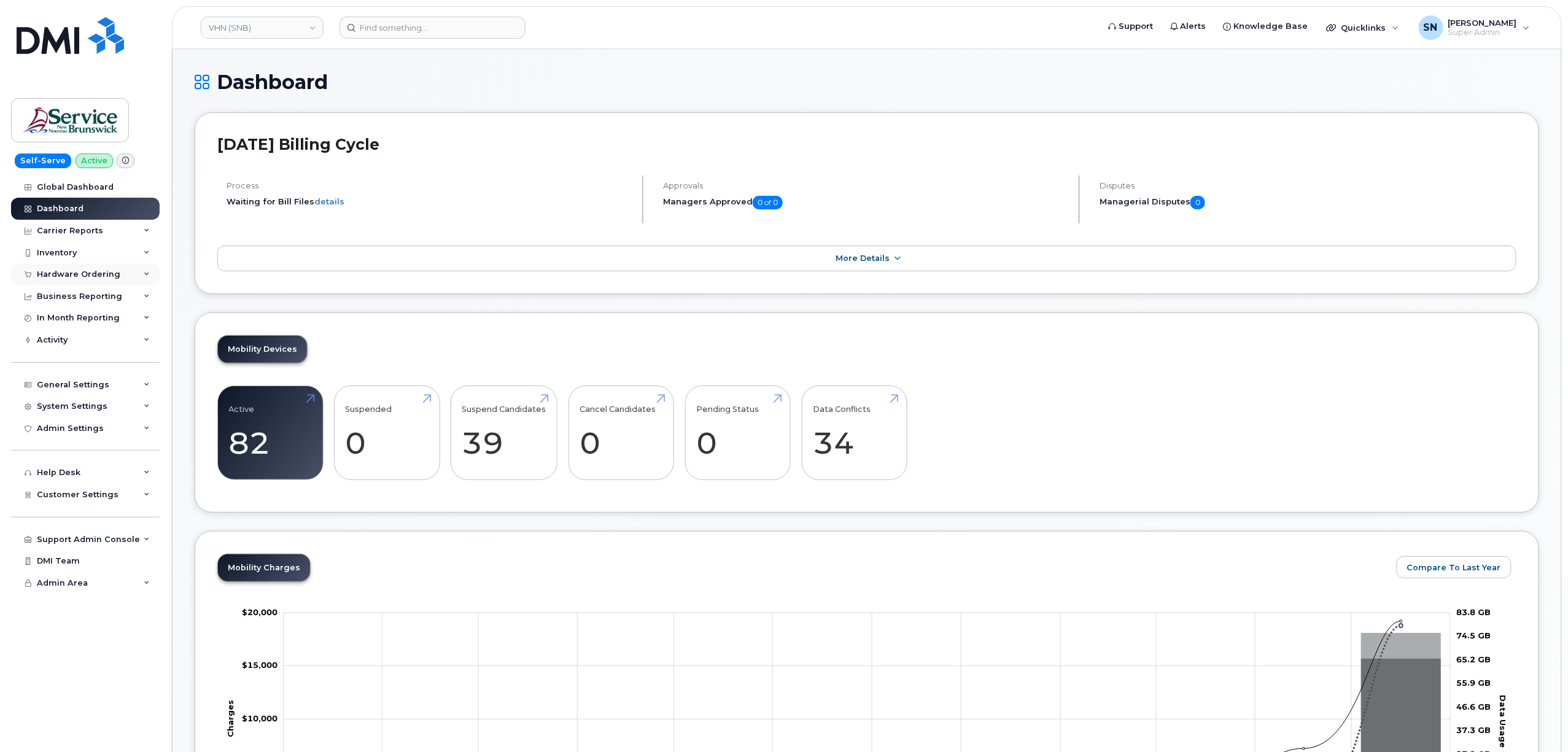
click at [80, 273] on div "Hardware Ordering" at bounding box center [79, 274] width 84 height 9
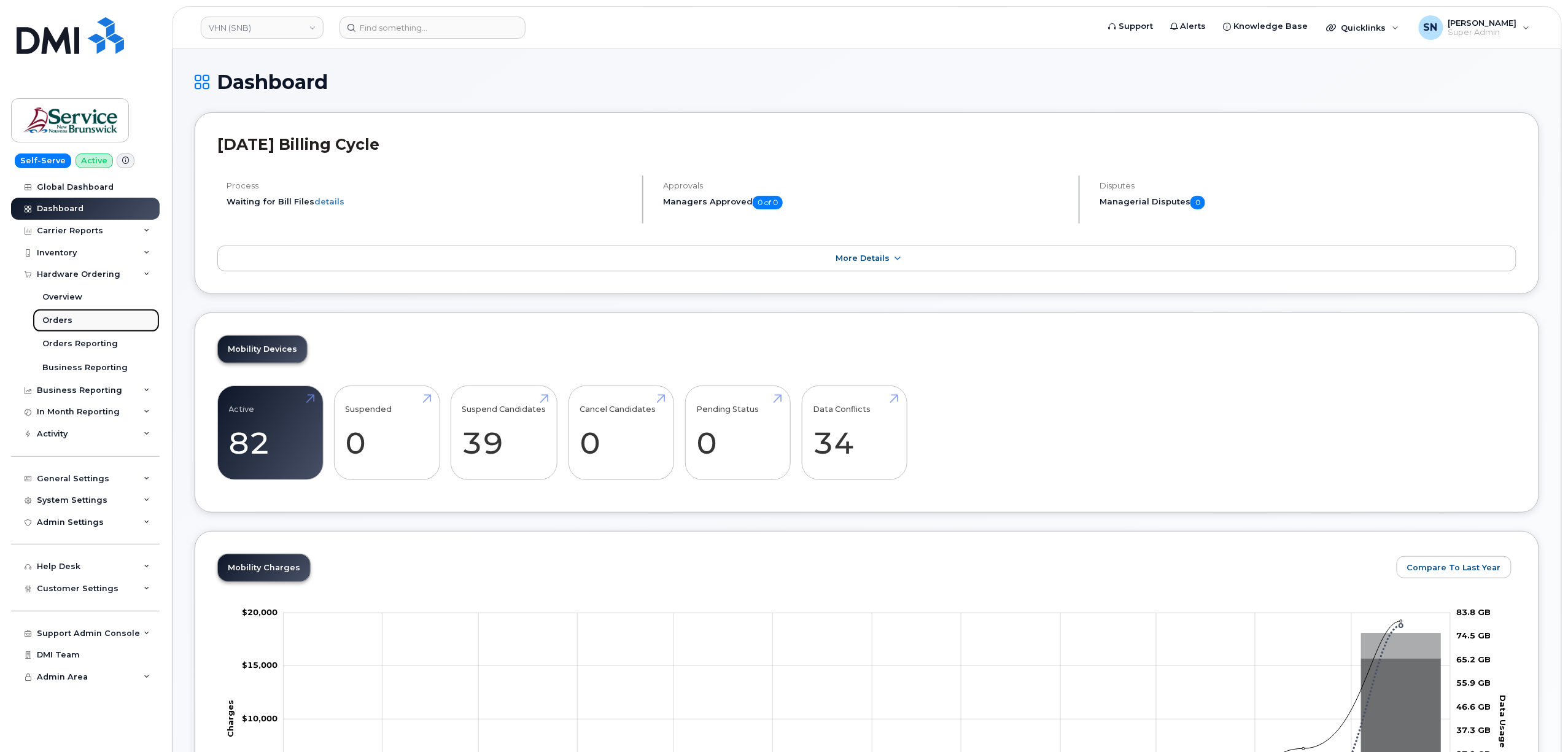
click at [61, 322] on div "Orders" at bounding box center [57, 320] width 30 height 11
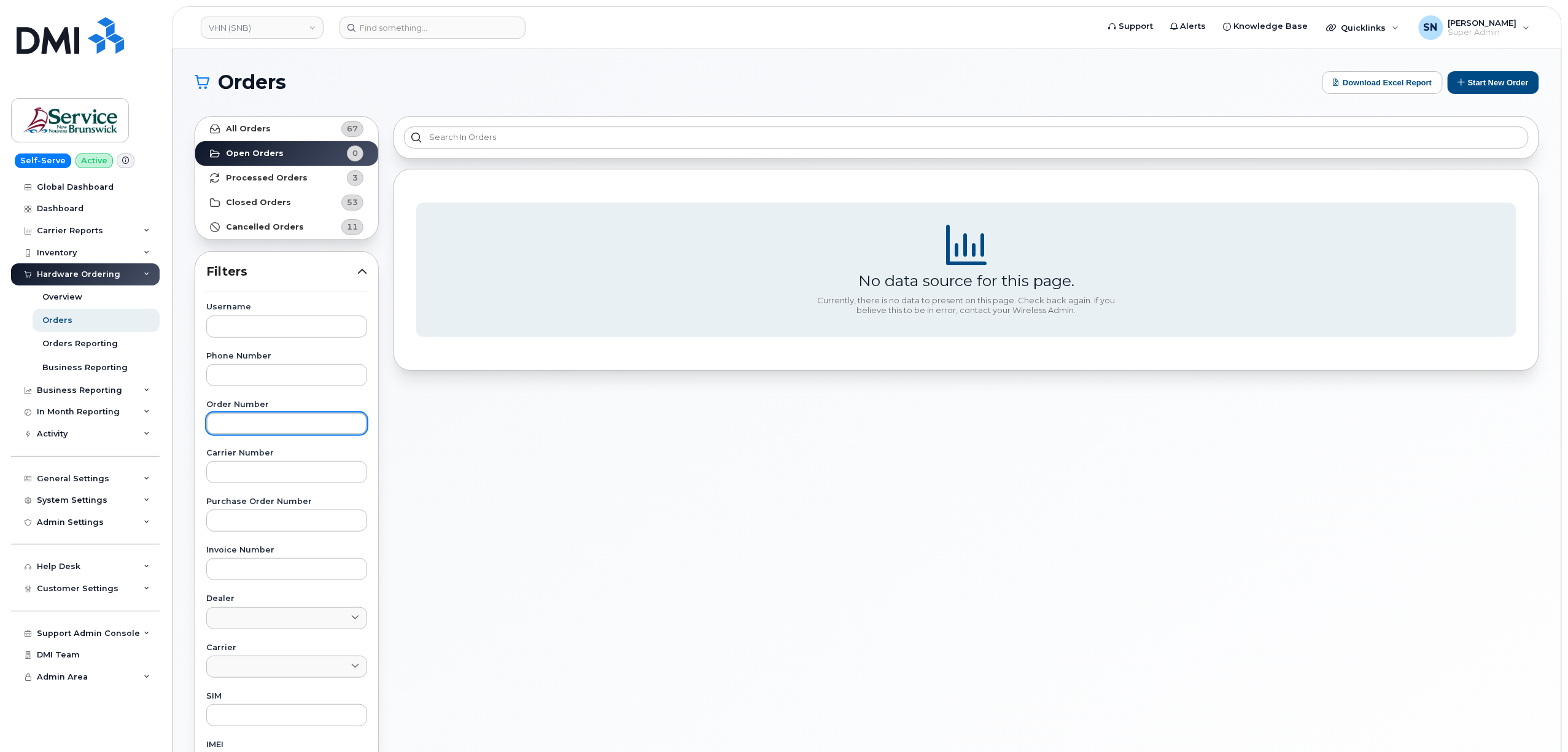
click at [292, 430] on input "text" at bounding box center [286, 424] width 161 height 22
paste input "297769"
type input "297769"
click at [270, 135] on link "All Orders 67" at bounding box center [286, 129] width 183 height 25
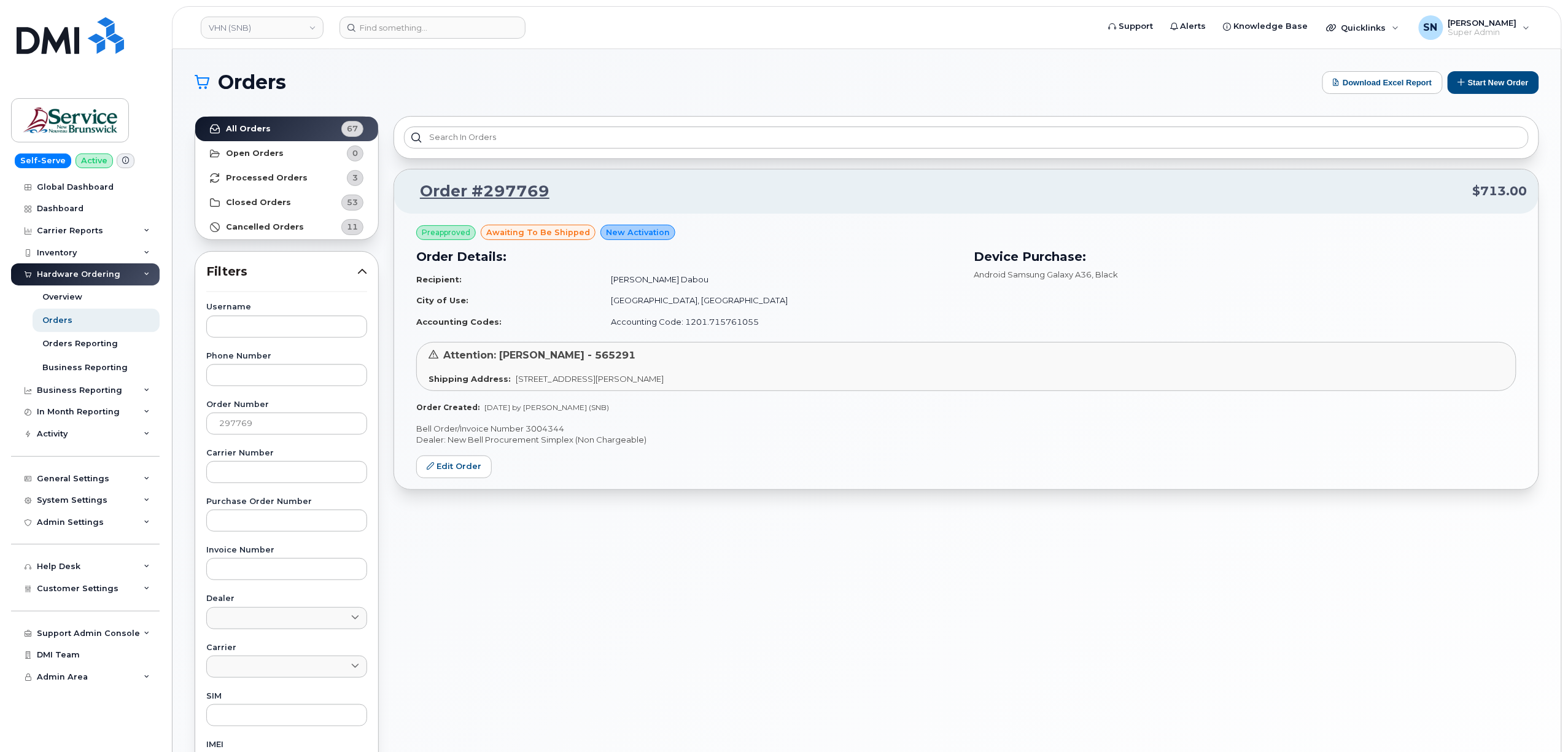
click at [550, 428] on p "Bell Order/Invoice Number 3004344" at bounding box center [966, 429] width 1100 height 12
copy p "3004344"
click at [473, 469] on link "Edit Order" at bounding box center [454, 467] width 76 height 23
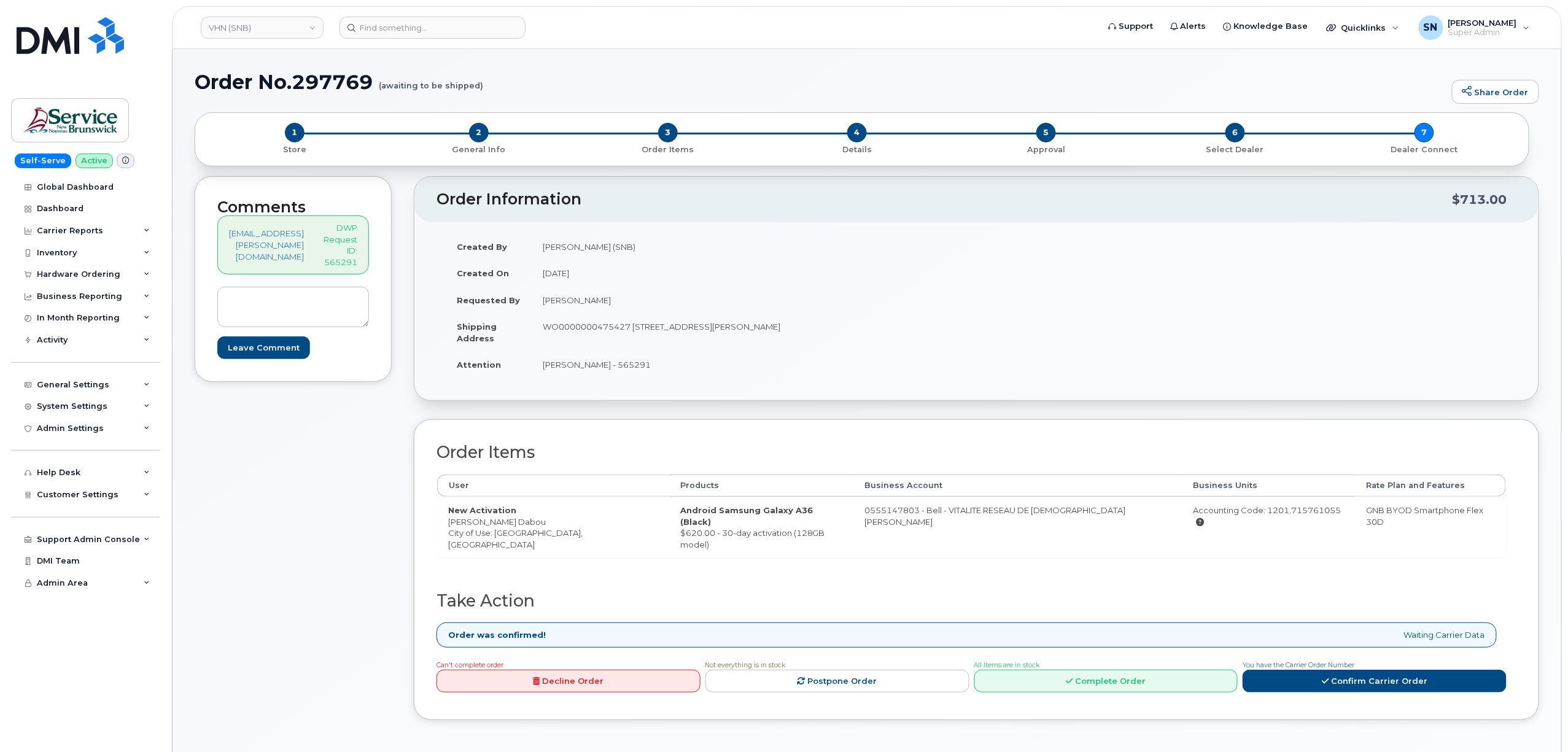
drag, startPoint x: 454, startPoint y: 528, endPoint x: 543, endPoint y: 526, distance: 89.0
click at [543, 526] on td "New Activation [PERSON_NAME] City of Use: [GEOGRAPHIC_DATA], [GEOGRAPHIC_DATA]" at bounding box center [553, 526] width 232 height 60
copy td "[PERSON_NAME] Dabou"
drag, startPoint x: 678, startPoint y: 511, endPoint x: 765, endPoint y: 511, distance: 87.0
click at [765, 511] on strong "Android Samsung Galaxy A36 (Black)" at bounding box center [746, 516] width 133 height 22
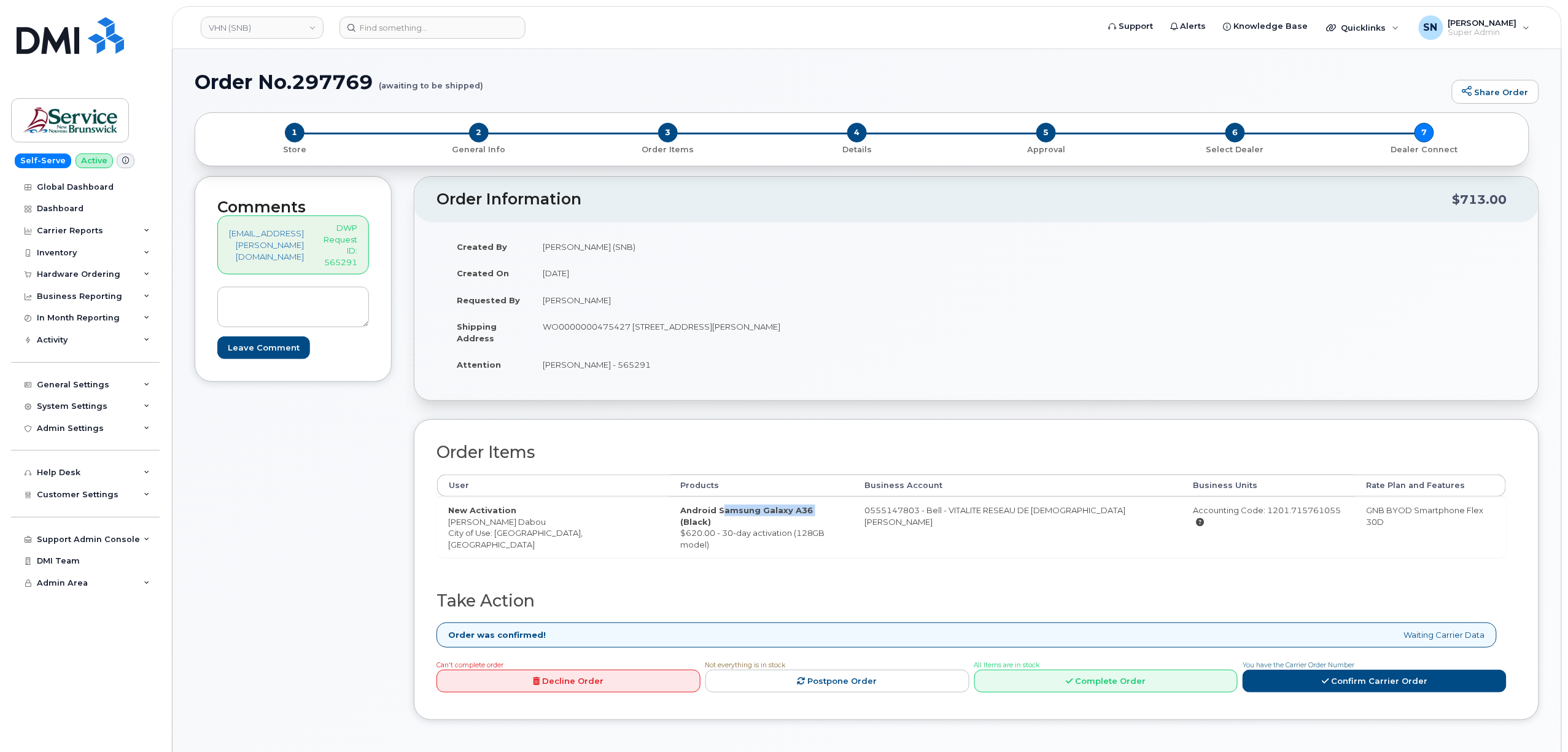
copy strong "Samsung Galaxy A36"
click at [1128, 673] on link "Complete Order" at bounding box center [1106, 681] width 264 height 23
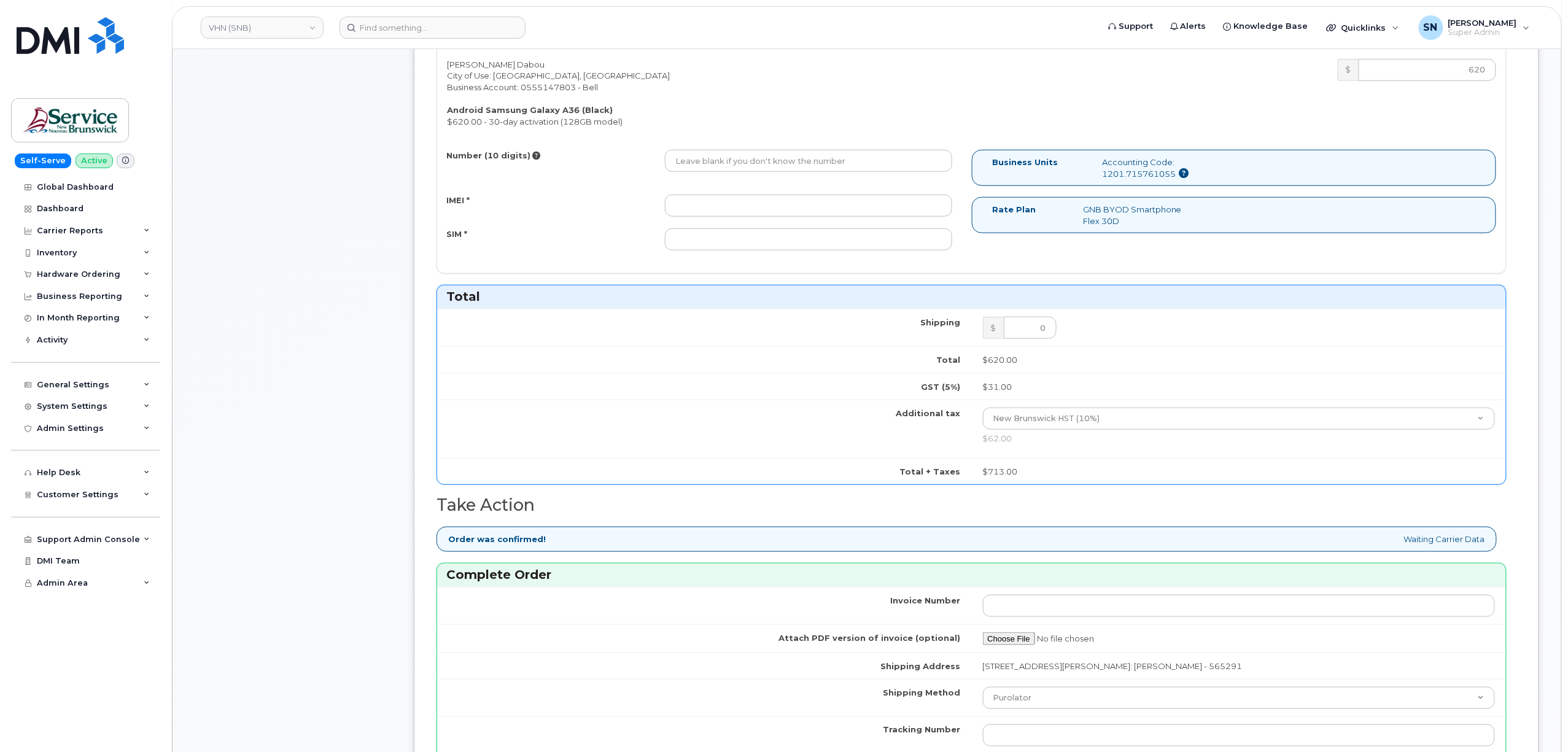
scroll to position [654, 0]
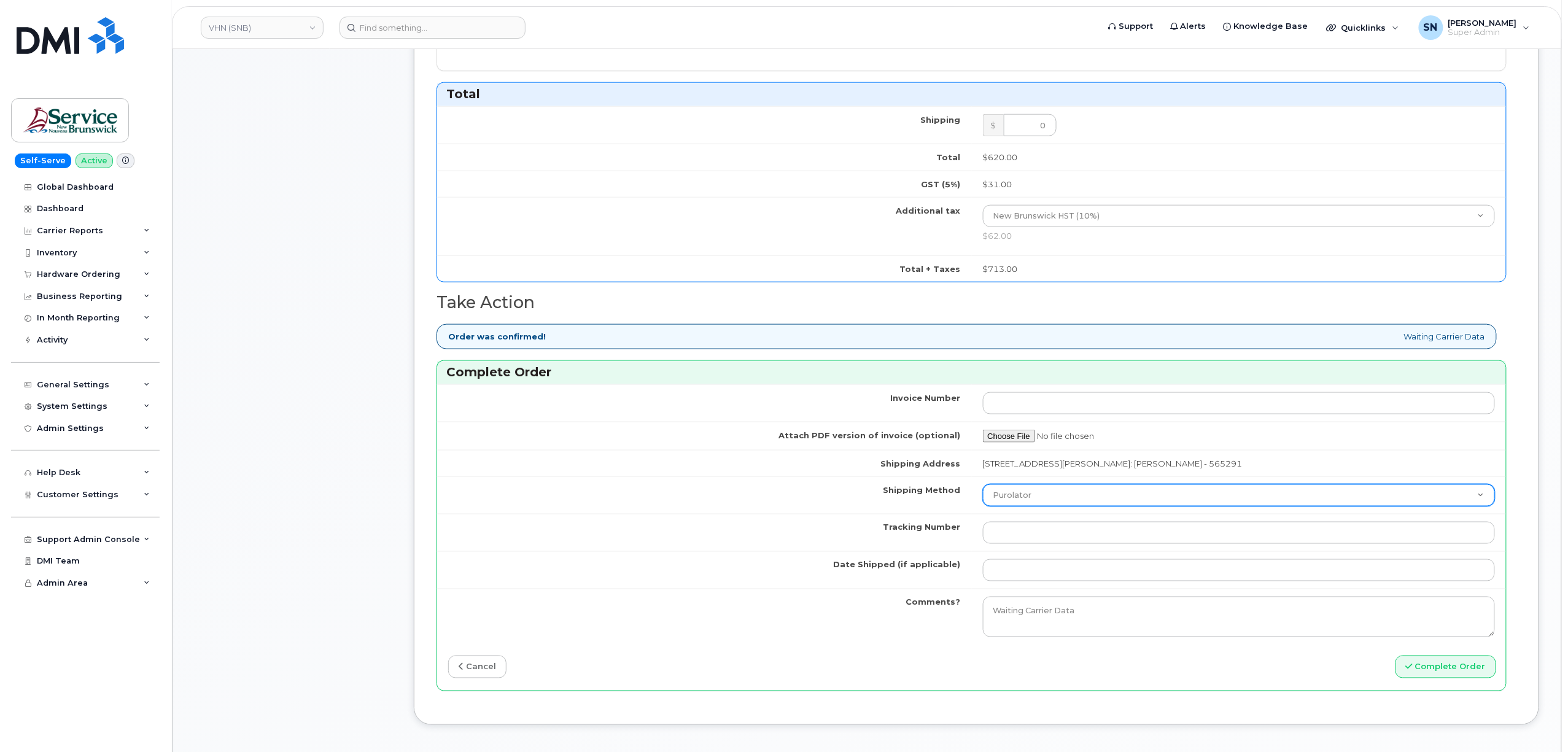
click at [1028, 504] on select "Purolator UPS FedEx Canada Post Courier Other Drop Off Pick Up" at bounding box center [1240, 495] width 513 height 22
select select "FedEx"
click at [985, 488] on select "Purolator UPS FedEx Canada Post Courier Other Drop Off Pick Up" at bounding box center [1240, 495] width 513 height 22
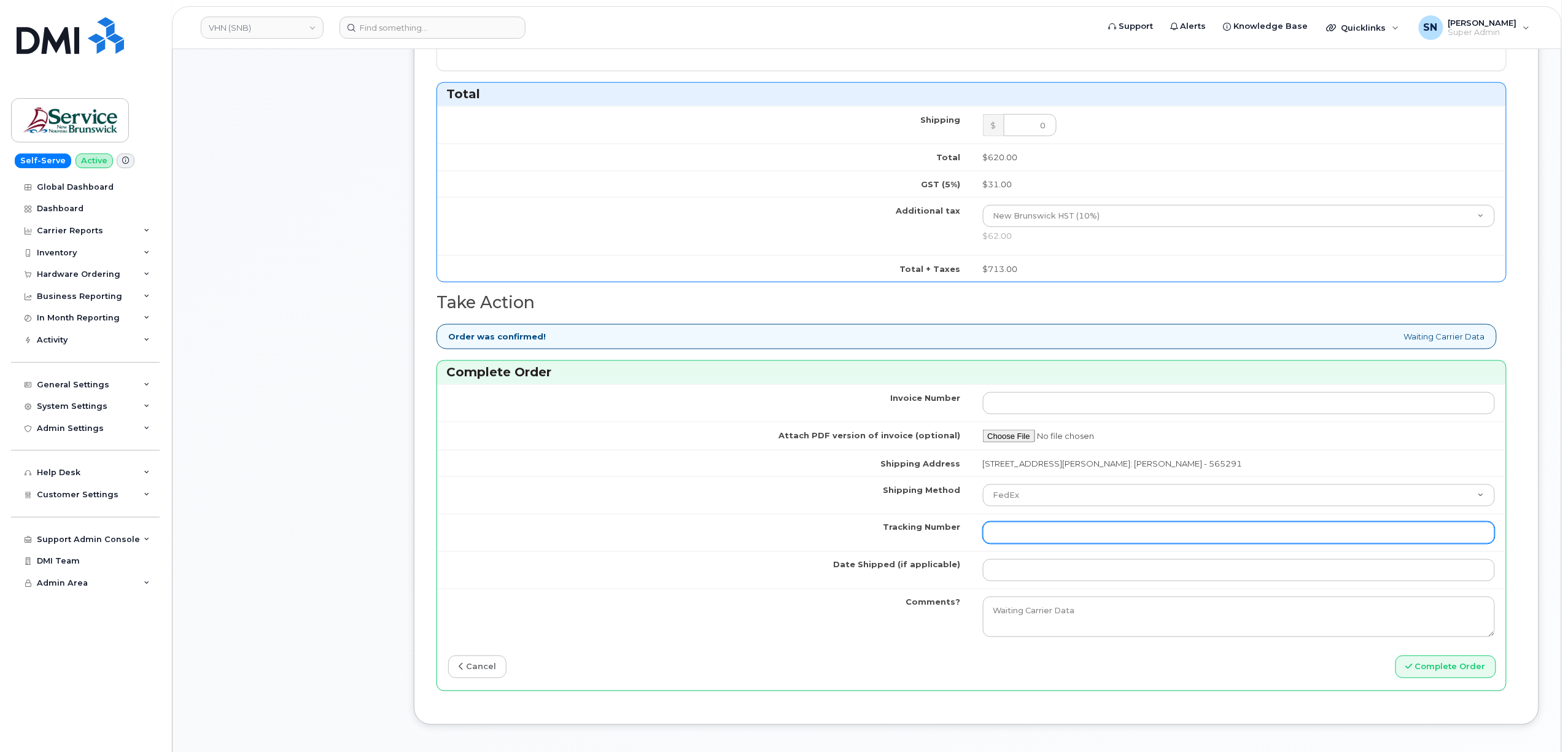
click at [1032, 540] on input "Tracking Number" at bounding box center [1240, 533] width 513 height 22
paste input "463192478166"
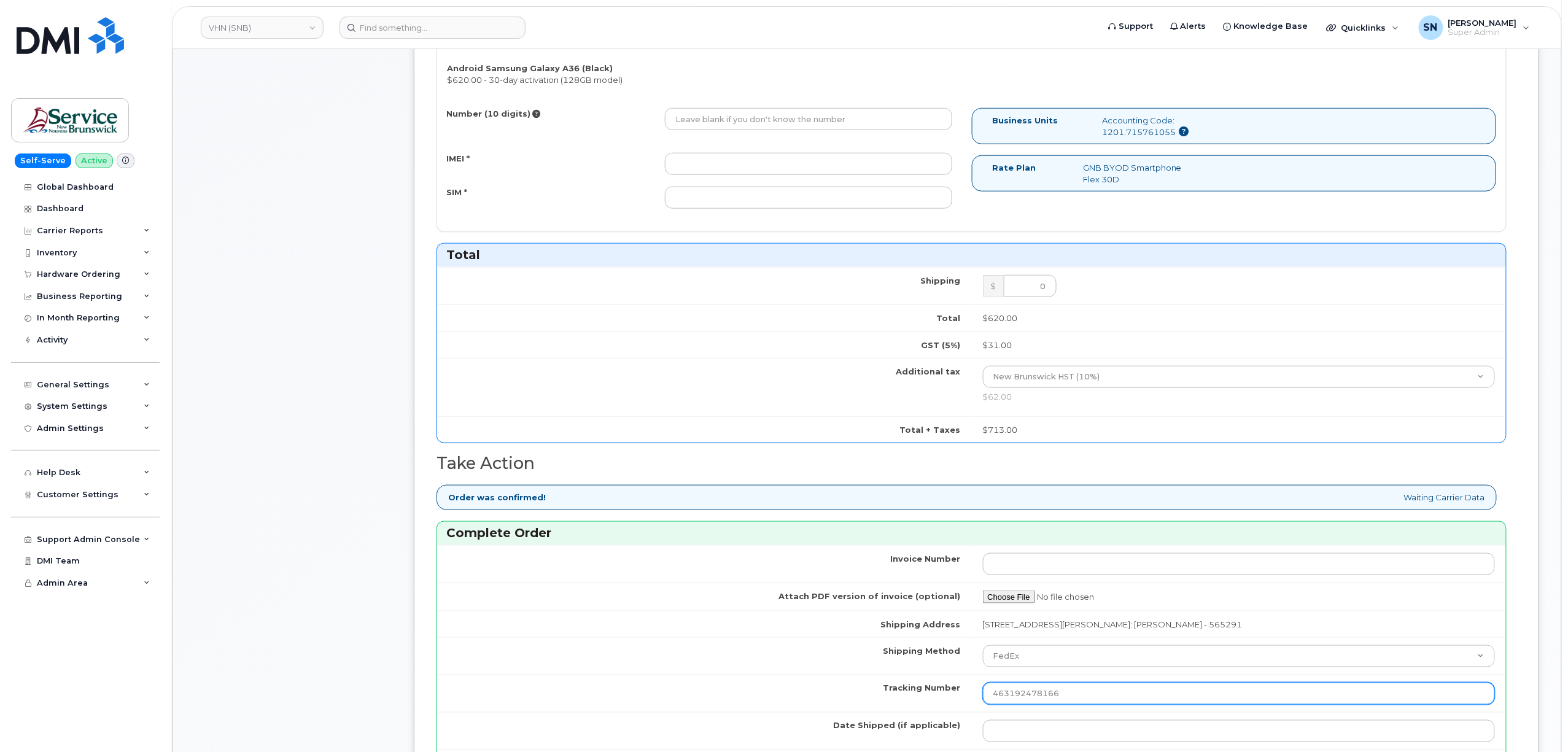
scroll to position [327, 0]
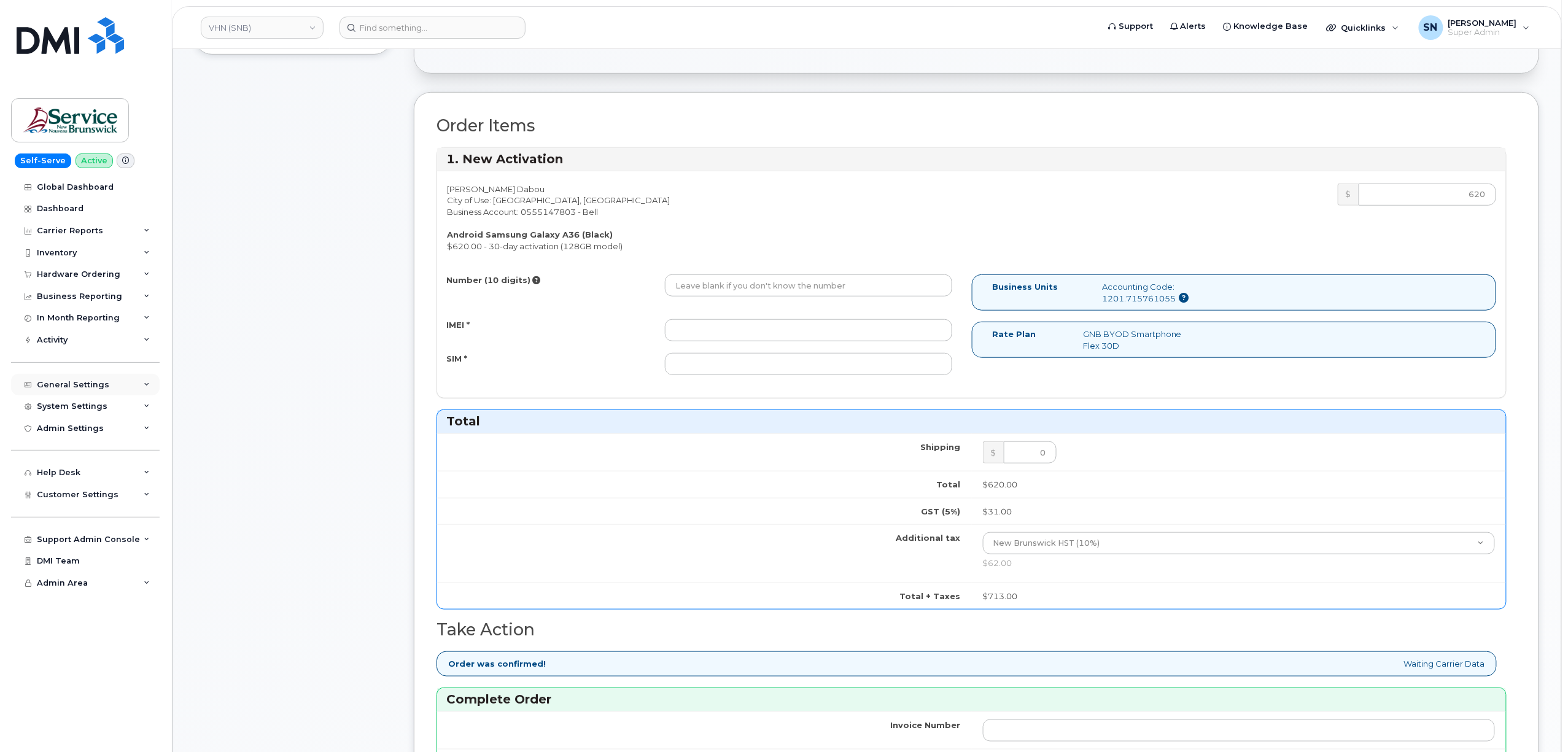
type input "463192478166"
click at [735, 296] on input "Number (10 digits)" at bounding box center [808, 285] width 288 height 22
paste input "5069535491"
type input "5069535491"
paste input "357167790619643"
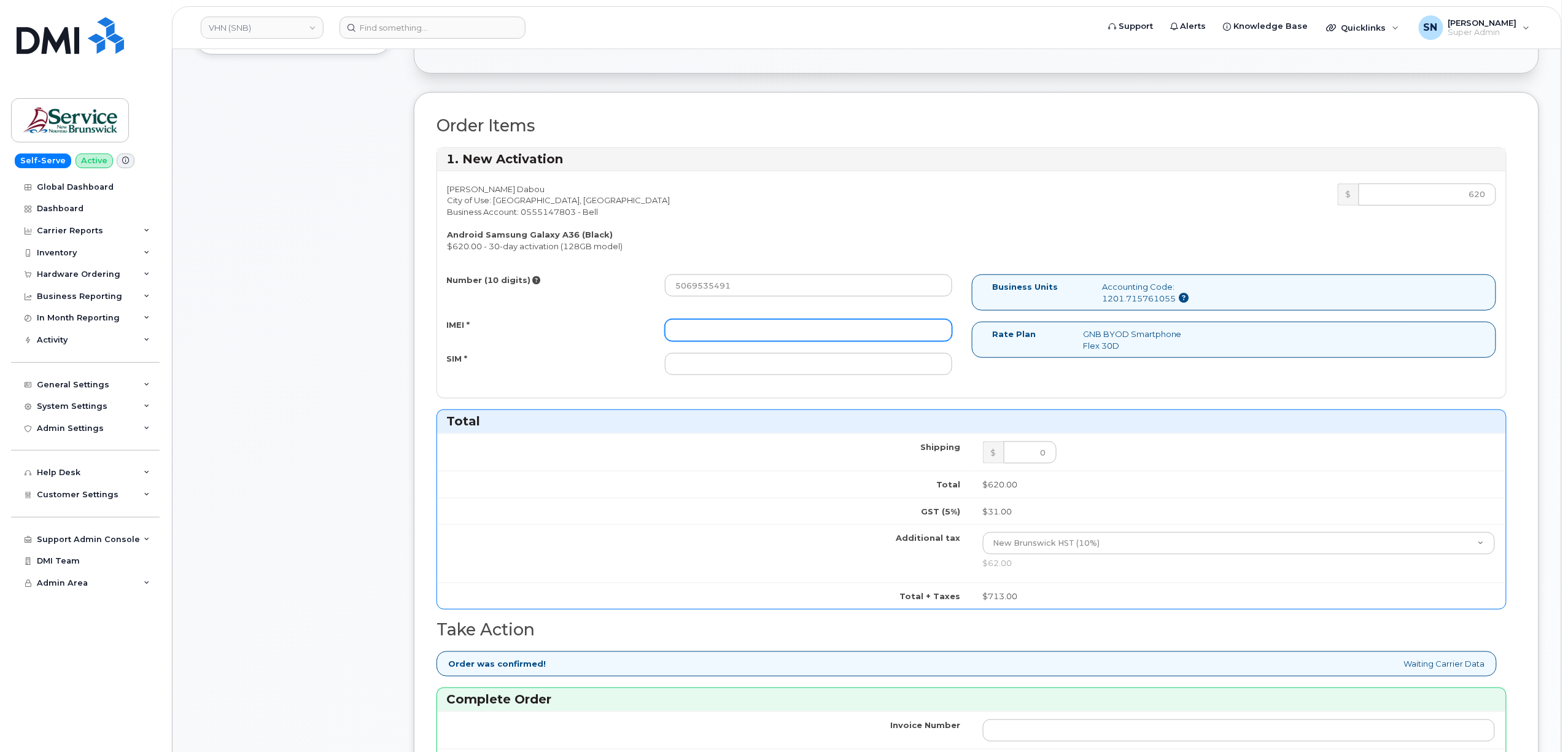
click at [725, 338] on input "IMEI *" at bounding box center [808, 330] width 288 height 22
type input "357167790619643"
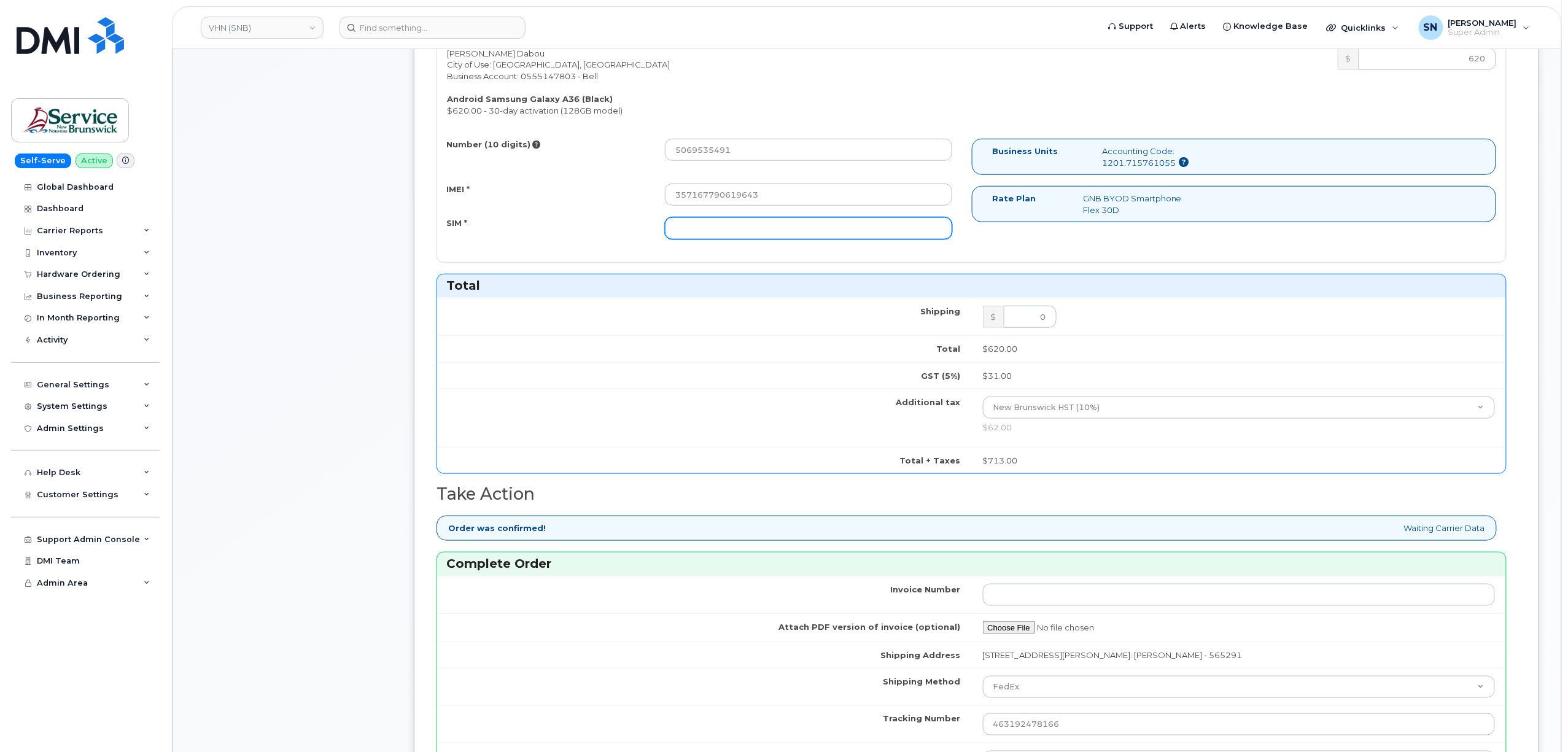
scroll to position [654, 0]
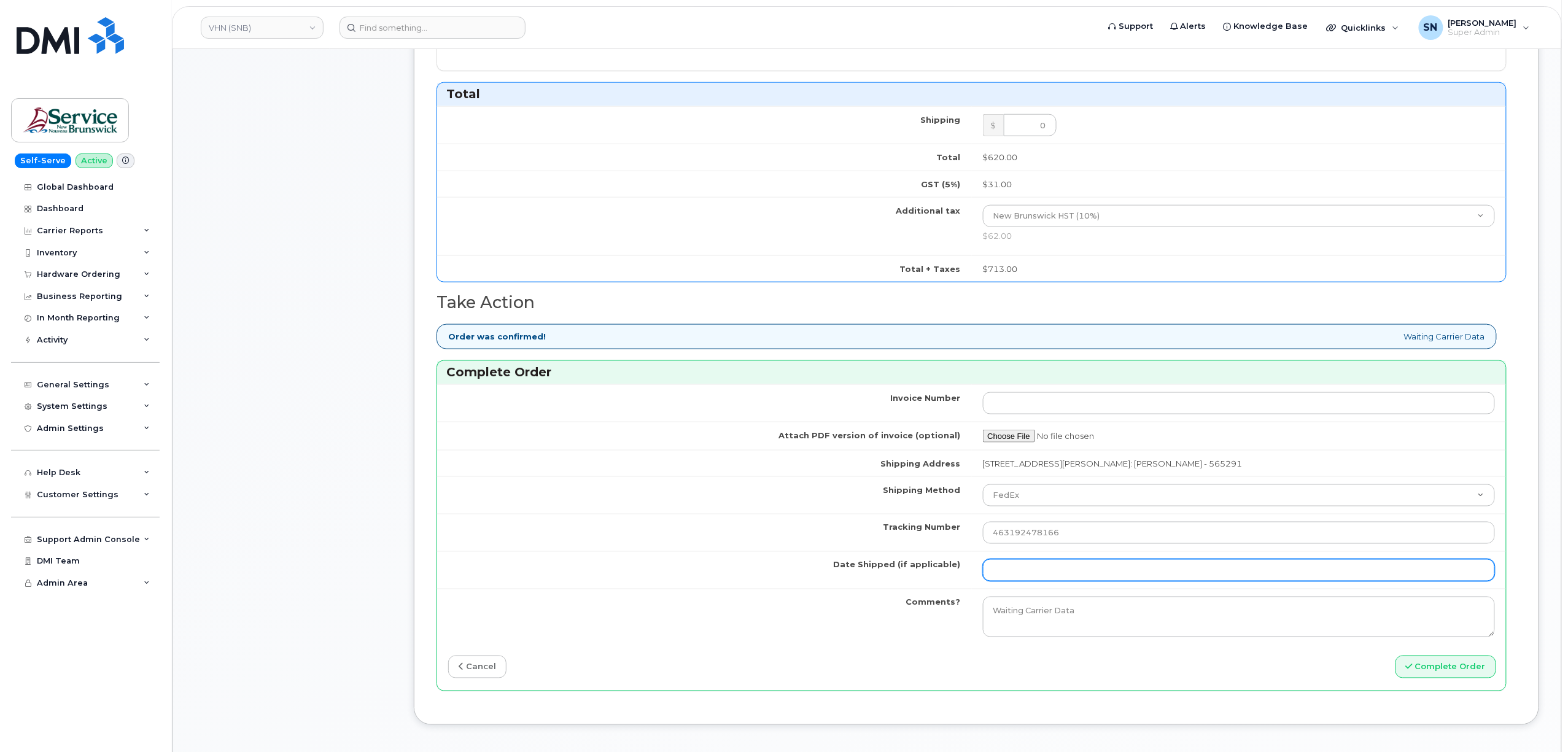
click at [1044, 575] on input "Date Shipped (if applicable)" at bounding box center [1240, 570] width 513 height 22
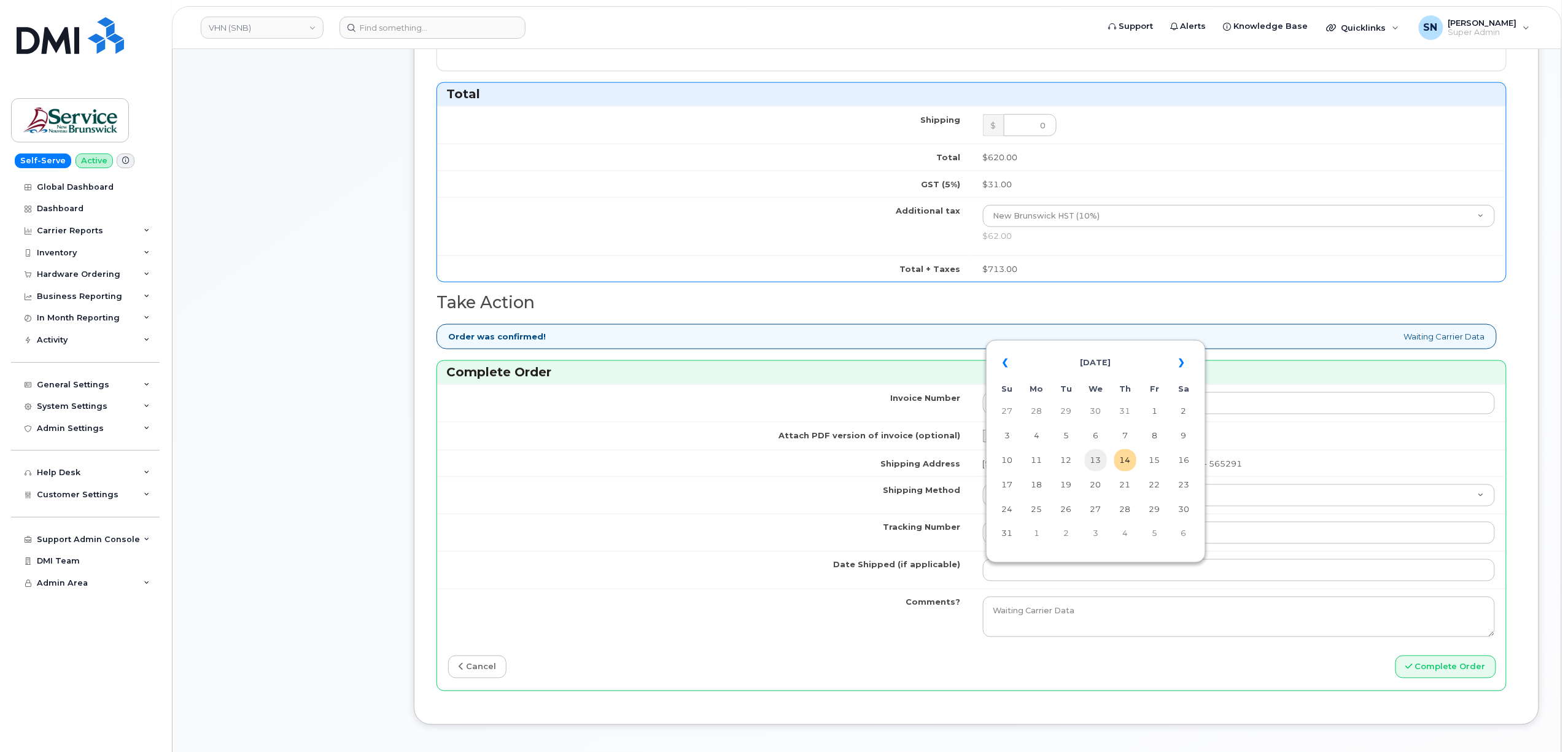
click at [1100, 462] on td "13" at bounding box center [1096, 460] width 22 height 22
type input "[DATE]"
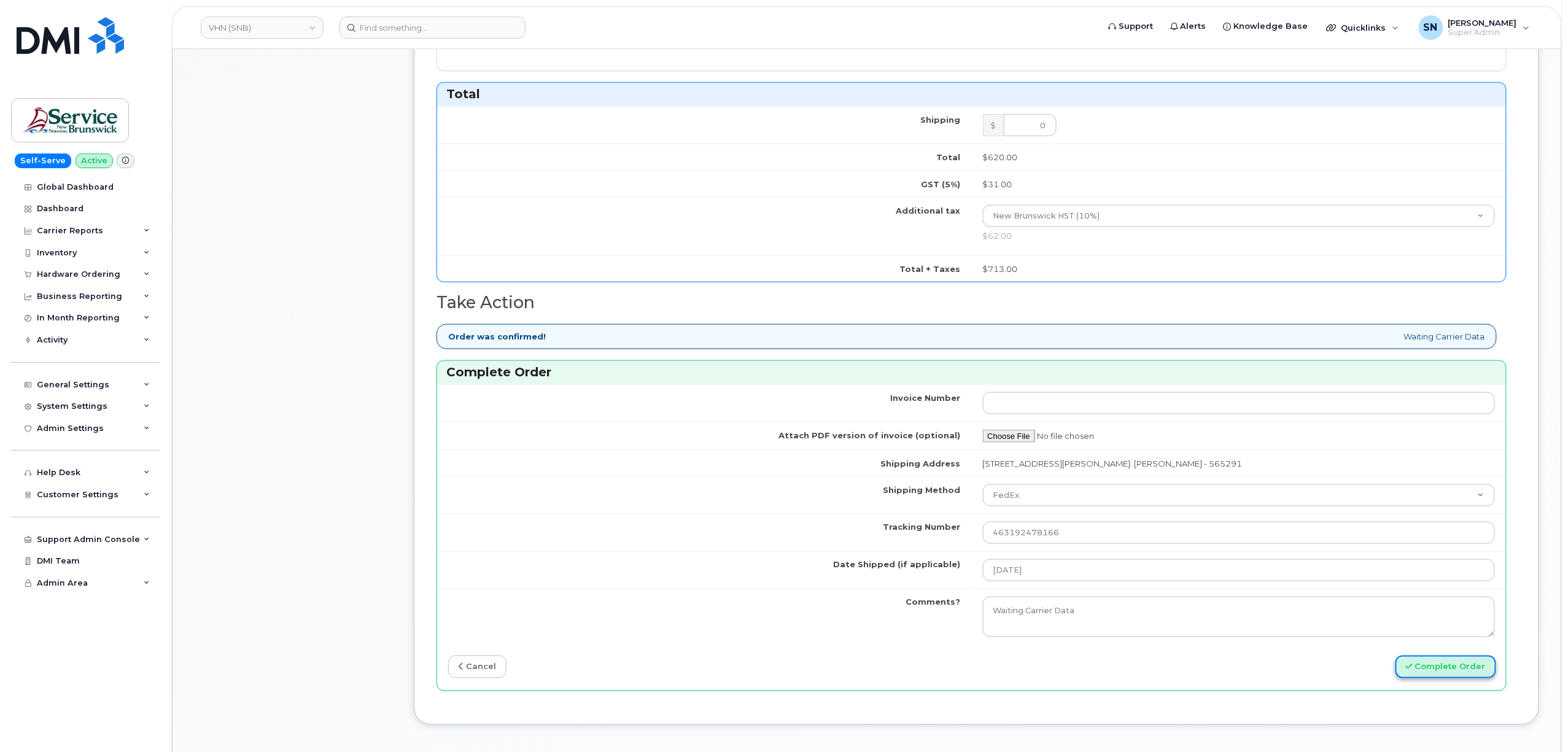
click at [1427, 678] on button "Complete Order" at bounding box center [1446, 667] width 101 height 23
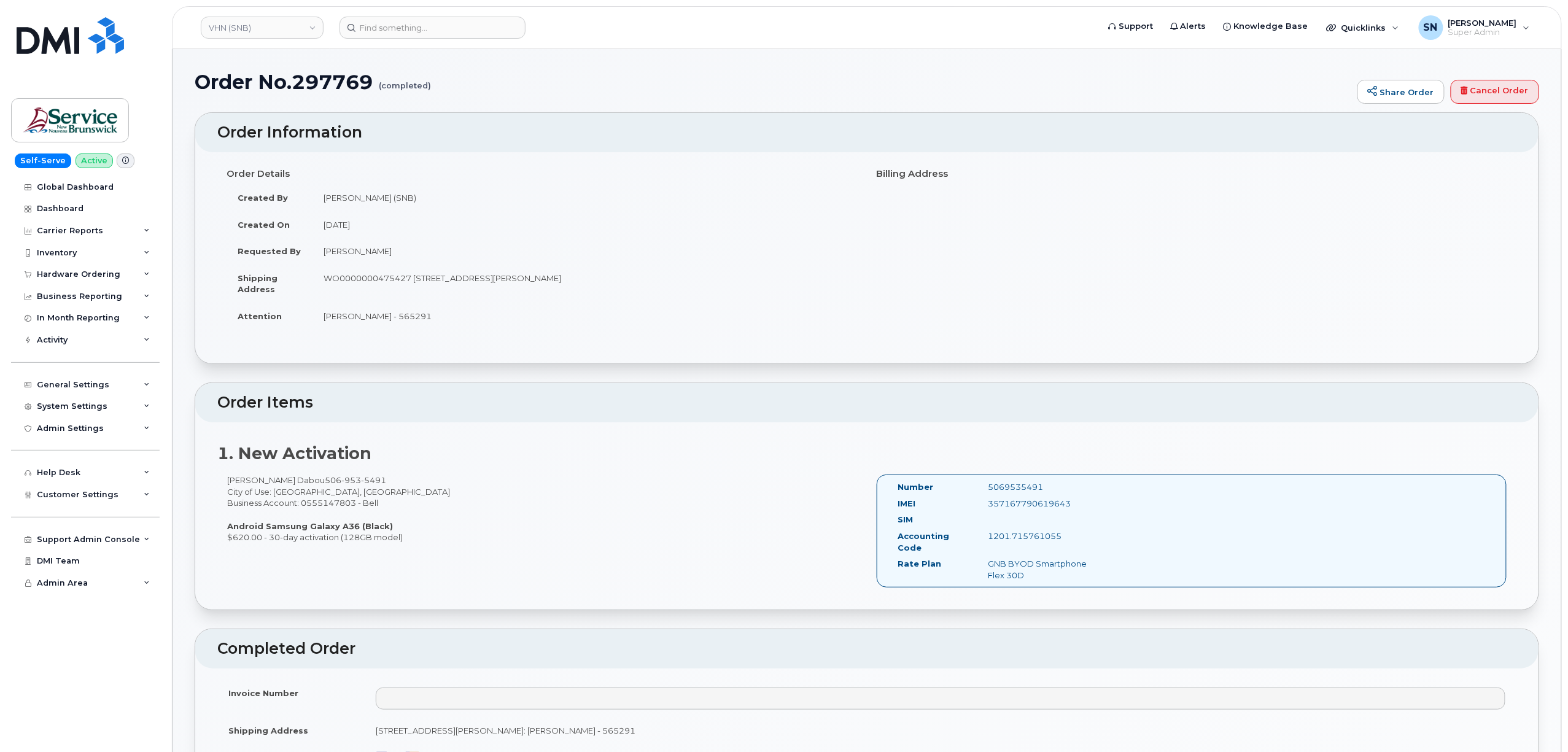
click at [733, 524] on div "[PERSON_NAME] Dabou [PHONE_NUMBER] City of Use: [GEOGRAPHIC_DATA], [GEOGRAPHIC_…" at bounding box center [542, 509] width 650 height 68
click at [251, 25] on link "VHN (SNB)" at bounding box center [262, 28] width 123 height 22
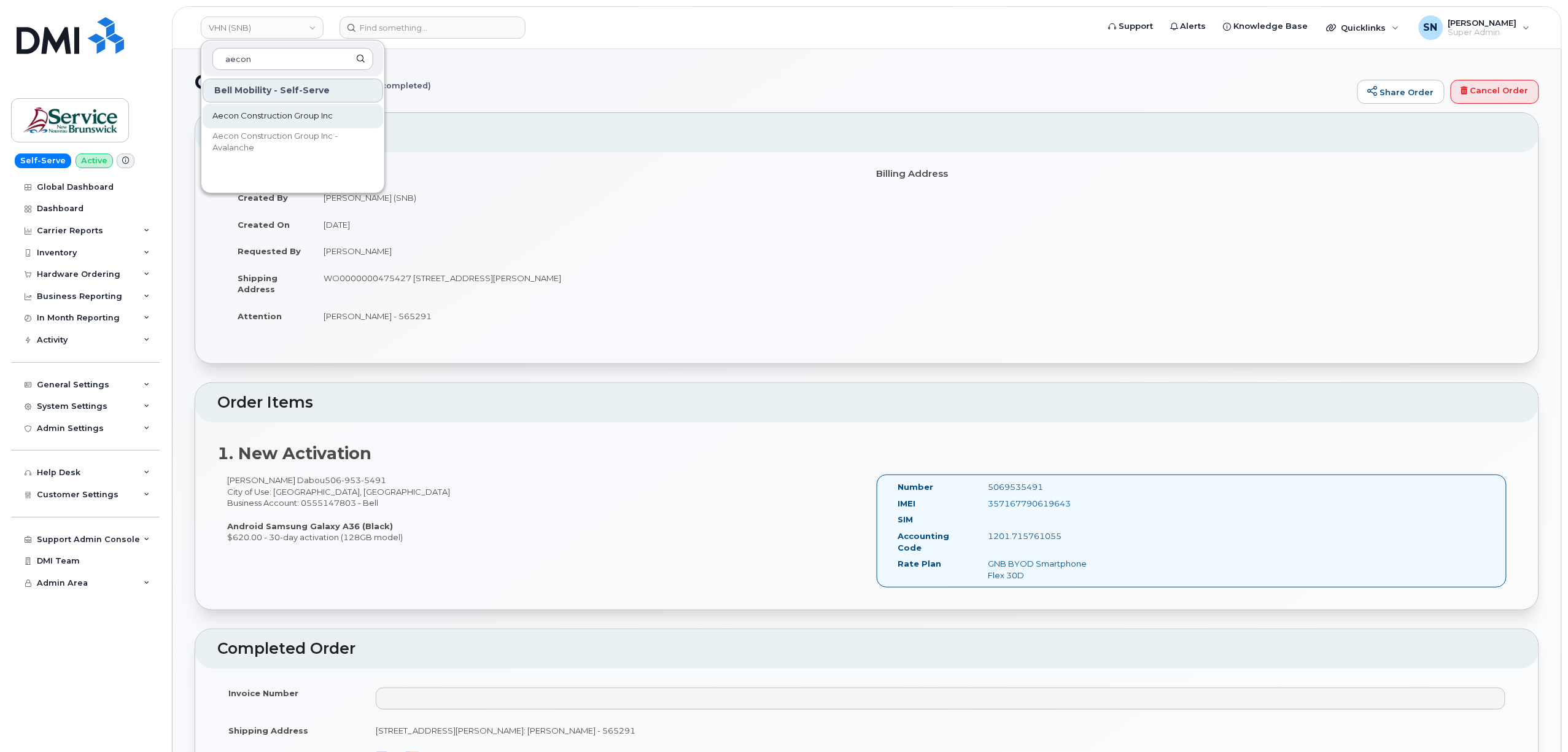
type input "aecon"
click at [266, 113] on span "Aecon Construction Group Inc" at bounding box center [272, 116] width 120 height 12
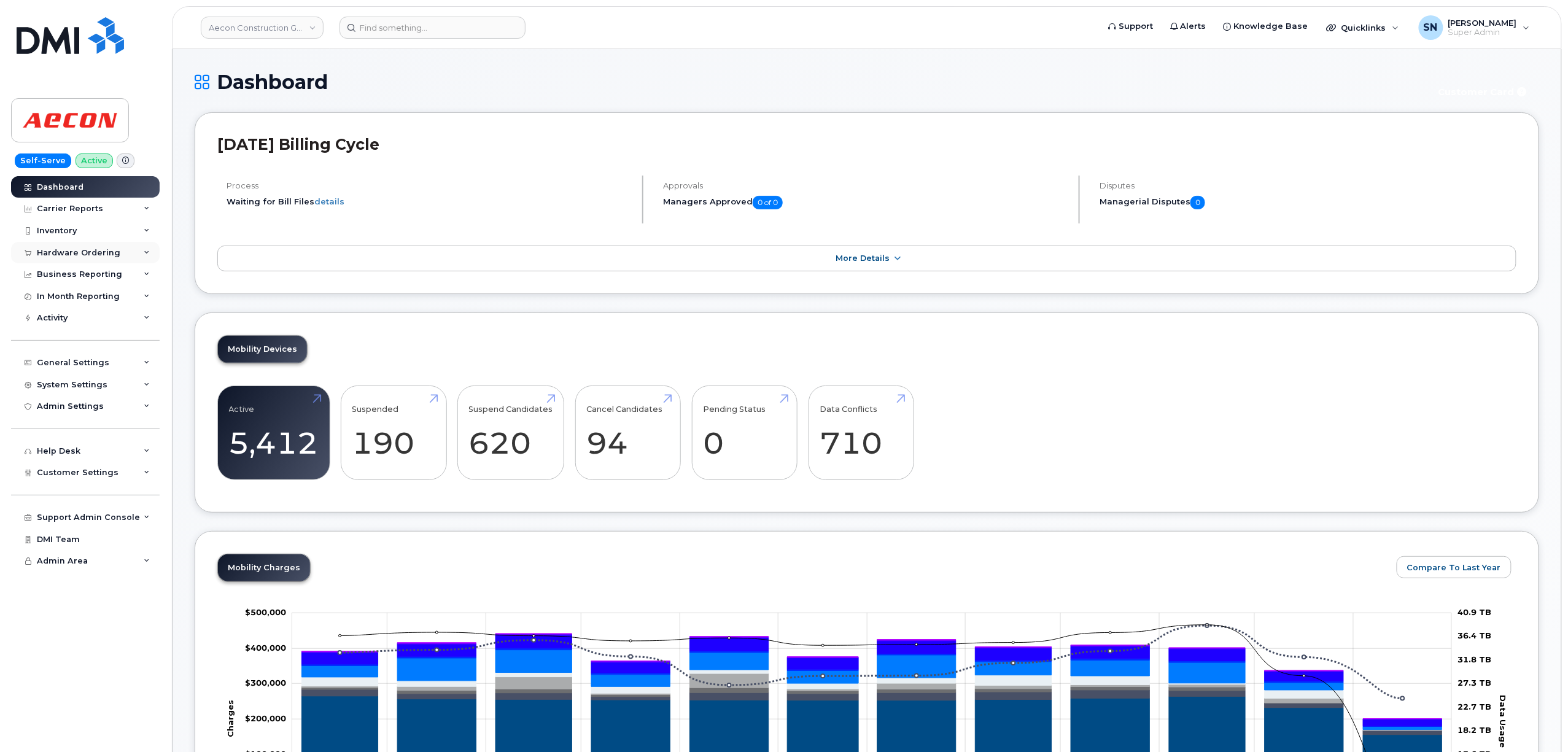
click at [96, 251] on div "Hardware Ordering" at bounding box center [79, 253] width 84 height 9
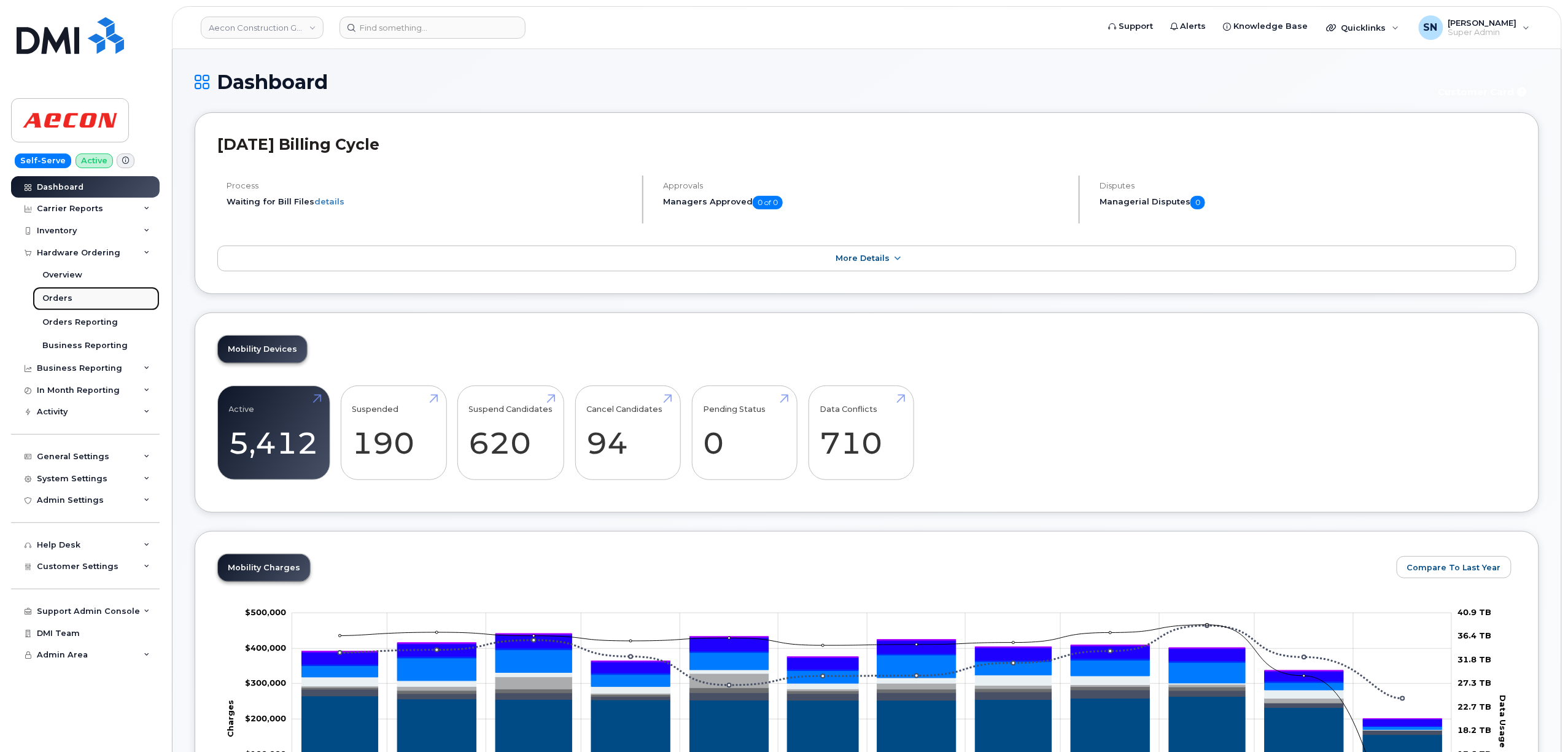
click at [59, 295] on div "Orders" at bounding box center [57, 298] width 30 height 11
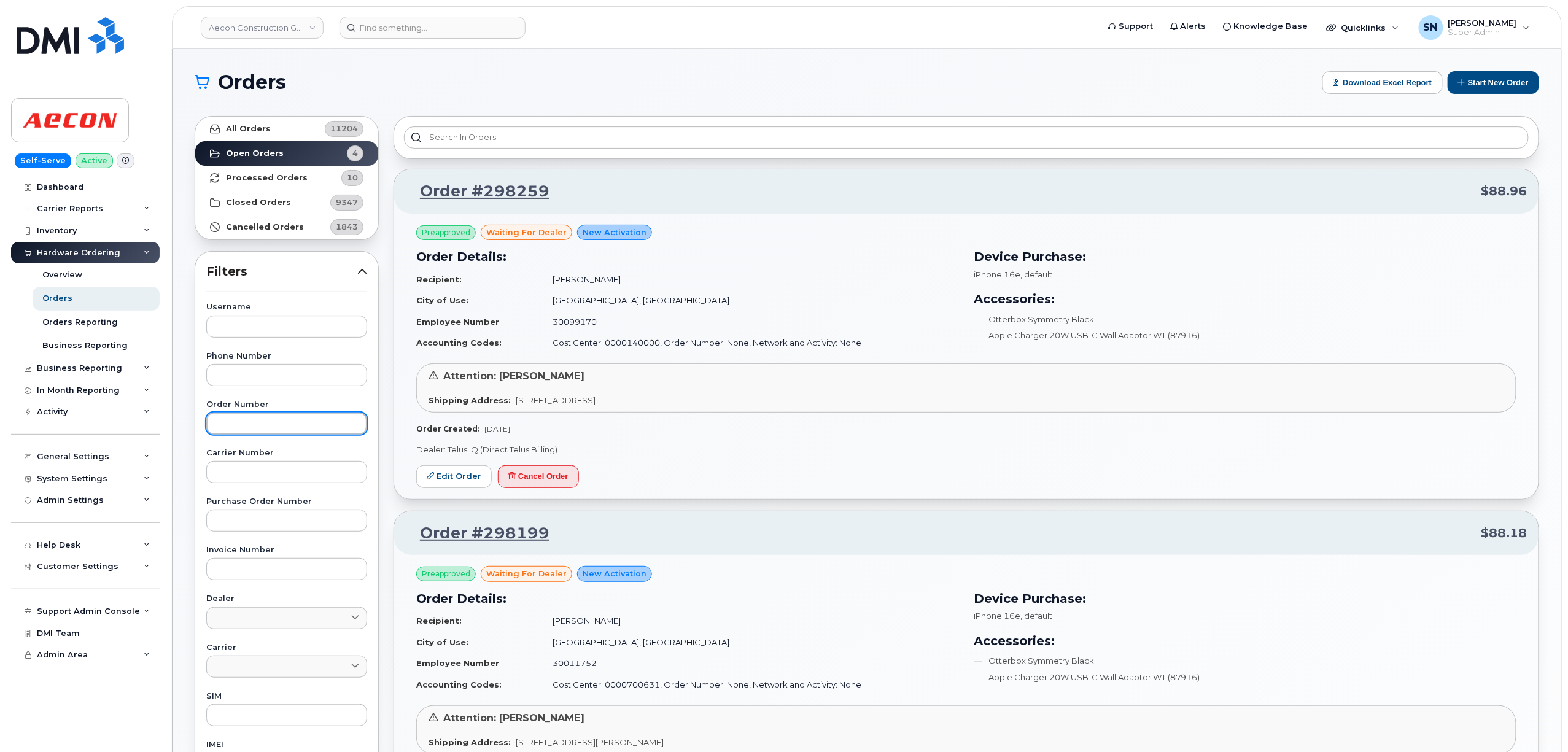
click at [256, 424] on input "text" at bounding box center [286, 424] width 161 height 22
paste input "297670"
type input "297670"
click at [249, 128] on strong "All Orders" at bounding box center [248, 128] width 45 height 9
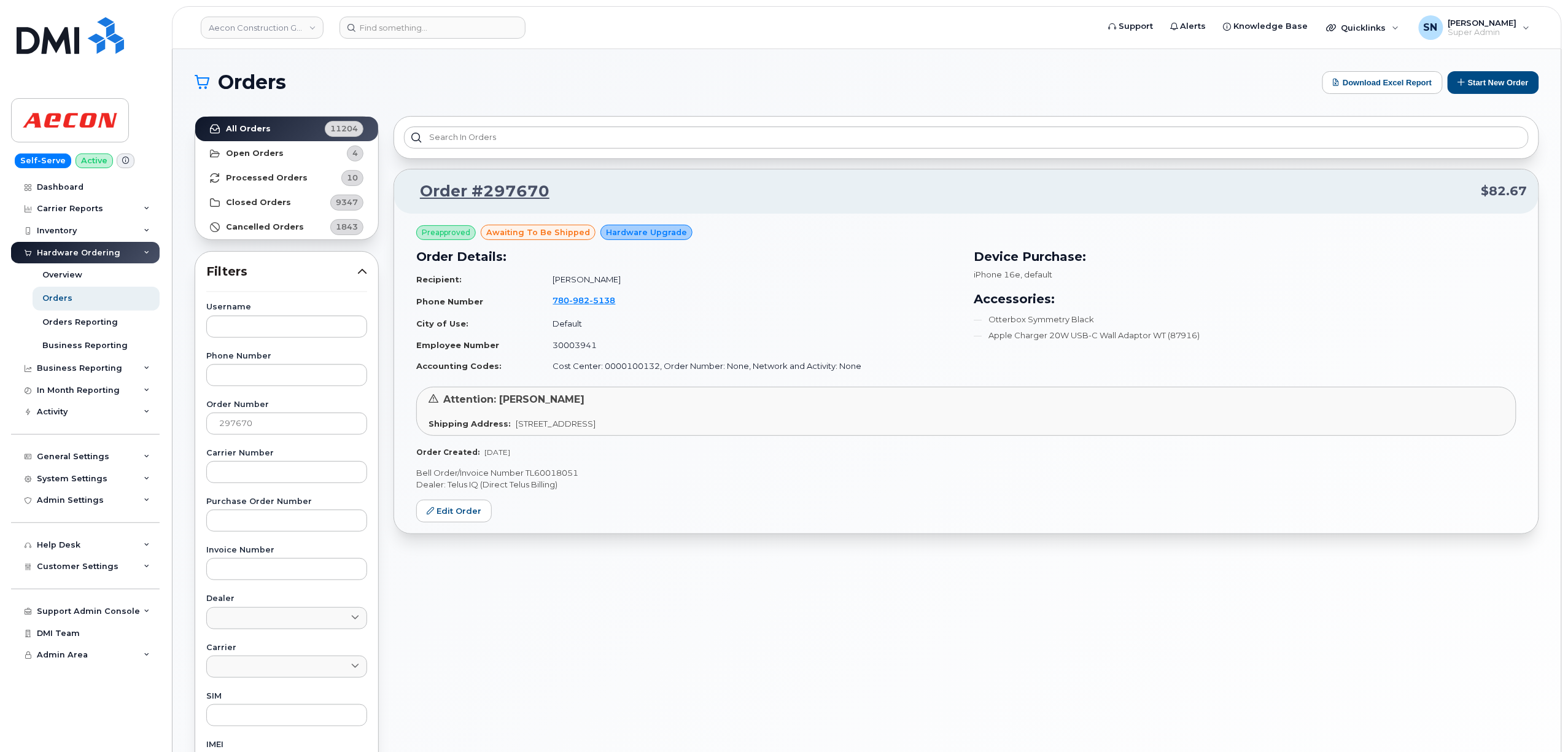
click at [647, 566] on div "Order #297670 $82.67 Preapproved awaiting to be shipped Hardware Upgrade Order …" at bounding box center [966, 539] width 1161 height 863
click at [470, 508] on link "Edit Order" at bounding box center [454, 510] width 76 height 23
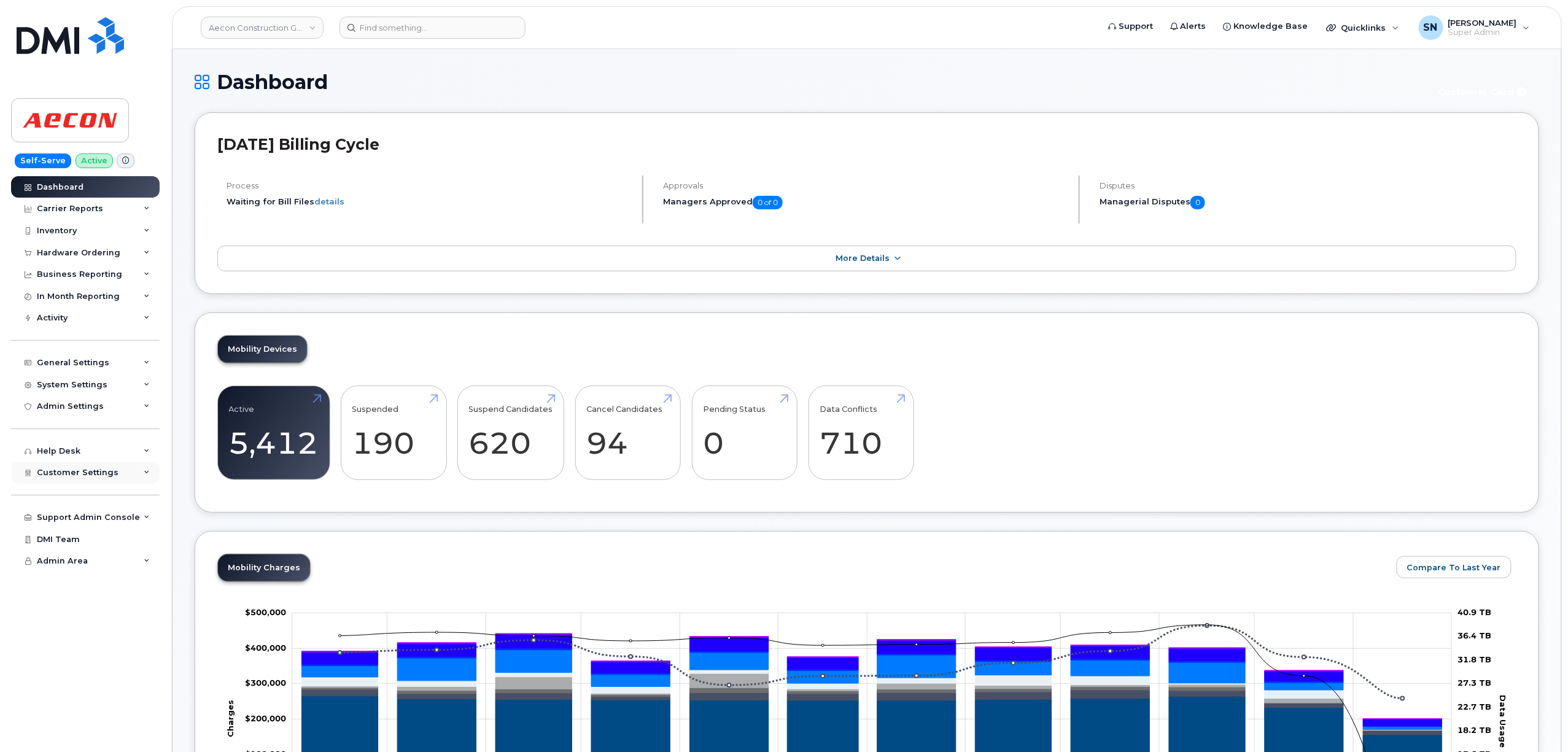
click at [114, 472] on div "Customer Settings" at bounding box center [85, 472] width 149 height 22
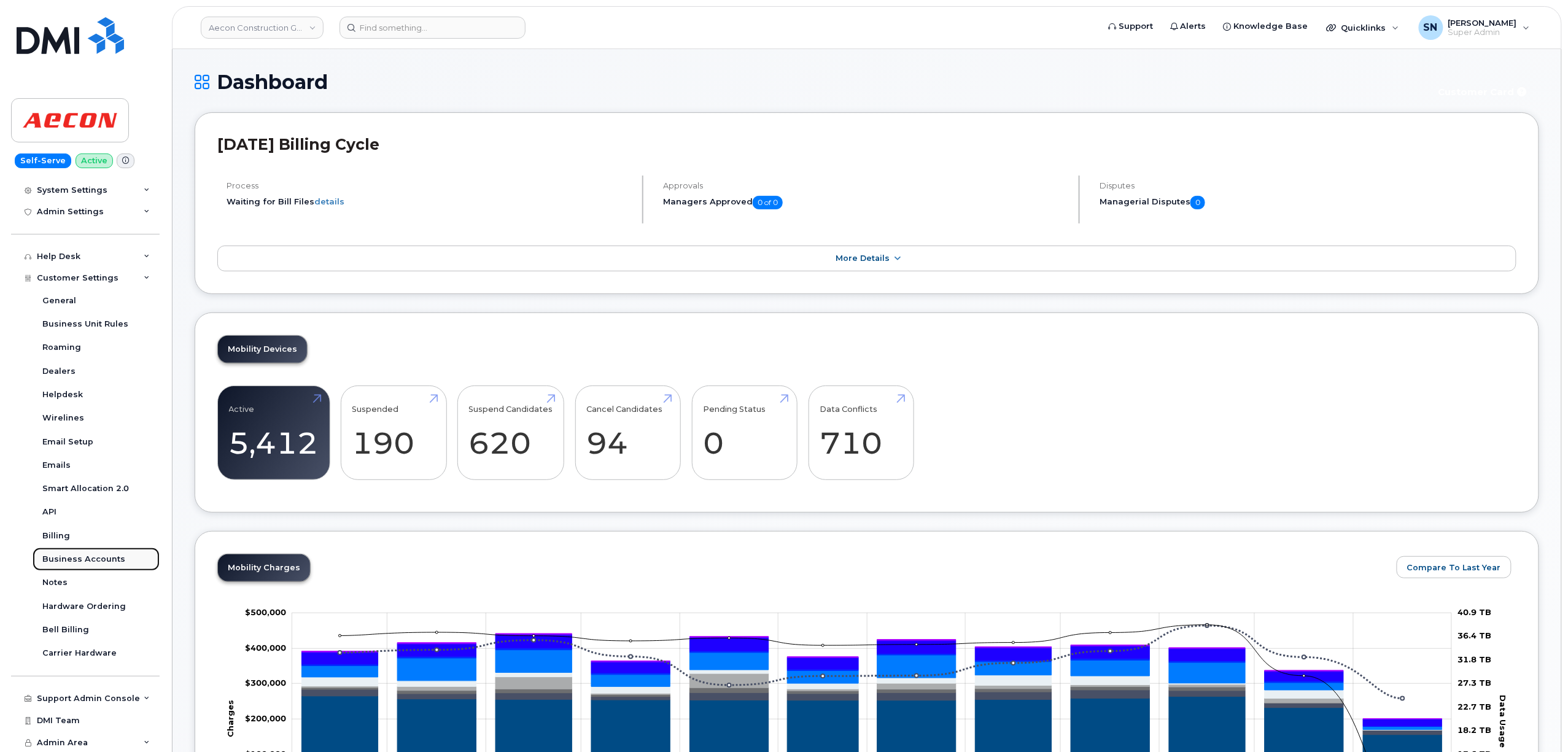
click at [101, 560] on div "Business Accounts" at bounding box center [84, 559] width 83 height 11
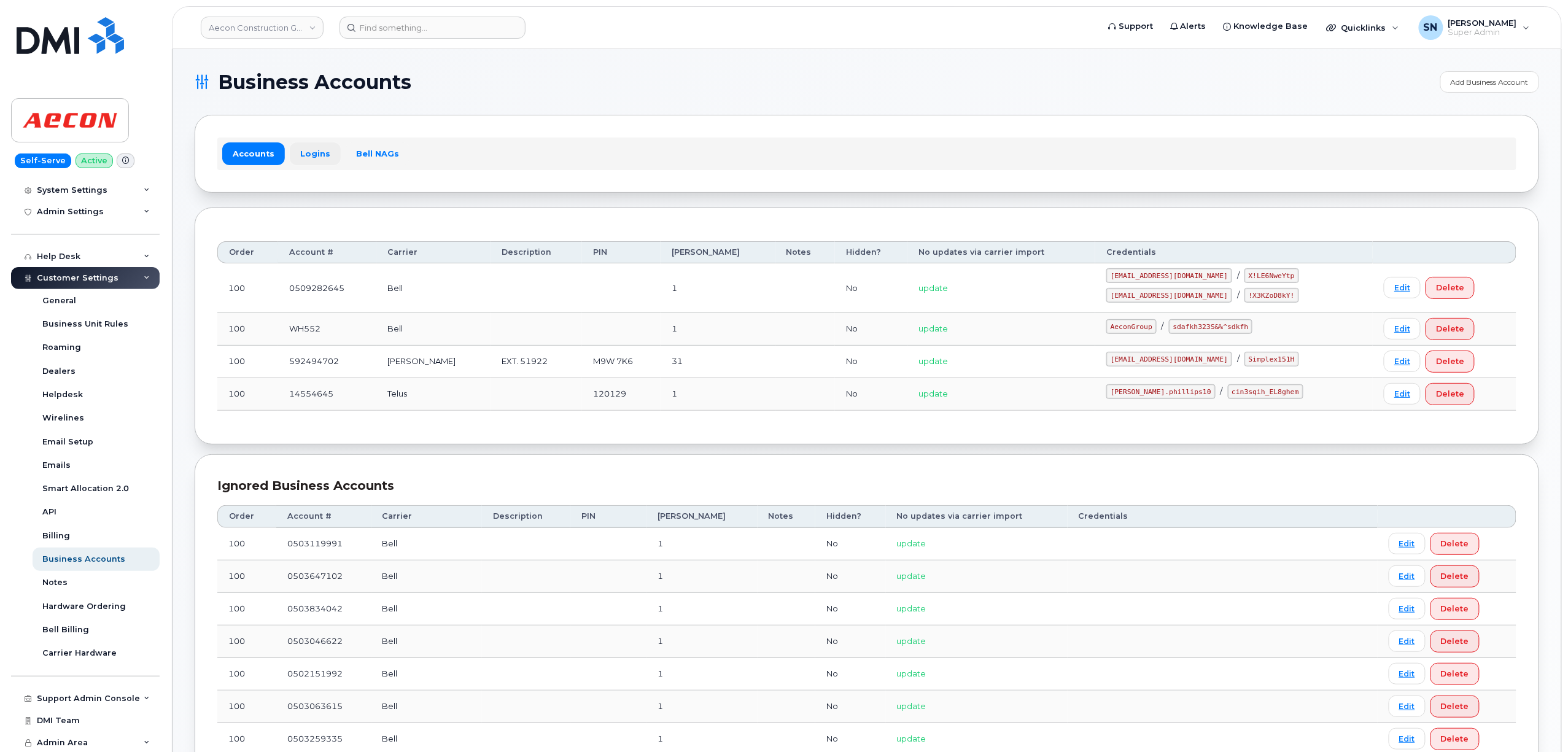
click at [311, 151] on link "Logins" at bounding box center [315, 154] width 51 height 22
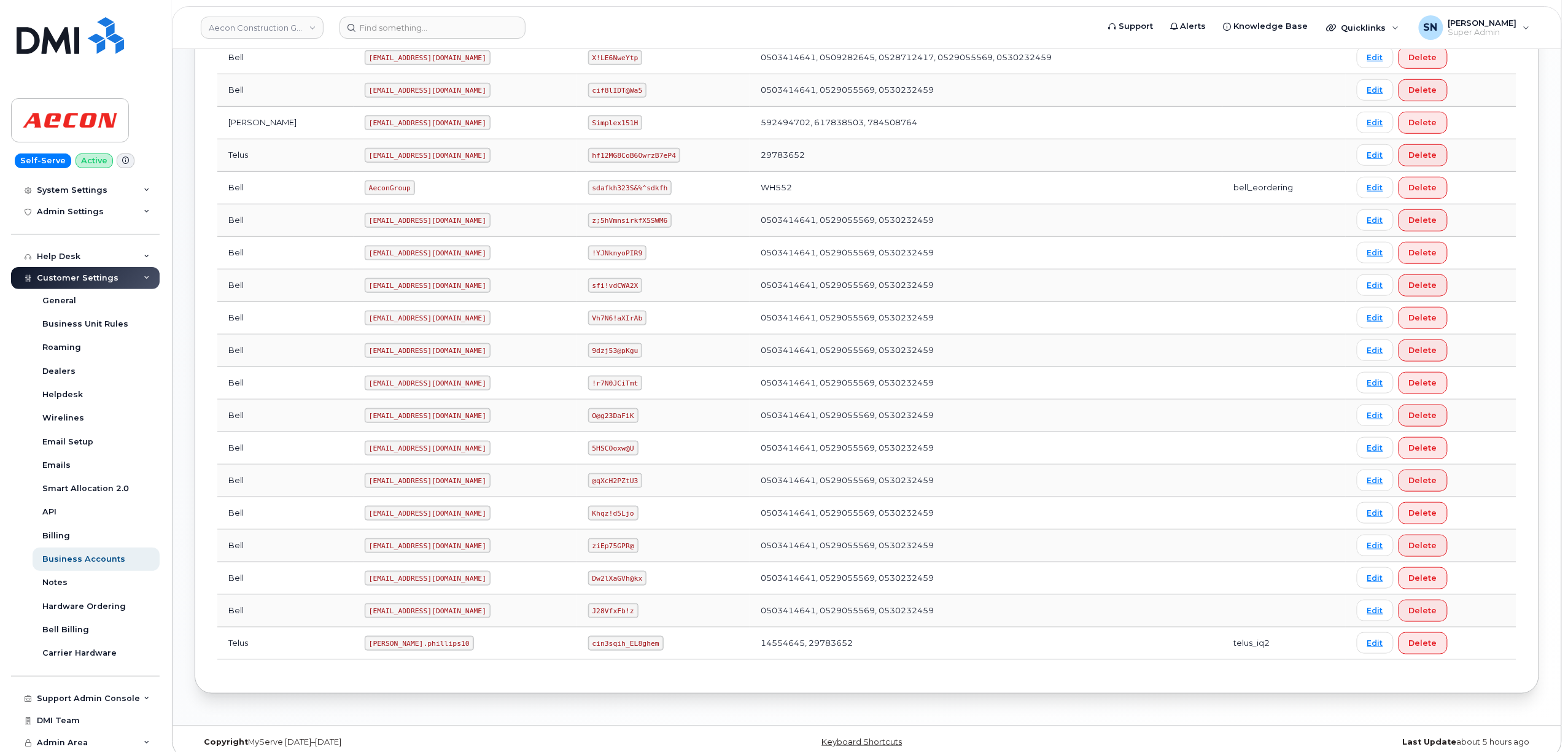
scroll to position [391, 0]
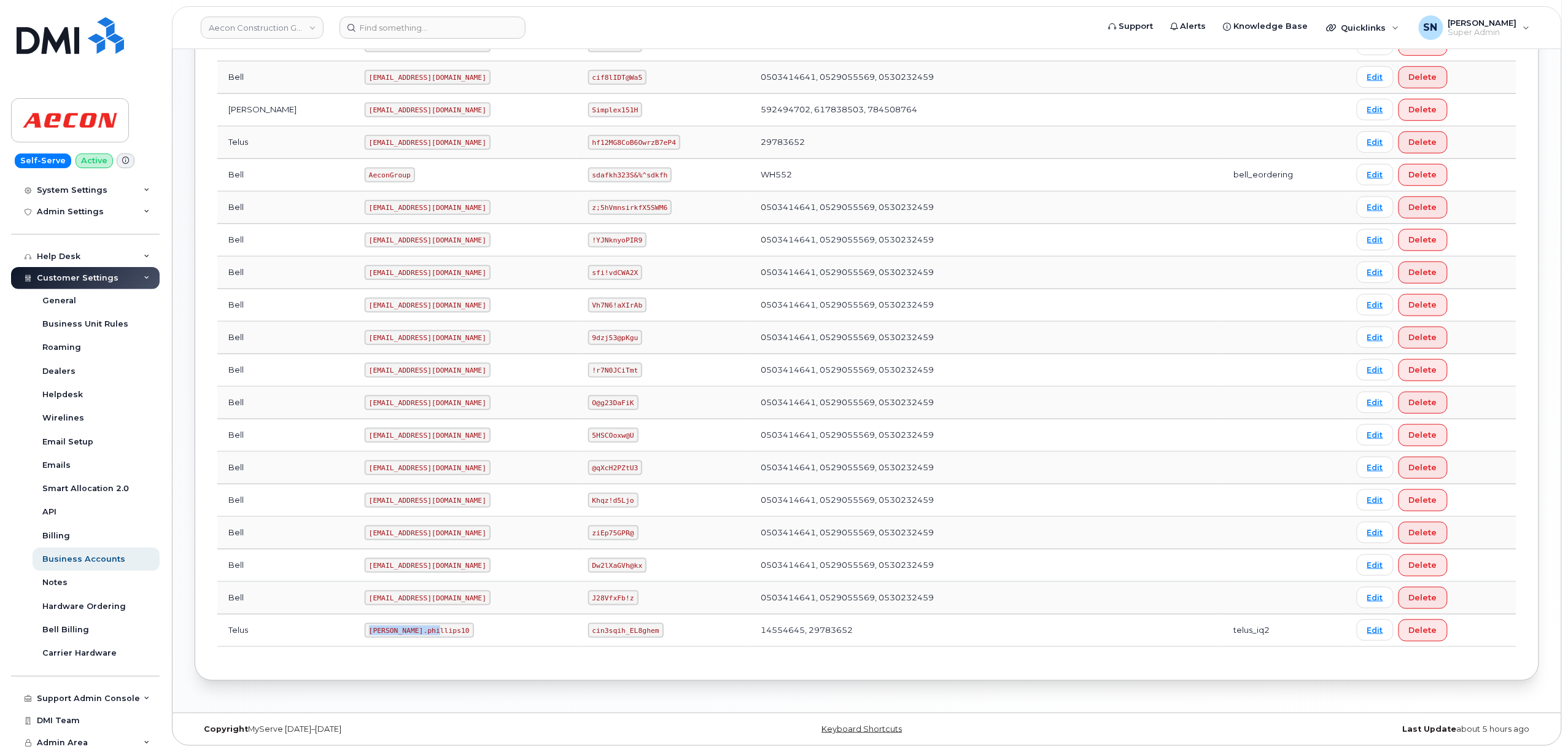
drag, startPoint x: 311, startPoint y: 632, endPoint x: 386, endPoint y: 632, distance: 75.0
click at [386, 632] on td "Taylor.phillips10" at bounding box center [465, 630] width 224 height 33
copy code "Taylor.phillips10"
drag, startPoint x: 567, startPoint y: 630, endPoint x: 637, endPoint y: 636, distance: 70.3
click at [637, 636] on td "cin3sqih_EL8ghem" at bounding box center [663, 630] width 173 height 33
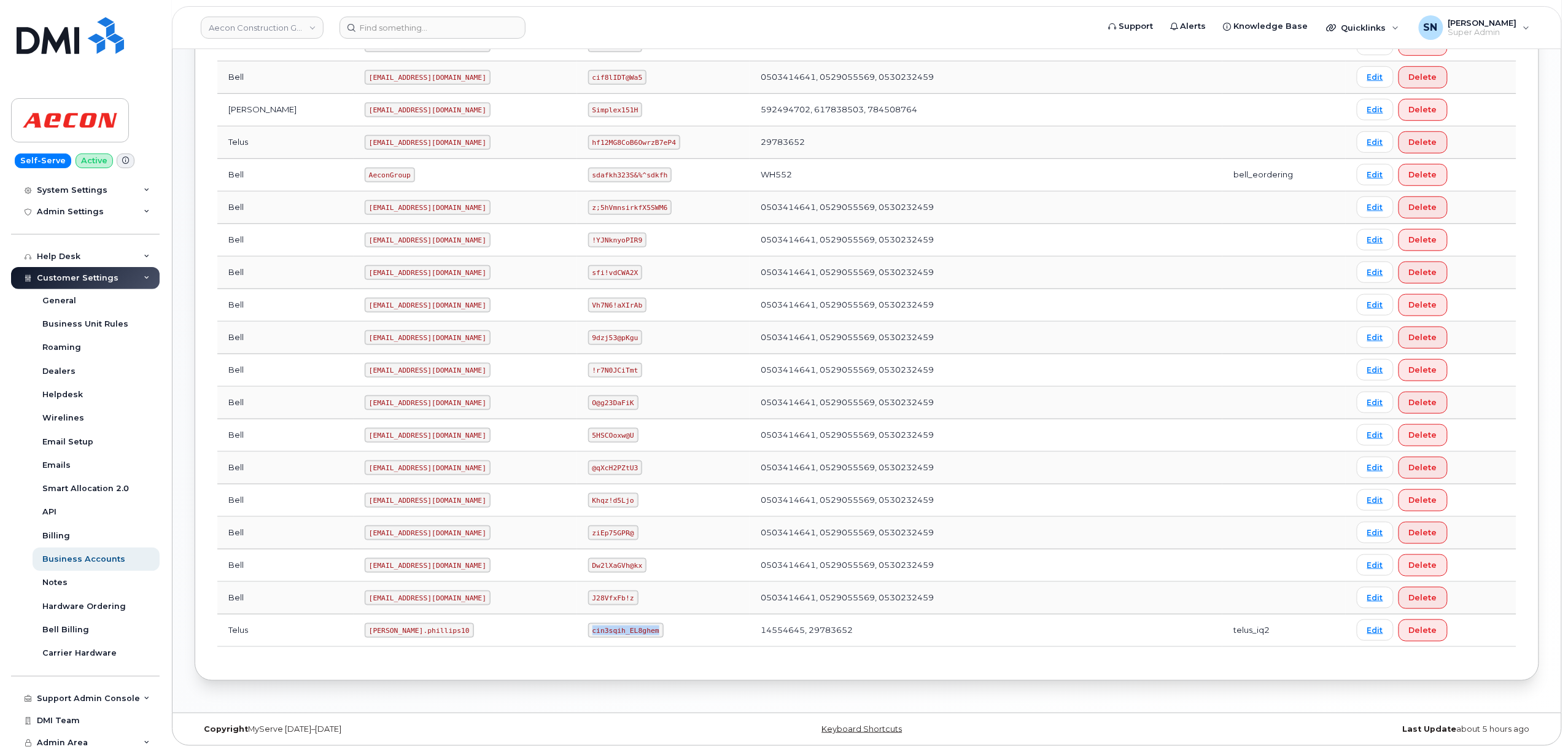
copy code "cin3sqih_EL8ghem"
click at [401, 20] on input at bounding box center [432, 28] width 186 height 22
paste input "7809825138"
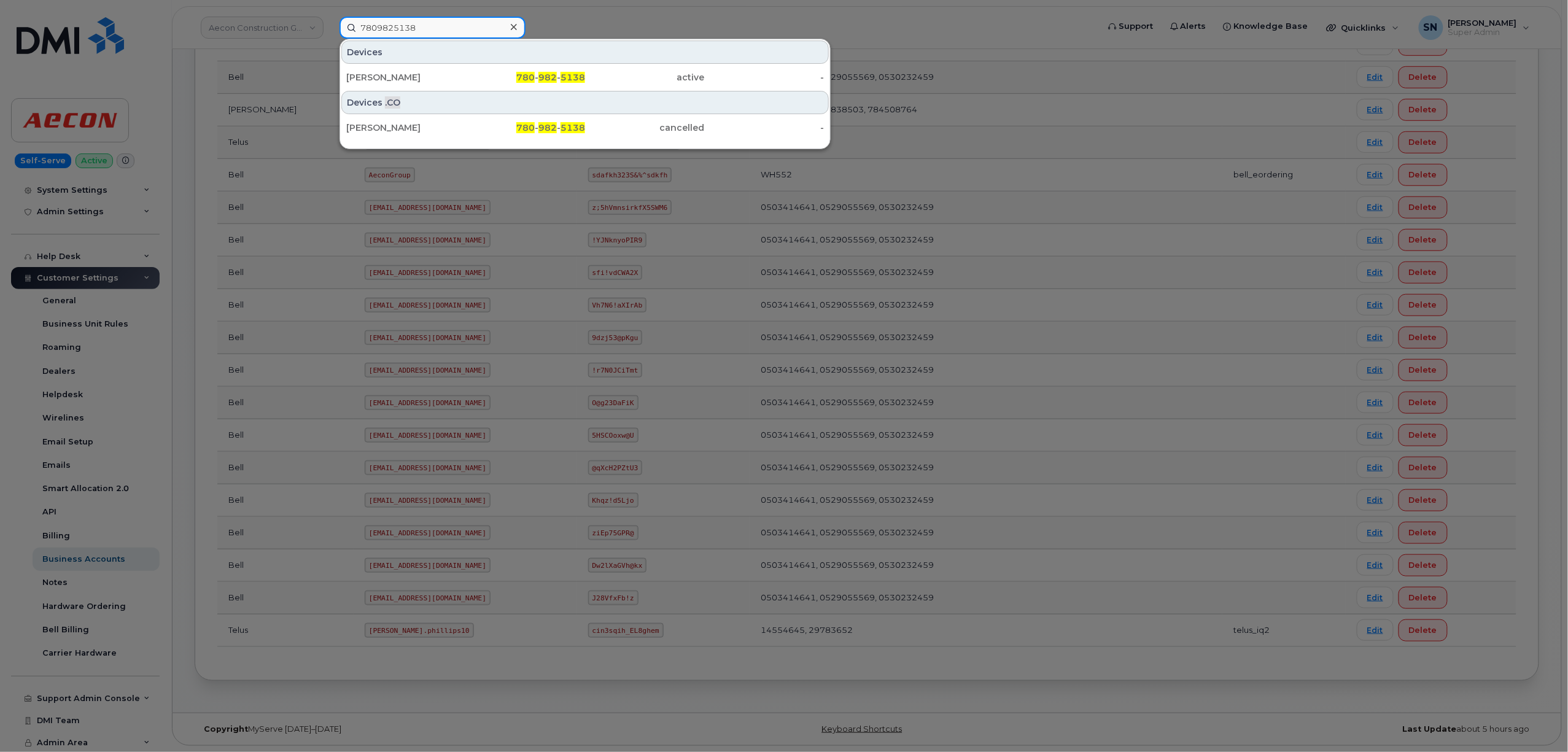
type input "7809825138"
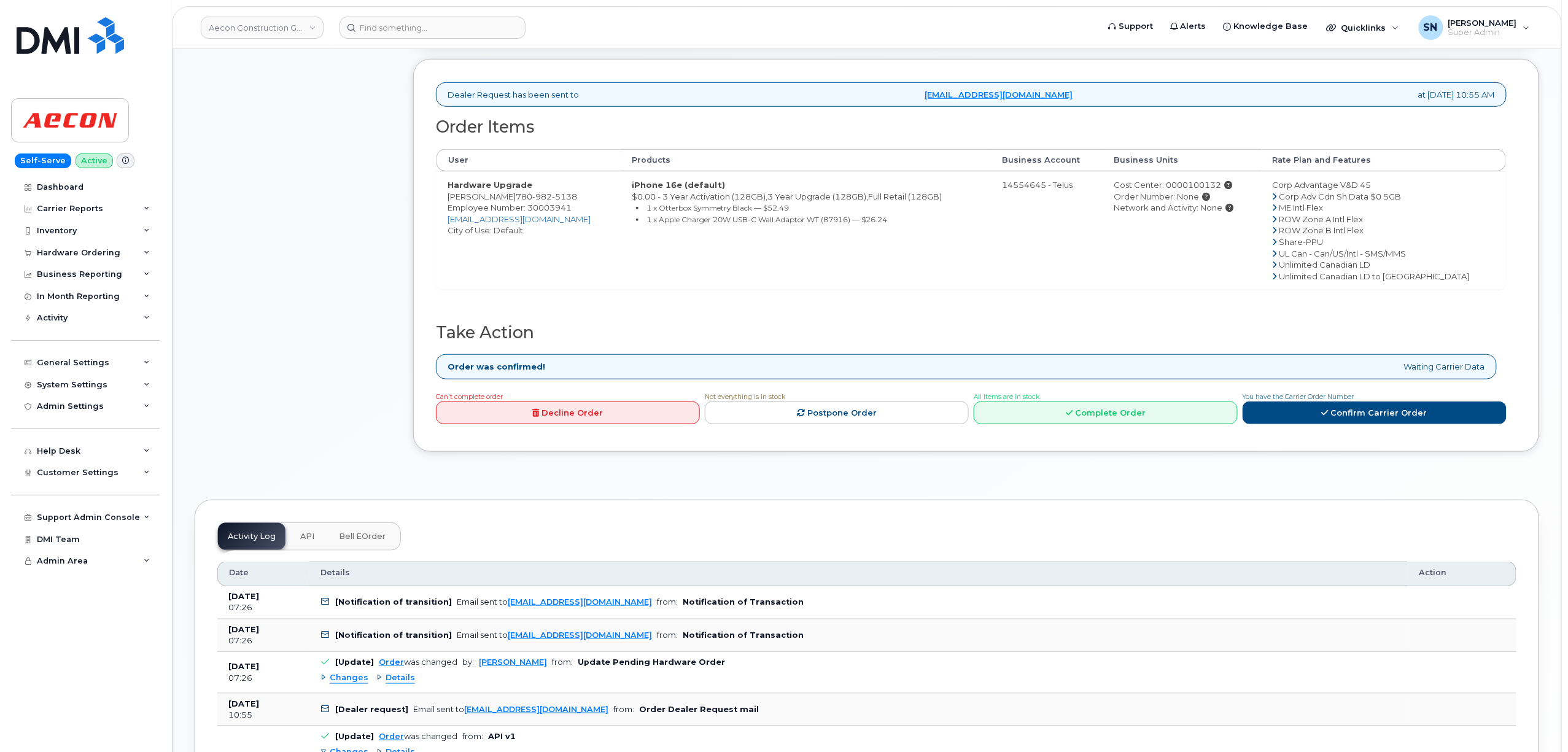
scroll to position [573, 0]
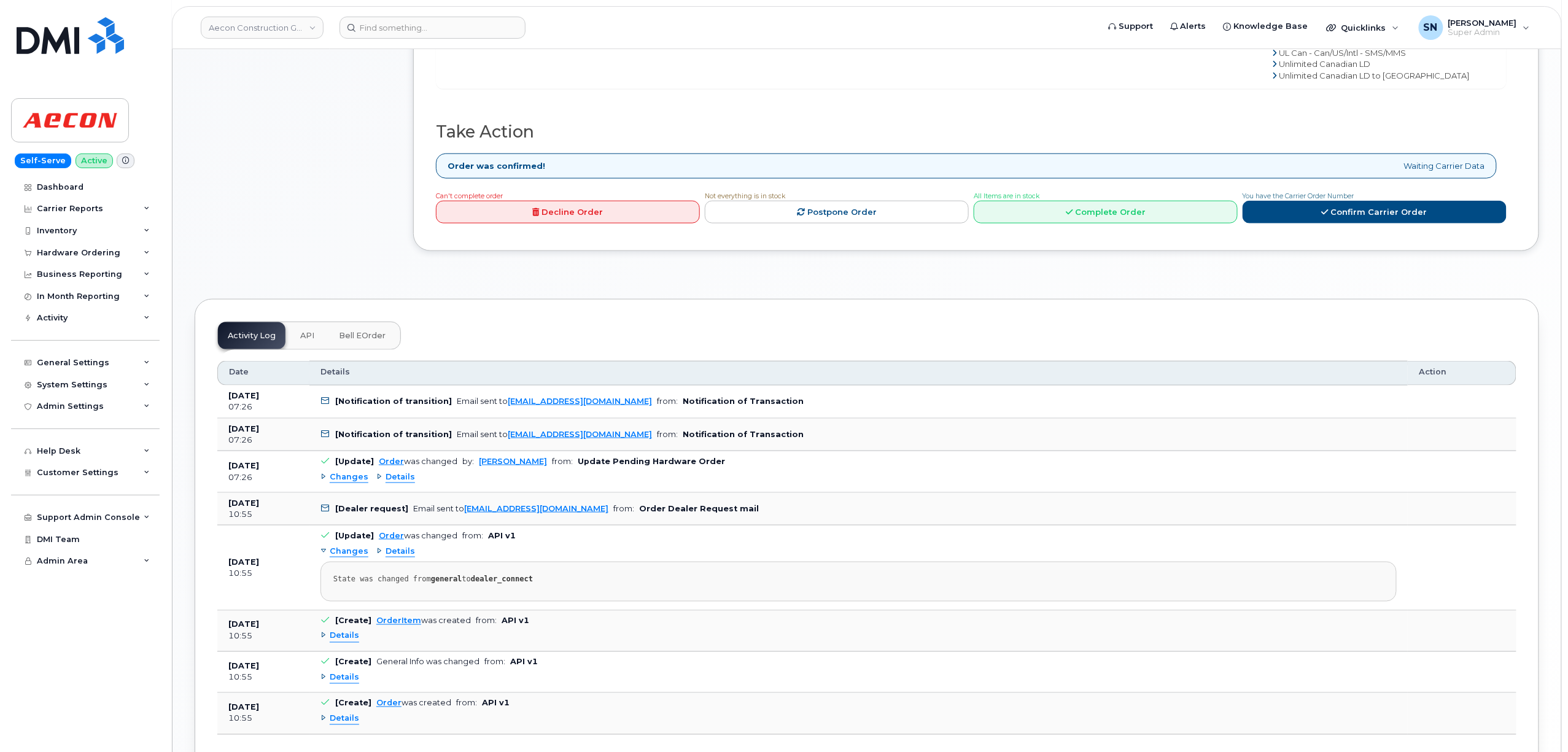
click at [344, 472] on span "Changes" at bounding box center [349, 478] width 39 height 12
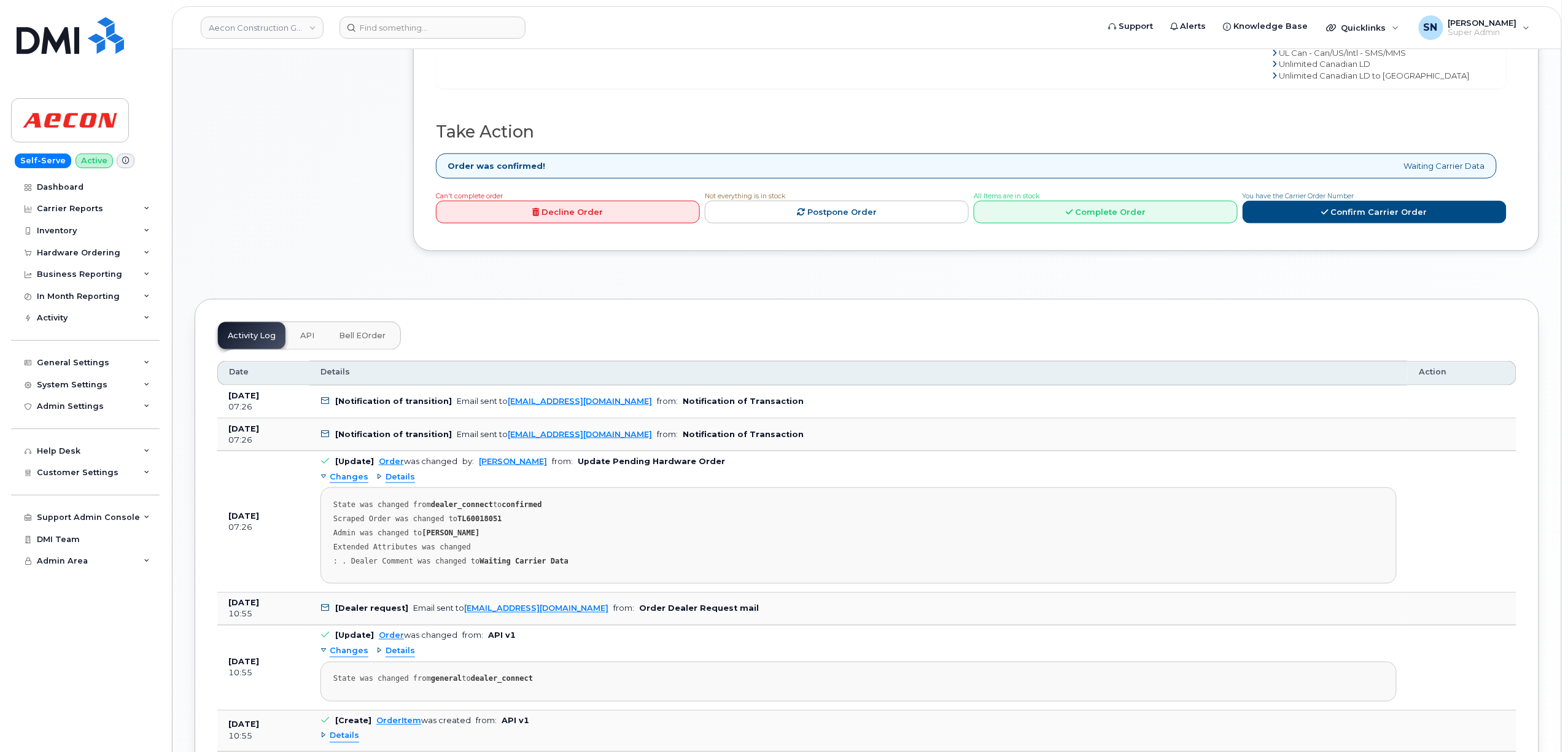
click at [467, 515] on strong "TL60018051" at bounding box center [479, 519] width 44 height 9
copy strong "TL60018051"
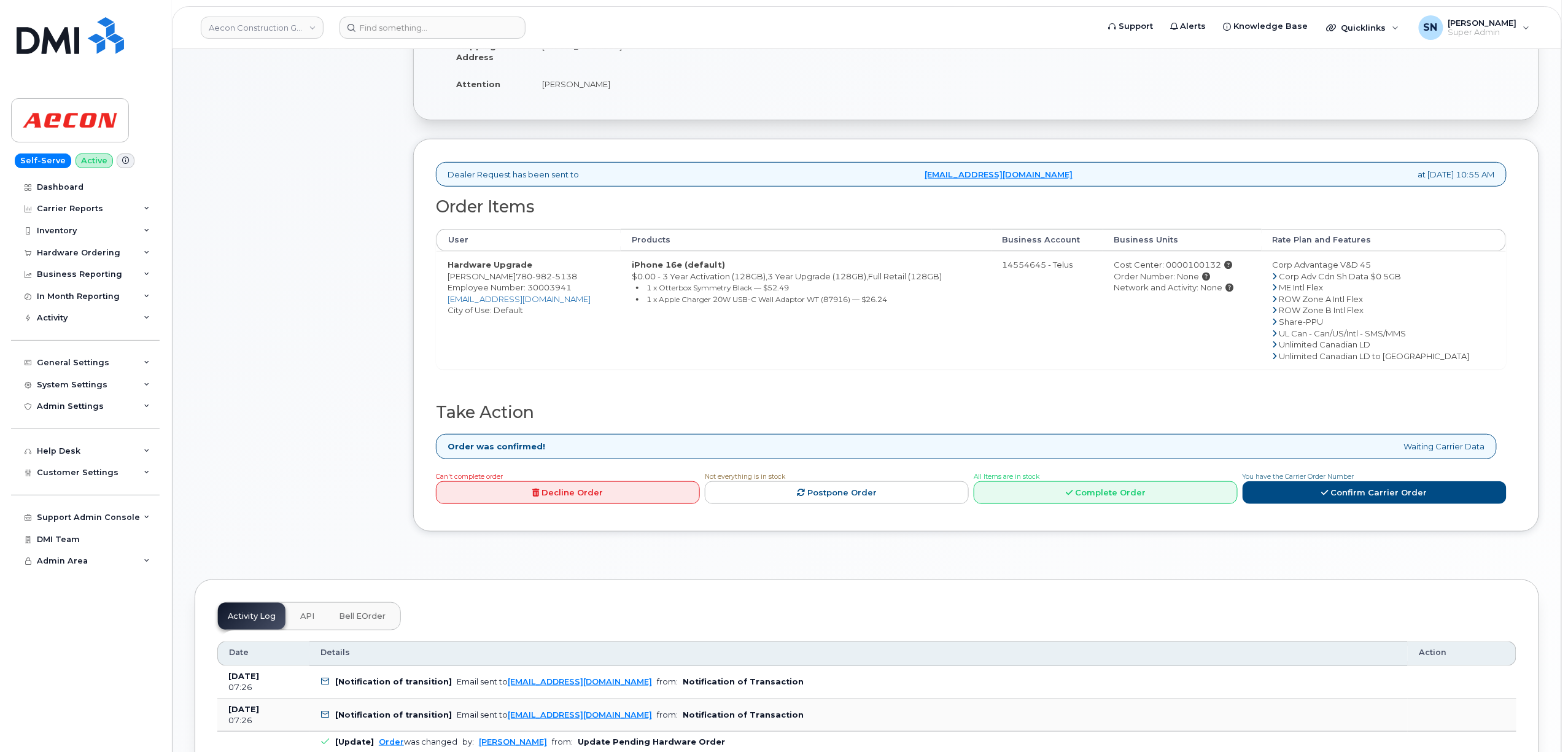
scroll to position [245, 0]
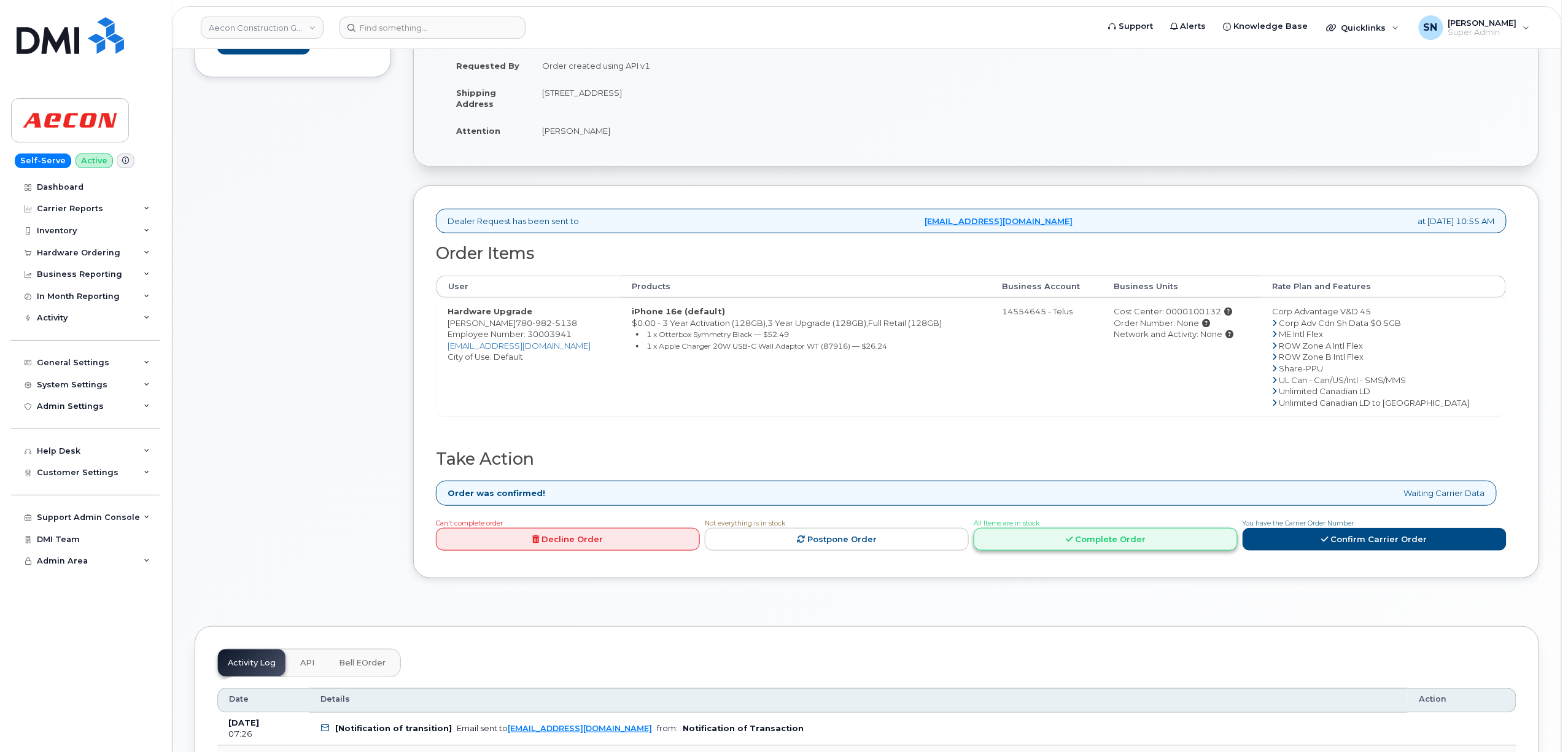
click at [1115, 529] on link "Complete Order" at bounding box center [1106, 539] width 264 height 23
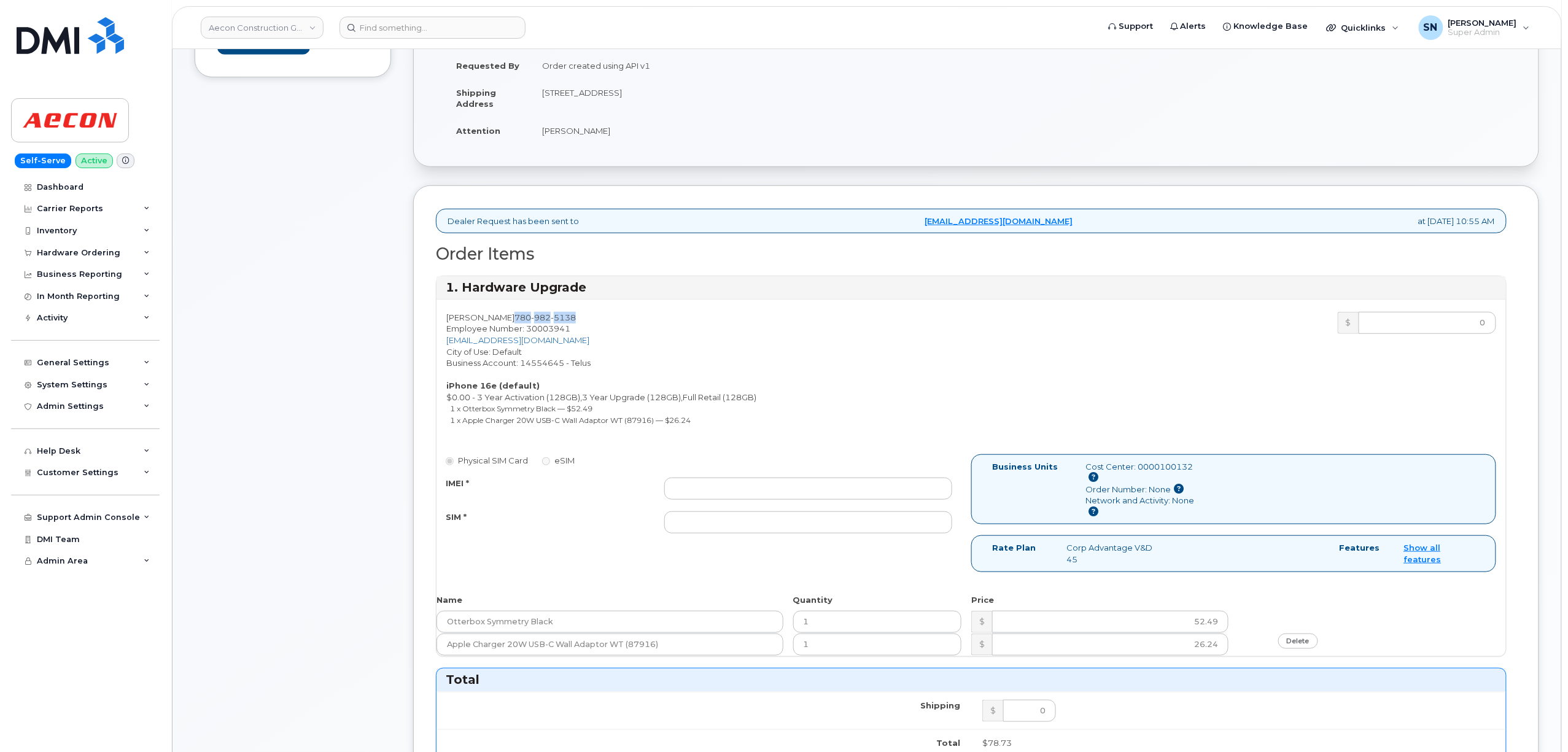
drag, startPoint x: 503, startPoint y: 304, endPoint x: 565, endPoint y: 306, distance: 62.0
click at [565, 312] on div "[PERSON_NAME] [PHONE_NUMBER] Employee Number: 30003941 [EMAIL_ADDRESS][DOMAIN_N…" at bounding box center [704, 371] width 535 height 119
copy span "[PHONE_NUMBER]"
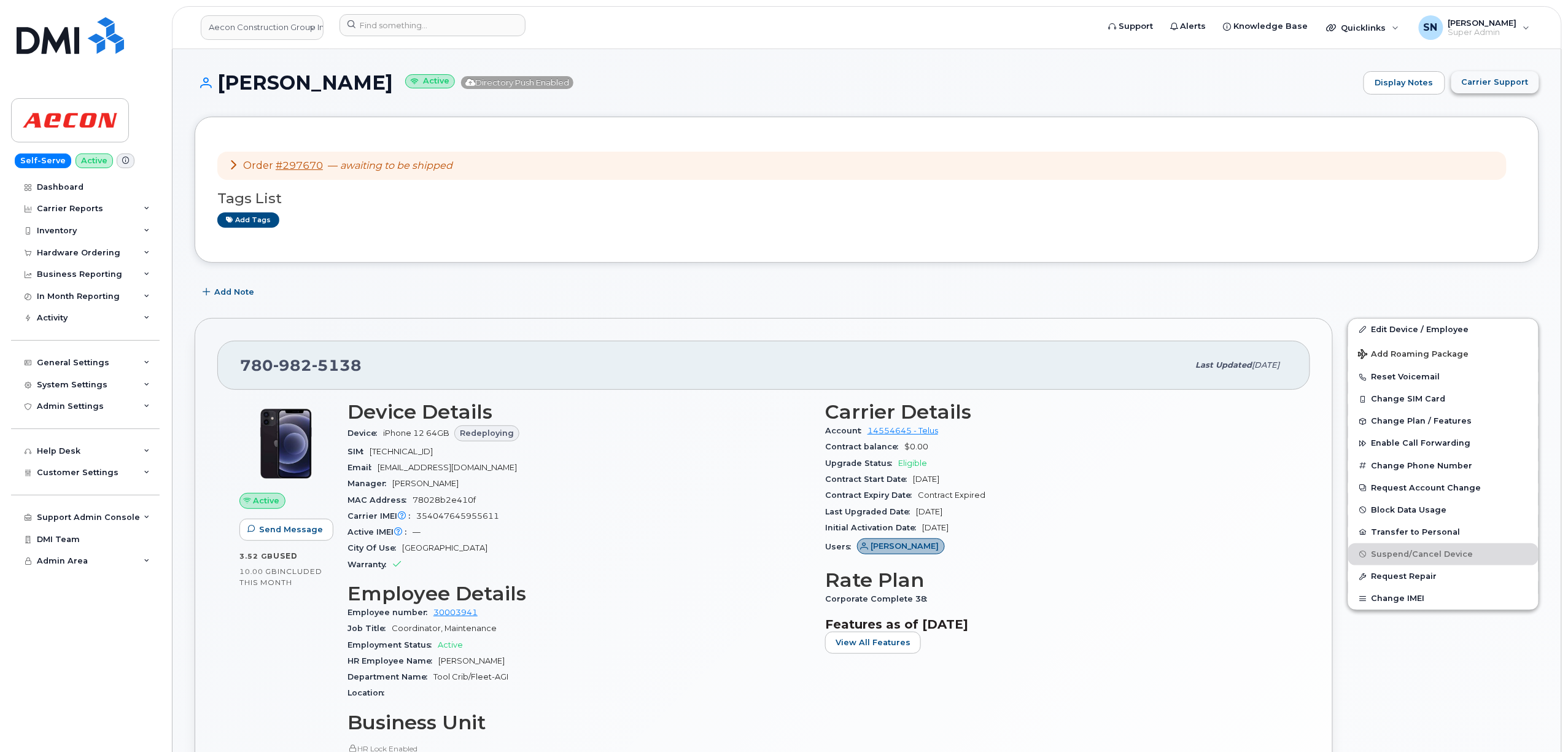
click at [1481, 90] on button "Carrier Support" at bounding box center [1495, 82] width 88 height 22
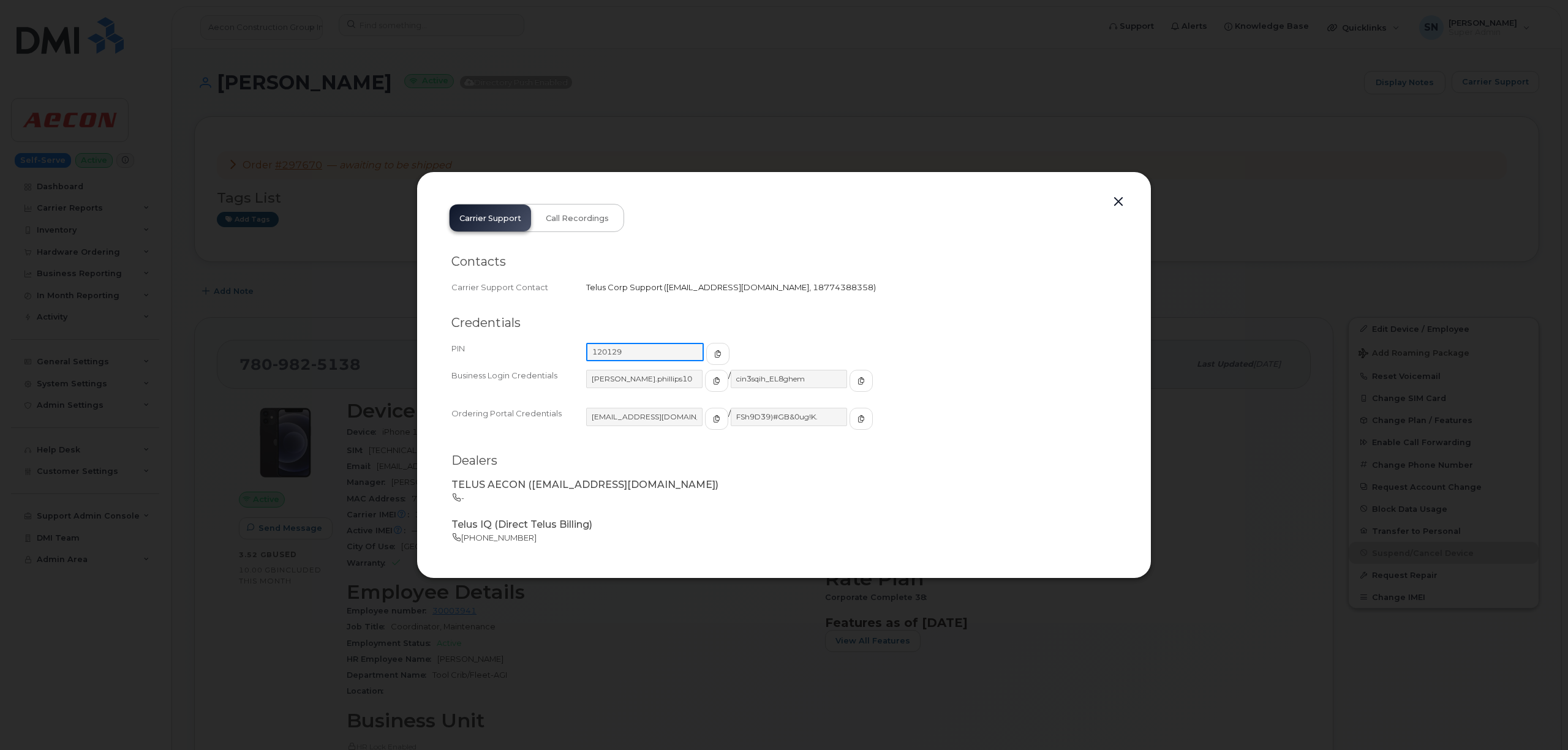
click at [596, 357] on input "120129" at bounding box center [645, 351] width 118 height 18
click at [1116, 201] on button "button" at bounding box center [1118, 202] width 18 height 17
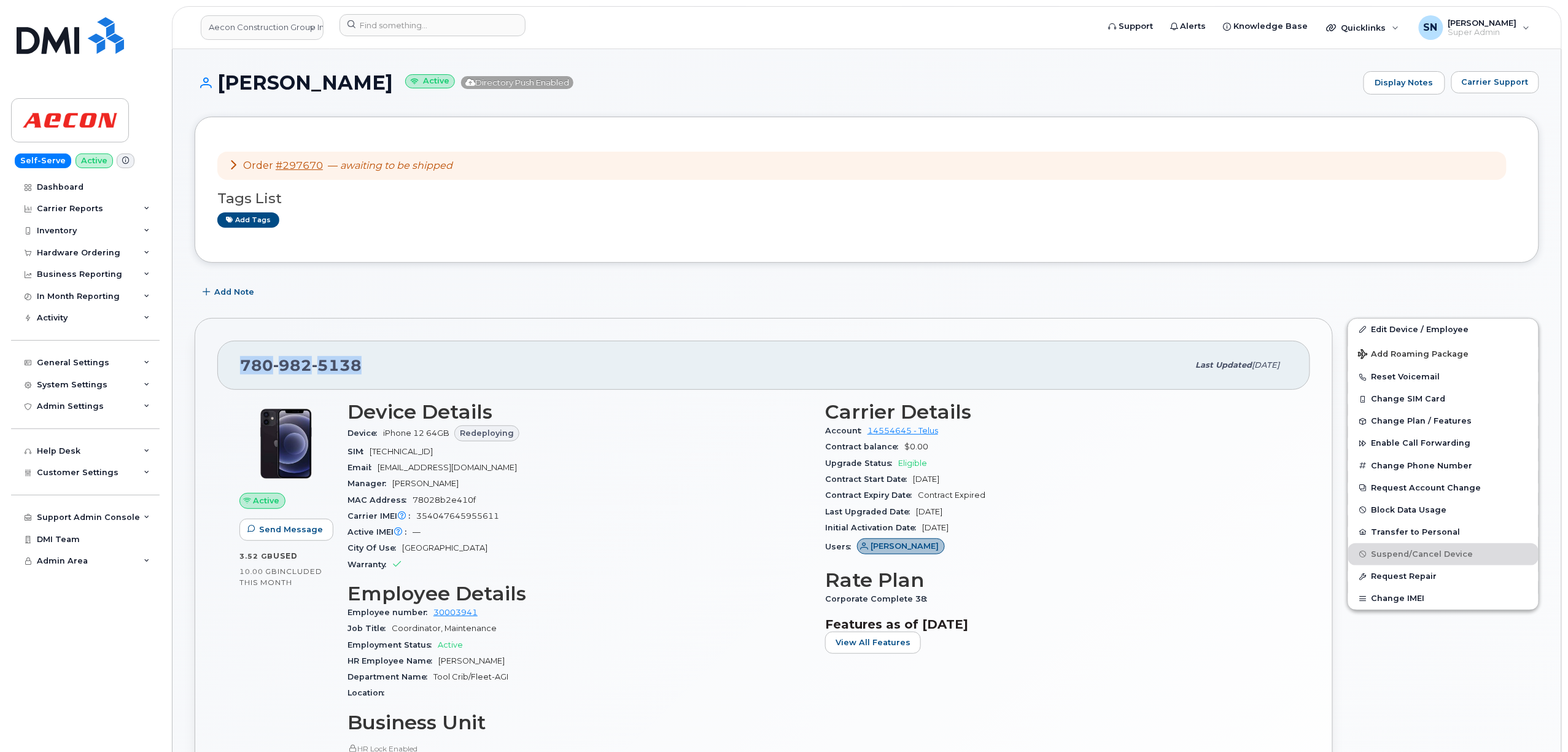
drag, startPoint x: 243, startPoint y: 364, endPoint x: 365, endPoint y: 373, distance: 122.3
click at [365, 373] on div "780 982 5138 Last updated Oct 16, 2024" at bounding box center [763, 365] width 1093 height 49
copy span "780 982 5138"
click at [267, 22] on link "Aecon Construction Group Inc" at bounding box center [262, 28] width 123 height 25
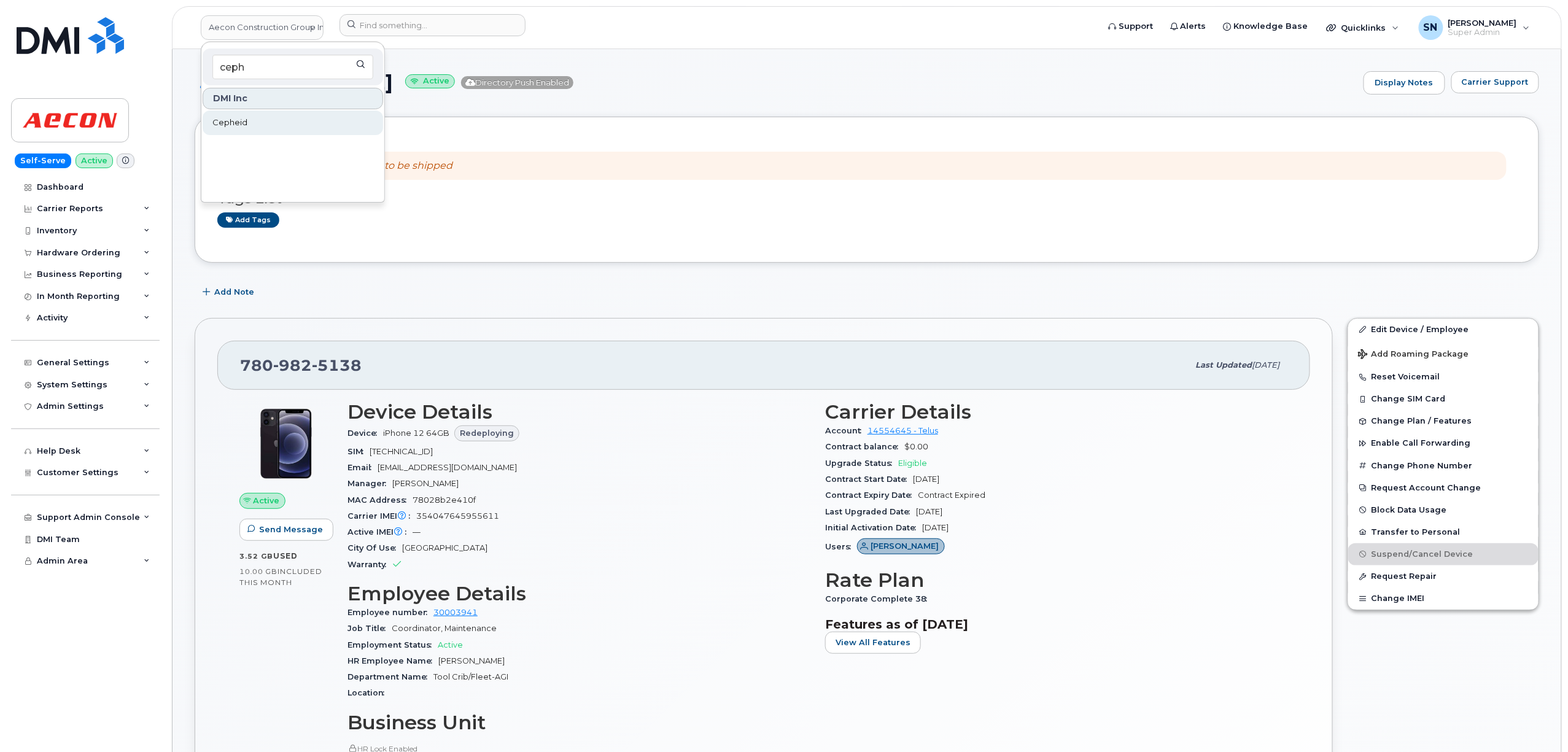
type input "ceph"
click at [278, 122] on link "Cepheid" at bounding box center [293, 123] width 181 height 25
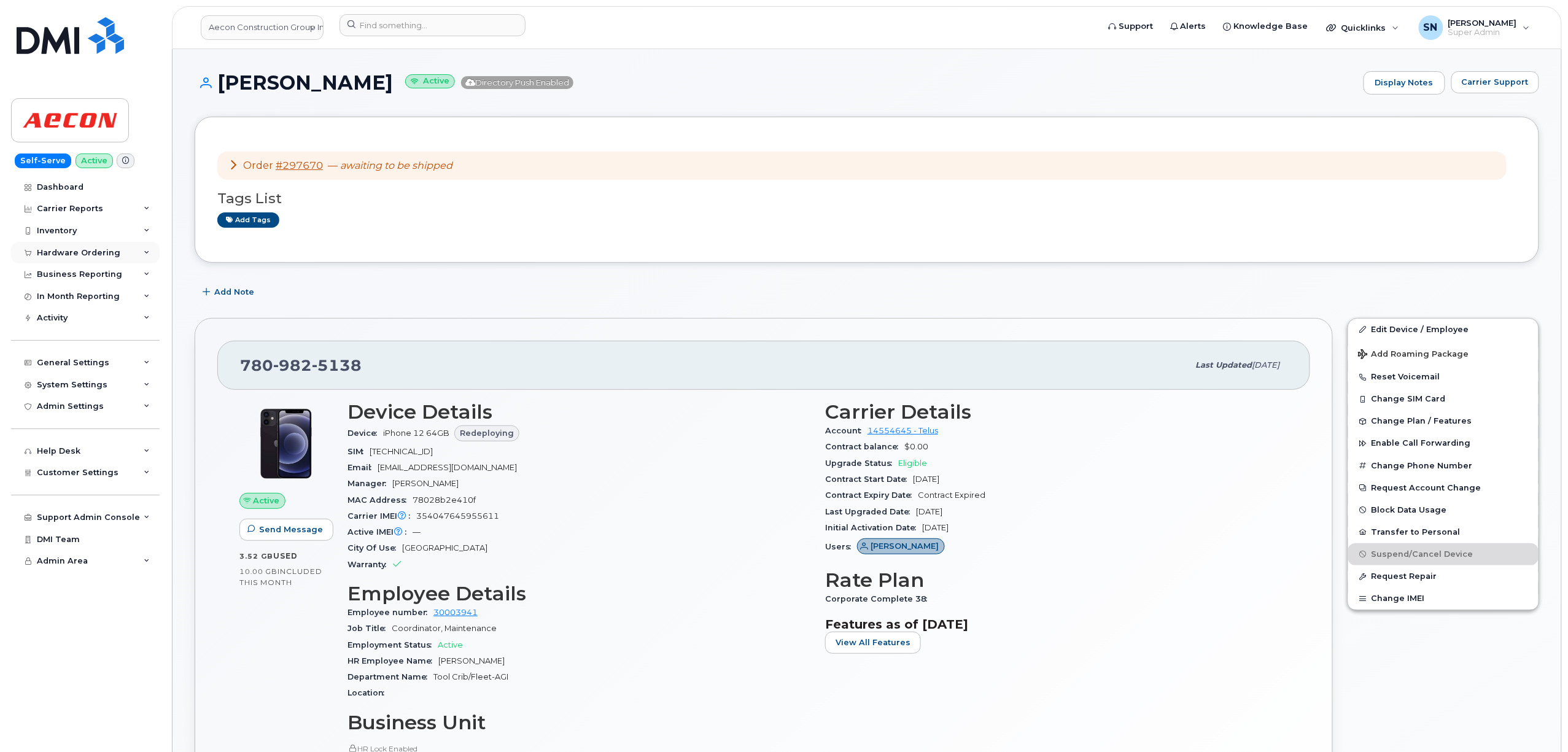
click at [61, 249] on div "Hardware Ordering" at bounding box center [79, 253] width 84 height 9
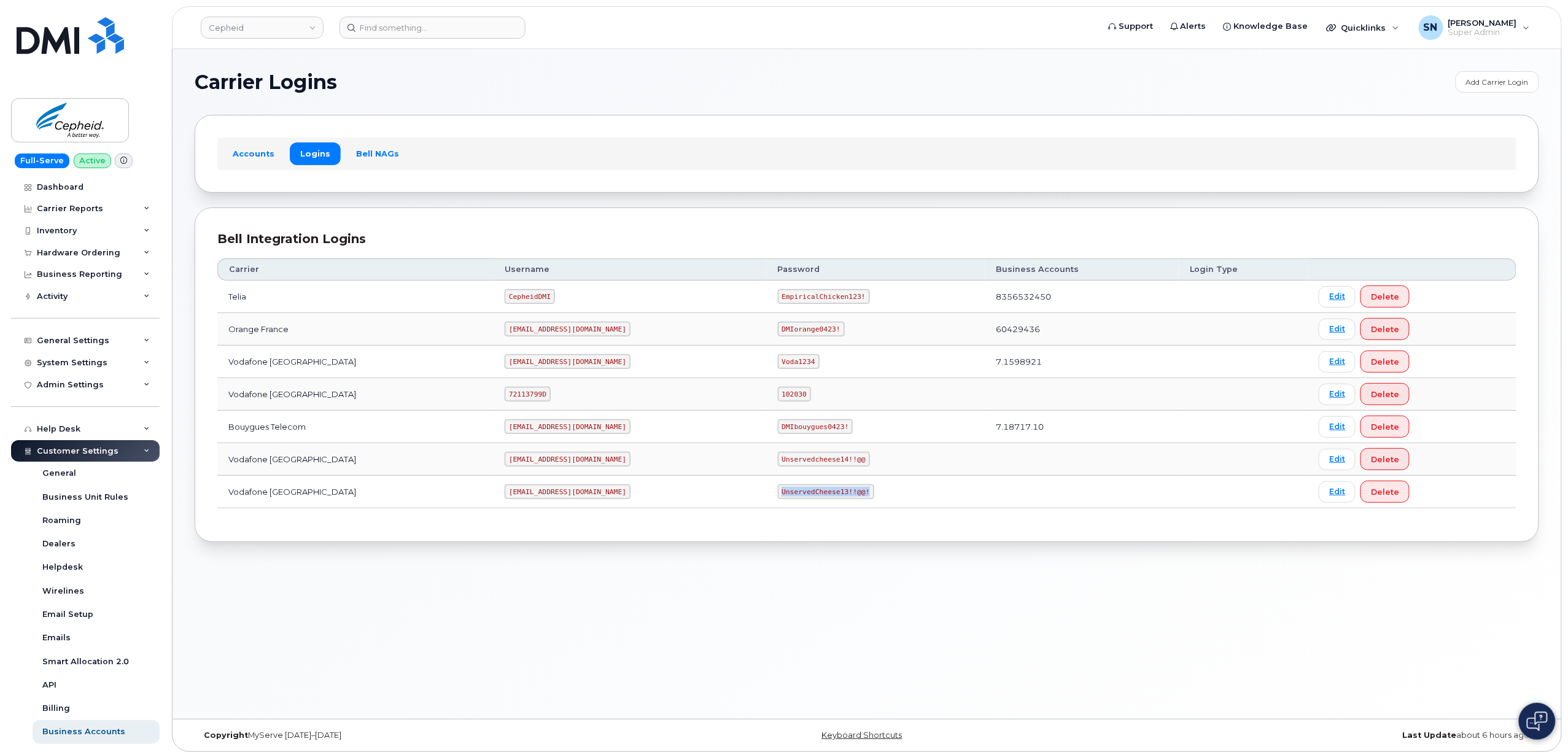
drag, startPoint x: 710, startPoint y: 496, endPoint x: 795, endPoint y: 499, distance: 85.1
click at [795, 499] on code "UnservedCheese13!!@@!" at bounding box center [826, 491] width 96 height 15
copy code "UnservedCheese13!!@@!"
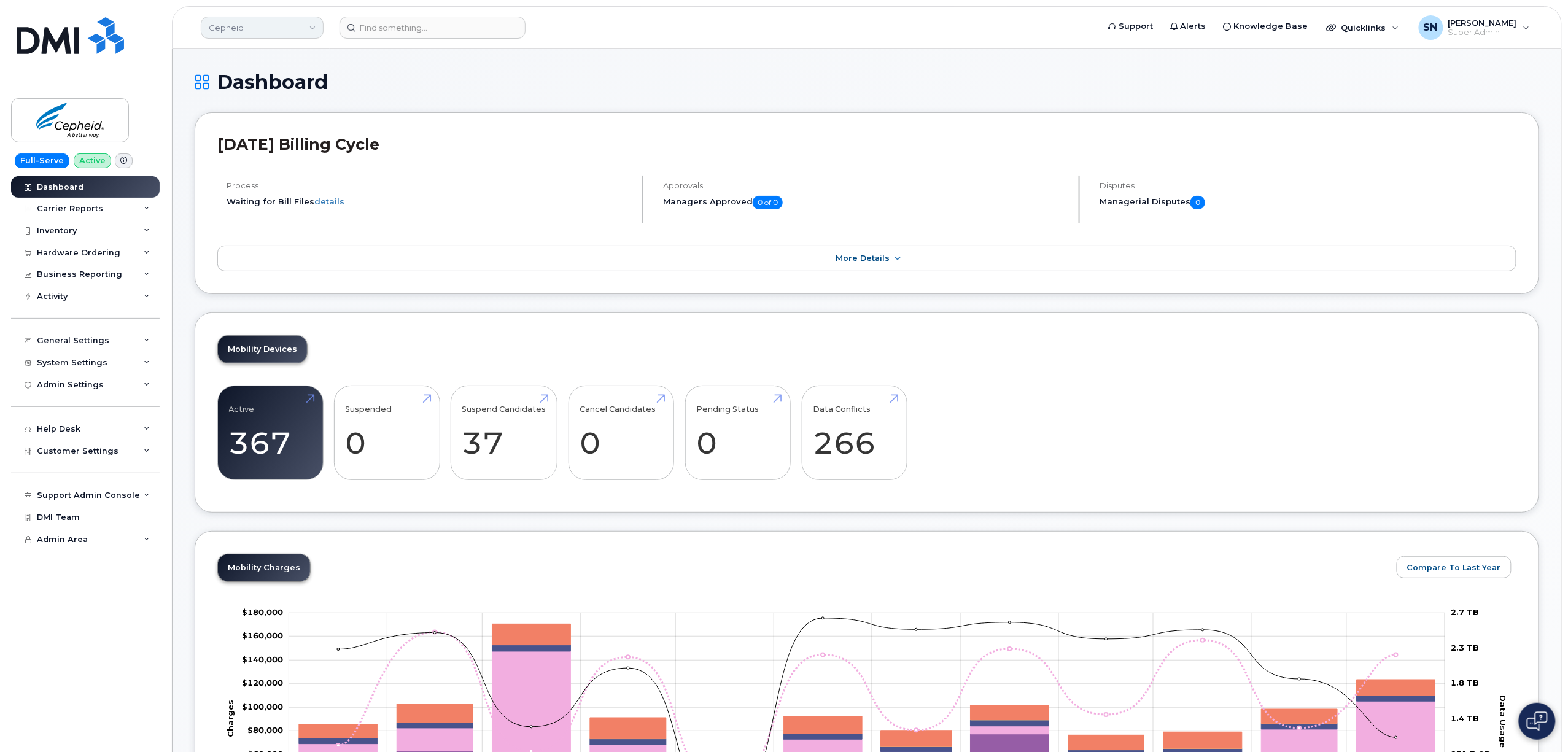
click at [238, 31] on link "Cepheid" at bounding box center [262, 28] width 123 height 22
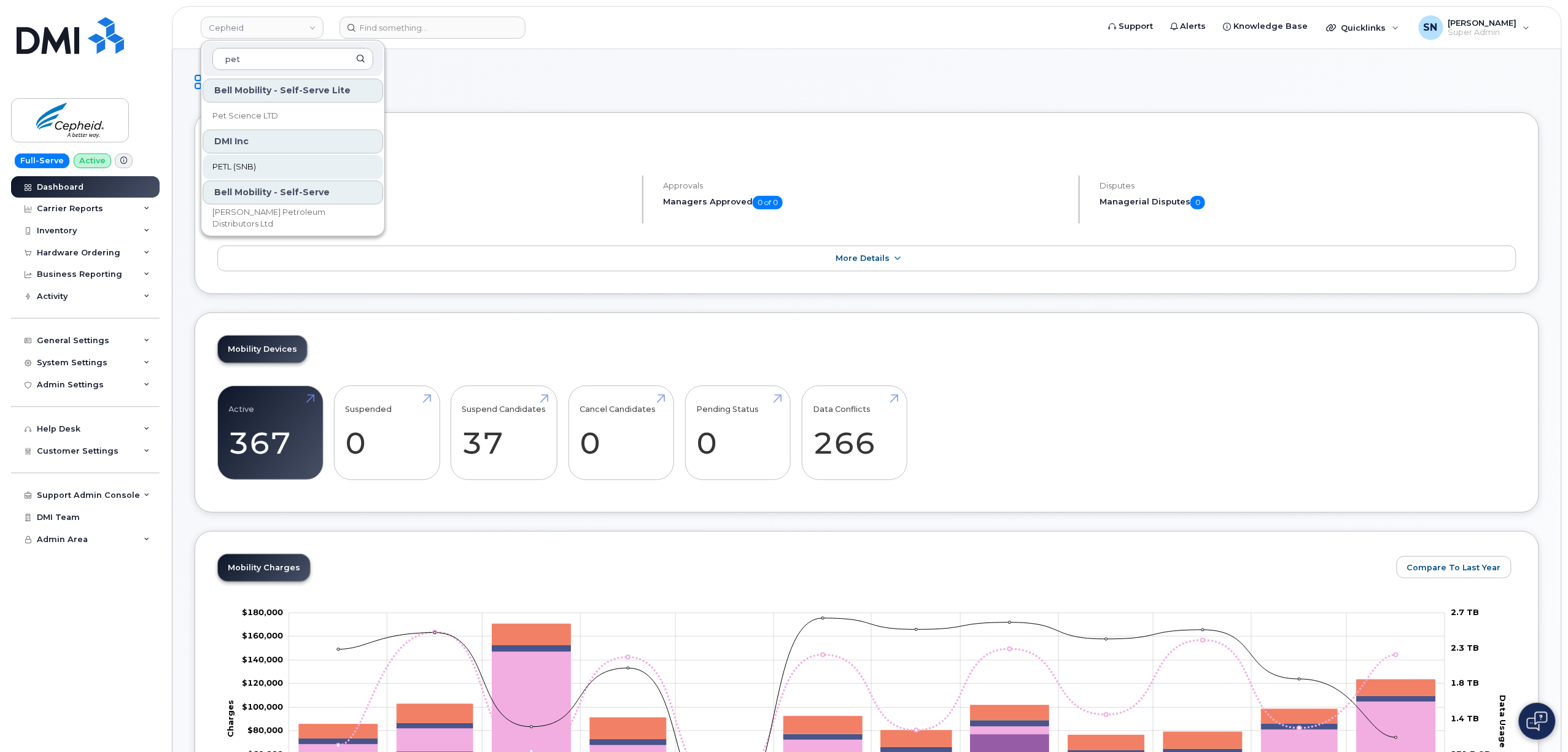
type input "pet"
click at [241, 168] on span "PETL (SNB)" at bounding box center [235, 167] width 44 height 12
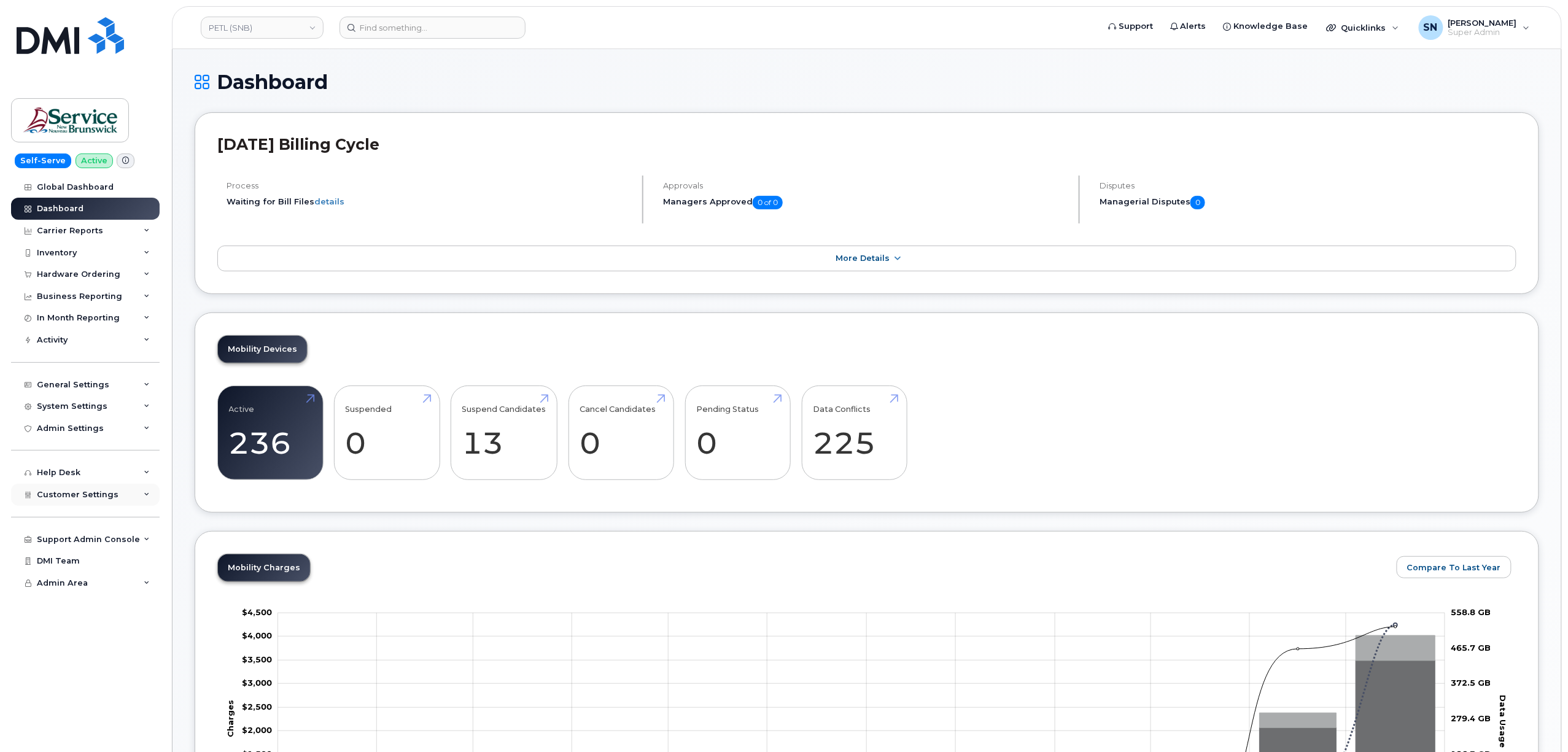
click at [102, 494] on span "Customer Settings" at bounding box center [78, 494] width 82 height 9
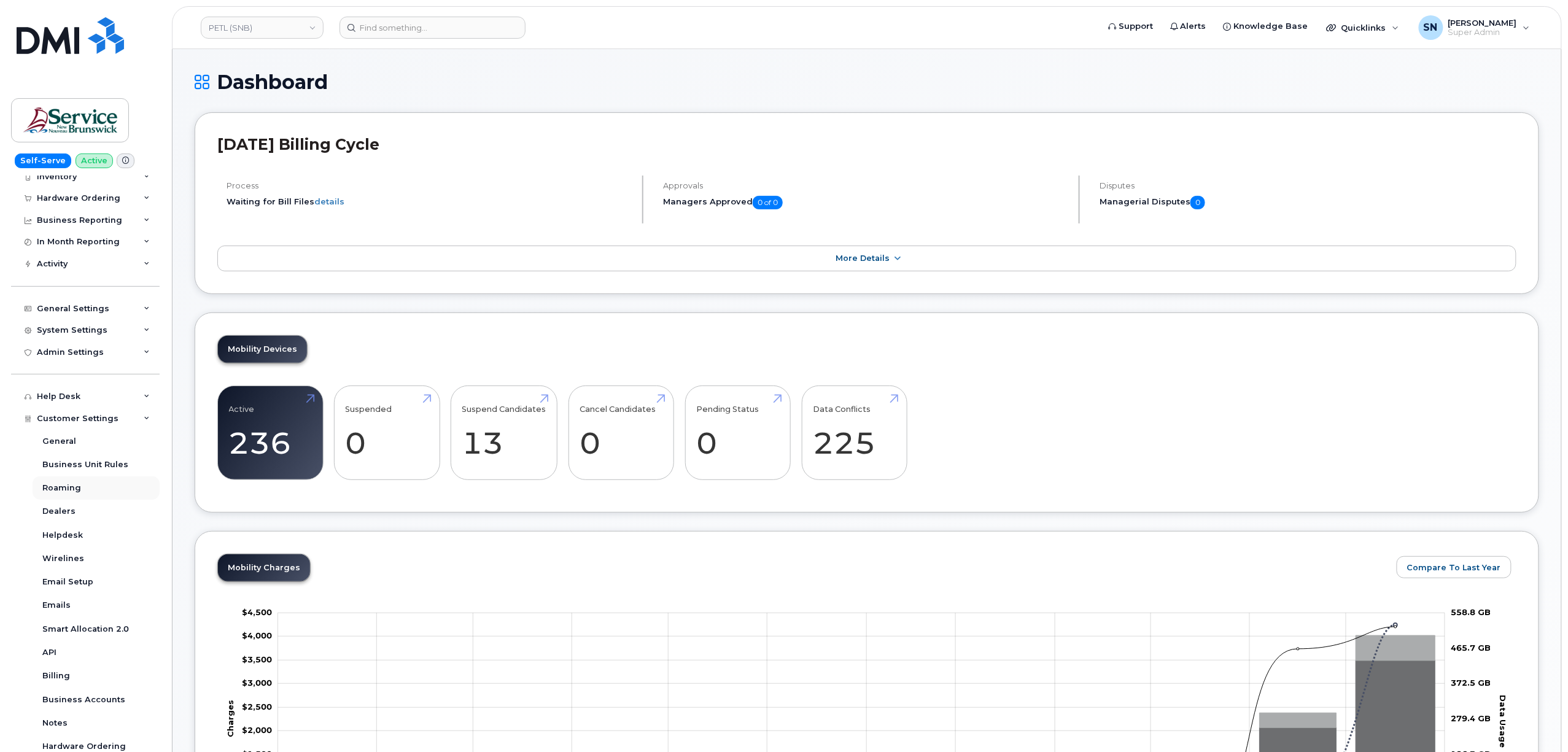
scroll to position [193, 0]
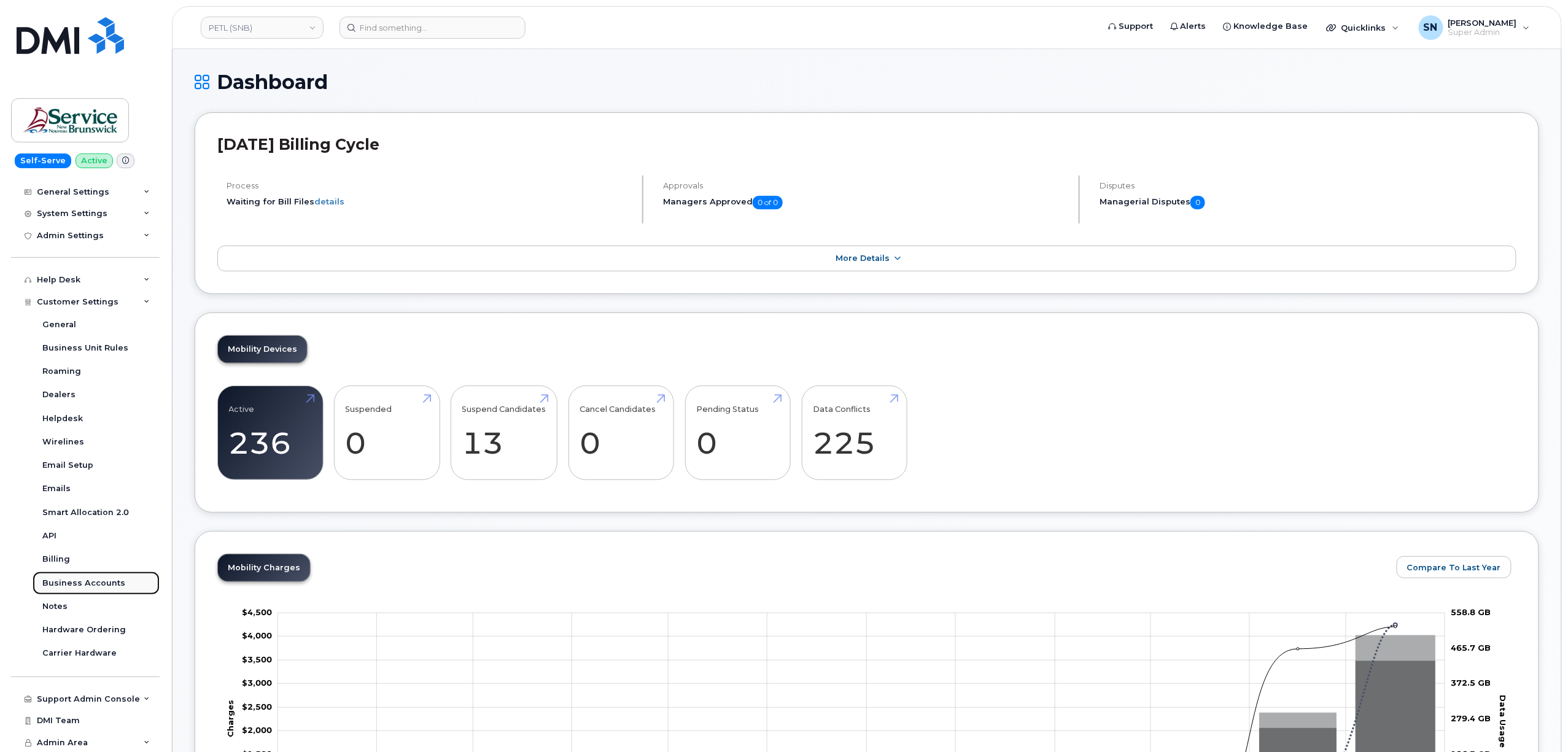
click at [93, 578] on div "Business Accounts" at bounding box center [84, 582] width 83 height 11
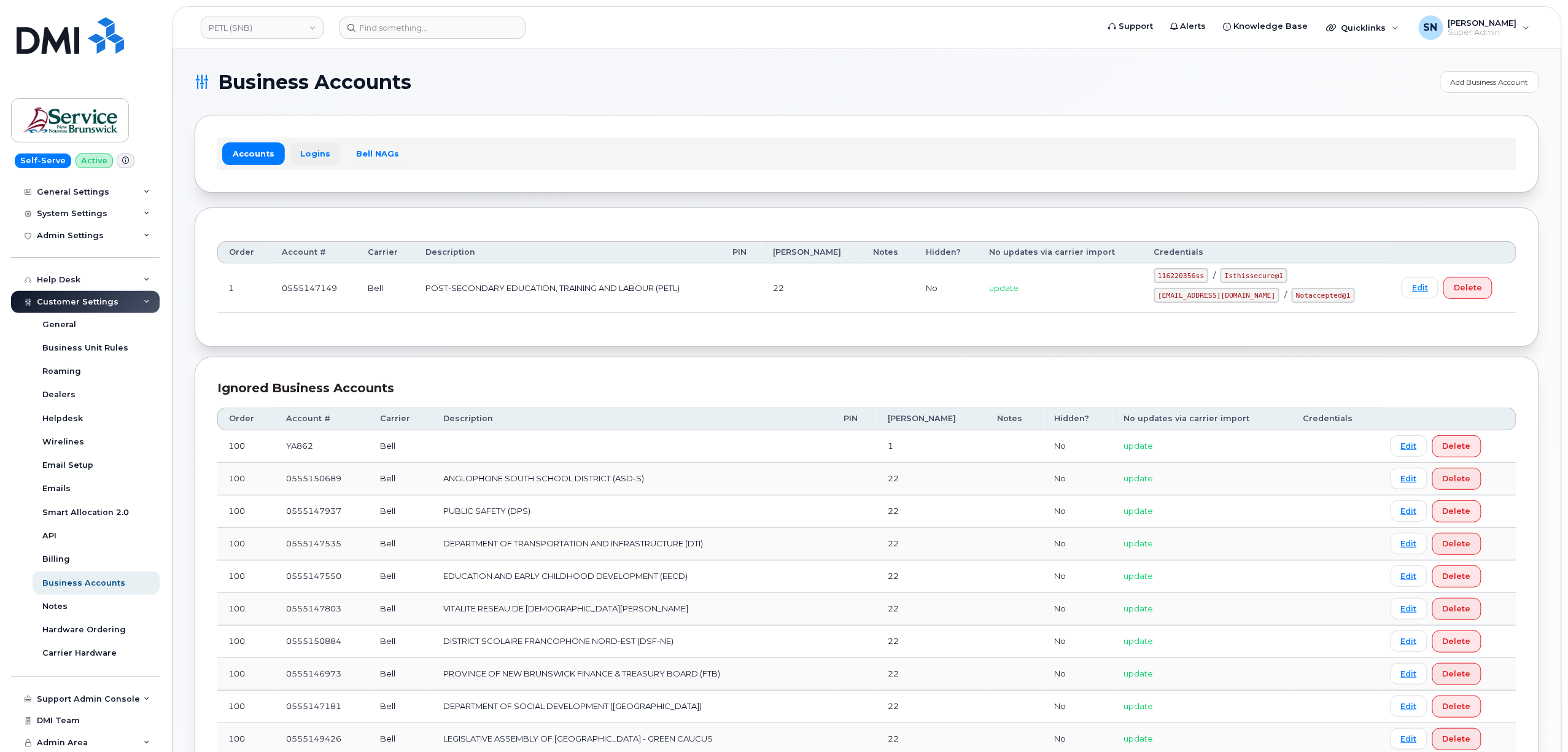
click at [318, 154] on link "Logins" at bounding box center [315, 154] width 51 height 22
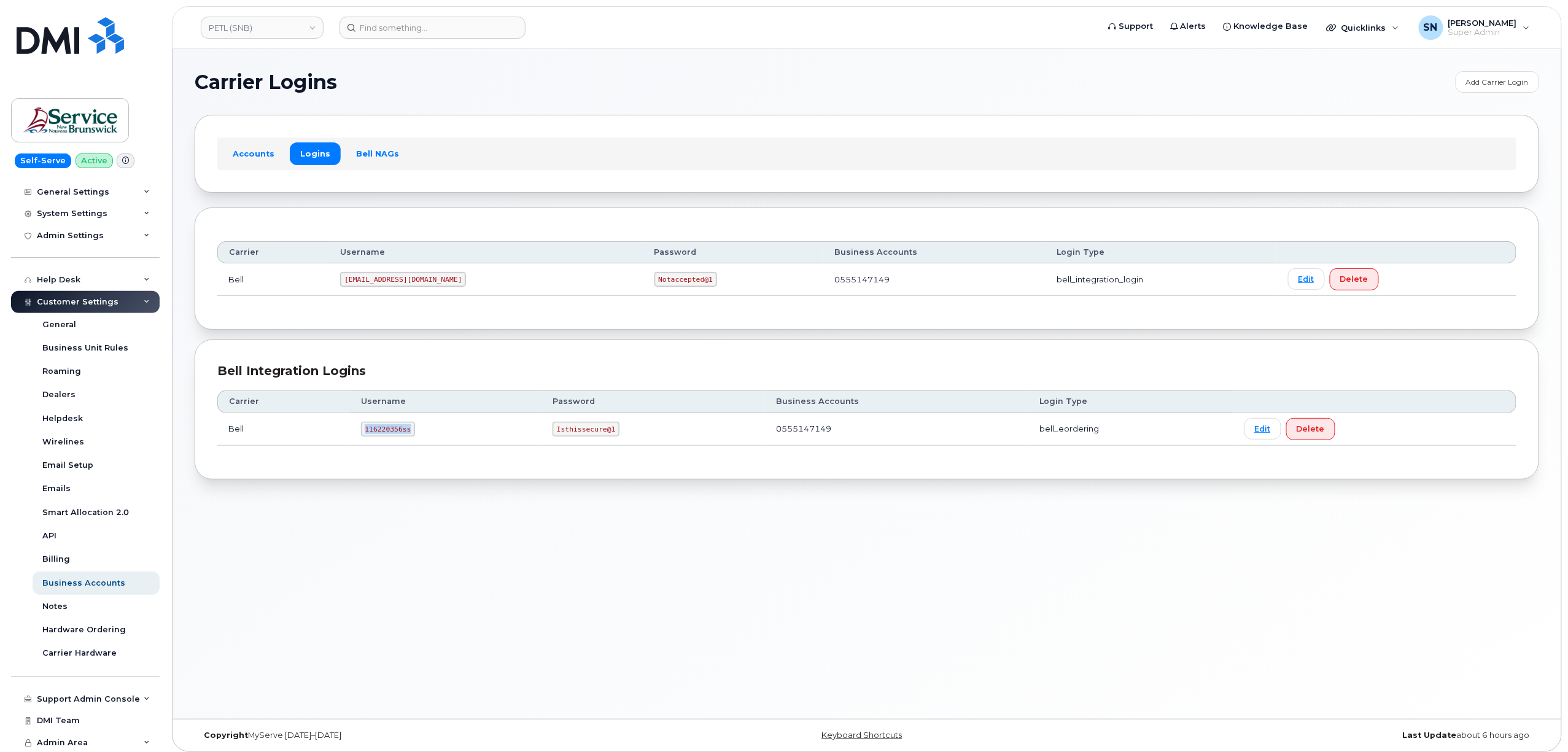
drag, startPoint x: 371, startPoint y: 432, endPoint x: 410, endPoint y: 438, distance: 39.5
click at [410, 436] on code "116220356ss" at bounding box center [388, 429] width 55 height 15
copy code "116220356ss"
drag, startPoint x: 555, startPoint y: 435, endPoint x: 610, endPoint y: 440, distance: 55.2
click at [610, 440] on td "Isthissecure@1" at bounding box center [653, 429] width 224 height 33
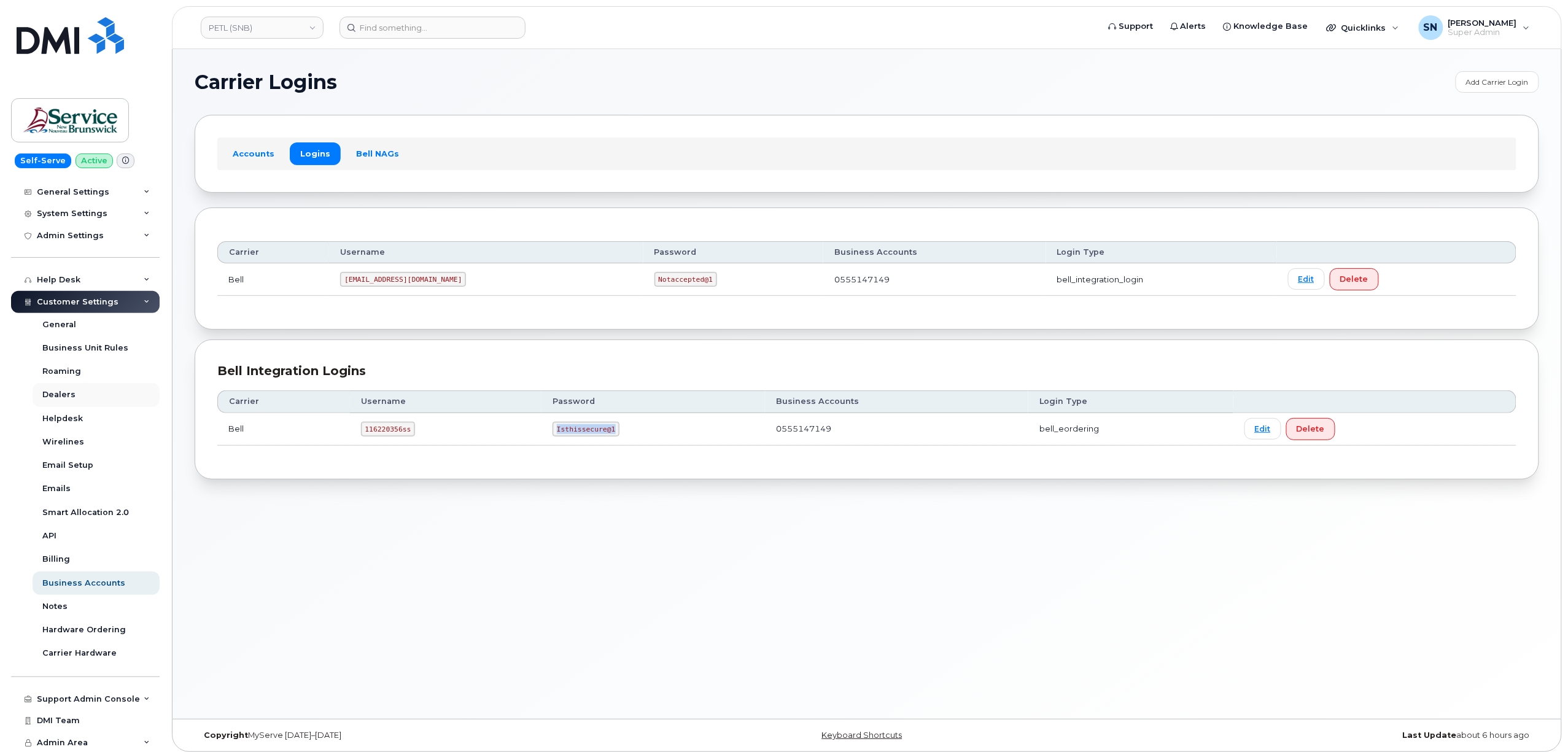
copy code "Isthissecure@1"
click at [271, 34] on link "PETL (SNB)" at bounding box center [262, 28] width 123 height 22
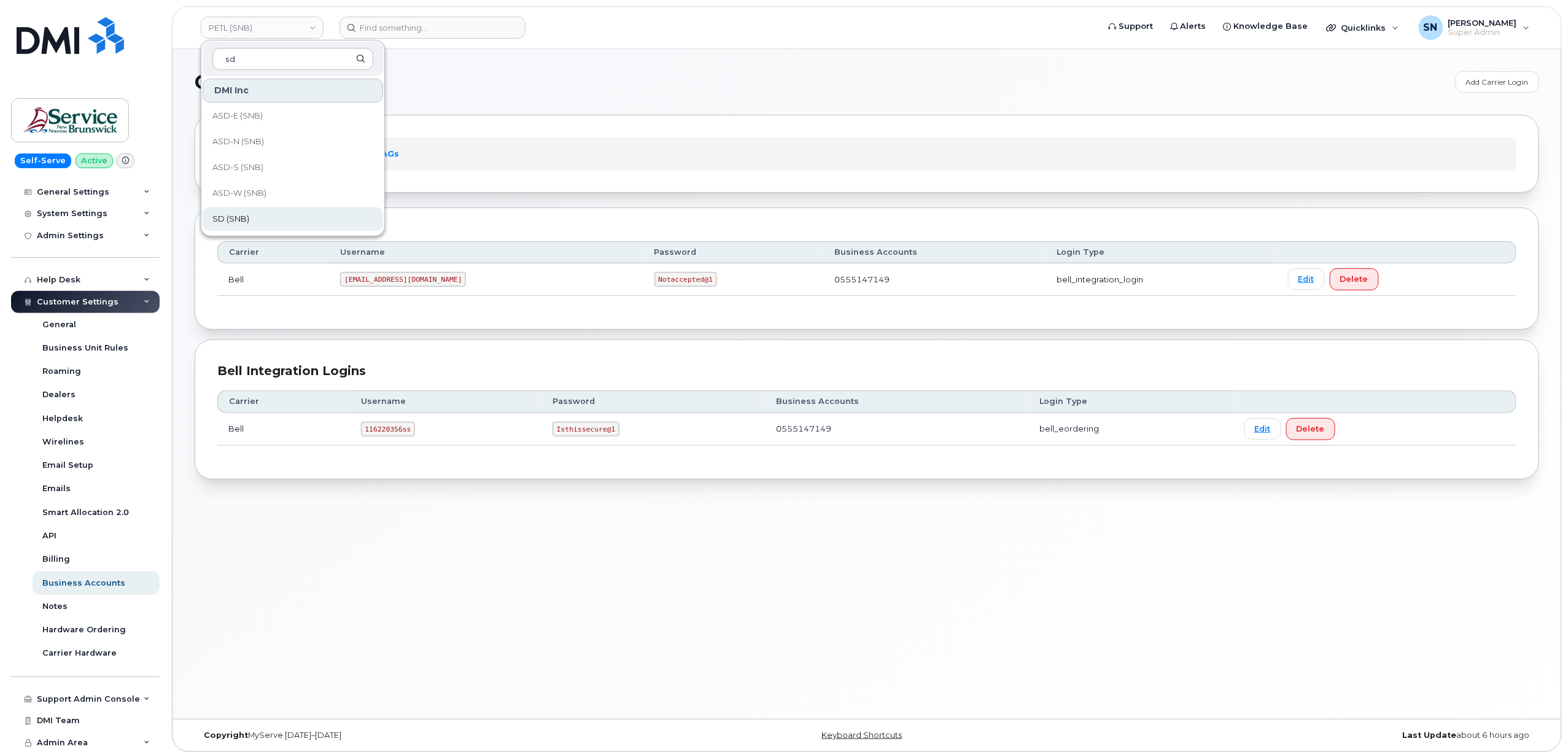
type input "sd"
click at [311, 222] on link "SD (SNB)" at bounding box center [293, 219] width 181 height 25
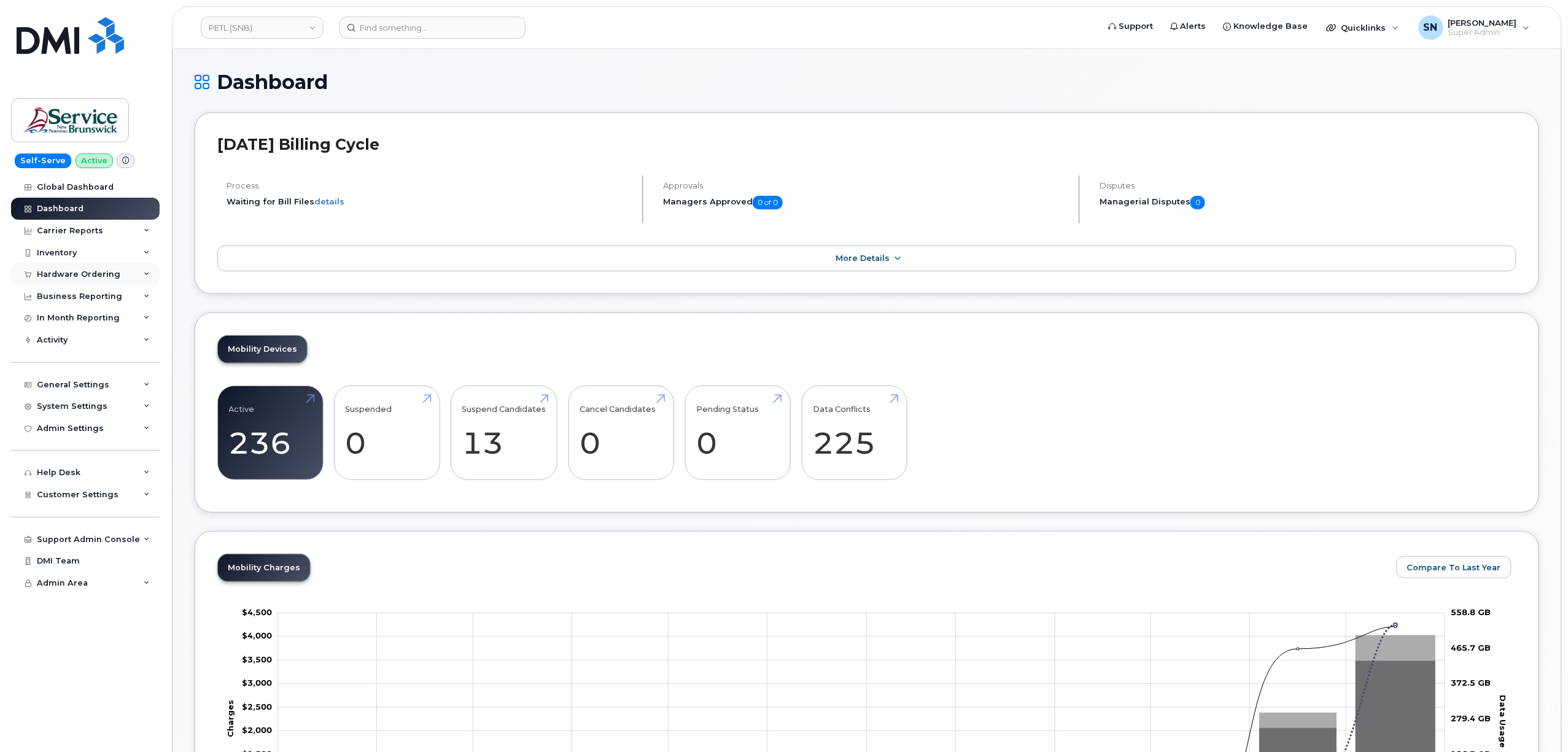
click at [92, 276] on div "Hardware Ordering" at bounding box center [79, 274] width 84 height 9
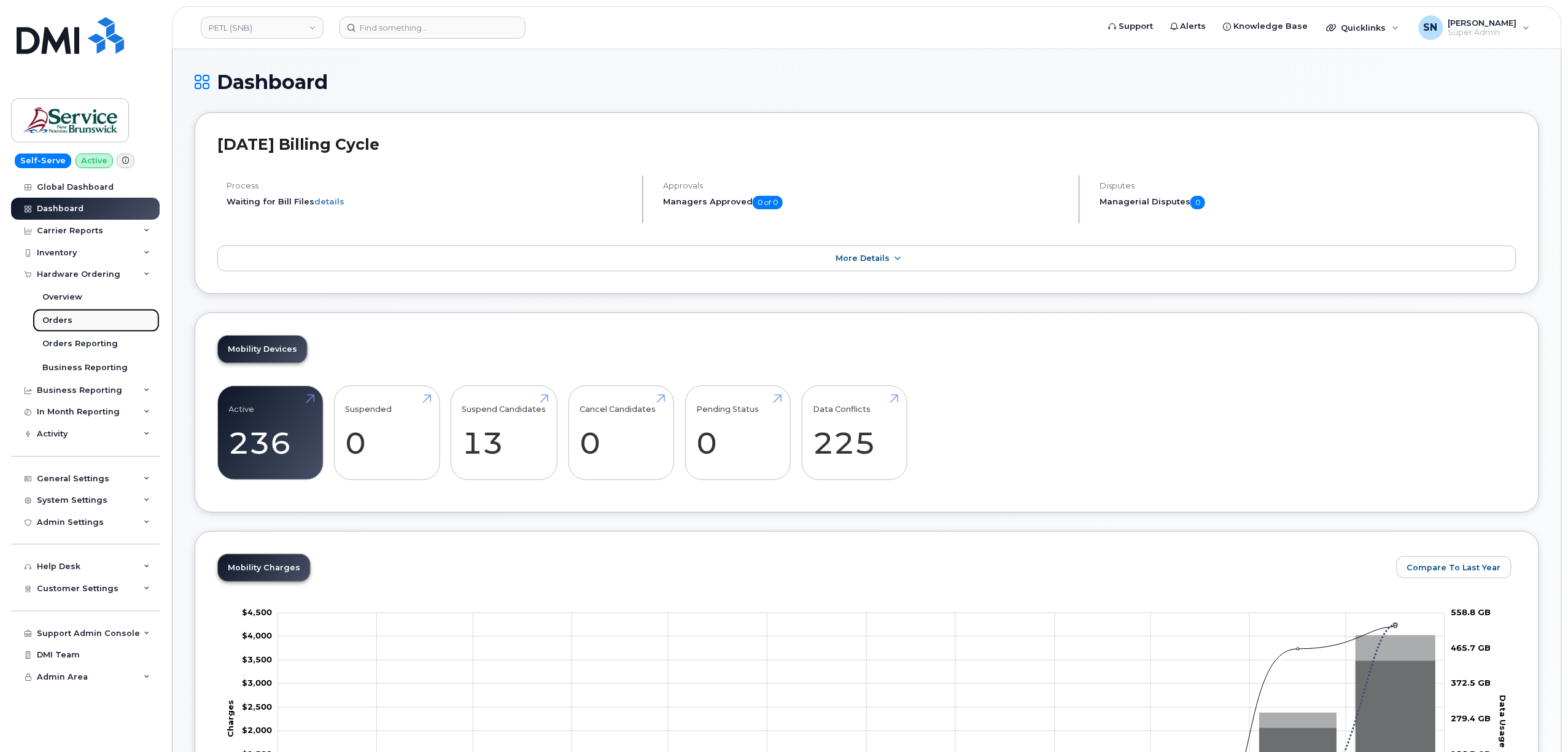
click at [66, 317] on div "Orders" at bounding box center [57, 320] width 30 height 11
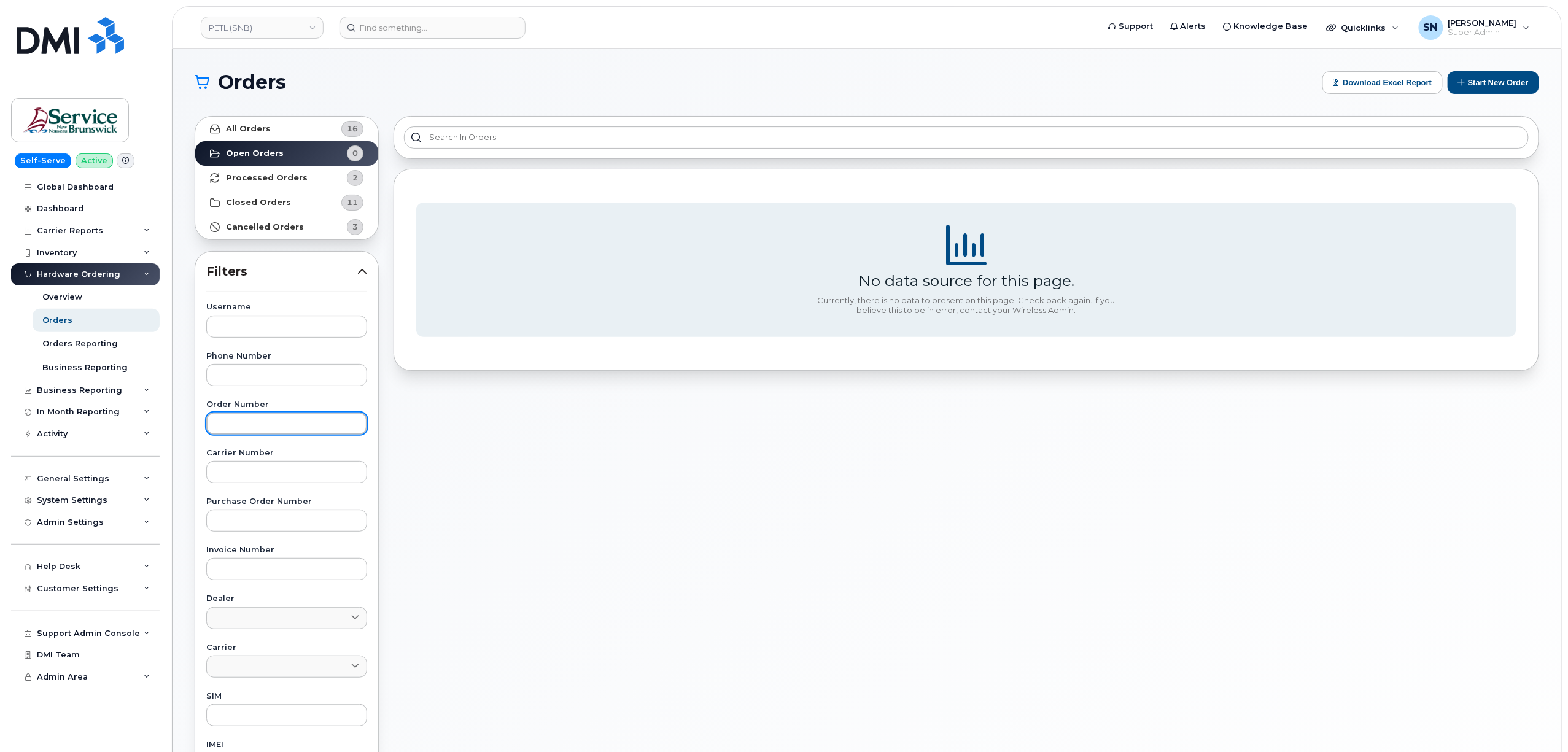
click at [307, 419] on input "text" at bounding box center [286, 424] width 161 height 22
paste input "296067"
type input "296067"
click at [264, 124] on strong "All Orders" at bounding box center [248, 128] width 45 height 9
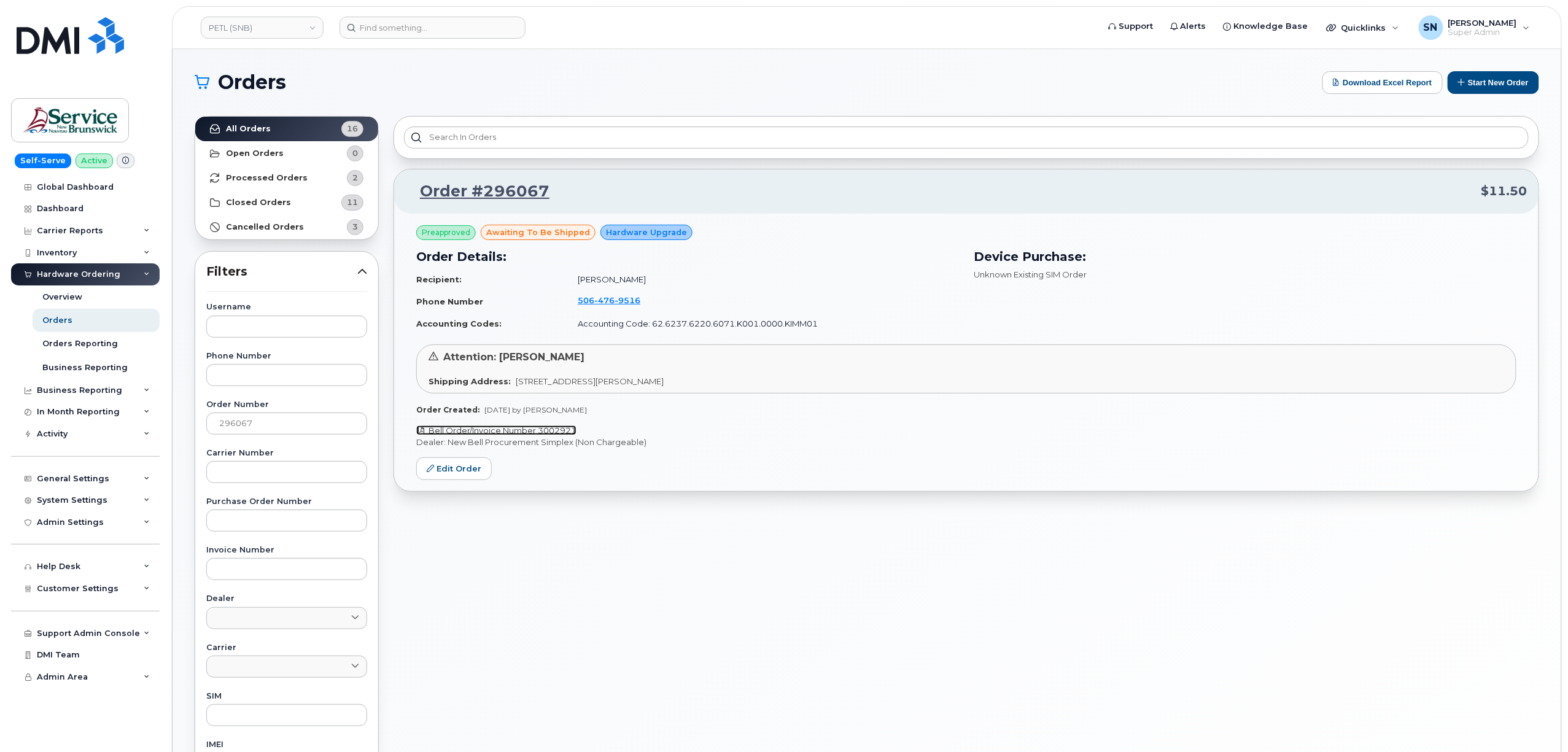
click at [566, 431] on link "Bell Order/Invoice Number 3002921" at bounding box center [497, 430] width 160 height 9
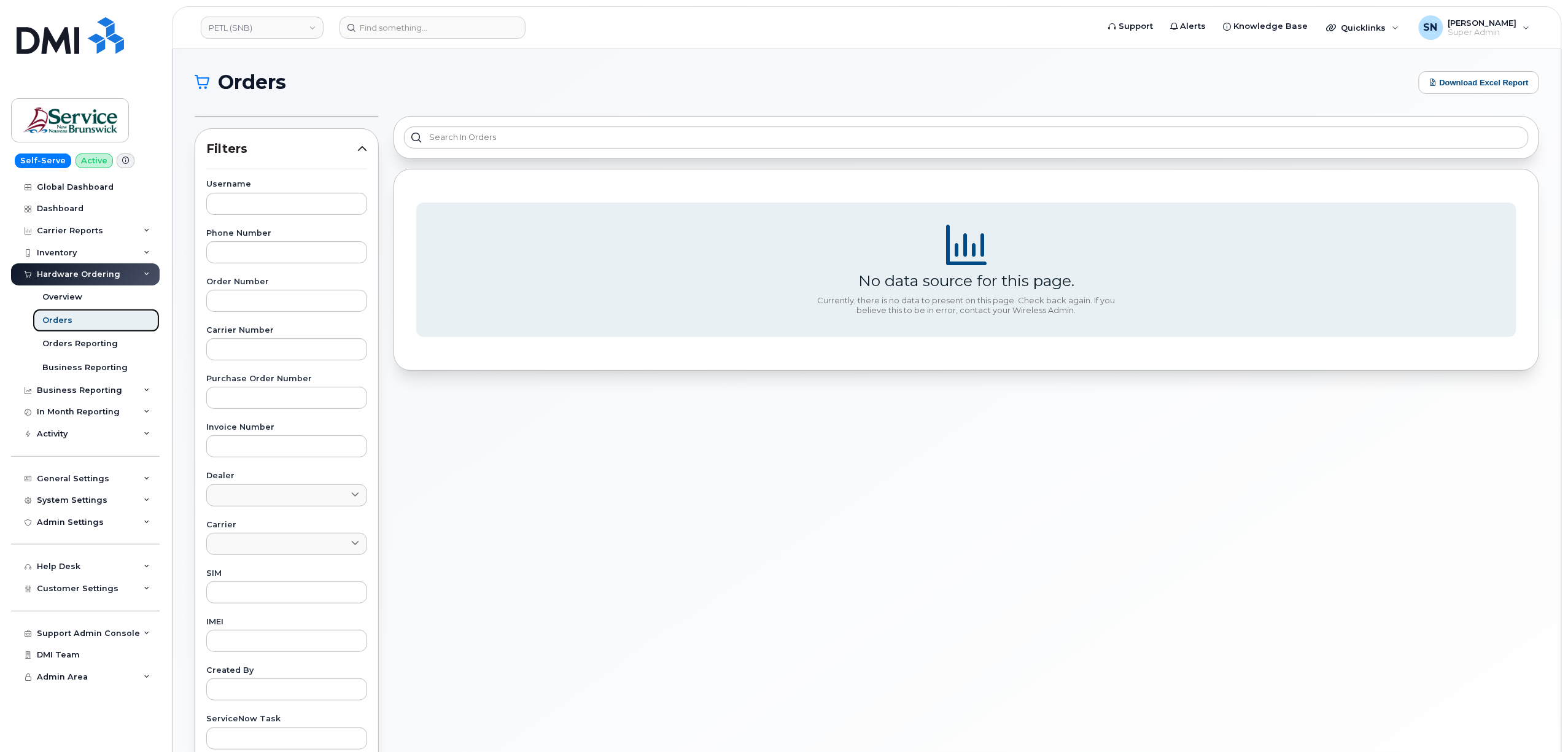
click at [64, 322] on div "Orders" at bounding box center [57, 320] width 30 height 11
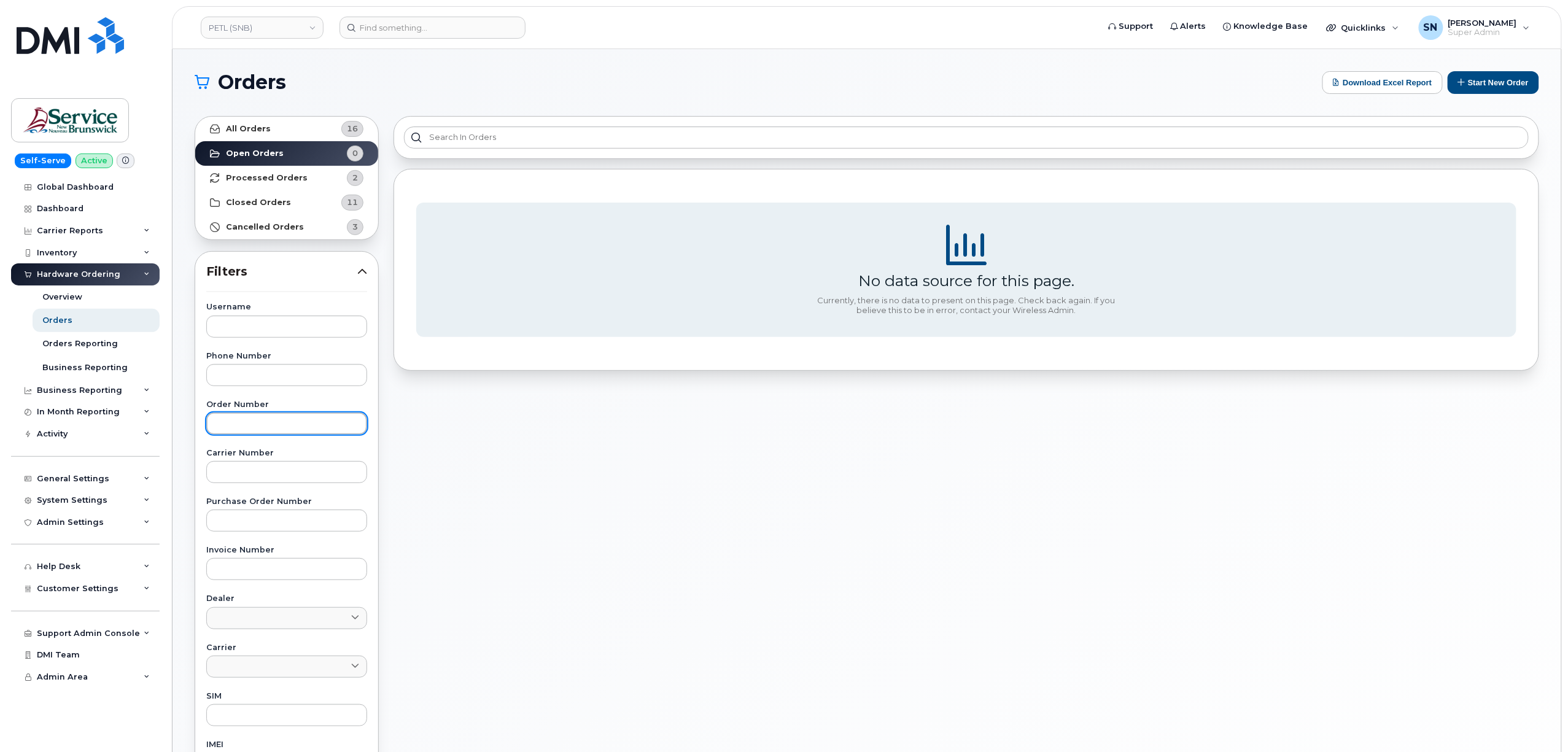
click at [295, 430] on input "text" at bounding box center [286, 424] width 161 height 22
paste input "296067"
type input "296067"
click at [278, 127] on link "All Orders 16" at bounding box center [286, 129] width 183 height 25
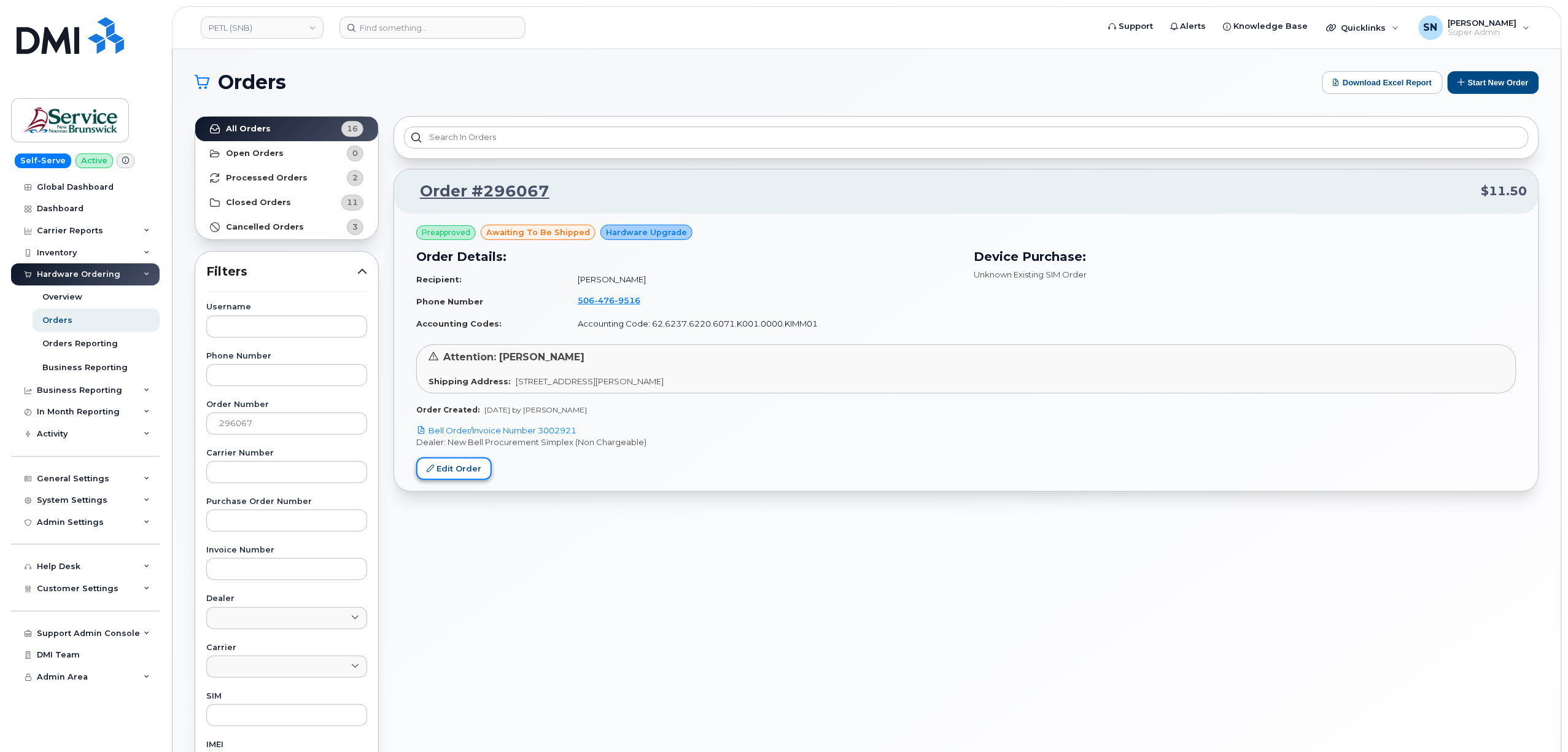
click at [474, 476] on link "Edit Order" at bounding box center [454, 468] width 76 height 23
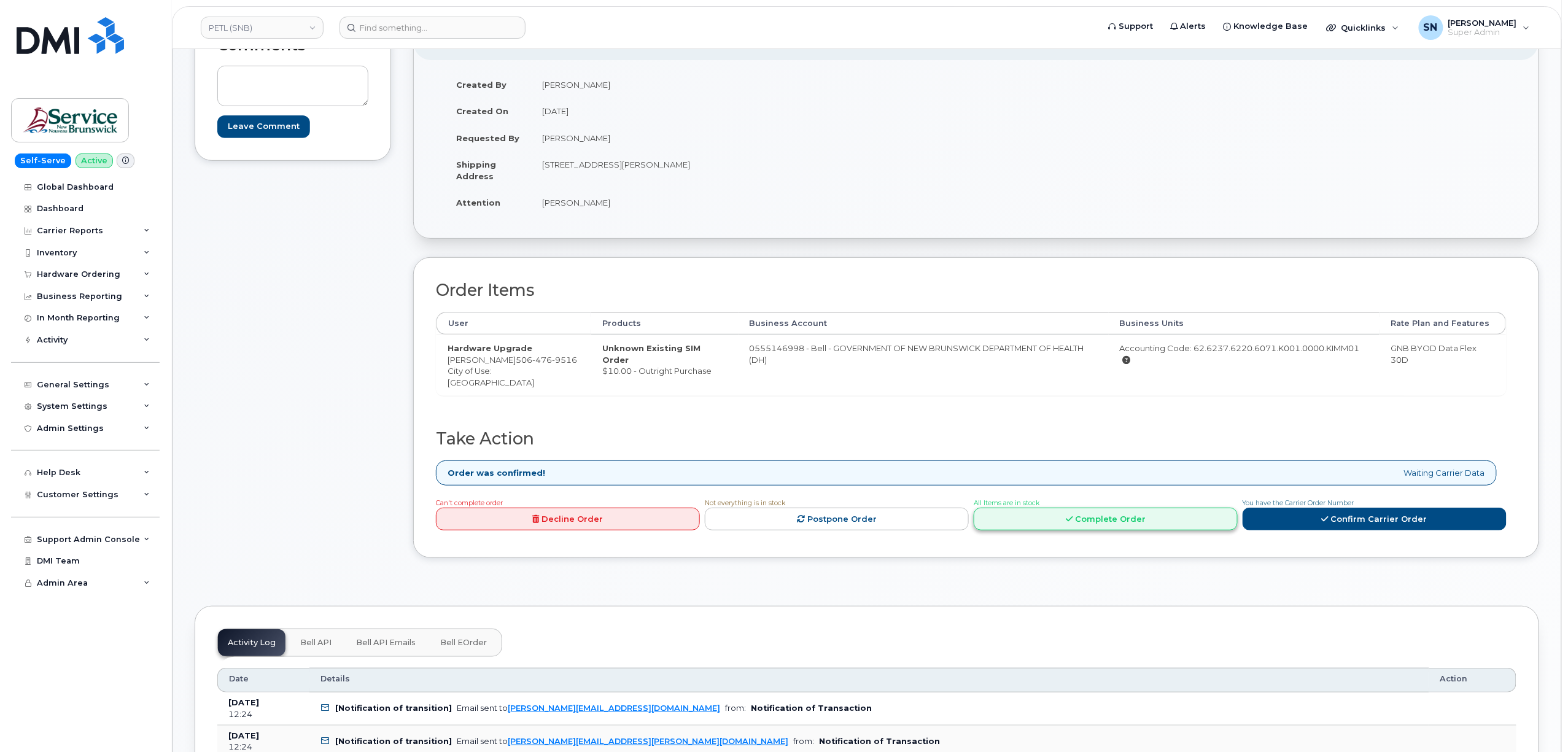
scroll to position [163, 0]
click at [1114, 521] on link "Complete Order" at bounding box center [1106, 518] width 264 height 23
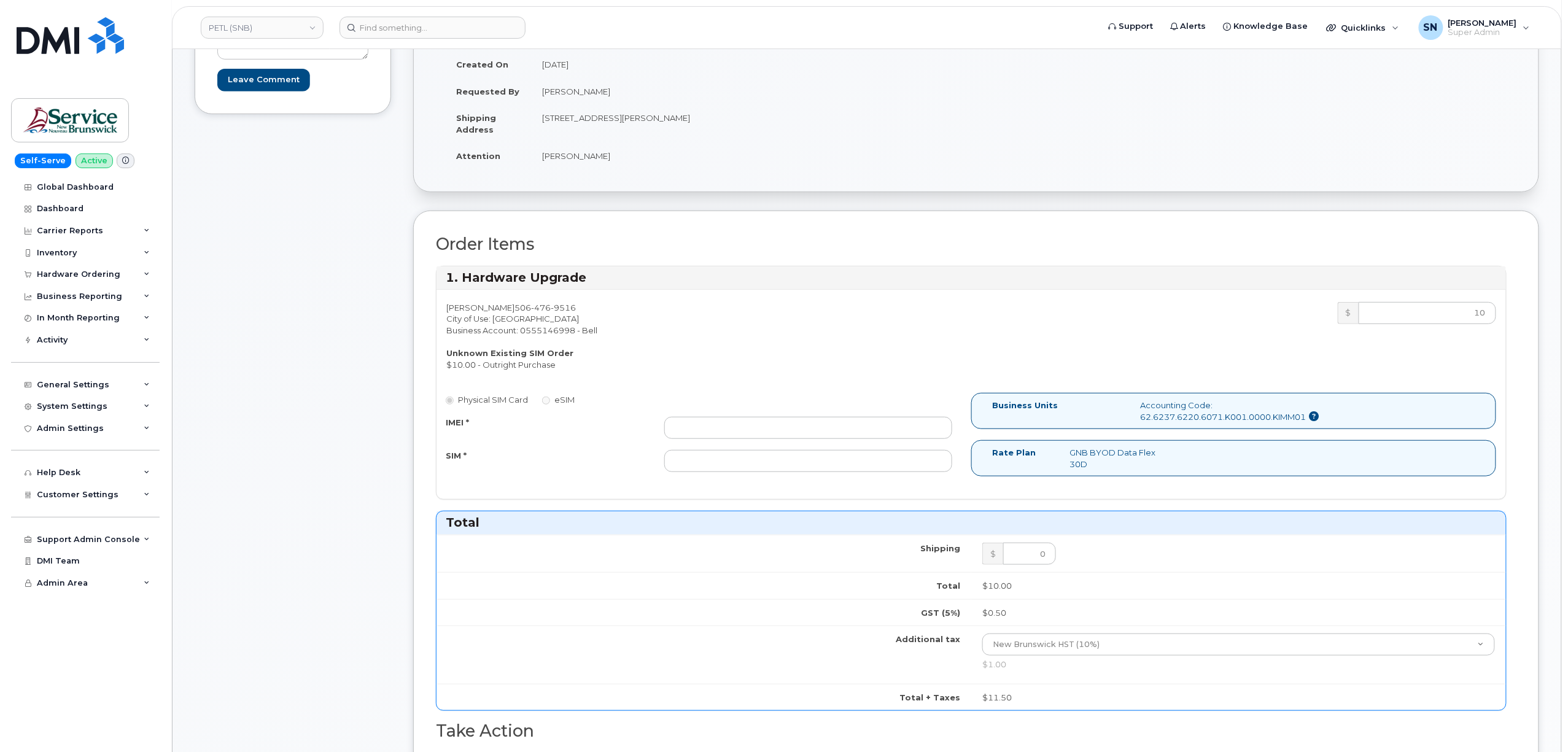
scroll to position [245, 0]
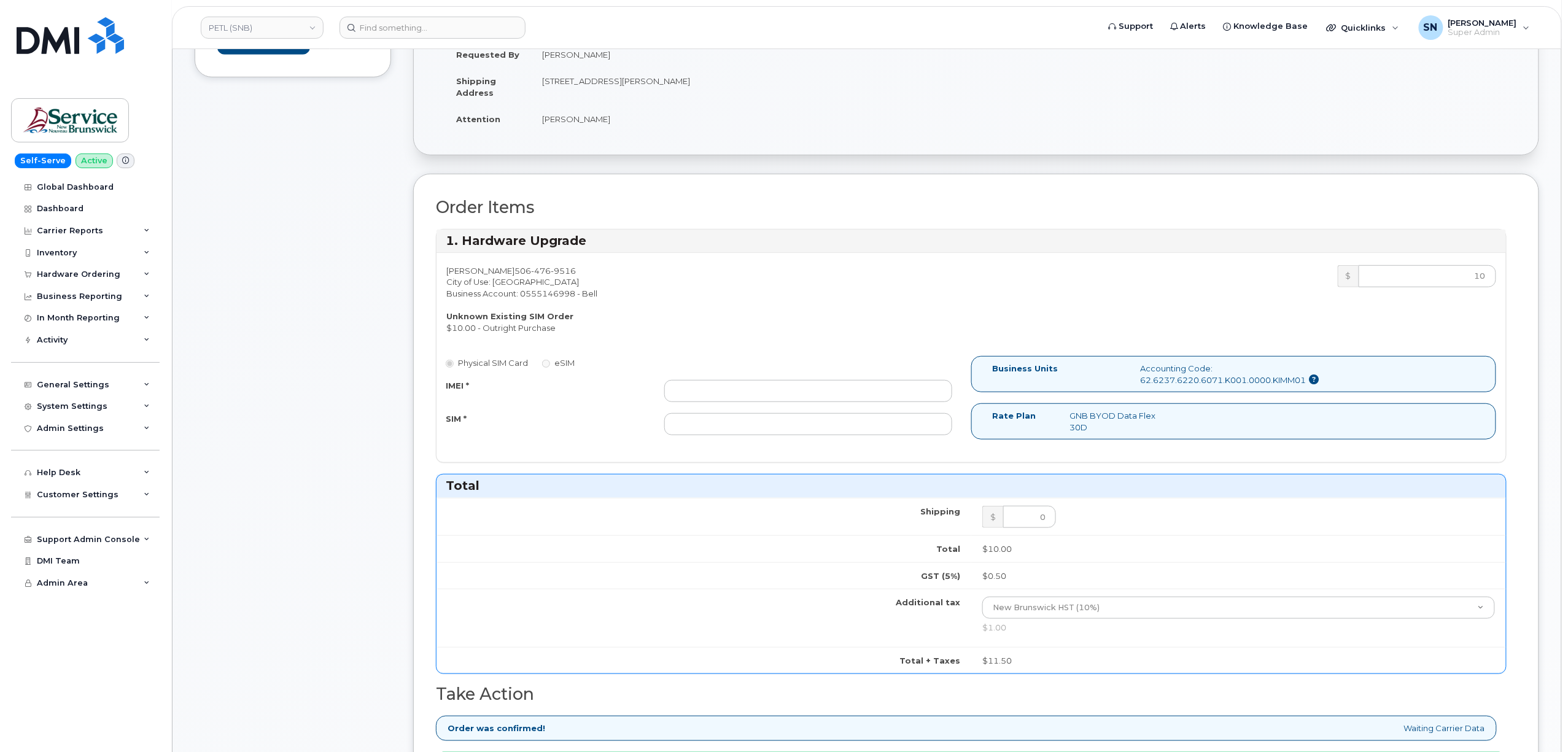
click at [451, 369] on label "Physical SIM Card" at bounding box center [486, 363] width 82 height 12
click at [507, 427] on div "SIM *" at bounding box center [545, 421] width 218 height 17
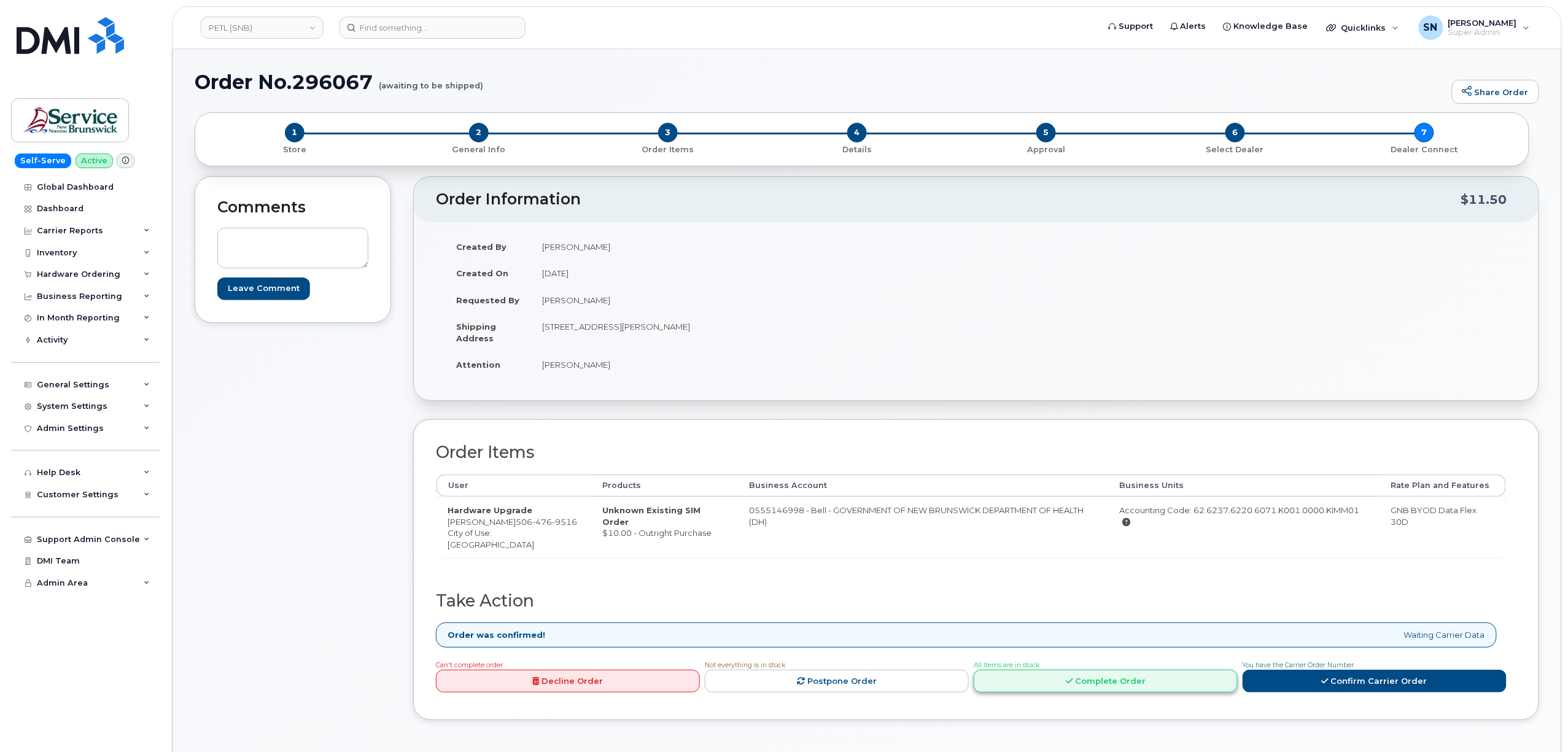
click at [1124, 686] on link "Complete Order" at bounding box center [1106, 681] width 264 height 23
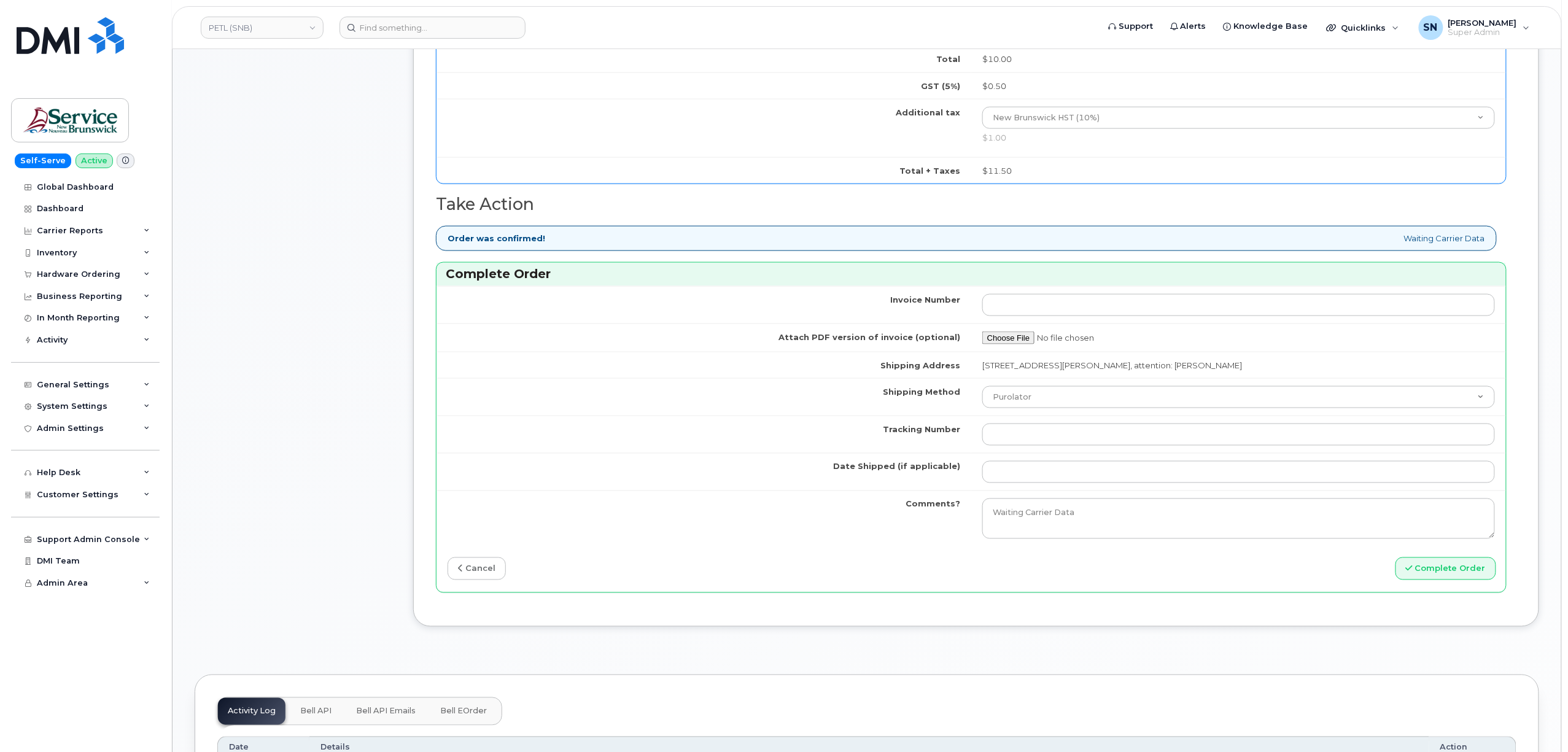
scroll to position [737, 0]
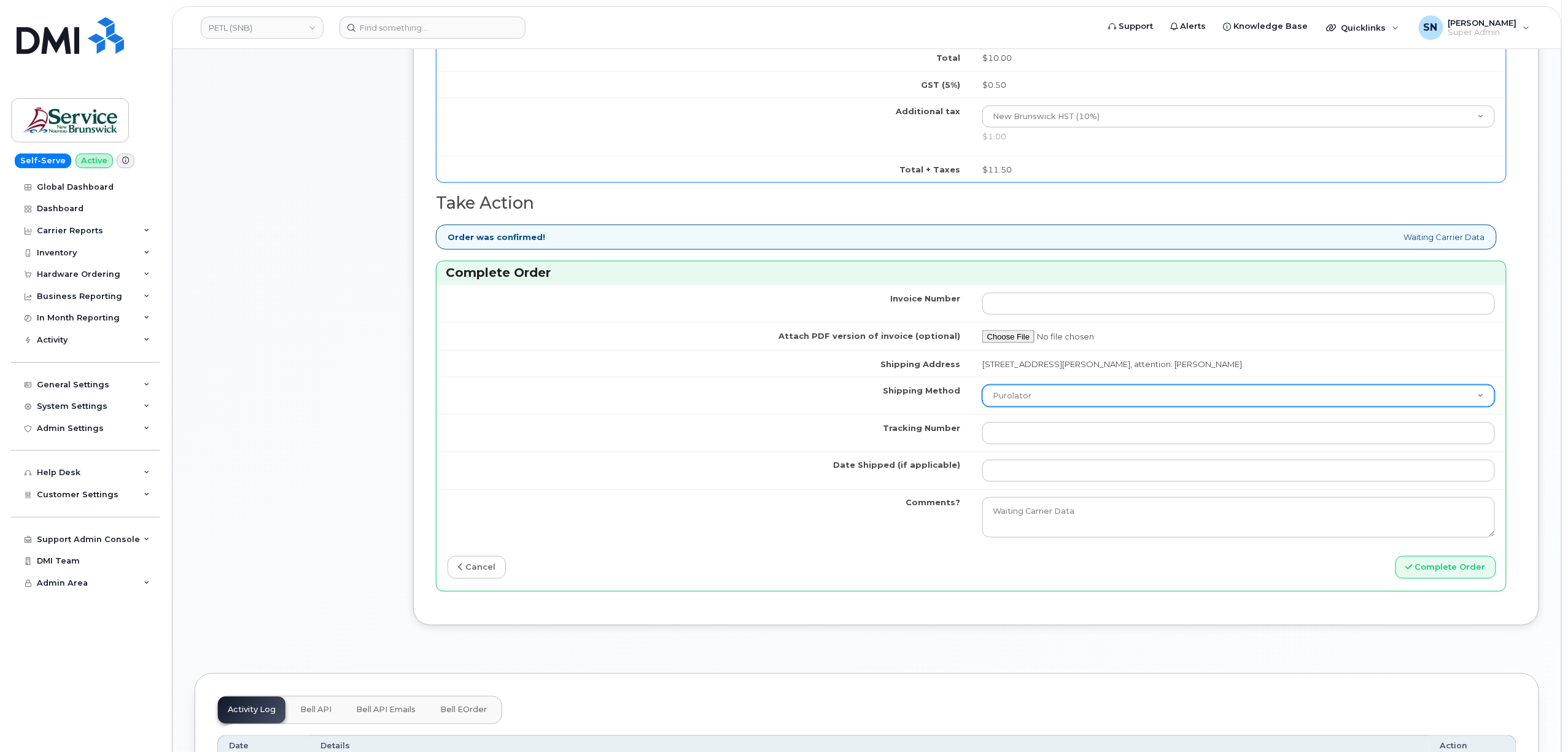
click at [1034, 396] on select "Purolator UPS FedEx Canada Post Courier Other Drop Off Pick Up" at bounding box center [1239, 396] width 513 height 22
select select "FedEx"
click at [982, 390] on select "Purolator UPS FedEx Canada Post Courier Other Drop Off Pick Up" at bounding box center [1239, 396] width 513 height 22
click at [1018, 435] on input "Tracking Number" at bounding box center [1239, 433] width 513 height 22
paste input "457221875894"
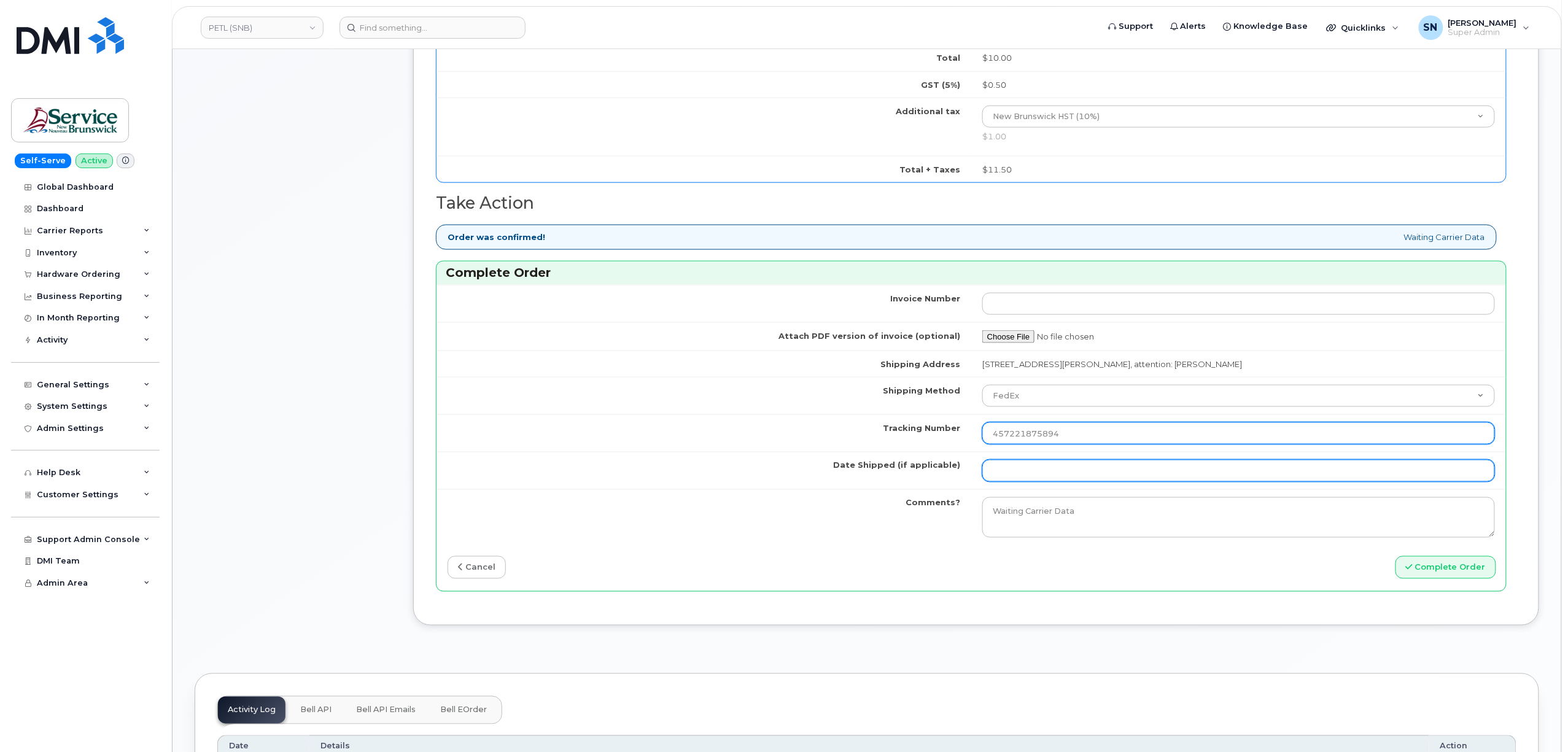
type input "457221875894"
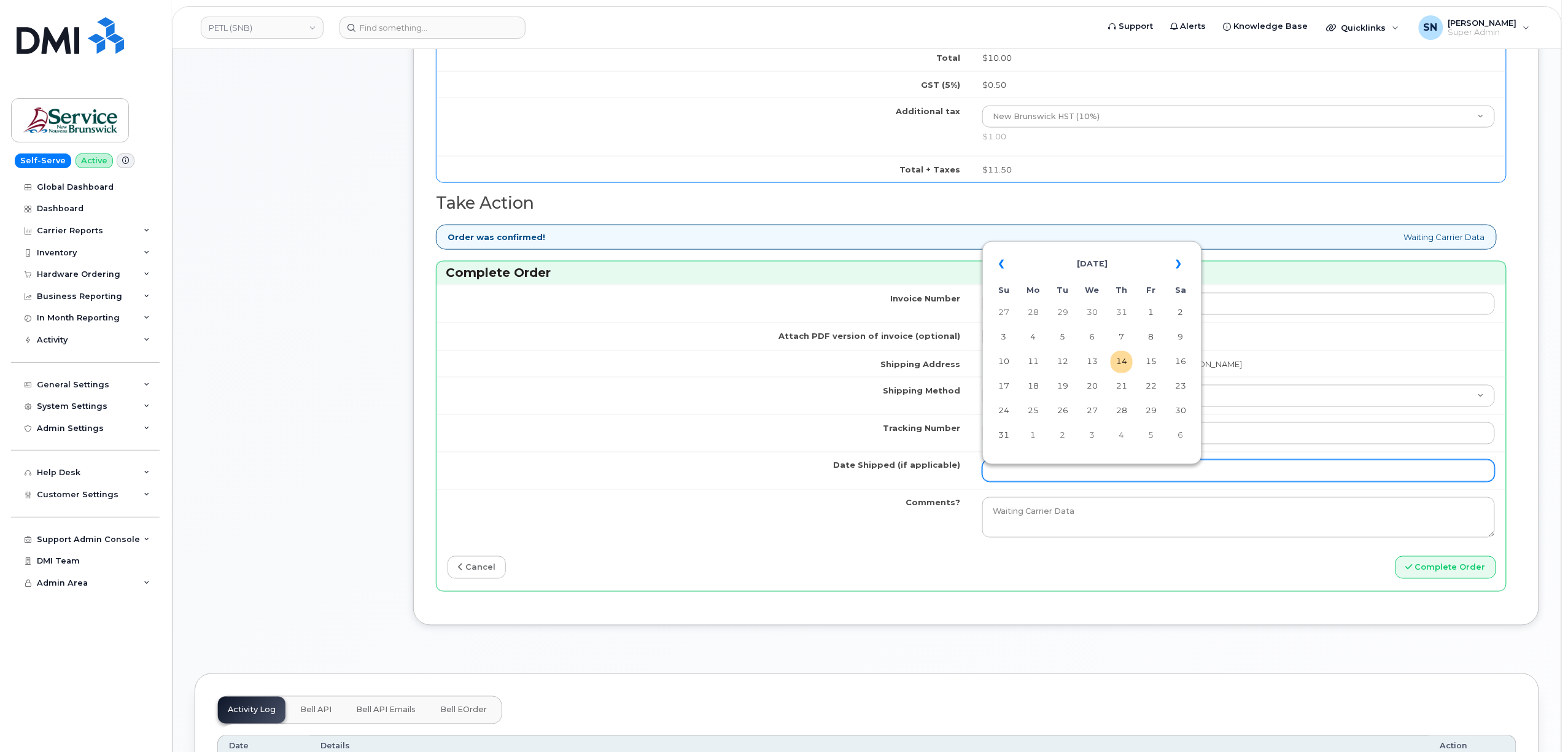
click at [1020, 469] on input "Date Shipped (if applicable)" at bounding box center [1239, 471] width 513 height 22
click at [1060, 362] on td "12" at bounding box center [1063, 362] width 22 height 22
type input "[DATE]"
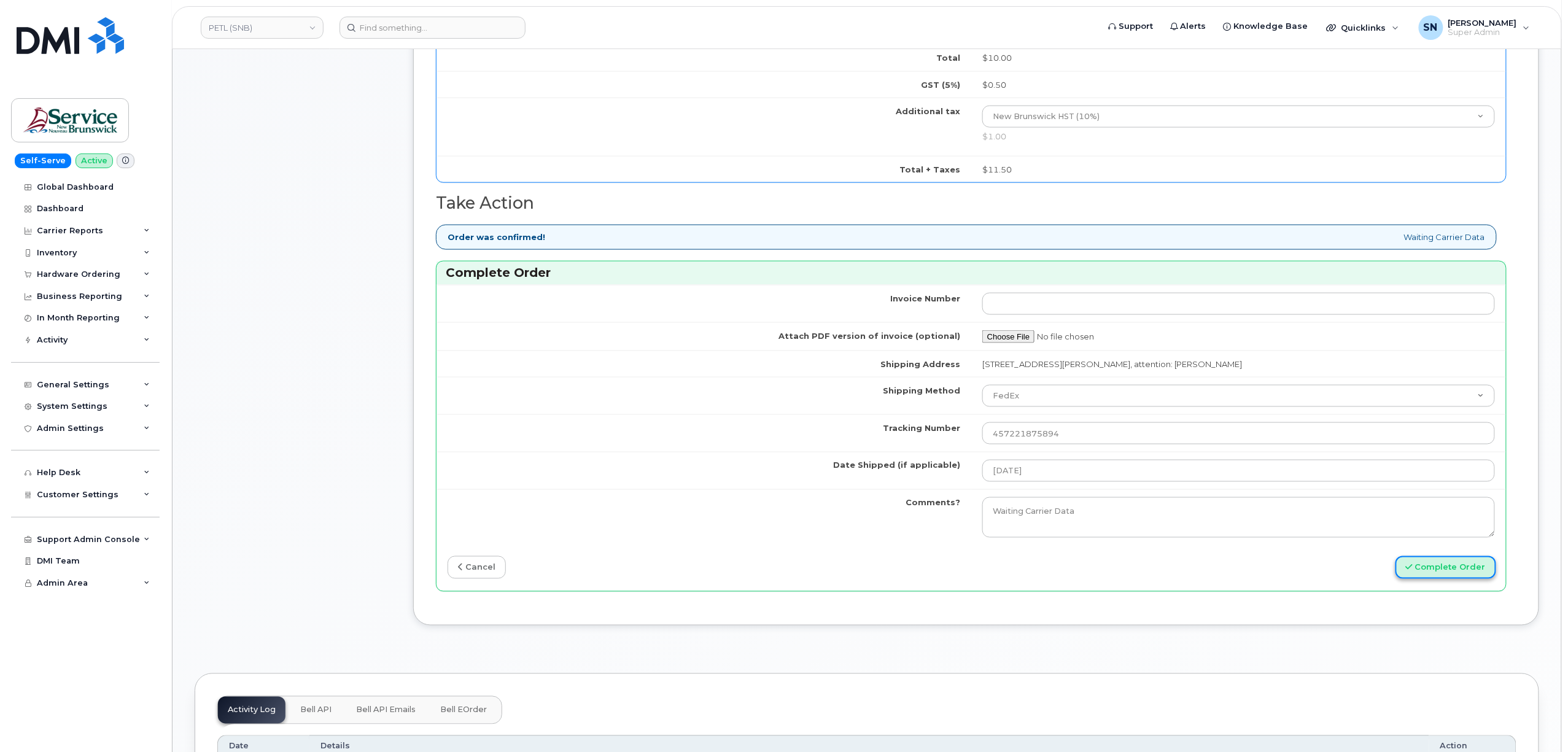
click at [1435, 575] on button "Complete Order" at bounding box center [1446, 567] width 101 height 23
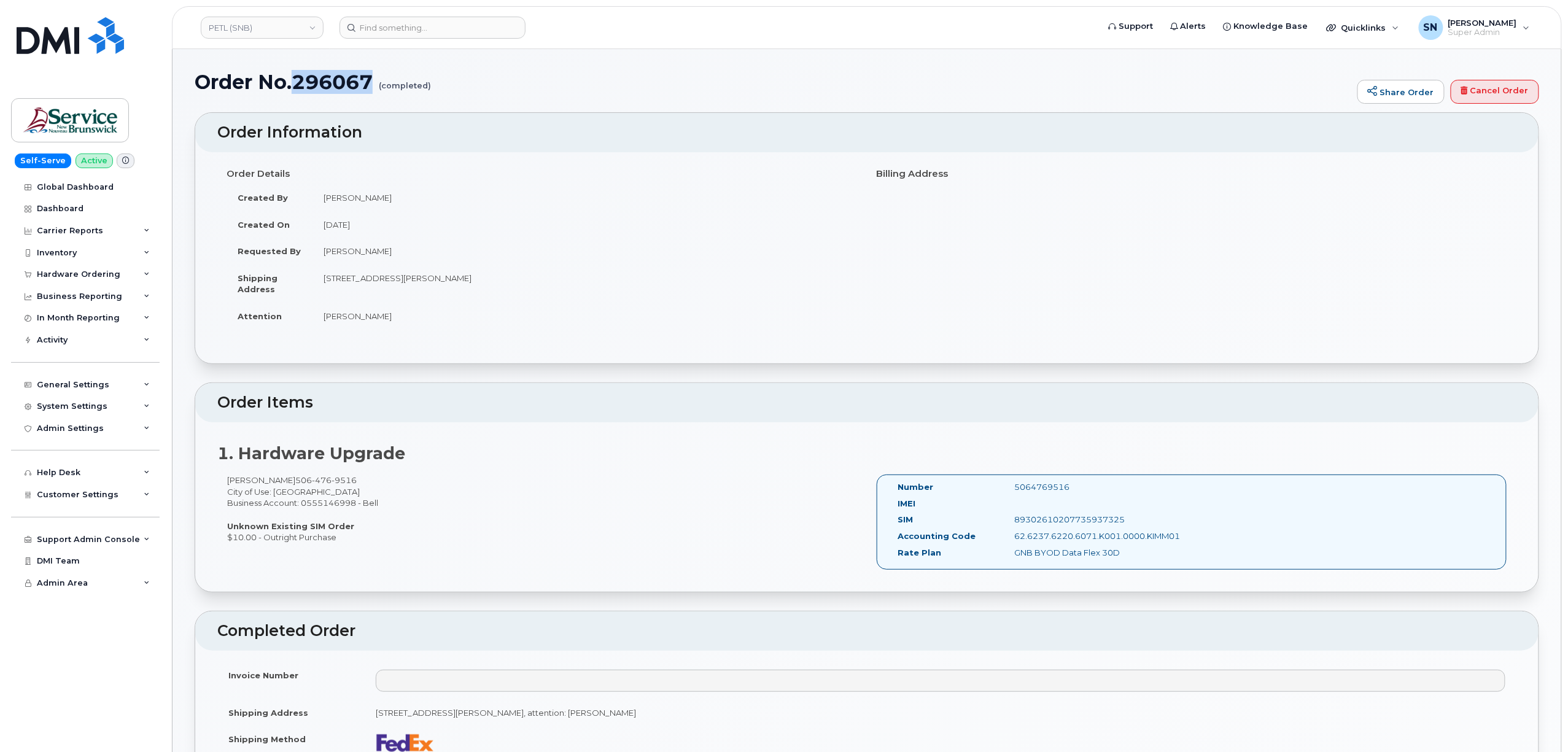
drag, startPoint x: 298, startPoint y: 76, endPoint x: 376, endPoint y: 84, distance: 78.4
click at [376, 84] on h1 "Order No.296067 (completed)" at bounding box center [773, 82] width 1157 height 22
copy h1 "296067"
drag, startPoint x: 227, startPoint y: 479, endPoint x: 279, endPoint y: 481, distance: 52.0
click at [279, 481] on div "Frederic Finn 506 476 9516 City of Use: Fredericton Business Account: 055514699…" at bounding box center [542, 509] width 650 height 68
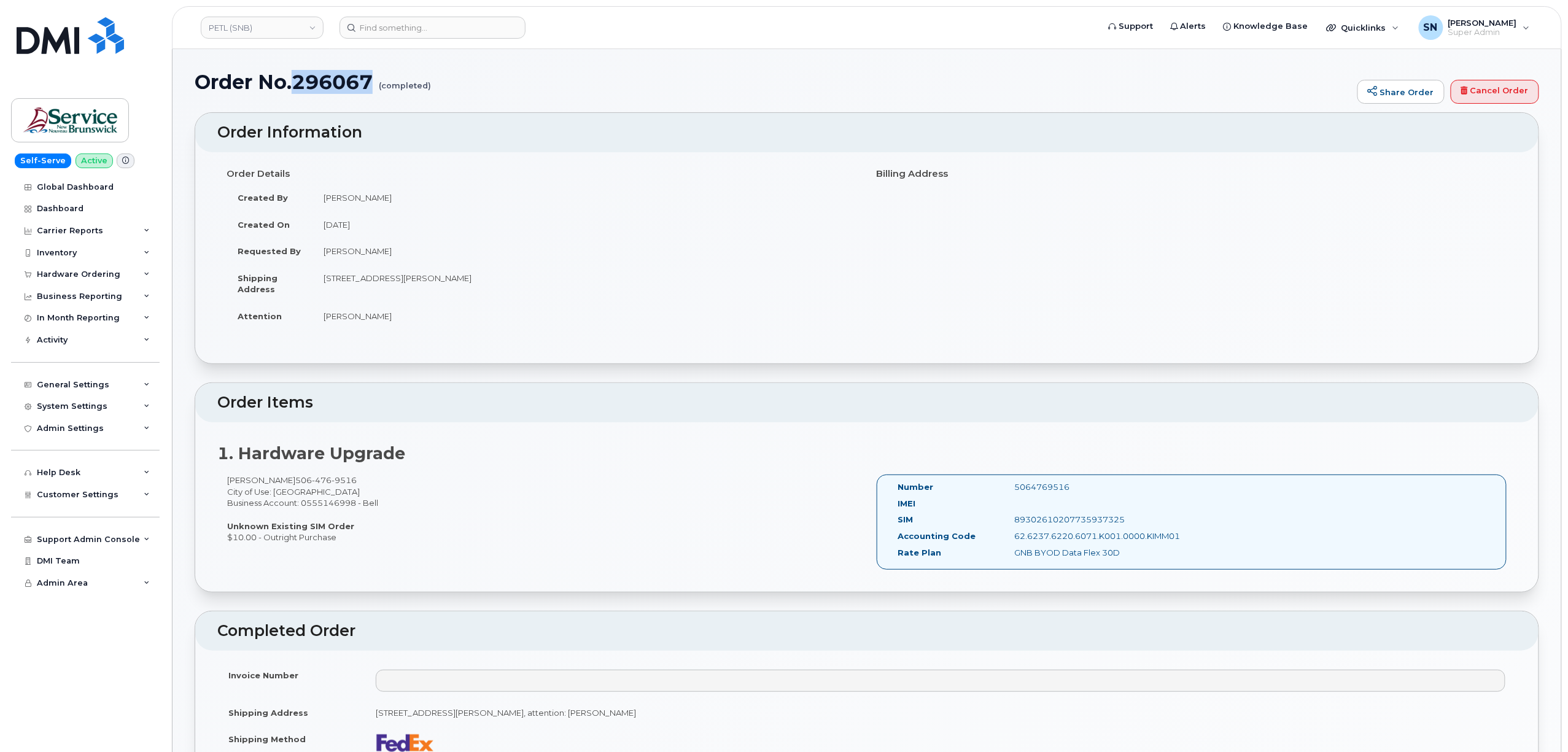
copy div "Frederic Finn"
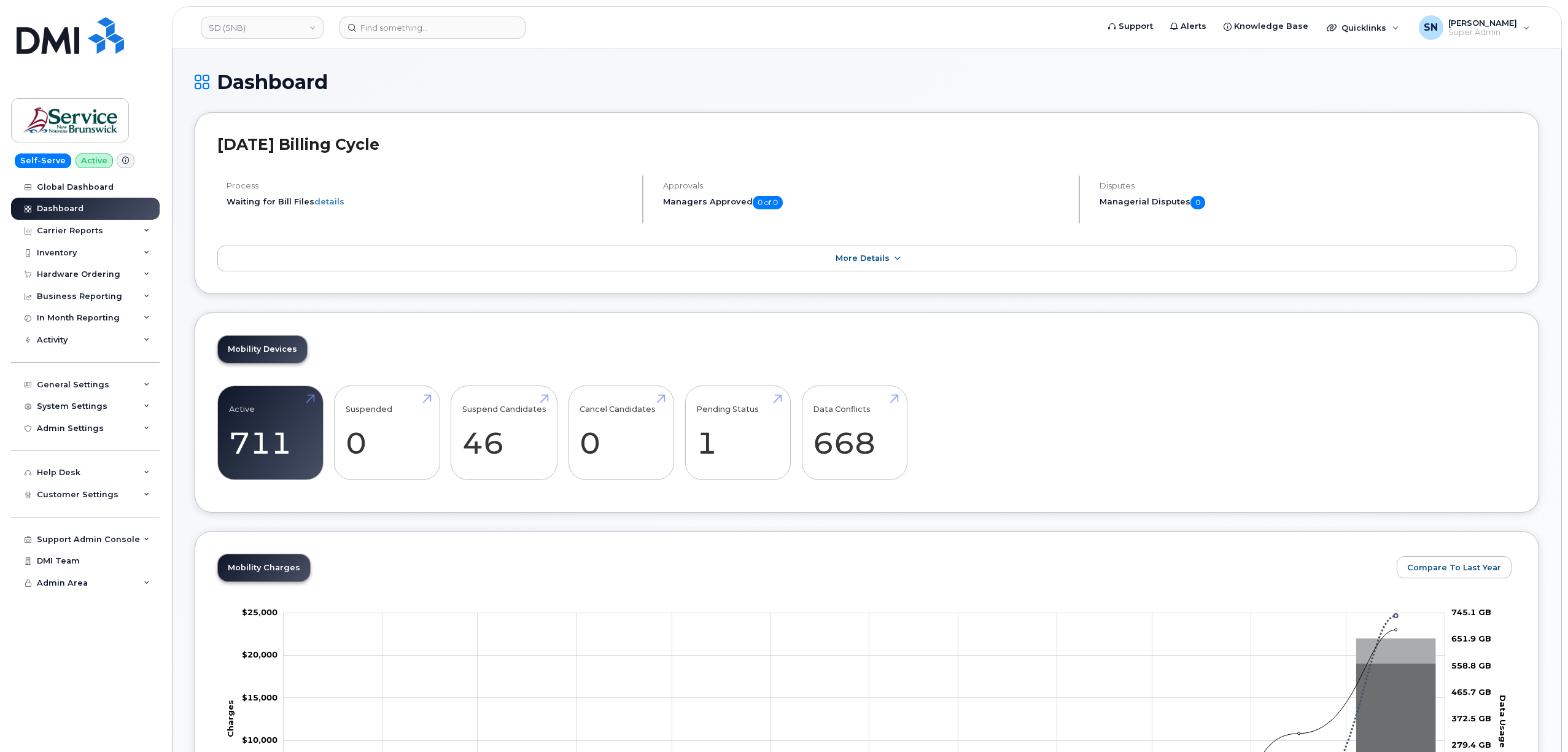
click at [72, 268] on div "Hardware Ordering" at bounding box center [85, 274] width 149 height 22
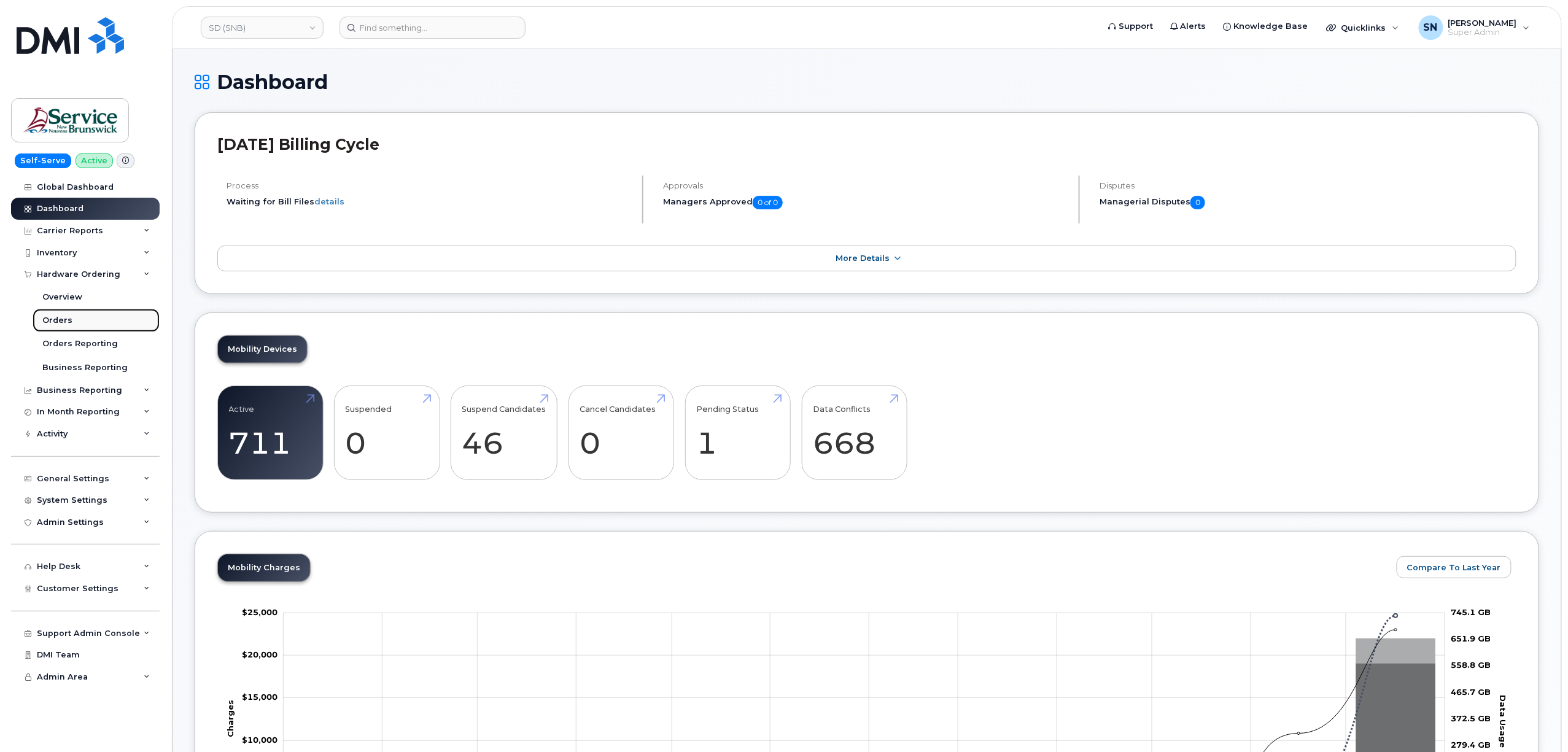
click at [52, 317] on div "Orders" at bounding box center [57, 320] width 30 height 11
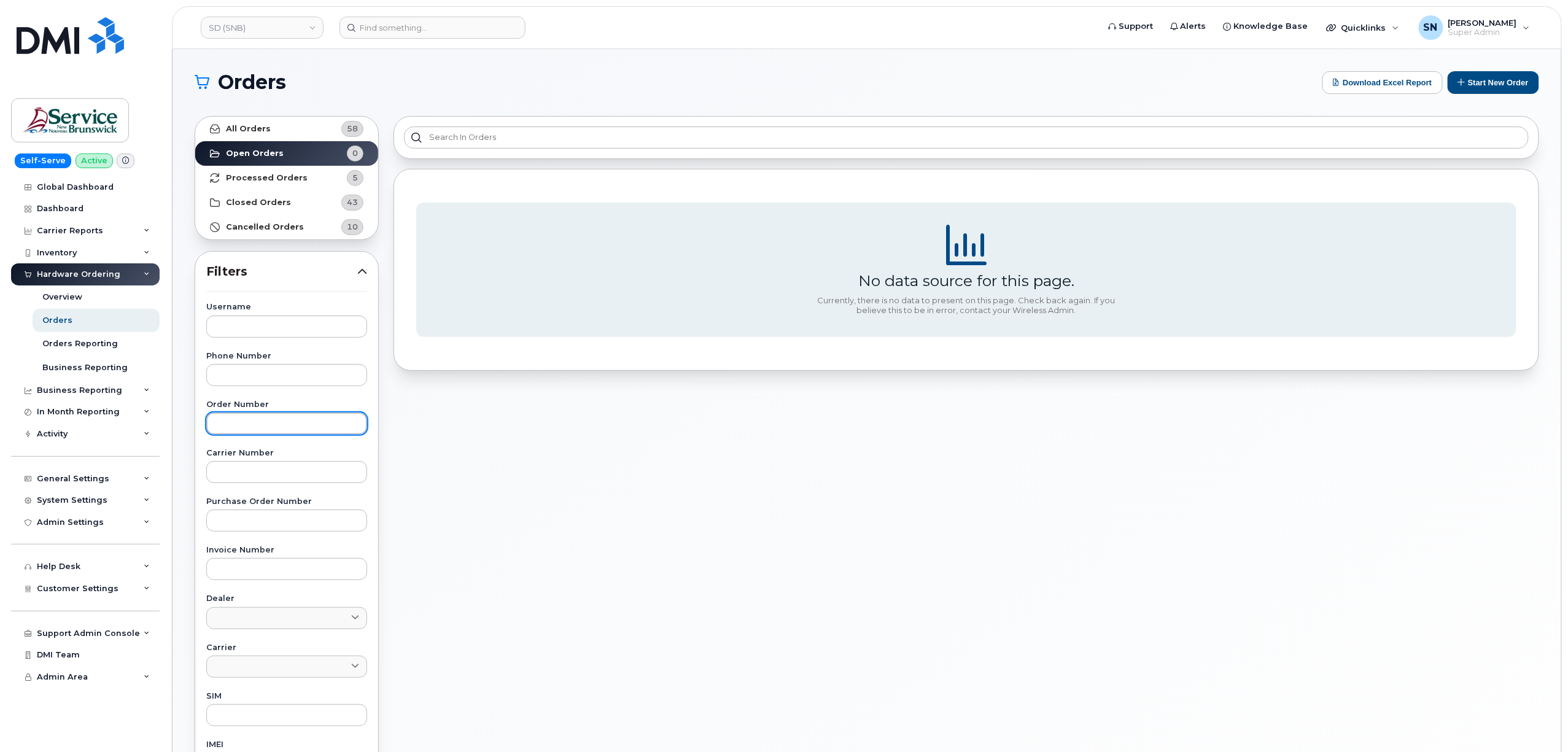
click at [280, 416] on input "text" at bounding box center [286, 424] width 161 height 22
paste input "296985"
type input "296985"
click at [276, 123] on link "All Orders 58" at bounding box center [286, 129] width 183 height 25
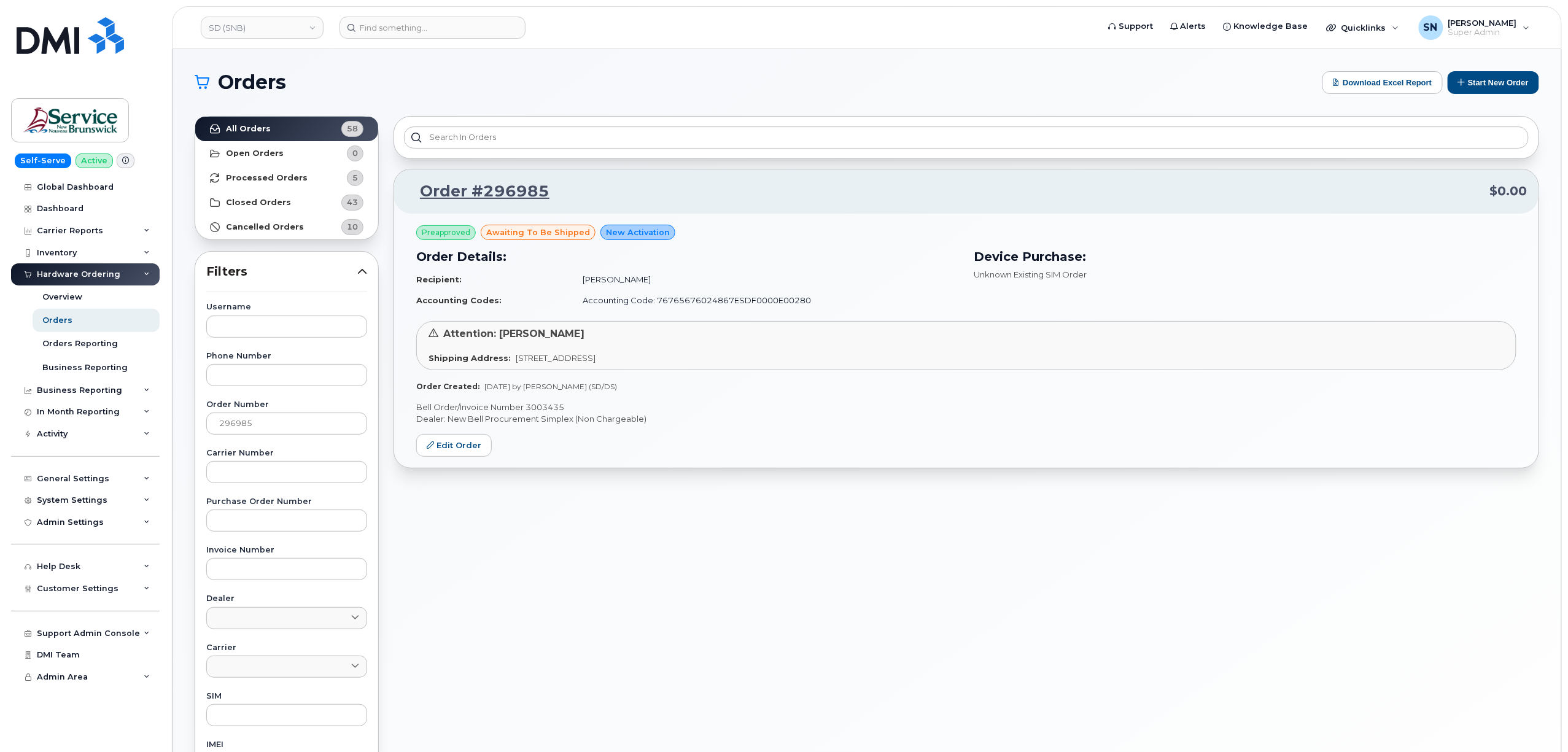
click at [550, 405] on p "Bell Order/Invoice Number 3003435" at bounding box center [966, 407] width 1100 height 12
copy p "3003435"
